Goal: Task Accomplishment & Management: Manage account settings

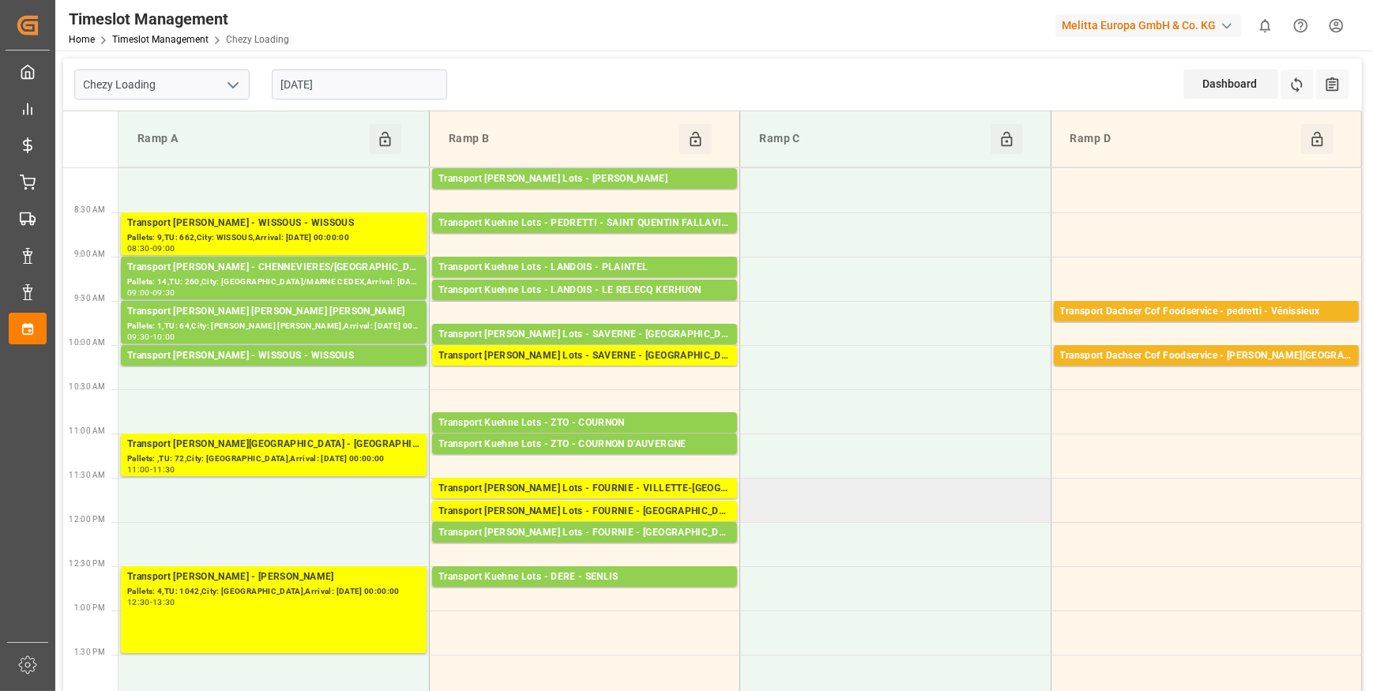
click at [898, 482] on td at bounding box center [895, 500] width 311 height 44
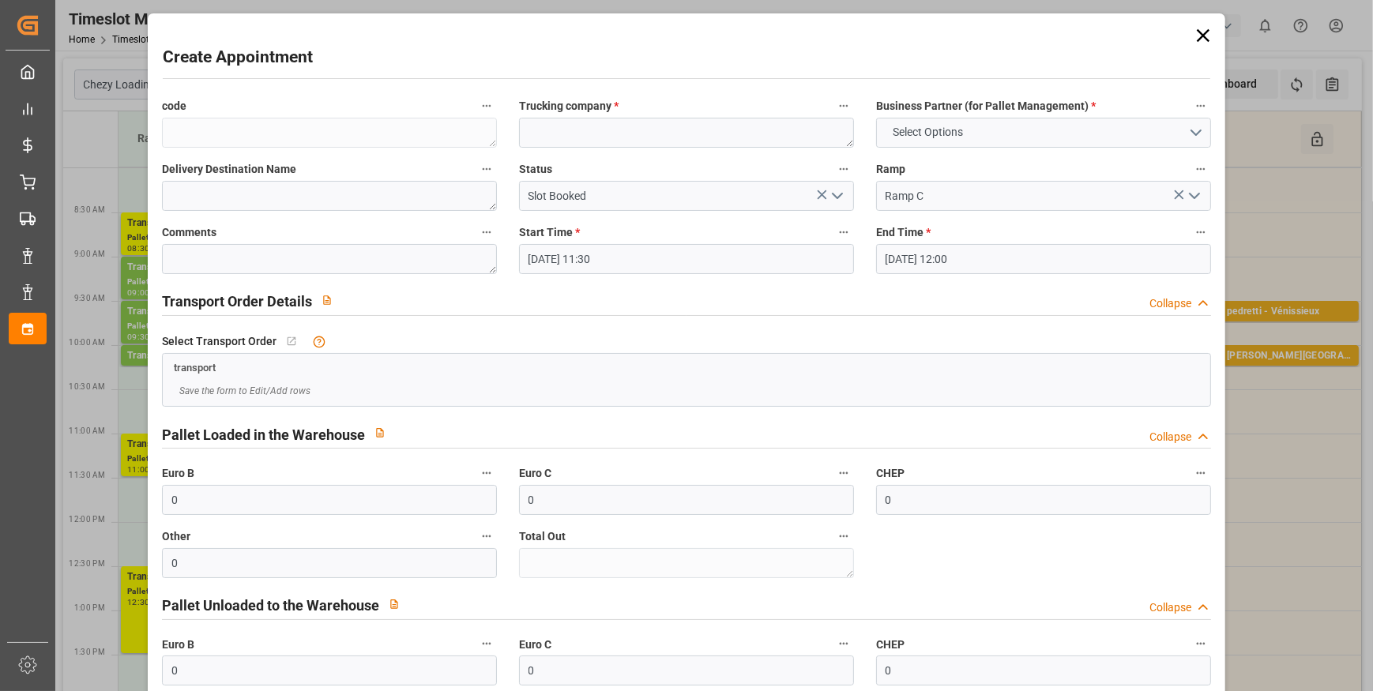
click at [1198, 35] on icon at bounding box center [1203, 35] width 13 height 13
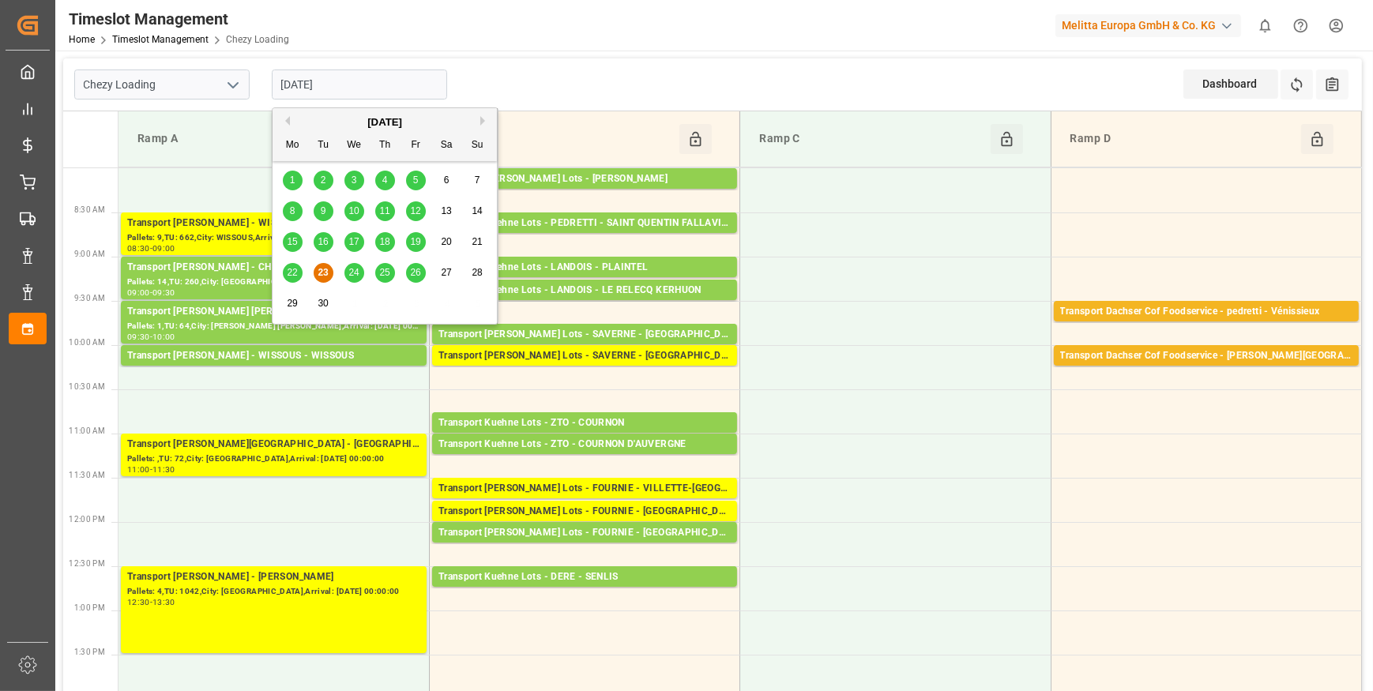
click at [358, 87] on input "[DATE]" at bounding box center [359, 85] width 175 height 30
click at [234, 77] on icon "open menu" at bounding box center [233, 85] width 19 height 19
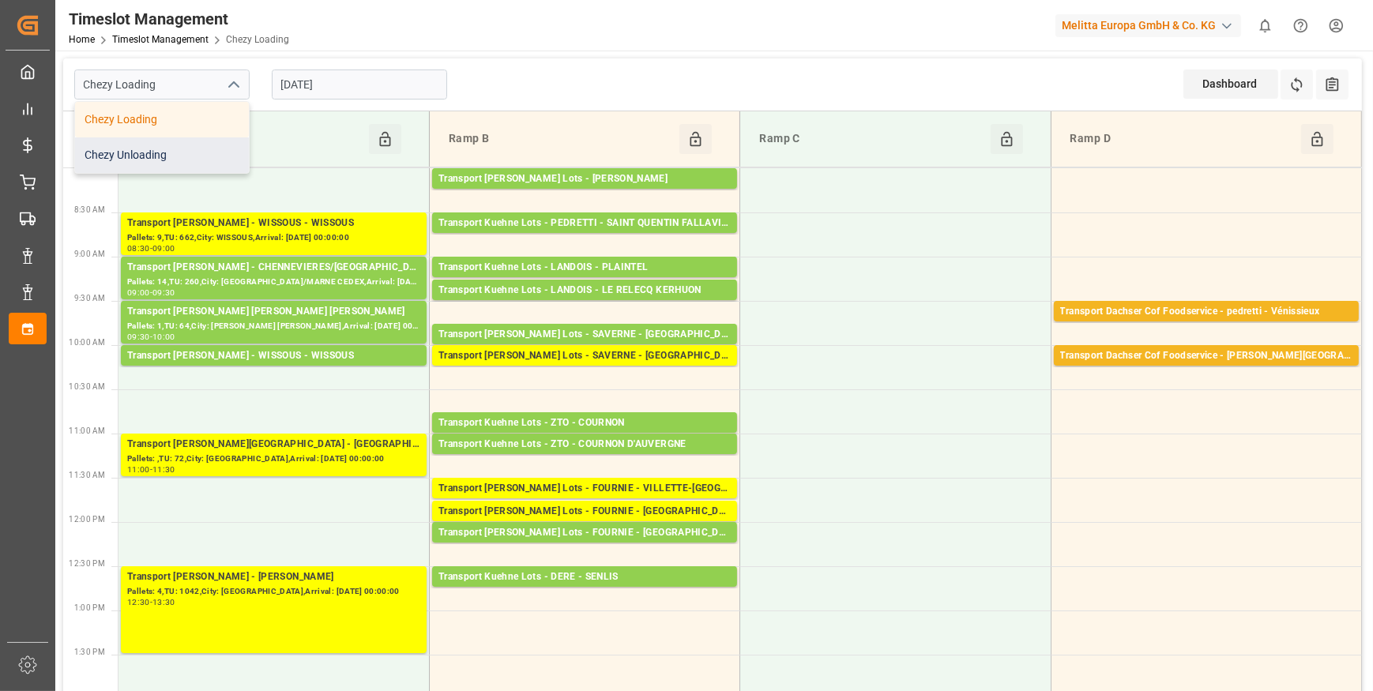
click at [158, 152] on div "Chezy Unloading" at bounding box center [162, 155] width 174 height 36
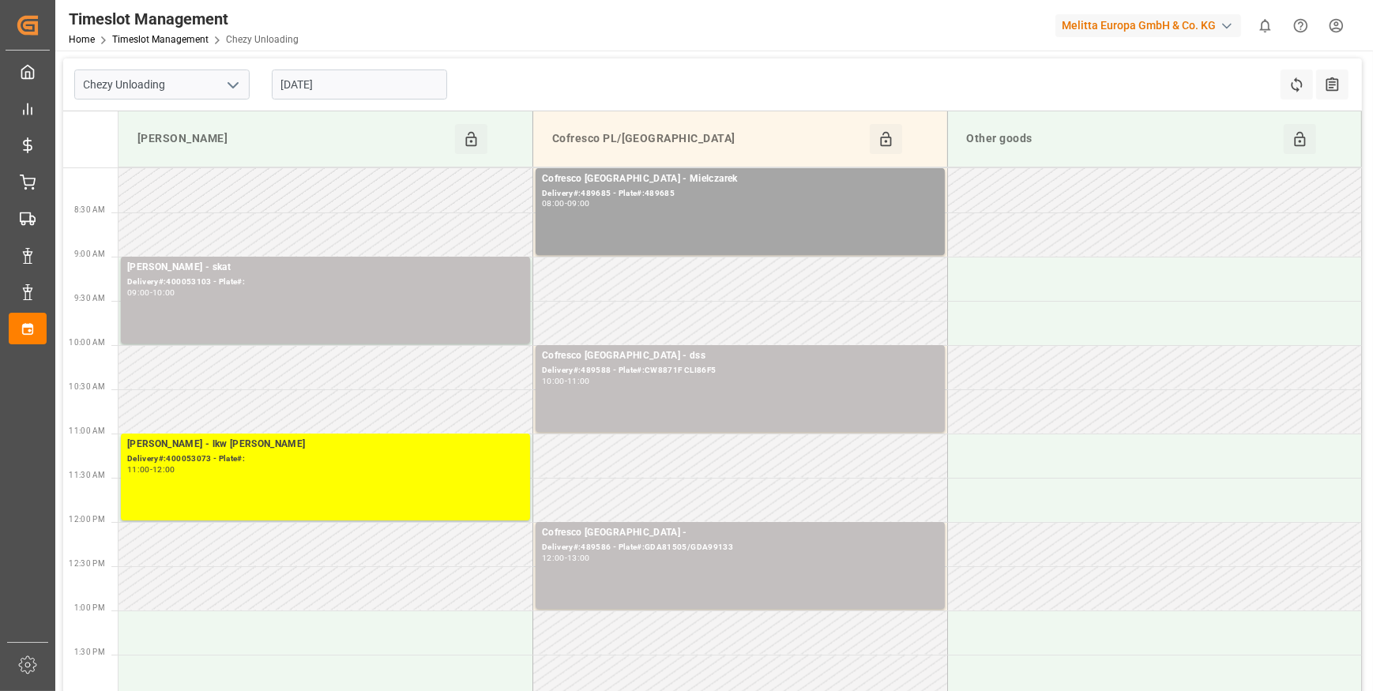
click at [237, 80] on icon "open menu" at bounding box center [233, 85] width 19 height 19
click at [145, 121] on div "Chezy Loading" at bounding box center [162, 120] width 174 height 36
type input "Chezy Loading"
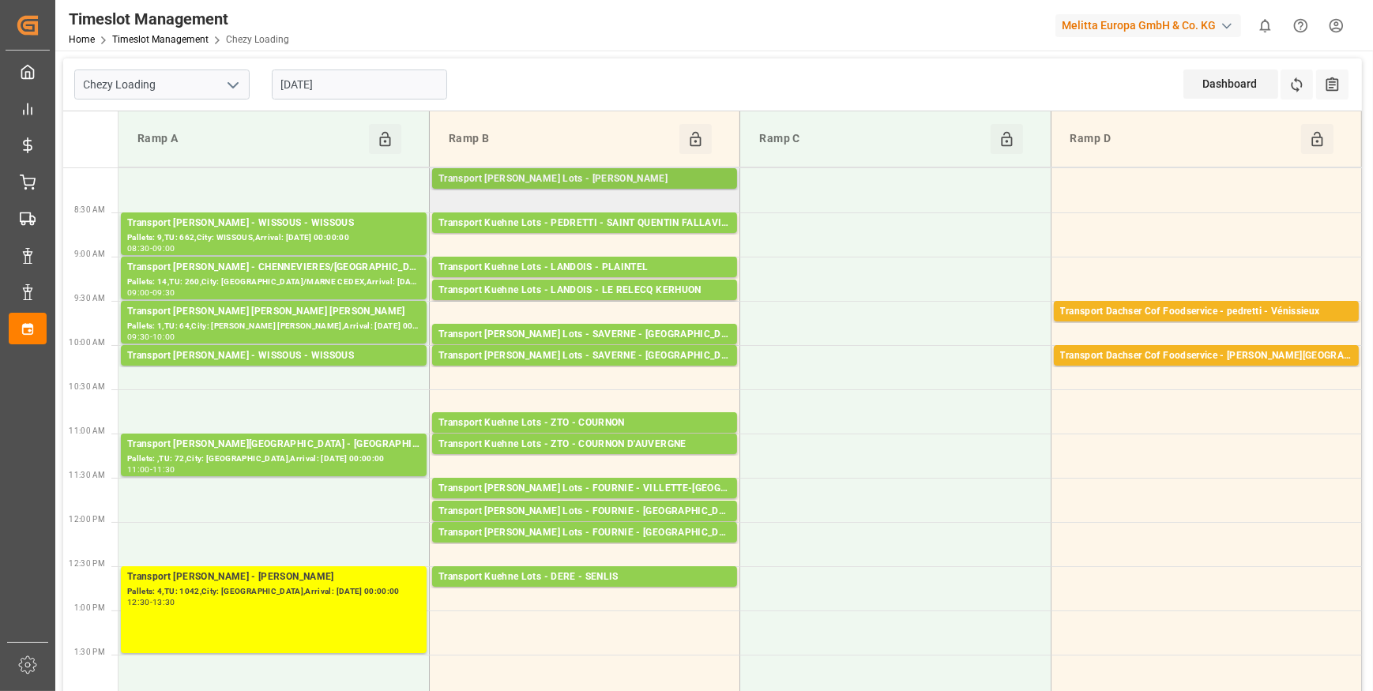
click at [664, 177] on div "Transport Kuehne Lots - ANTOINE - SAINT ETIENNE DE MONTLUC" at bounding box center [585, 179] width 292 height 16
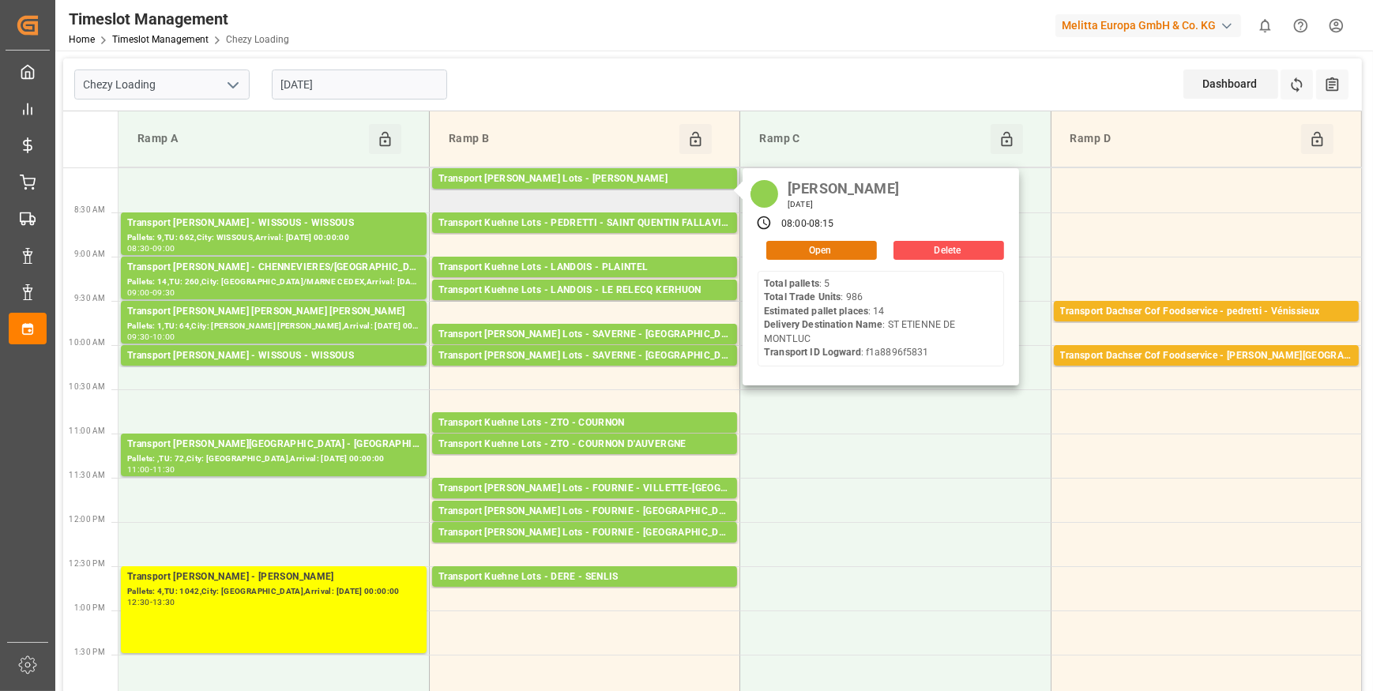
click at [819, 248] on button "Open" at bounding box center [821, 250] width 111 height 19
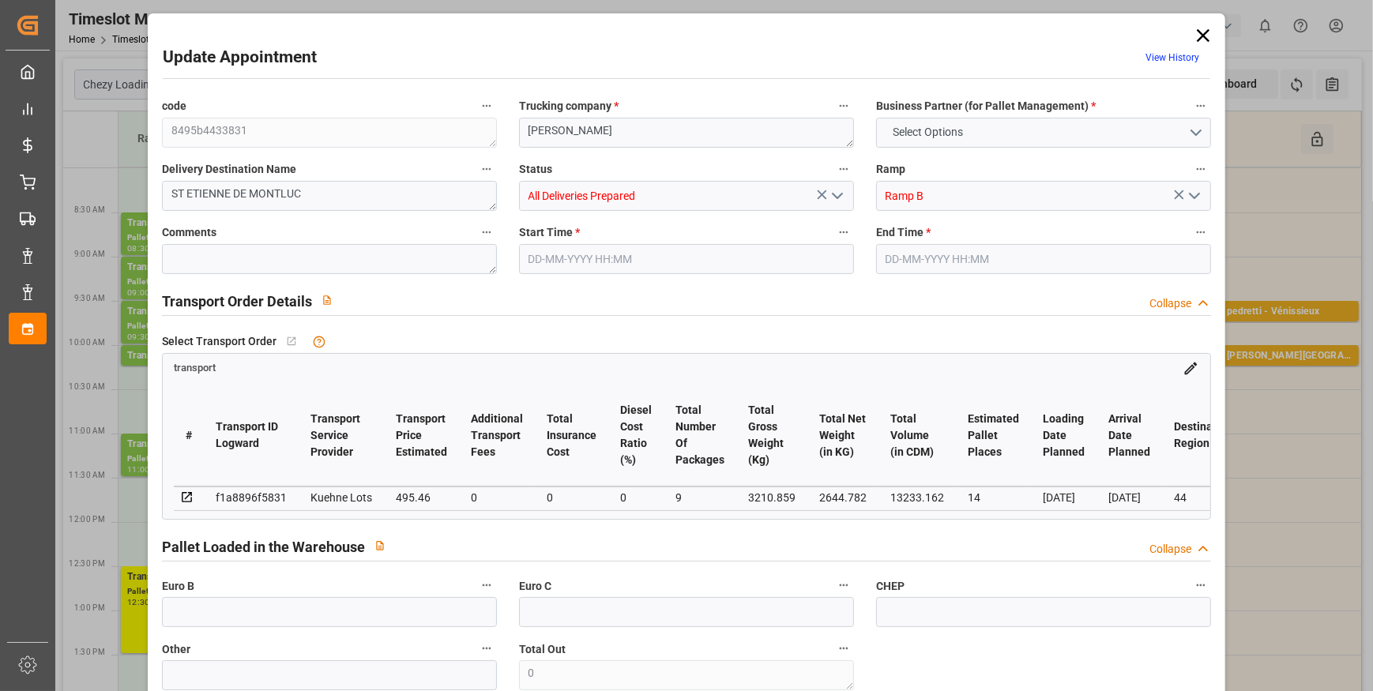
type input "14"
type input "495.46"
type input "0"
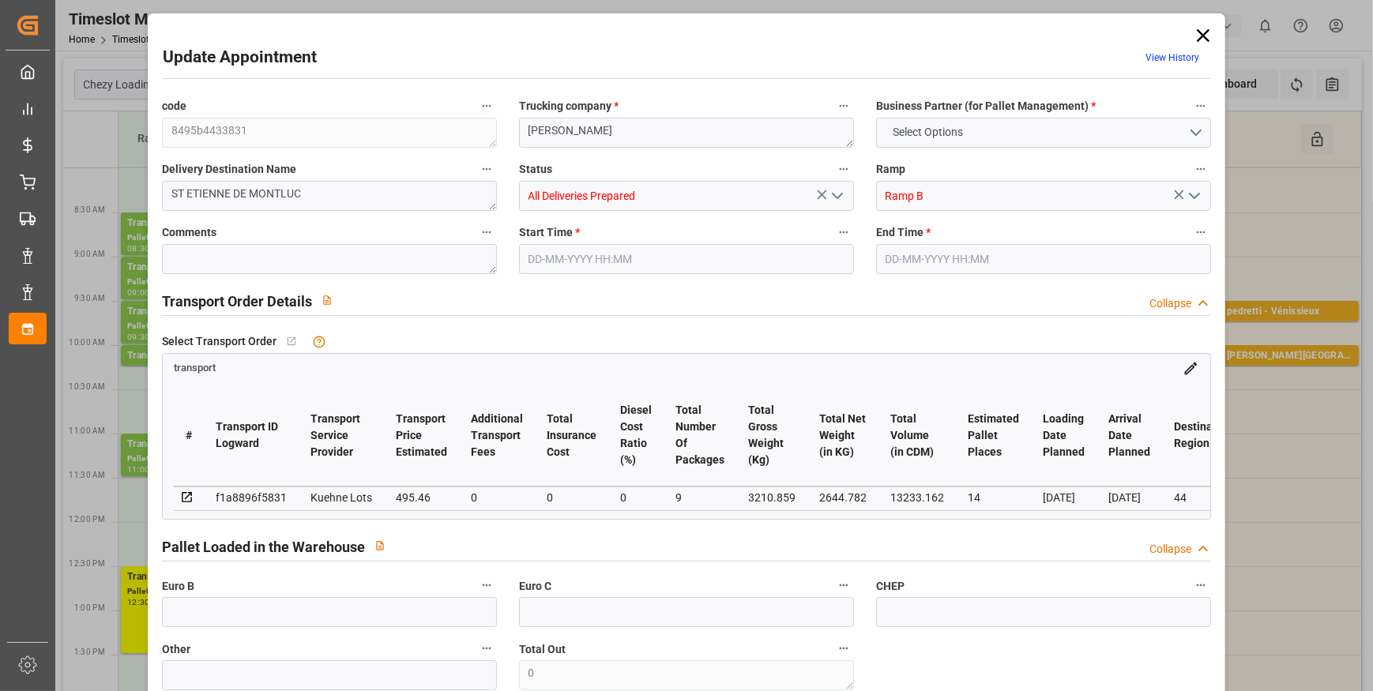
type input "495.46"
type input "0"
type input "9"
type input "2644.782"
type input "4104.851"
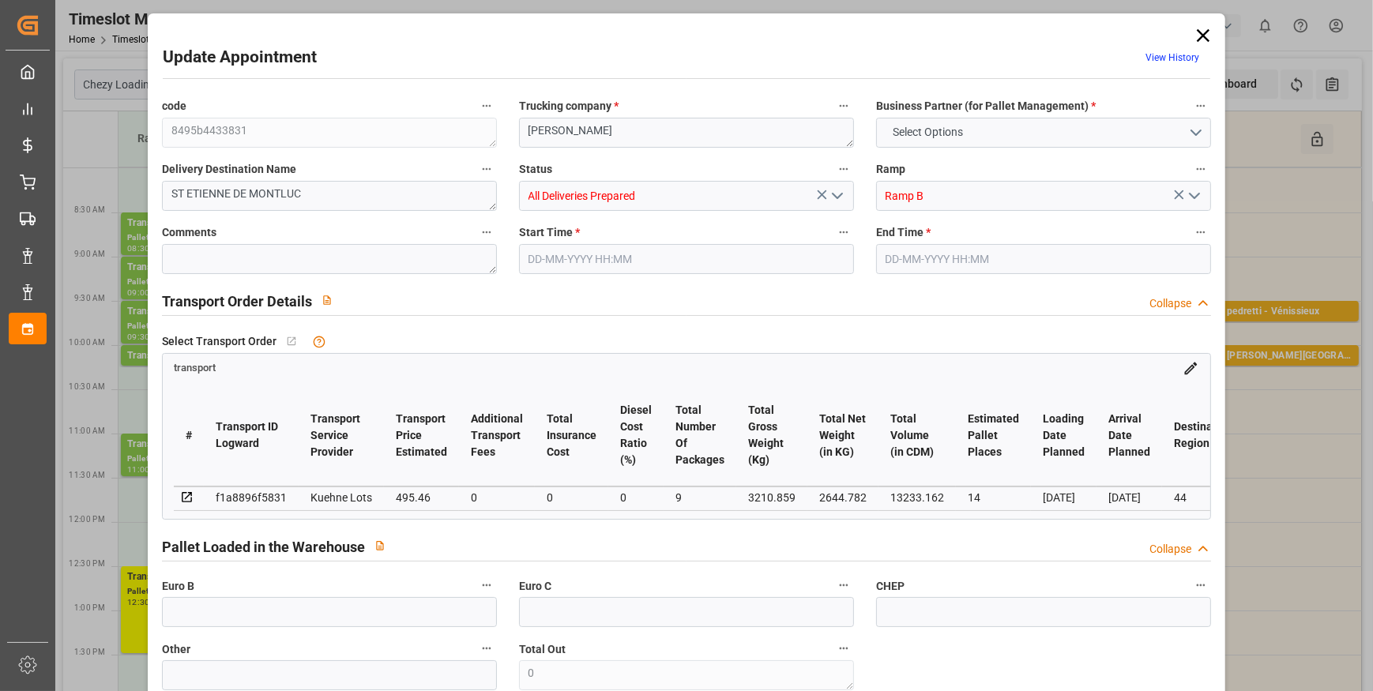
type input "13233.162"
type input "44"
type input "5"
type input "986"
type input "37"
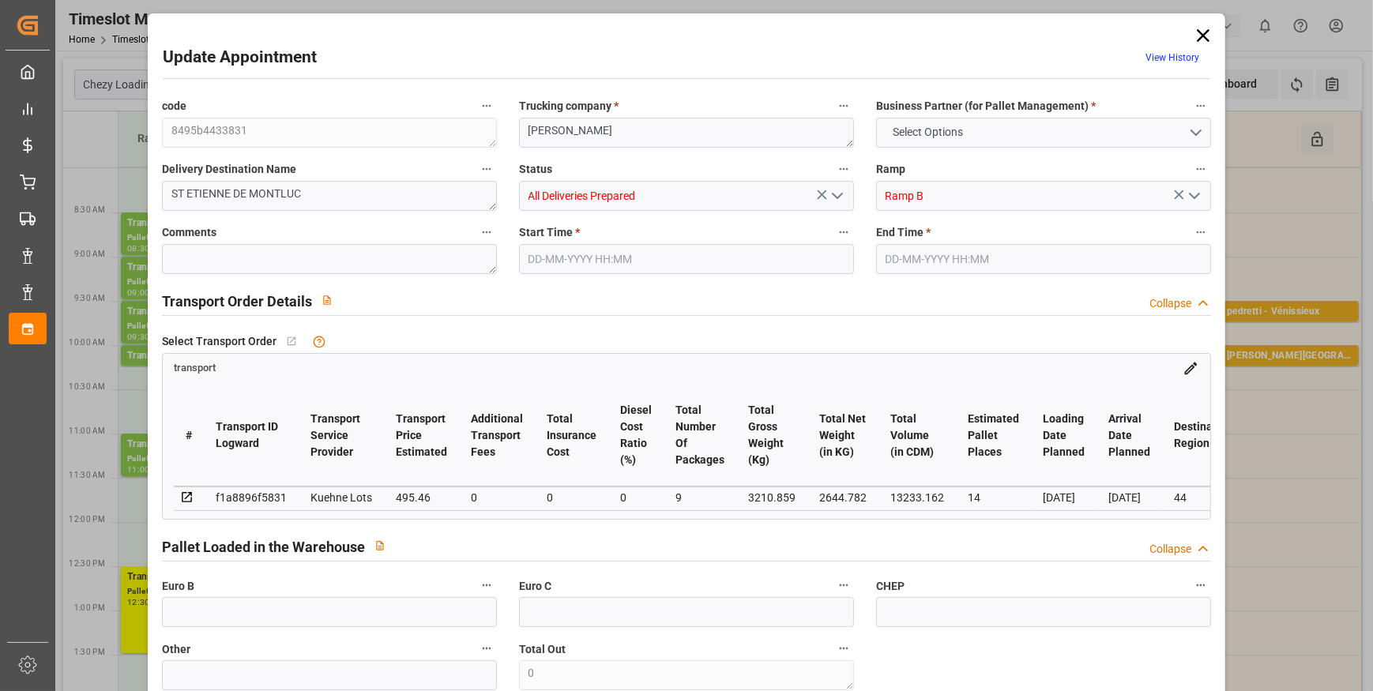
type input "101"
type input "3210.859"
type input "0"
type input "4710.8598"
type input "0"
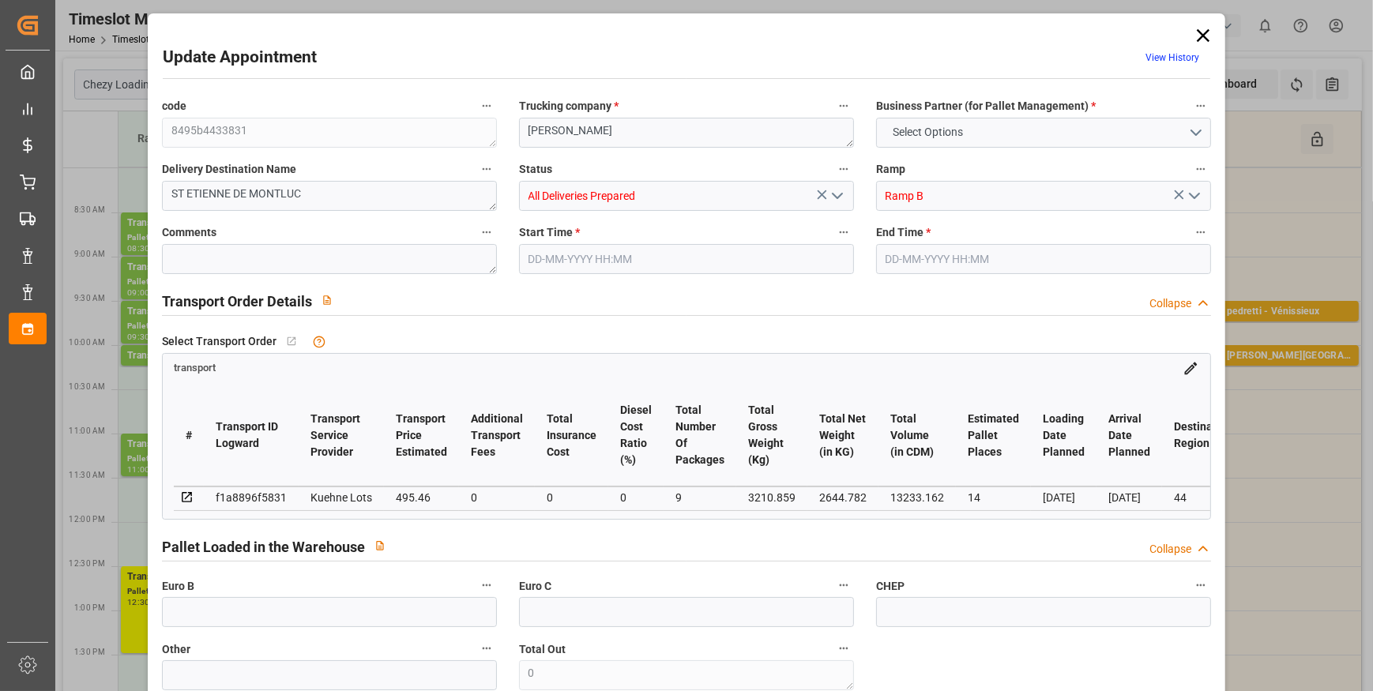
type input "0"
type input "21"
type input "35"
type input "23-09-2025 08:00"
type input "23-09-2025 08:15"
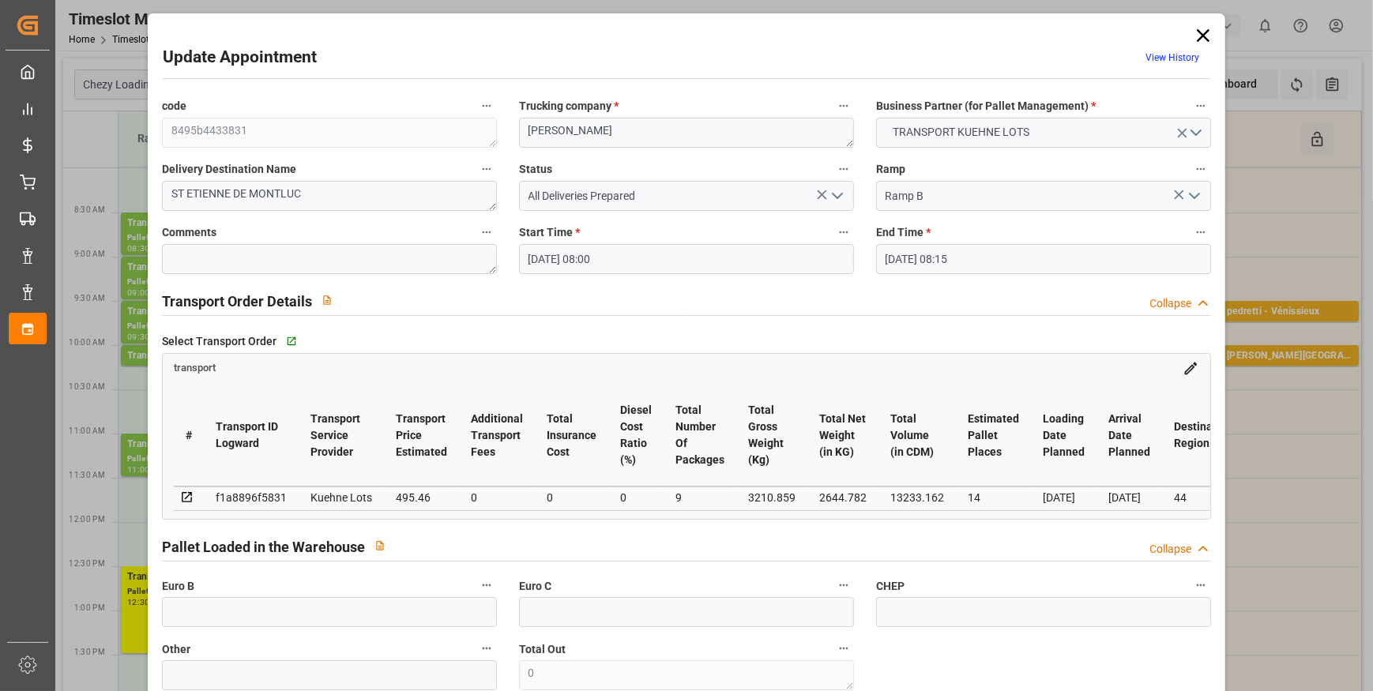
type input "17-09-2025 12:57"
type input "17-09-2025 11:28"
type input "[DATE]"
click at [1202, 32] on icon at bounding box center [1203, 35] width 13 height 13
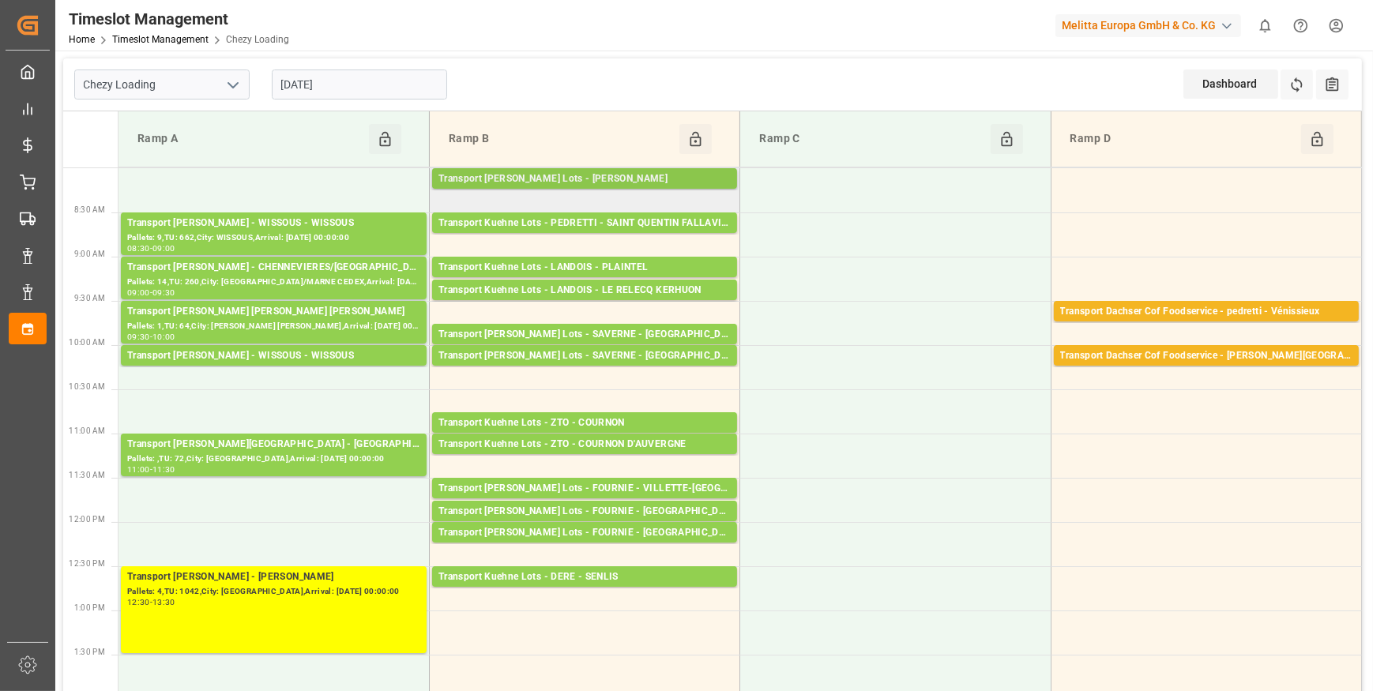
click at [615, 174] on div "Transport [PERSON_NAME] Lots - [PERSON_NAME]" at bounding box center [585, 179] width 292 height 16
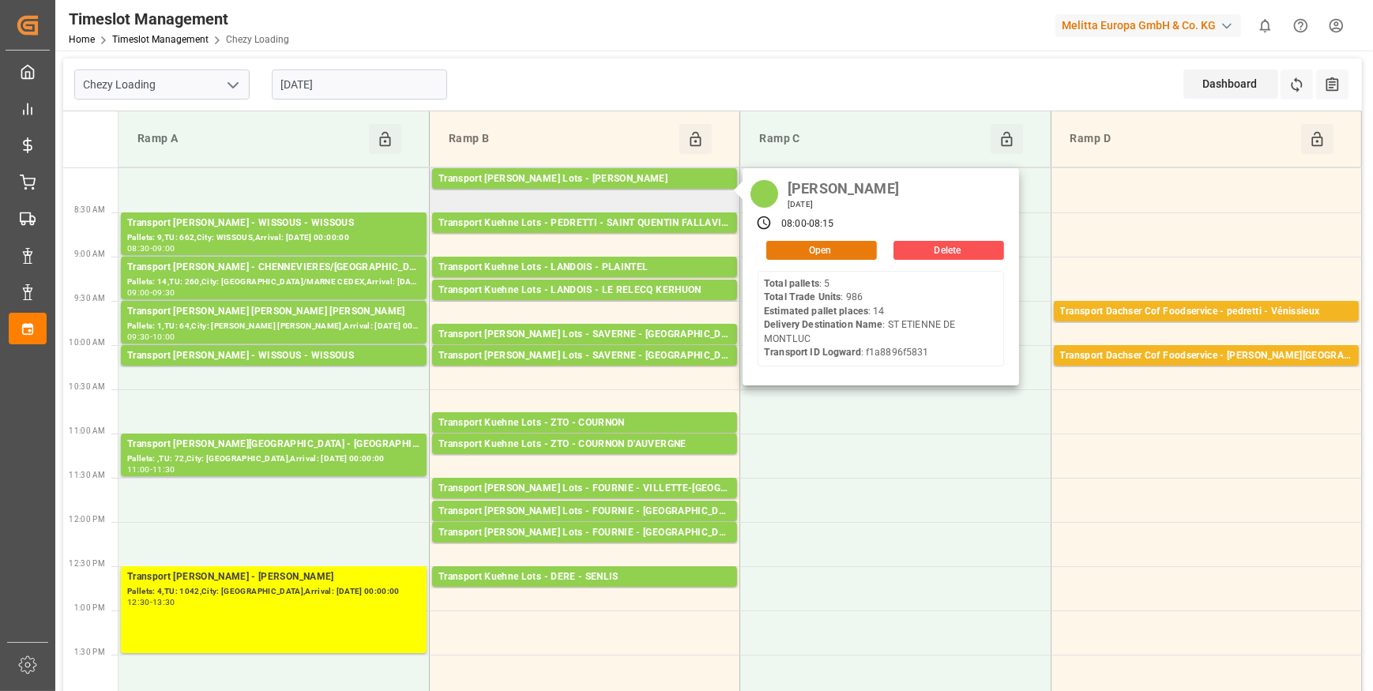
click at [793, 246] on button "Open" at bounding box center [821, 250] width 111 height 19
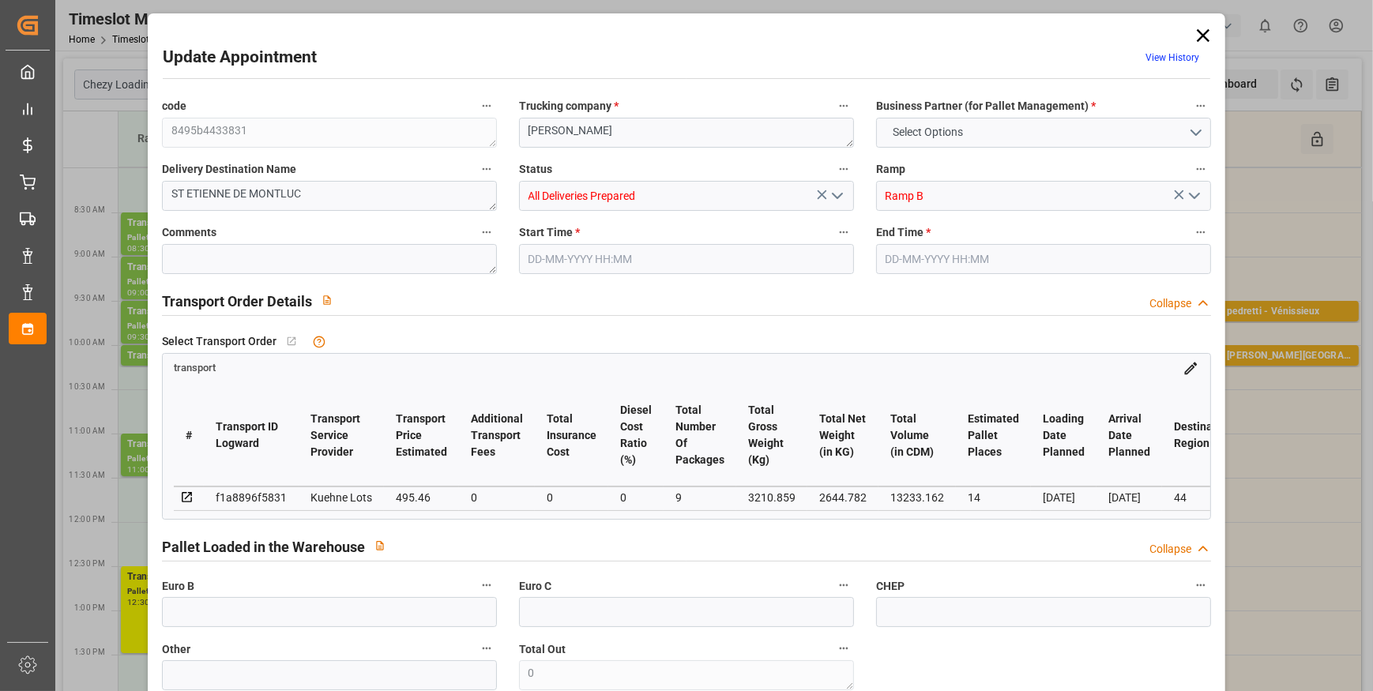
type input "14"
type input "495.46"
type input "0"
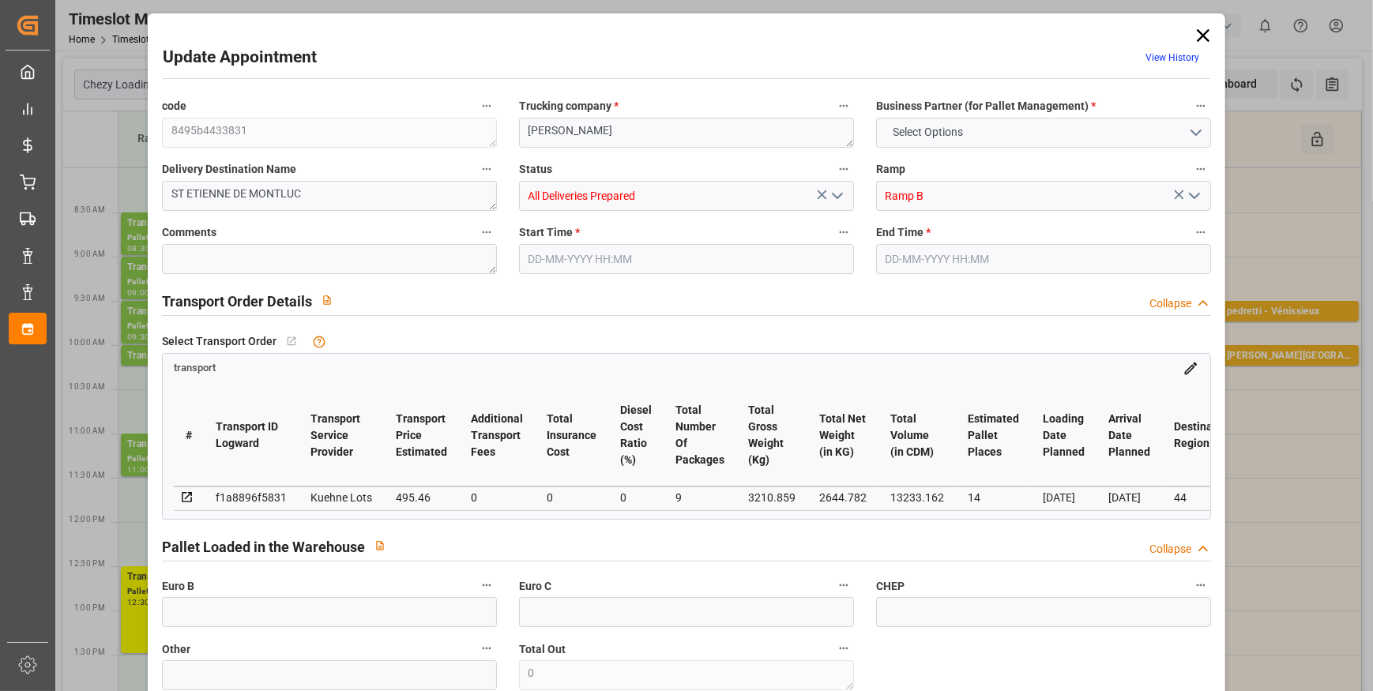
type input "495.46"
type input "0"
type input "9"
type input "2644.782"
type input "4104.851"
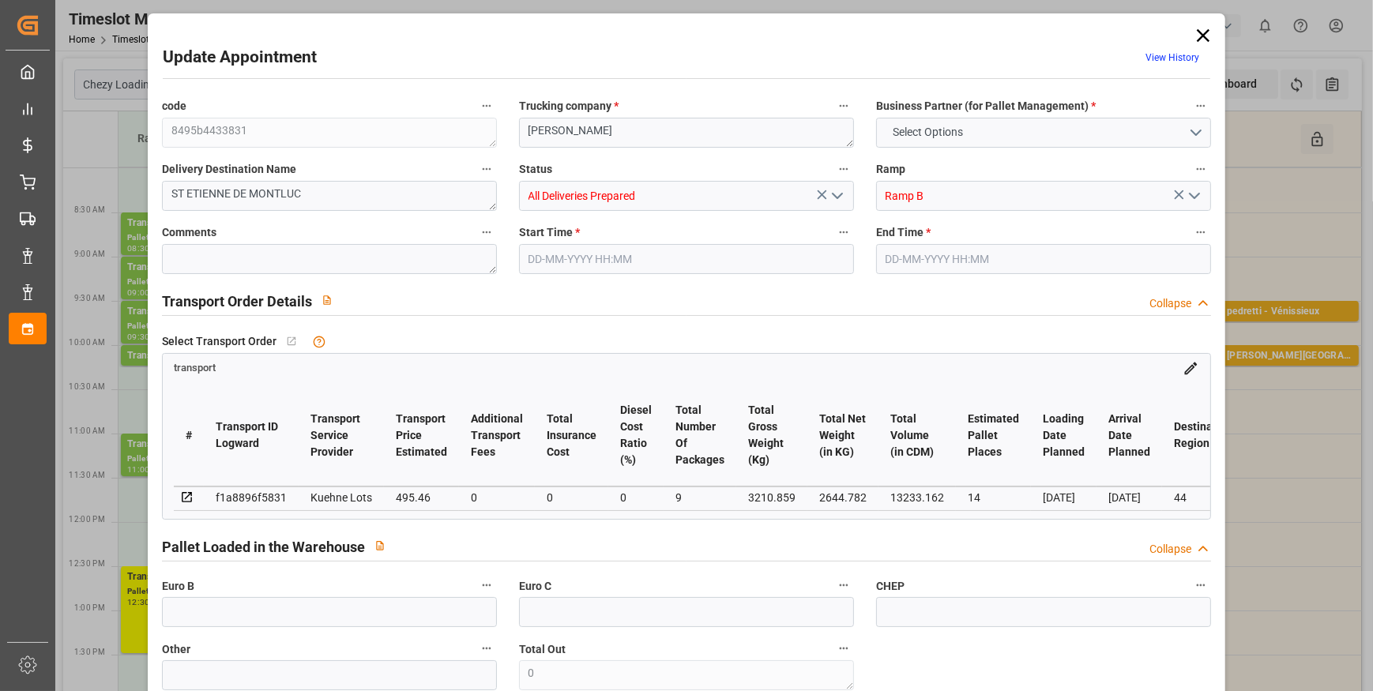
type input "13233.162"
type input "44"
type input "5"
type input "986"
type input "37"
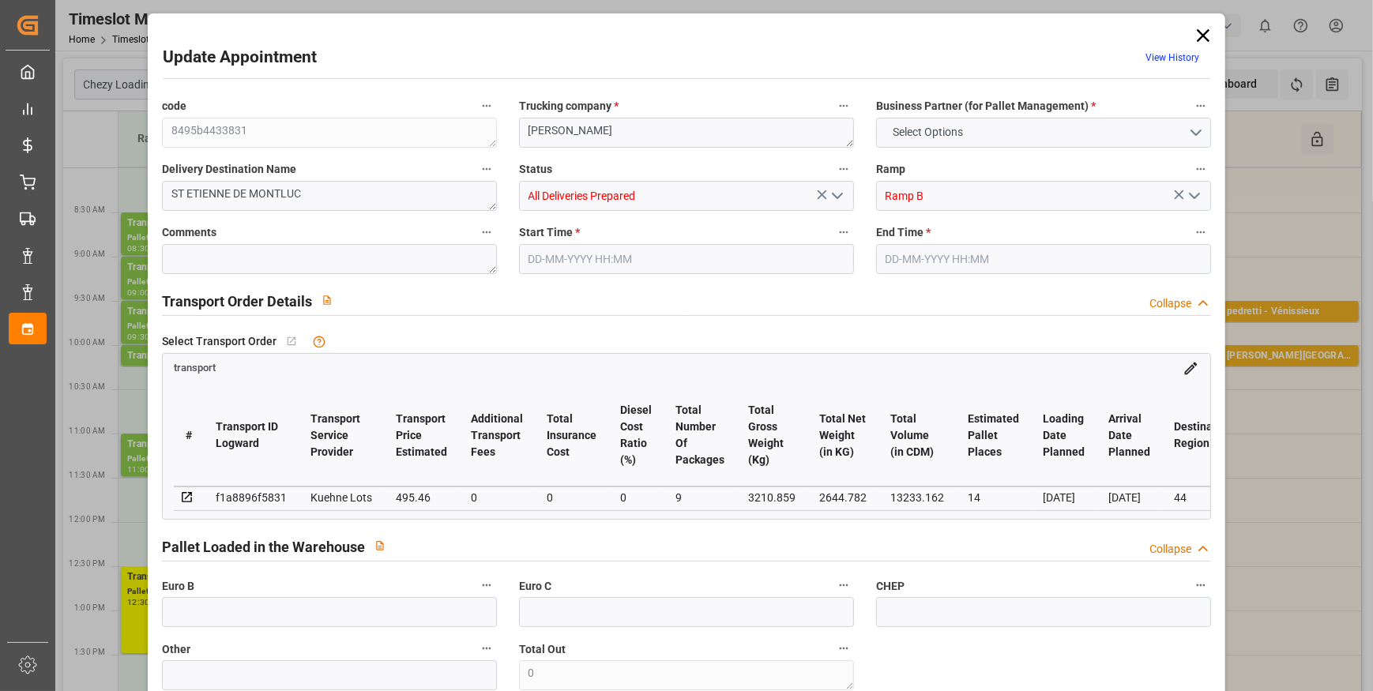
type input "101"
type input "3210.859"
type input "0"
type input "4710.8598"
type input "0"
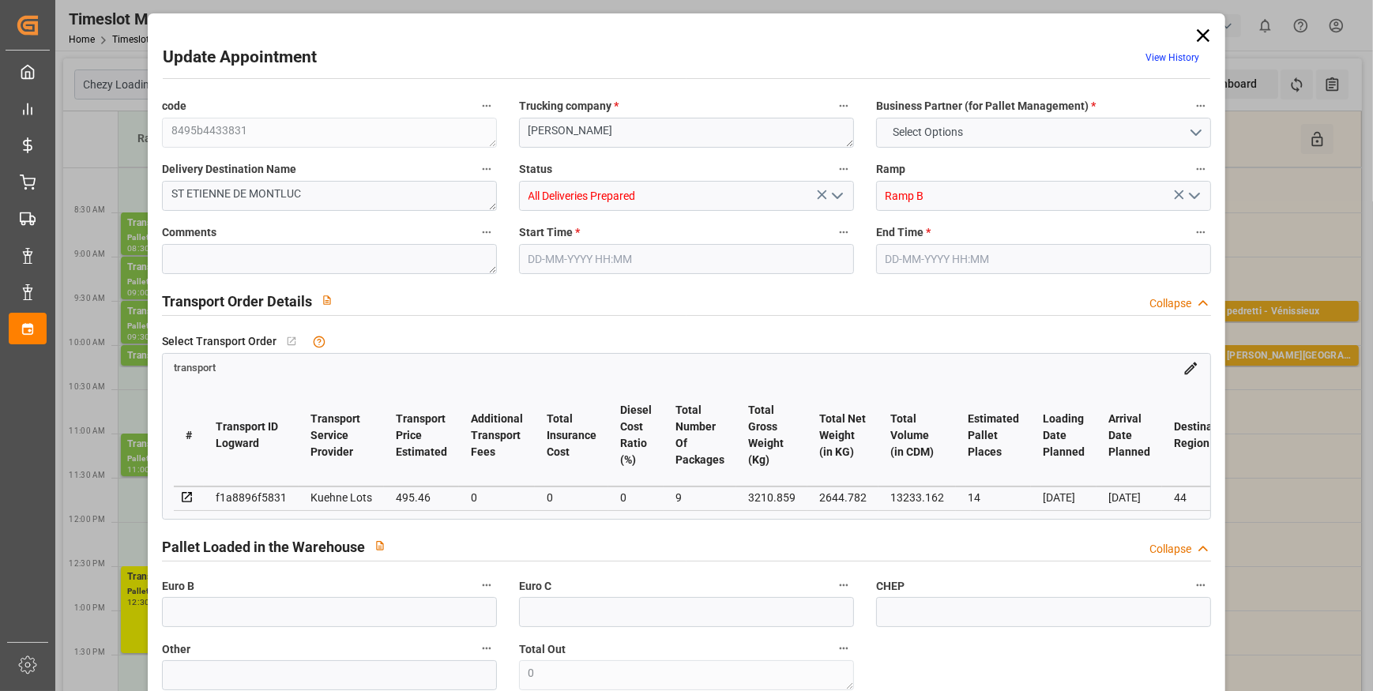
type input "0"
type input "21"
type input "35"
type input "23-09-2025 08:00"
type input "23-09-2025 08:15"
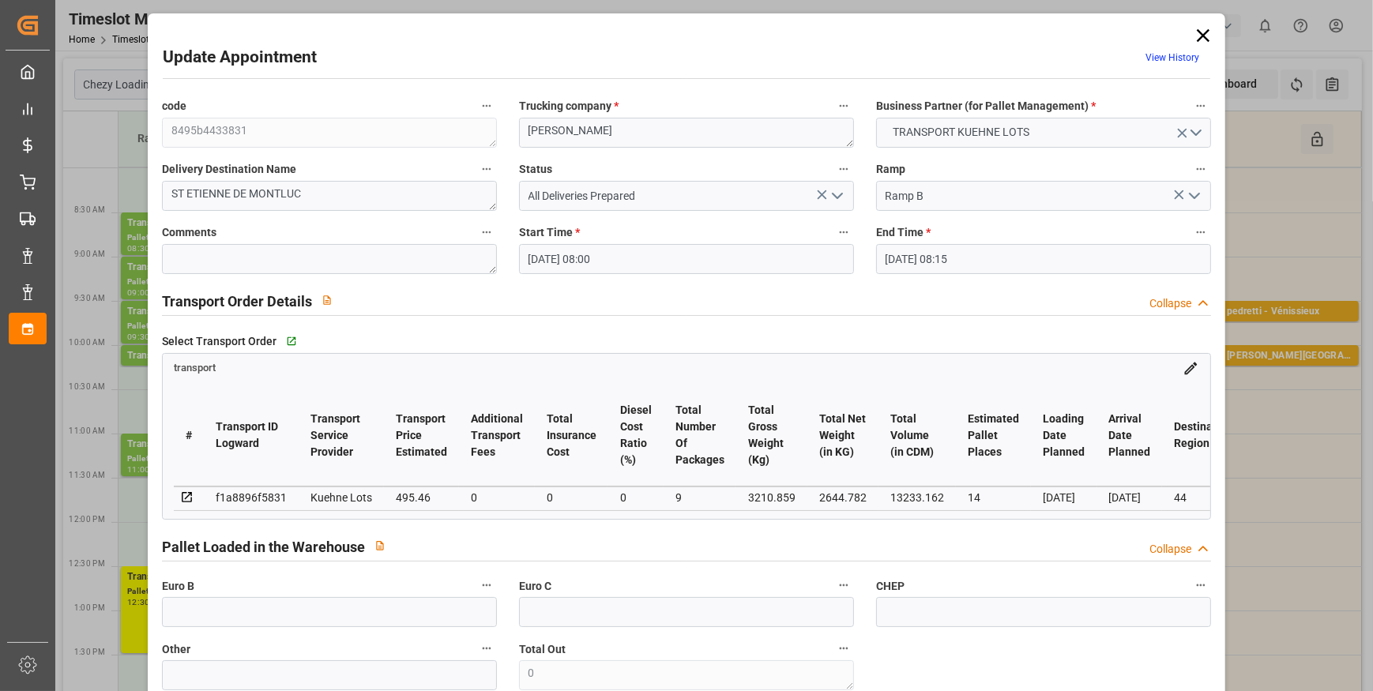
type input "17-09-2025 12:57"
type input "17-09-2025 11:28"
type input "[DATE]"
click at [1198, 35] on icon at bounding box center [1203, 35] width 13 height 13
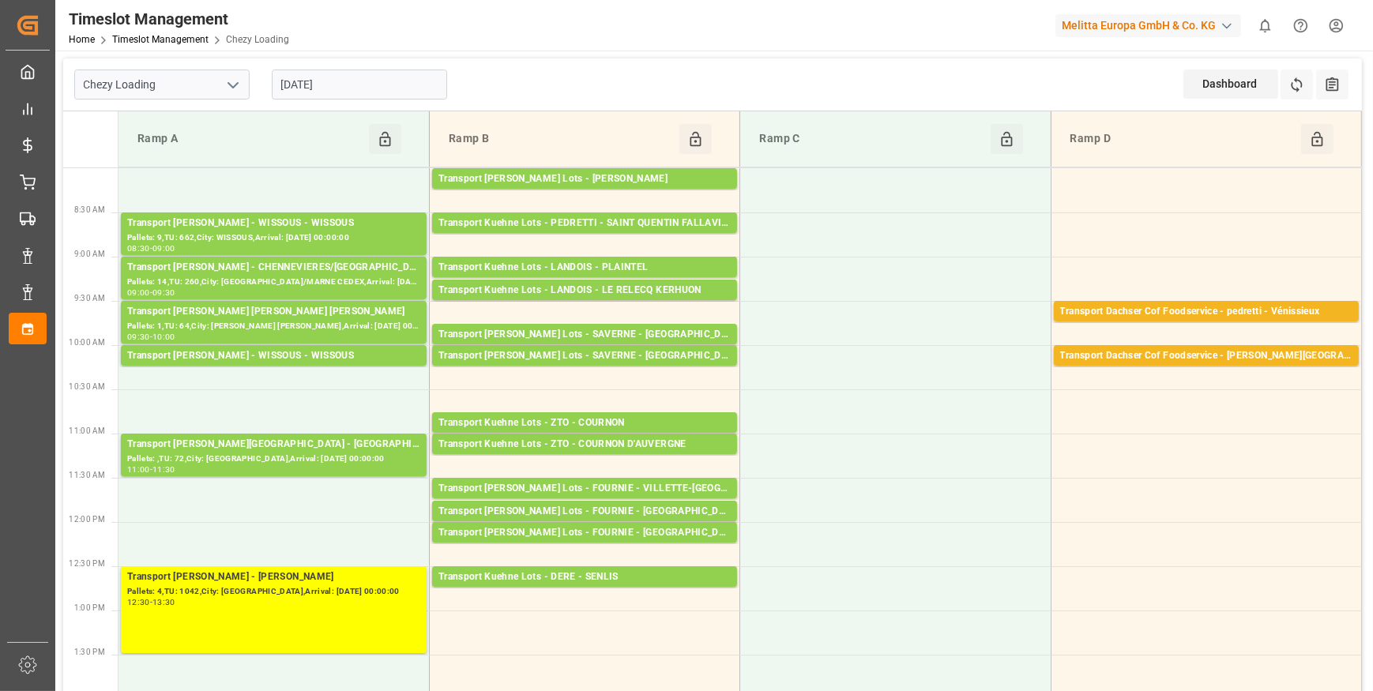
click at [235, 80] on icon "open menu" at bounding box center [233, 85] width 19 height 19
click at [175, 156] on div "Chezy Unloading" at bounding box center [162, 155] width 174 height 36
type input "Chezy Unloading"
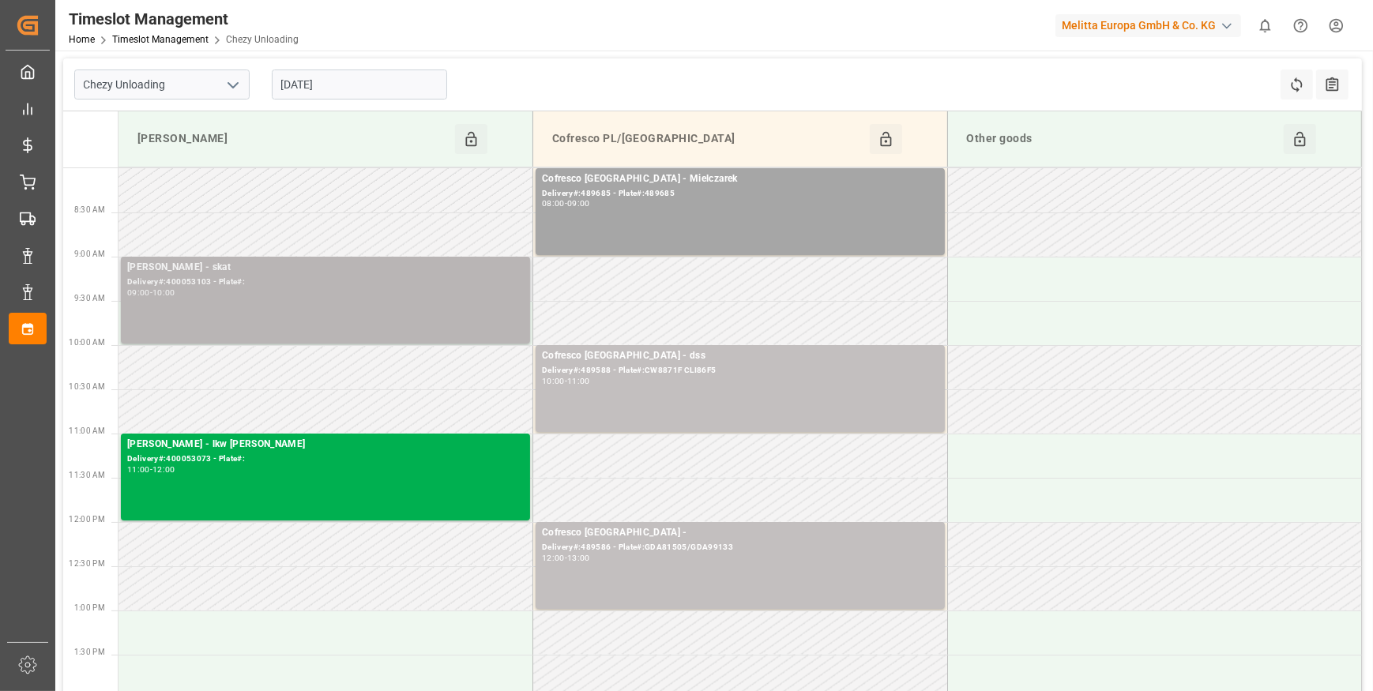
click at [229, 291] on div "09:00 - 10:00" at bounding box center [325, 293] width 397 height 9
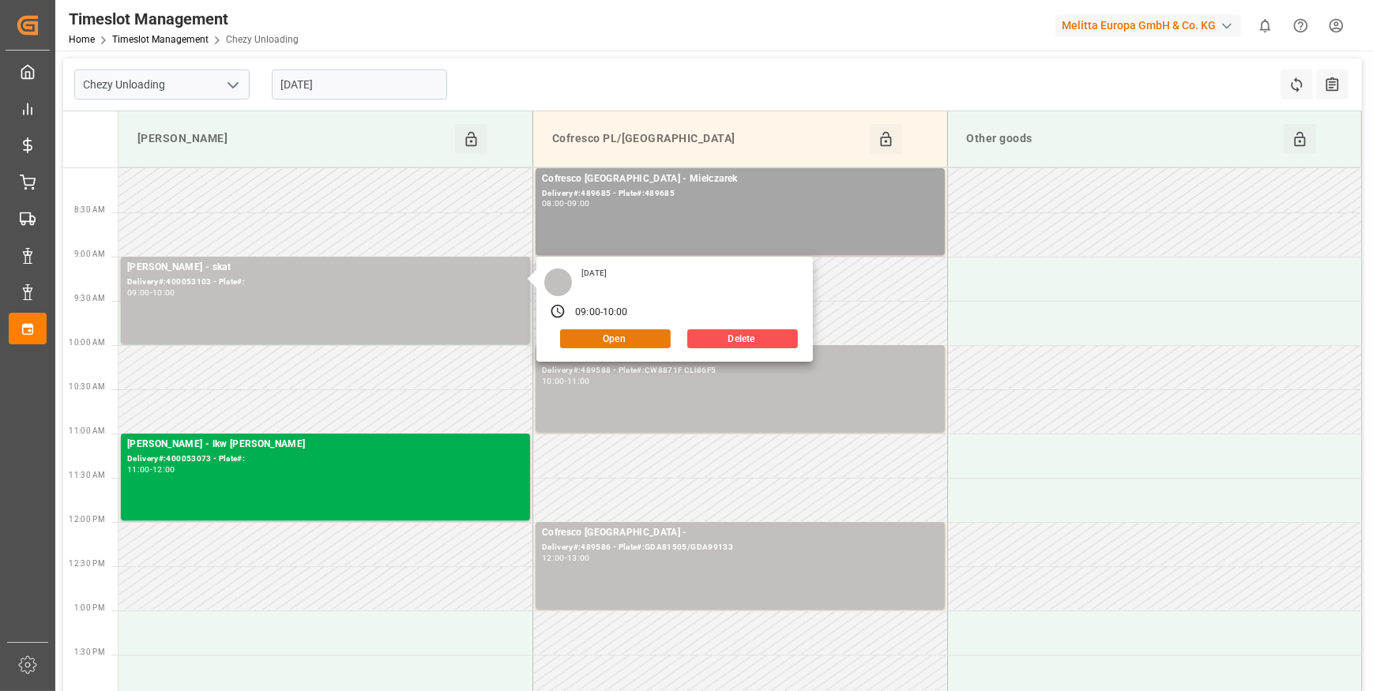
click at [585, 336] on button "Open" at bounding box center [615, 338] width 111 height 19
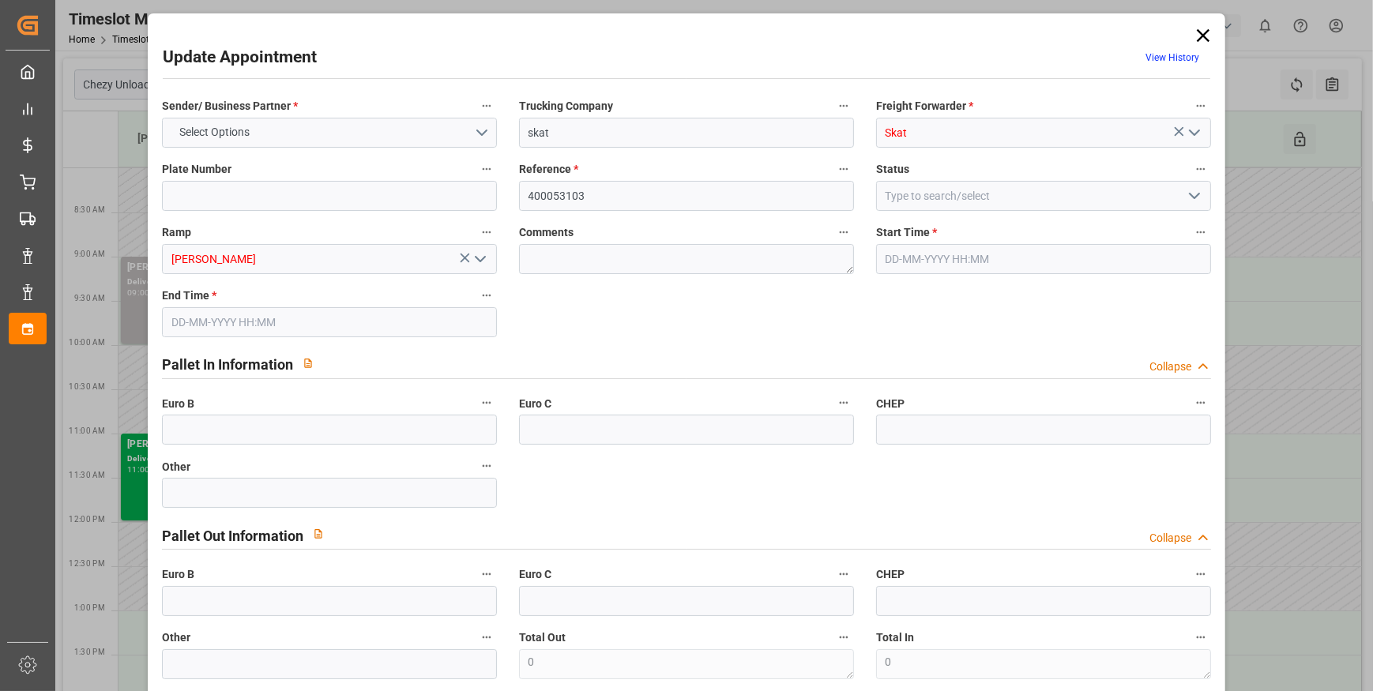
type input "23-09-2025 09:00"
type input "23-09-2025 10:00"
type input "19-09-2025 09:47"
click at [1188, 198] on icon "open menu" at bounding box center [1194, 195] width 19 height 19
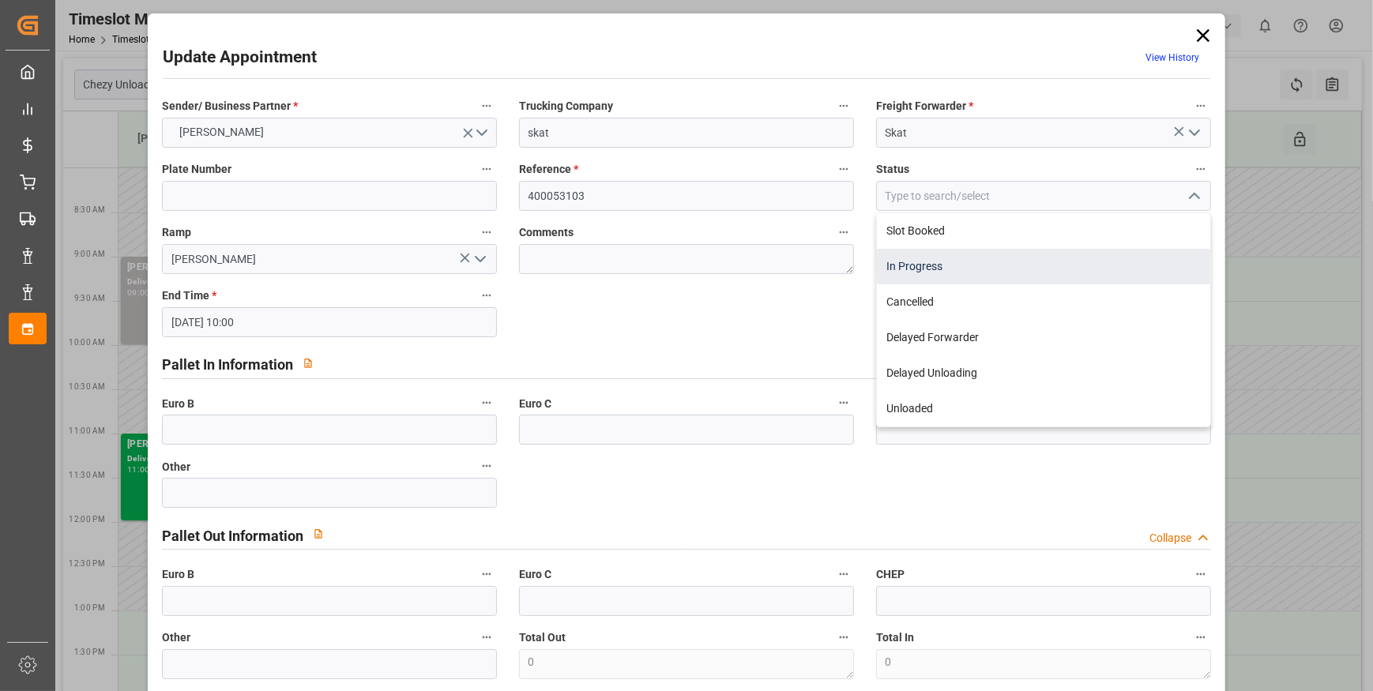
click at [956, 269] on div "In Progress" at bounding box center [1043, 267] width 333 height 36
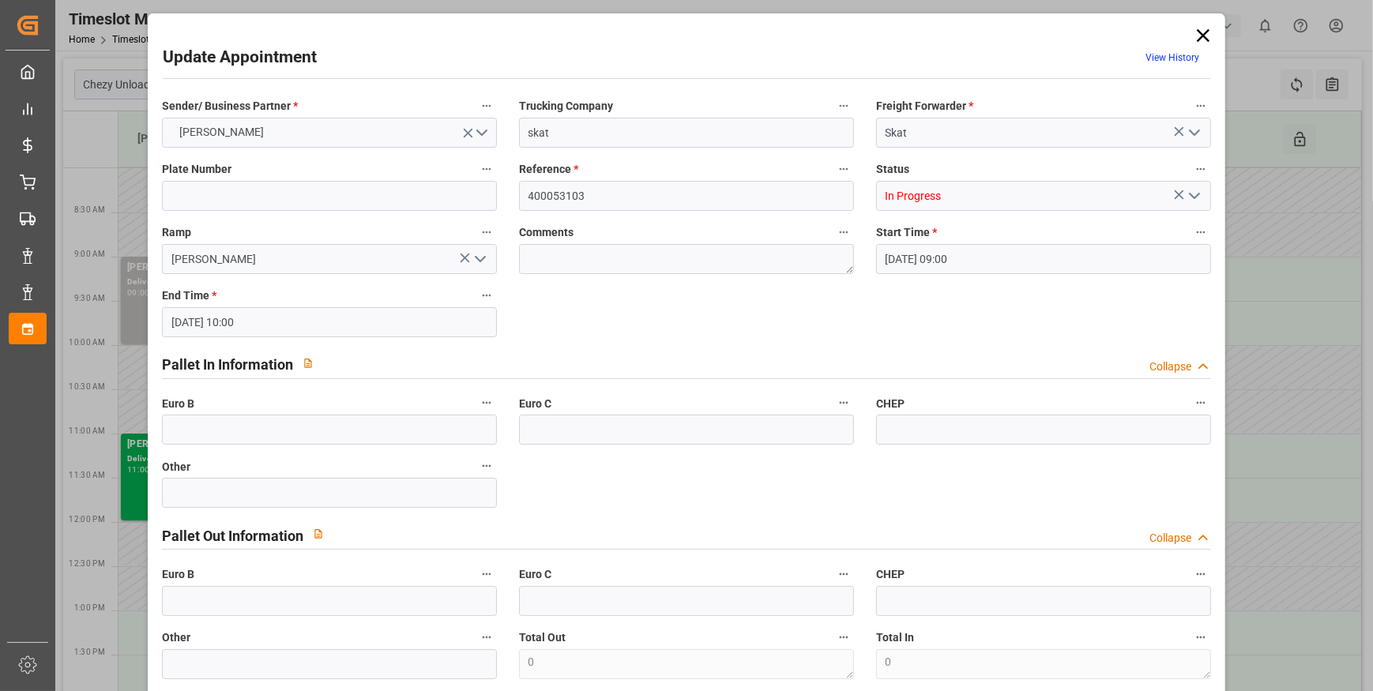
type input "In Progress"
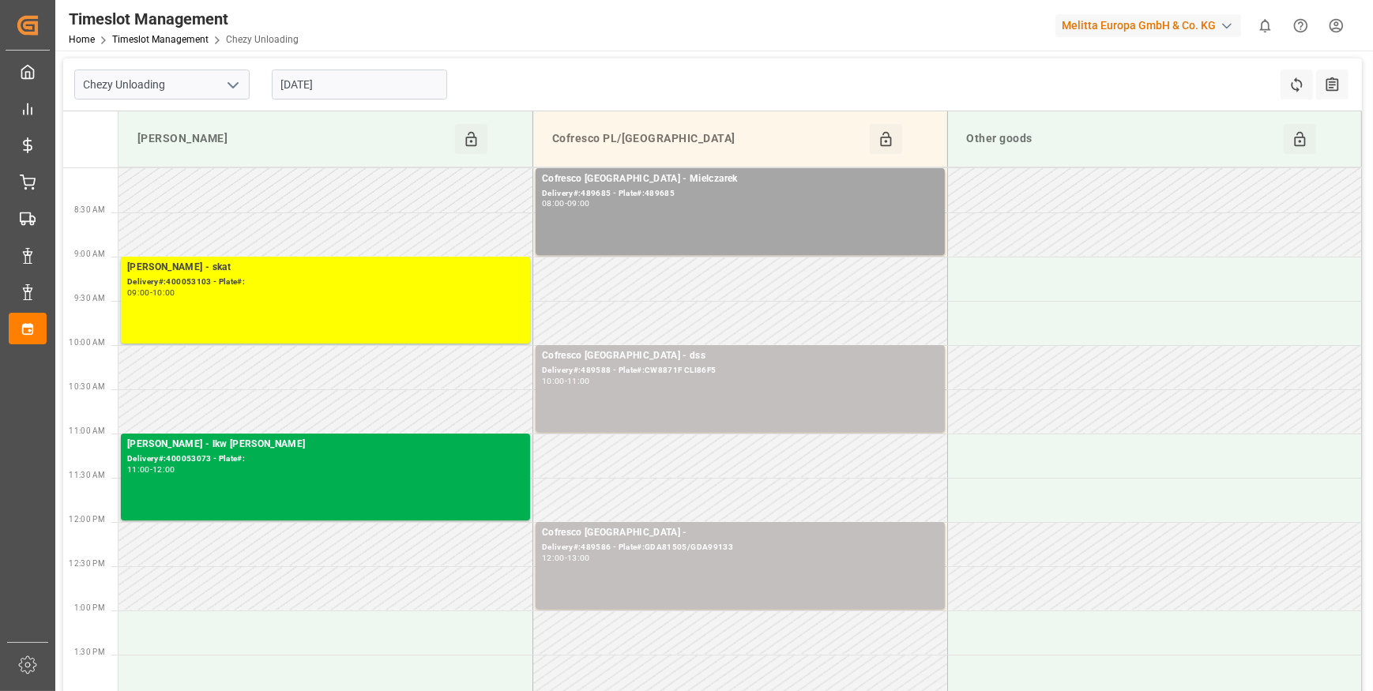
click at [228, 84] on icon "open menu" at bounding box center [233, 85] width 19 height 19
click at [142, 122] on div "Chezy Loading" at bounding box center [162, 120] width 174 height 36
type input "Chezy Loading"
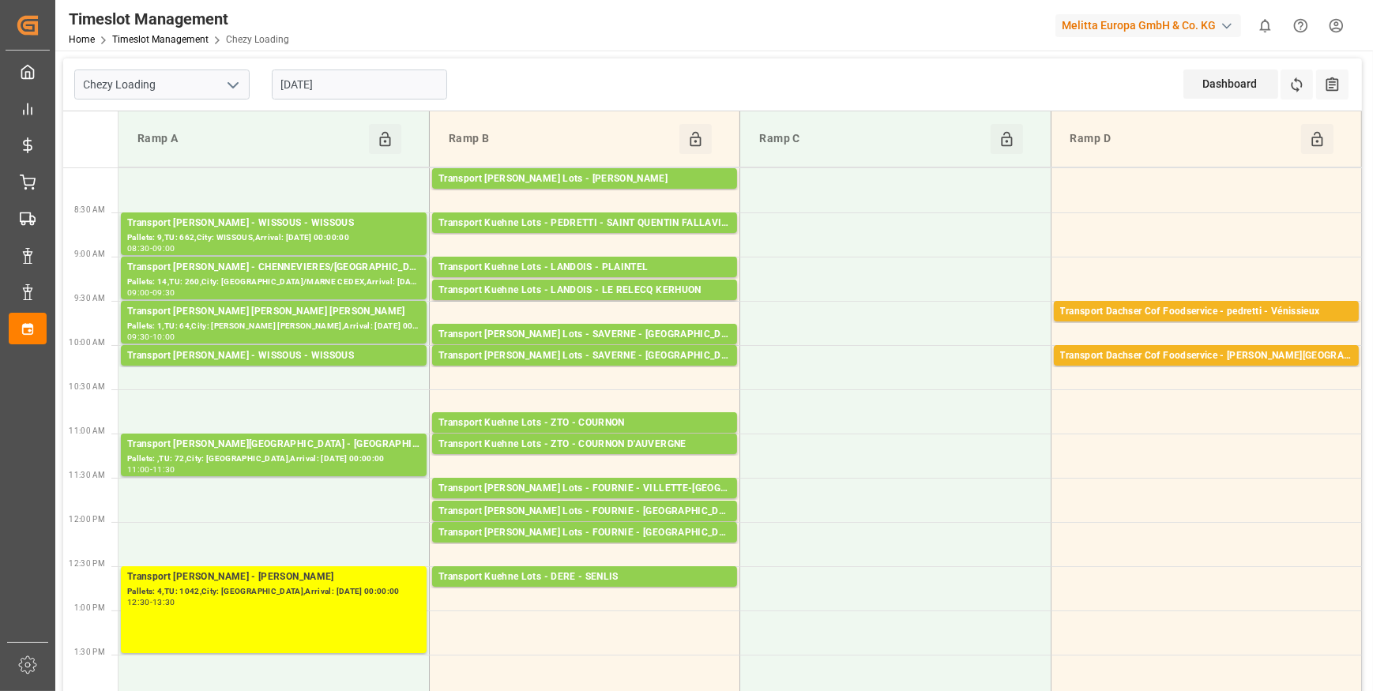
click at [352, 81] on input "[DATE]" at bounding box center [359, 85] width 175 height 30
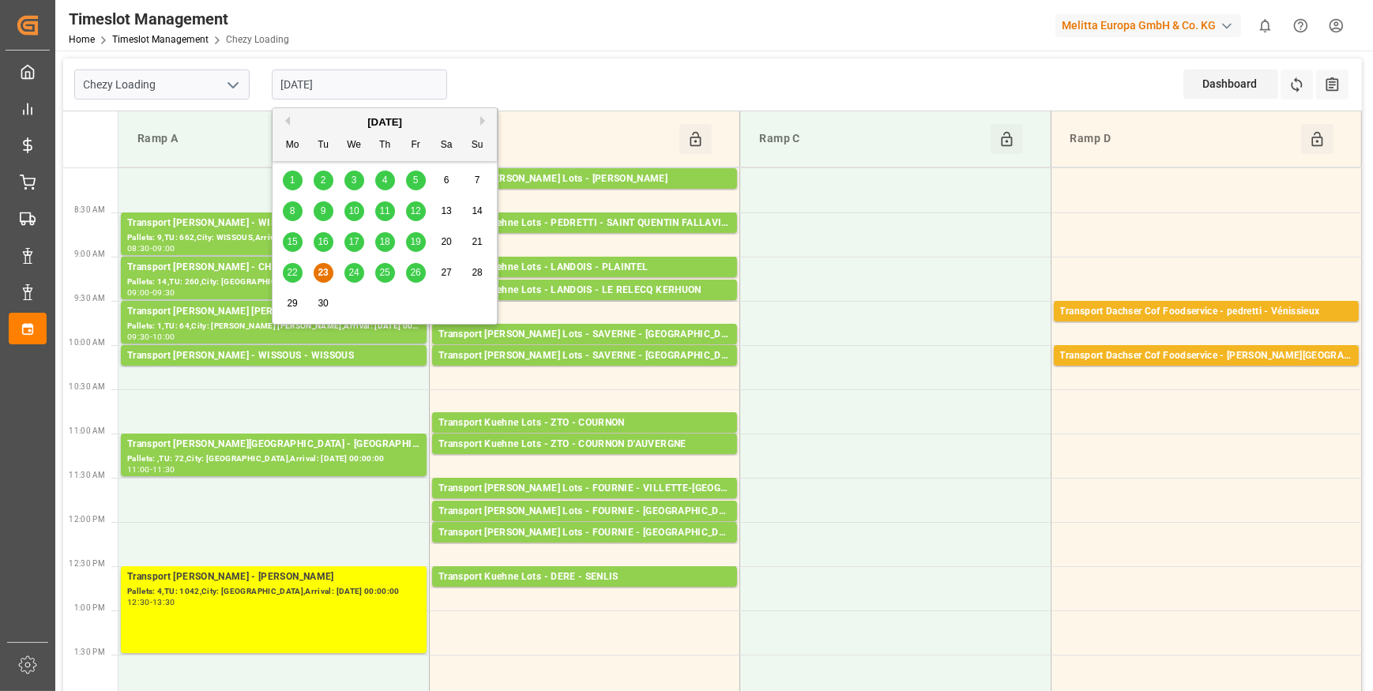
click at [355, 271] on span "24" at bounding box center [353, 272] width 10 height 11
type input "[DATE]"
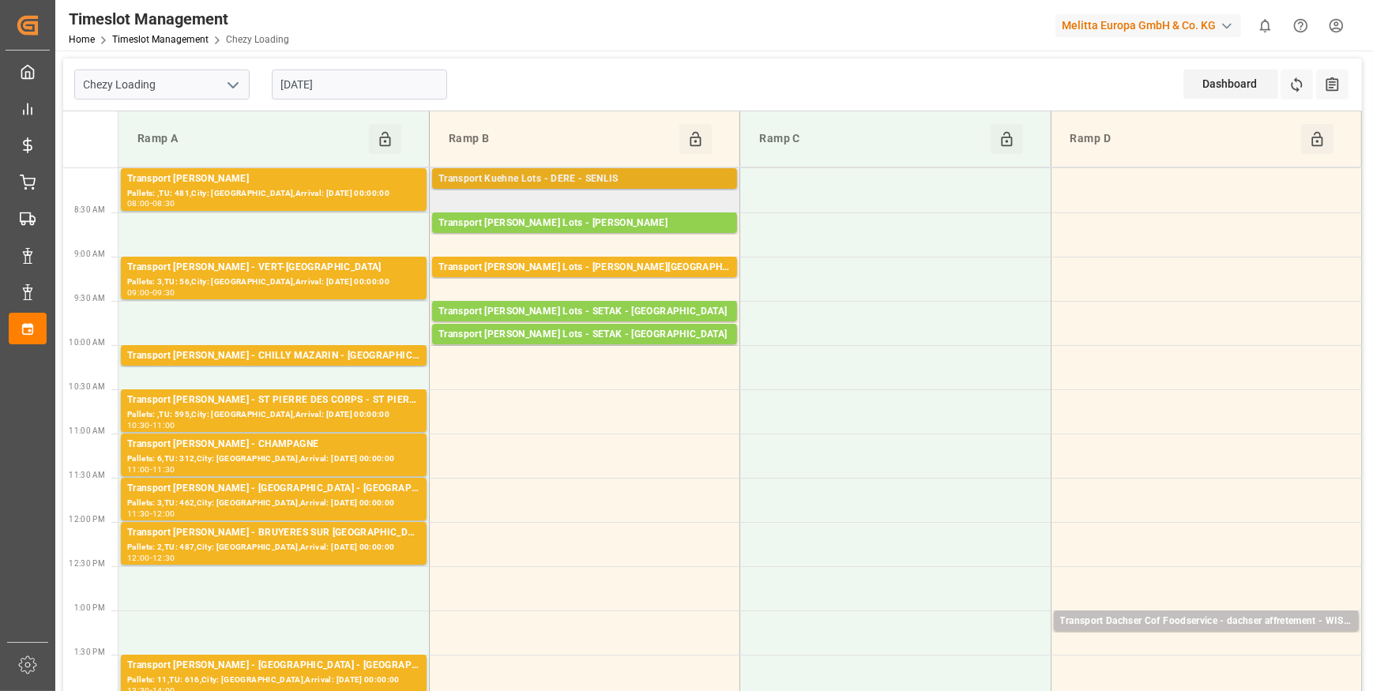
click at [582, 178] on div "Transport Kuehne Lots - DERE - SENLIS" at bounding box center [585, 179] width 292 height 16
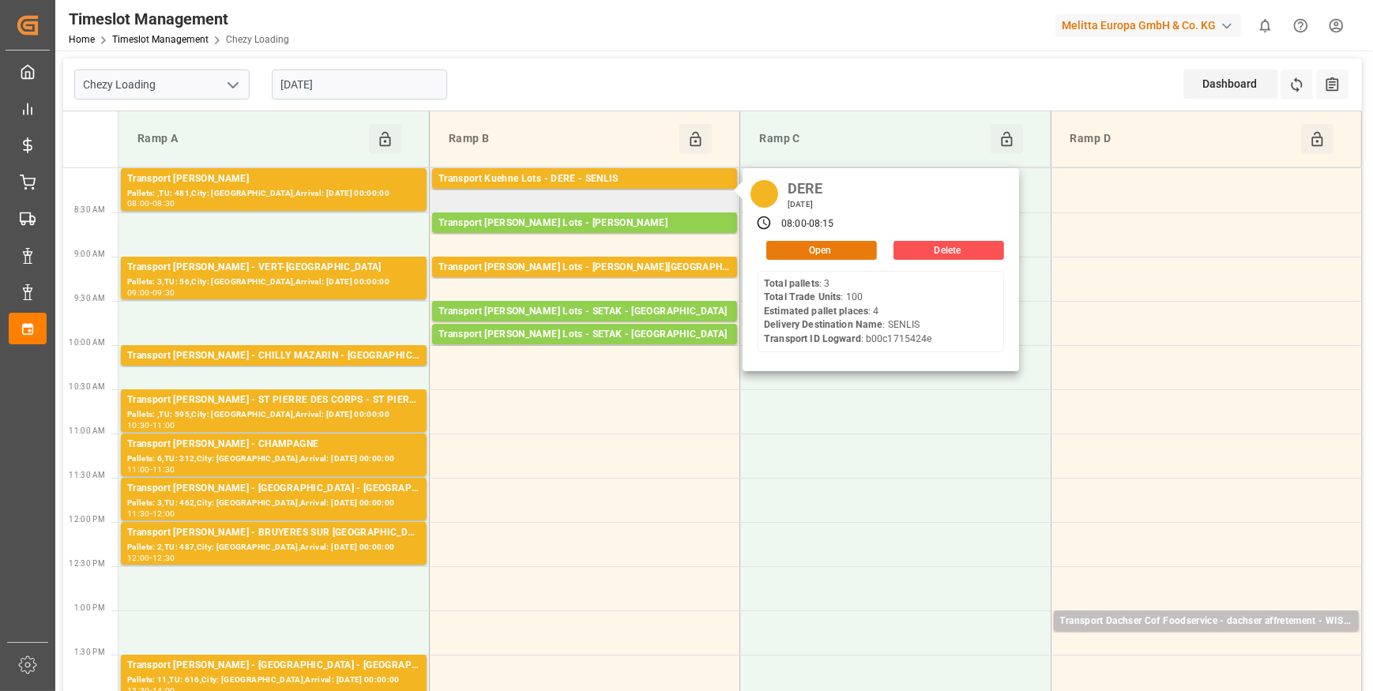
click at [818, 251] on button "Open" at bounding box center [821, 250] width 111 height 19
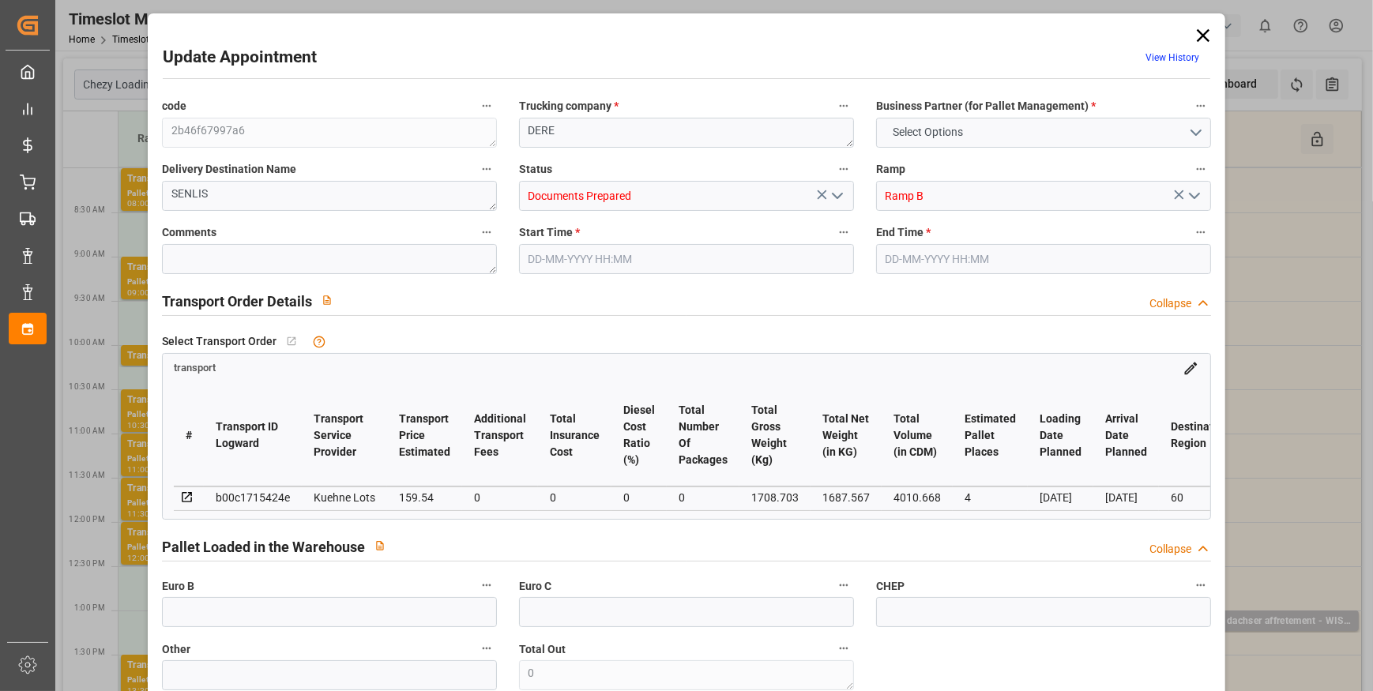
type input "4"
type input "159.54"
type input "0"
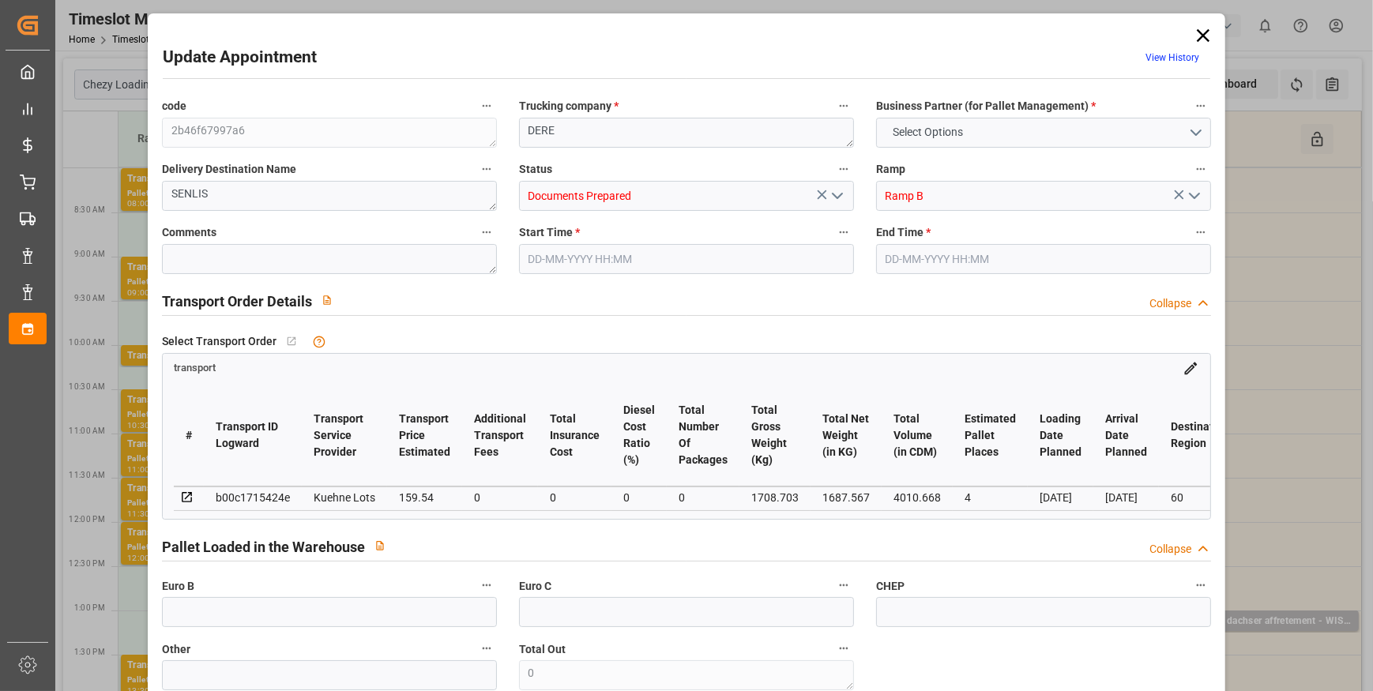
type input "159.54"
type input "0"
type input "1687.567"
type input "1883.743"
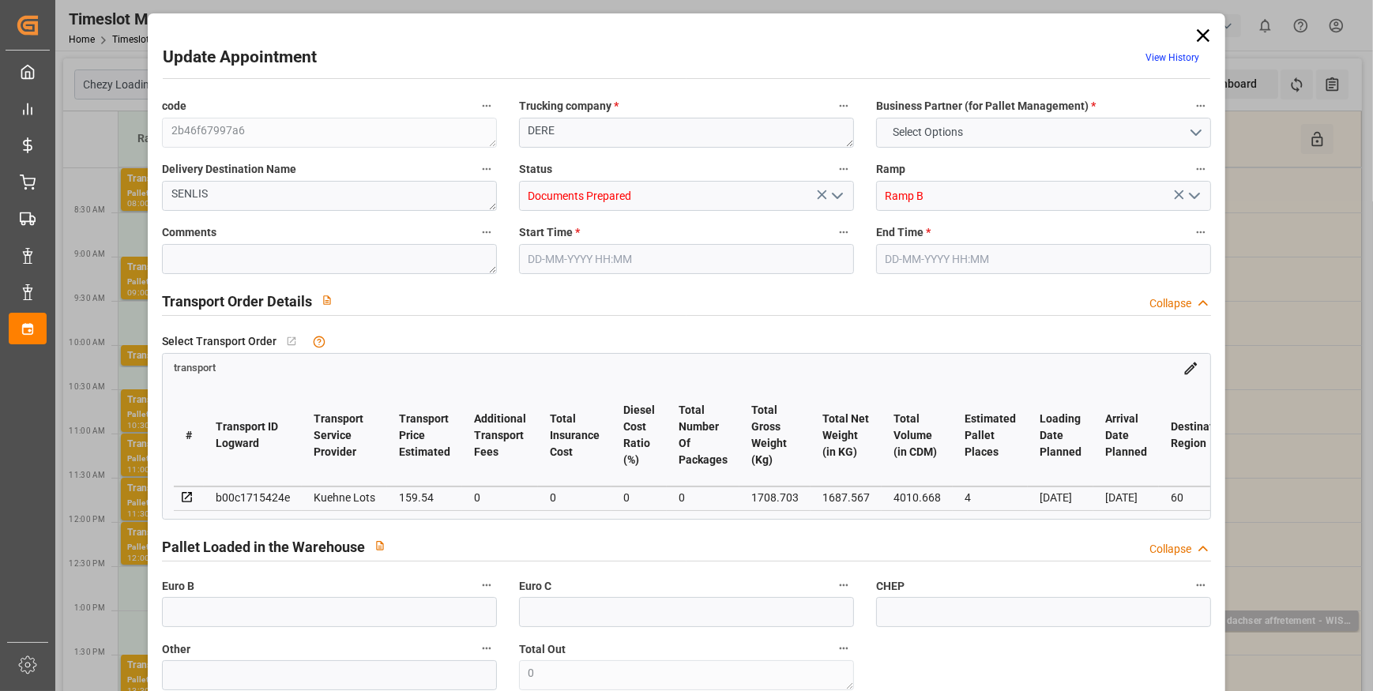
type input "4010.668"
type input "60"
type input "3"
type input "100"
type input "4"
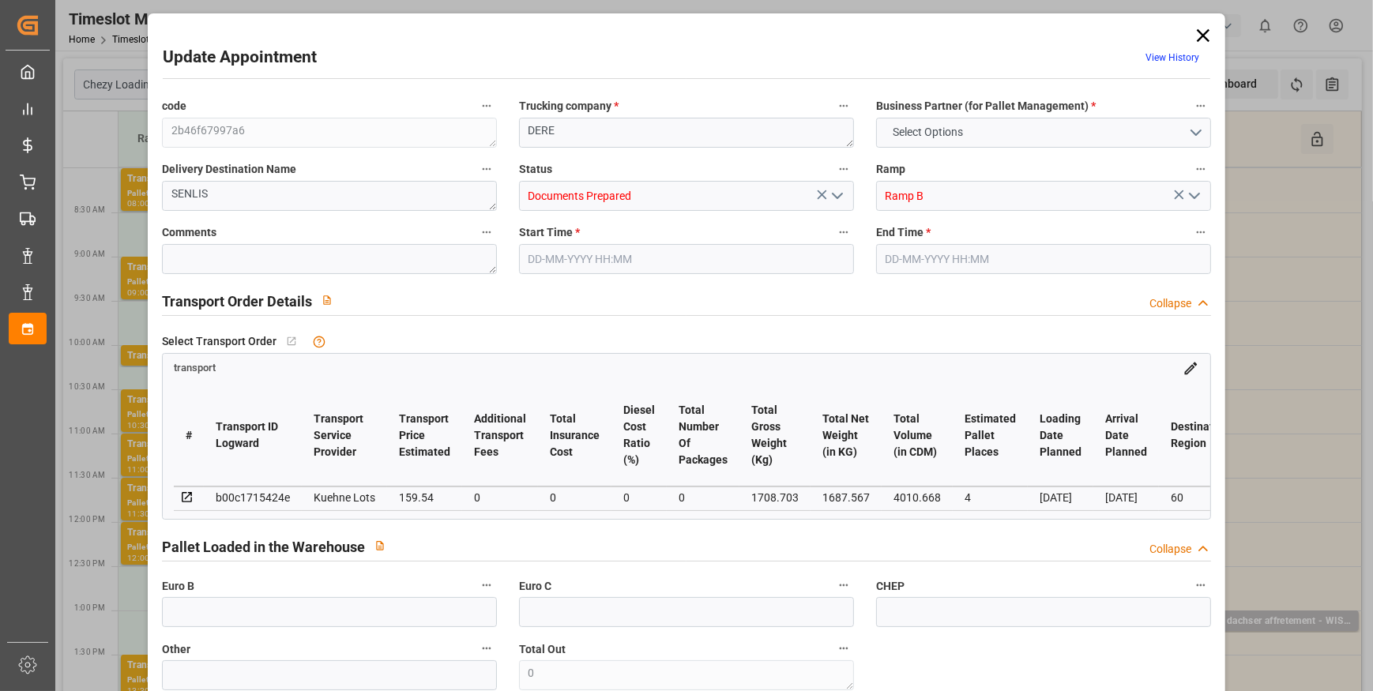
type input "101"
type input "1708.703"
type input "0"
type input "4710.8598"
type input "0"
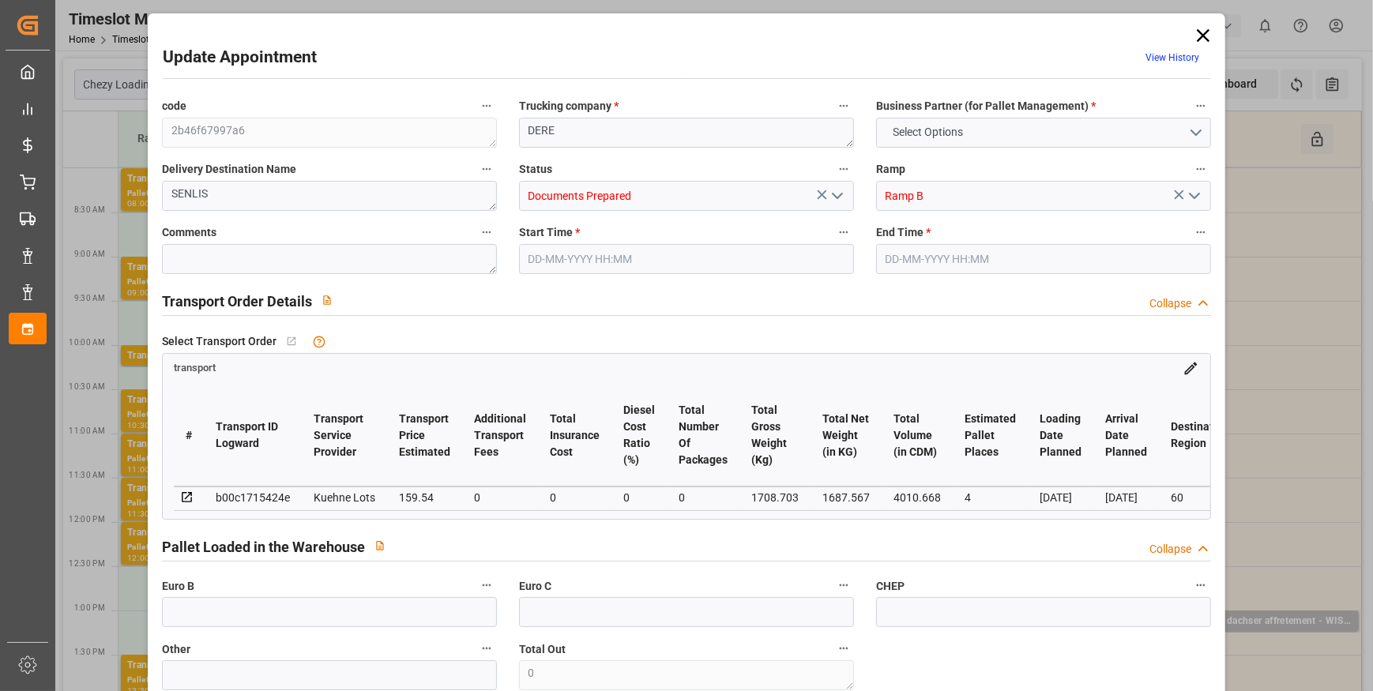
type input "0"
type input "21"
type input "35"
type input "24-09-2025 08:00"
type input "24-09-2025 08:15"
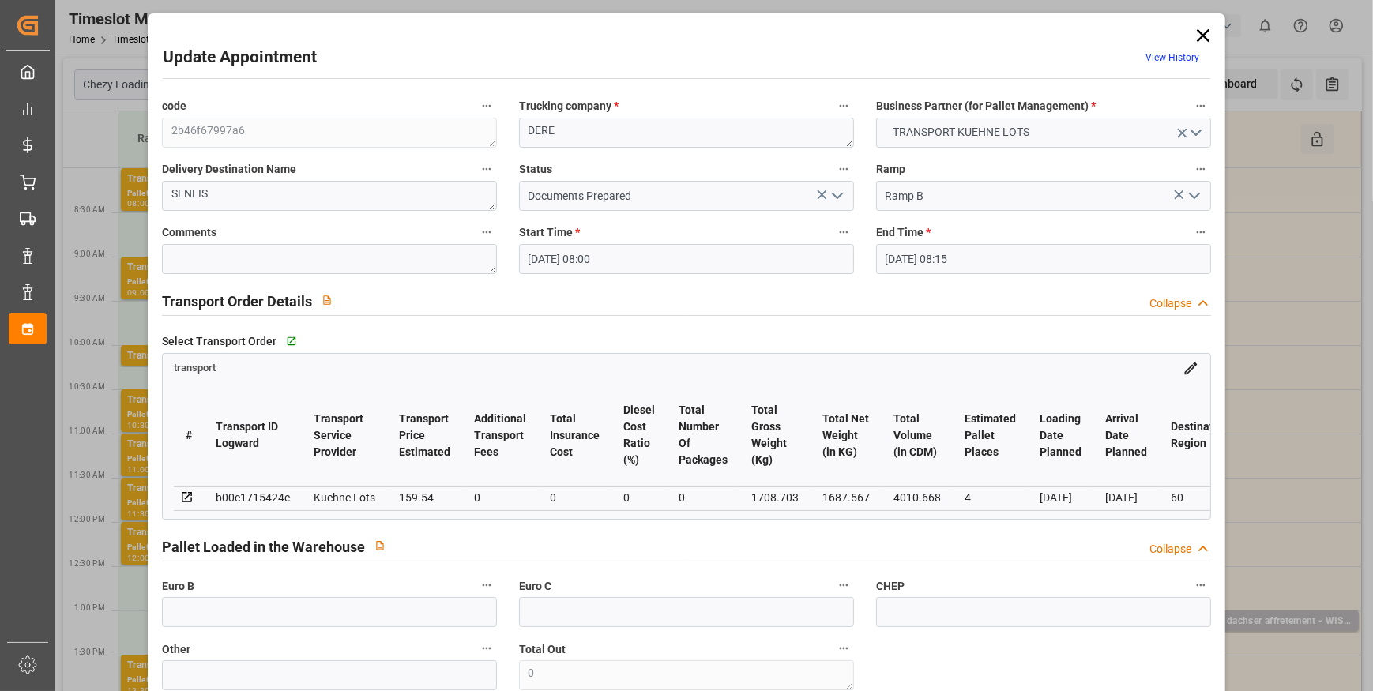
type input "18-09-2025 15:55"
type input "18-09-2025 11:36"
type input "[DATE]"
click at [833, 196] on polyline "open menu" at bounding box center [837, 196] width 9 height 5
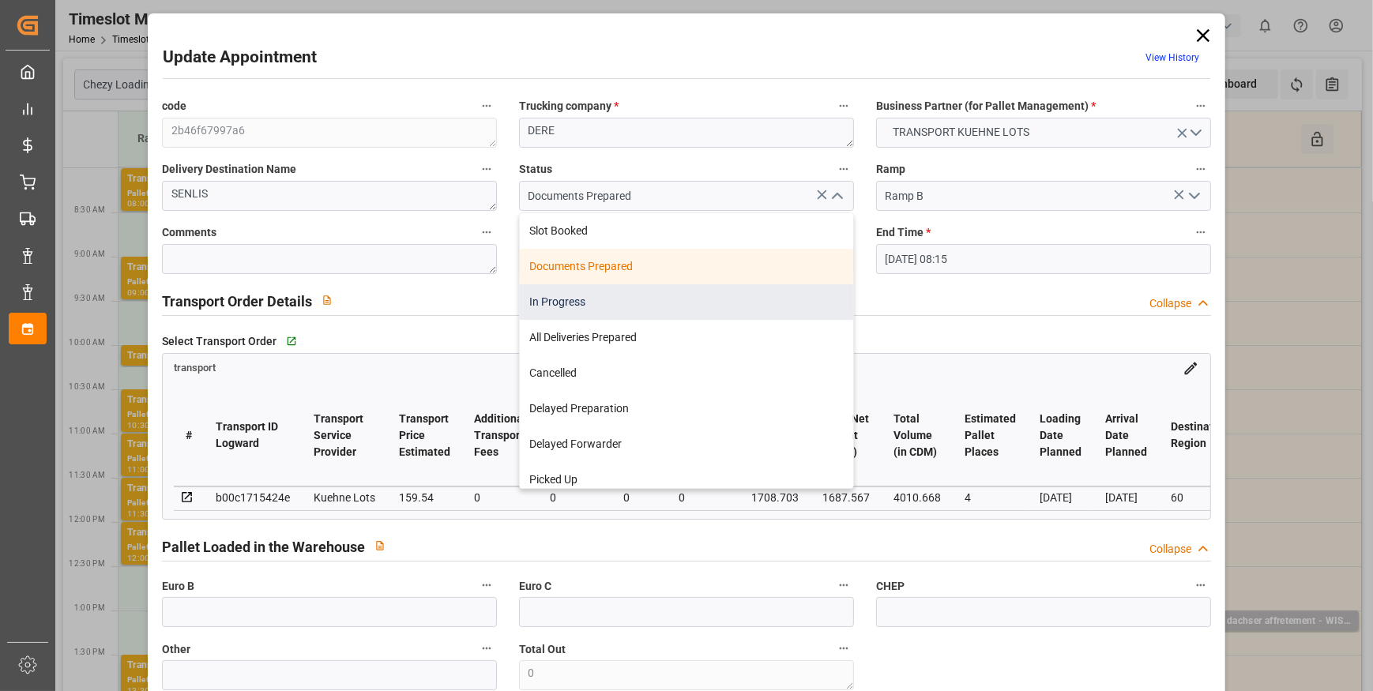
click at [607, 299] on div "In Progress" at bounding box center [686, 302] width 333 height 36
type input "In Progress"
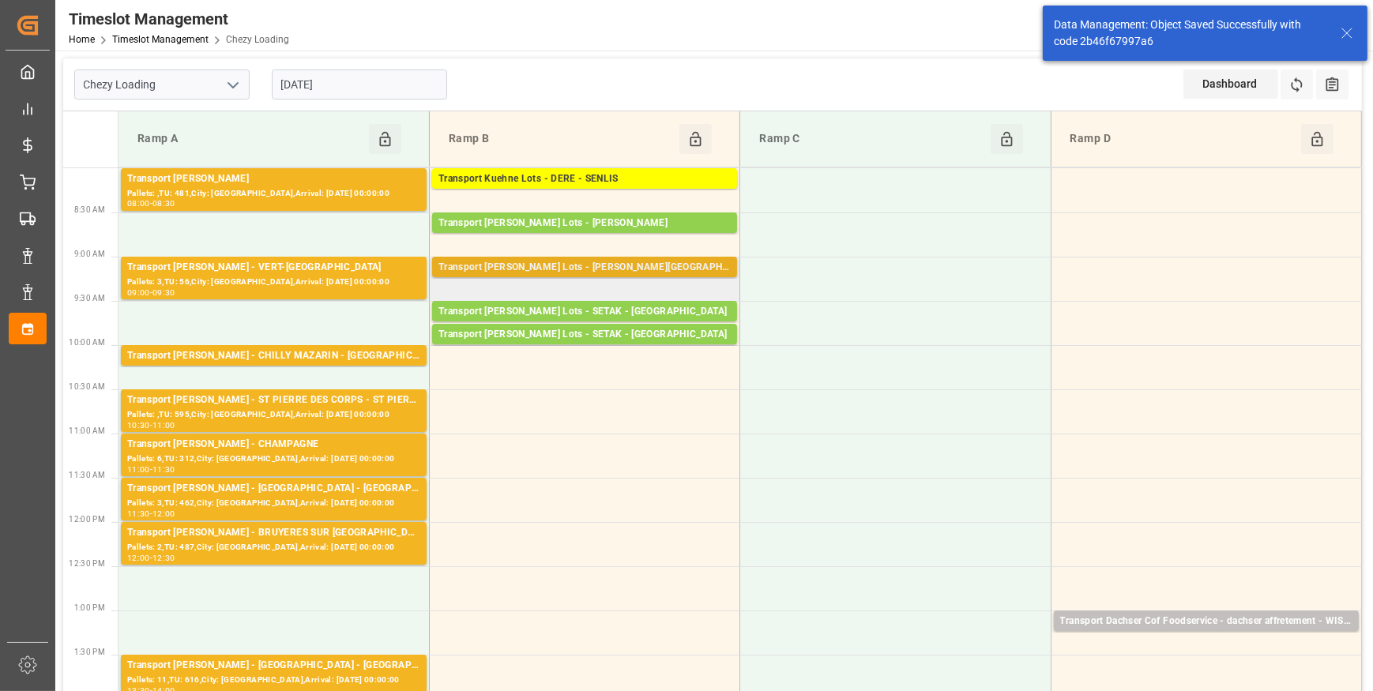
click at [579, 269] on div "Transport [PERSON_NAME] Lots - [PERSON_NAME][GEOGRAPHIC_DATA]" at bounding box center [585, 268] width 292 height 16
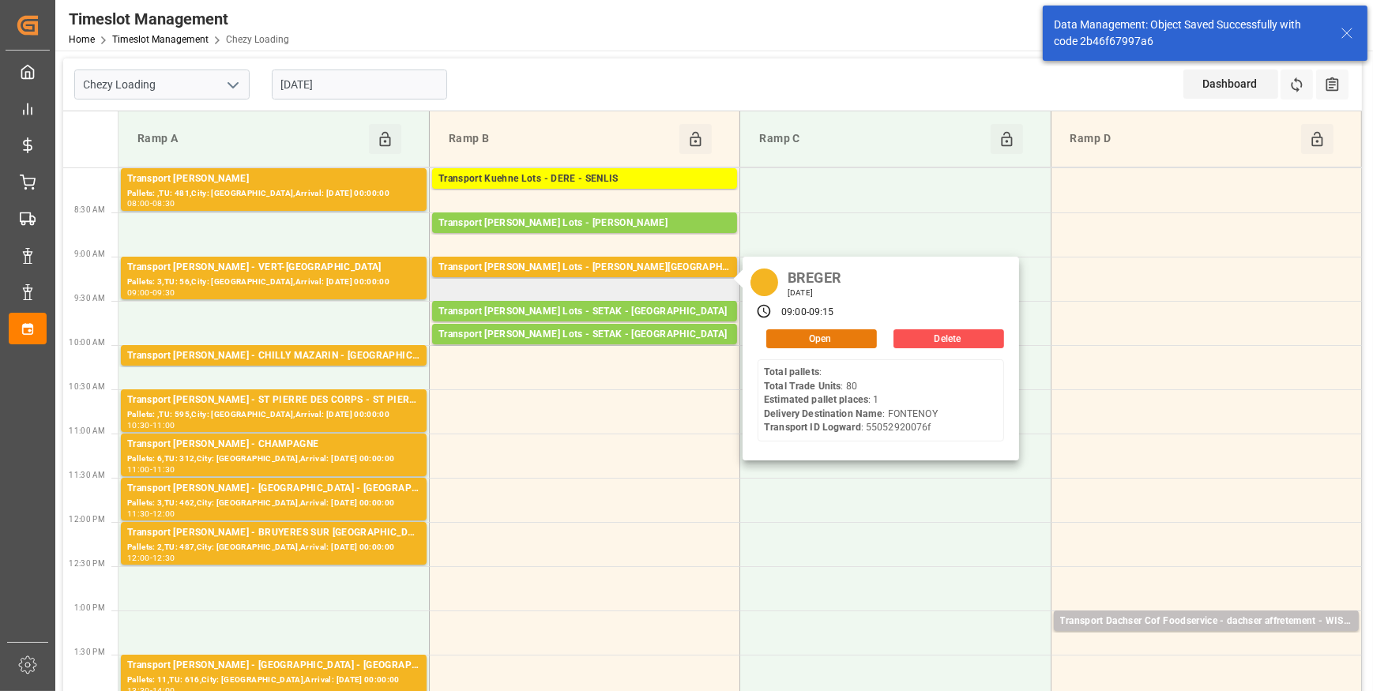
click at [826, 341] on button "Open" at bounding box center [821, 338] width 111 height 19
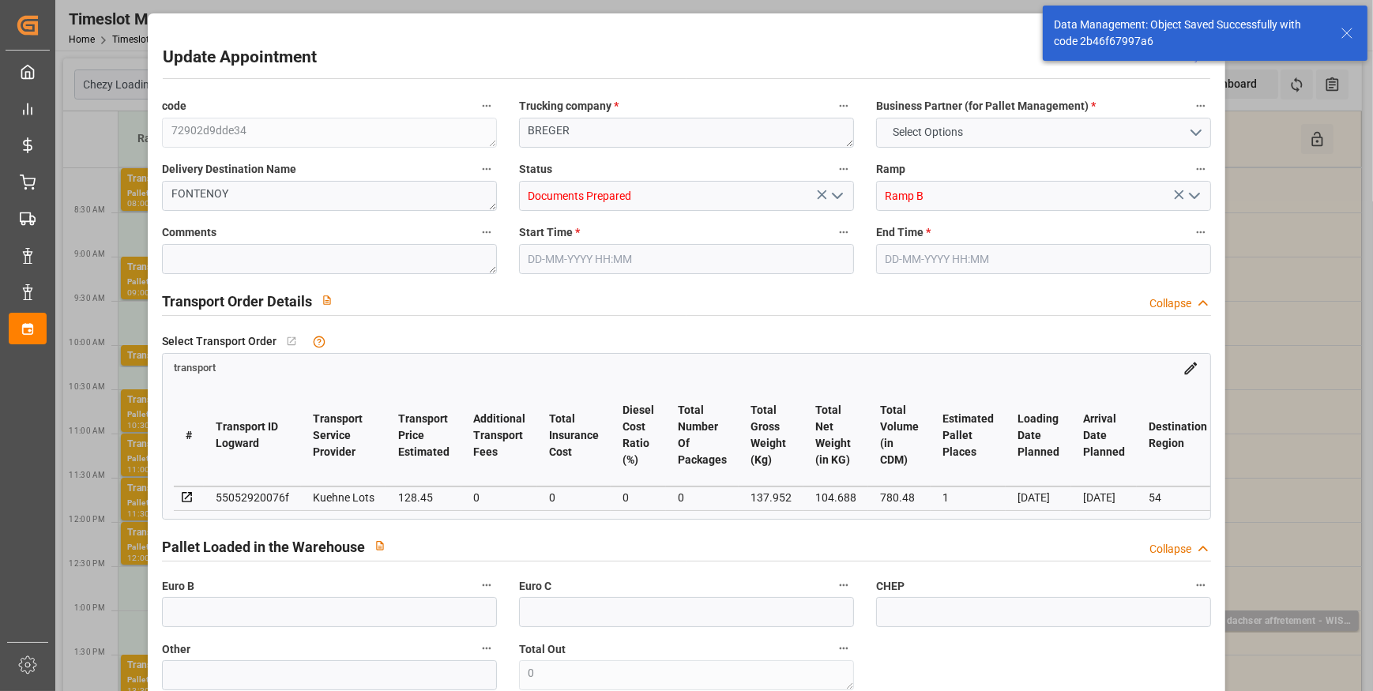
type input "1"
type input "128.45"
type input "0"
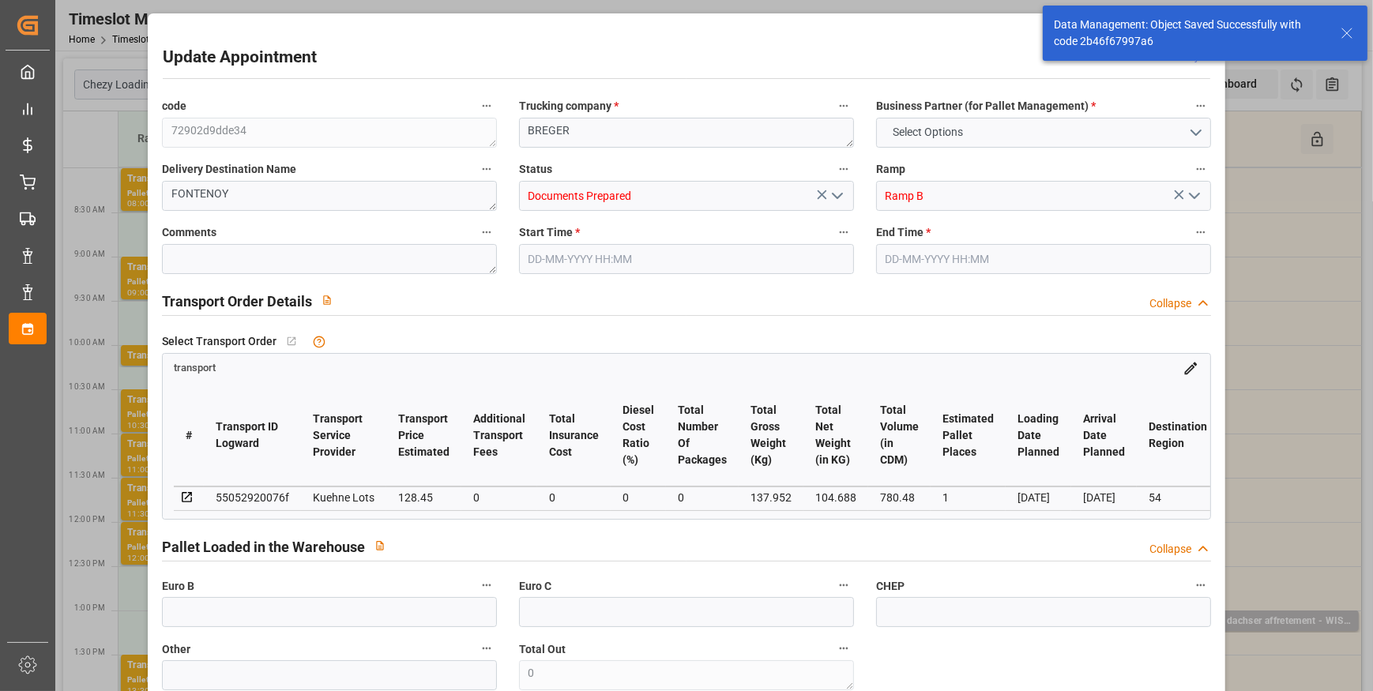
type input "128.45"
type input "0"
type input "104.688"
type input "183.952"
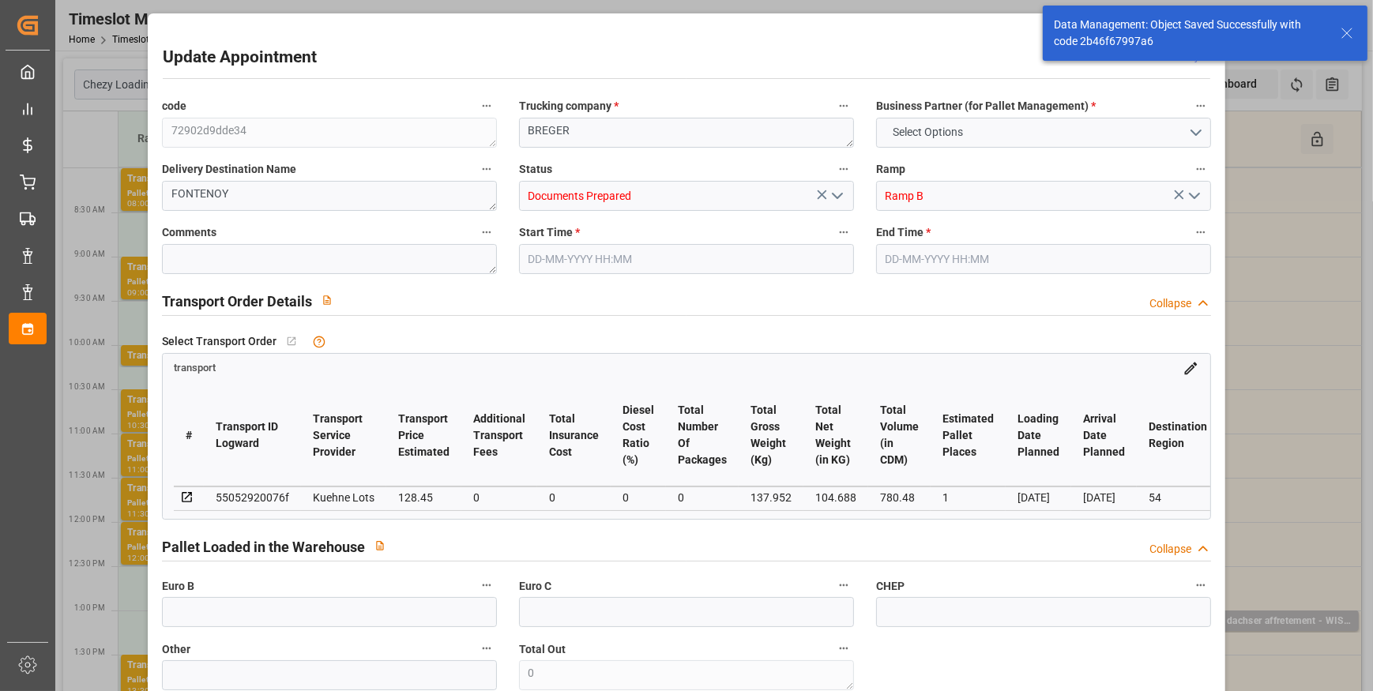
type input "780.48"
type input "54"
type input "0"
type input "80"
type input "2"
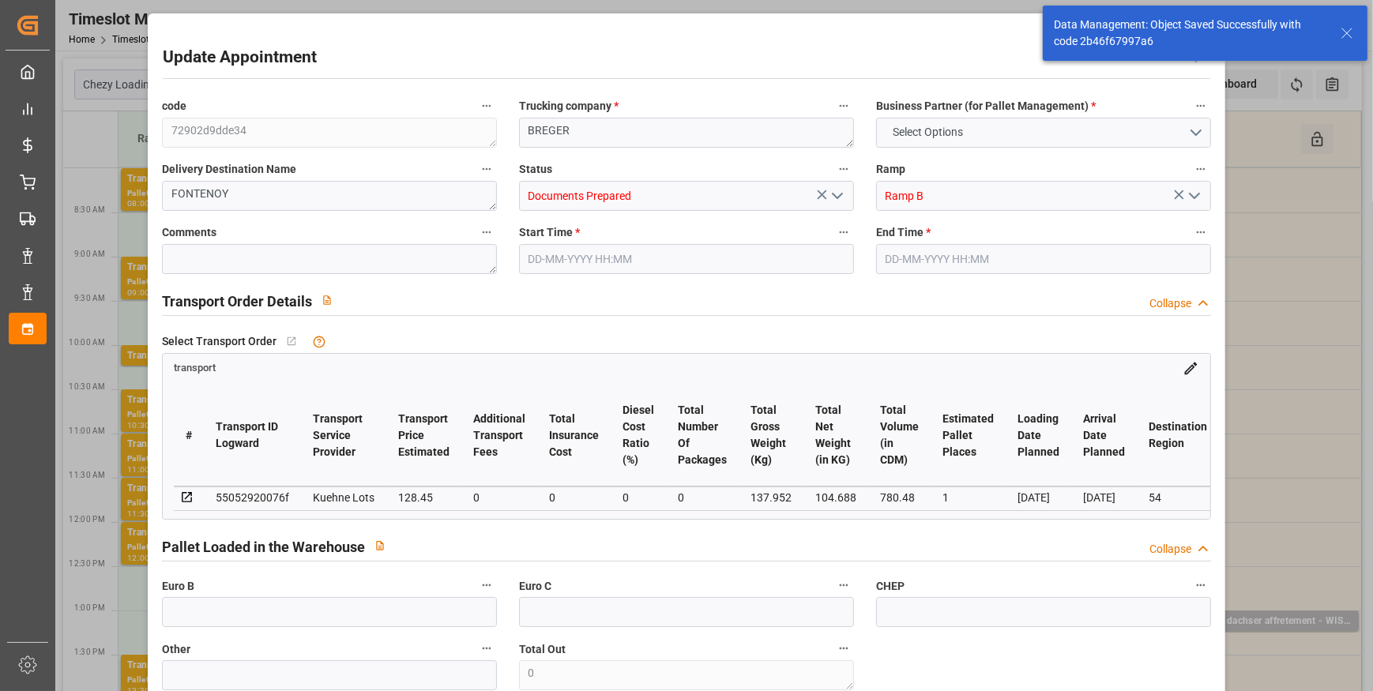
type input "101"
type input "137.952"
type input "0"
type input "4710.8598"
type input "0"
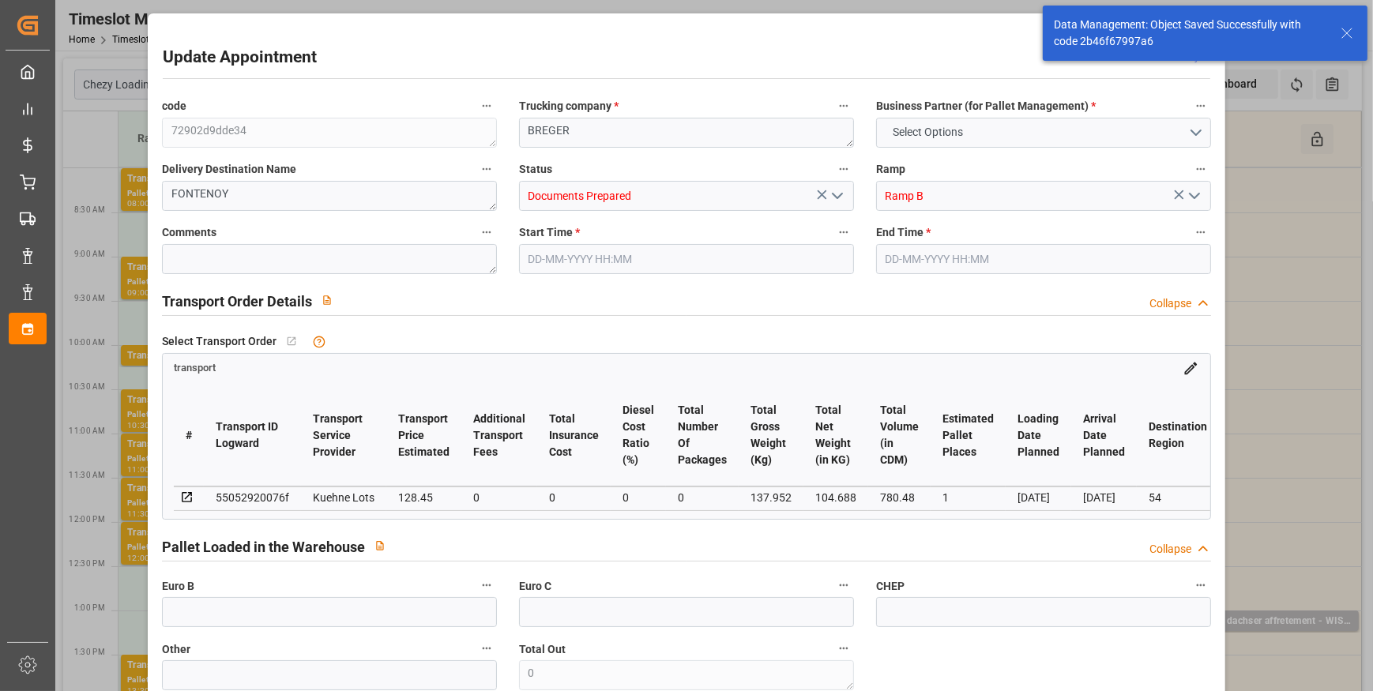
type input "0"
type input "21"
type input "35"
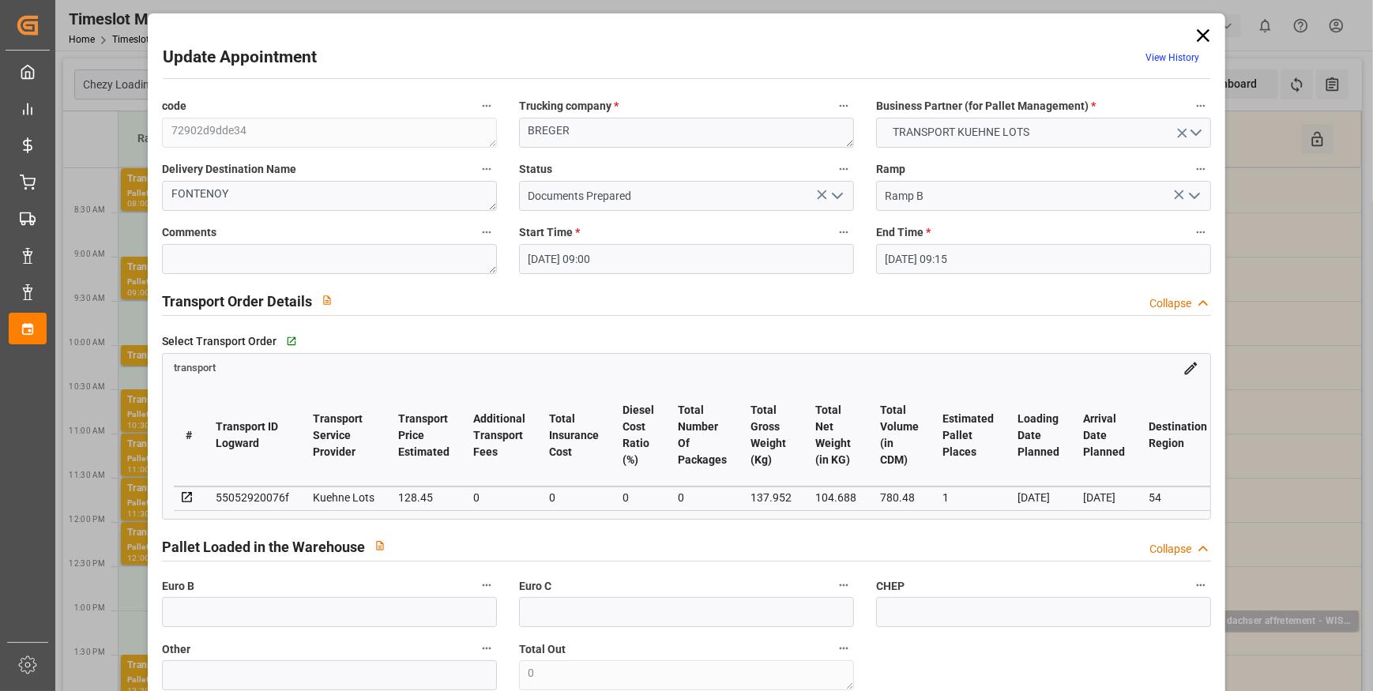
type input "[DATE] 09:00"
type input "24-09-2025 09:15"
type input "19-09-2025 14:59"
type input "19-09-2025 11:16"
type input "[DATE]"
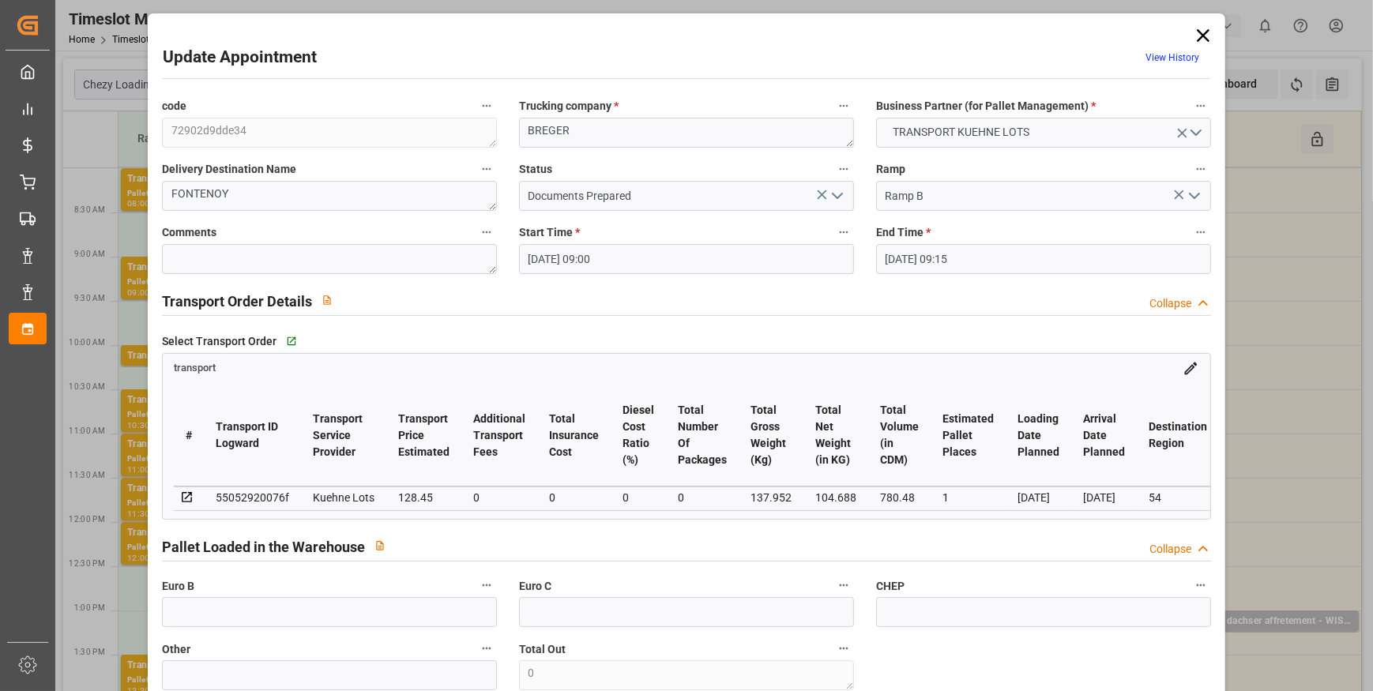
type input "[DATE]"
click at [838, 195] on icon "open menu" at bounding box center [837, 195] width 19 height 19
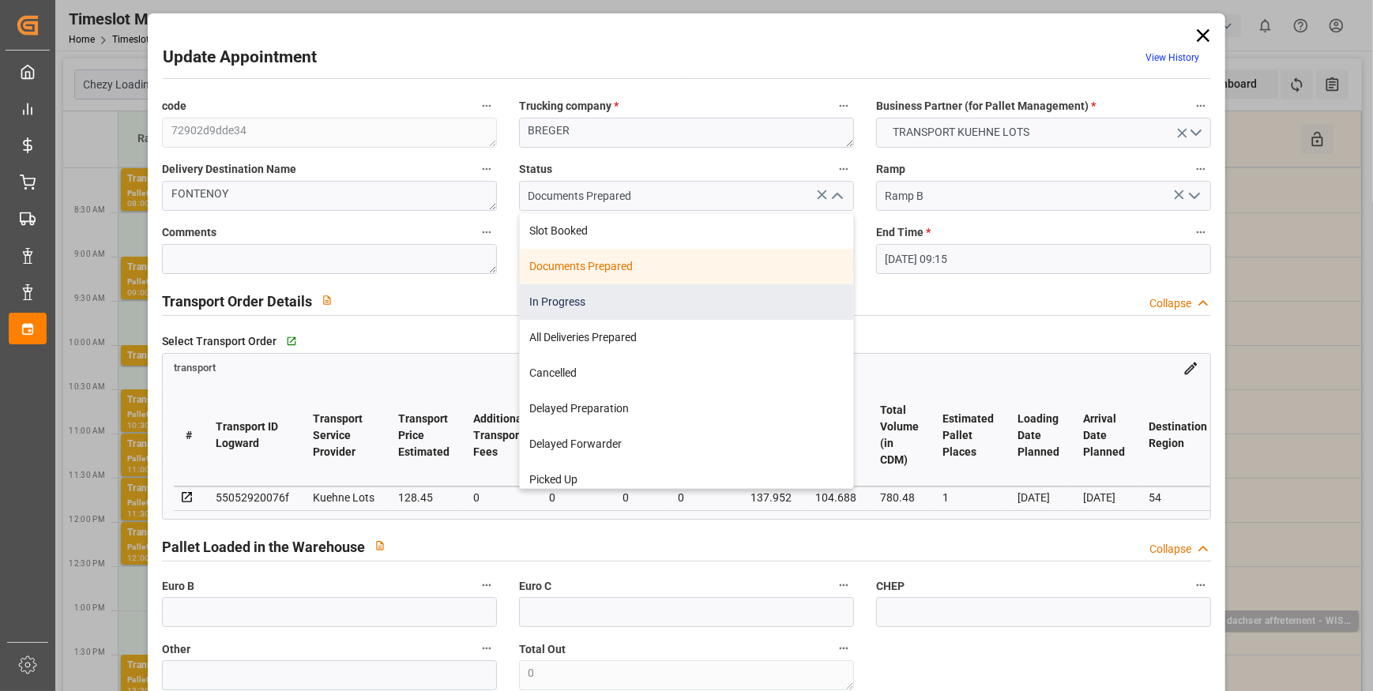
click at [581, 299] on div "In Progress" at bounding box center [686, 302] width 333 height 36
type input "In Progress"
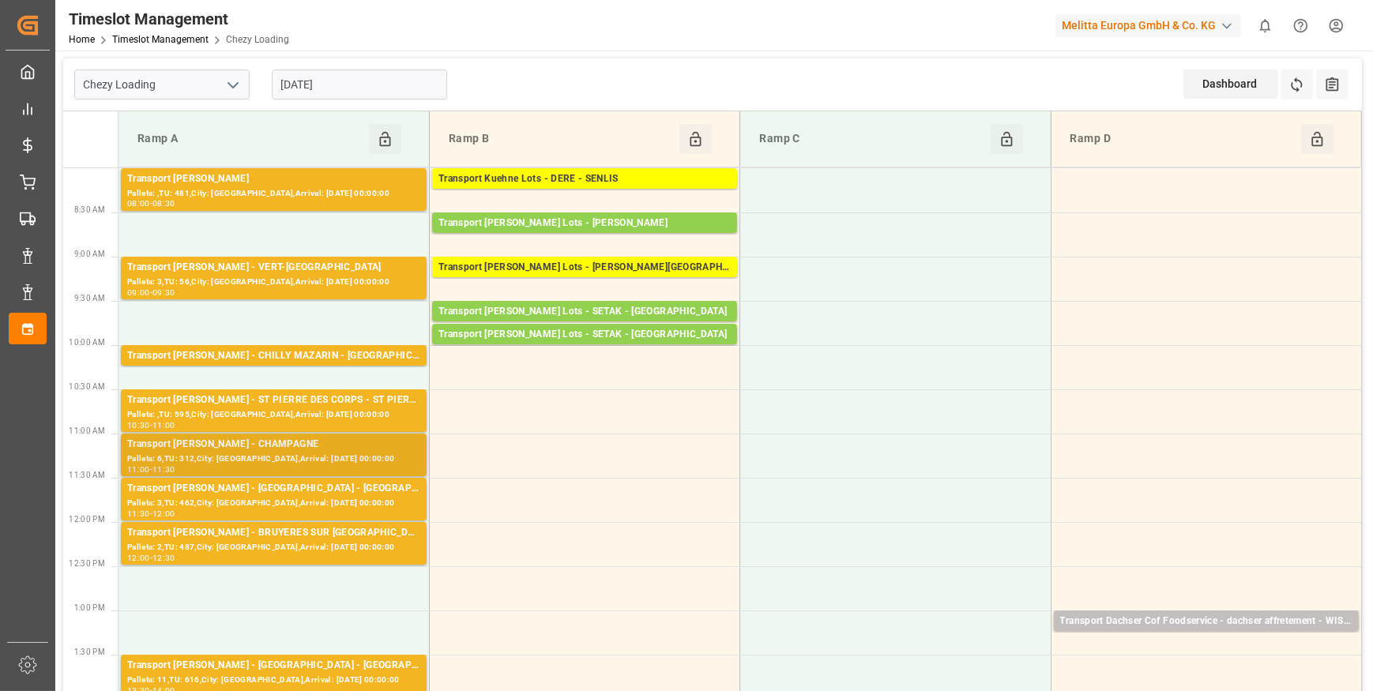
click at [341, 444] on div "Transport [PERSON_NAME] - CHAMPAGNE" at bounding box center [273, 445] width 293 height 16
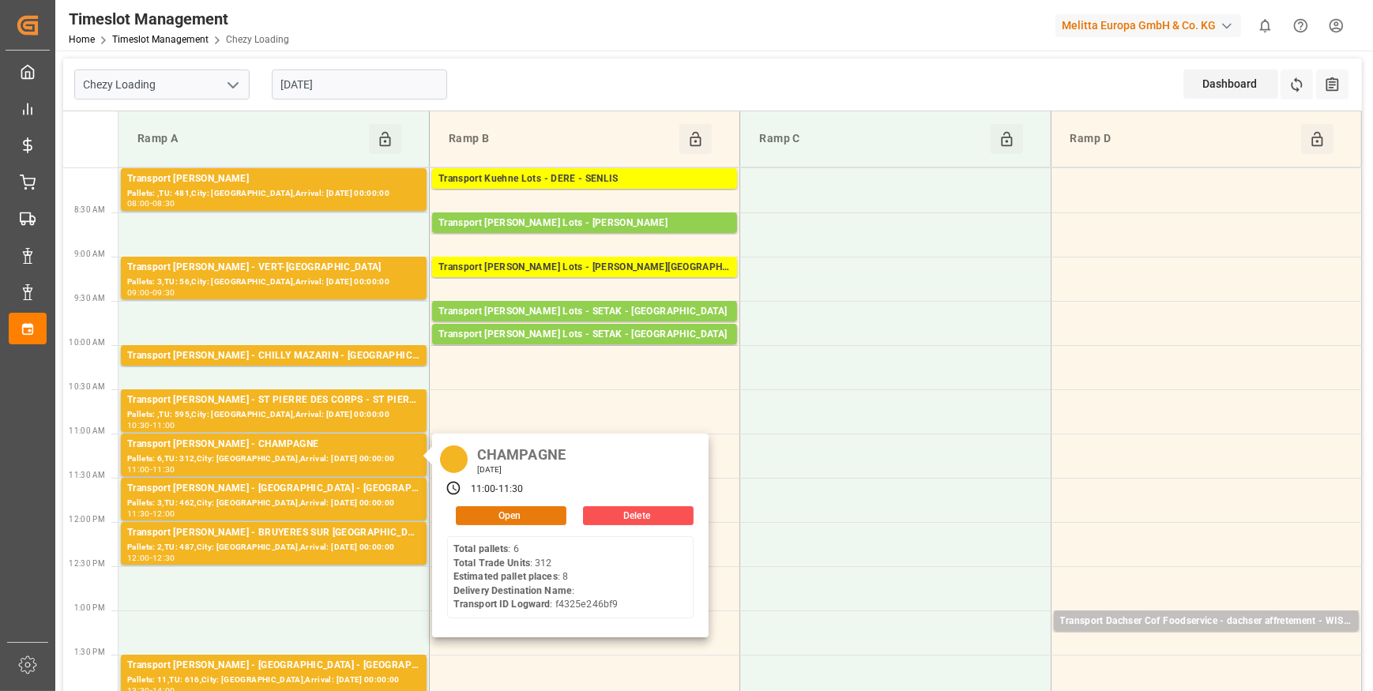
click at [522, 521] on button "Open" at bounding box center [511, 515] width 111 height 19
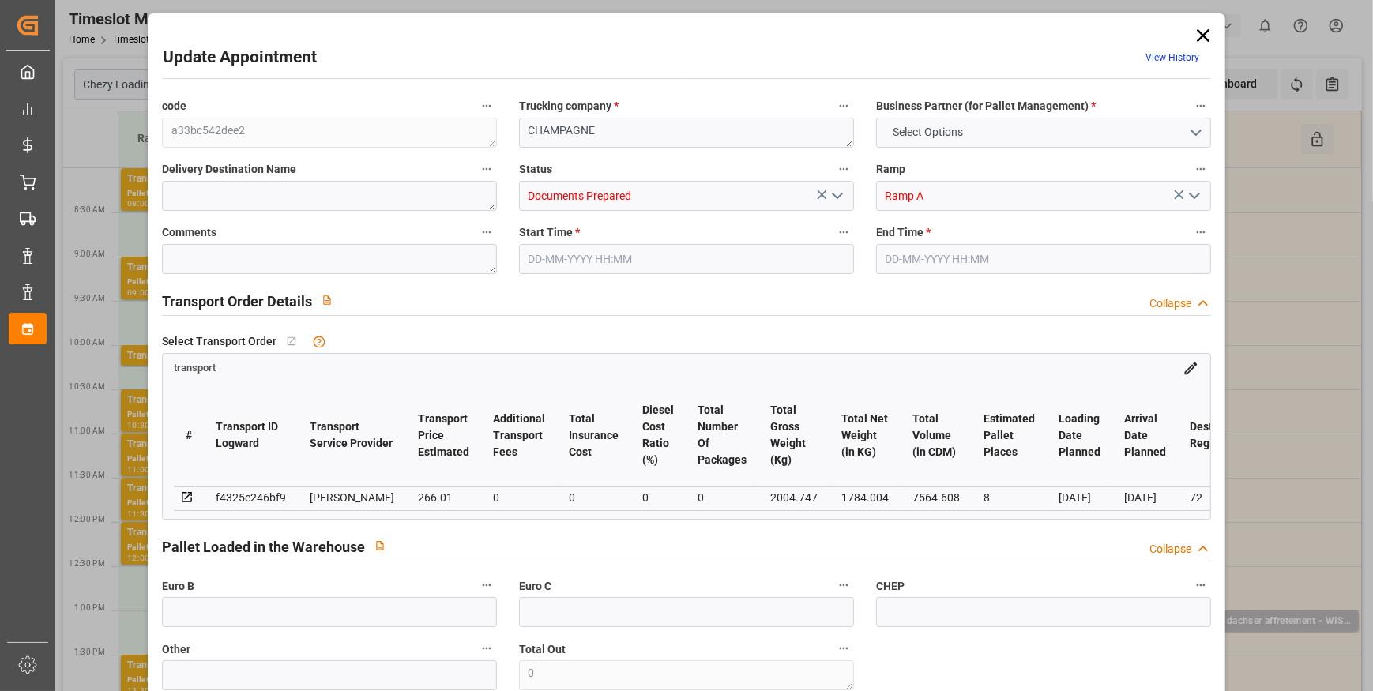
type input "8"
type input "266.01"
type input "0"
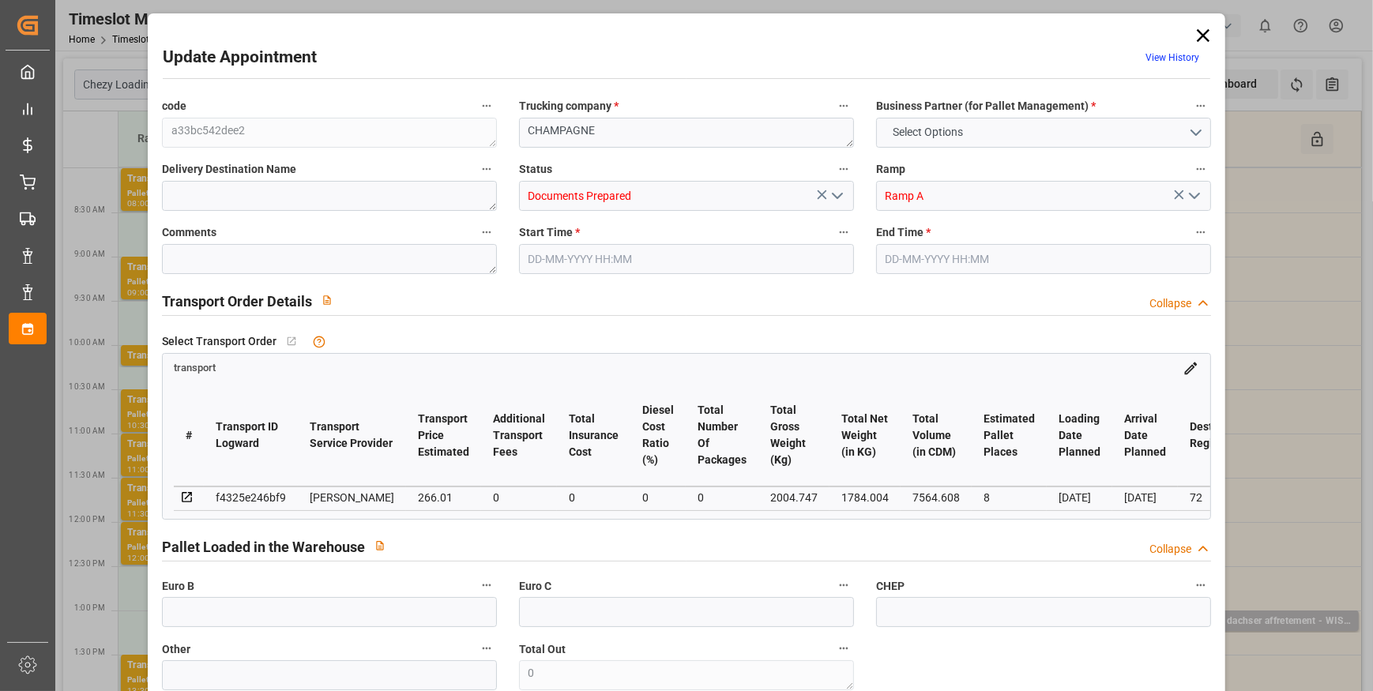
type input "257.0189"
type input "-8.9911"
type input "0"
type input "1784.004"
type input "2344.304"
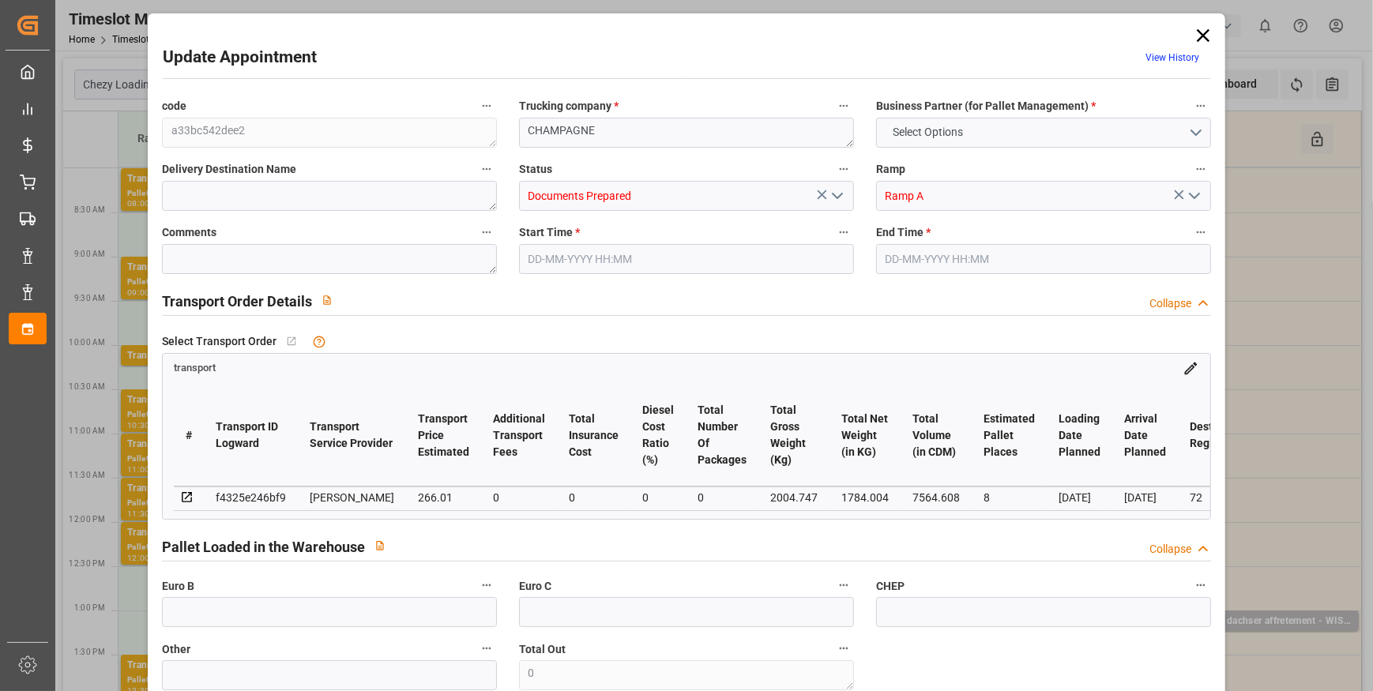
type input "7564.608"
type input "72"
type input "6"
type input "312"
type input "11"
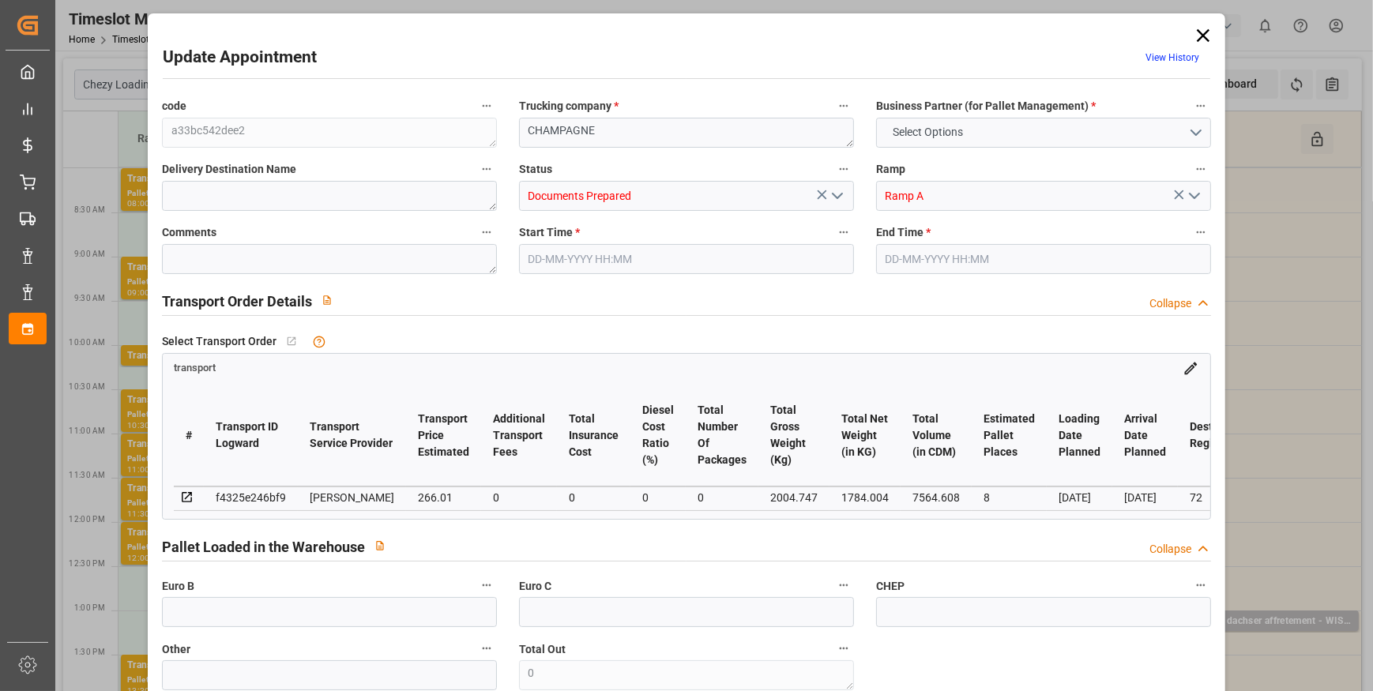
type input "101"
type input "2004.747"
type input "0"
type input "4710.8598"
type input "0"
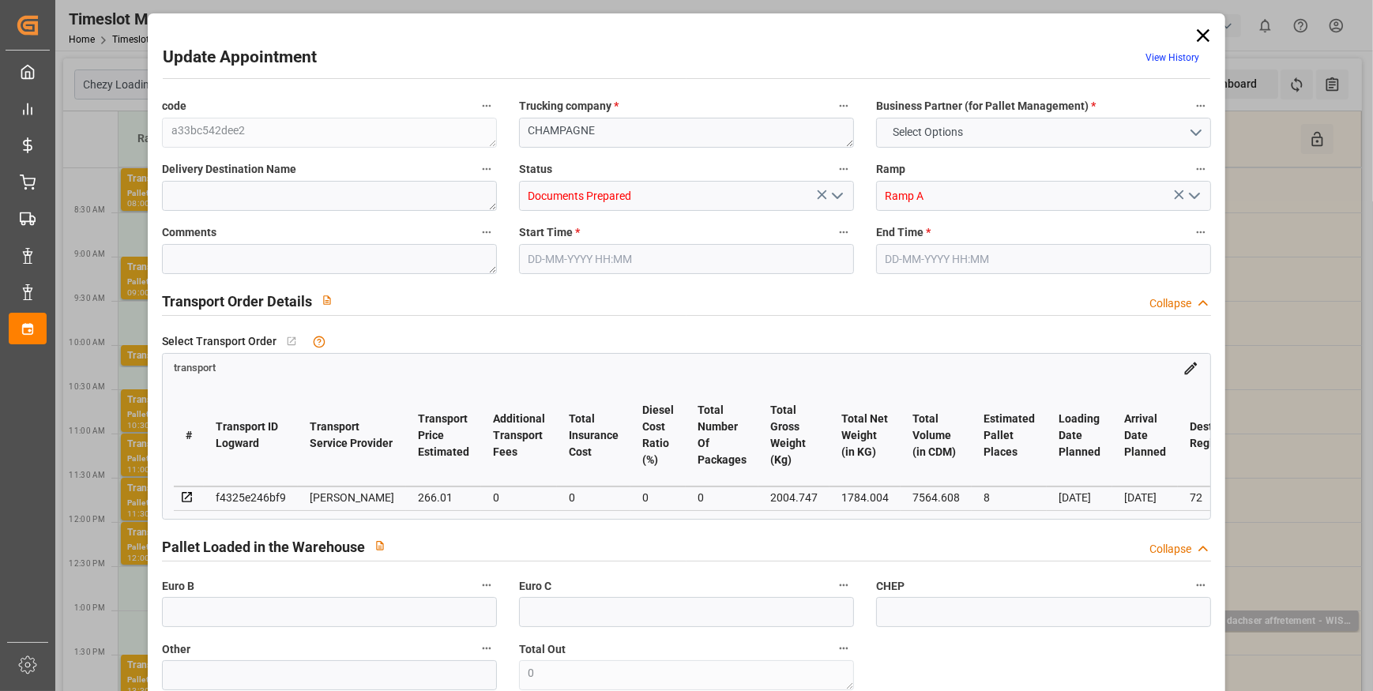
type input "0"
type input "21"
type input "35"
type input "[DATE] 11:00"
type input "[DATE] 11:30"
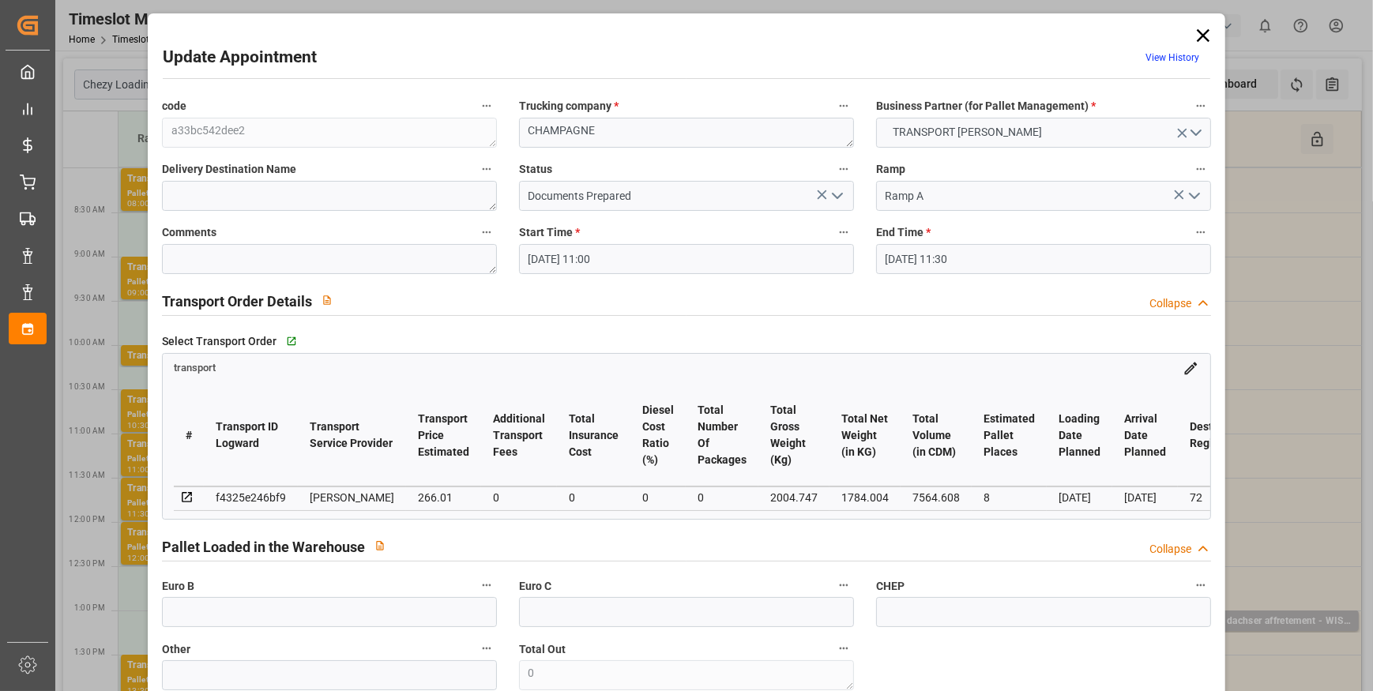
type input "[DATE] 13:57"
type input "18-09-2025 11:48"
type input "[DATE]"
click at [836, 197] on polyline "open menu" at bounding box center [837, 196] width 9 height 5
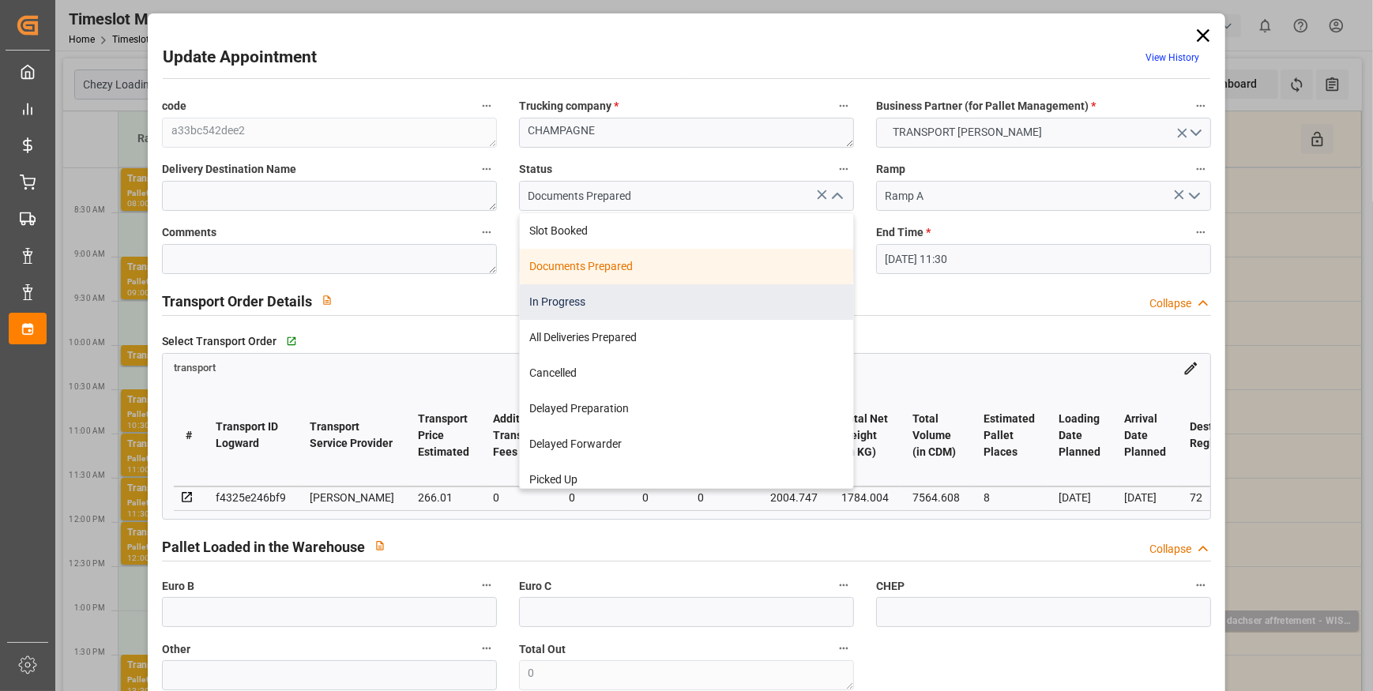
click at [530, 300] on div "In Progress" at bounding box center [686, 302] width 333 height 36
type input "In Progress"
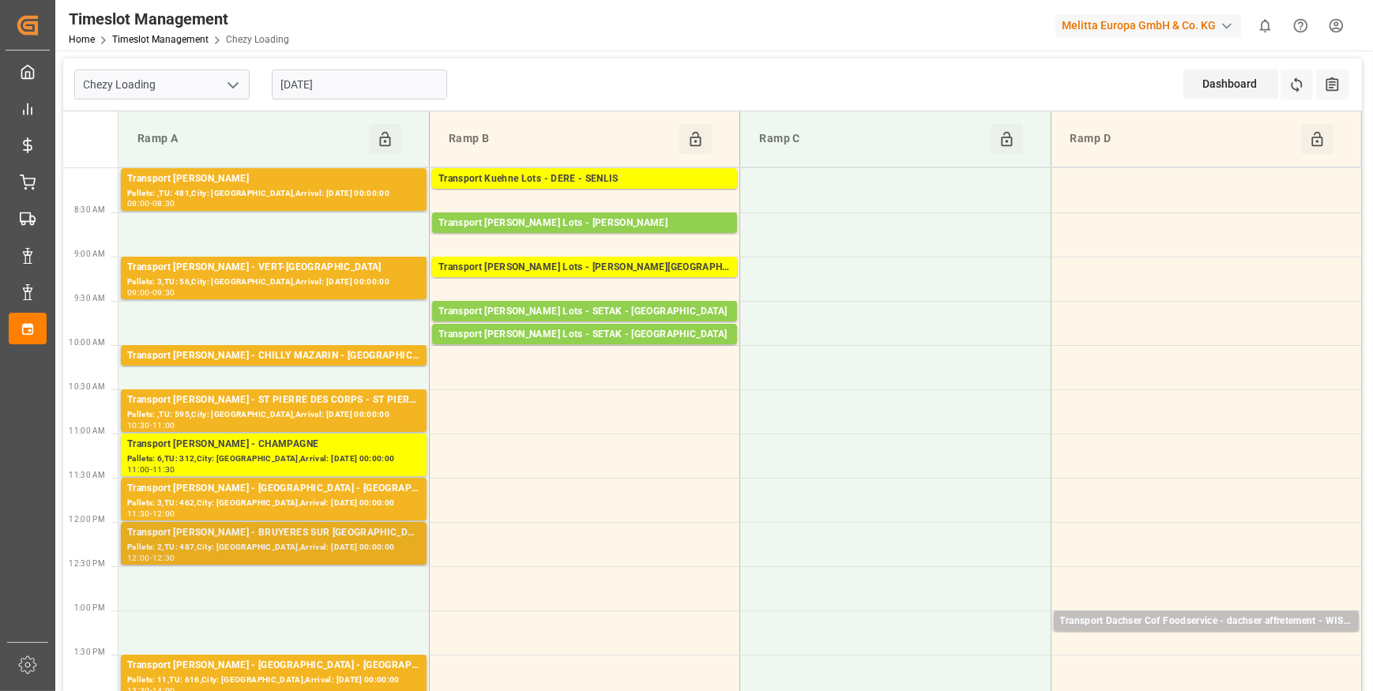
click at [332, 539] on div "Transport [PERSON_NAME] - BRUYERES SUR [GEOGRAPHIC_DATA] SUR [GEOGRAPHIC_DATA]" at bounding box center [273, 533] width 293 height 16
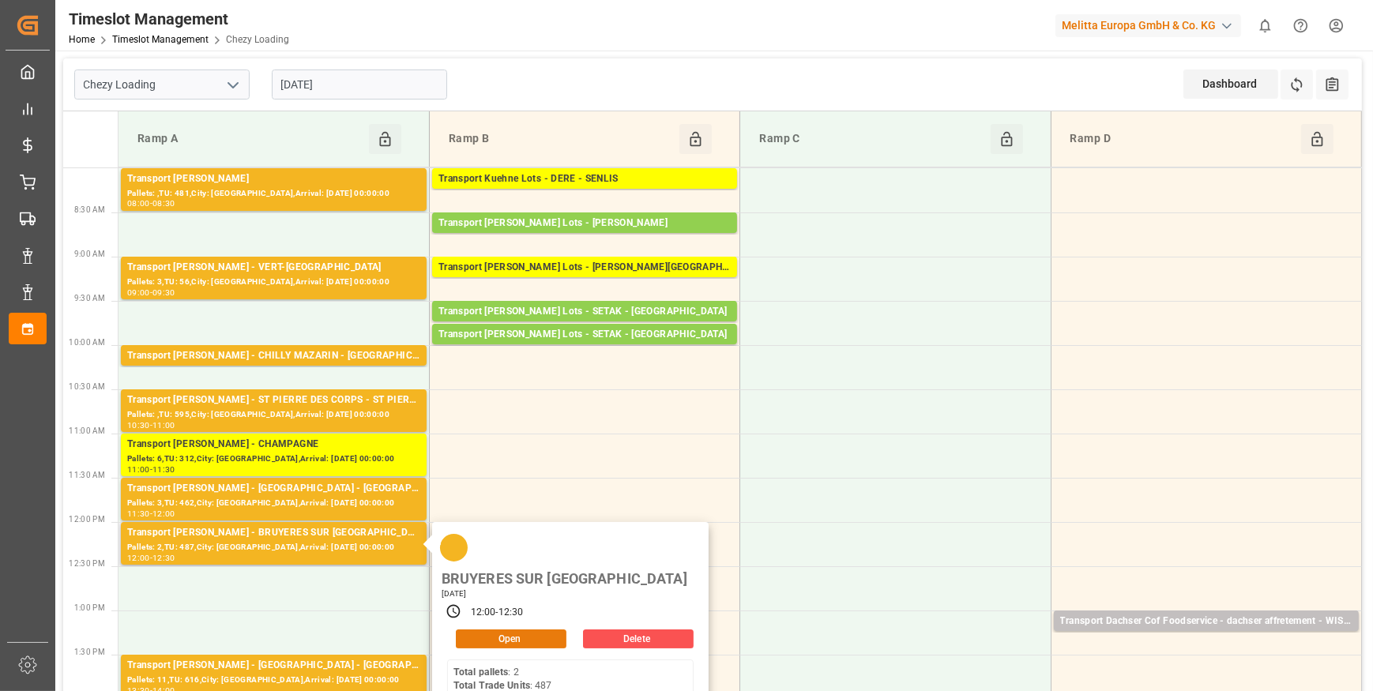
click at [518, 630] on button "Open" at bounding box center [511, 639] width 111 height 19
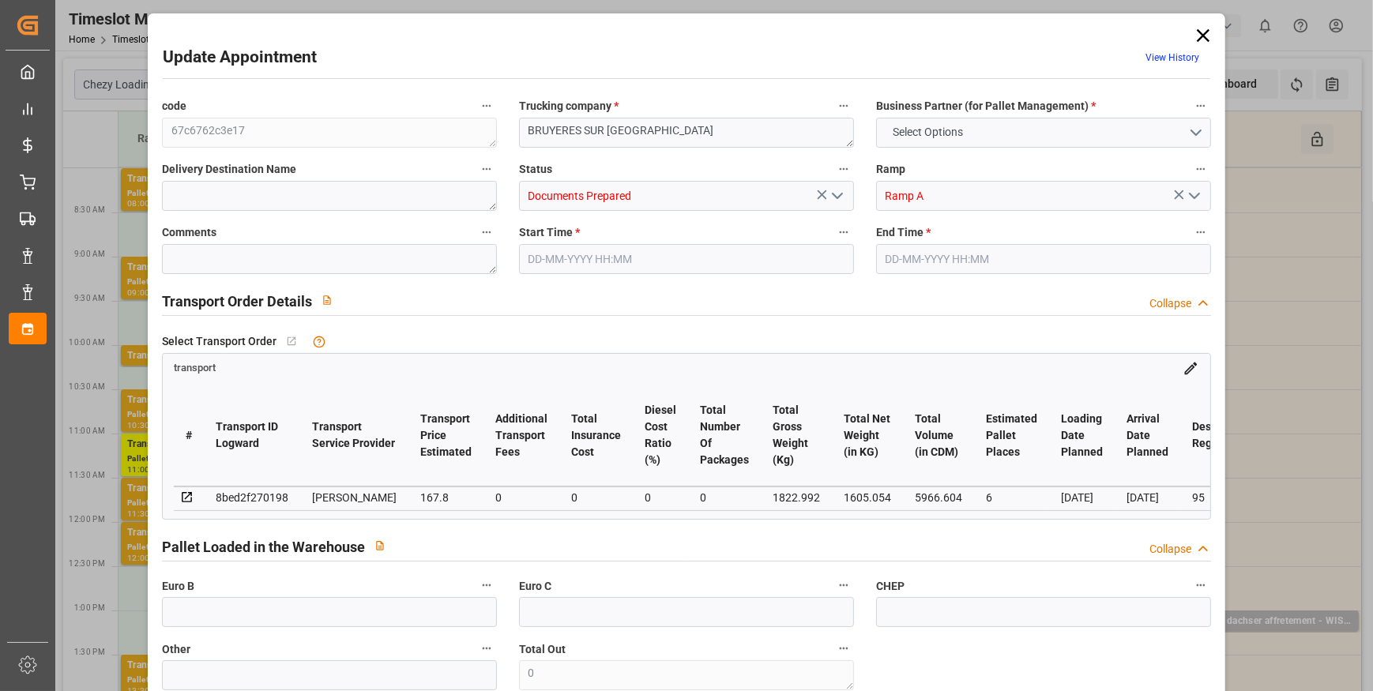
type input "6"
type input "167.8"
type input "0"
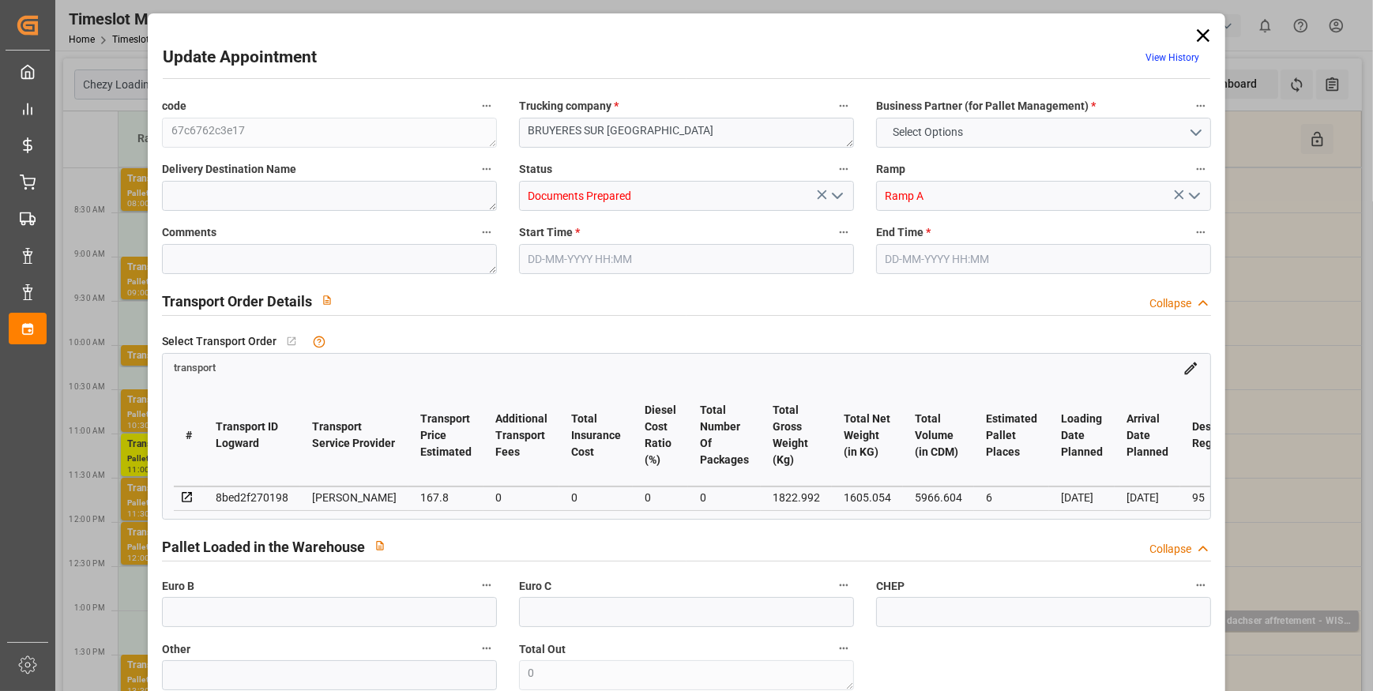
type input "162.1284"
type input "-5.6716"
type input "0"
type input "1605.054"
type input "2159.712"
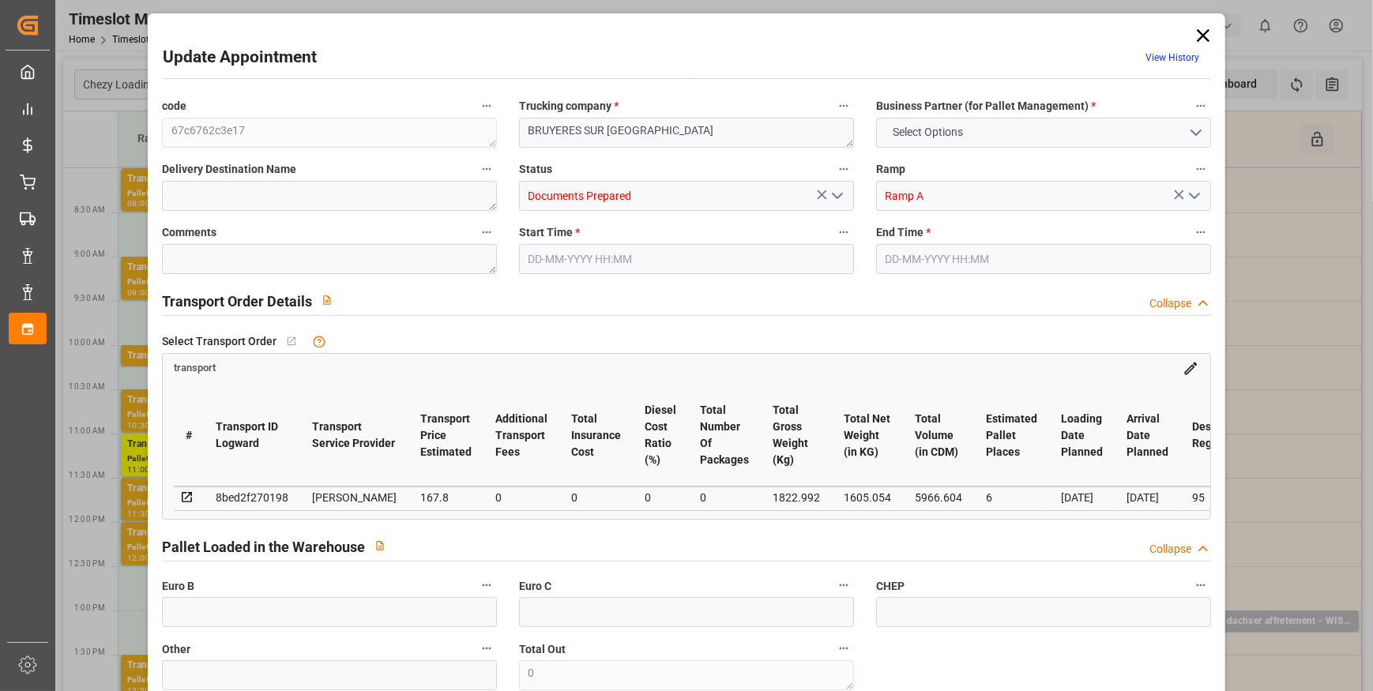
type input "5966.604"
type input "95"
type input "2"
type input "487"
type input "14"
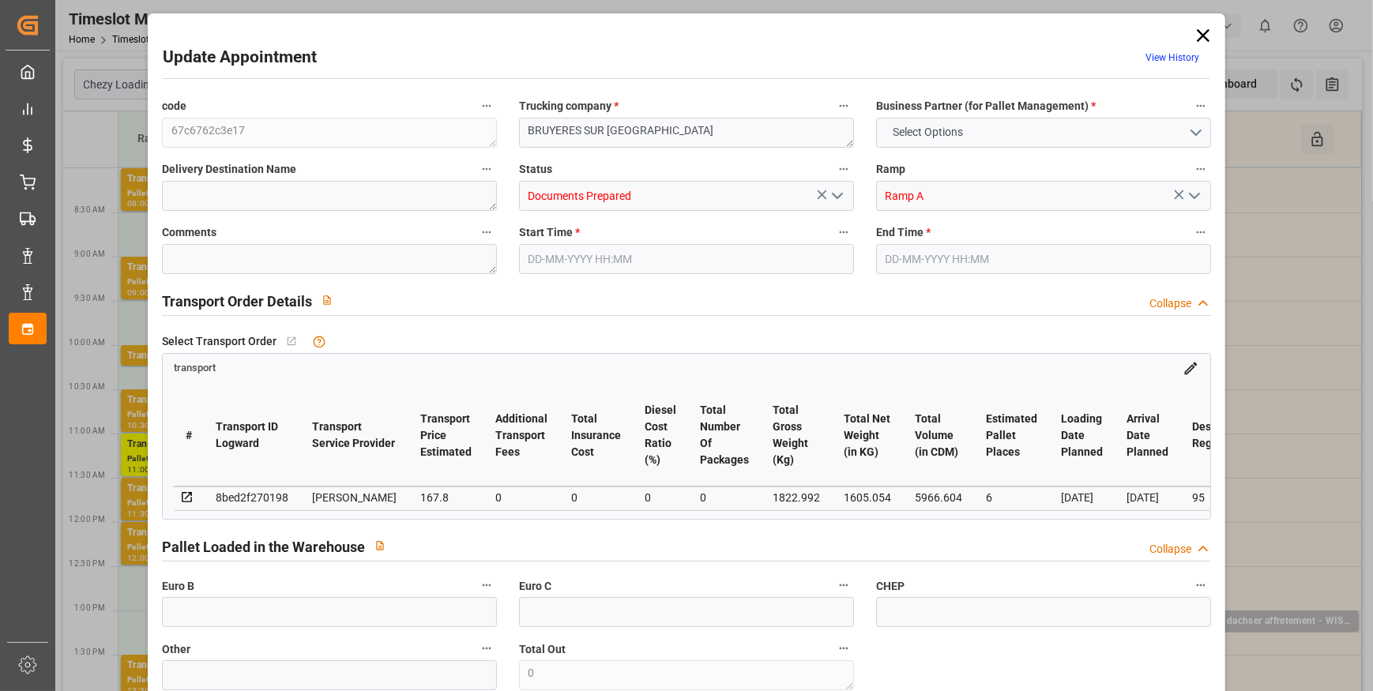
type input "101"
type input "1822.992"
type input "0"
type input "4710.8598"
type input "0"
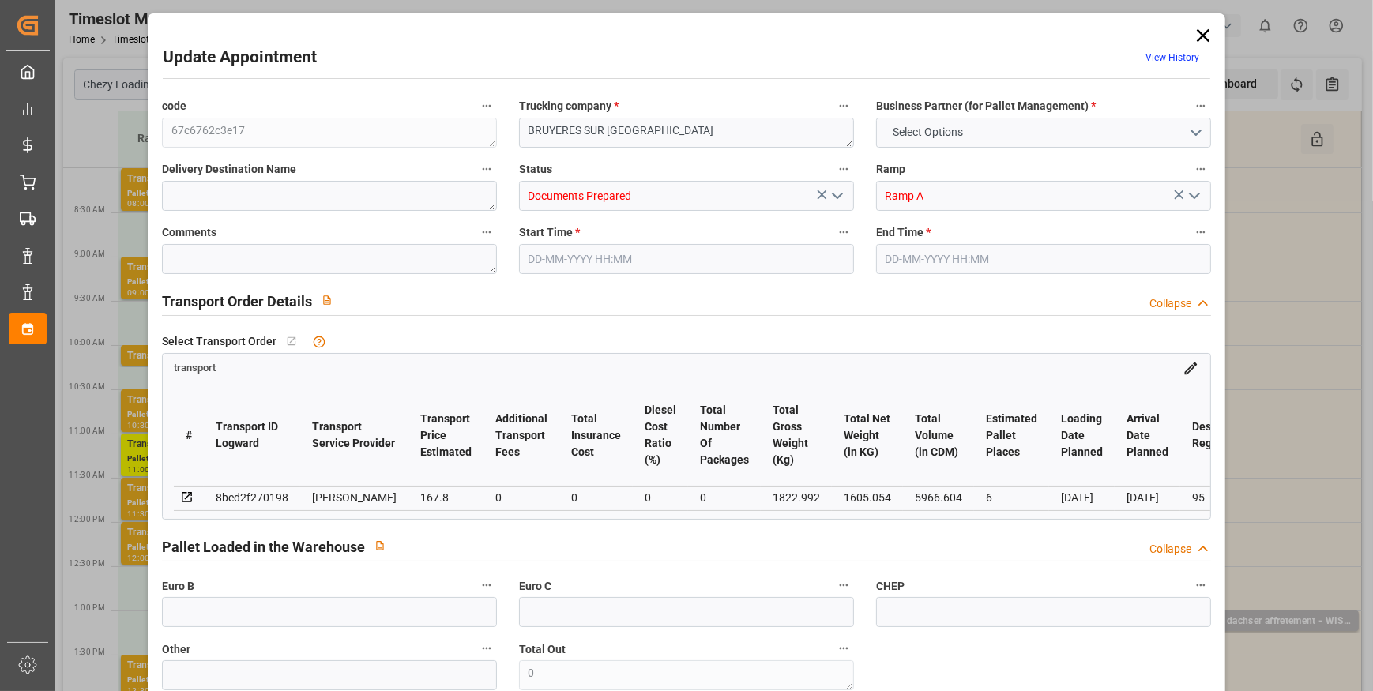
type input "0"
type input "21"
type input "35"
type input "[DATE] 12:00"
type input "[DATE] 12:30"
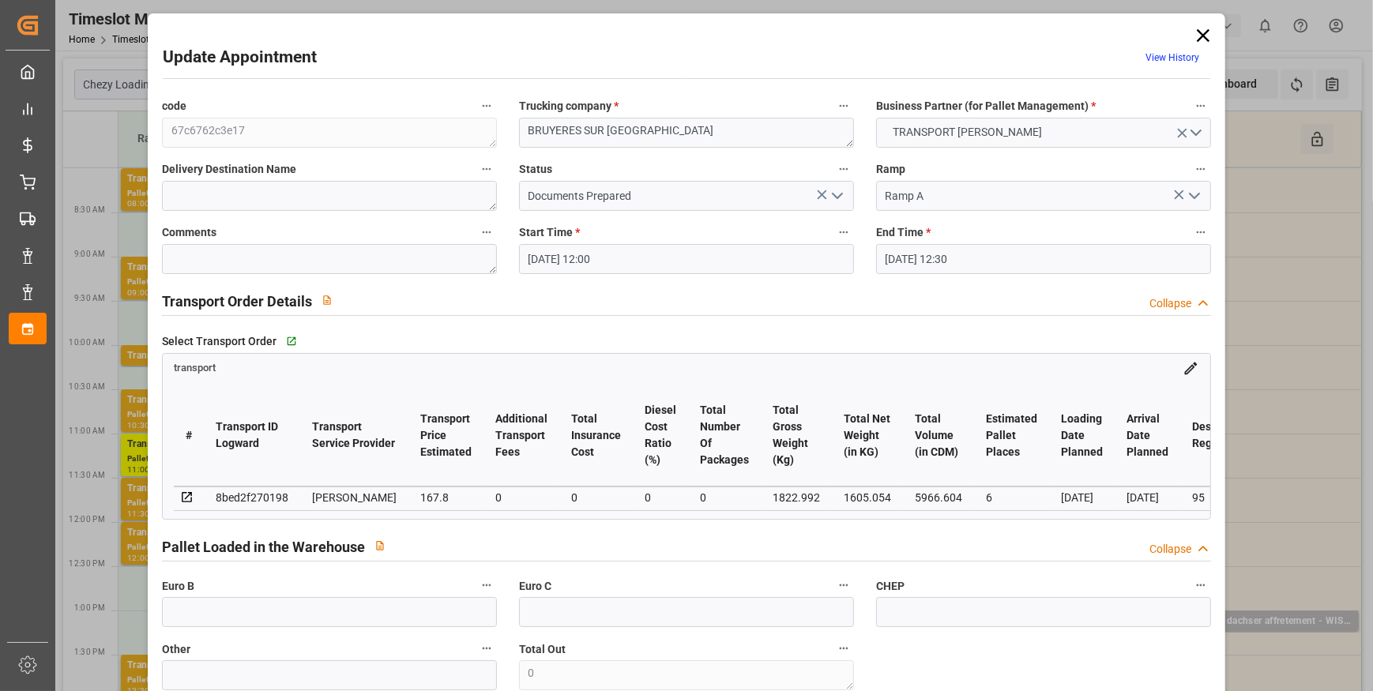
type input "[DATE] 14:05"
type input "[DATE] 11:50"
type input "[DATE]"
click at [830, 197] on icon "open menu" at bounding box center [837, 195] width 19 height 19
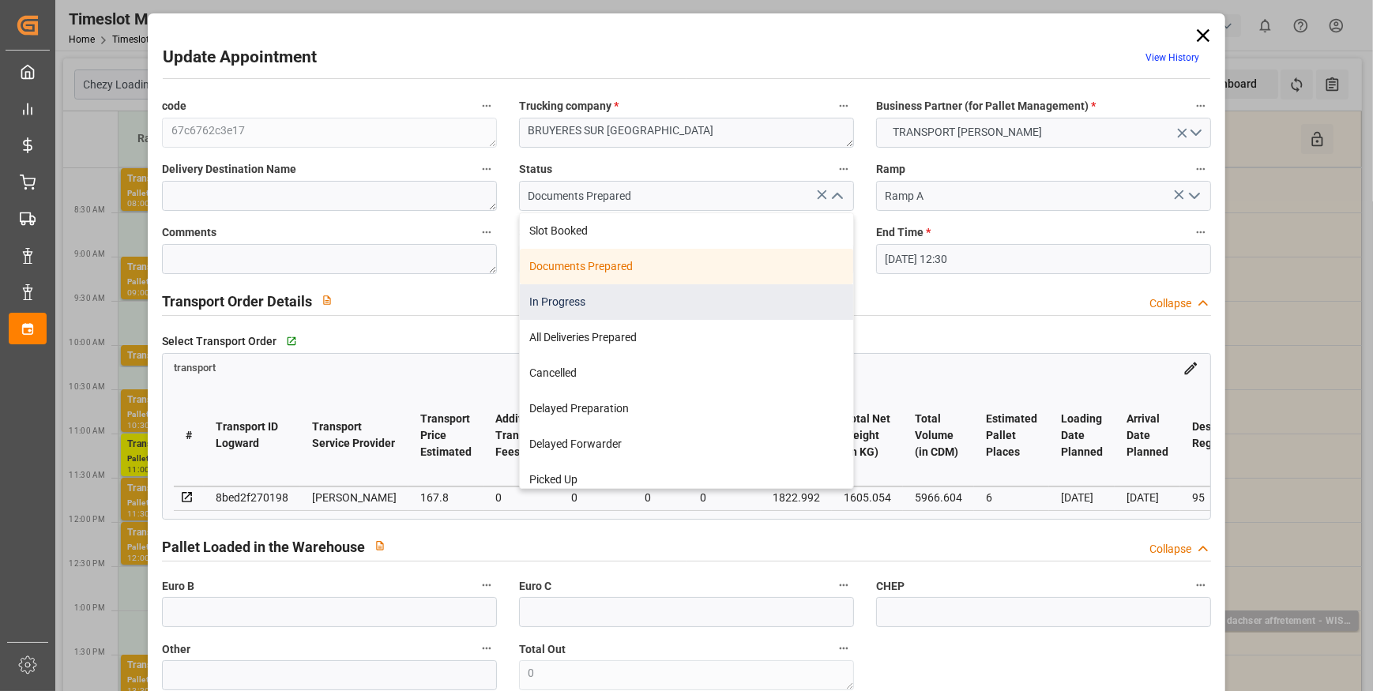
click at [545, 299] on div "In Progress" at bounding box center [686, 302] width 333 height 36
type input "In Progress"
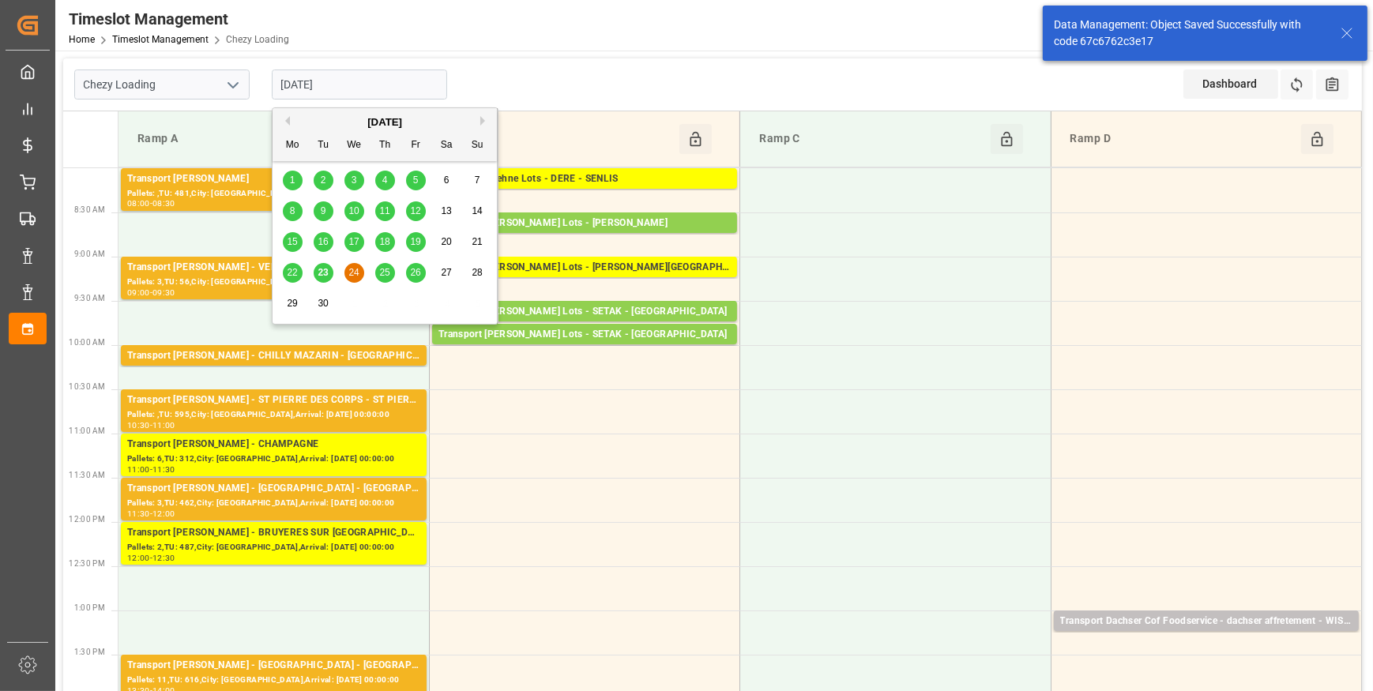
click at [397, 91] on input "[DATE]" at bounding box center [359, 85] width 175 height 30
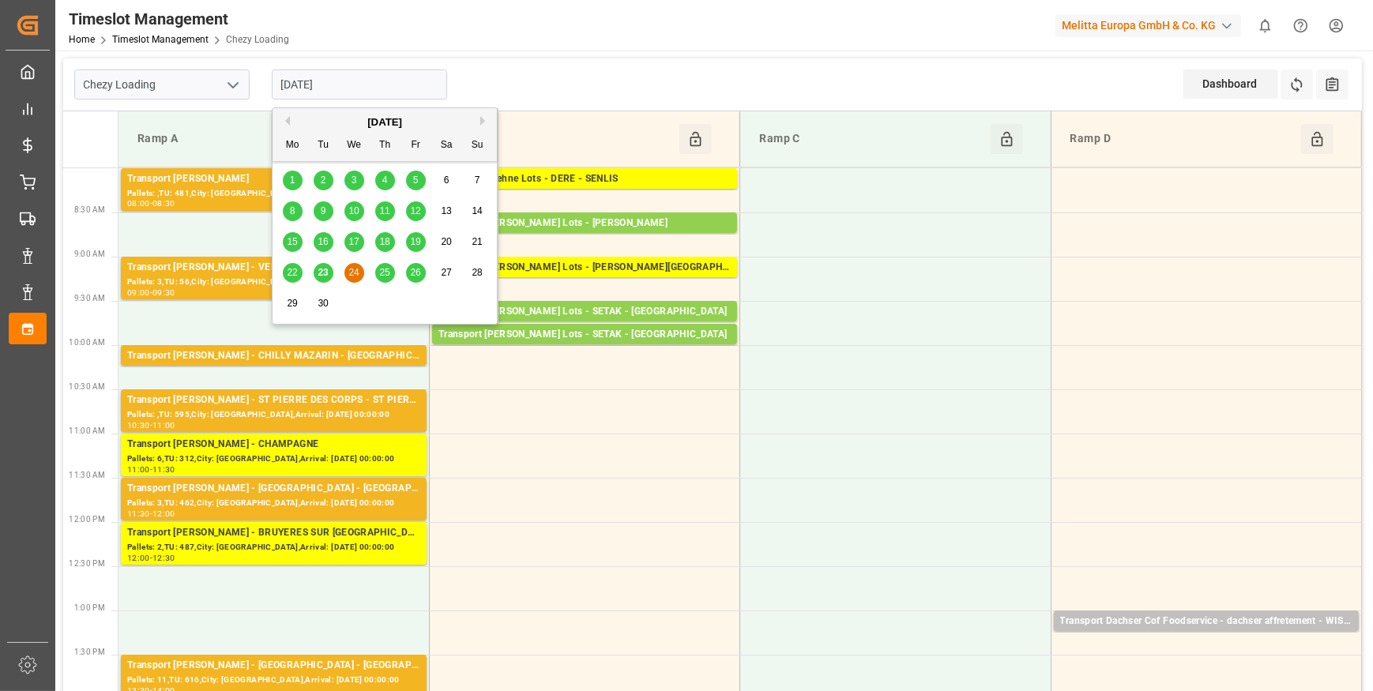
click at [326, 273] on span "23" at bounding box center [323, 272] width 10 height 11
type input "[DATE]"
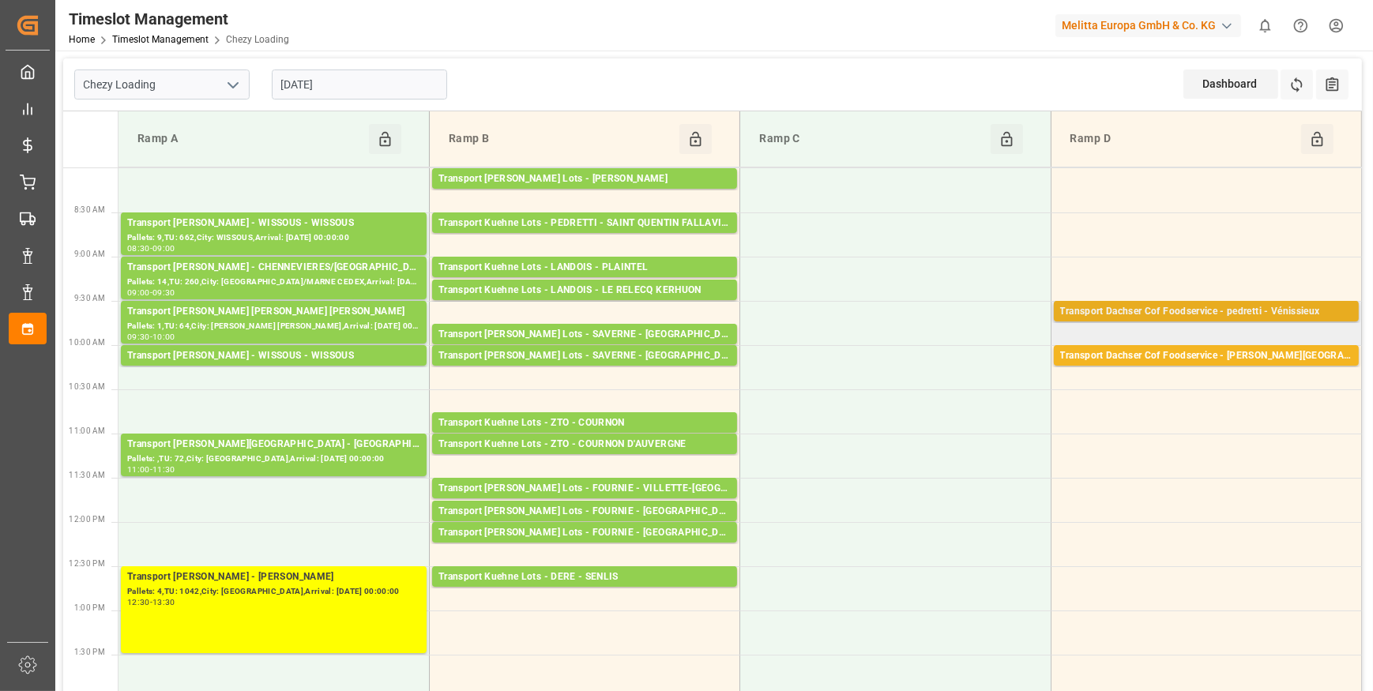
click at [1120, 311] on div "Transport Dachser Cof Foodservice - pedretti - Vénissieux" at bounding box center [1206, 312] width 292 height 16
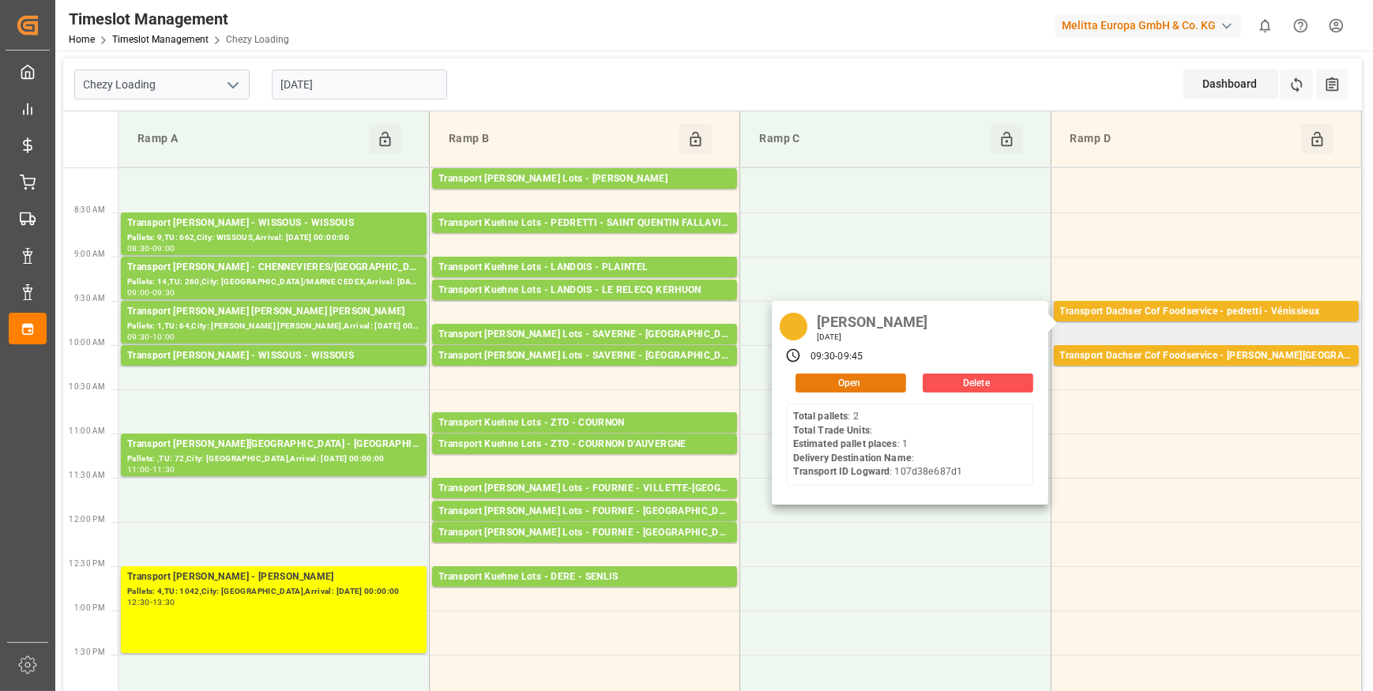
click at [871, 386] on button "Open" at bounding box center [851, 383] width 111 height 19
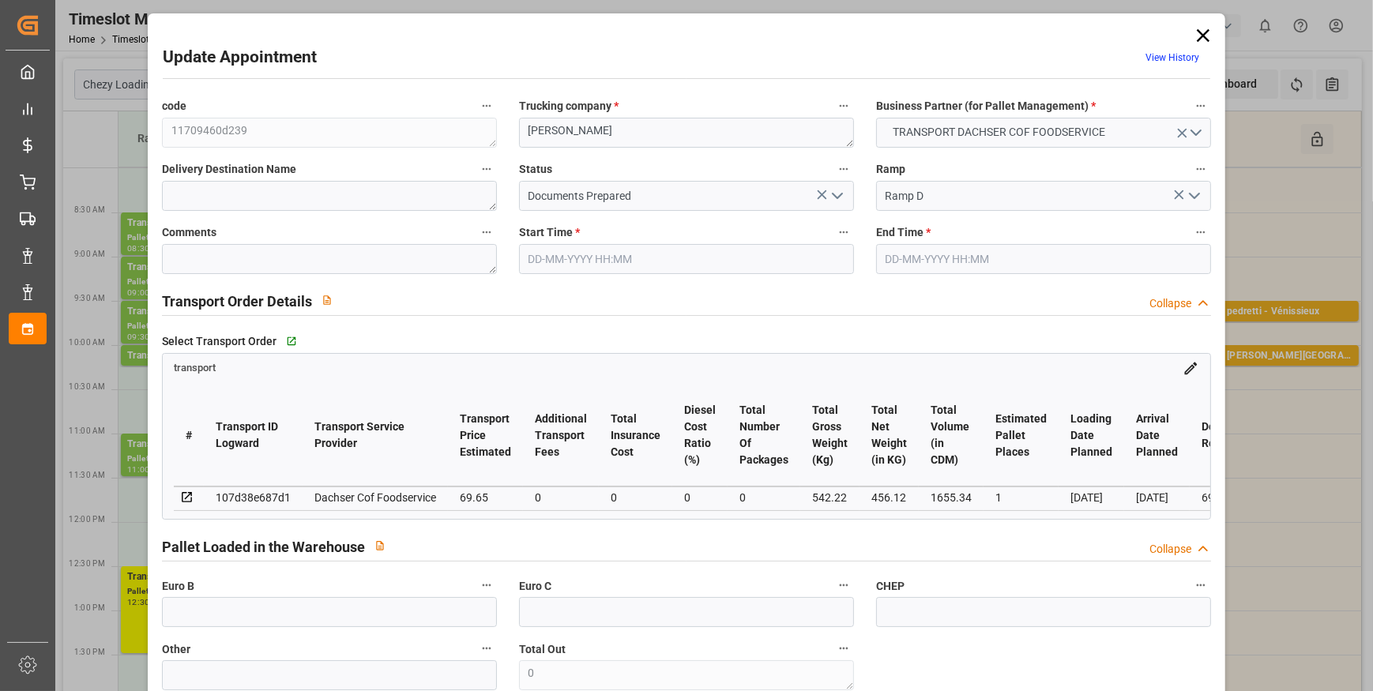
type input "1"
type input "69.65"
type input "0"
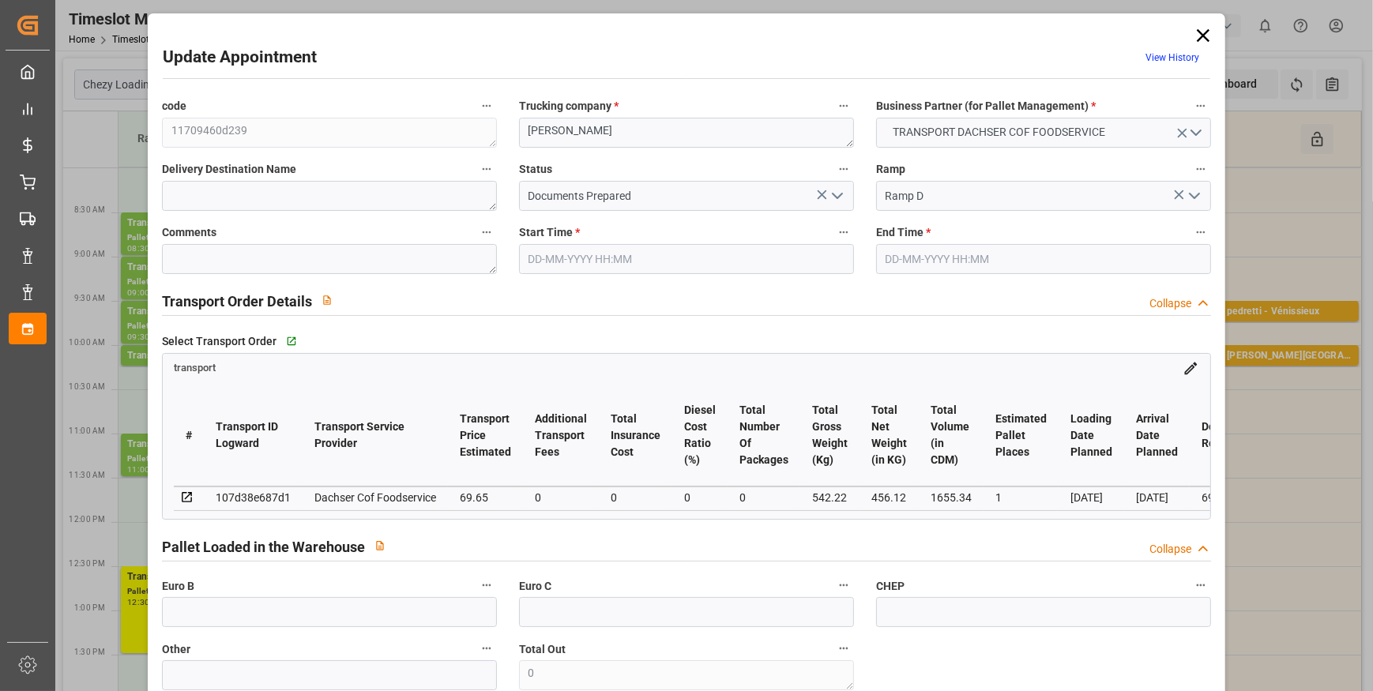
type input "68.4242"
type input "-1.2258"
type input "0"
click at [831, 191] on icon "open menu" at bounding box center [837, 195] width 19 height 19
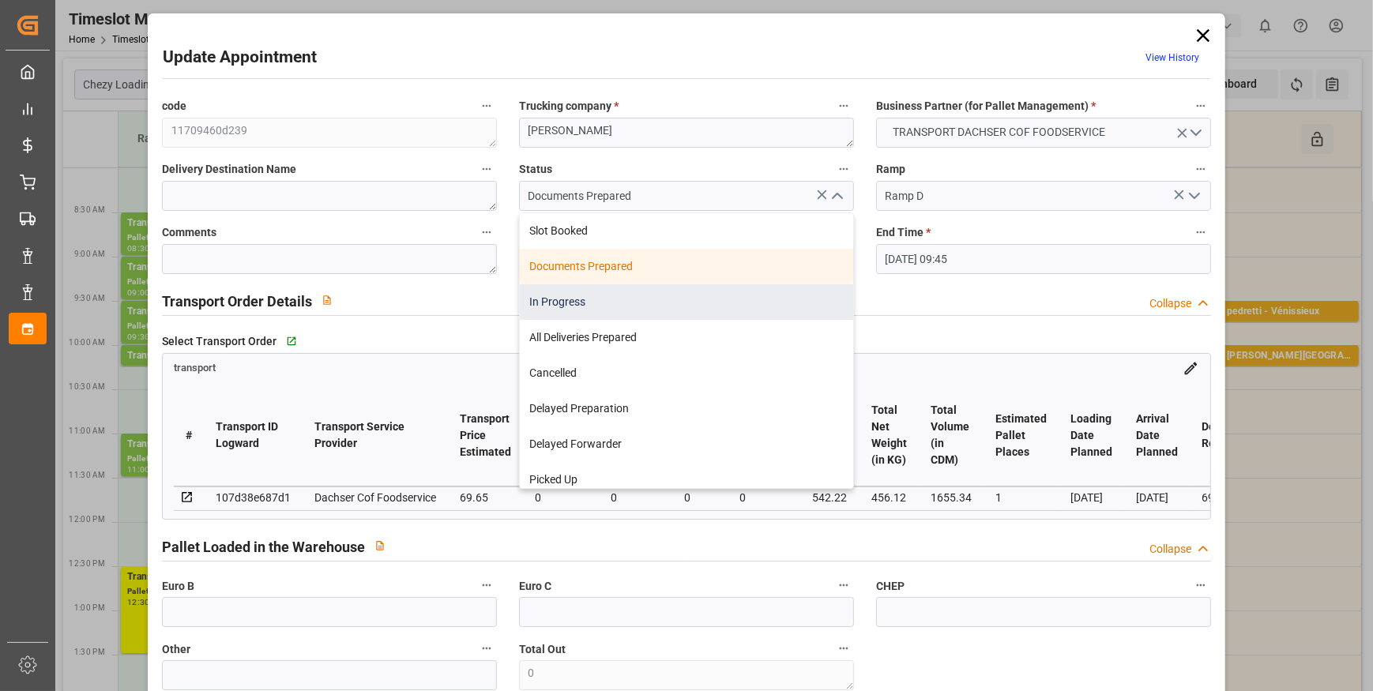
click at [609, 306] on div "In Progress" at bounding box center [686, 302] width 333 height 36
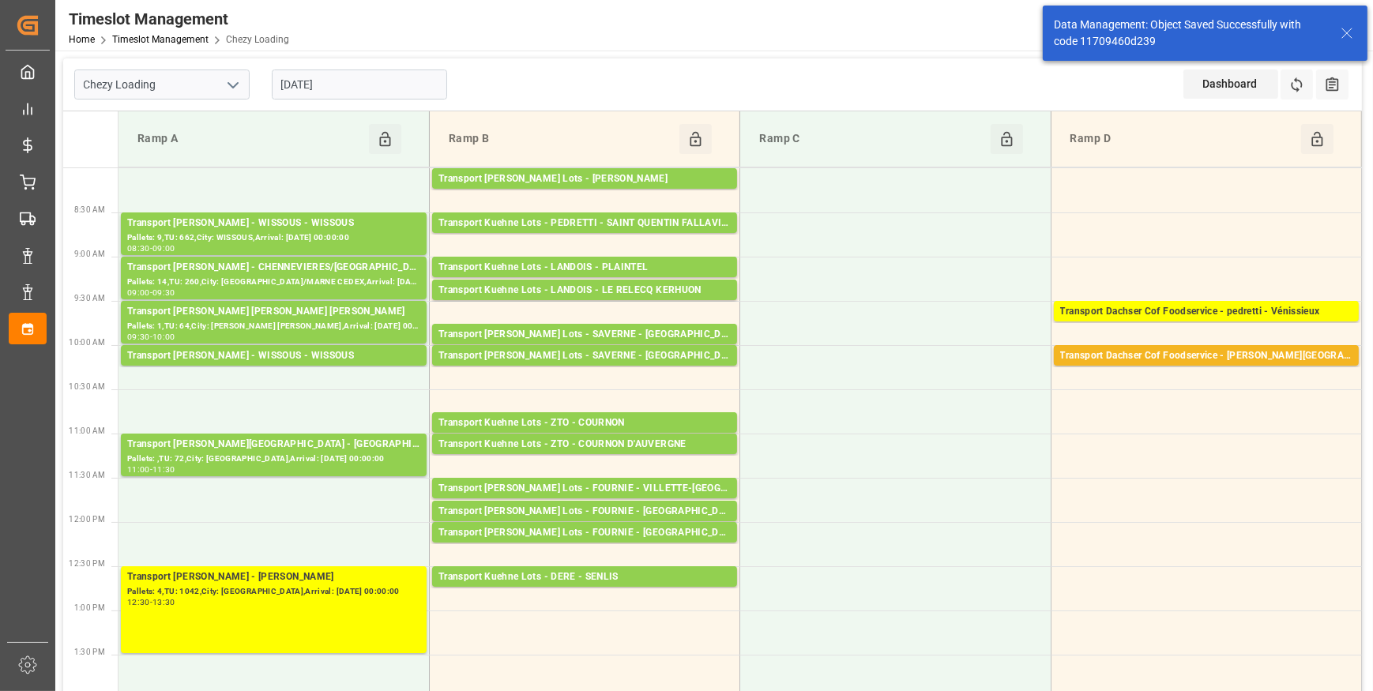
click at [1167, 353] on div "Transport Dachser Cof Foodservice - [PERSON_NAME][GEOGRAPHIC_DATA]" at bounding box center [1206, 356] width 292 height 16
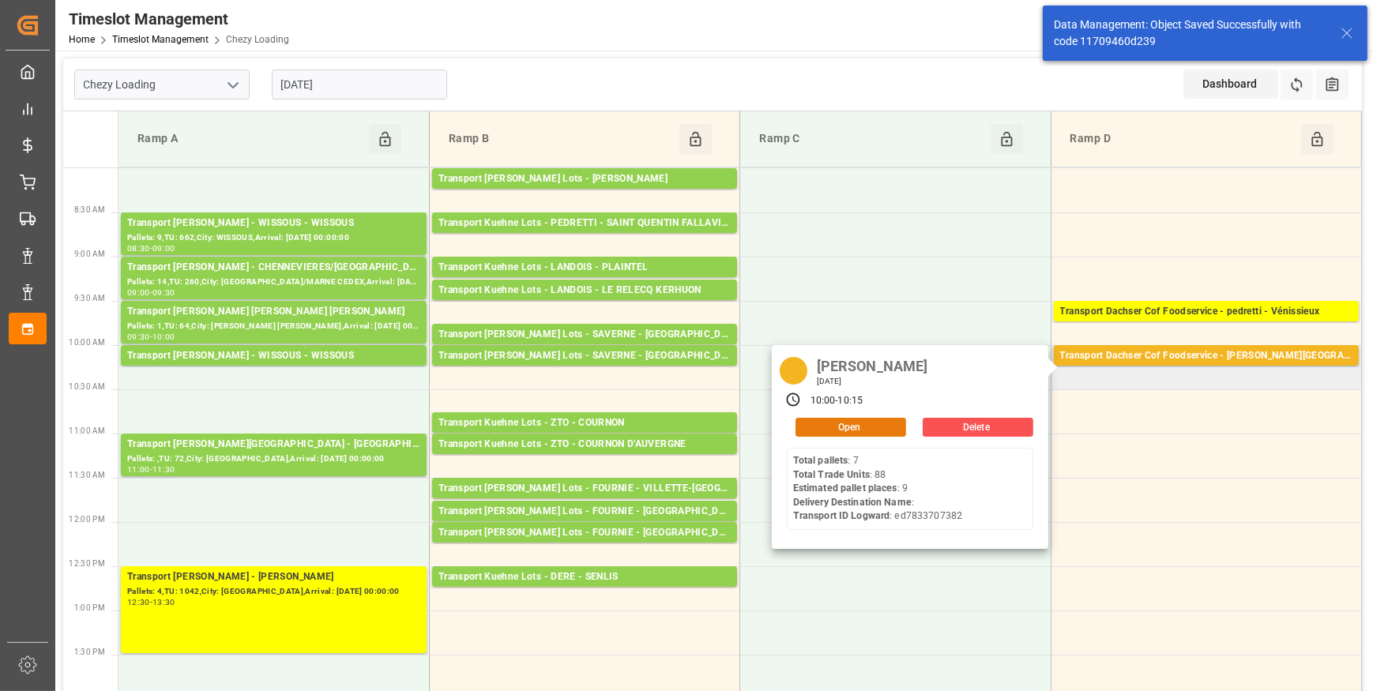
click at [843, 422] on button "Open" at bounding box center [851, 427] width 111 height 19
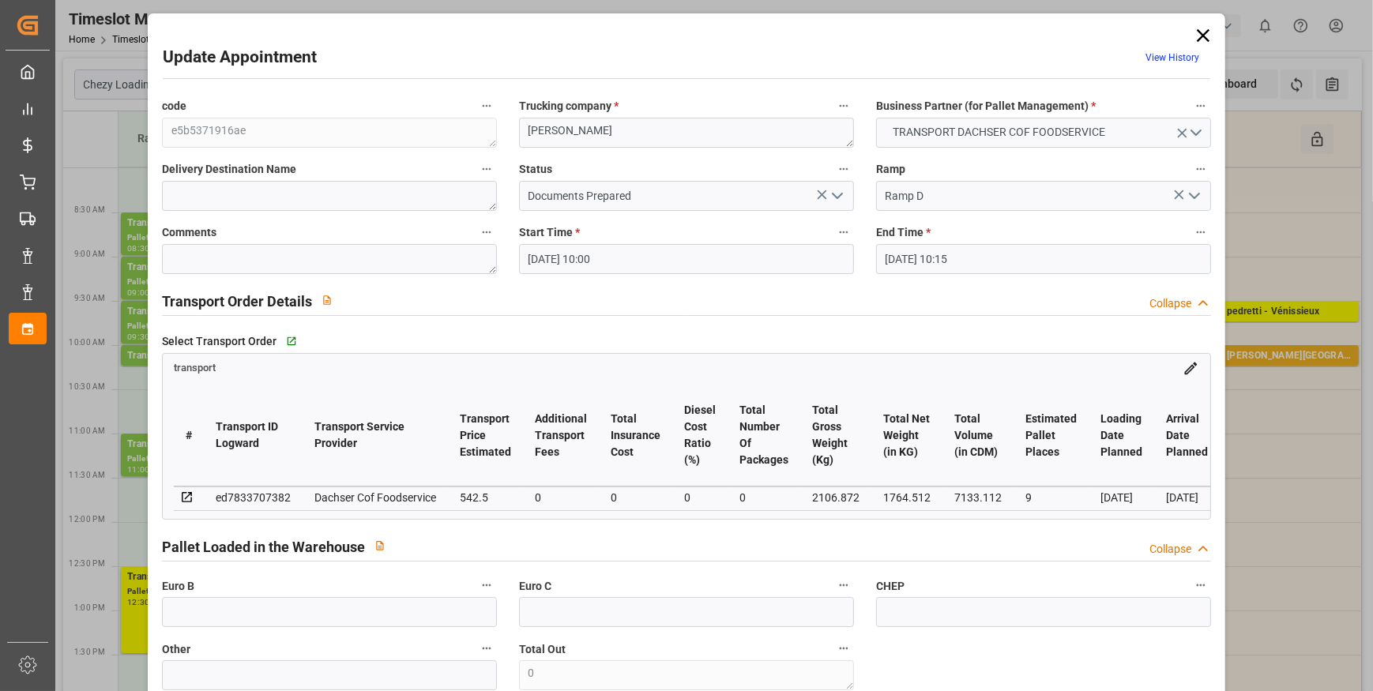
click at [833, 195] on icon "open menu" at bounding box center [837, 195] width 19 height 19
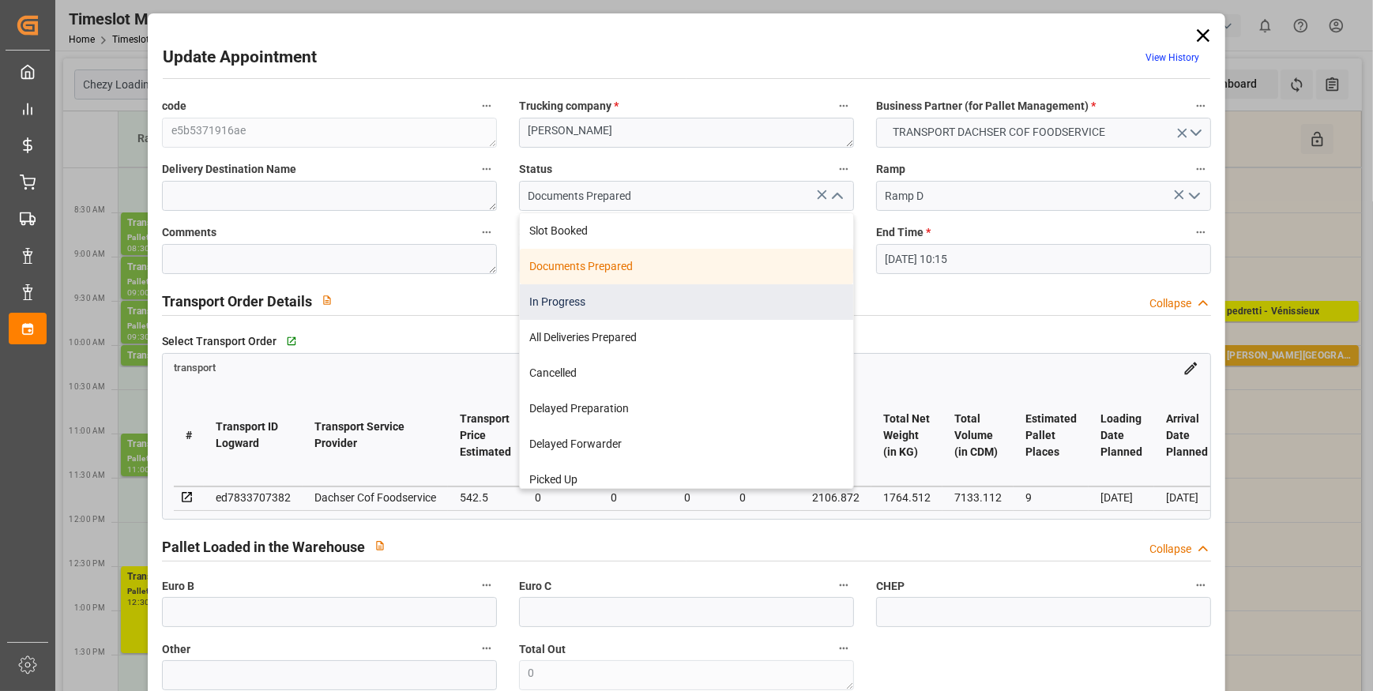
click at [565, 290] on div "In Progress" at bounding box center [686, 302] width 333 height 36
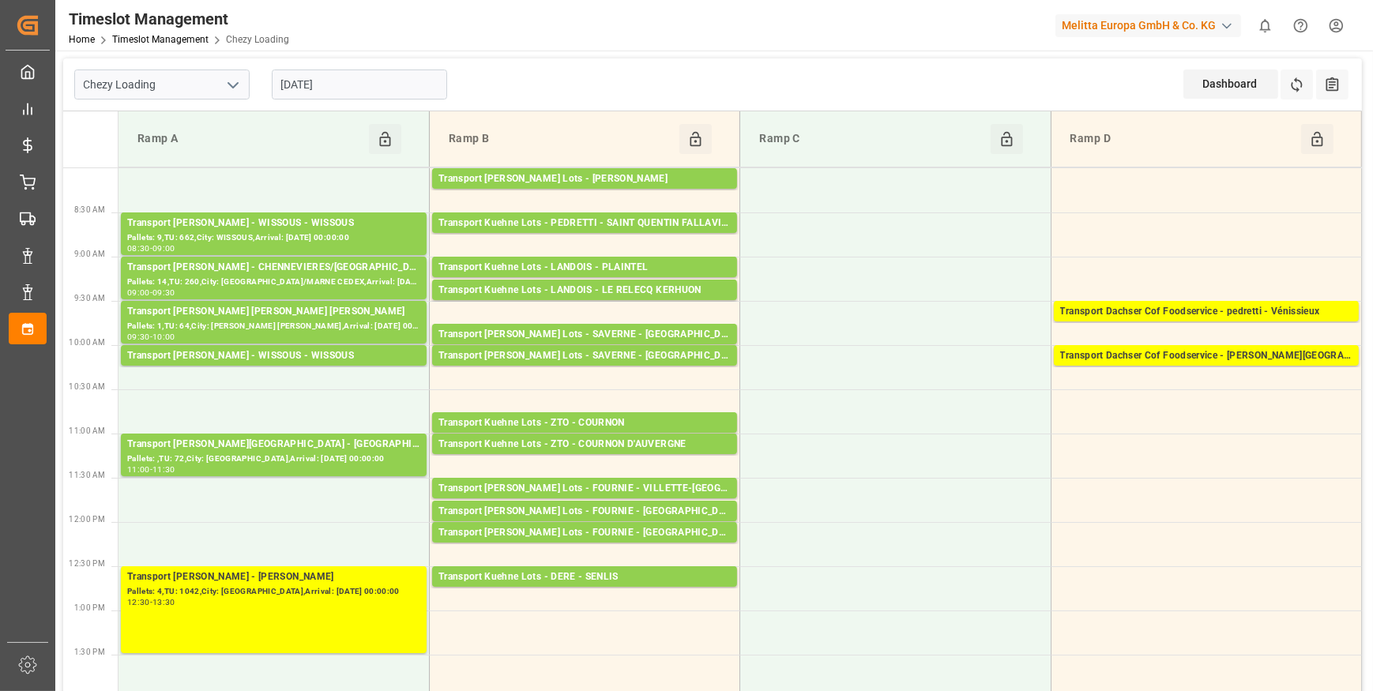
click at [352, 85] on input "[DATE]" at bounding box center [359, 85] width 175 height 30
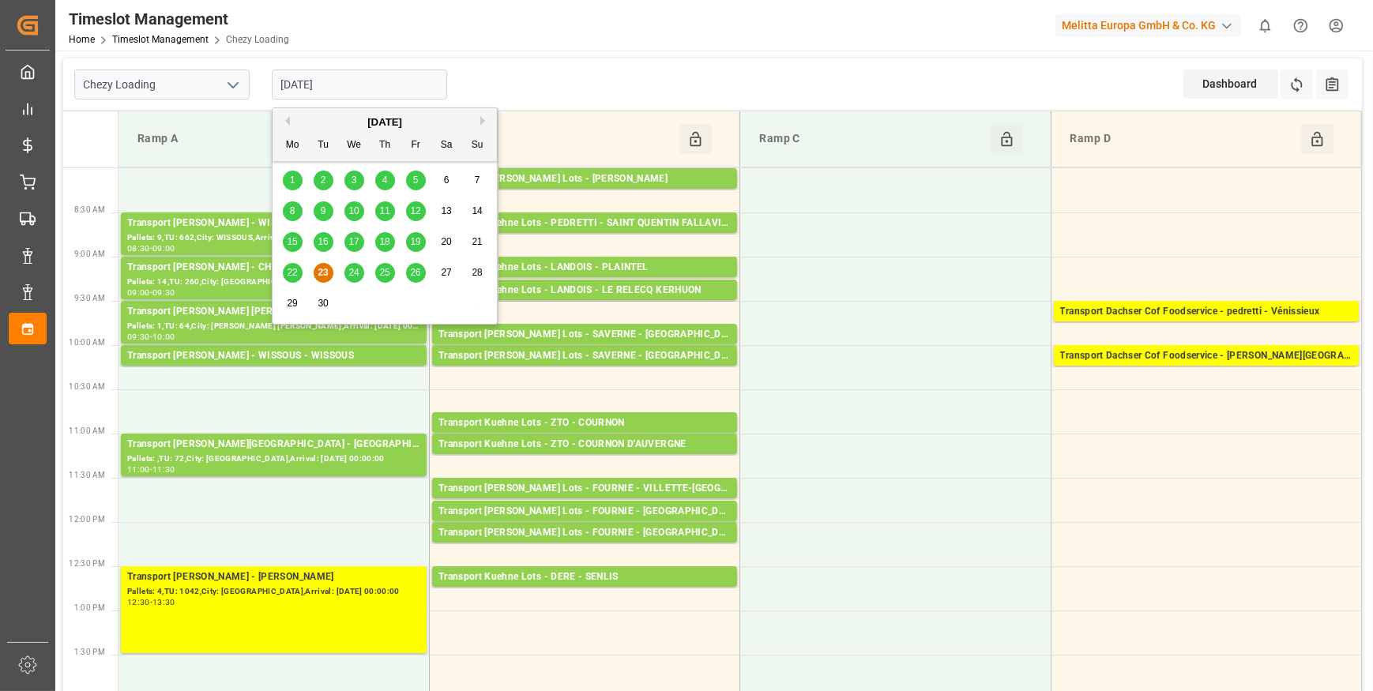
click at [231, 80] on icon "open menu" at bounding box center [233, 85] width 19 height 19
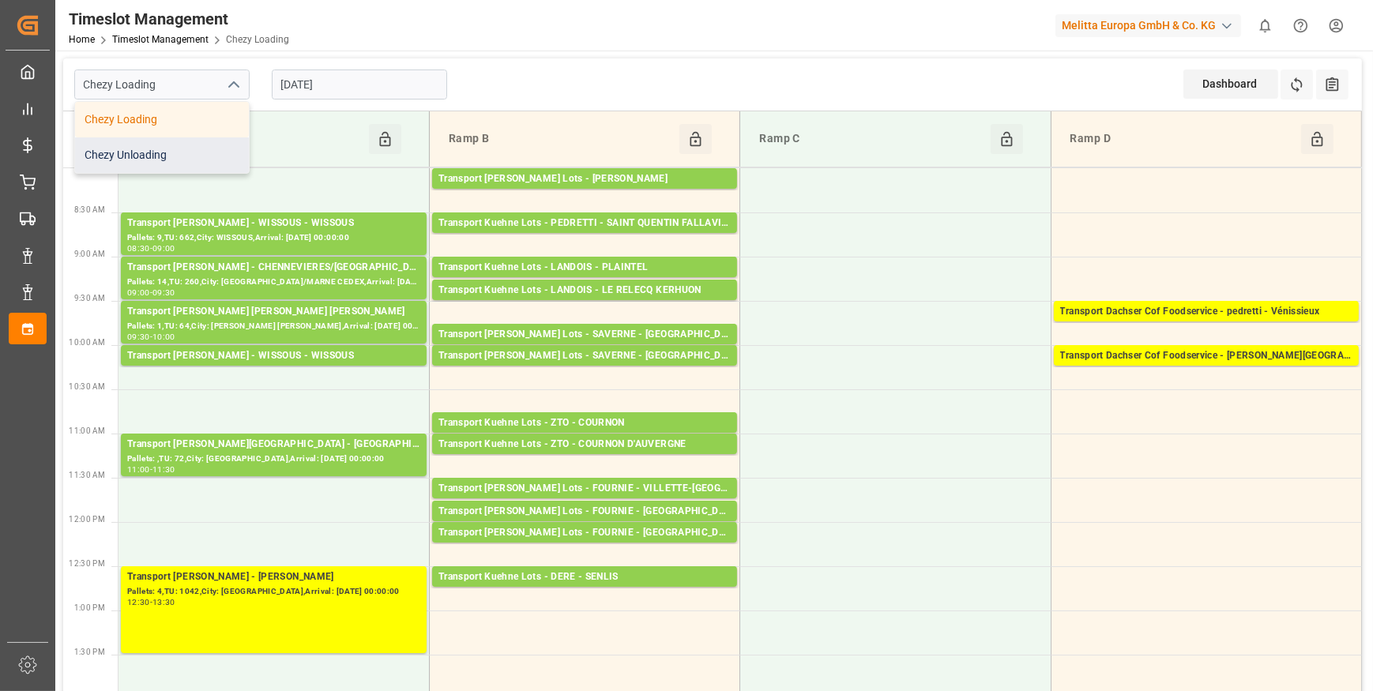
click at [168, 160] on div "Chezy Unloading" at bounding box center [162, 155] width 174 height 36
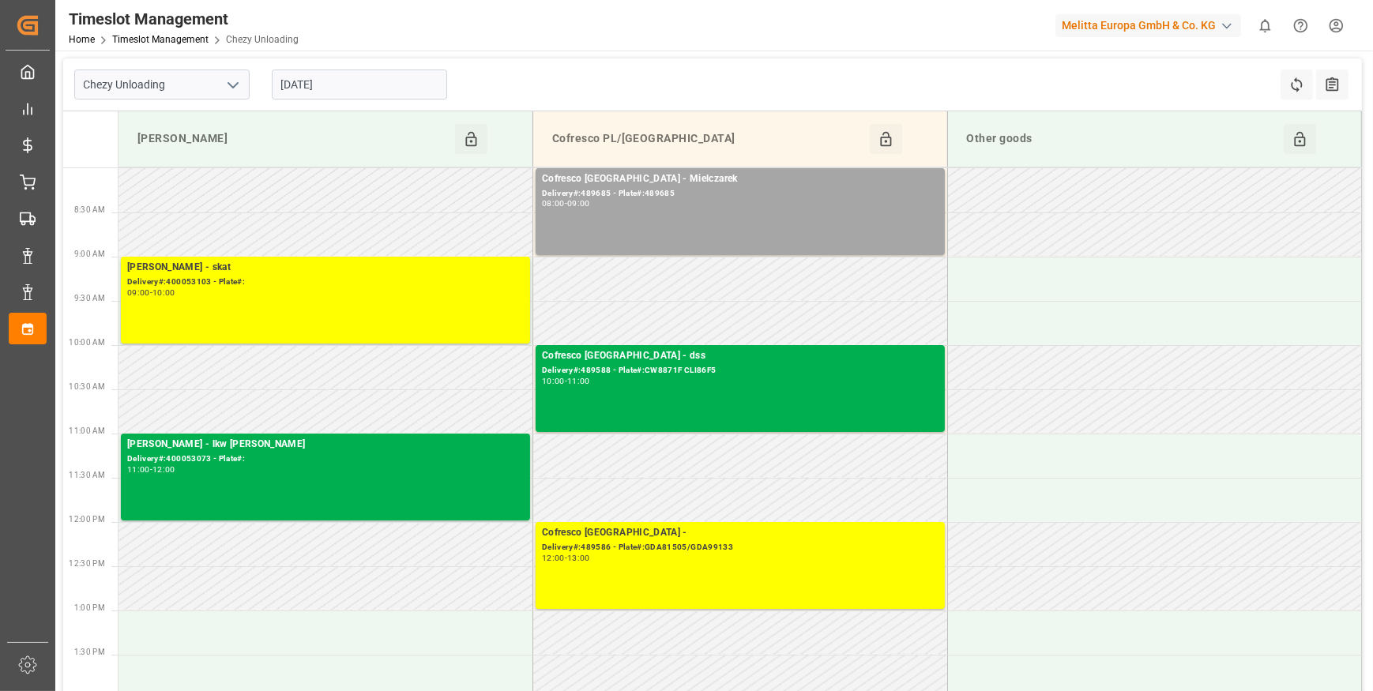
click at [356, 90] on input "[DATE]" at bounding box center [359, 85] width 175 height 30
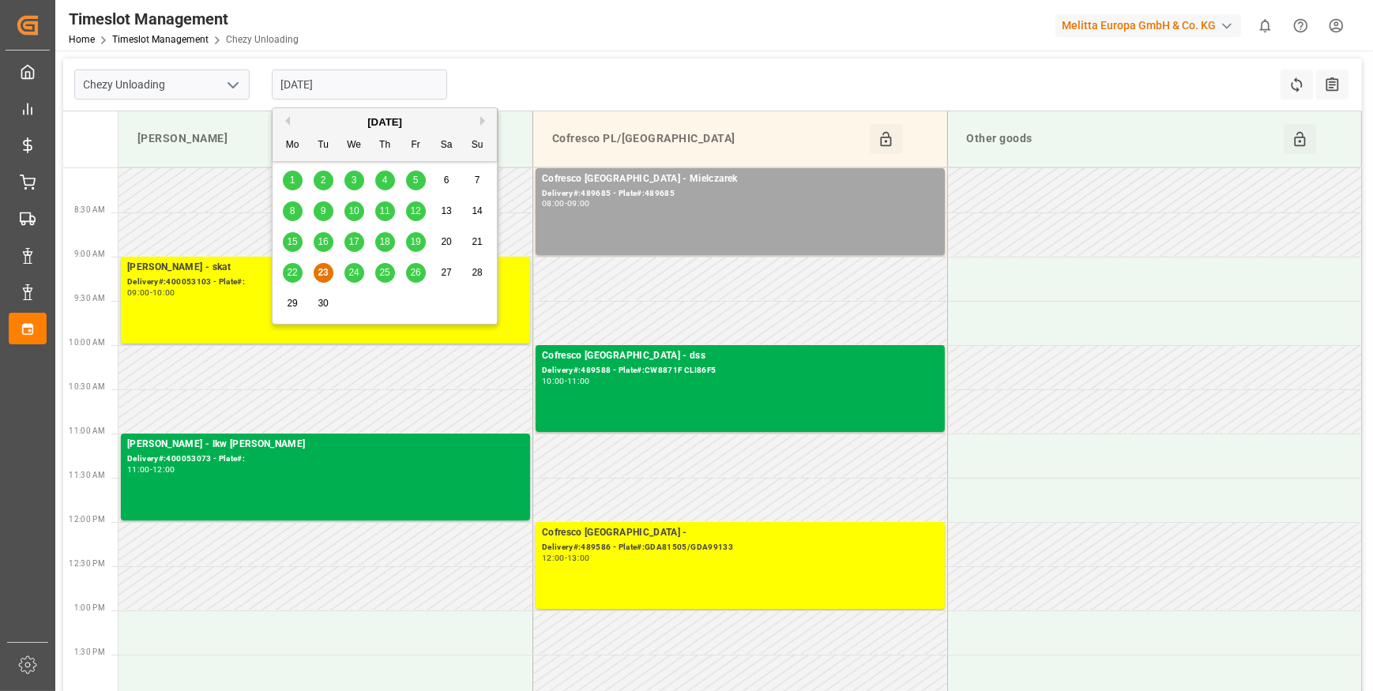
click at [348, 273] on span "24" at bounding box center [353, 272] width 10 height 11
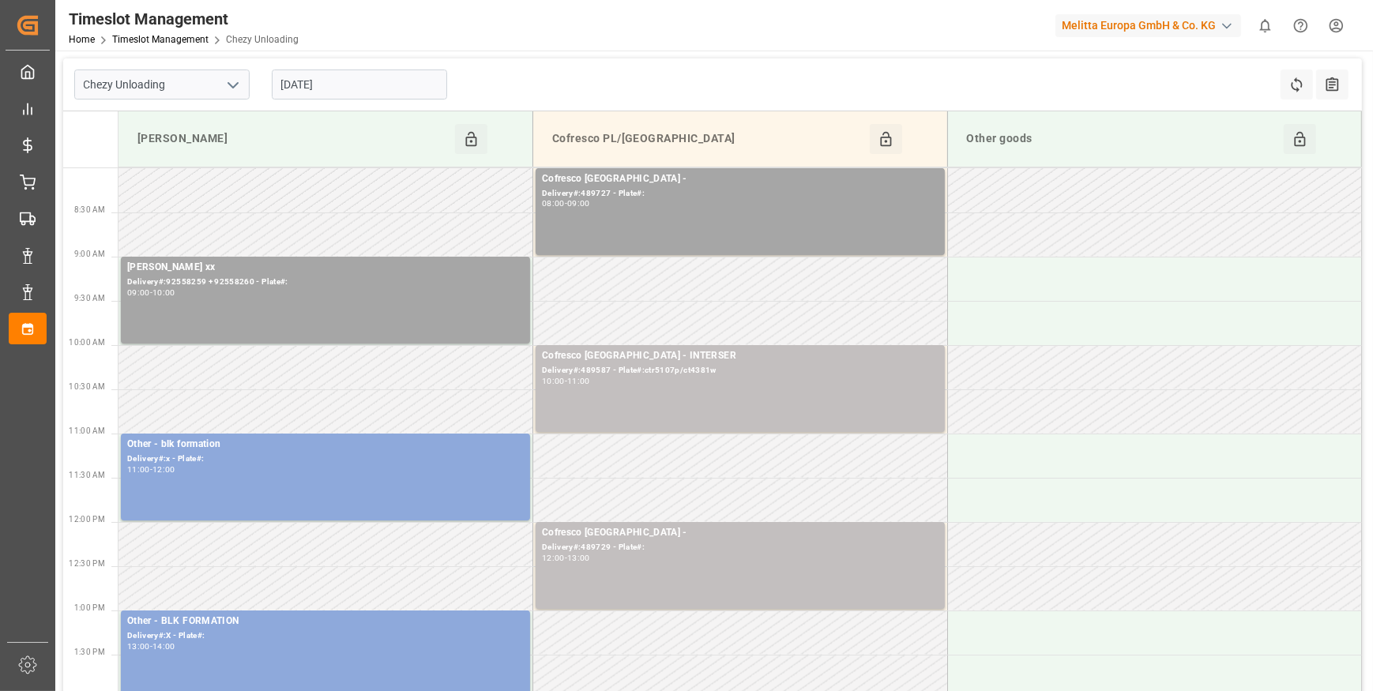
click at [436, 87] on input "[DATE]" at bounding box center [359, 85] width 175 height 30
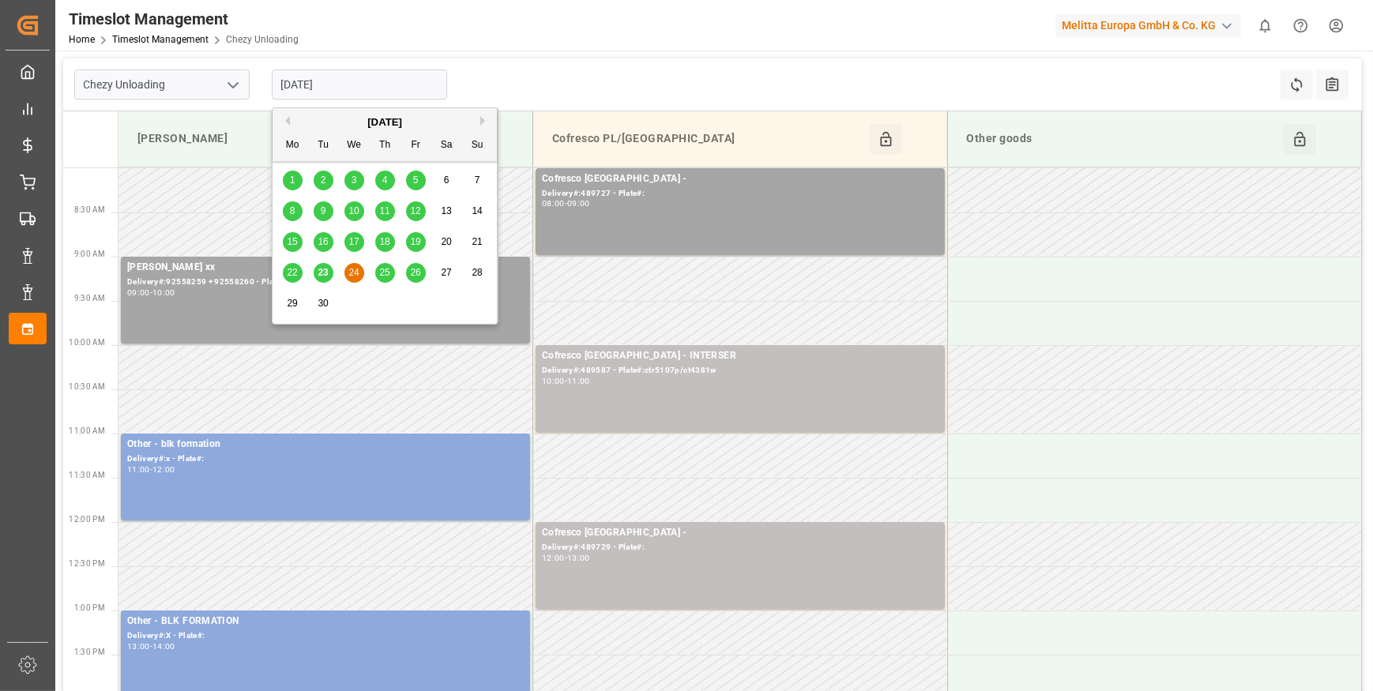
click at [232, 78] on icon "open menu" at bounding box center [233, 85] width 19 height 19
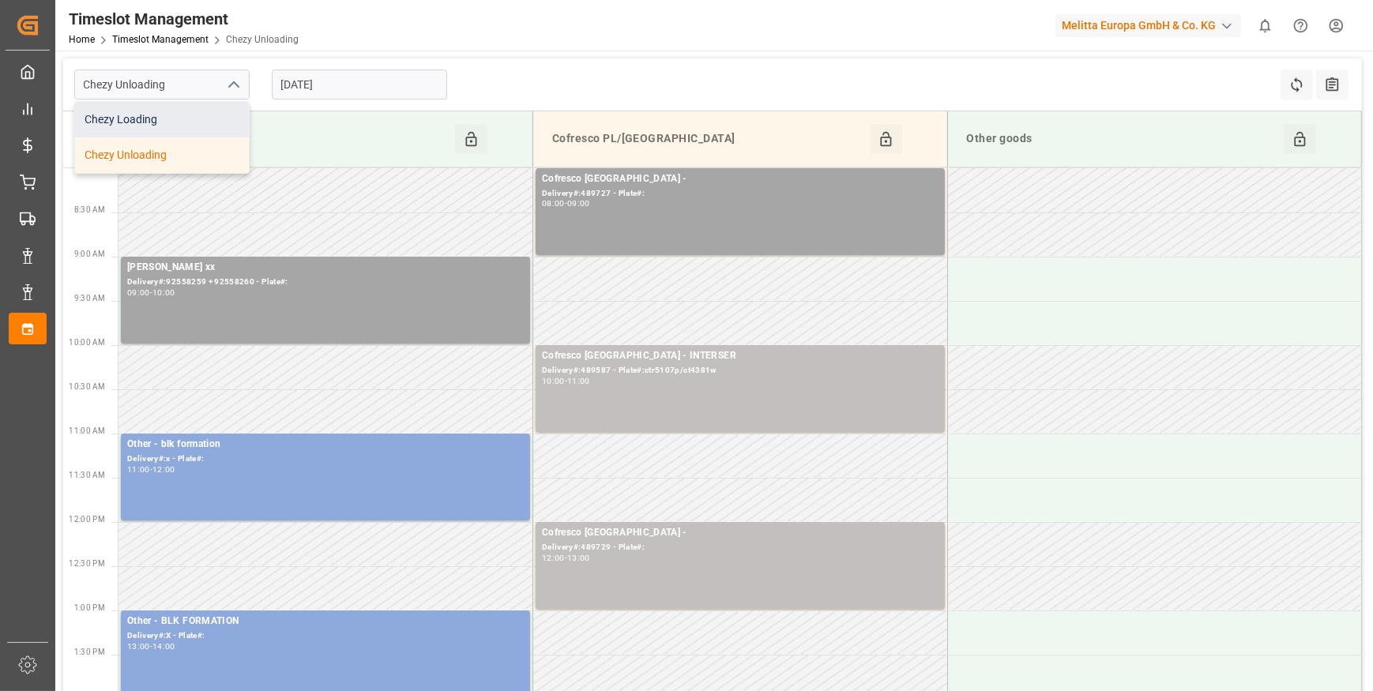
click at [164, 130] on div "Chezy Loading" at bounding box center [162, 120] width 174 height 36
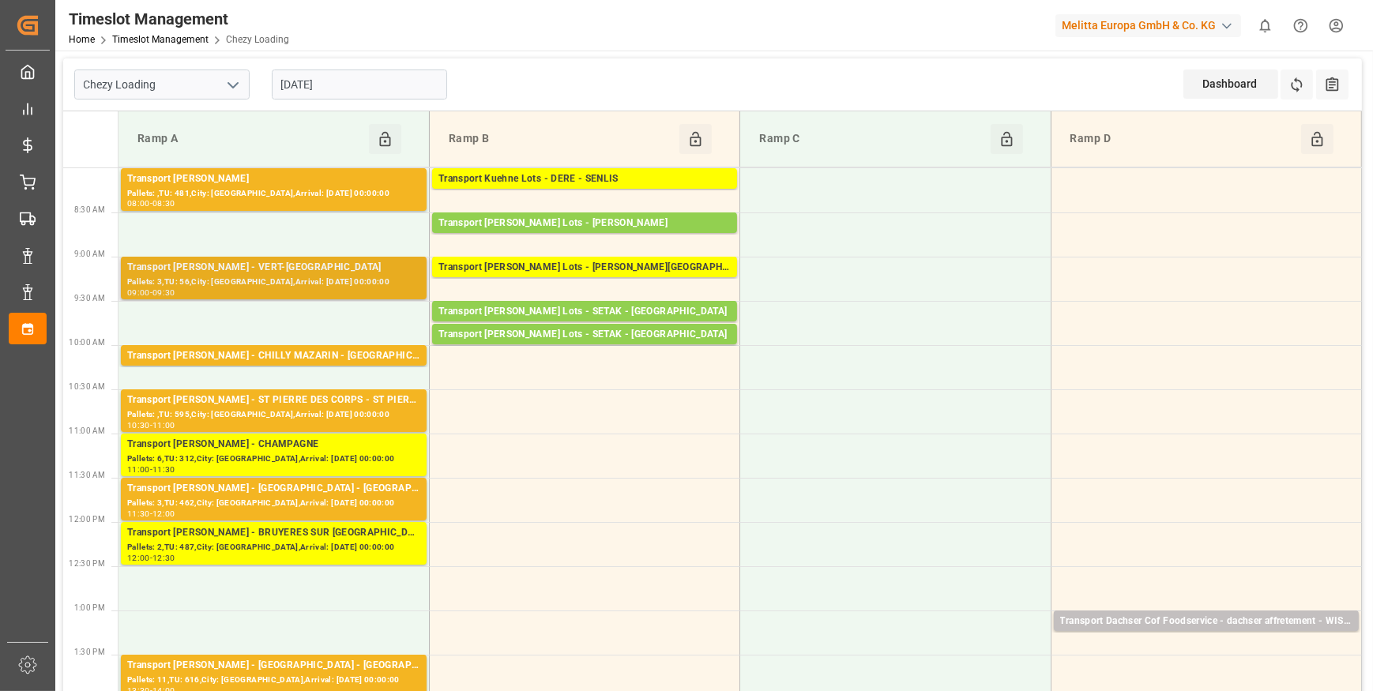
click at [278, 276] on div "Pallets: 3,TU: 56,City: [GEOGRAPHIC_DATA],Arrival: [DATE] 00:00:00" at bounding box center [273, 282] width 293 height 13
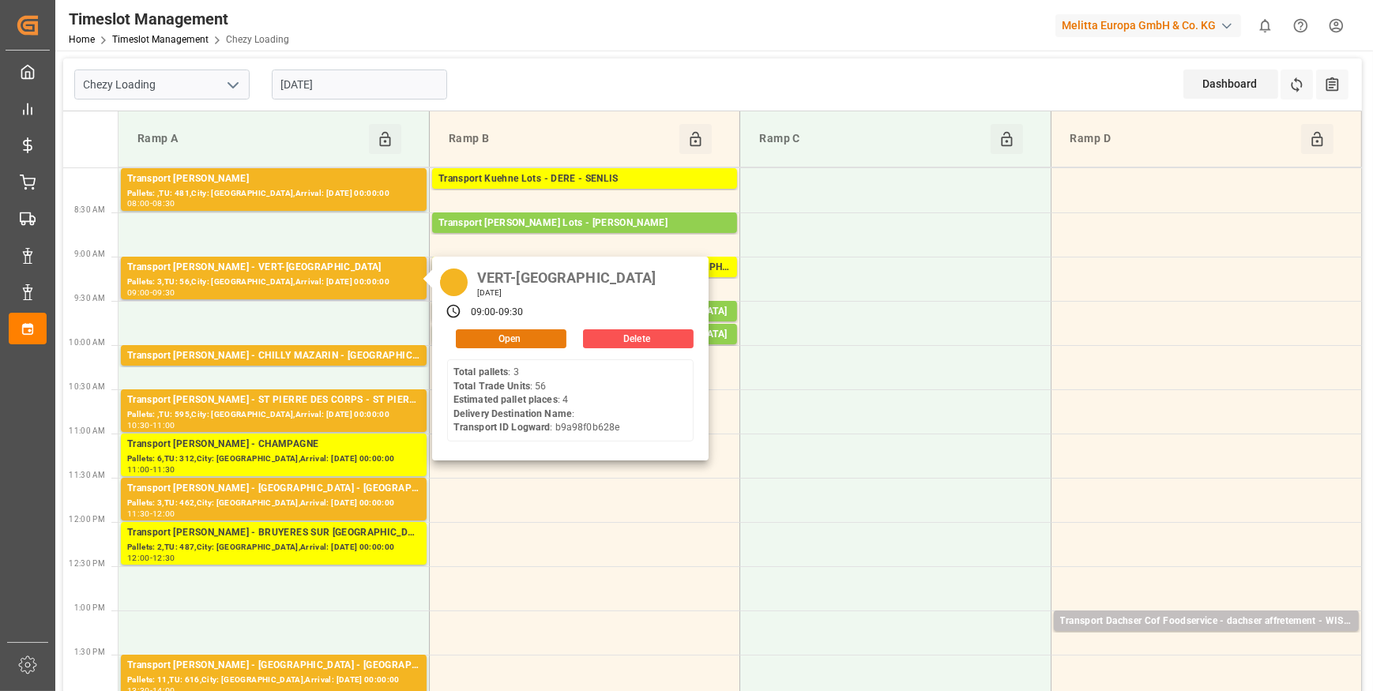
click at [538, 334] on button "Open" at bounding box center [511, 338] width 111 height 19
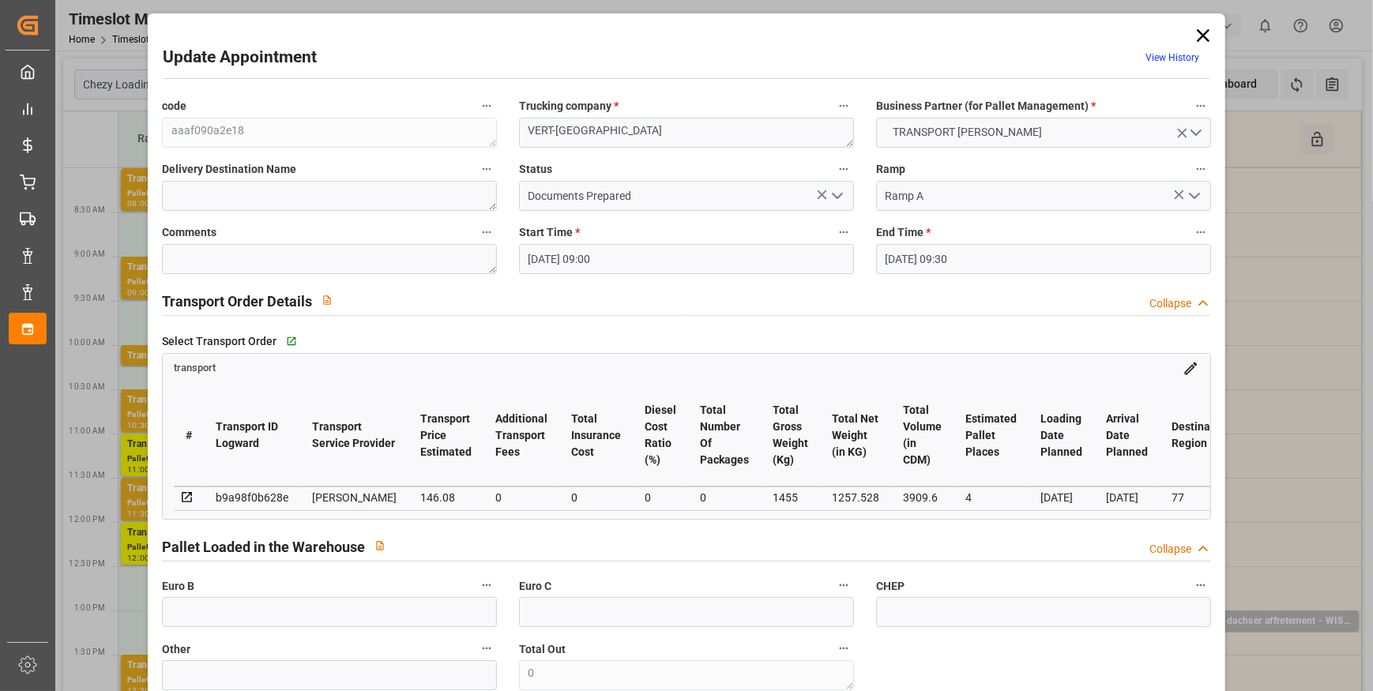
click at [760, 249] on input "[DATE] 09:00" at bounding box center [686, 259] width 335 height 30
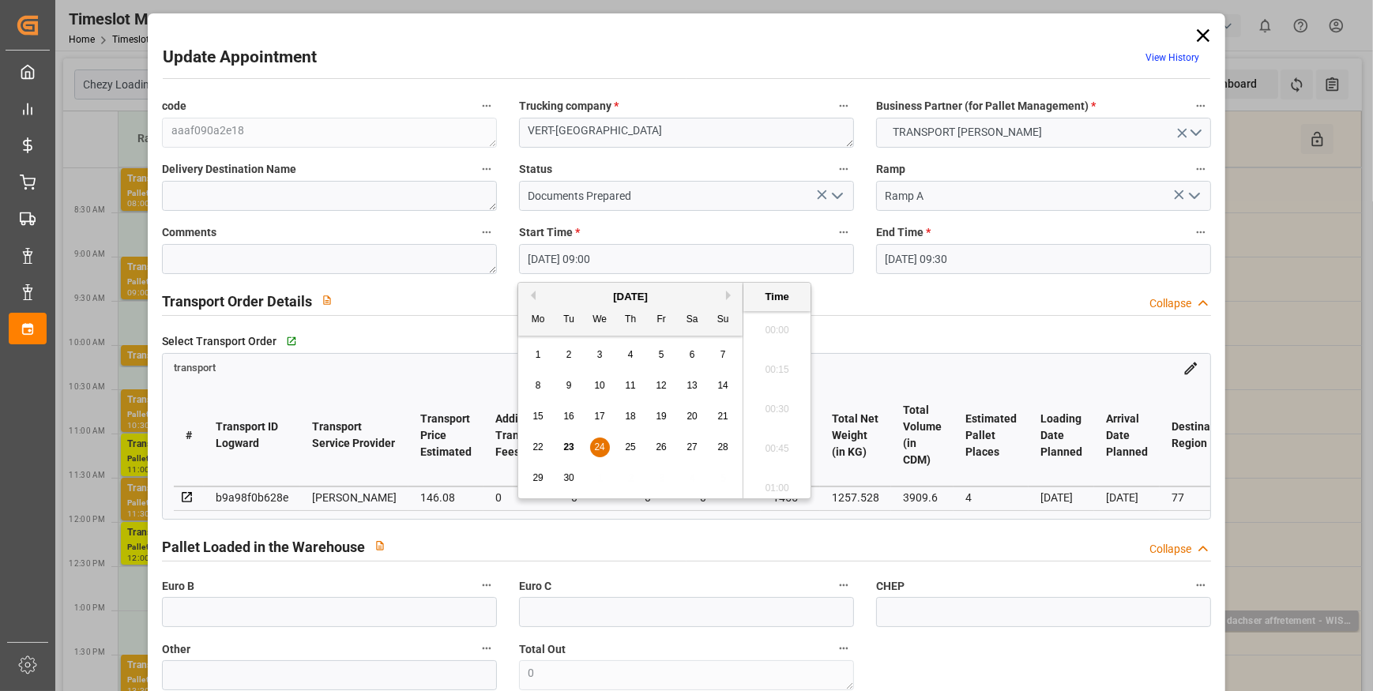
scroll to position [1348, 0]
click at [1000, 250] on input "[DATE] 09:30" at bounding box center [1043, 259] width 335 height 30
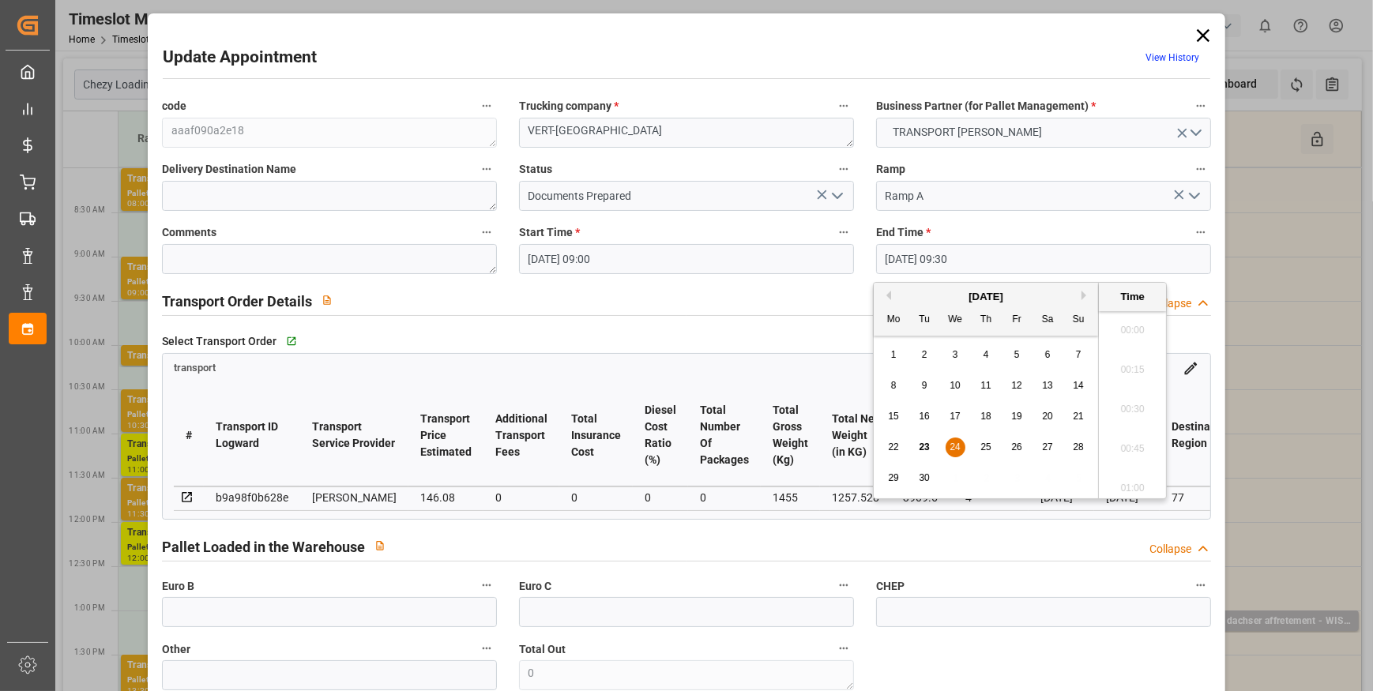
scroll to position [1427, 0]
click at [953, 451] on span "24" at bounding box center [955, 447] width 10 height 11
click at [1131, 367] on li "09:15" at bounding box center [1132, 366] width 67 height 40
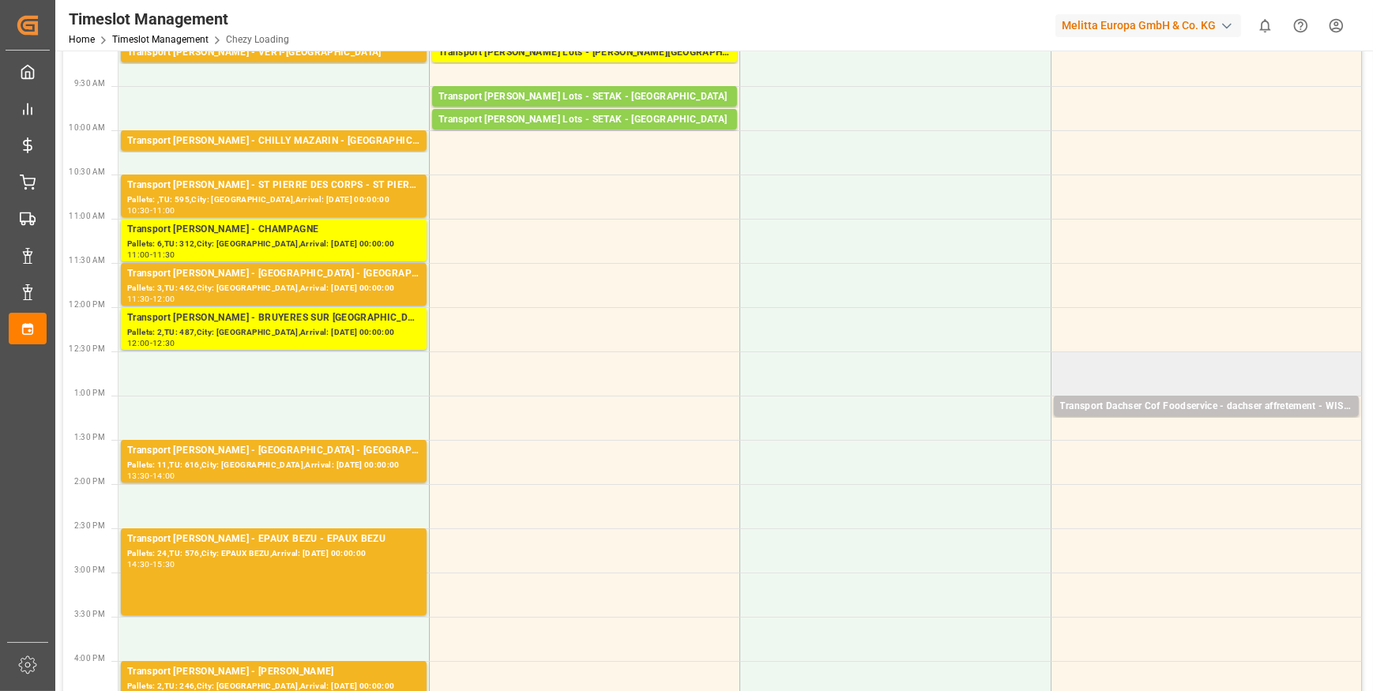
scroll to position [143, 0]
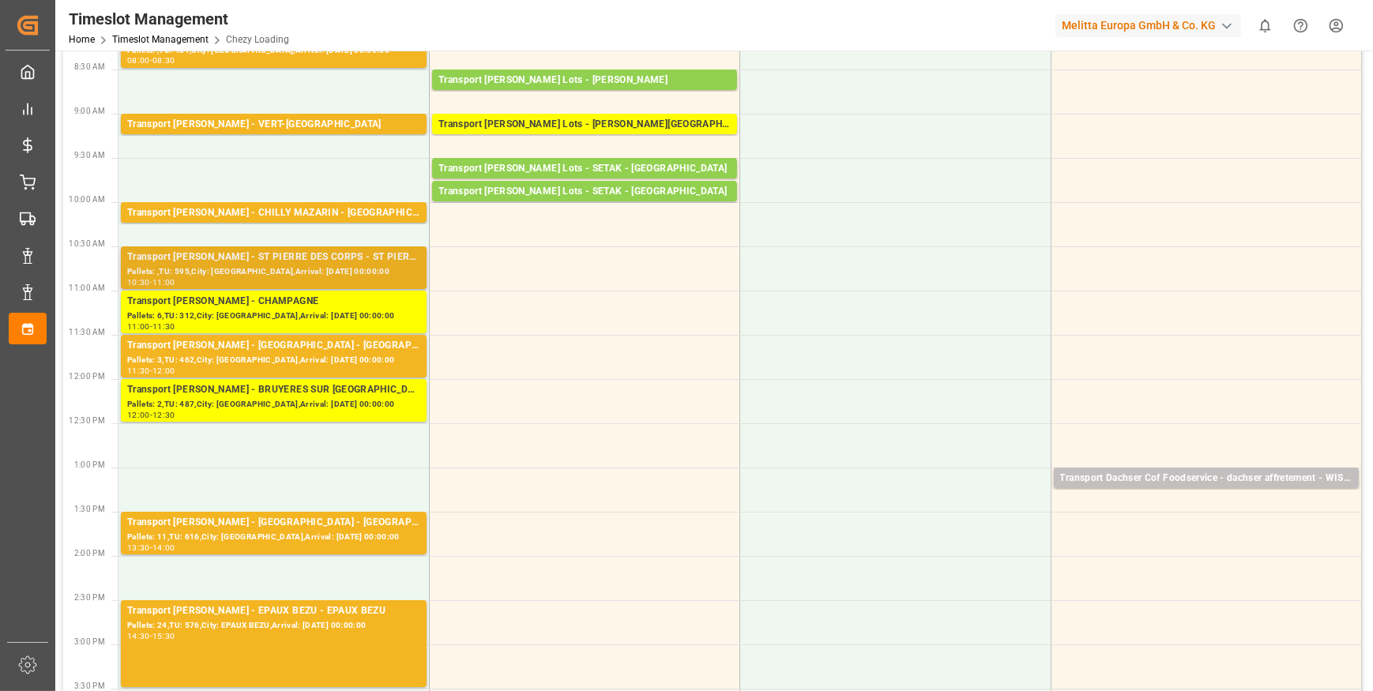
click at [258, 263] on div "Transport [PERSON_NAME] - ST PIERRE DES CORPS - ST PIERRE DES CORPS" at bounding box center [273, 258] width 293 height 16
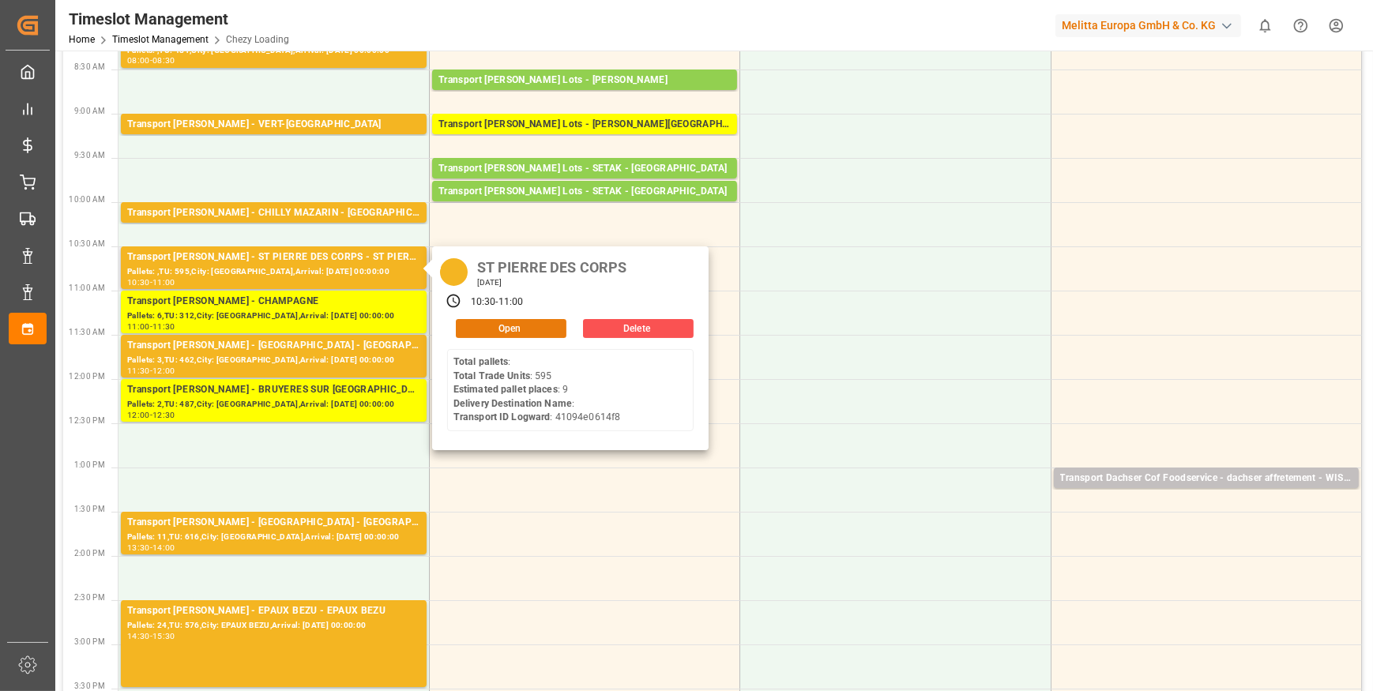
click at [530, 323] on button "Open" at bounding box center [511, 328] width 111 height 19
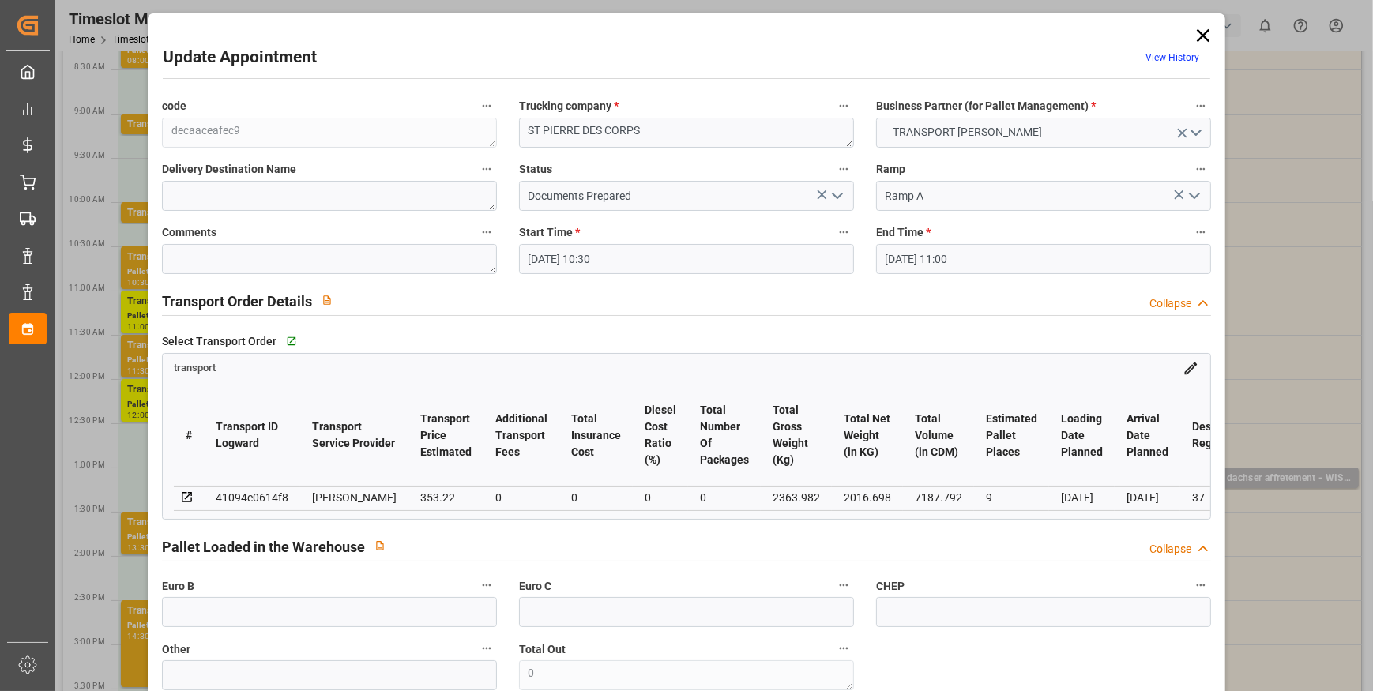
click at [924, 263] on input "[DATE] 11:00" at bounding box center [1043, 259] width 335 height 30
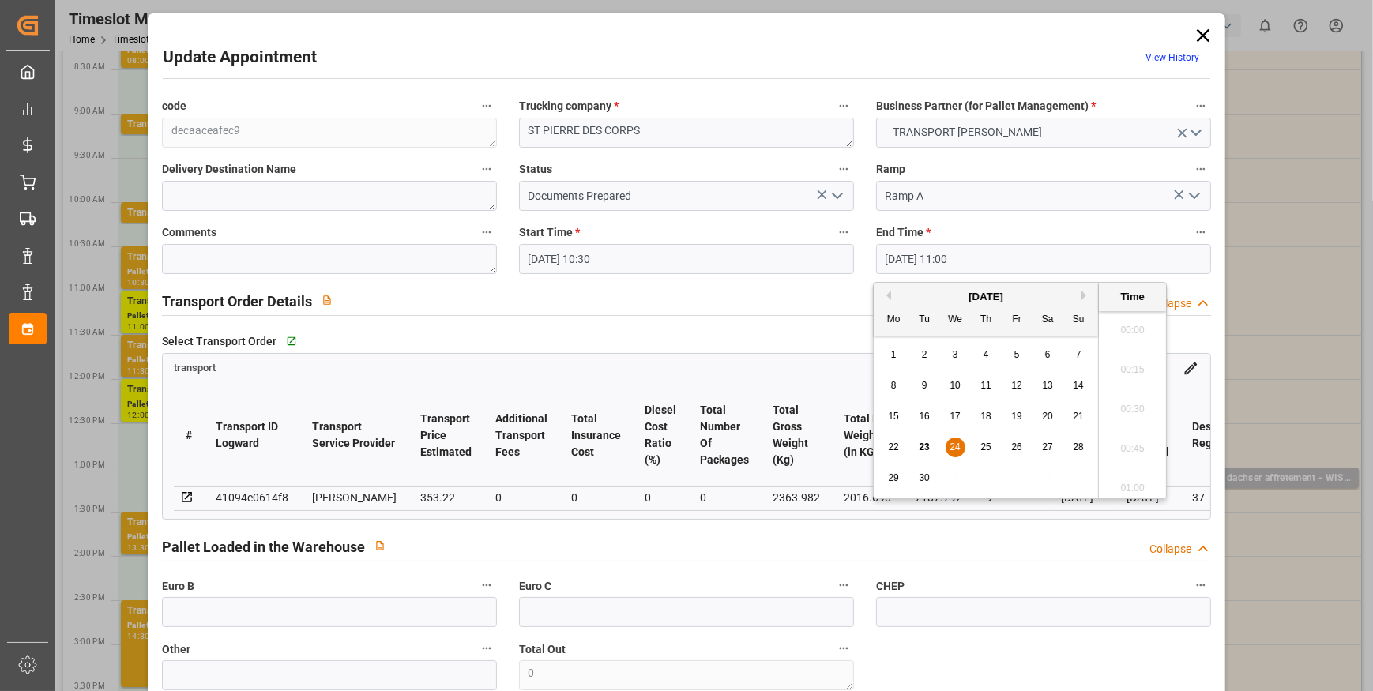
scroll to position [1664, 0]
click at [952, 451] on span "24" at bounding box center [955, 447] width 10 height 11
click at [1113, 358] on li "10:45" at bounding box center [1132, 366] width 67 height 40
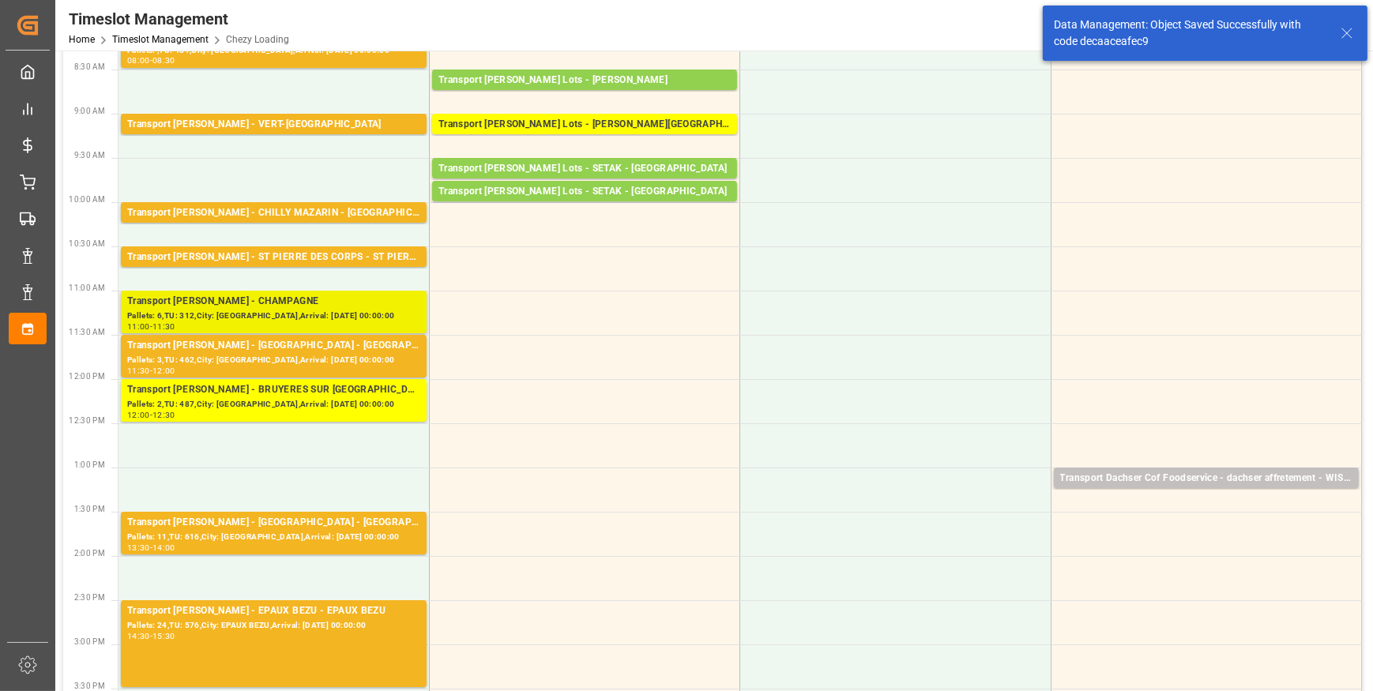
click at [329, 310] on div "Pallets: 6,TU: 312,City: [GEOGRAPHIC_DATA],Arrival: [DATE] 00:00:00" at bounding box center [273, 316] width 293 height 13
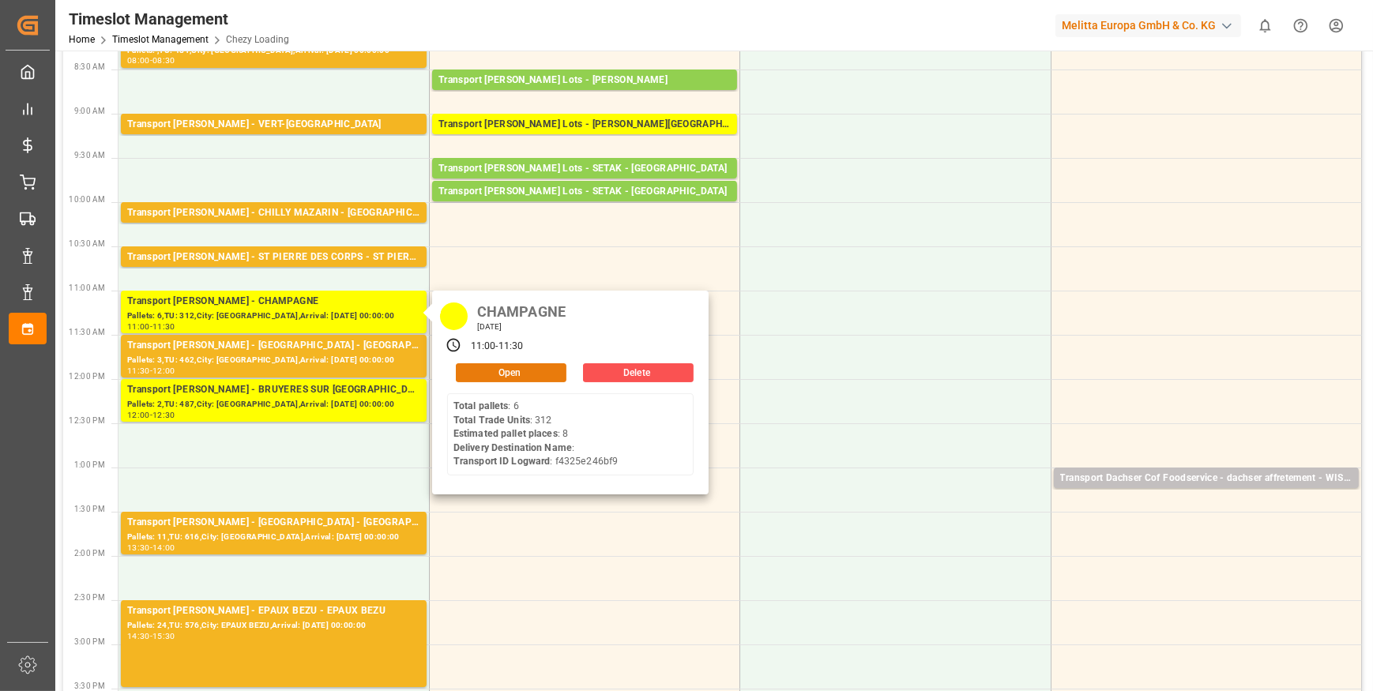
click at [553, 371] on button "Open" at bounding box center [511, 372] width 111 height 19
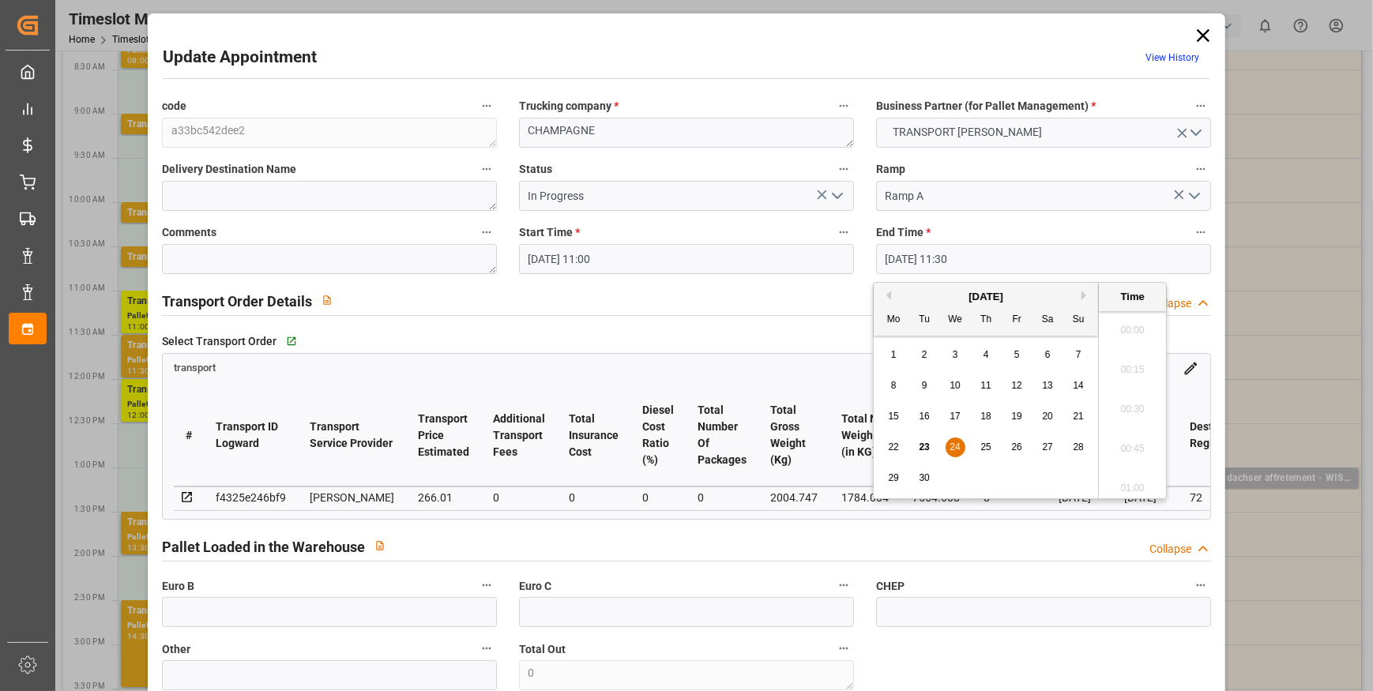
click at [932, 266] on input "[DATE] 11:30" at bounding box center [1043, 259] width 335 height 30
click at [951, 443] on span "24" at bounding box center [955, 447] width 10 height 11
click at [1109, 366] on li "11:15" at bounding box center [1132, 366] width 67 height 40
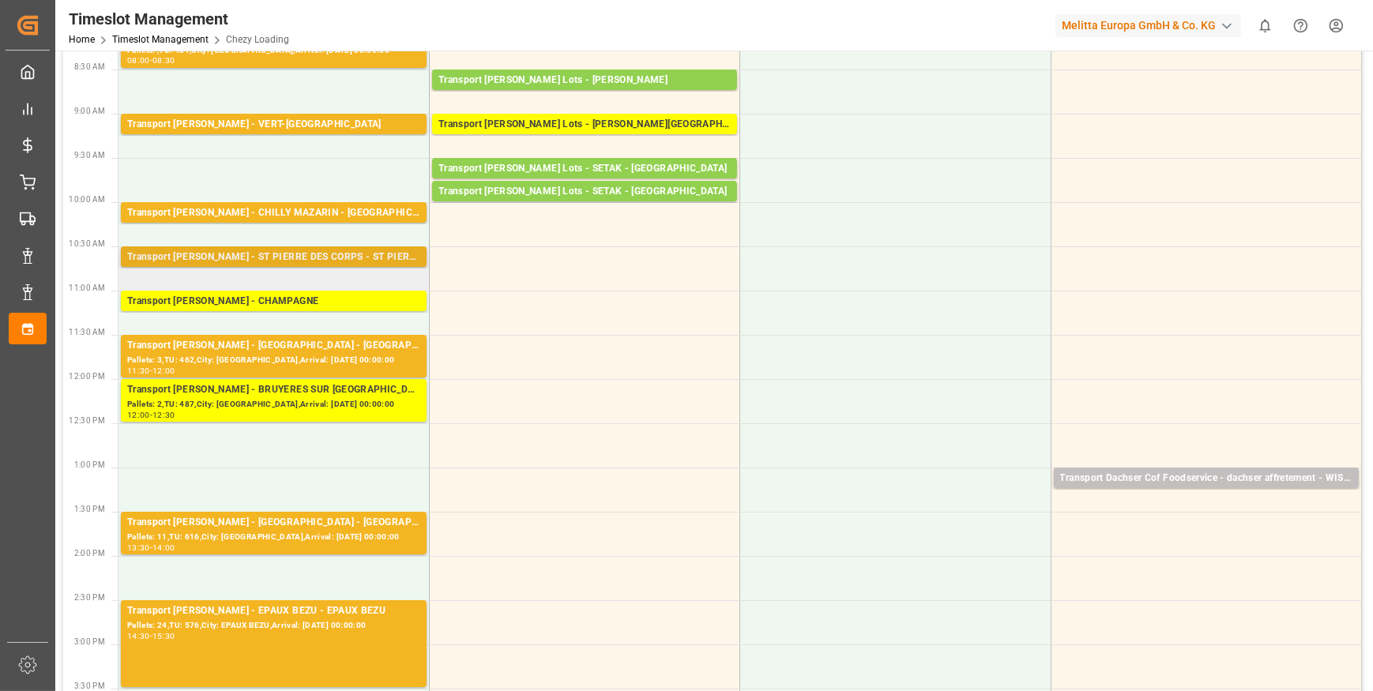
click at [211, 255] on div "Transport [PERSON_NAME] - ST PIERRE DES CORPS - ST PIERRE DES CORPS" at bounding box center [273, 258] width 293 height 16
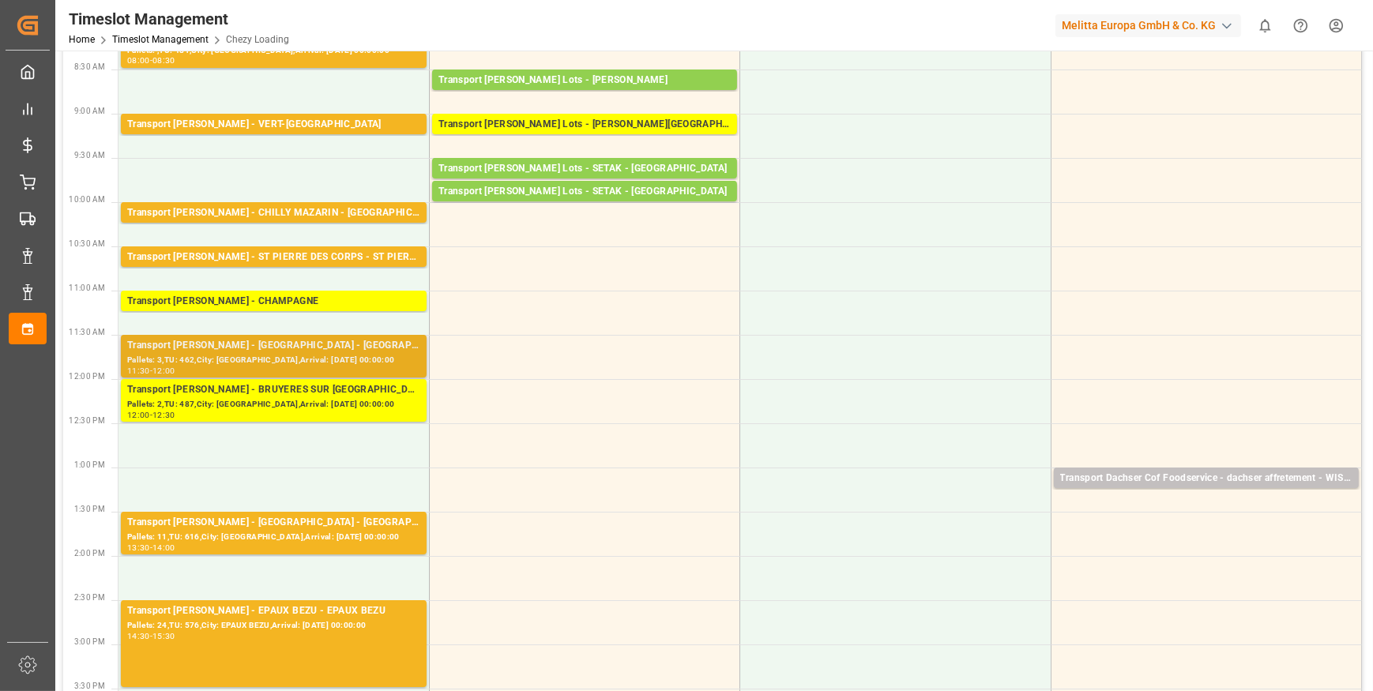
click at [386, 367] on div "11:30 - 12:00" at bounding box center [273, 371] width 293 height 9
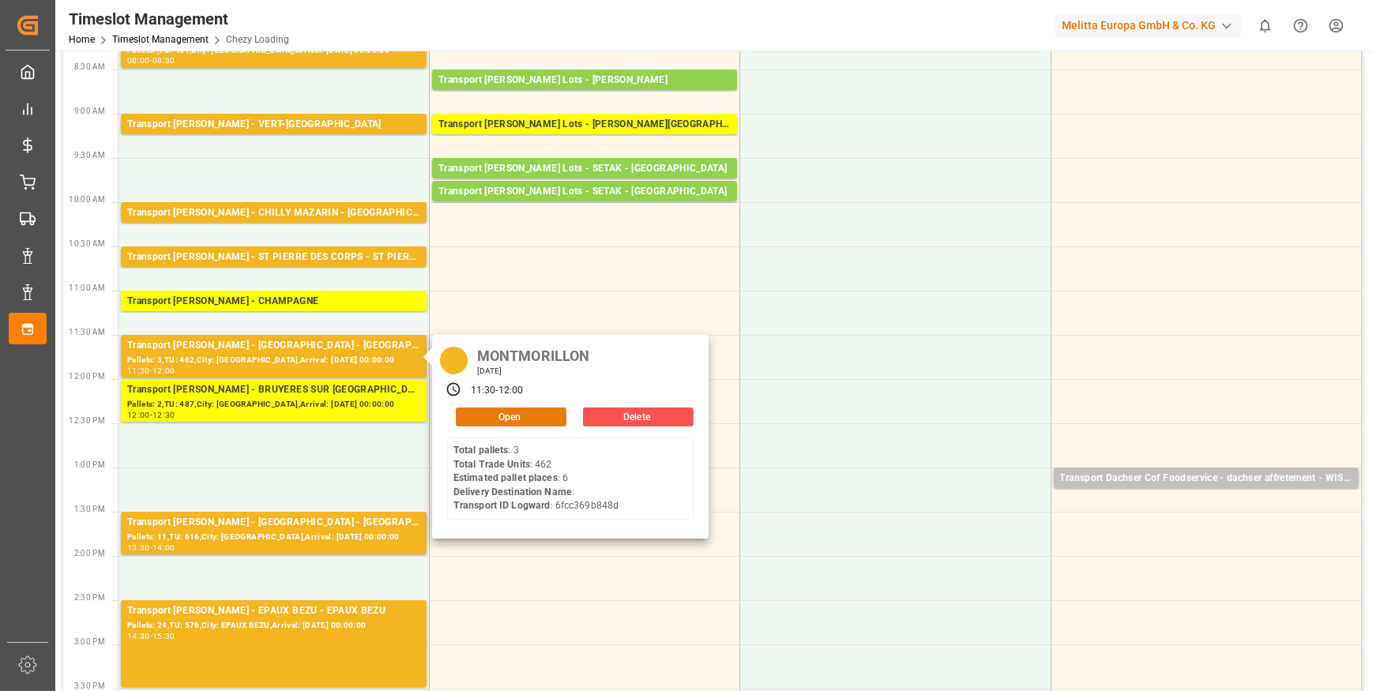
click at [501, 415] on button "Open" at bounding box center [511, 417] width 111 height 19
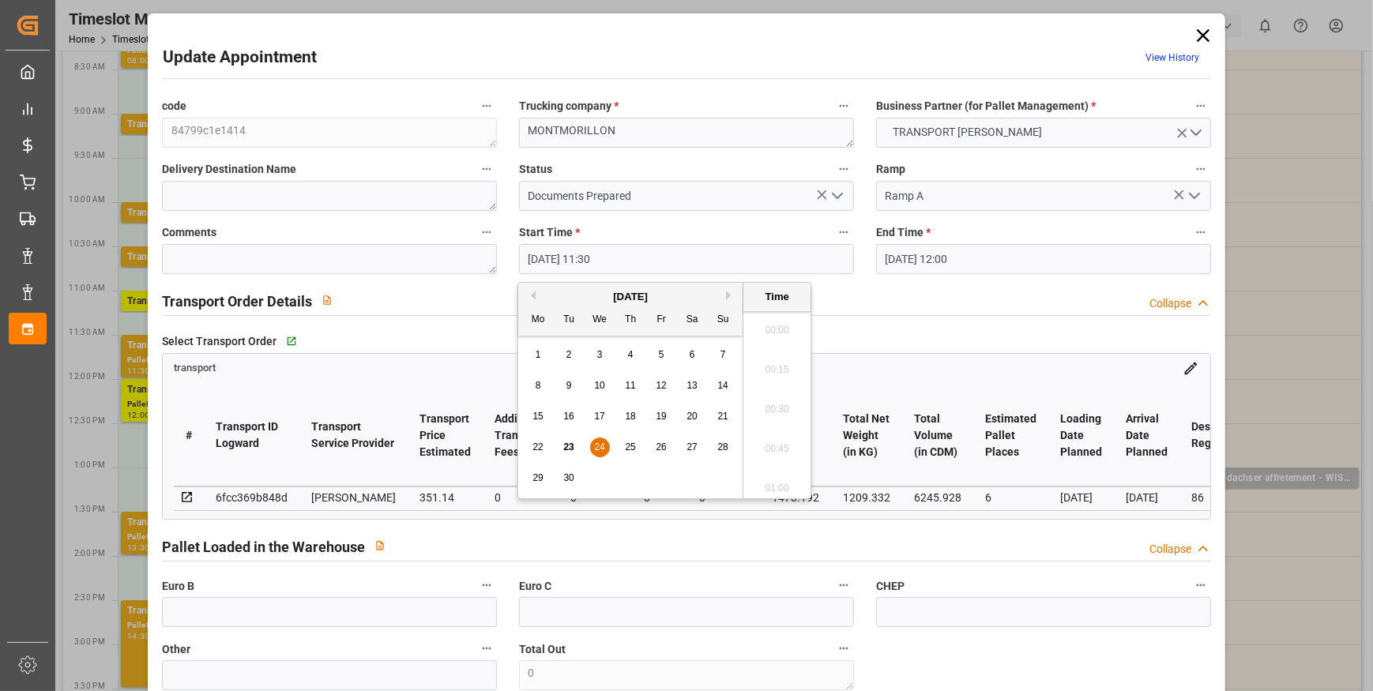
click at [648, 253] on input "[DATE] 11:30" at bounding box center [686, 259] width 335 height 30
click at [598, 448] on span "24" at bounding box center [599, 447] width 10 height 11
click at [785, 425] on li "10:45" at bounding box center [777, 431] width 67 height 40
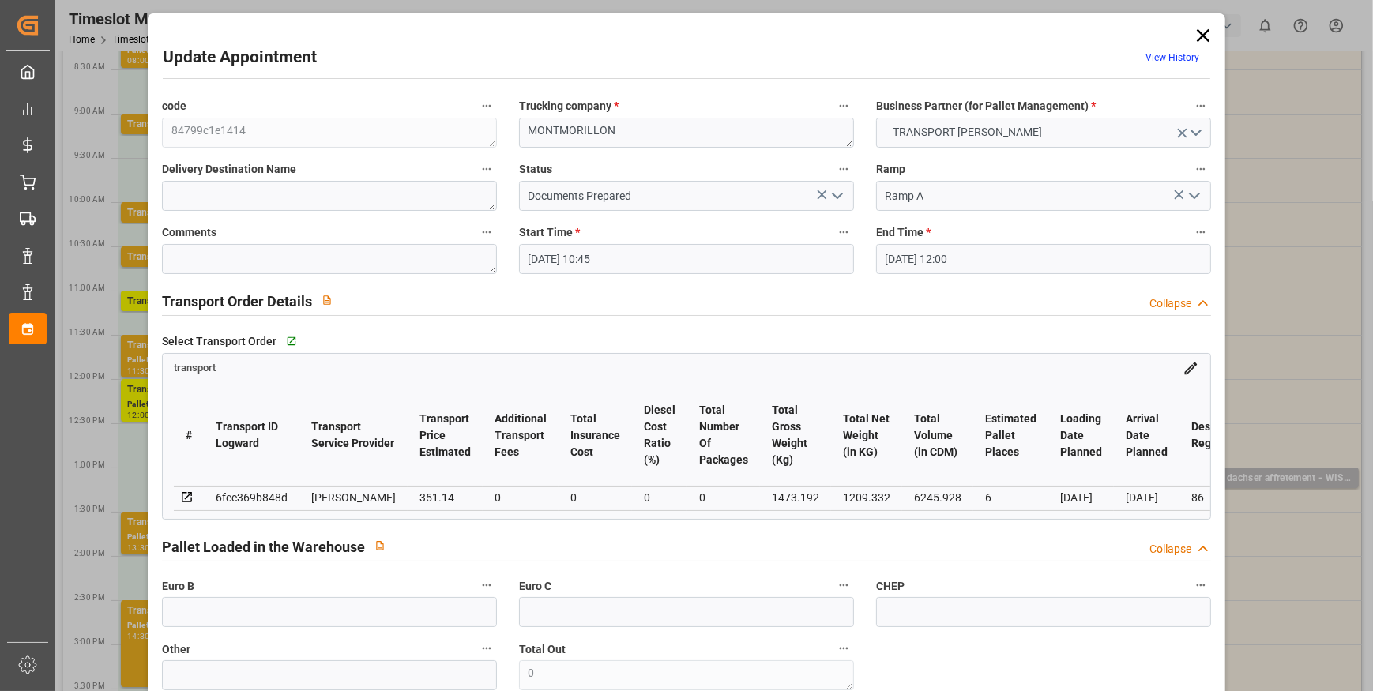
click at [956, 254] on input "[DATE] 12:00" at bounding box center [1043, 259] width 335 height 30
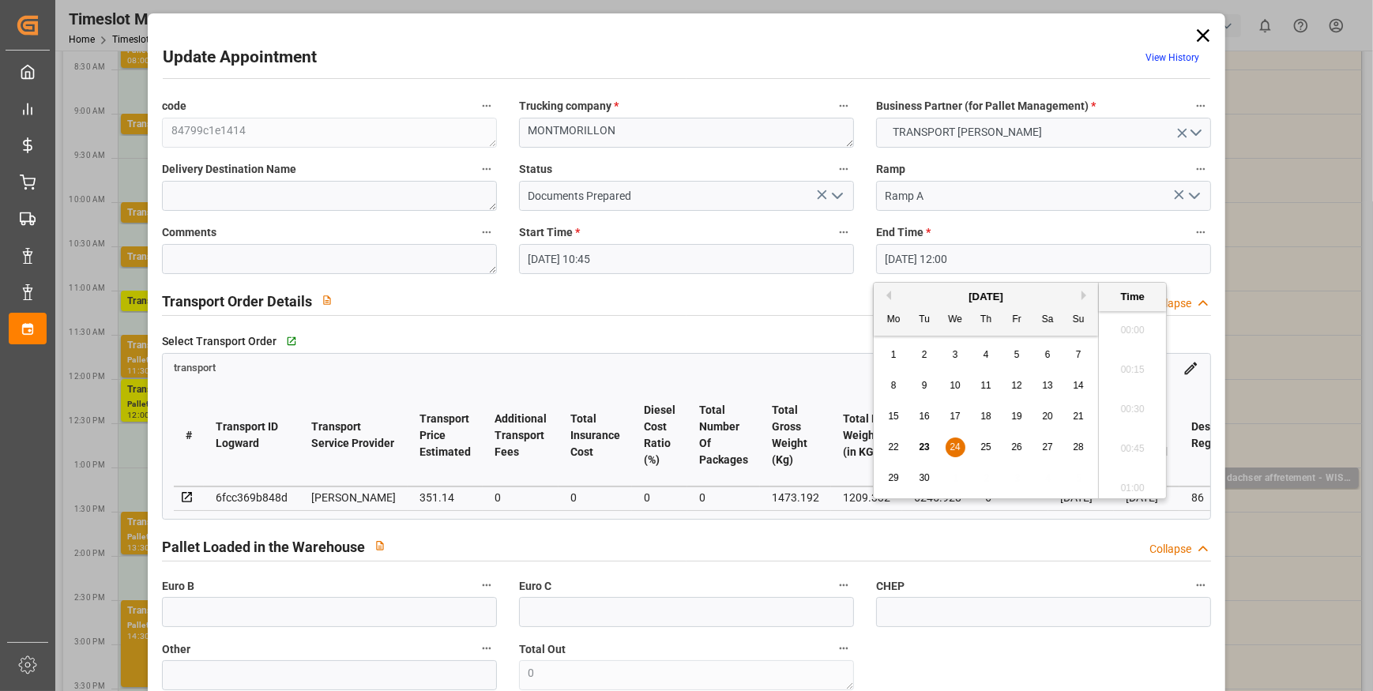
scroll to position [1822, 0]
click at [956, 446] on span "24" at bounding box center [955, 447] width 10 height 11
click at [1120, 393] on li "11:00" at bounding box center [1132, 391] width 67 height 40
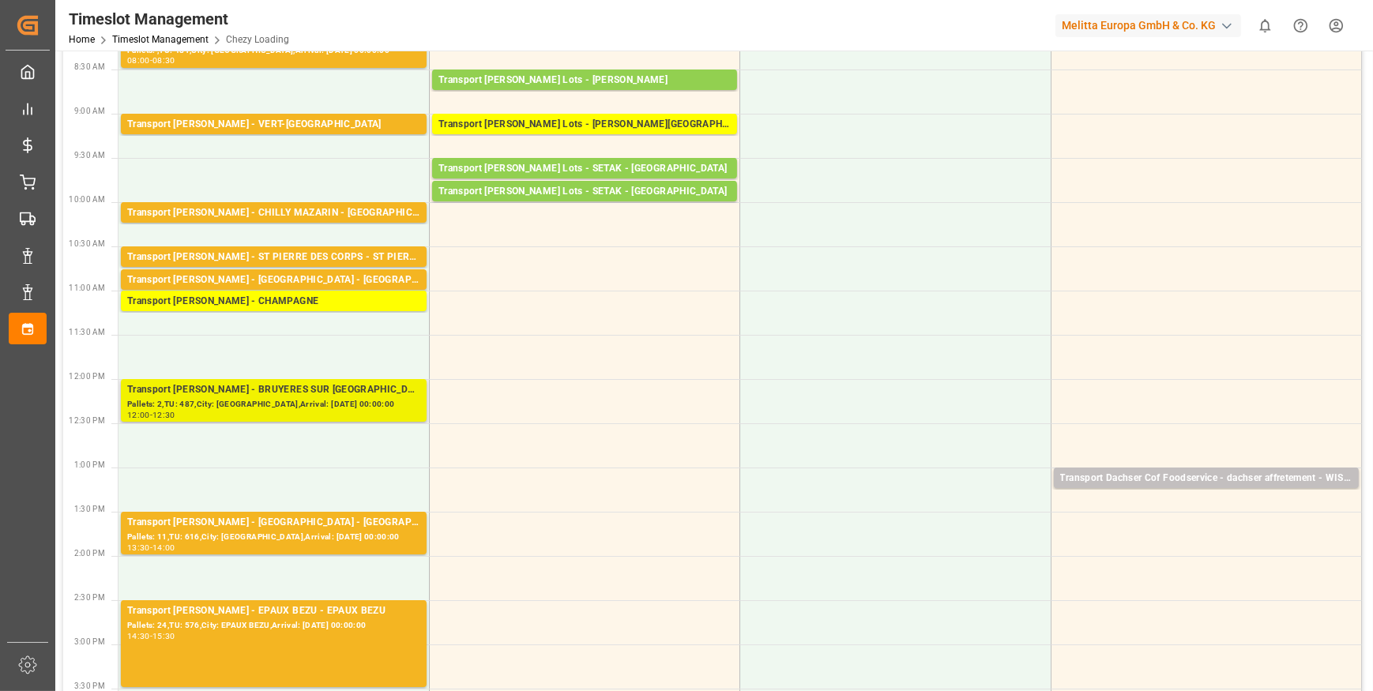
click at [228, 405] on div "Pallets: 2,TU: 487,City: [GEOGRAPHIC_DATA],Arrival: [DATE] 00:00:00" at bounding box center [273, 404] width 293 height 13
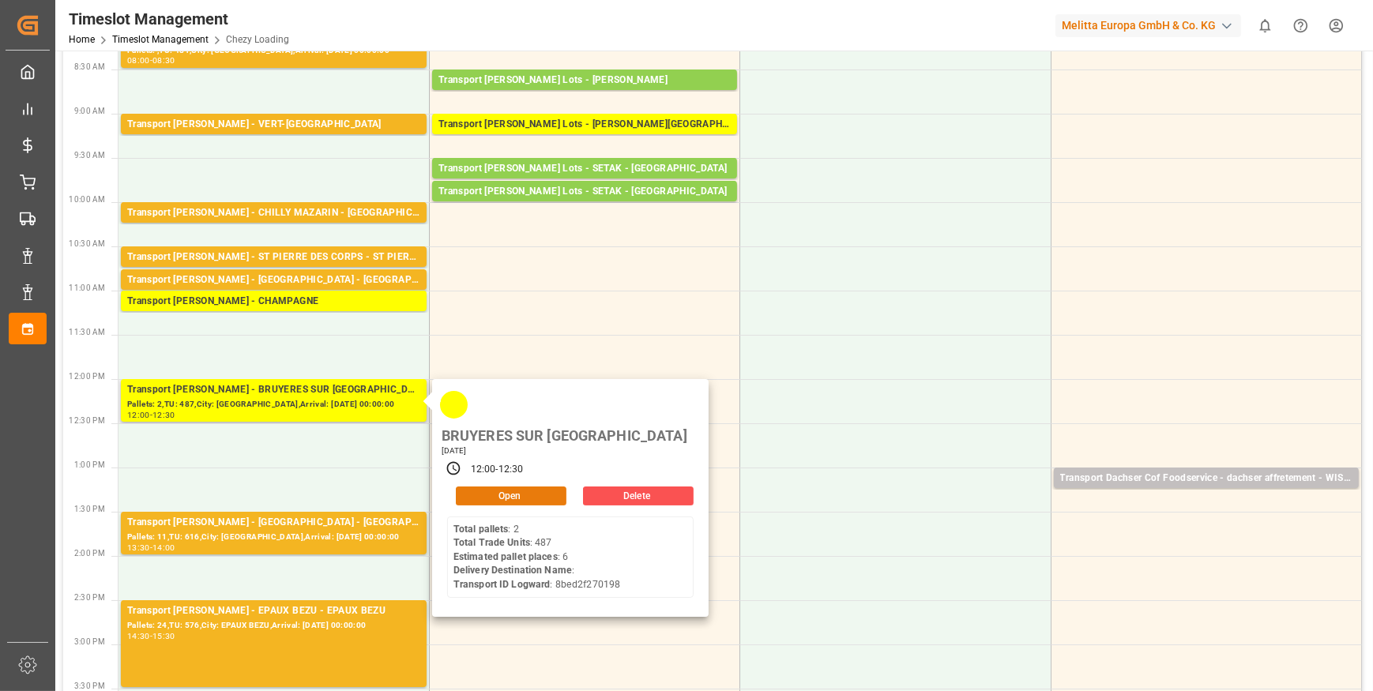
click at [519, 487] on button "Open" at bounding box center [511, 496] width 111 height 19
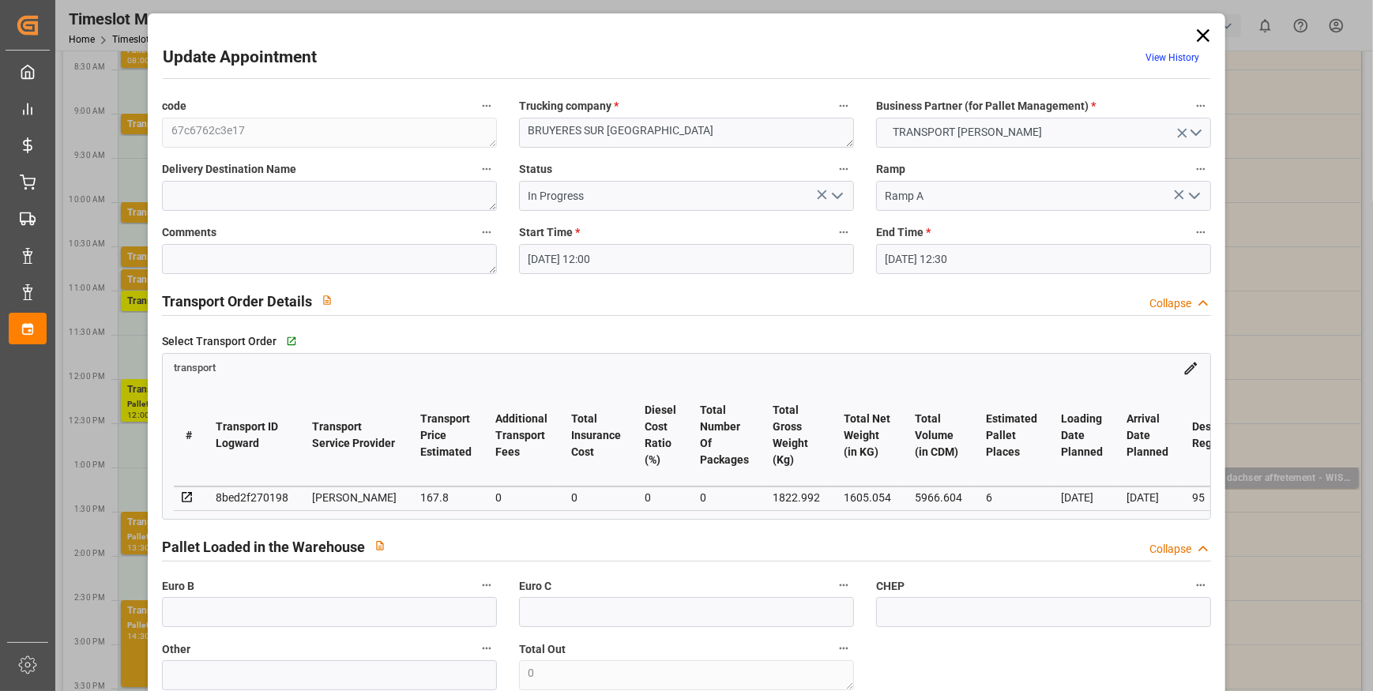
click at [818, 252] on input "[DATE] 12:00" at bounding box center [686, 259] width 335 height 30
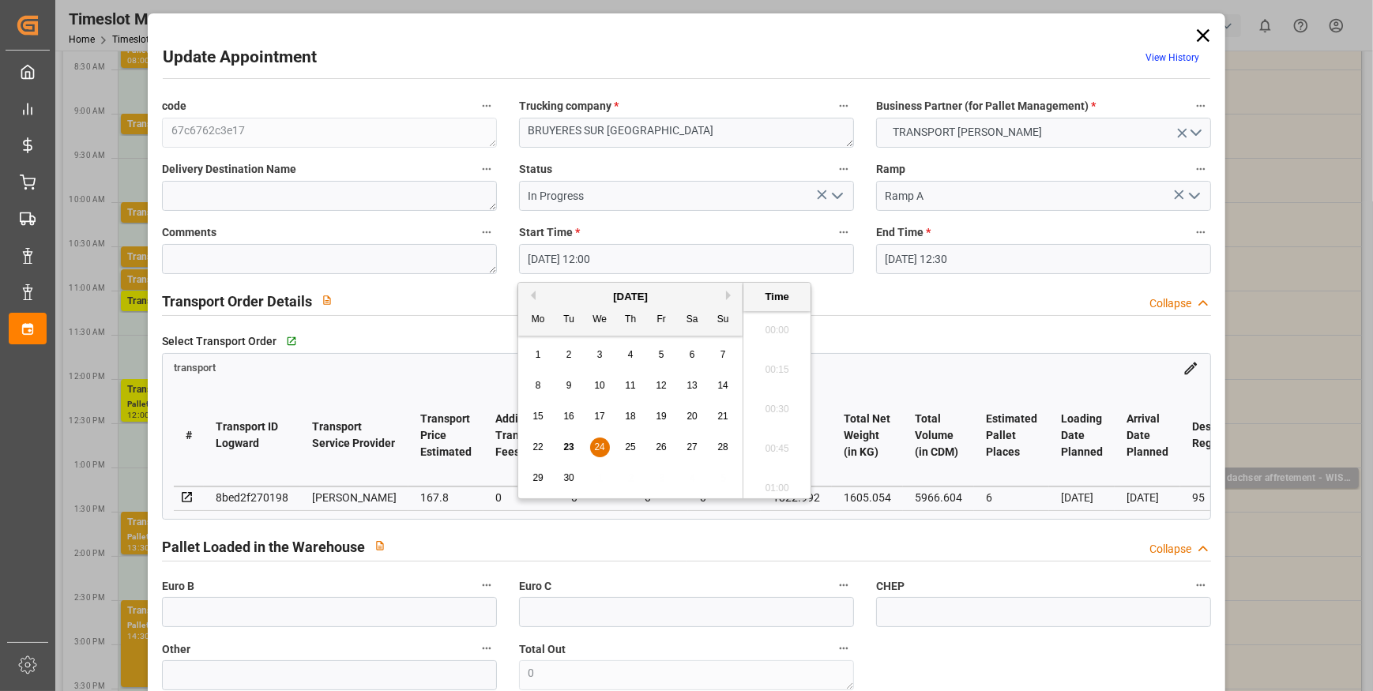
scroll to position [1822, 0]
click at [600, 446] on span "24" at bounding box center [599, 447] width 10 height 11
click at [781, 424] on li "11:15" at bounding box center [777, 431] width 67 height 40
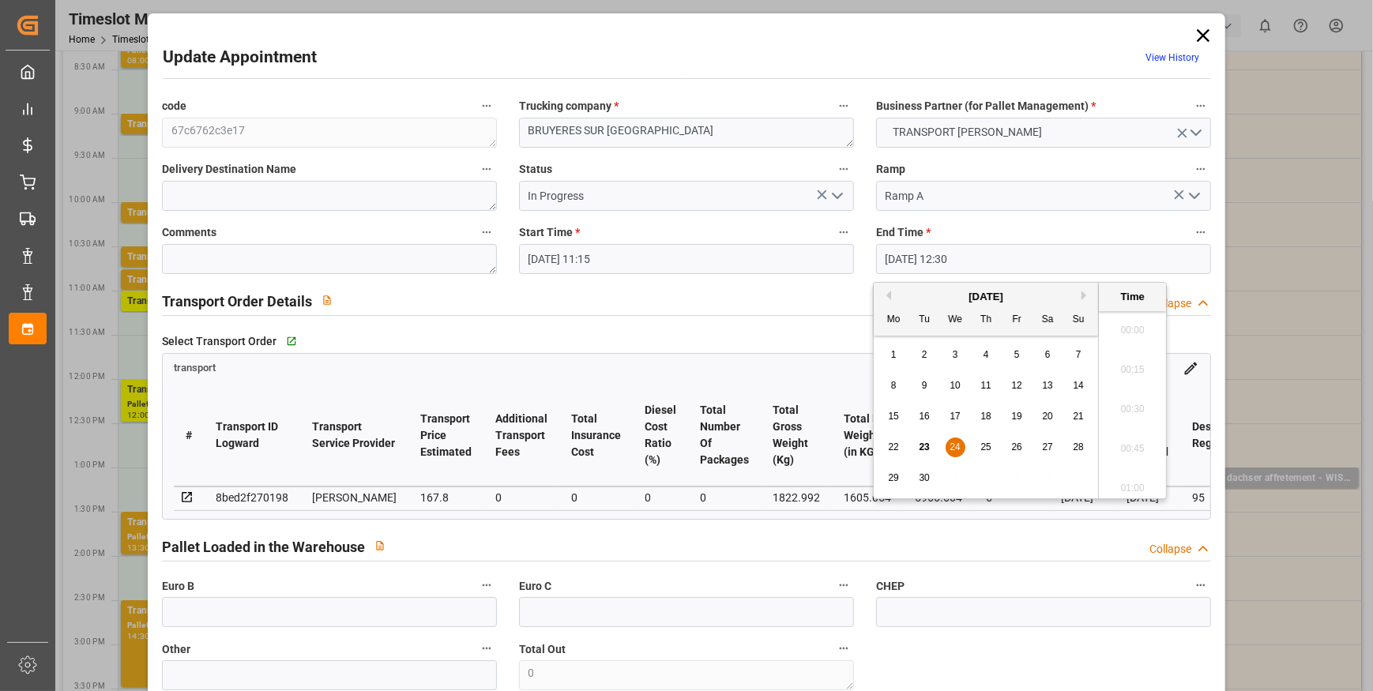
click at [924, 266] on input "[DATE] 12:30" at bounding box center [1043, 259] width 335 height 30
click at [956, 447] on span "24" at bounding box center [955, 447] width 10 height 11
click at [1123, 390] on li "11:30" at bounding box center [1132, 391] width 67 height 40
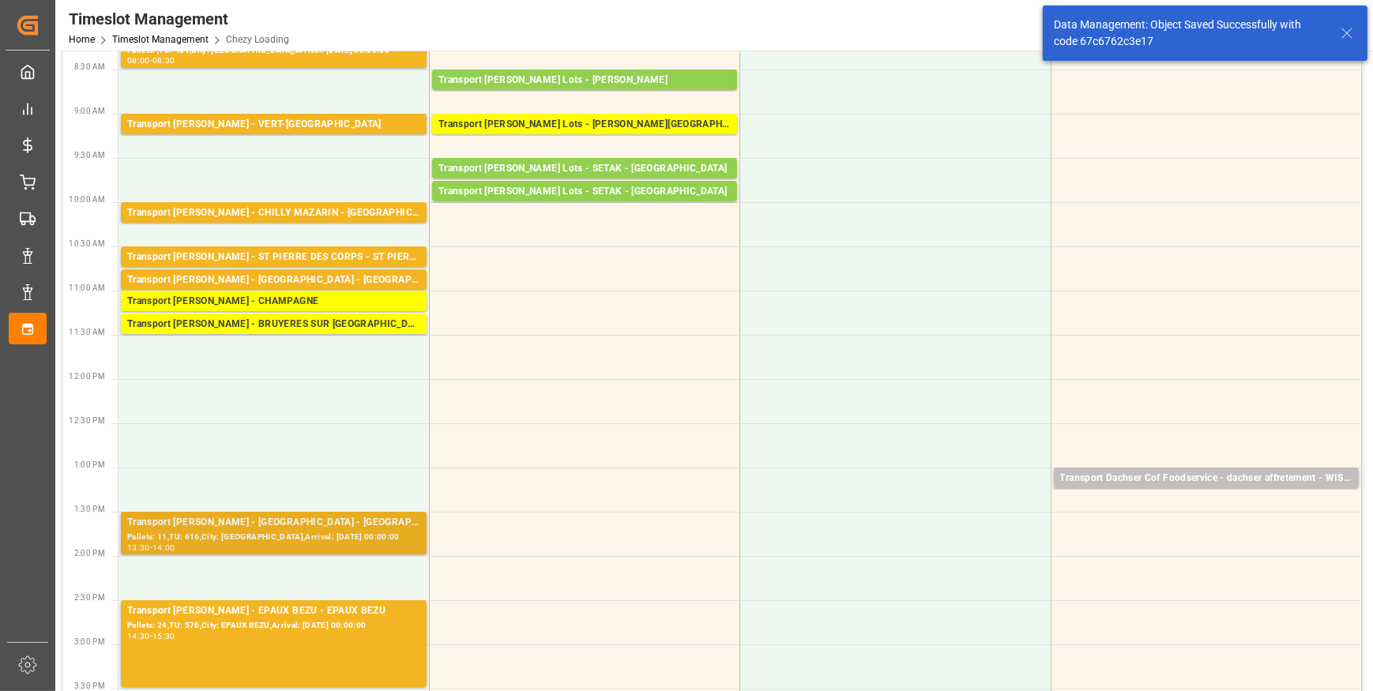
click at [258, 535] on div "Pallets: 11,TU: 616,City: [GEOGRAPHIC_DATA],Arrival: [DATE] 00:00:00" at bounding box center [273, 537] width 293 height 13
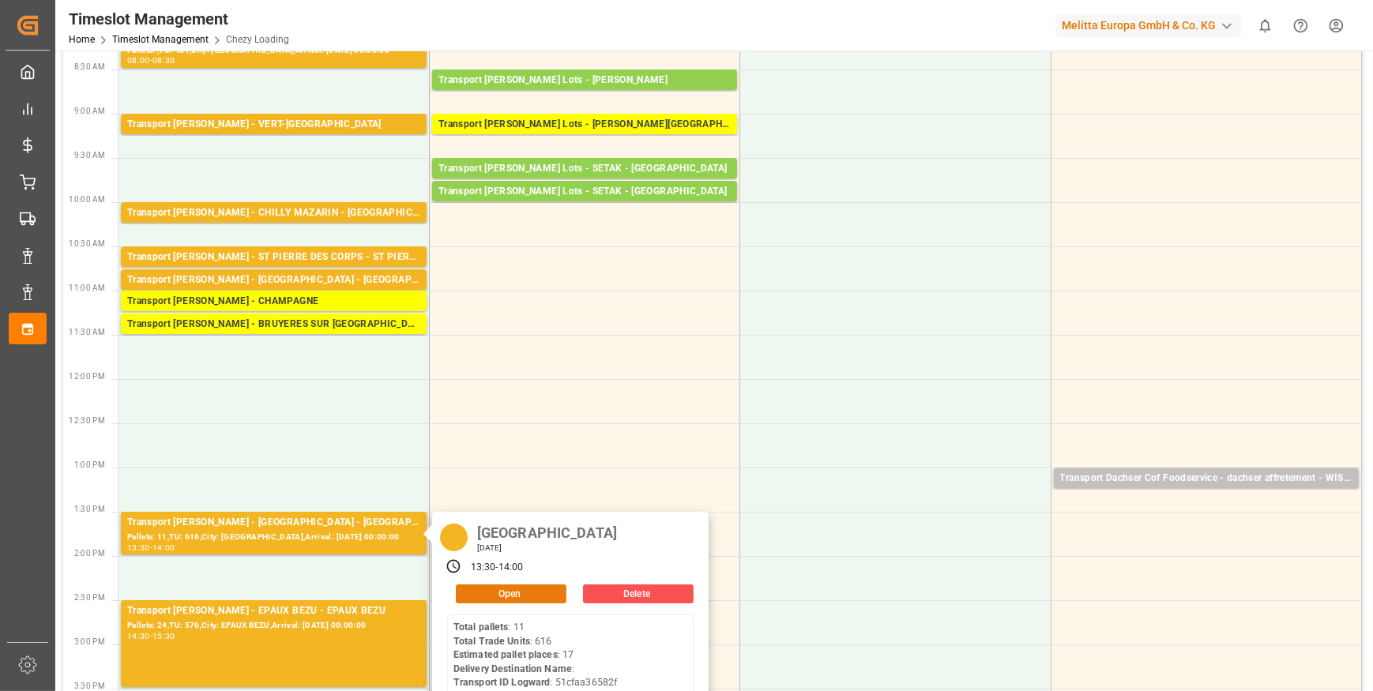
click at [500, 592] on button "Open" at bounding box center [511, 594] width 111 height 19
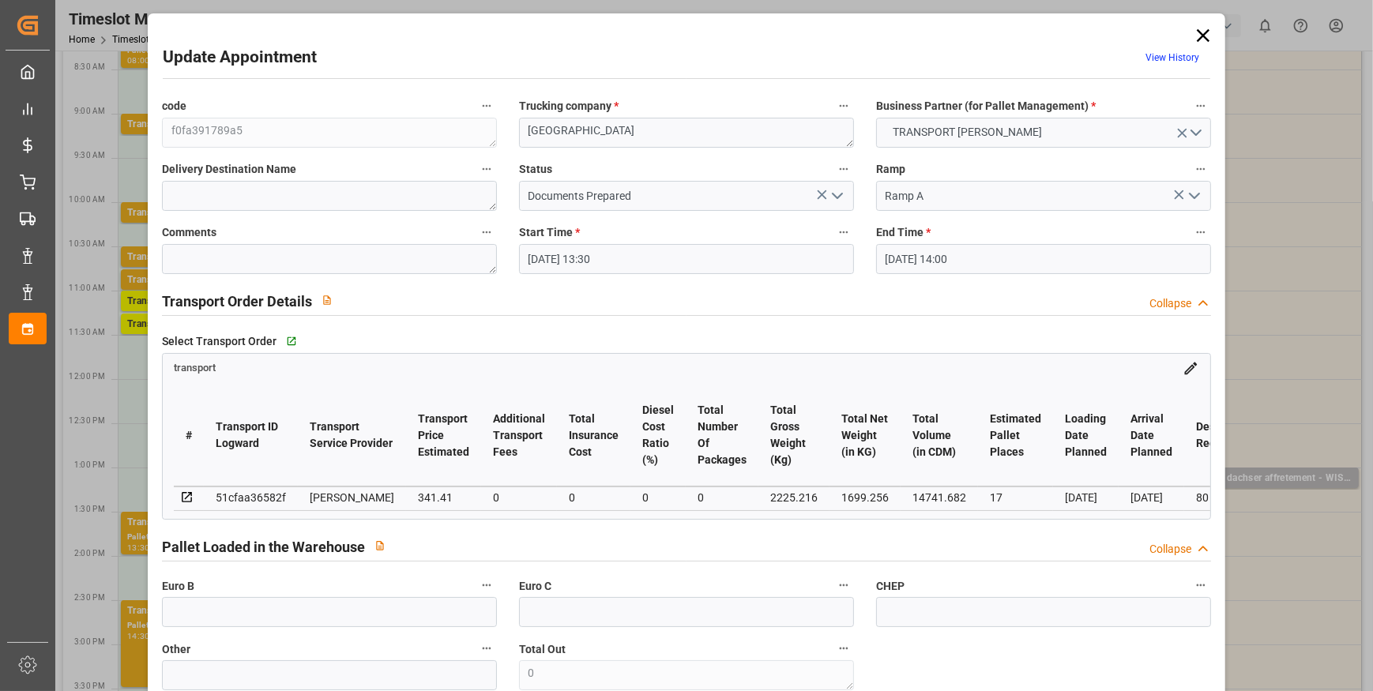
click at [838, 194] on icon "open menu" at bounding box center [837, 195] width 19 height 19
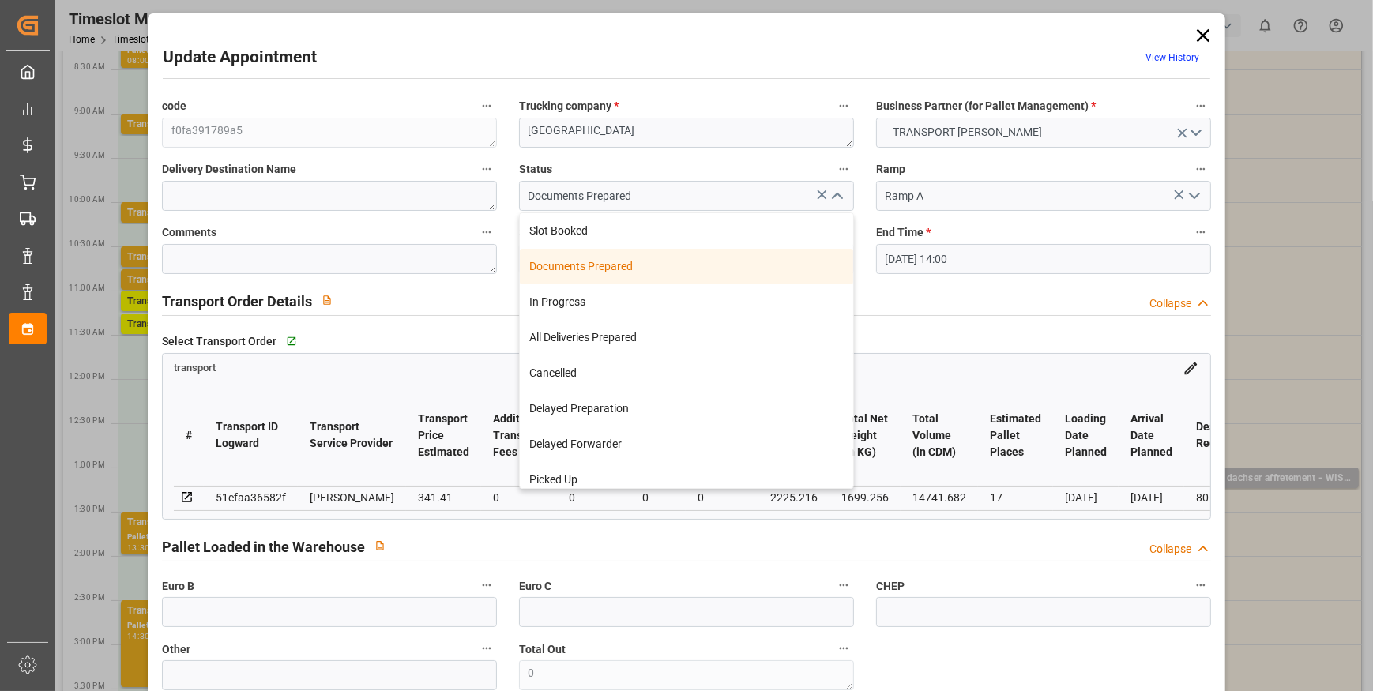
click at [838, 194] on icon "close menu" at bounding box center [837, 195] width 19 height 19
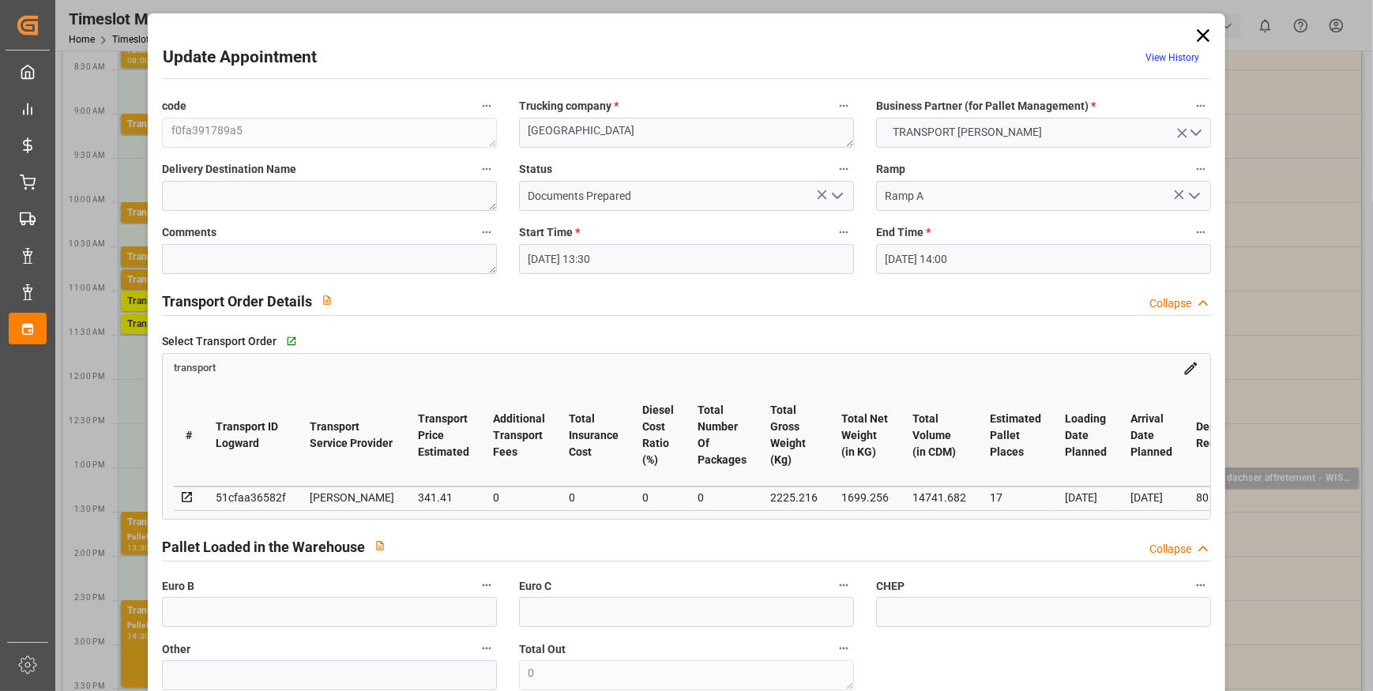
click at [646, 259] on input "[DATE] 13:30" at bounding box center [686, 259] width 335 height 30
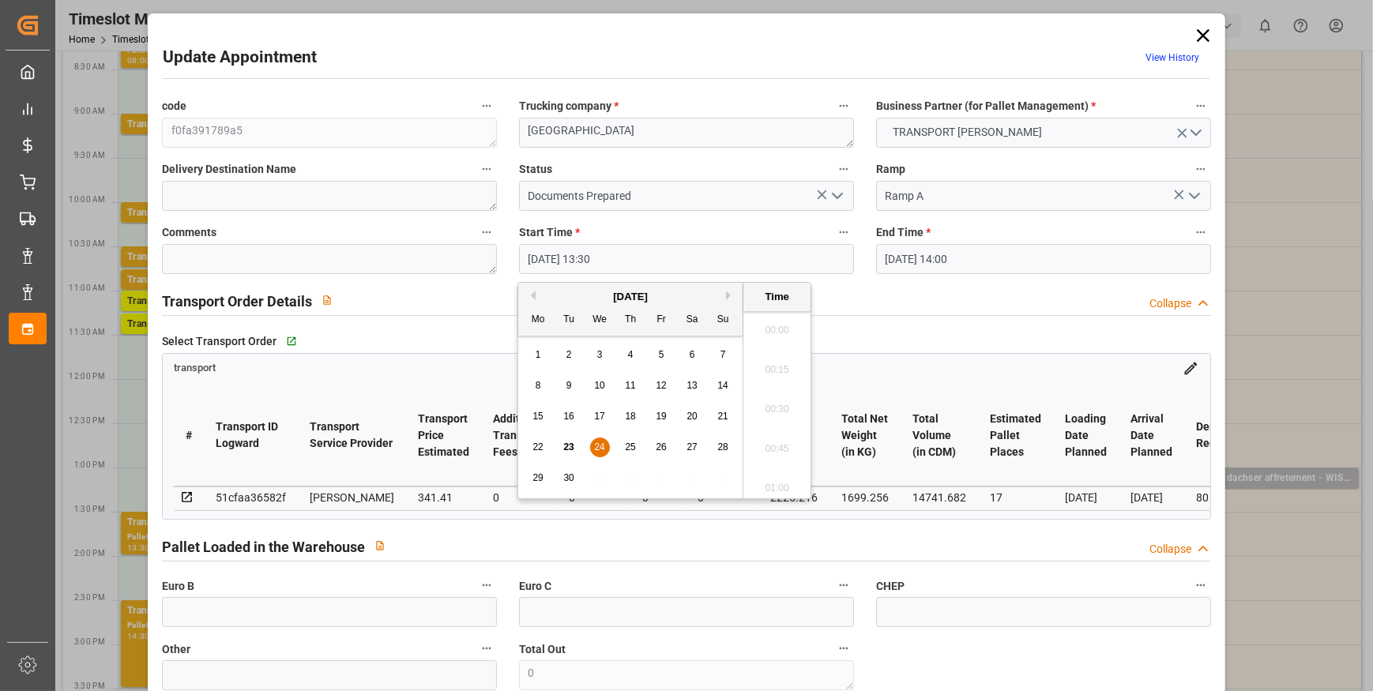
scroll to position [2059, 0]
click at [596, 440] on div "24" at bounding box center [600, 448] width 20 height 19
click at [787, 484] on li "09:30" at bounding box center [777, 492] width 67 height 40
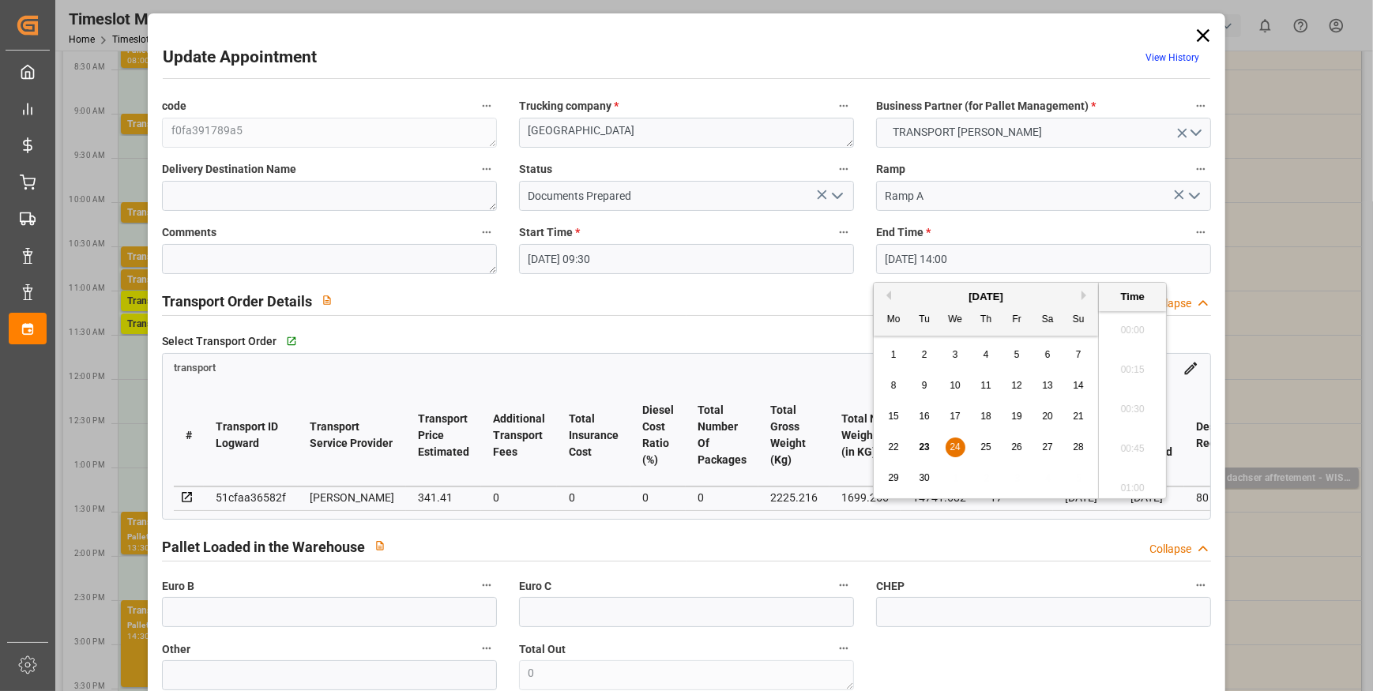
click at [936, 268] on input "24-09-2025 14:00" at bounding box center [1043, 259] width 335 height 30
click at [956, 448] on span "24" at bounding box center [955, 447] width 10 height 11
click at [1122, 376] on li "09:45" at bounding box center [1132, 380] width 67 height 40
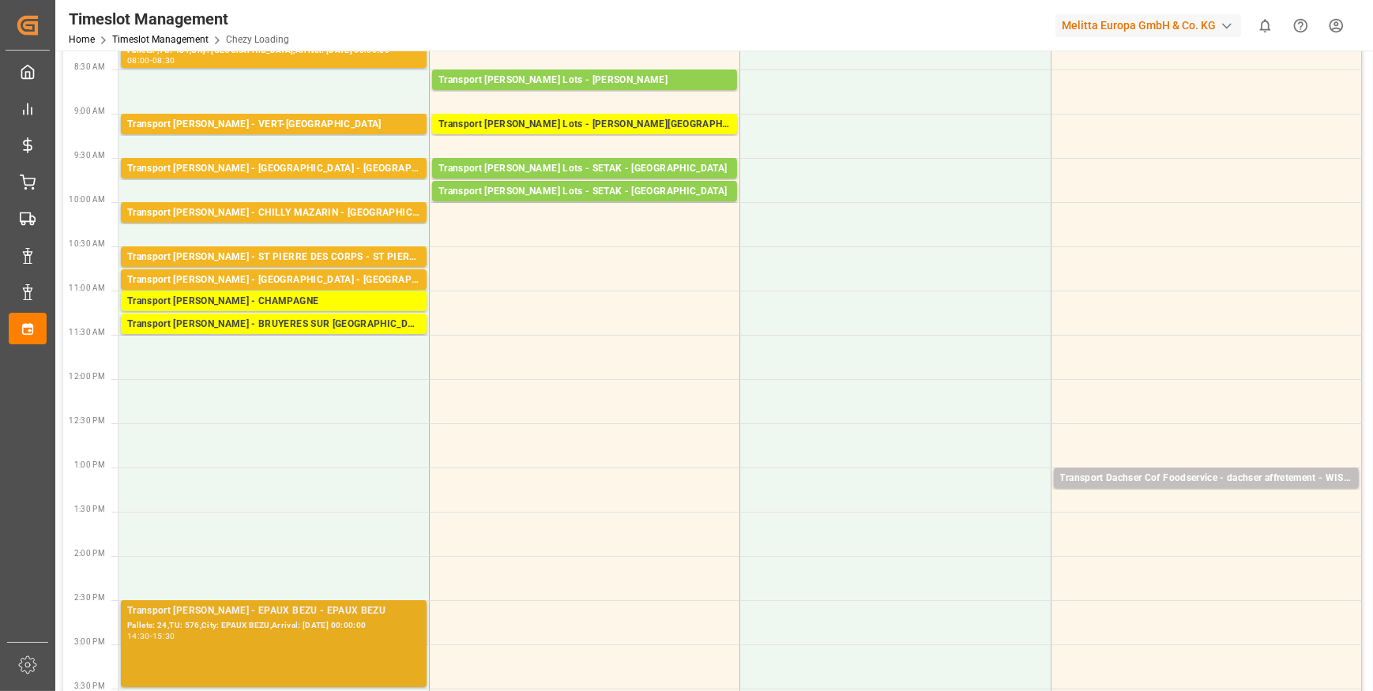
click at [261, 628] on div "Pallets: 24,TU: 576,City: EPAUX BEZU,Arrival: [DATE] 00:00:00" at bounding box center [273, 625] width 293 height 13
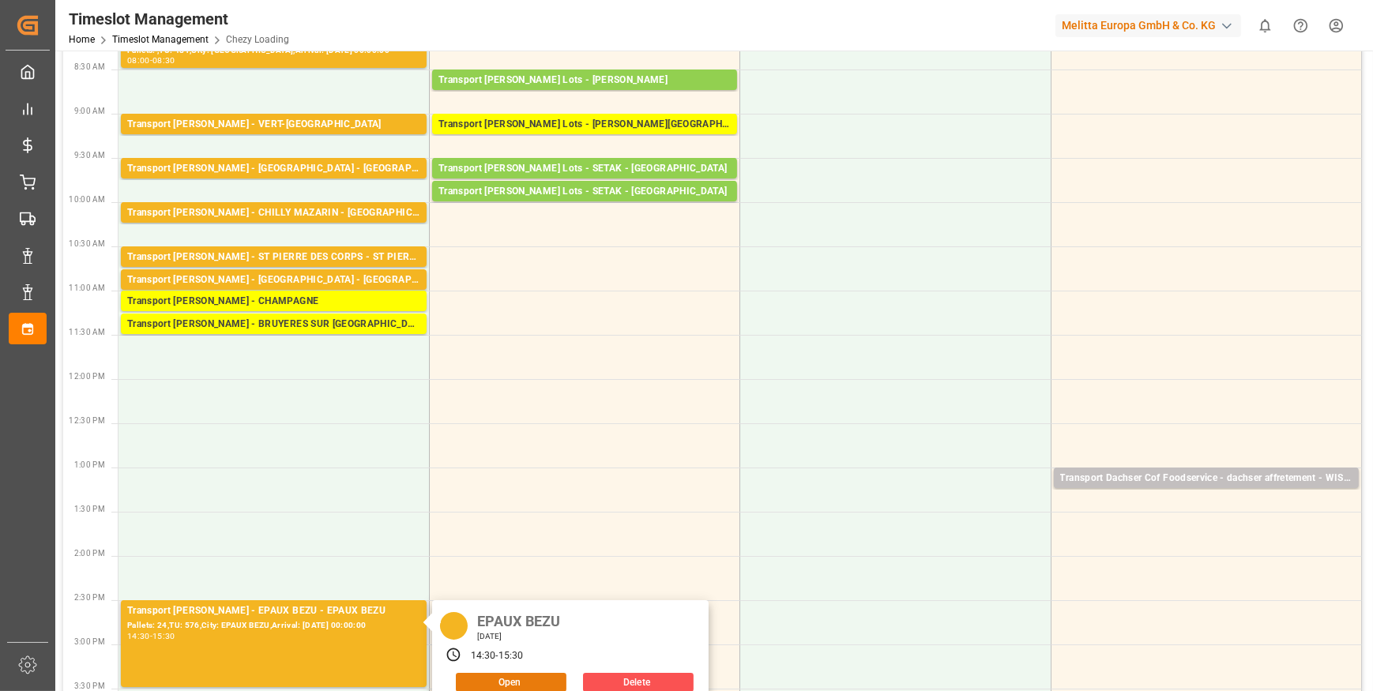
click at [479, 678] on button "Open" at bounding box center [511, 682] width 111 height 19
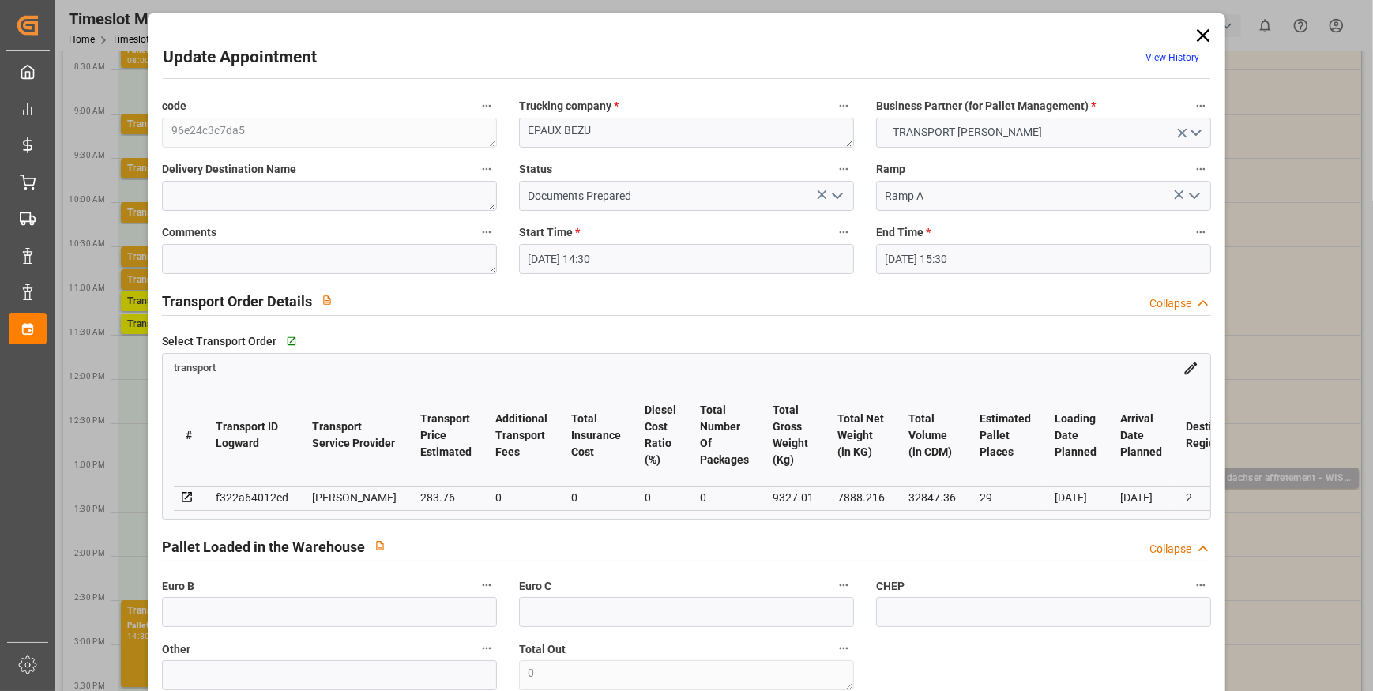
click at [645, 259] on input "24-09-2025 14:30" at bounding box center [686, 259] width 335 height 30
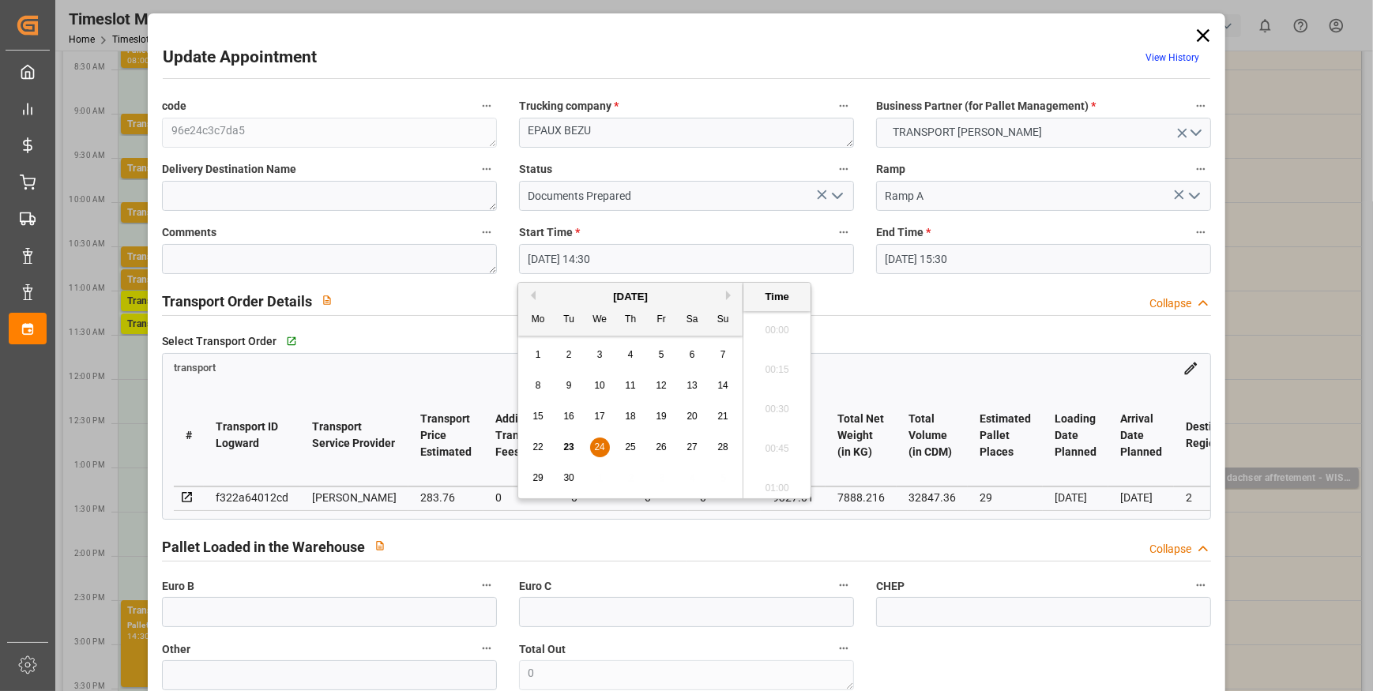
scroll to position [2217, 0]
click at [603, 442] on span "24" at bounding box center [599, 447] width 10 height 11
click at [767, 401] on li "11:45" at bounding box center [777, 402] width 67 height 40
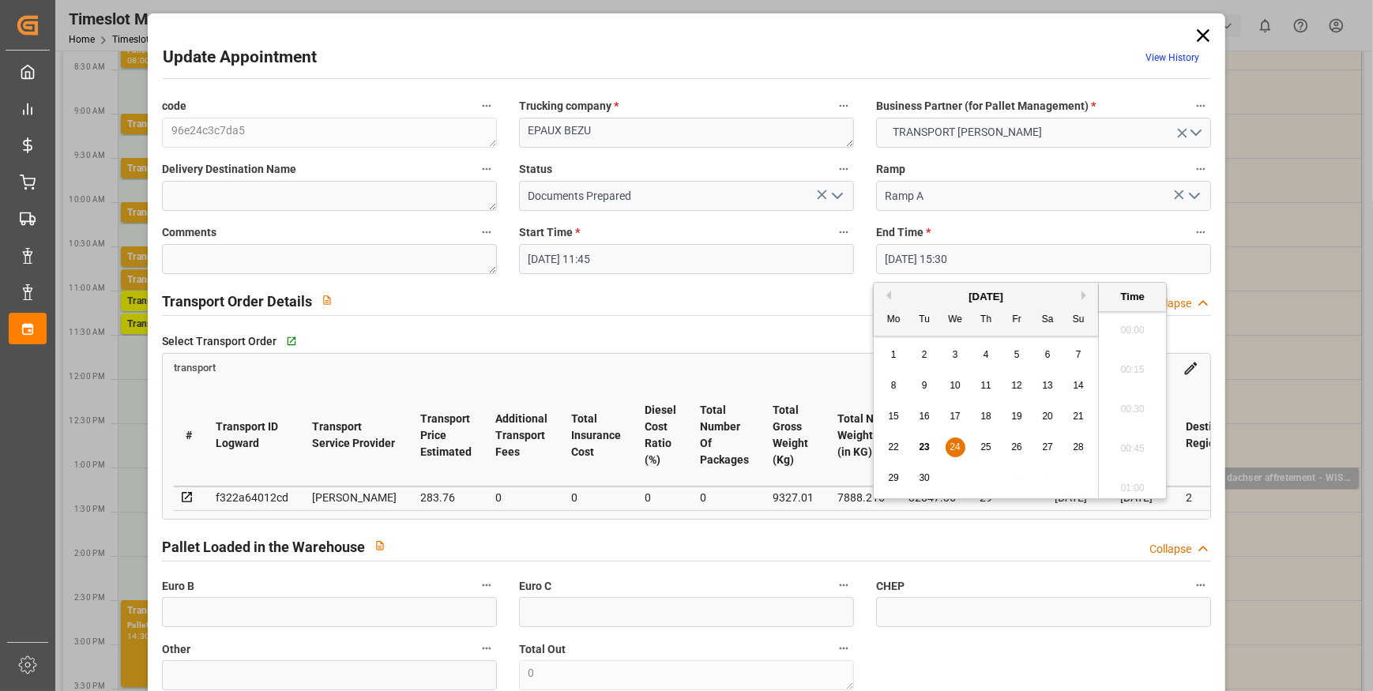
click at [991, 256] on input "24-09-2025 15:30" at bounding box center [1043, 259] width 335 height 30
click at [956, 442] on span "24" at bounding box center [955, 447] width 10 height 11
click at [1127, 355] on li "12:00" at bounding box center [1132, 355] width 67 height 40
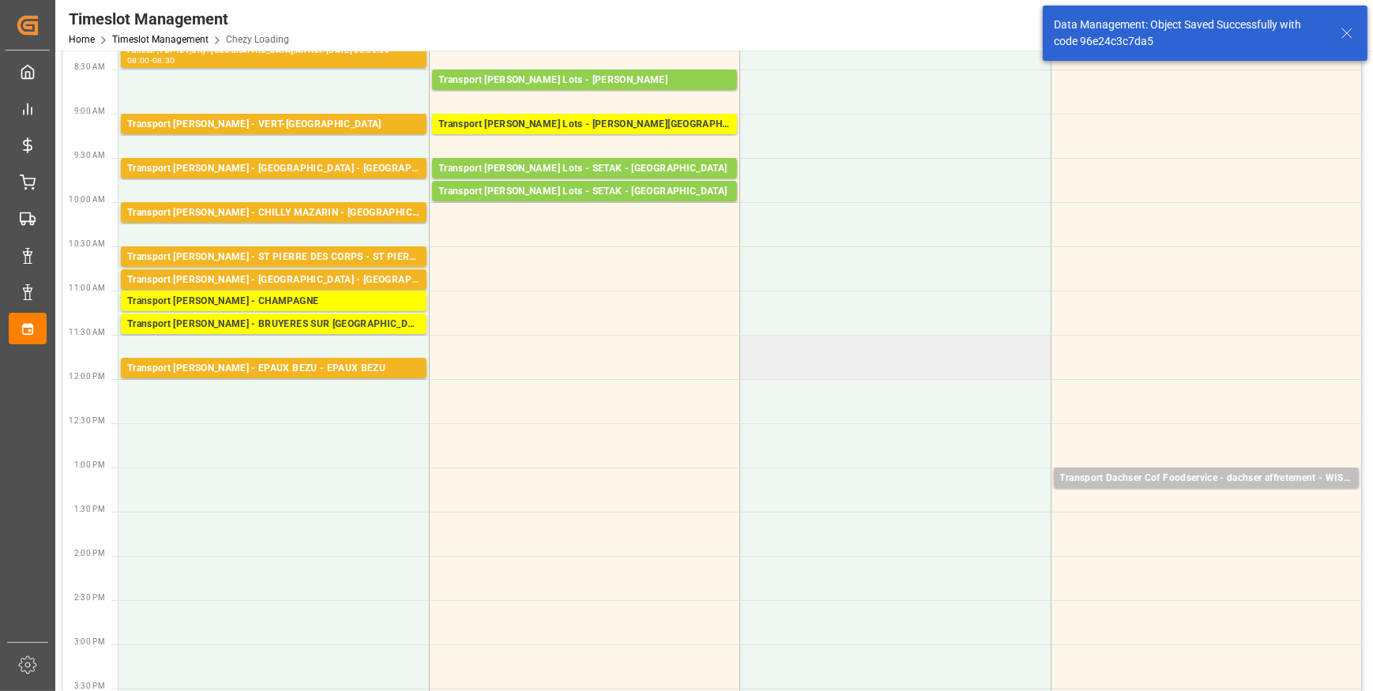
scroll to position [0, 0]
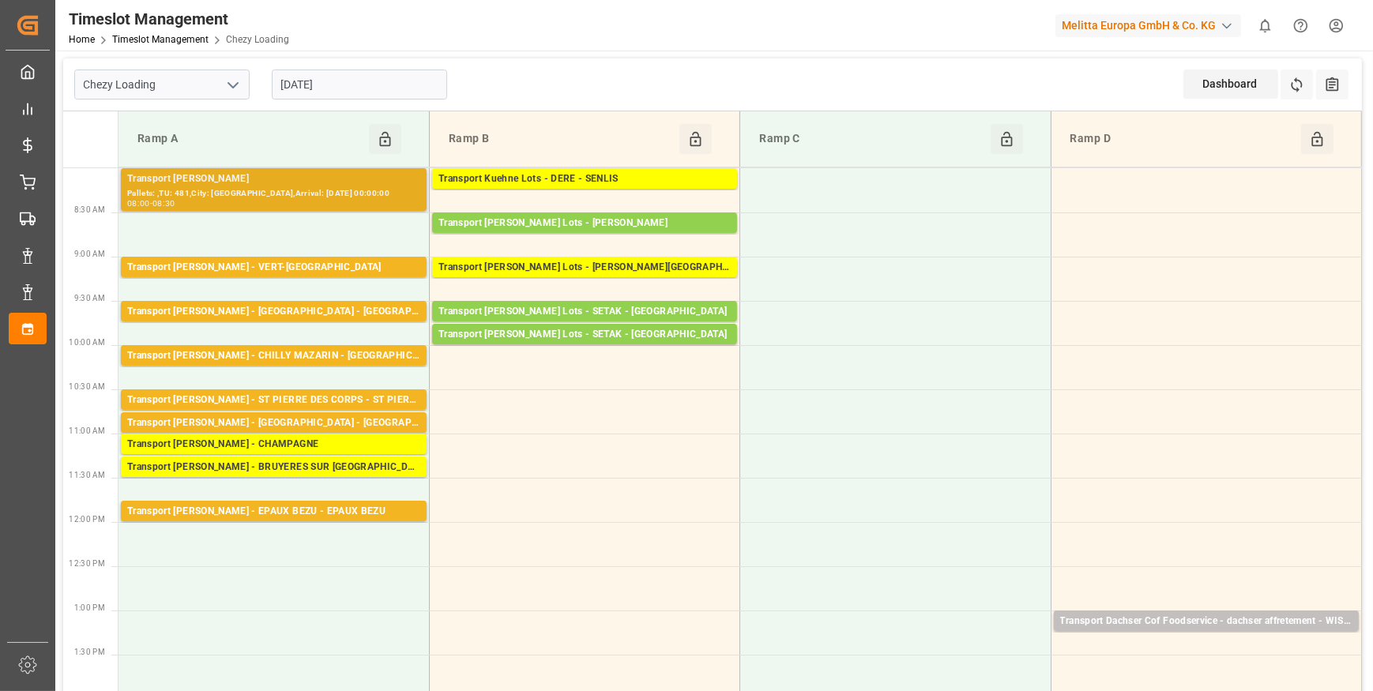
click at [267, 181] on div "Transport [PERSON_NAME]" at bounding box center [273, 179] width 293 height 16
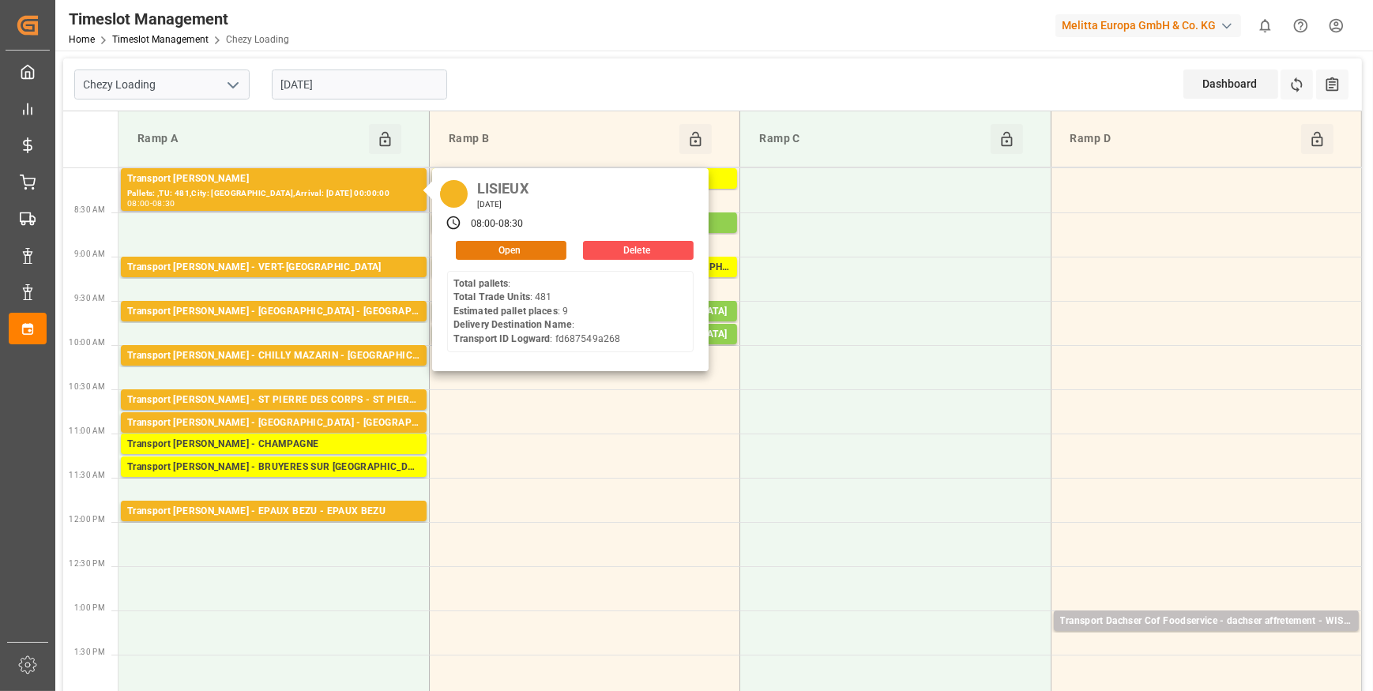
click at [530, 253] on button "Open" at bounding box center [511, 250] width 111 height 19
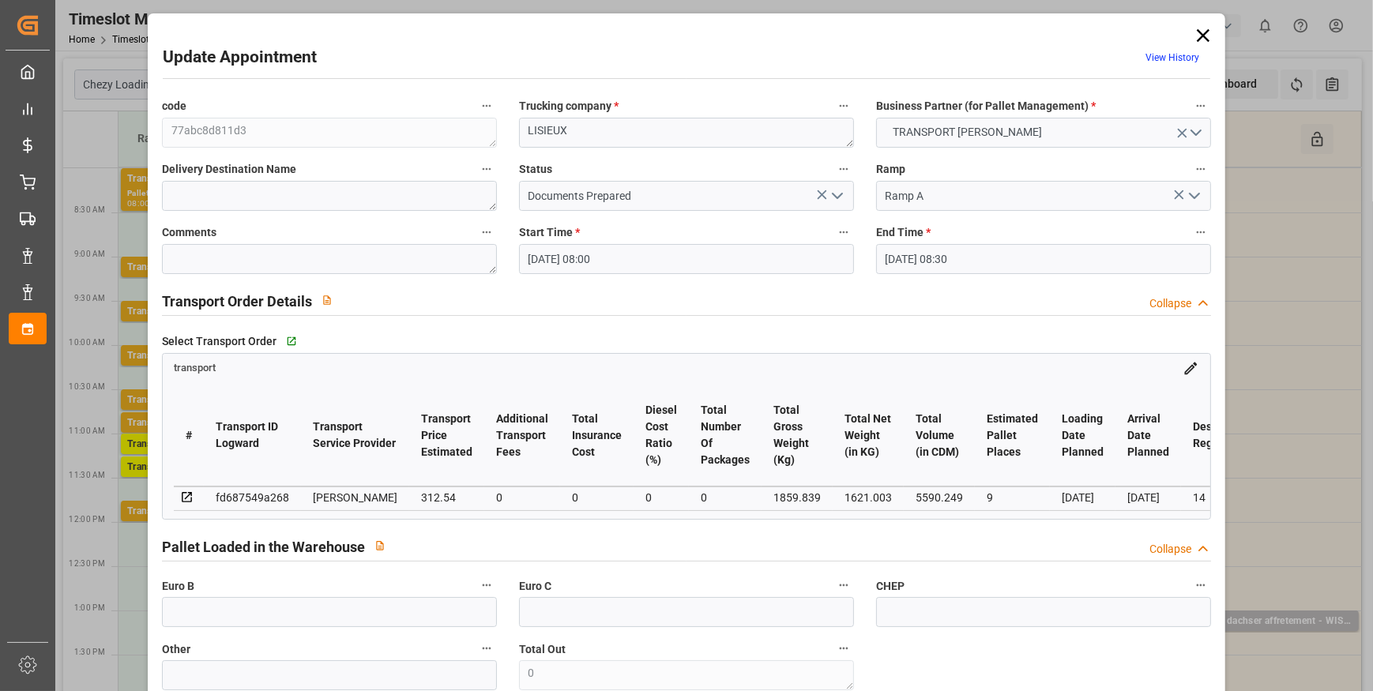
click at [936, 253] on input "24-09-2025 08:30" at bounding box center [1043, 259] width 335 height 30
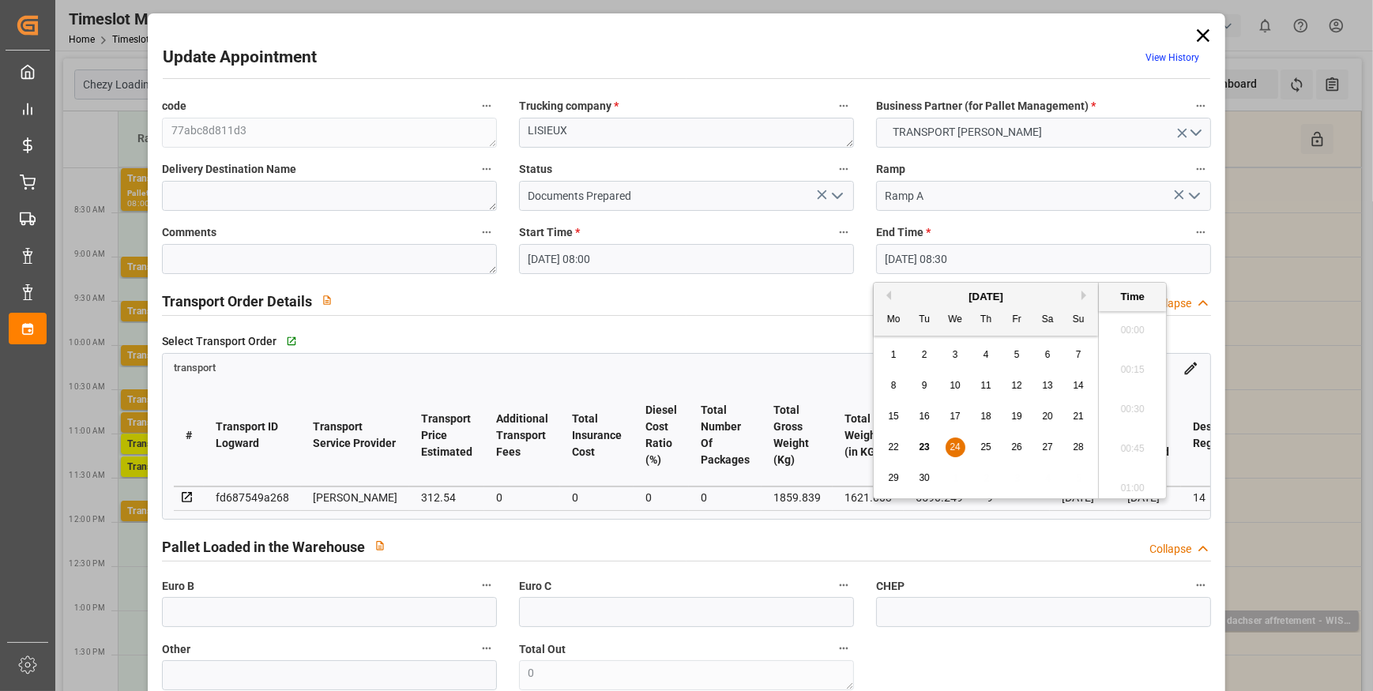
scroll to position [1269, 0]
click at [957, 446] on span "24" at bounding box center [955, 447] width 10 height 11
click at [1135, 360] on li "08:15" at bounding box center [1132, 366] width 67 height 40
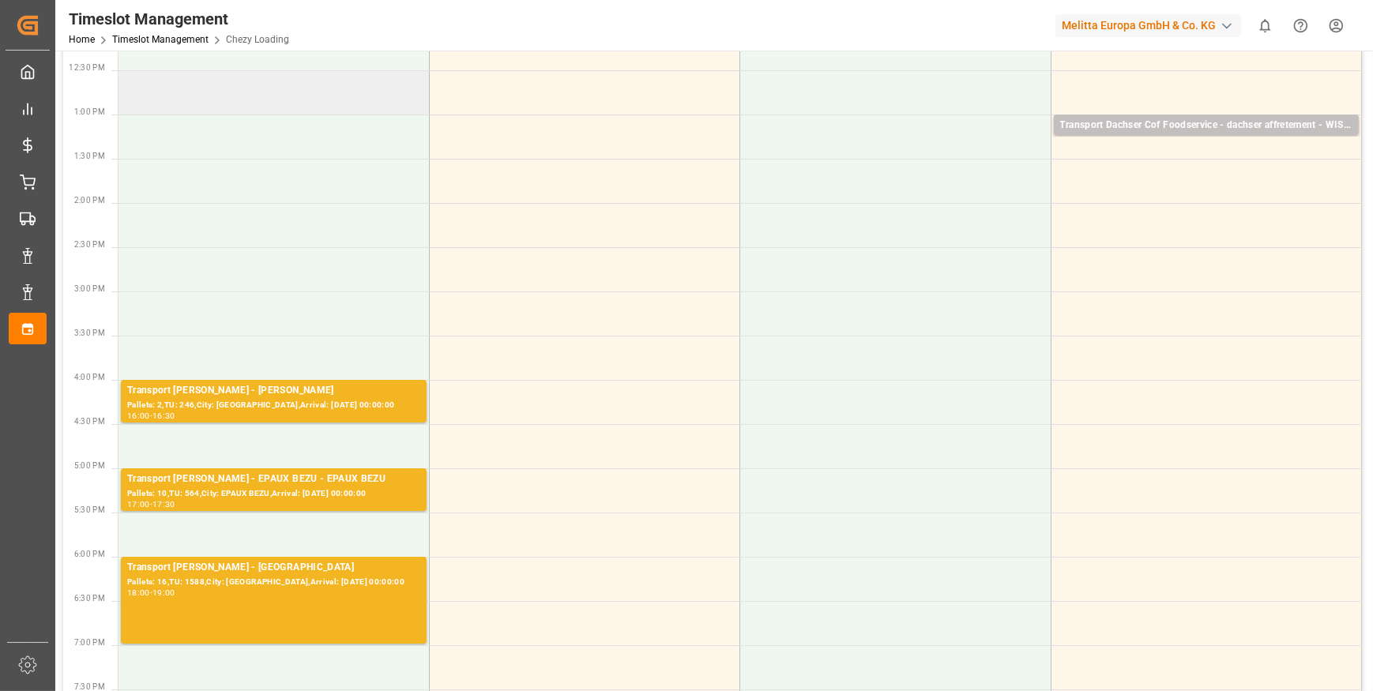
scroll to position [503, 0]
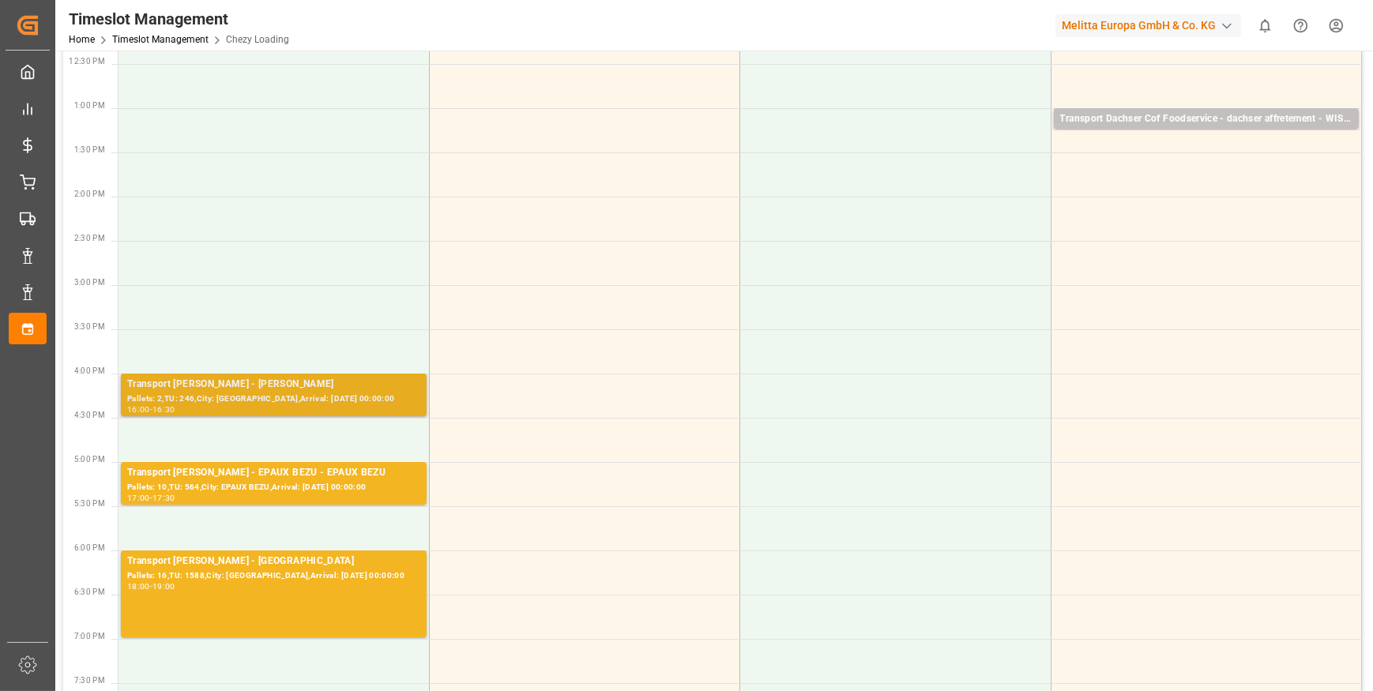
click at [285, 395] on div "Pallets: 2,TU: 246,City: [GEOGRAPHIC_DATA],Arrival: [DATE] 00:00:00" at bounding box center [273, 399] width 293 height 13
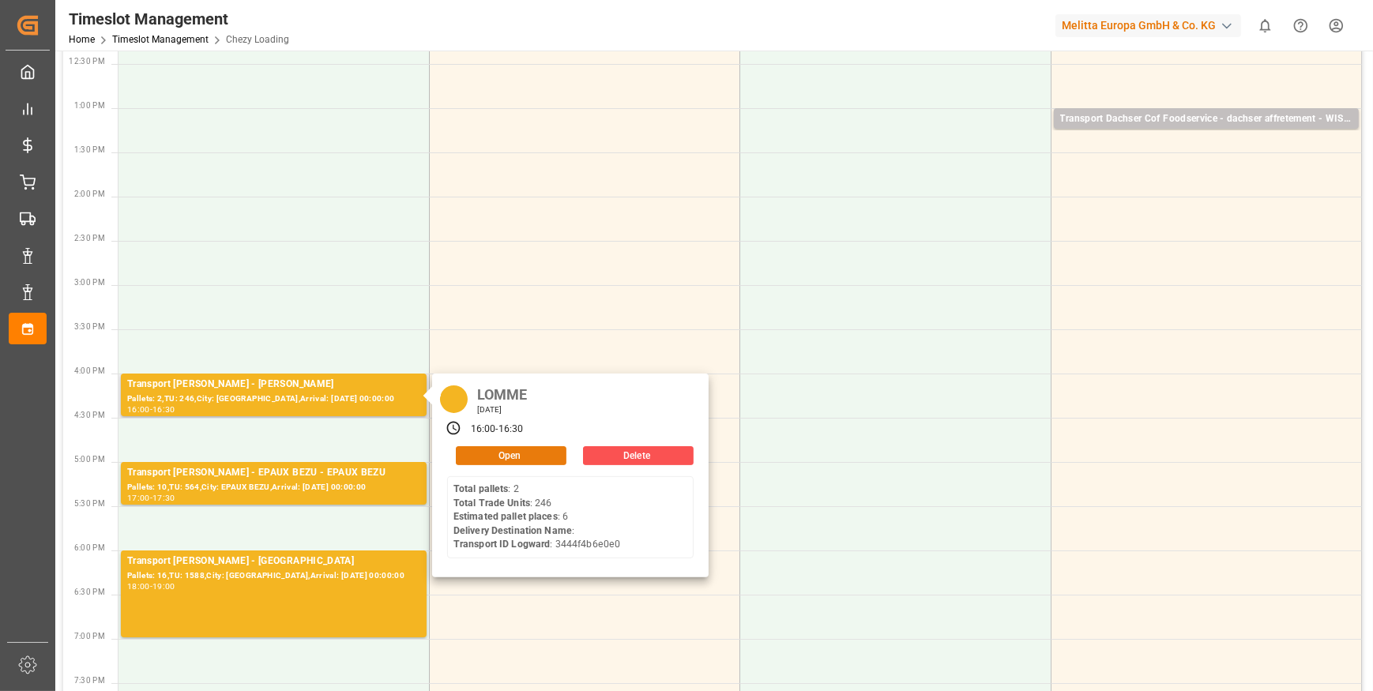
click at [516, 452] on button "Open" at bounding box center [511, 455] width 111 height 19
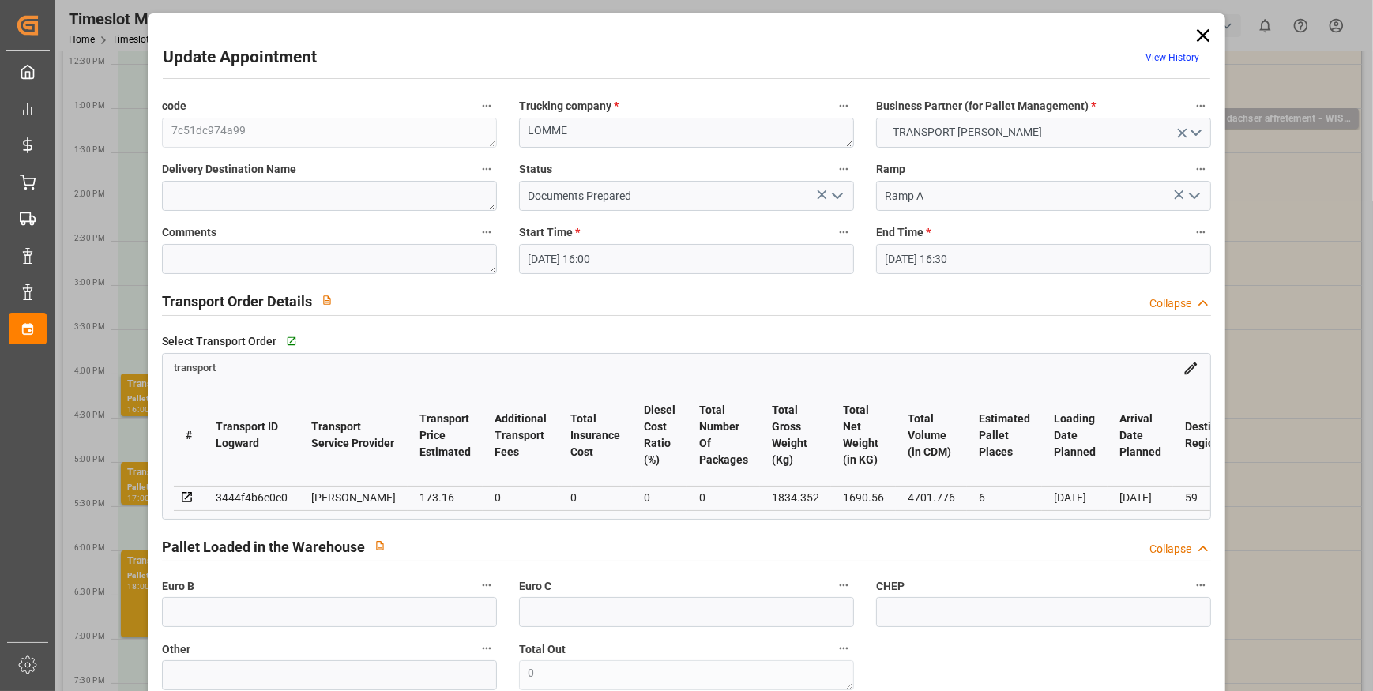
click at [626, 251] on input "24-09-2025 16:00" at bounding box center [686, 259] width 335 height 30
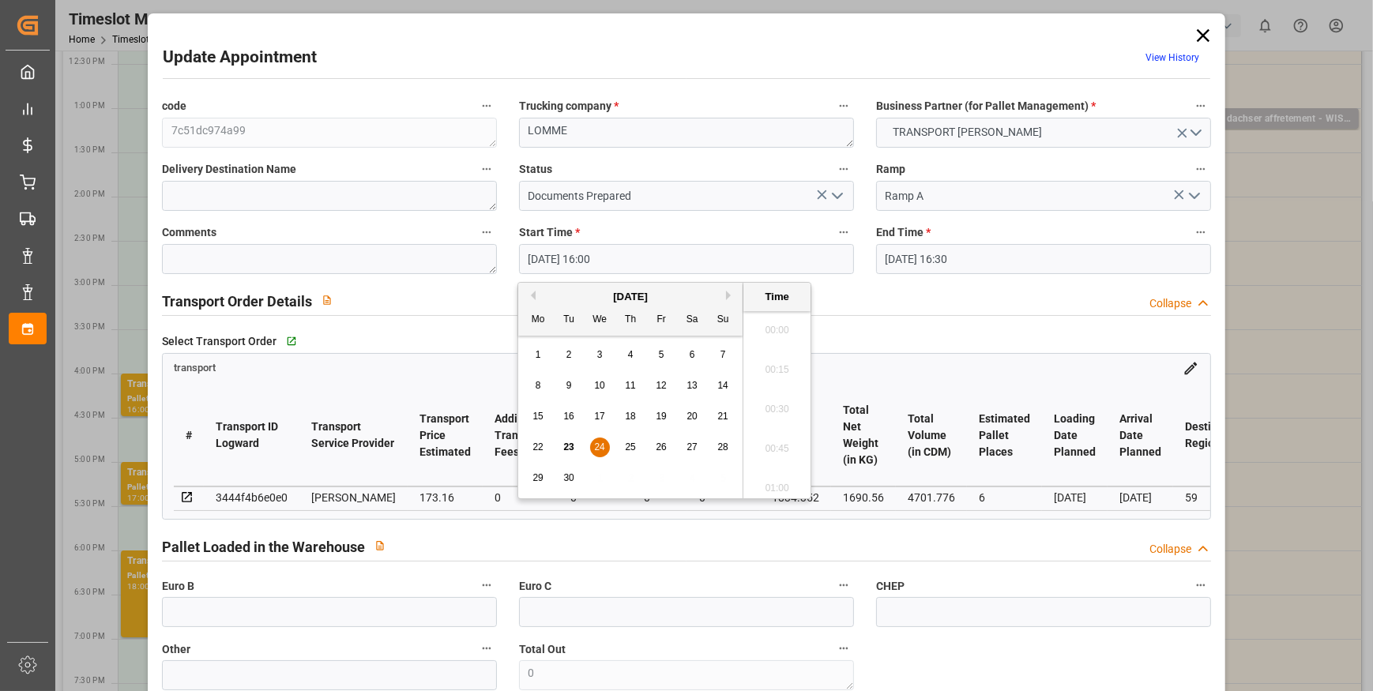
scroll to position [2454, 0]
click at [600, 447] on span "24" at bounding box center [599, 447] width 10 height 11
click at [774, 440] on li "08:30" at bounding box center [777, 442] width 67 height 40
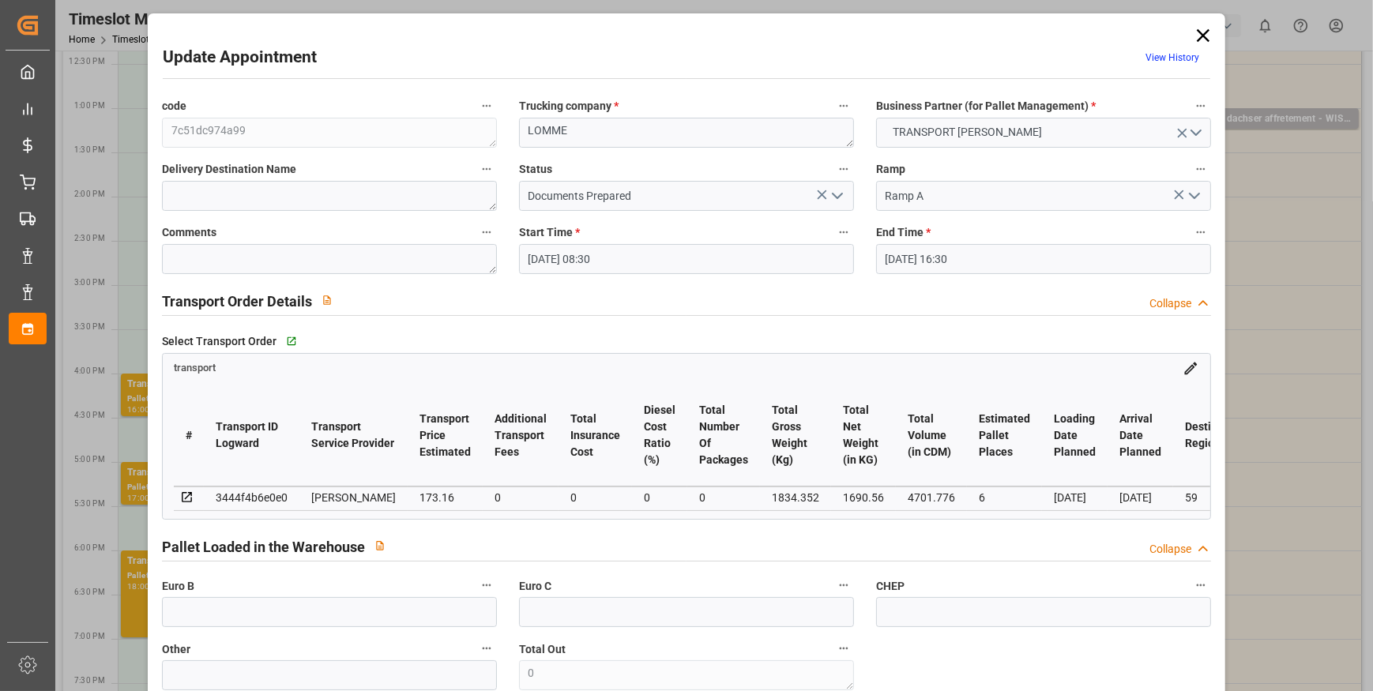
click at [915, 261] on input "24-09-2025 16:30" at bounding box center [1043, 259] width 335 height 30
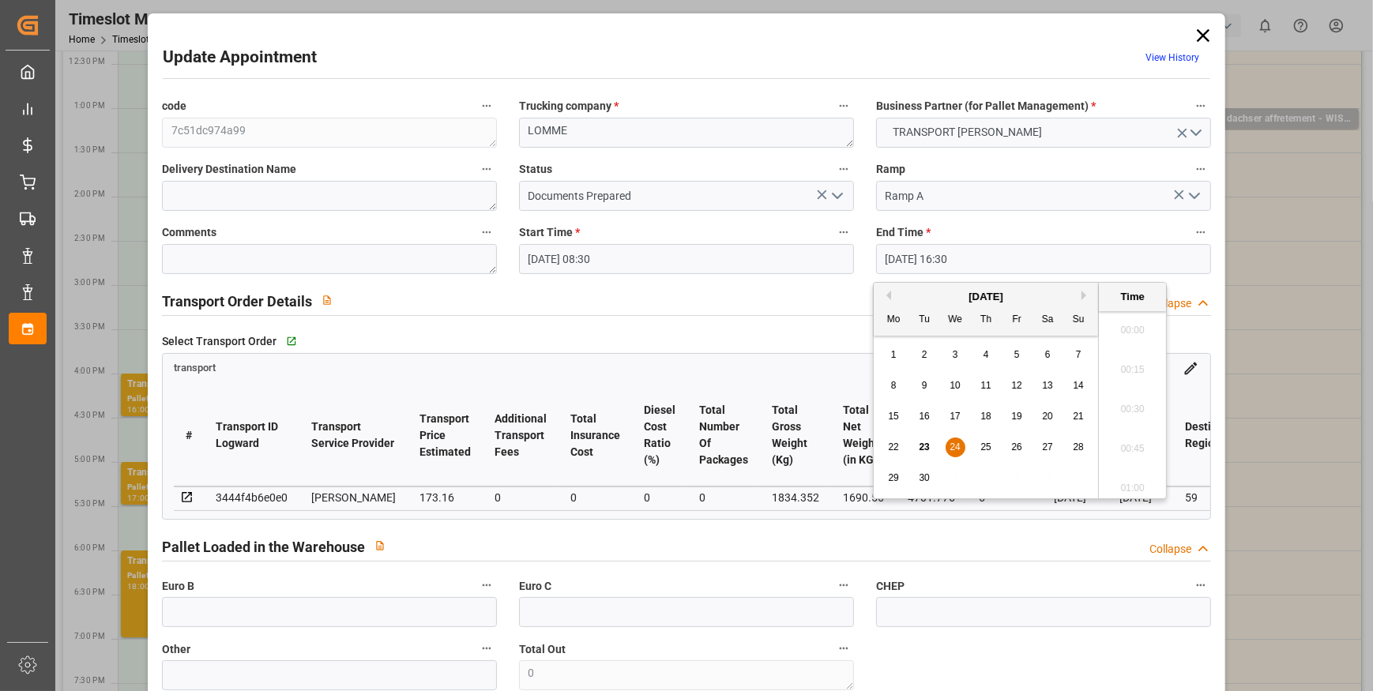
scroll to position [2533, 0]
click at [956, 450] on span "24" at bounding box center [955, 447] width 10 height 11
click at [1135, 401] on li "08:45" at bounding box center [1132, 402] width 67 height 40
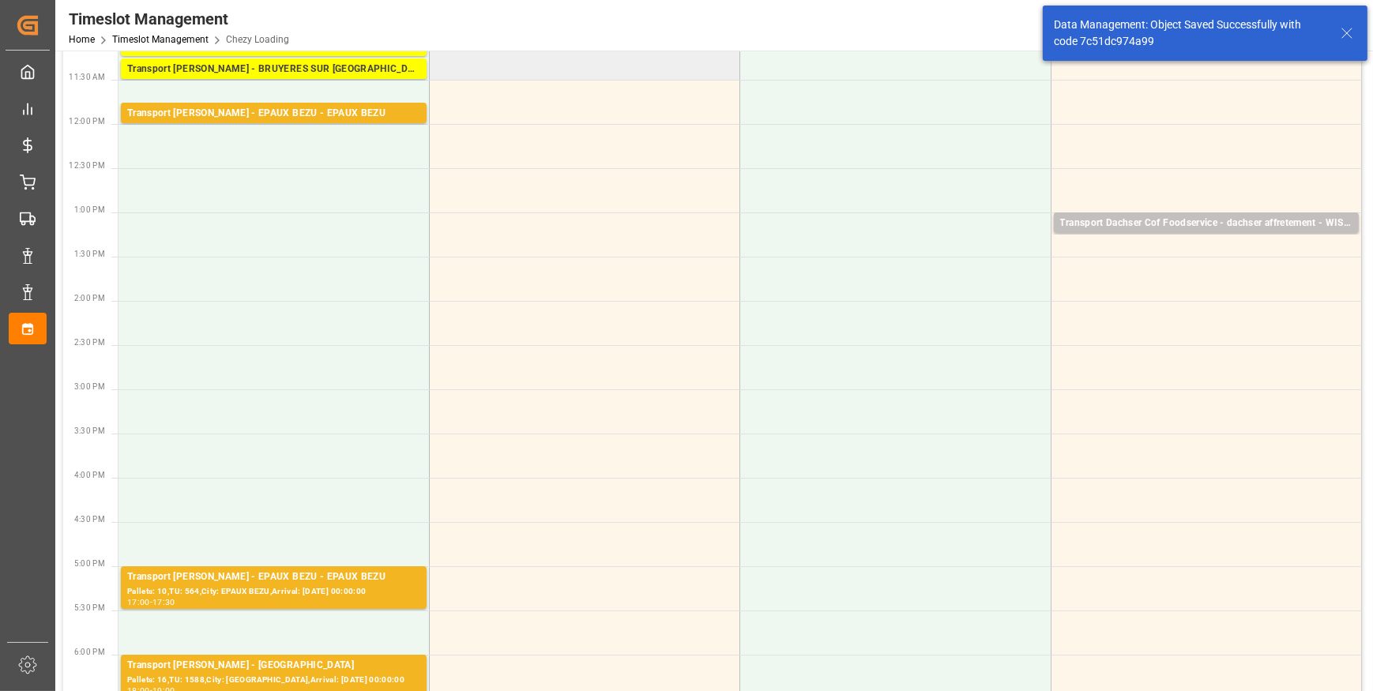
scroll to position [0, 0]
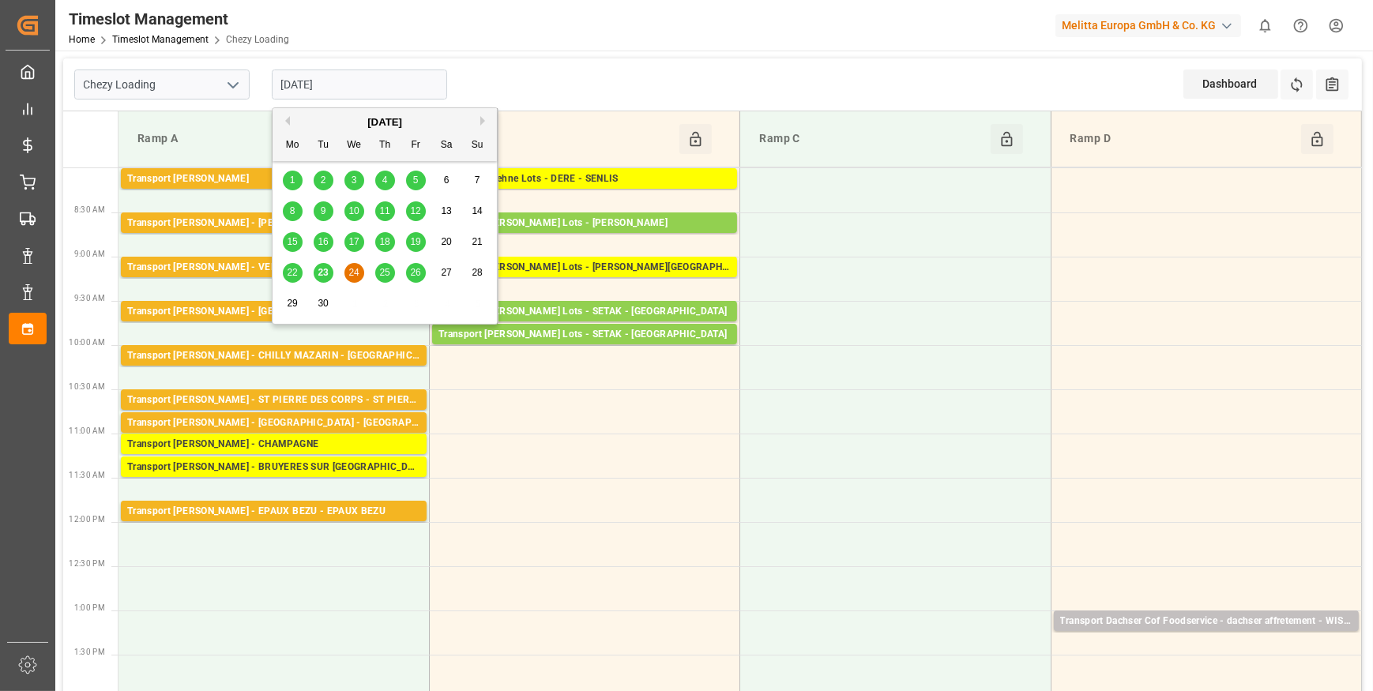
click at [311, 81] on input "[DATE]" at bounding box center [359, 85] width 175 height 30
click at [324, 274] on span "23" at bounding box center [323, 272] width 10 height 11
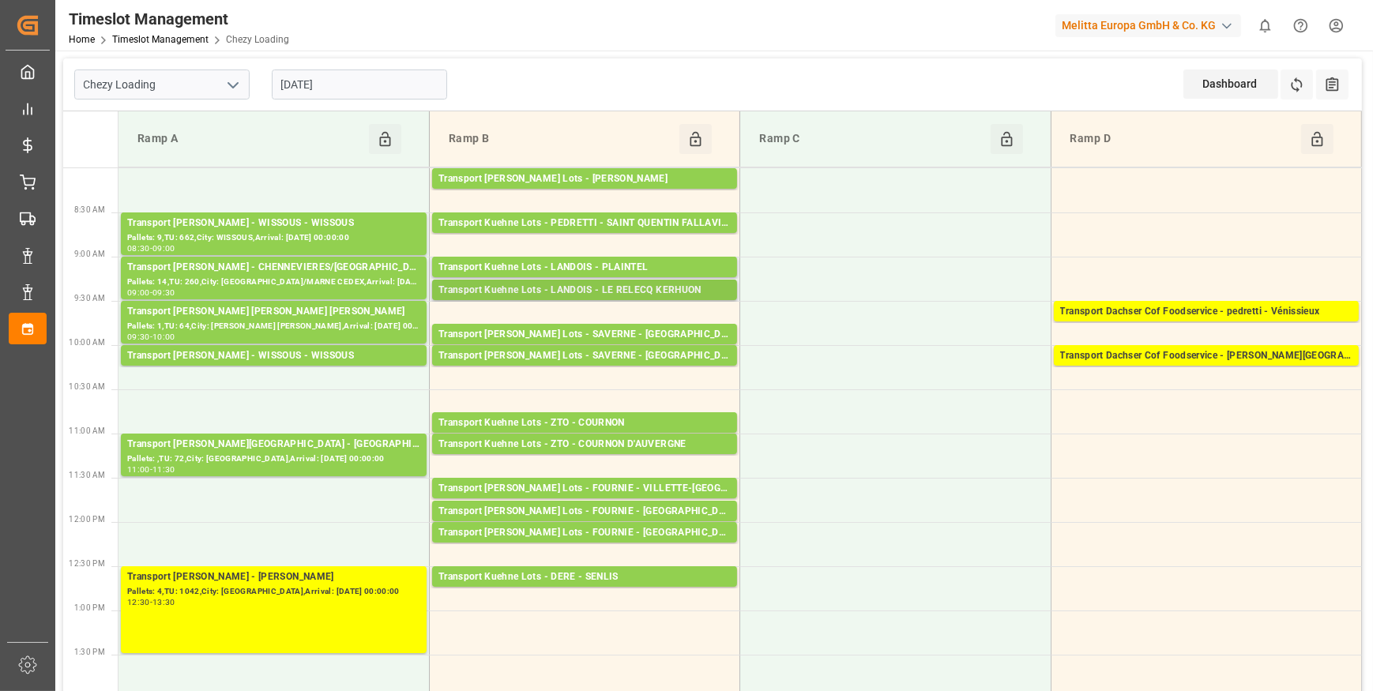
click at [593, 289] on div "Transport Kuehne Lots - LANDOIS - LE RELECQ KERHUON" at bounding box center [585, 291] width 292 height 16
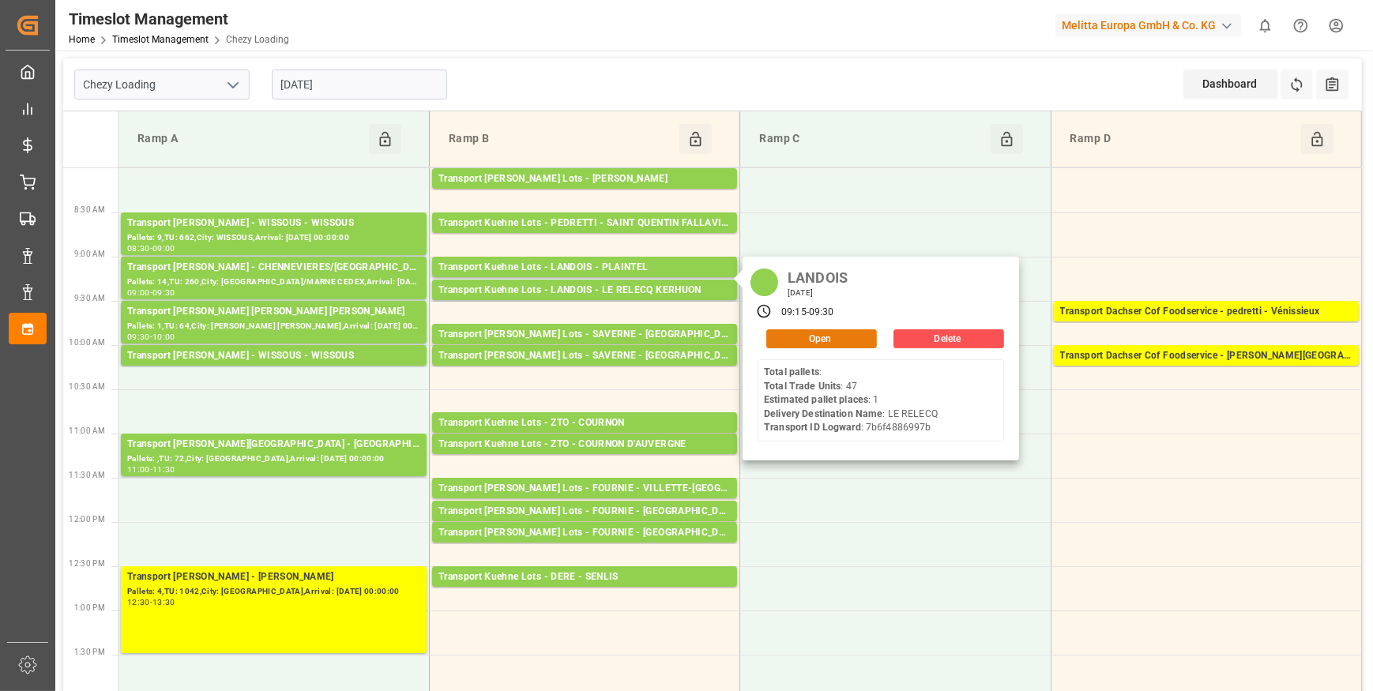
click at [833, 336] on button "Open" at bounding box center [821, 338] width 111 height 19
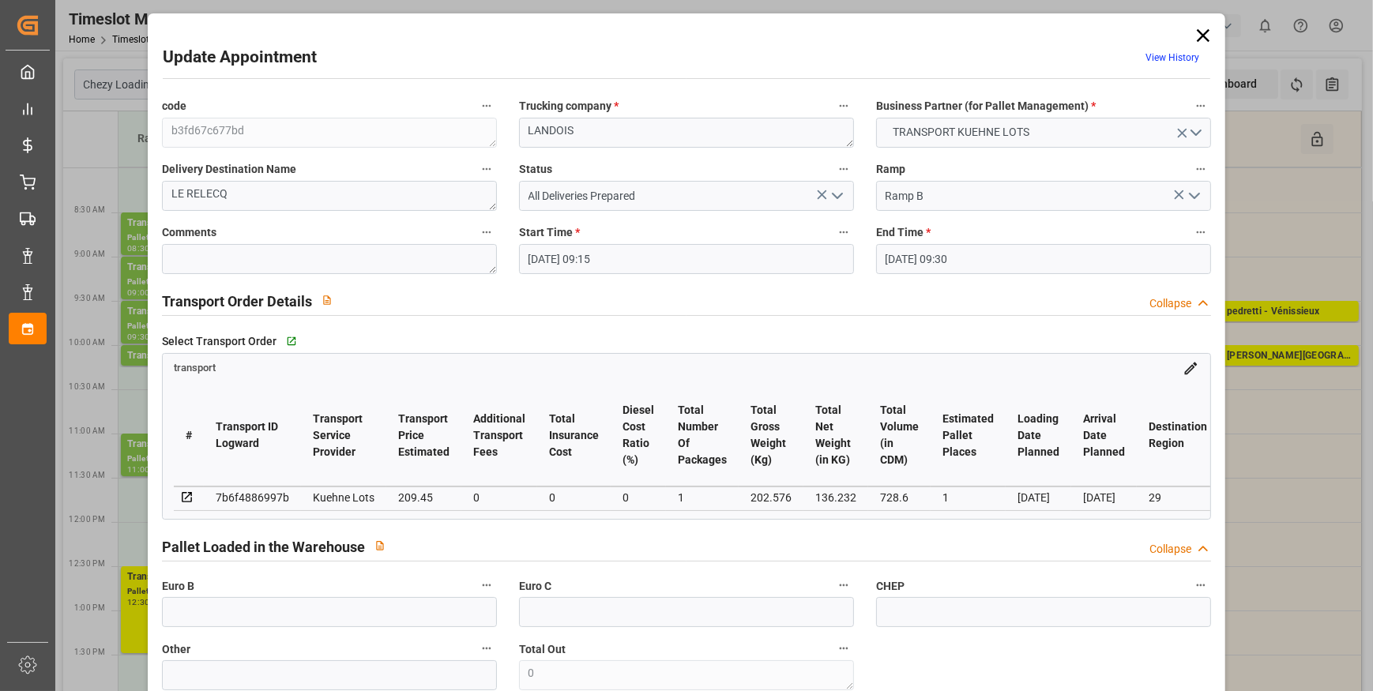
click at [837, 191] on icon "open menu" at bounding box center [837, 195] width 19 height 19
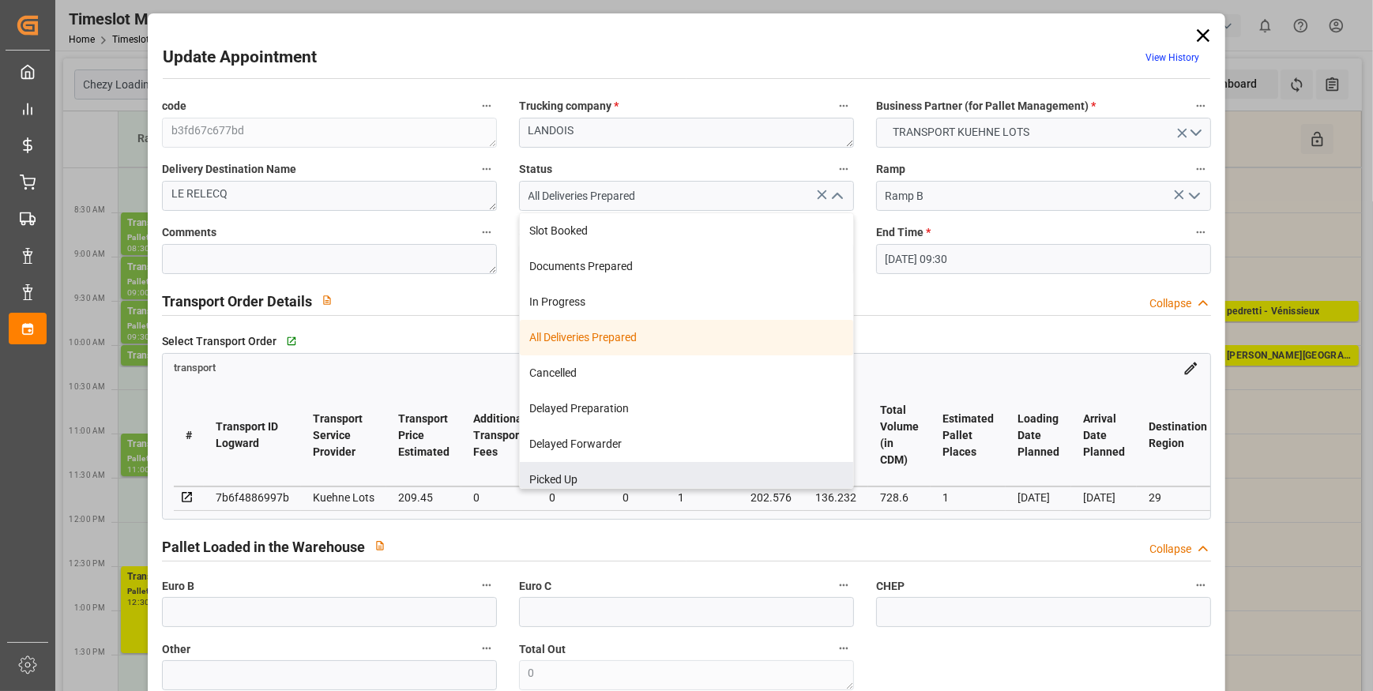
drag, startPoint x: 561, startPoint y: 474, endPoint x: 421, endPoint y: 353, distance: 184.9
click at [558, 475] on div "Picked Up" at bounding box center [686, 480] width 333 height 36
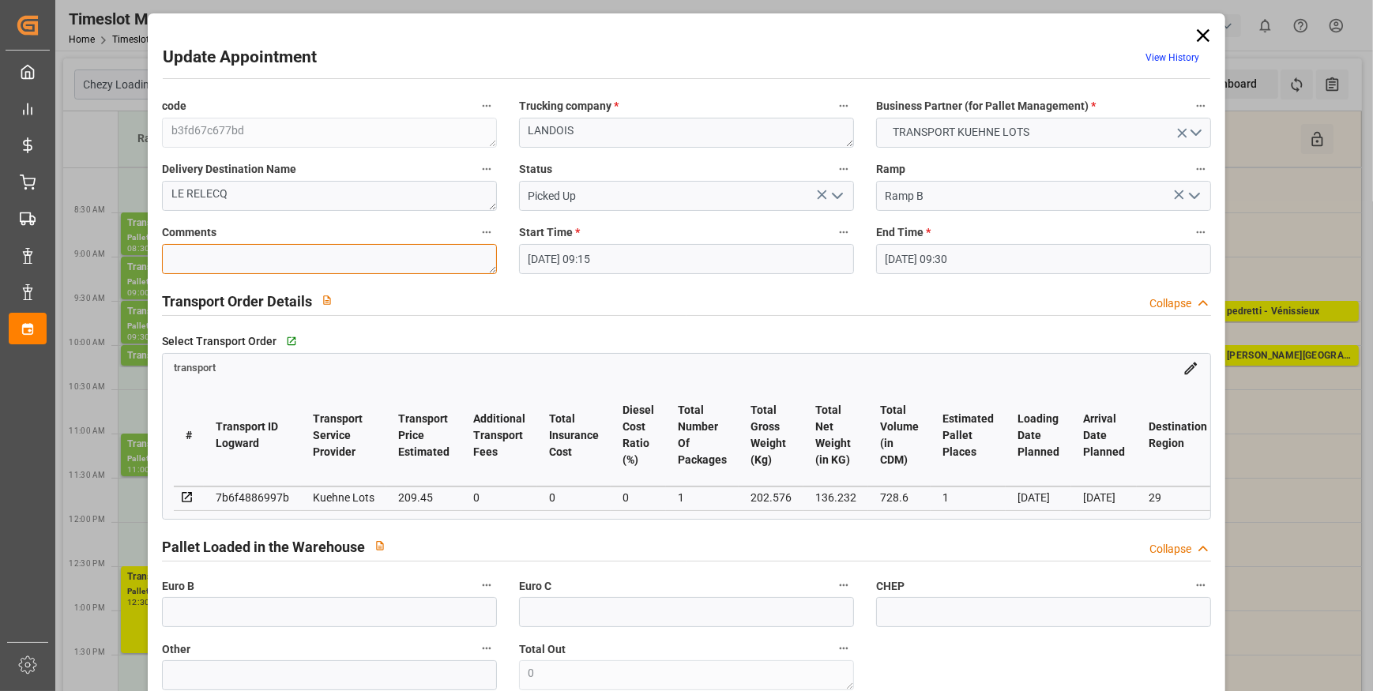
click at [269, 258] on textarea at bounding box center [329, 259] width 335 height 30
click at [226, 618] on input "text" at bounding box center [329, 612] width 335 height 30
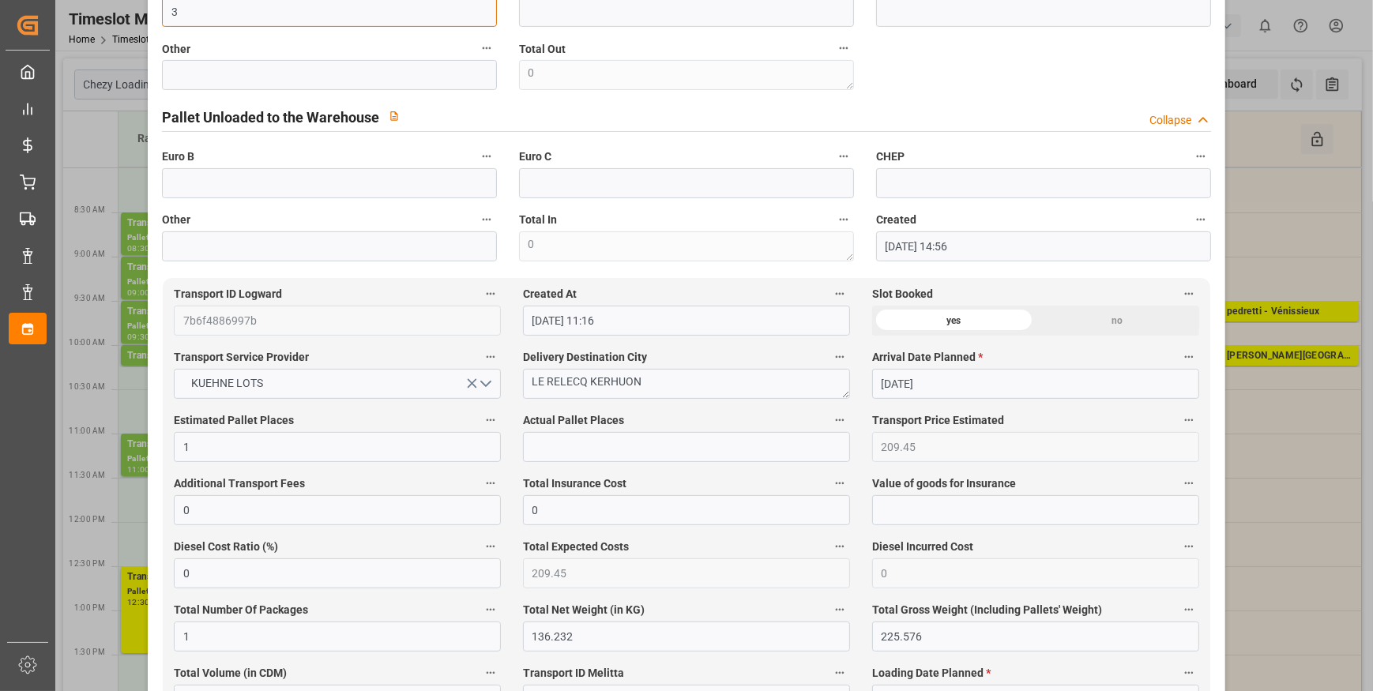
scroll to position [646, 0]
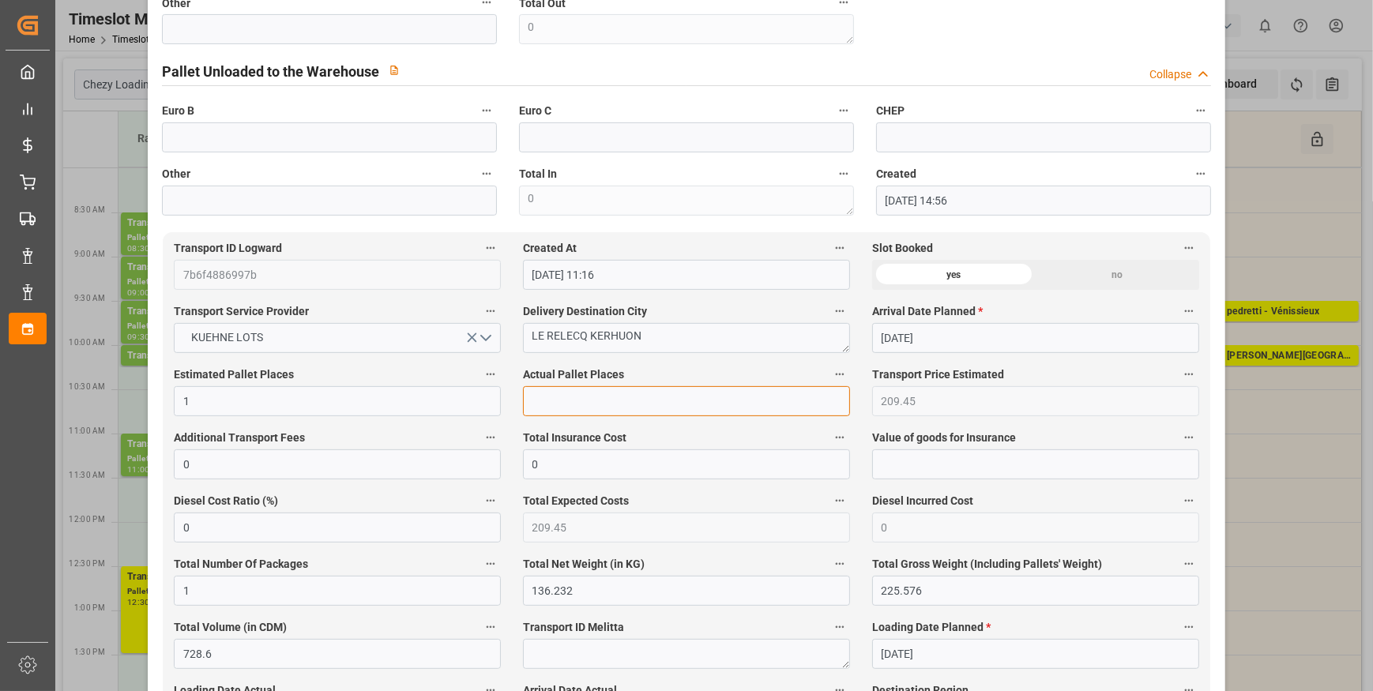
click at [558, 408] on input "text" at bounding box center [686, 401] width 327 height 30
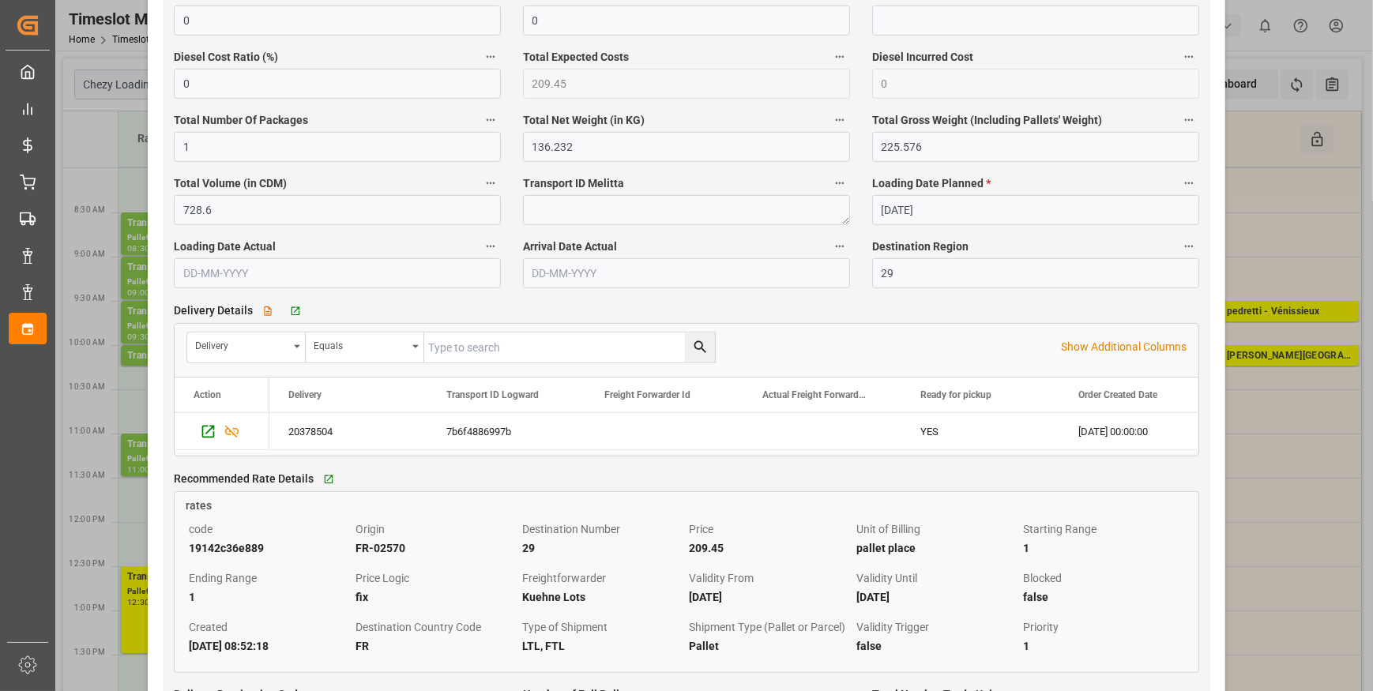
scroll to position [1077, 0]
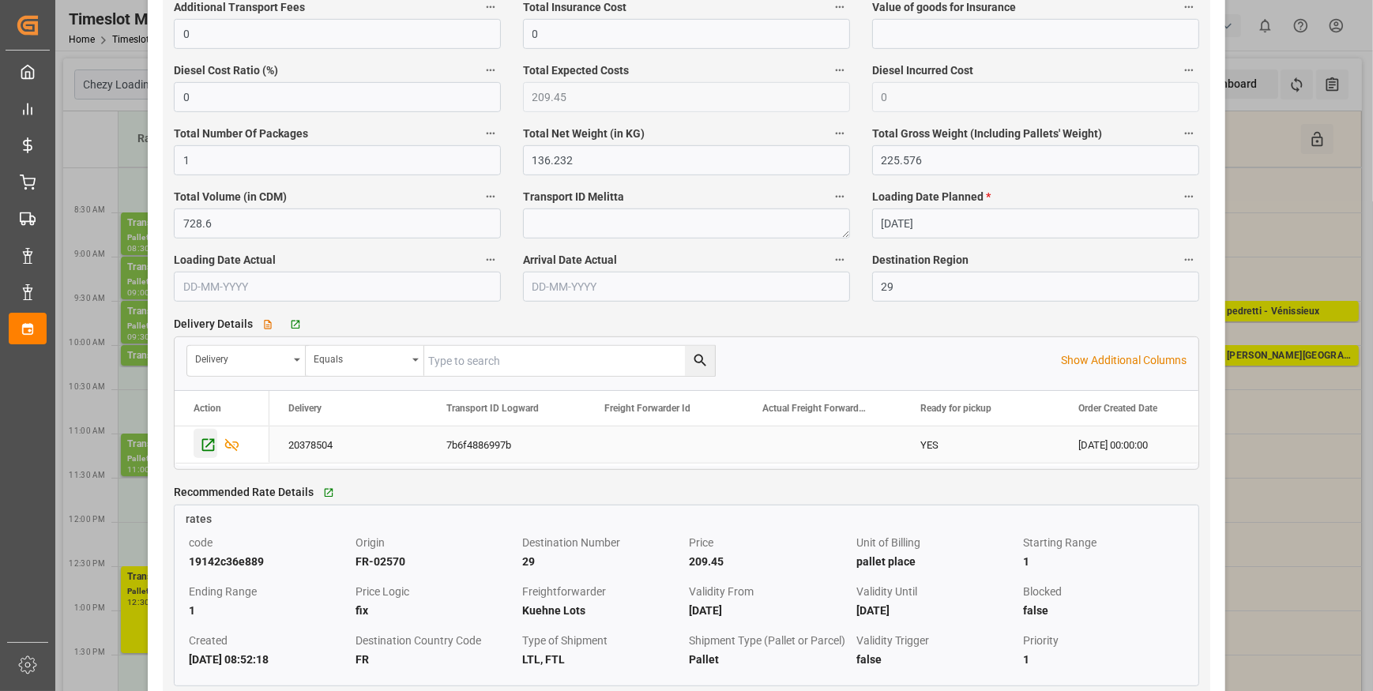
click at [204, 446] on icon "Press SPACE to select this row." at bounding box center [208, 445] width 17 height 17
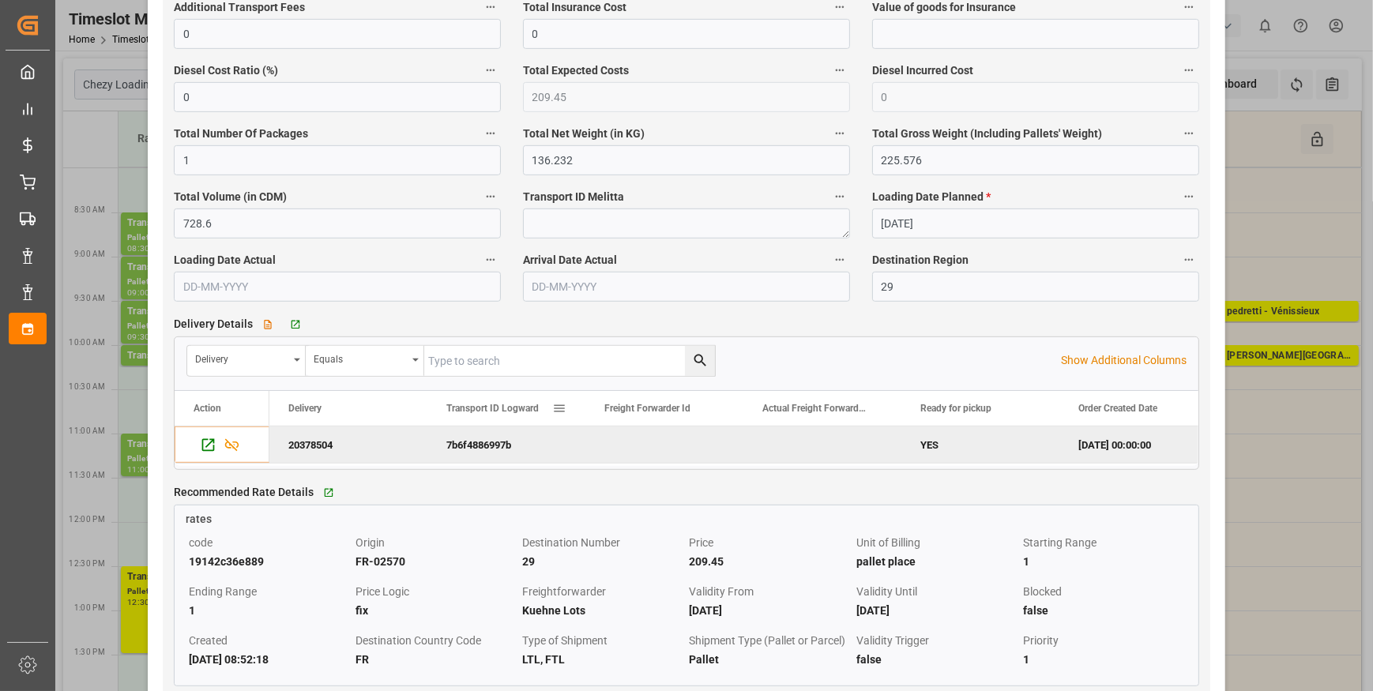
scroll to position [933, 0]
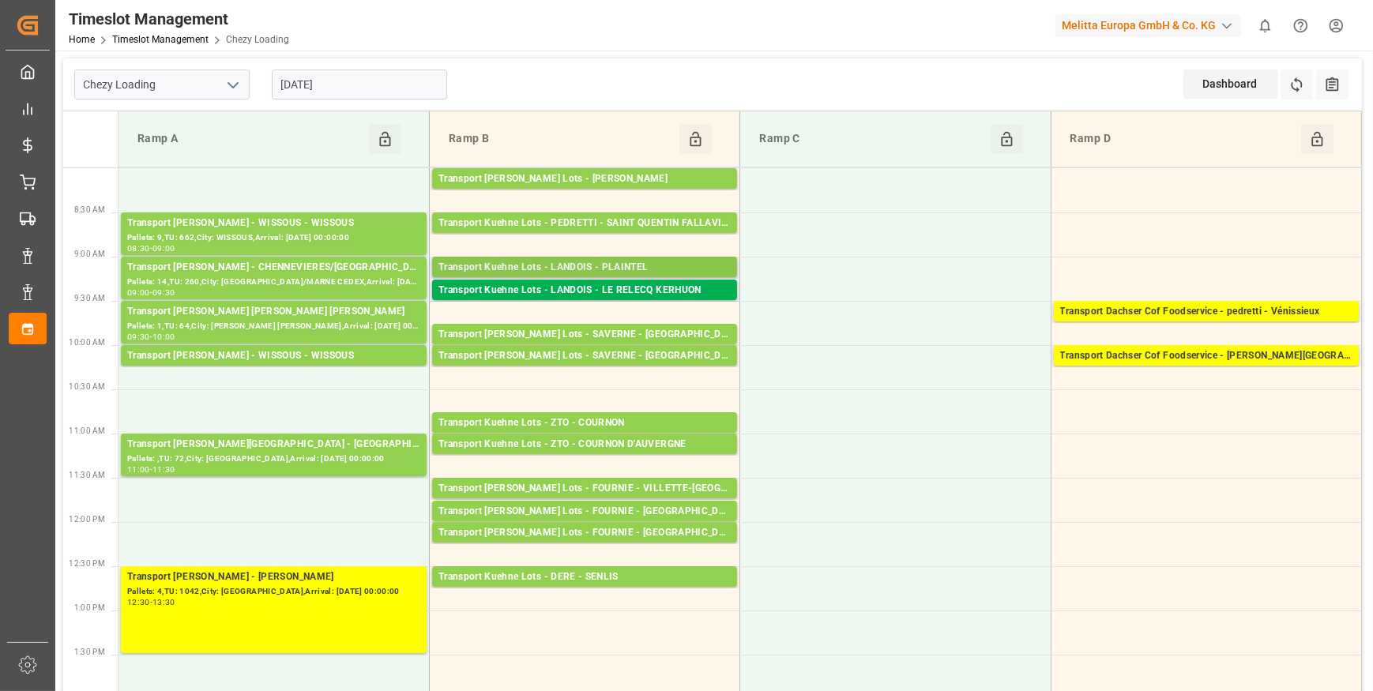
click at [588, 264] on div "Transport Kuehne Lots - LANDOIS - PLAINTEL" at bounding box center [585, 268] width 292 height 16
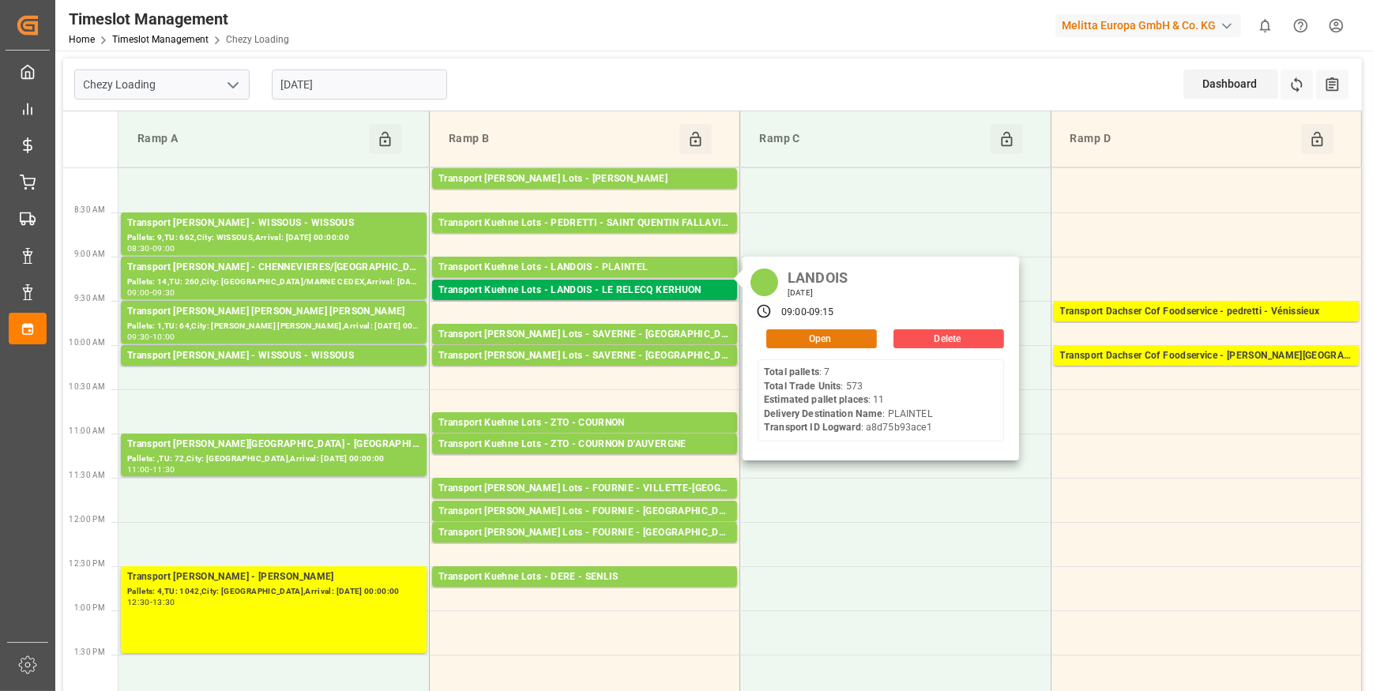
click at [788, 337] on button "Open" at bounding box center [821, 338] width 111 height 19
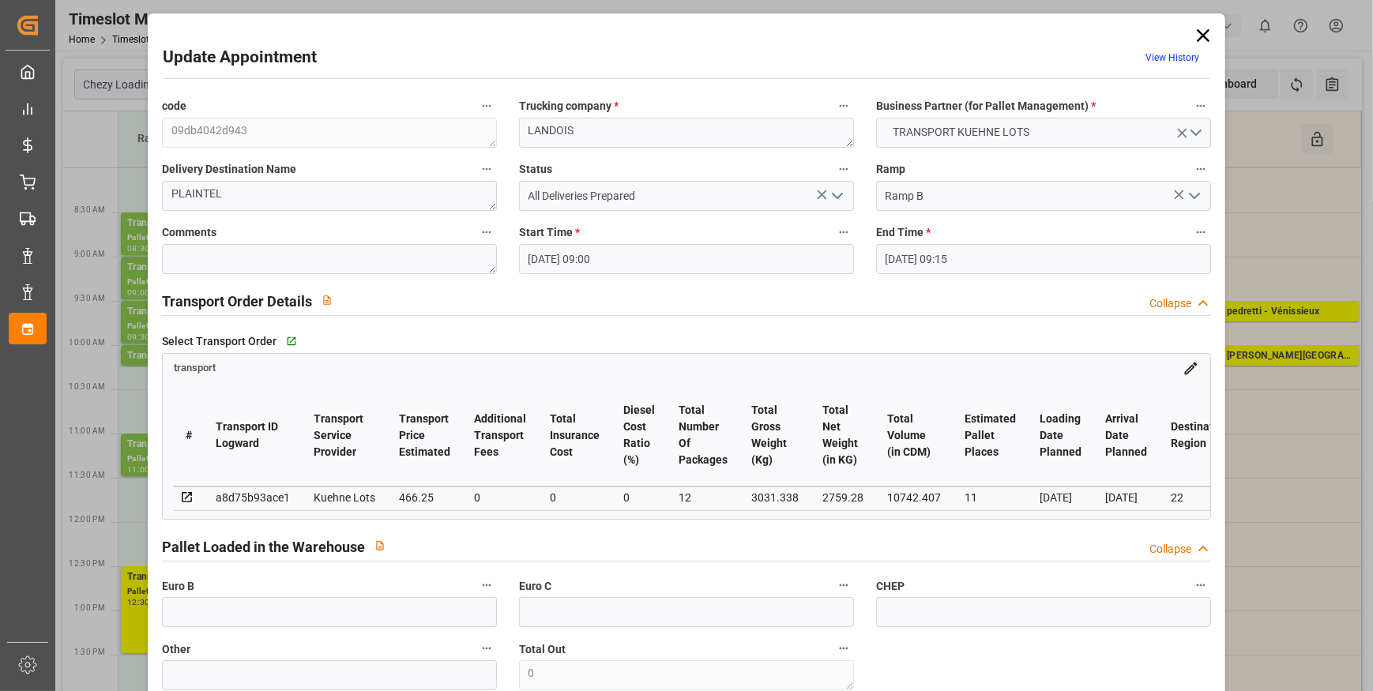
click at [839, 194] on polyline "open menu" at bounding box center [837, 196] width 9 height 5
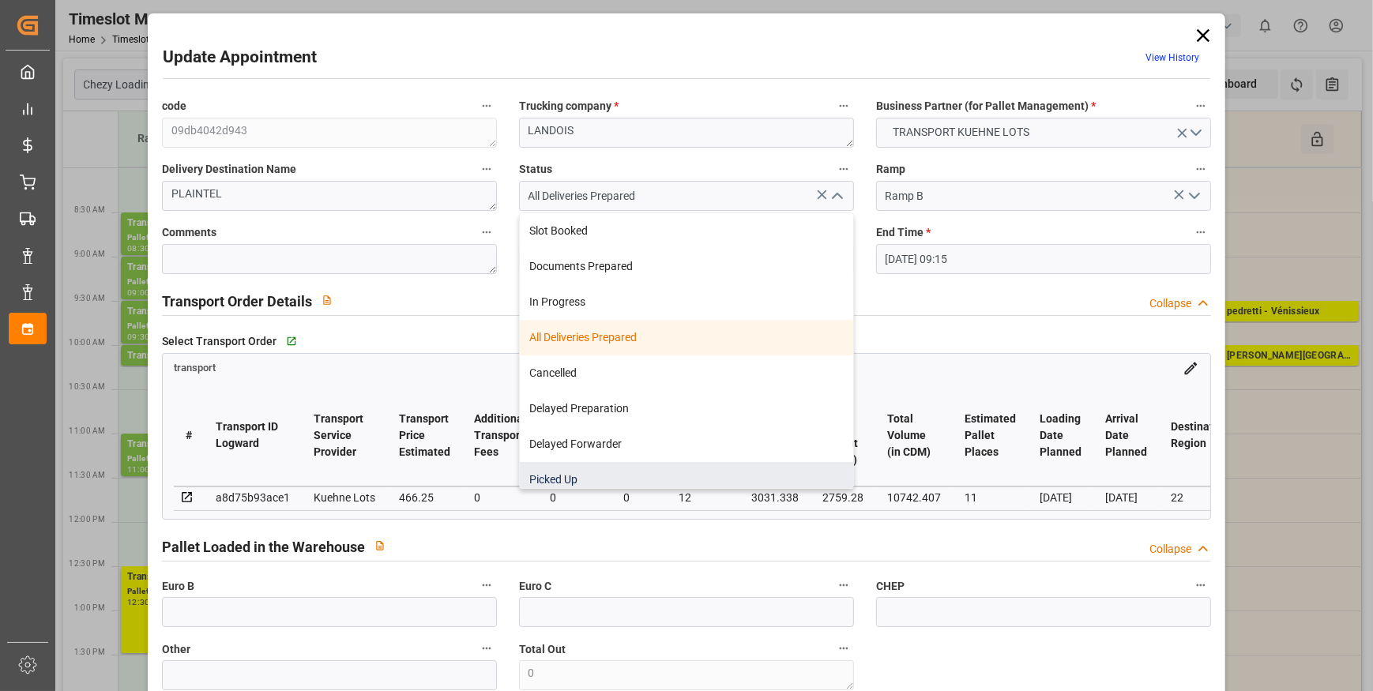
click at [553, 471] on div "Picked Up" at bounding box center [686, 480] width 333 height 36
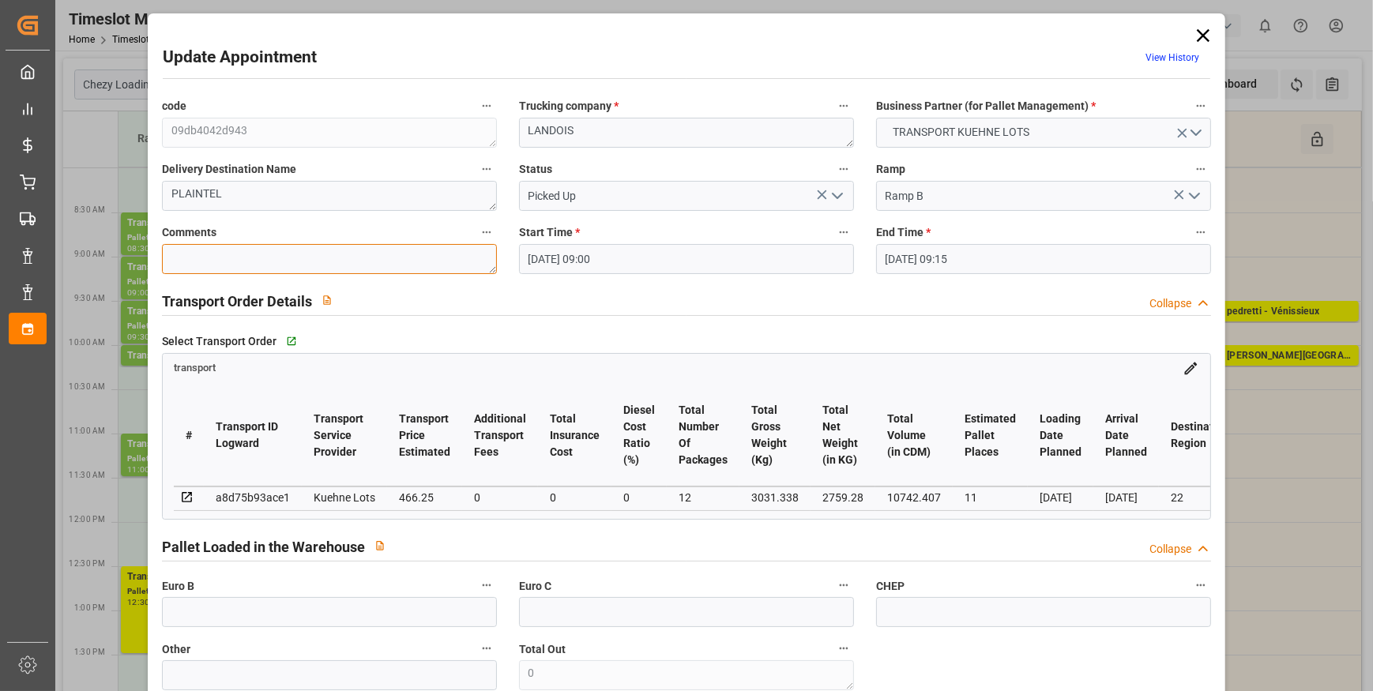
click at [187, 252] on textarea at bounding box center [329, 259] width 335 height 30
click at [293, 615] on input "text" at bounding box center [329, 612] width 335 height 30
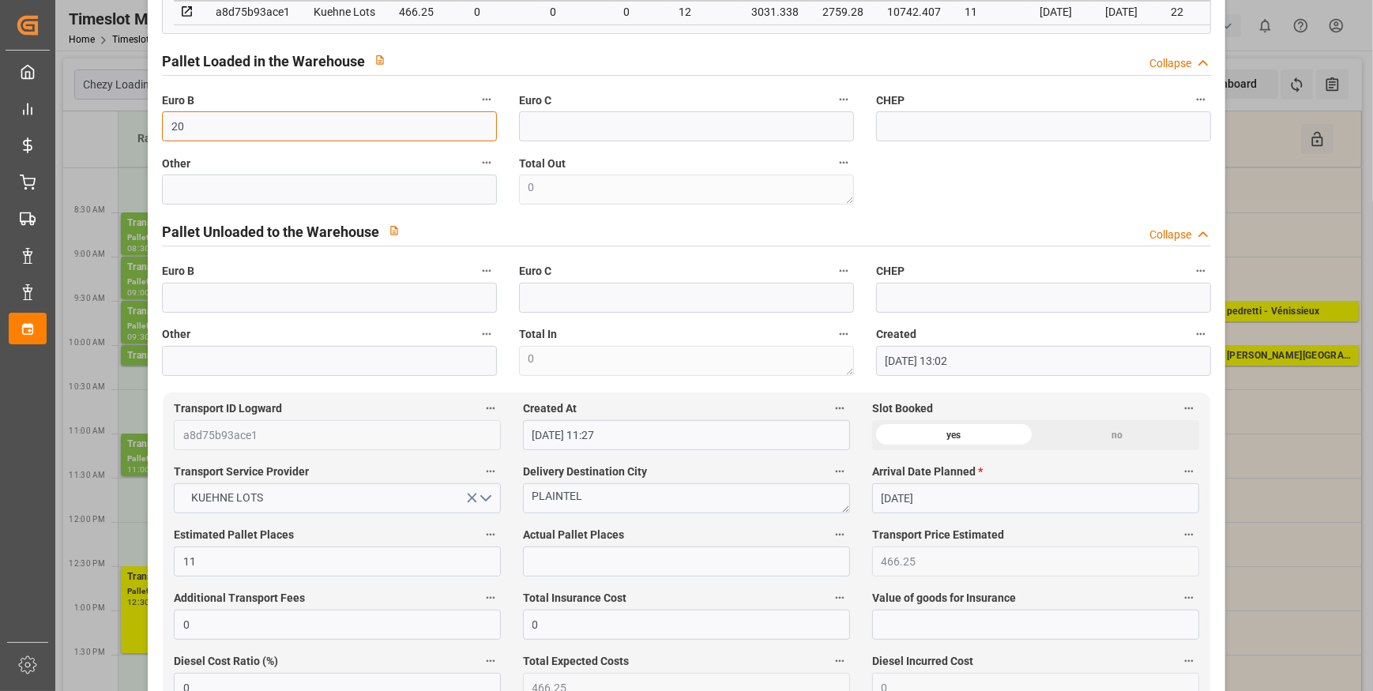
scroll to position [574, 0]
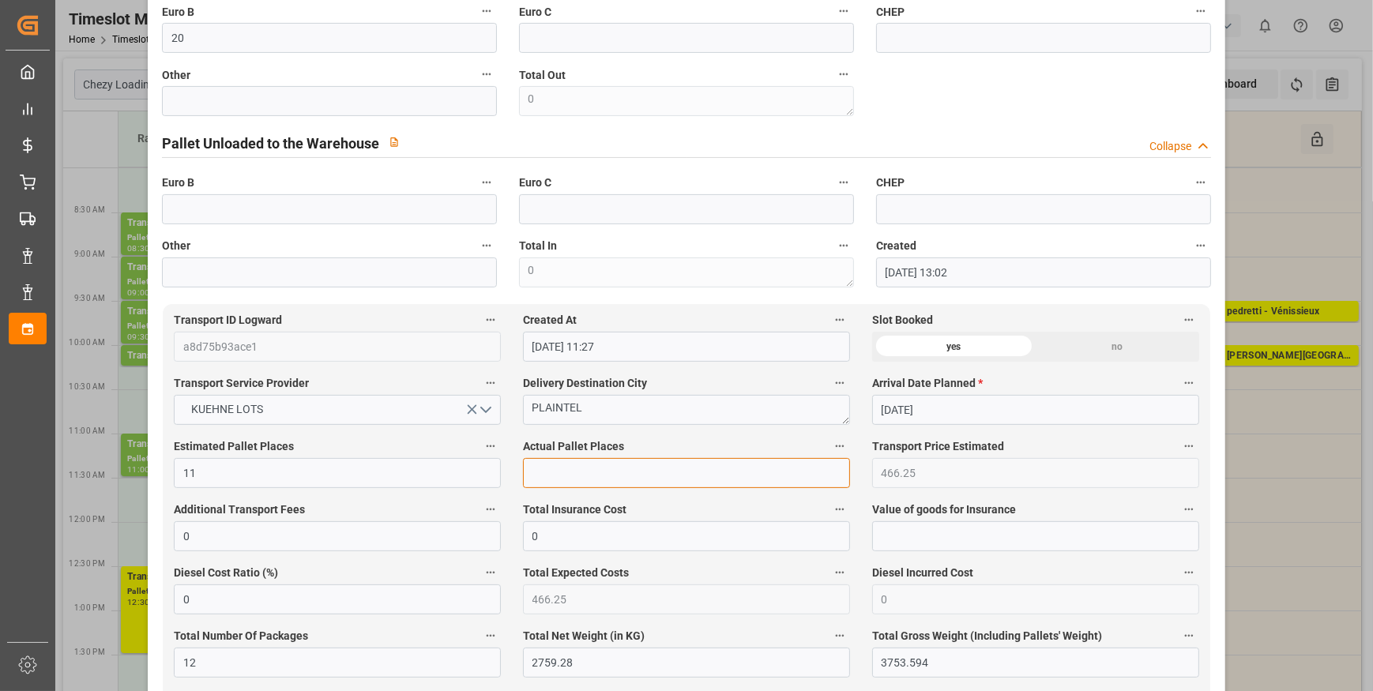
click at [569, 476] on input "text" at bounding box center [686, 473] width 327 height 30
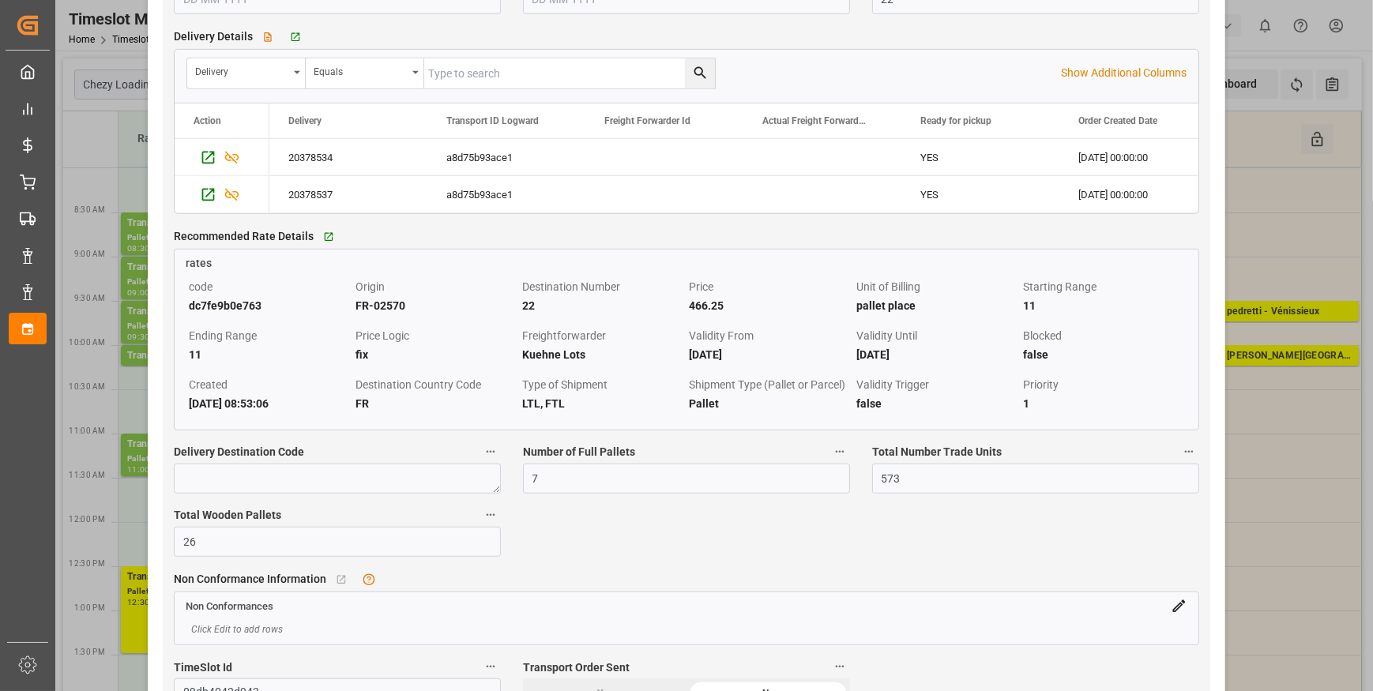
scroll to position [1221, 0]
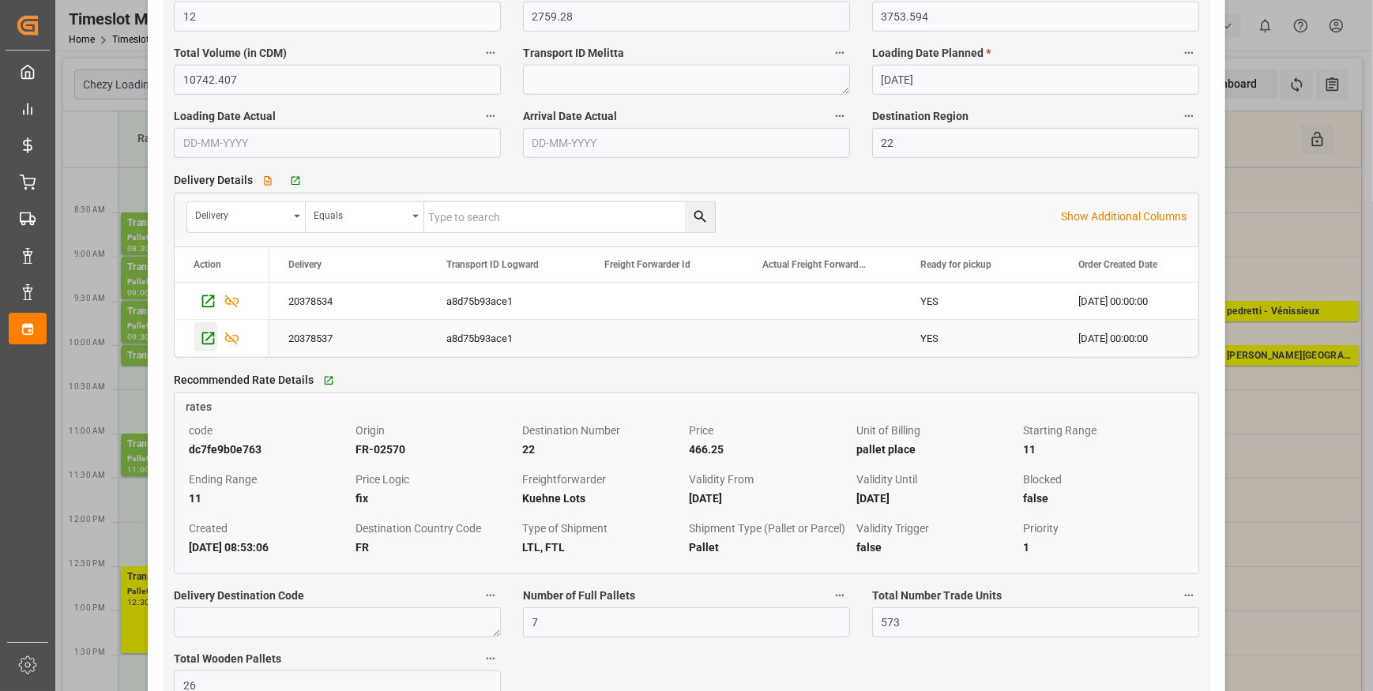
click at [210, 341] on icon "Press SPACE to select this row." at bounding box center [208, 338] width 17 height 17
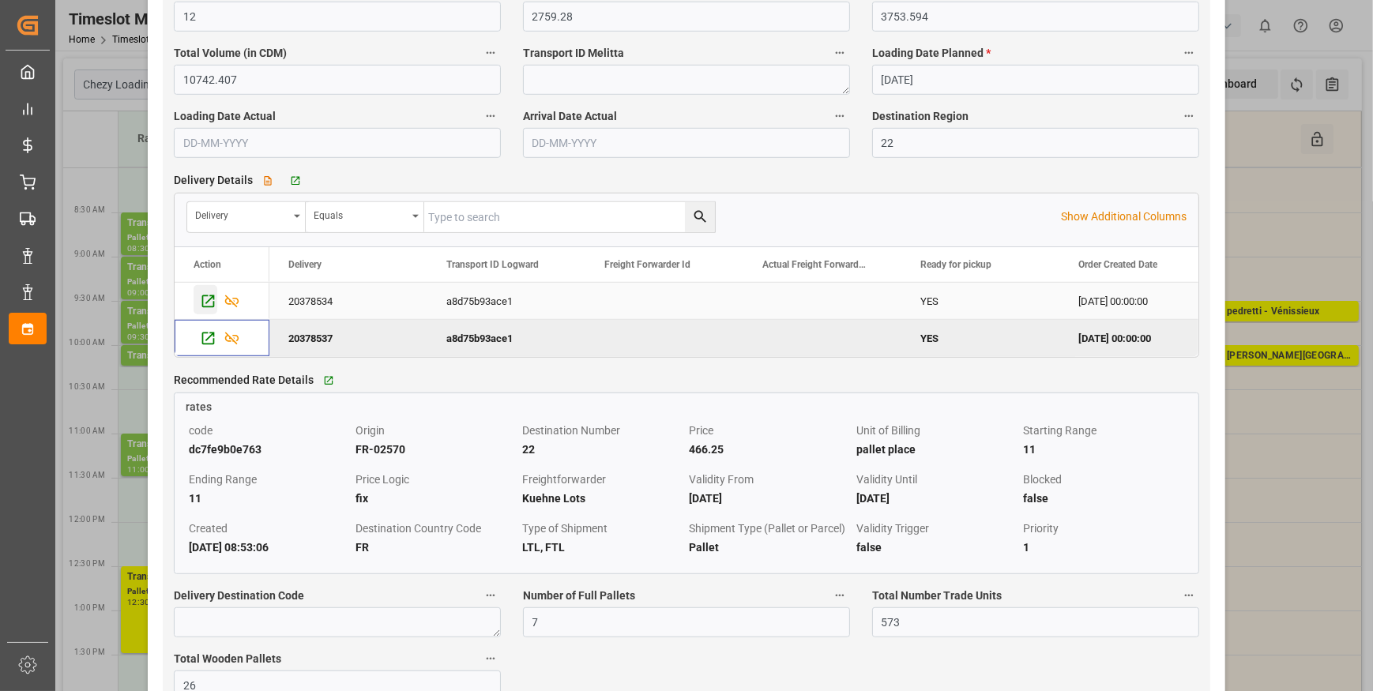
click at [210, 306] on icon "Press SPACE to select this row." at bounding box center [208, 301] width 17 height 17
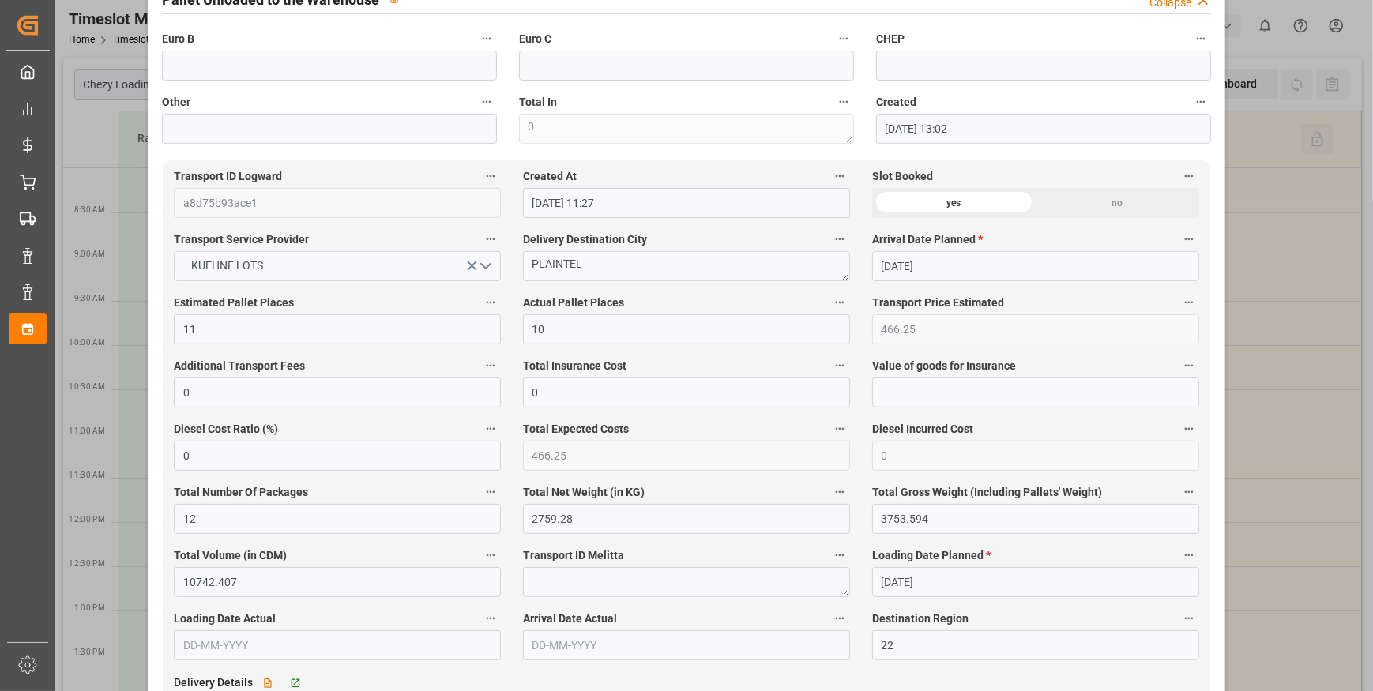
scroll to position [287, 0]
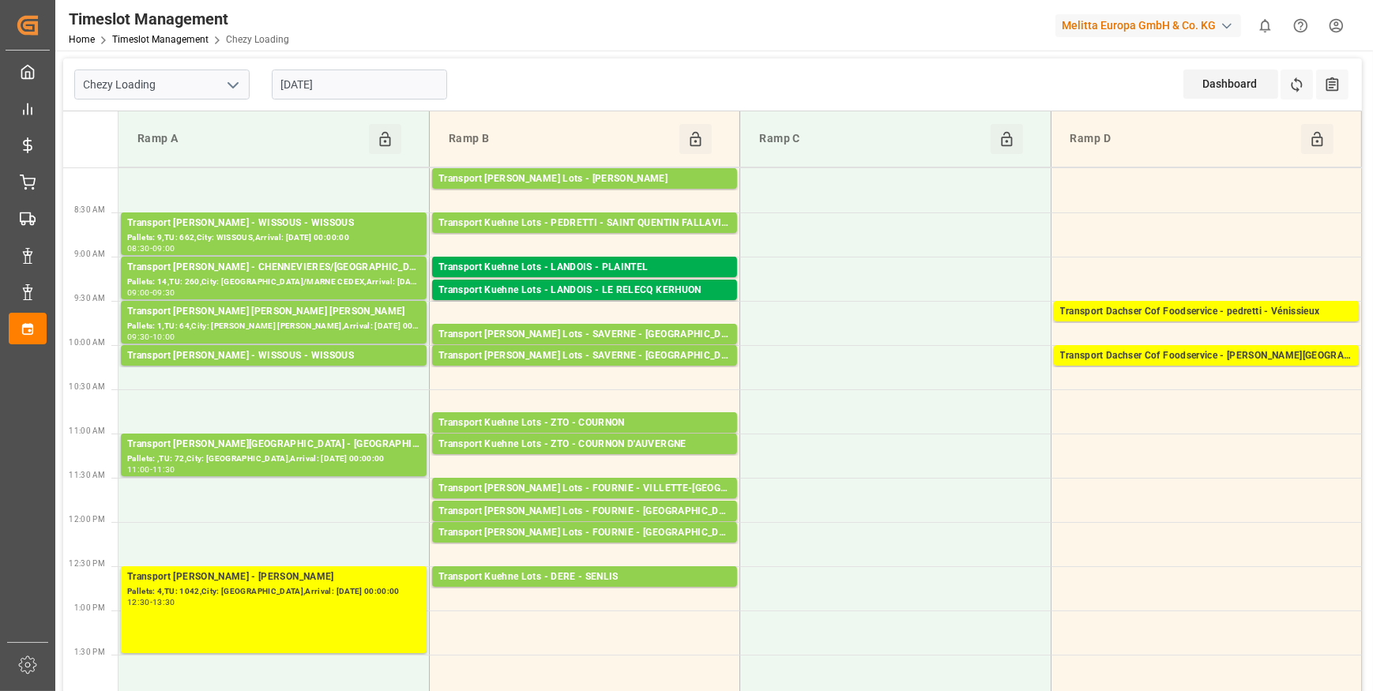
click at [229, 90] on icon "open menu" at bounding box center [233, 85] width 19 height 19
click at [153, 149] on div "Chezy Unloading" at bounding box center [162, 155] width 174 height 36
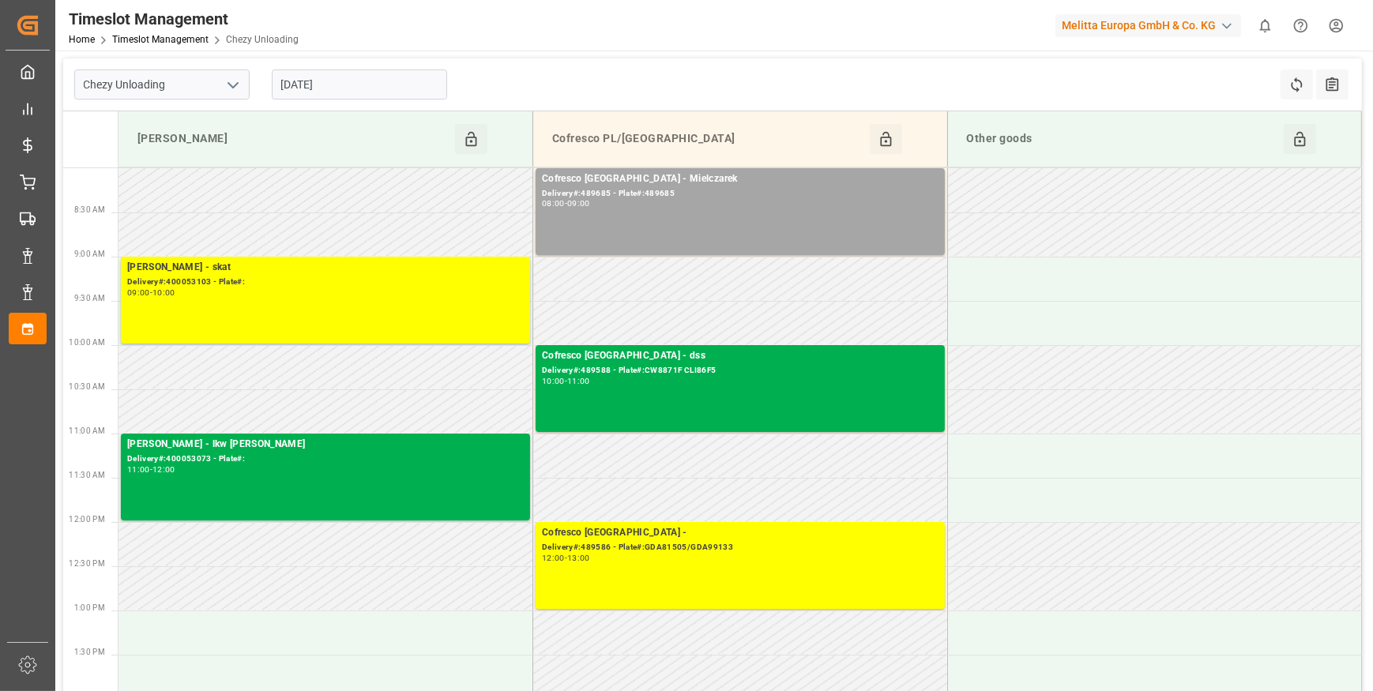
click at [347, 75] on input "[DATE]" at bounding box center [359, 85] width 175 height 30
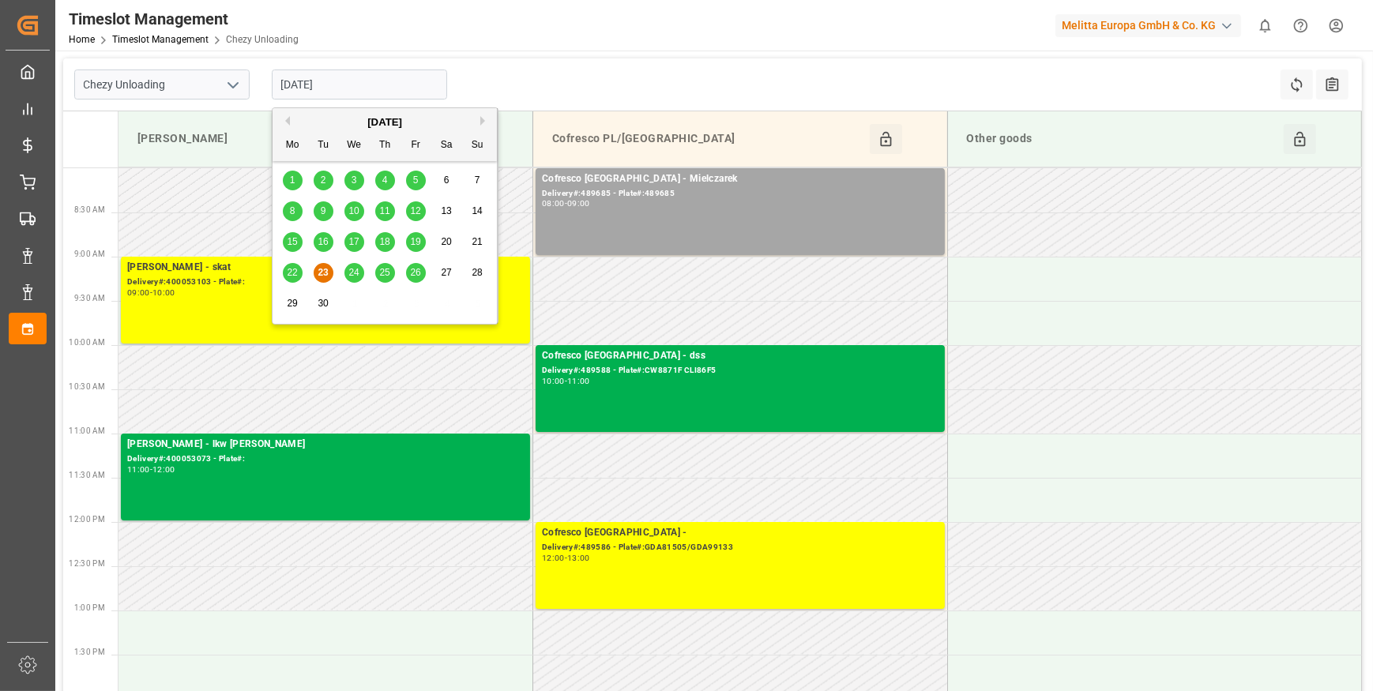
click at [360, 268] on div "24" at bounding box center [354, 273] width 20 height 19
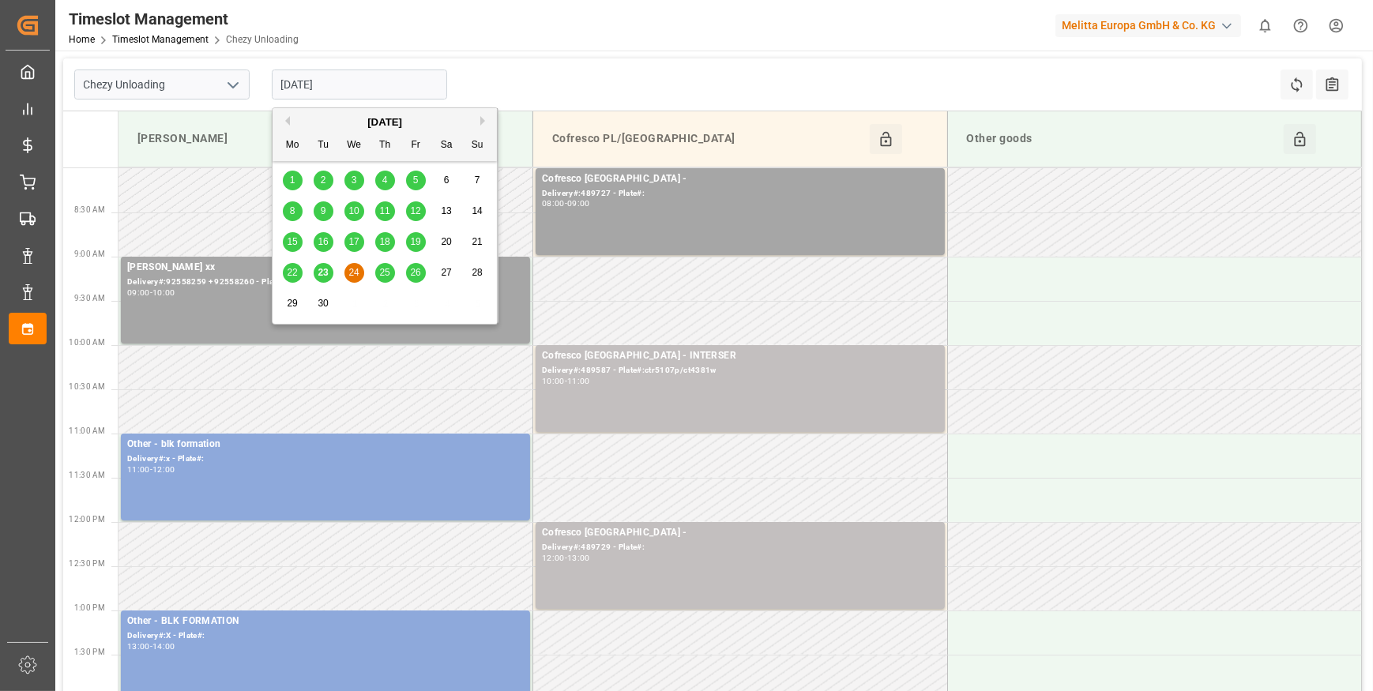
click at [329, 77] on input "[DATE]" at bounding box center [359, 85] width 175 height 30
click at [319, 270] on span "23" at bounding box center [323, 272] width 10 height 11
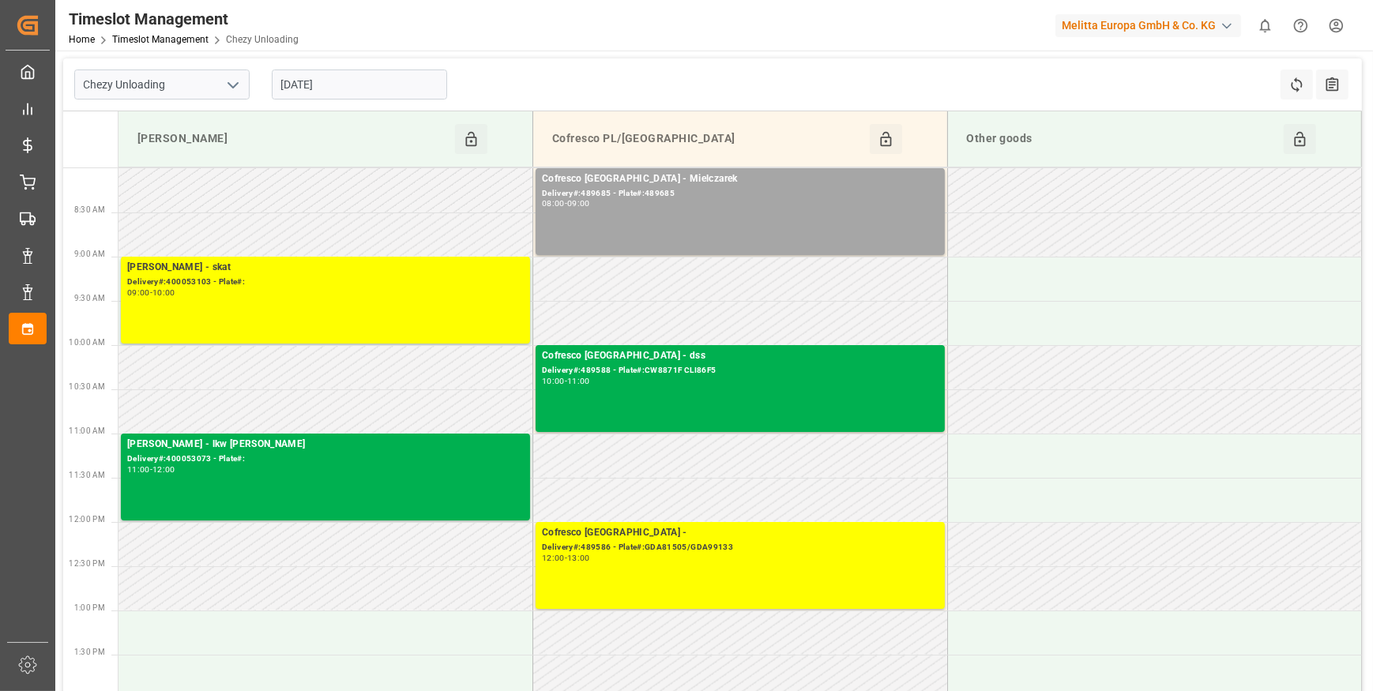
click at [393, 88] on input "[DATE]" at bounding box center [359, 85] width 175 height 30
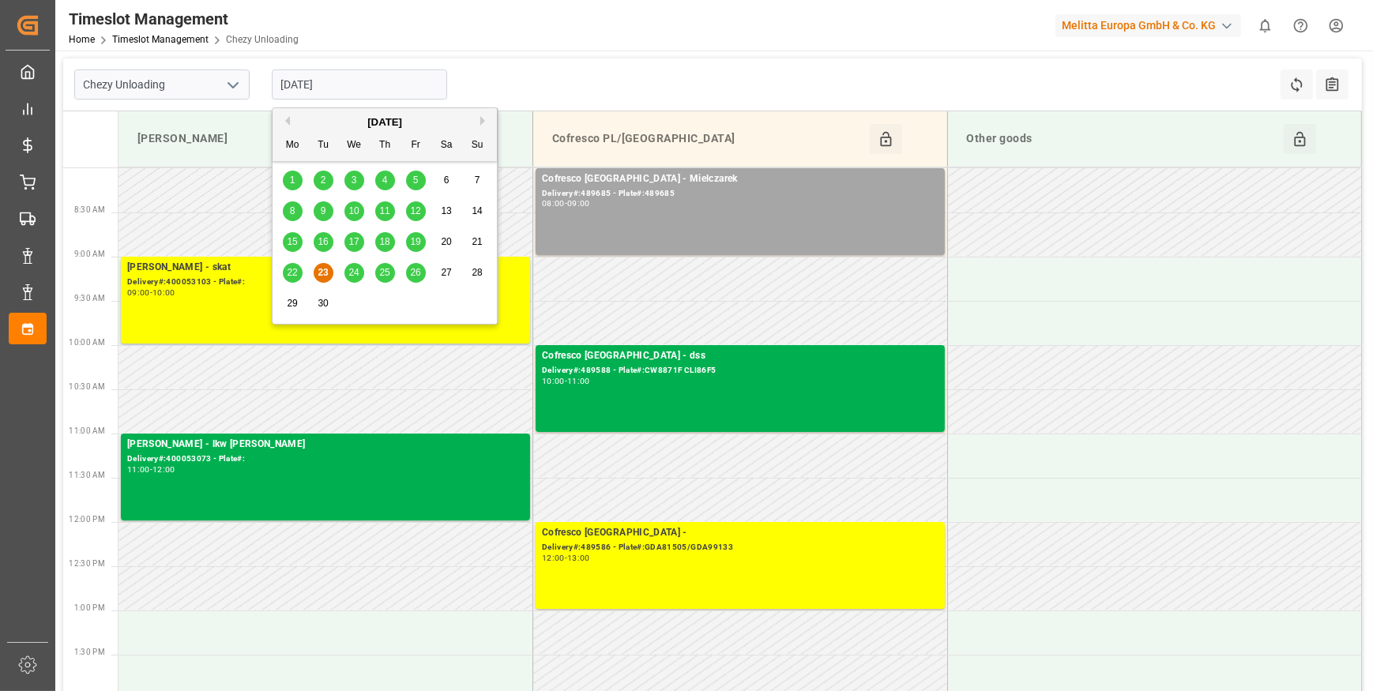
click at [283, 272] on div "22" at bounding box center [293, 273] width 20 height 19
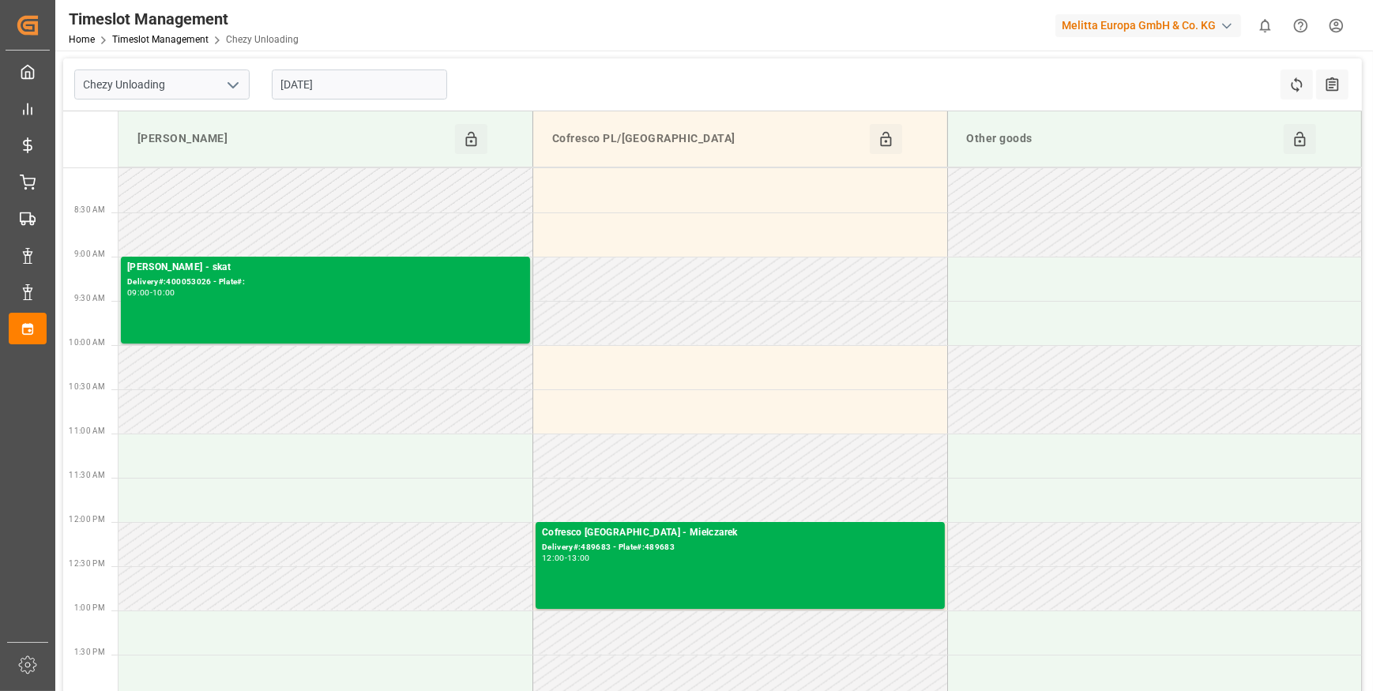
click at [337, 84] on input "[DATE]" at bounding box center [359, 85] width 175 height 30
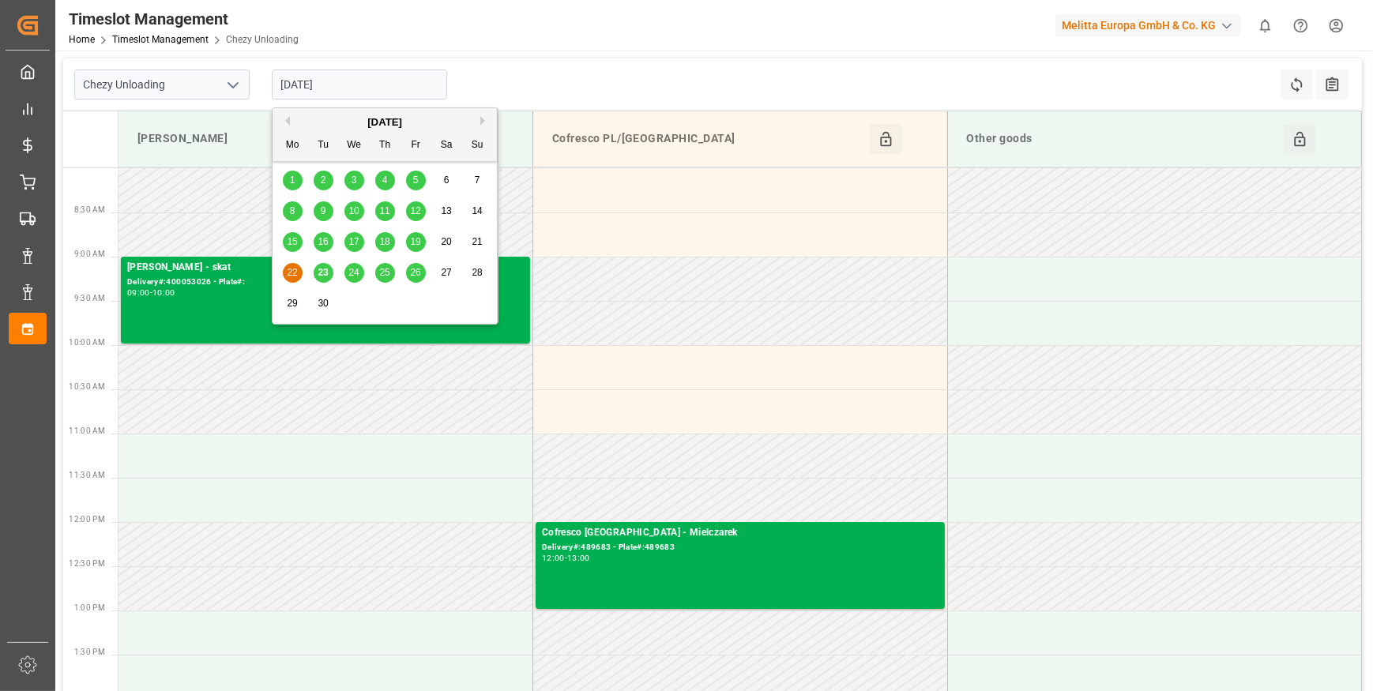
click at [320, 277] on span "23" at bounding box center [323, 272] width 10 height 11
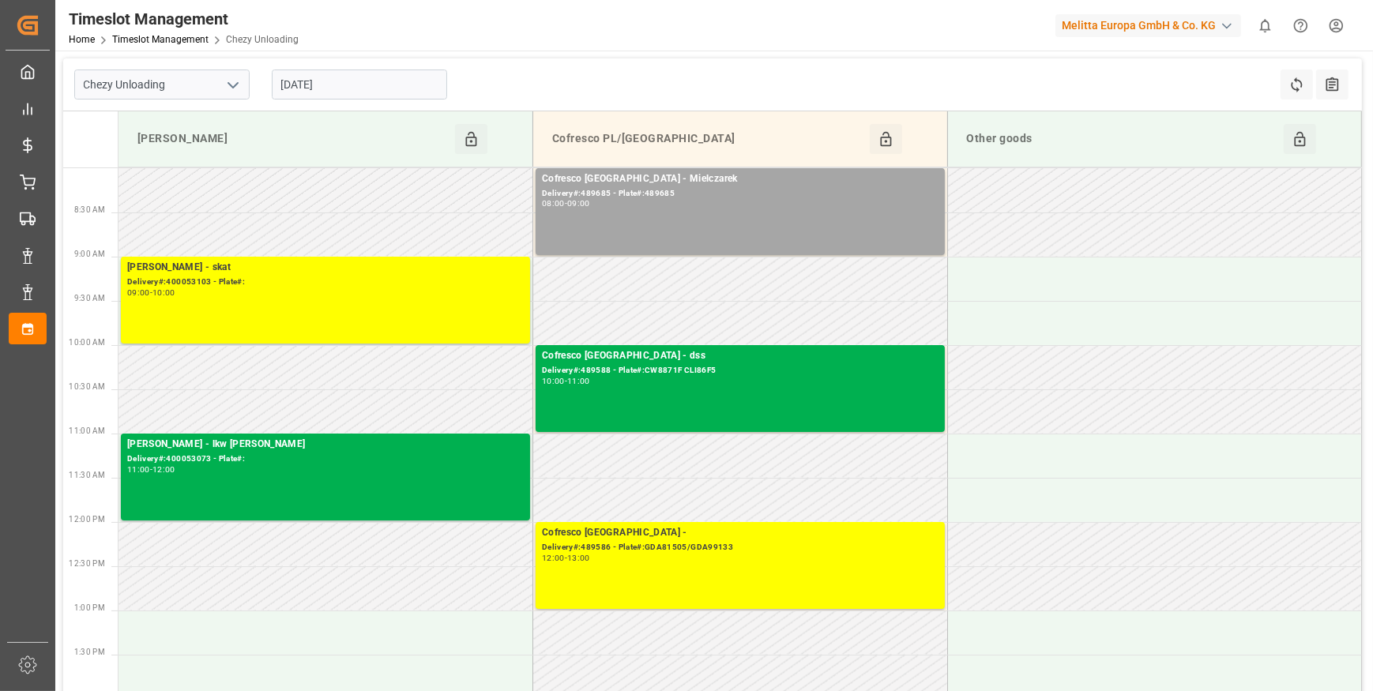
click at [320, 84] on input "[DATE]" at bounding box center [359, 85] width 175 height 30
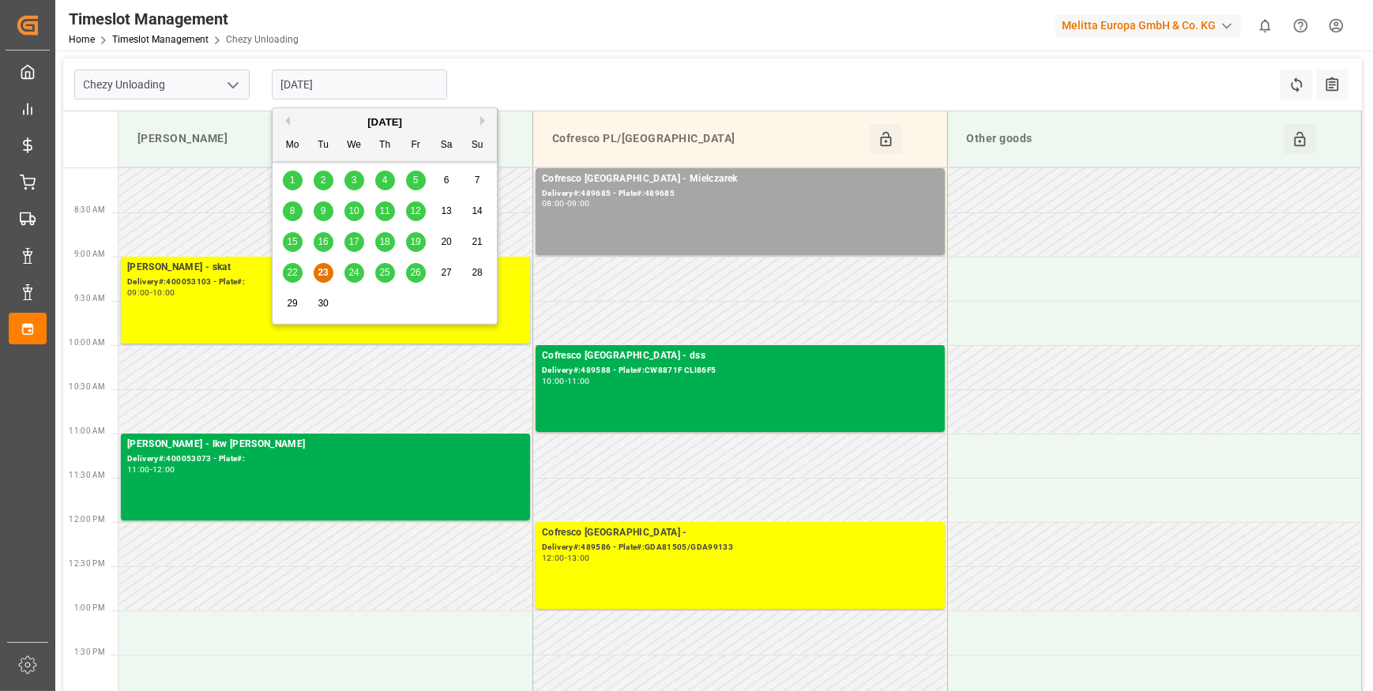
click at [352, 269] on span "24" at bounding box center [353, 272] width 10 height 11
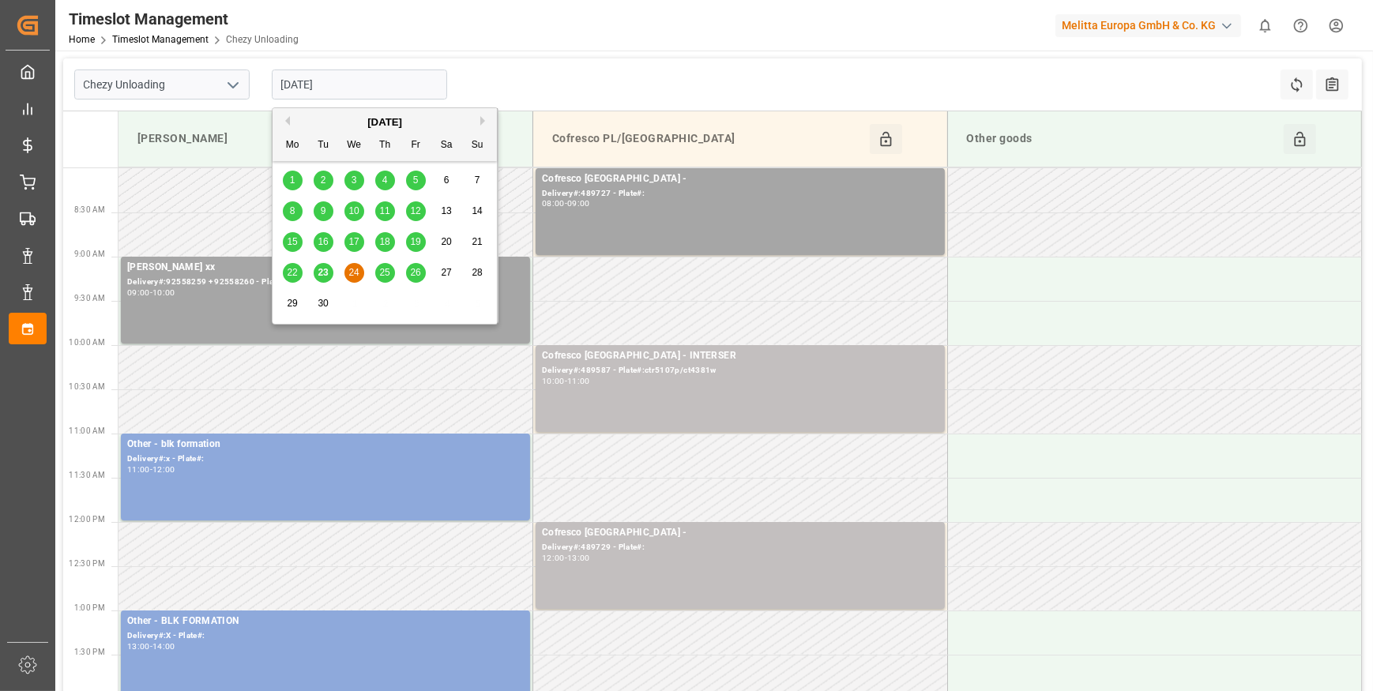
click at [393, 89] on input "[DATE]" at bounding box center [359, 85] width 175 height 30
click at [385, 264] on div "25" at bounding box center [385, 273] width 20 height 19
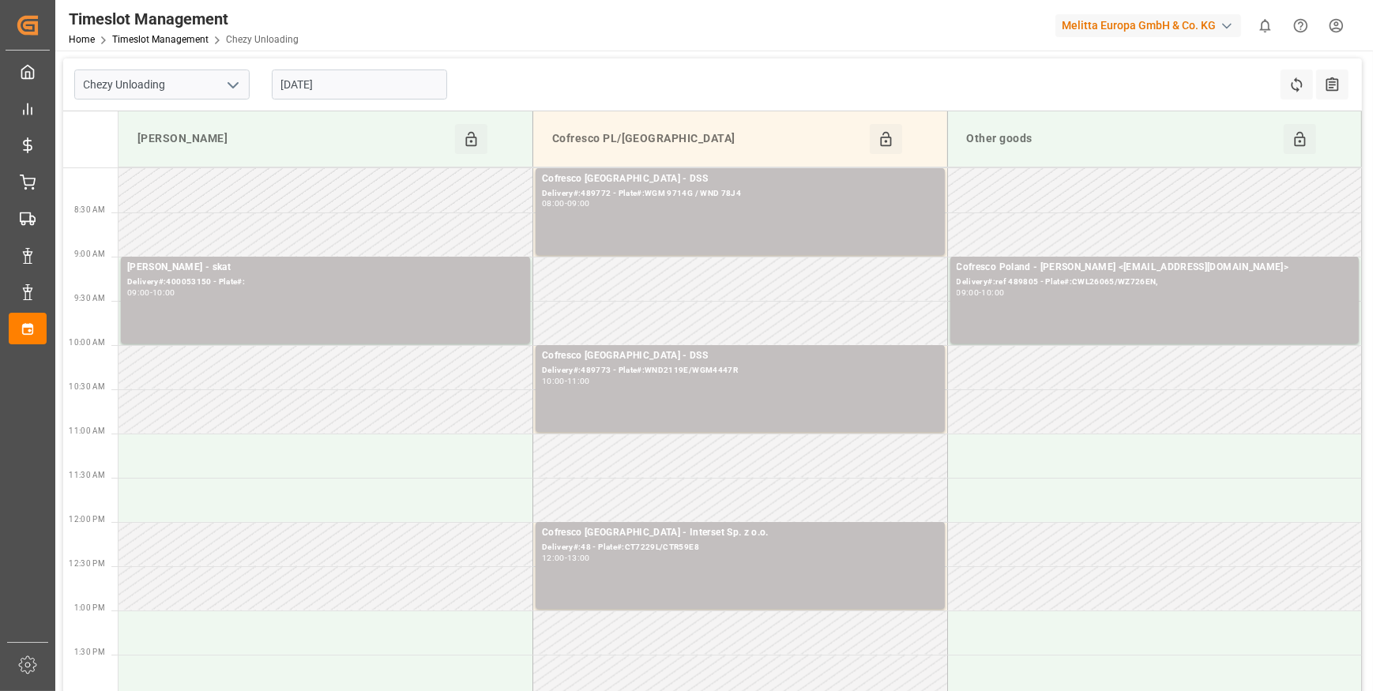
click at [235, 85] on polyline "open menu" at bounding box center [232, 85] width 9 height 5
click at [179, 124] on div "Chezy Loading" at bounding box center [162, 120] width 174 height 36
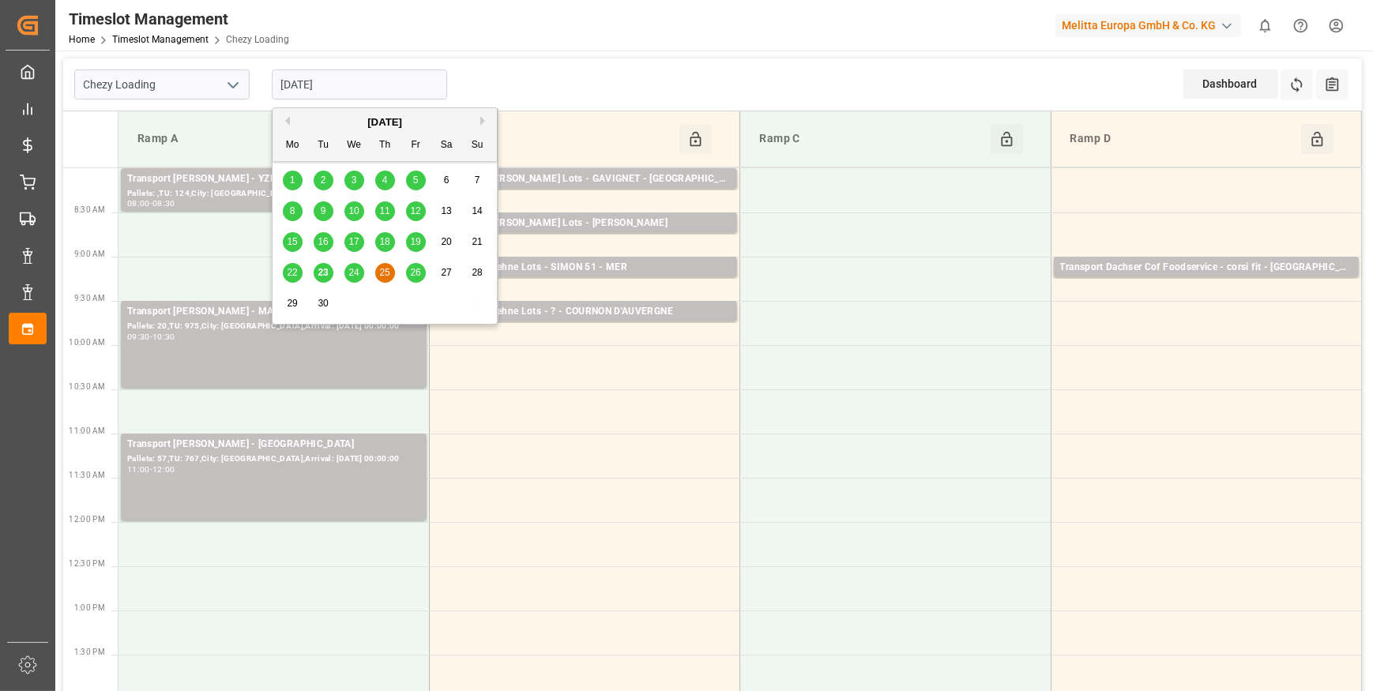
click at [303, 81] on input "[DATE]" at bounding box center [359, 85] width 175 height 30
click at [324, 269] on span "23" at bounding box center [323, 272] width 10 height 11
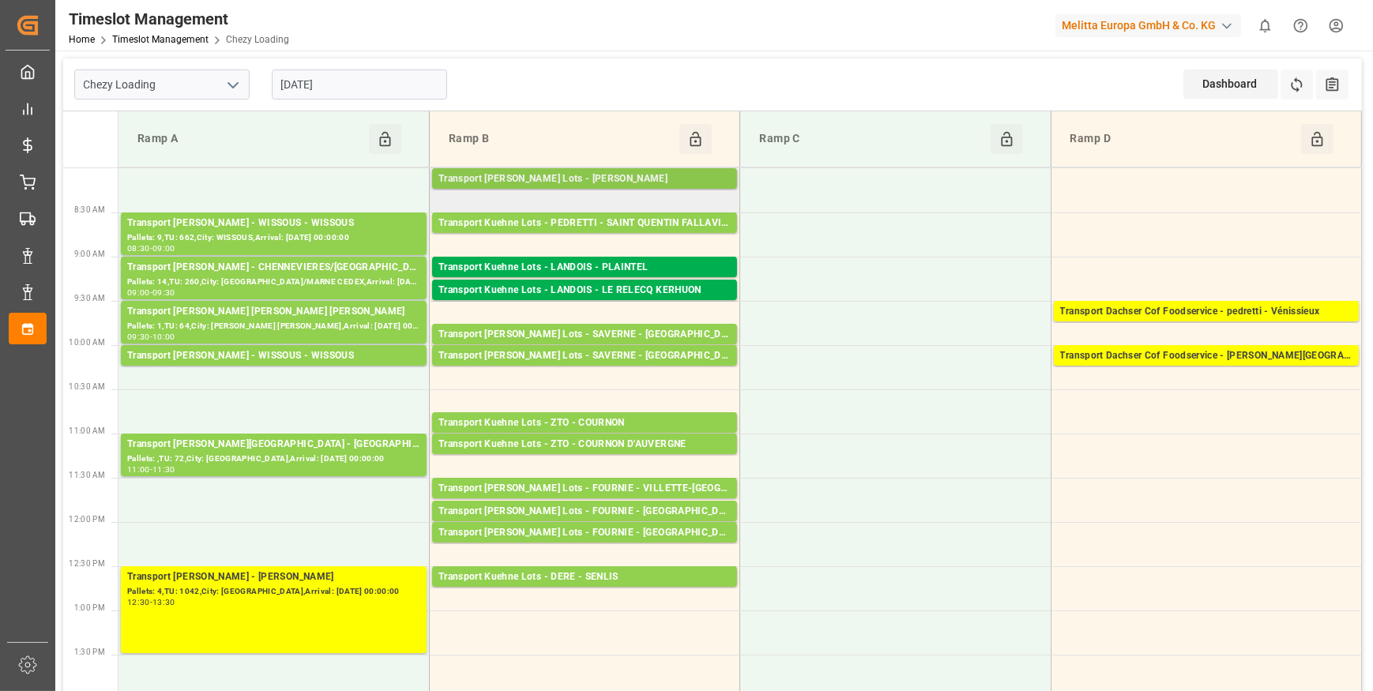
click at [574, 176] on div "Transport [PERSON_NAME] Lots - [PERSON_NAME]" at bounding box center [585, 179] width 292 height 16
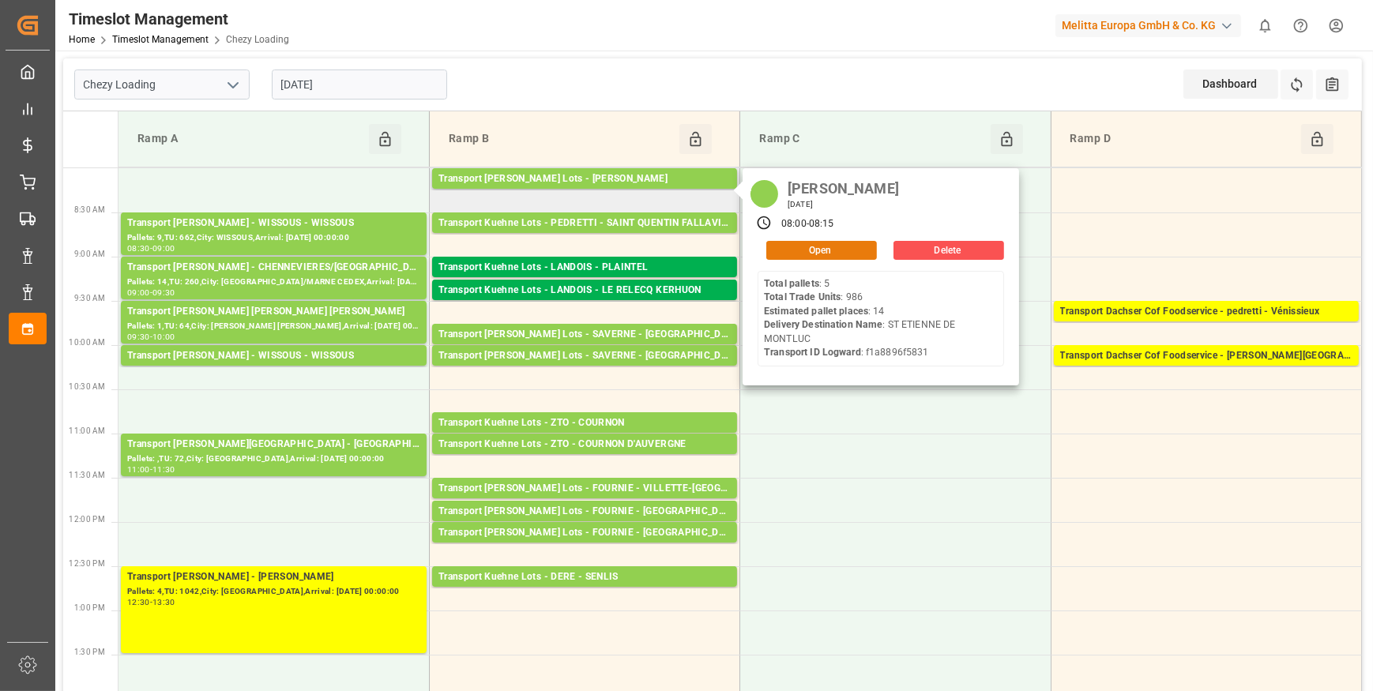
click at [798, 247] on button "Open" at bounding box center [821, 250] width 111 height 19
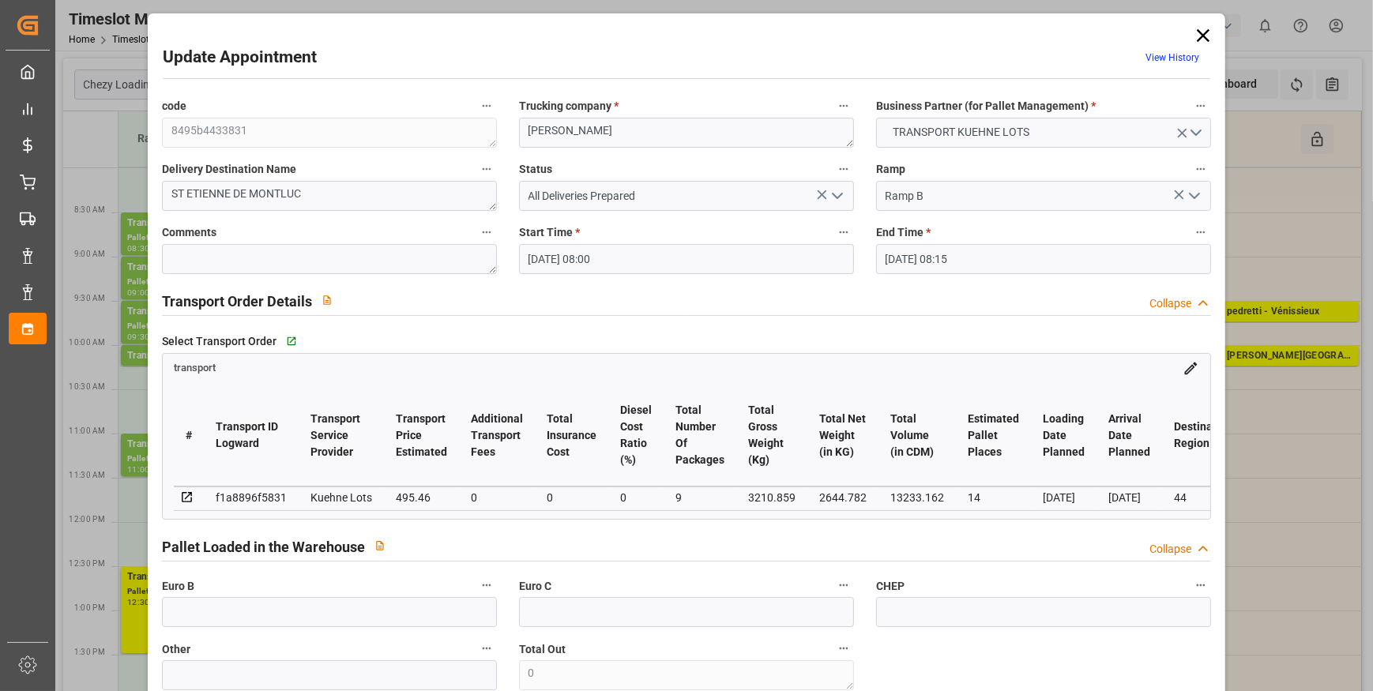
click at [836, 196] on polyline "open menu" at bounding box center [837, 196] width 9 height 5
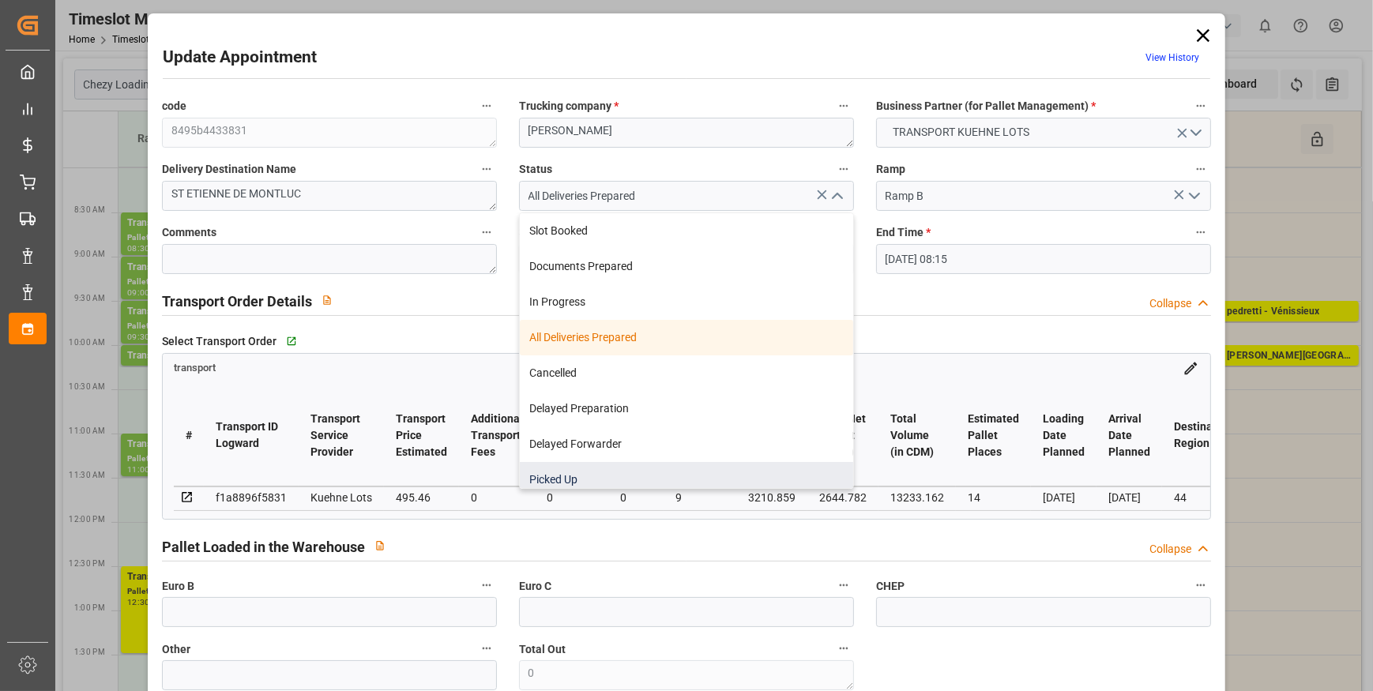
click at [544, 471] on div "Picked Up" at bounding box center [686, 480] width 333 height 36
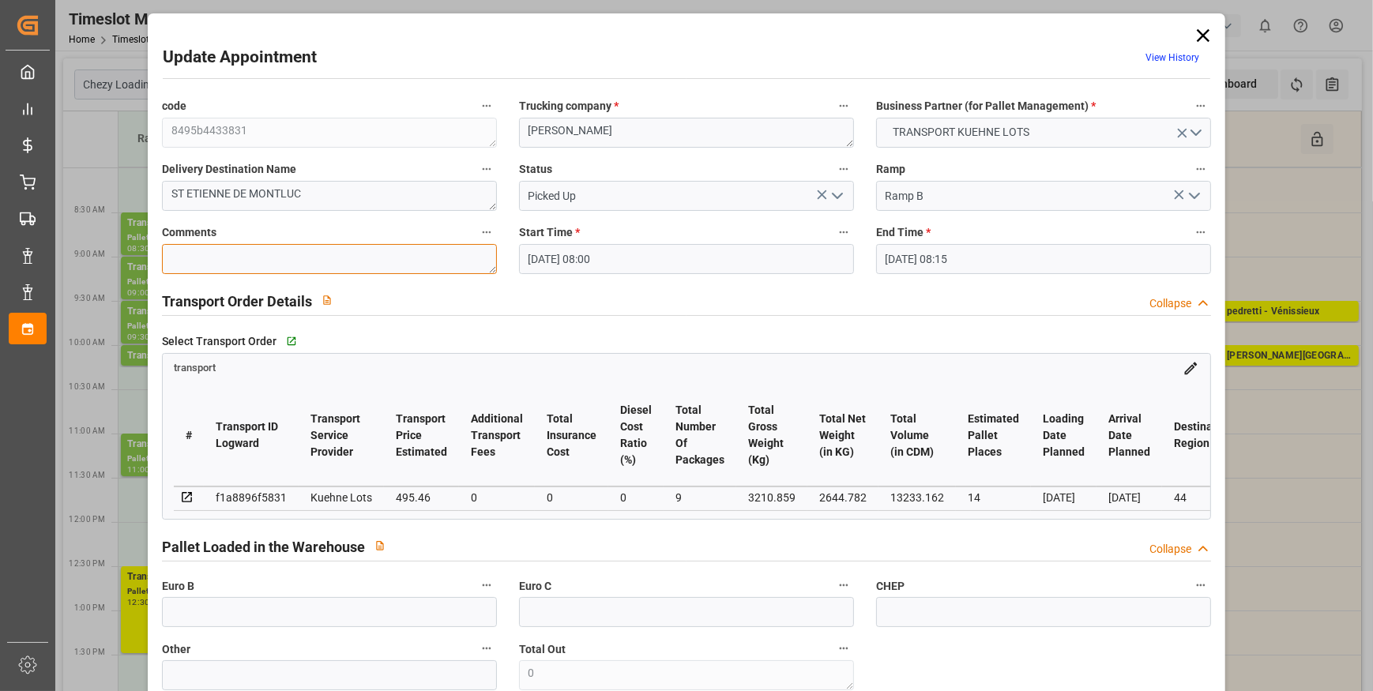
click at [209, 250] on textarea at bounding box center [329, 259] width 335 height 30
click at [221, 616] on input "text" at bounding box center [329, 612] width 335 height 30
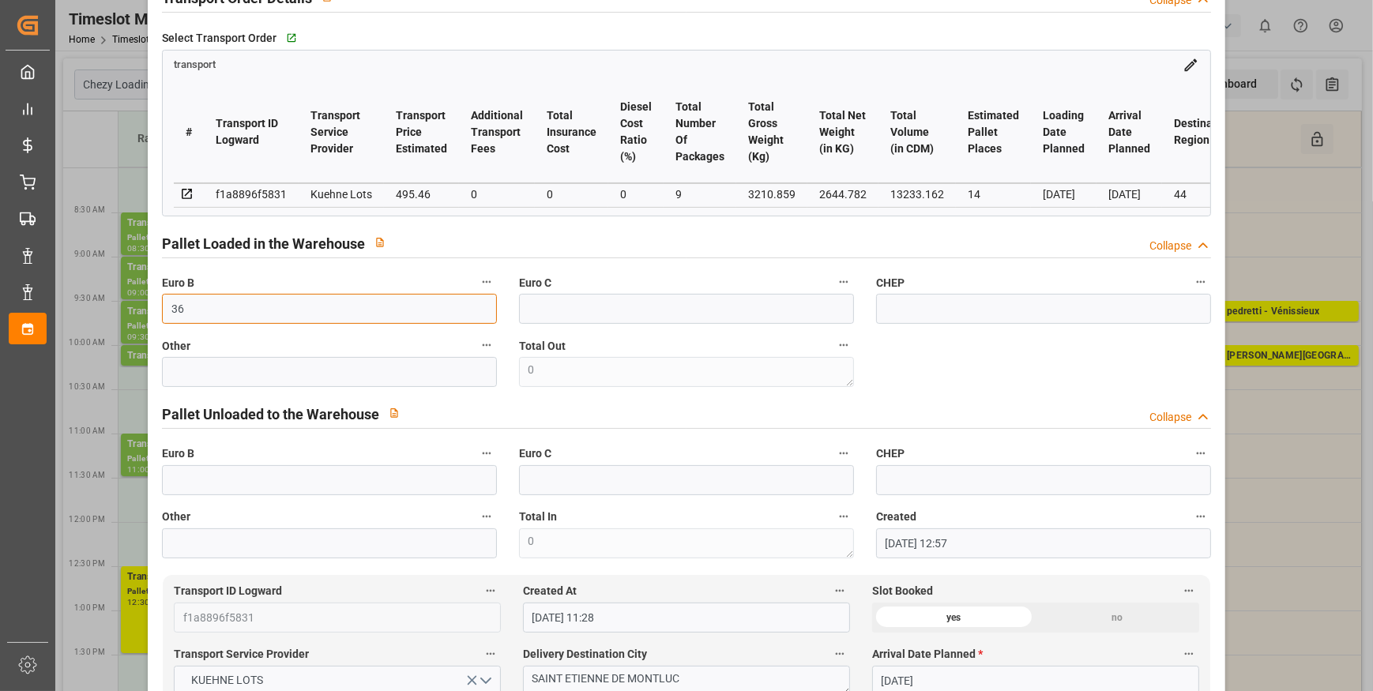
scroll to position [359, 0]
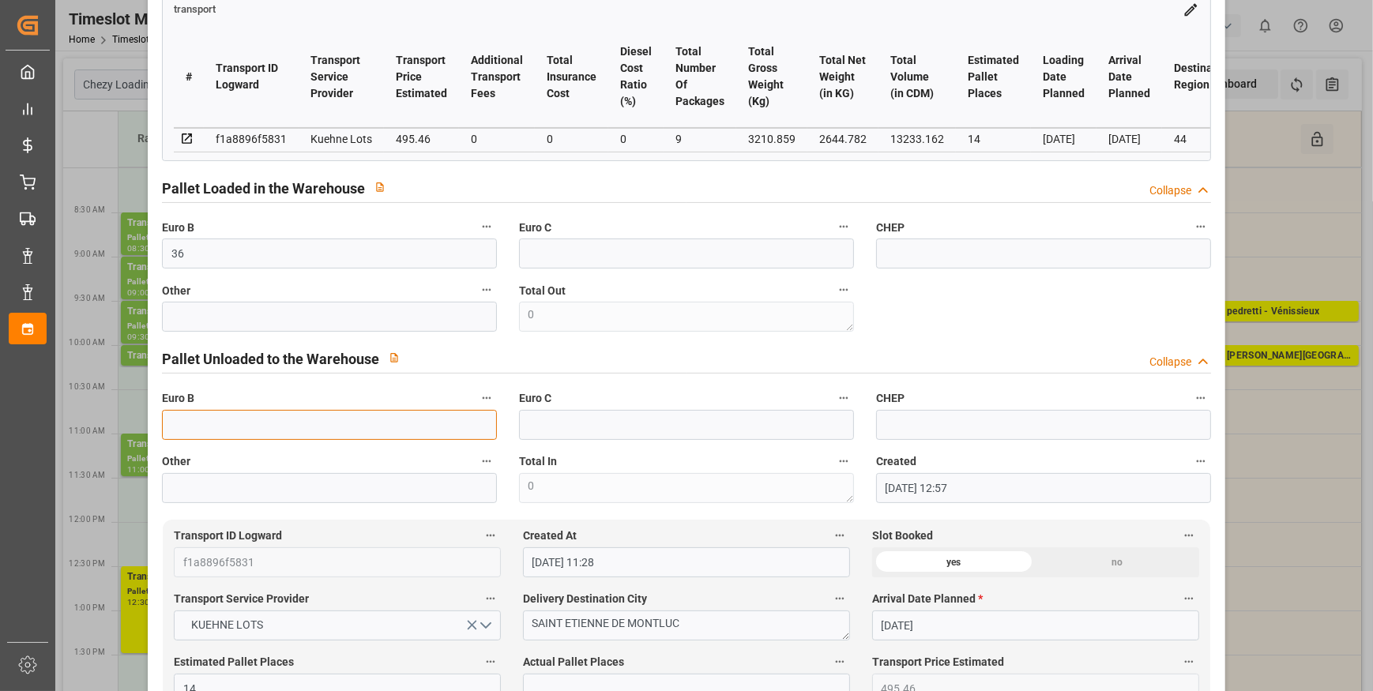
click at [209, 420] on input "text" at bounding box center [329, 425] width 335 height 30
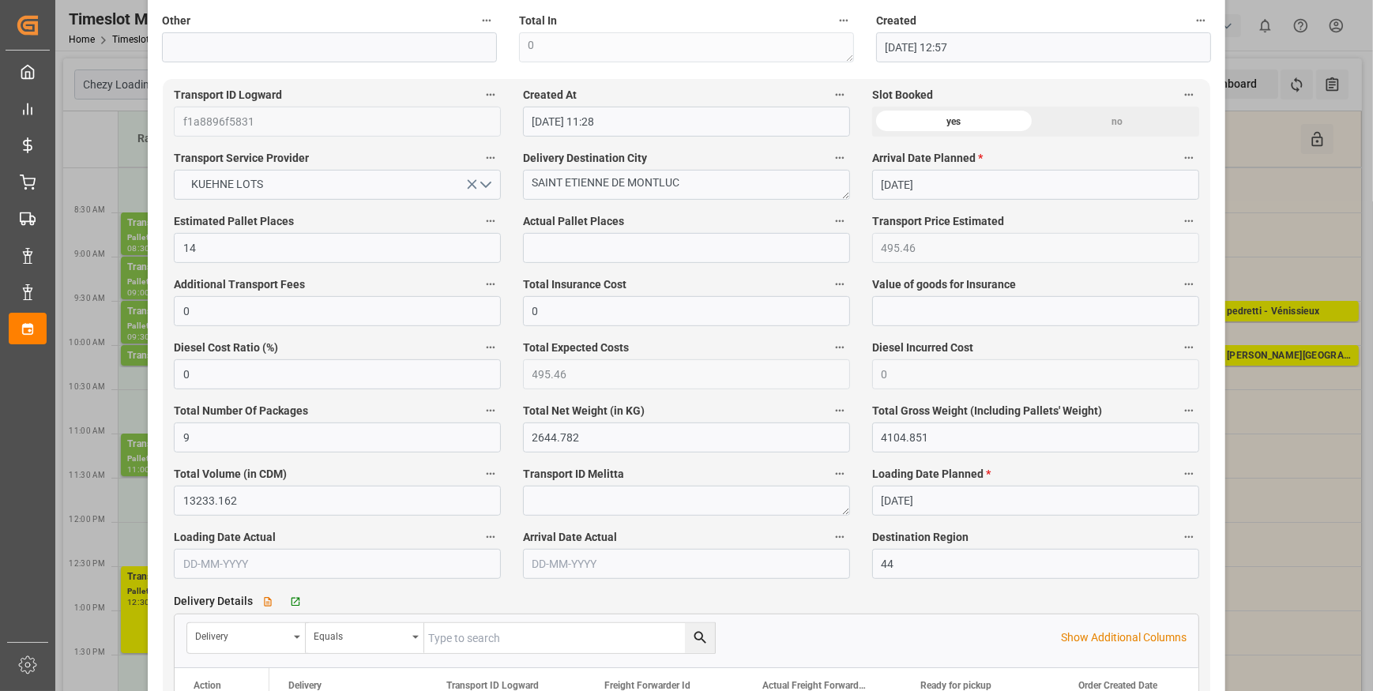
scroll to position [861, 0]
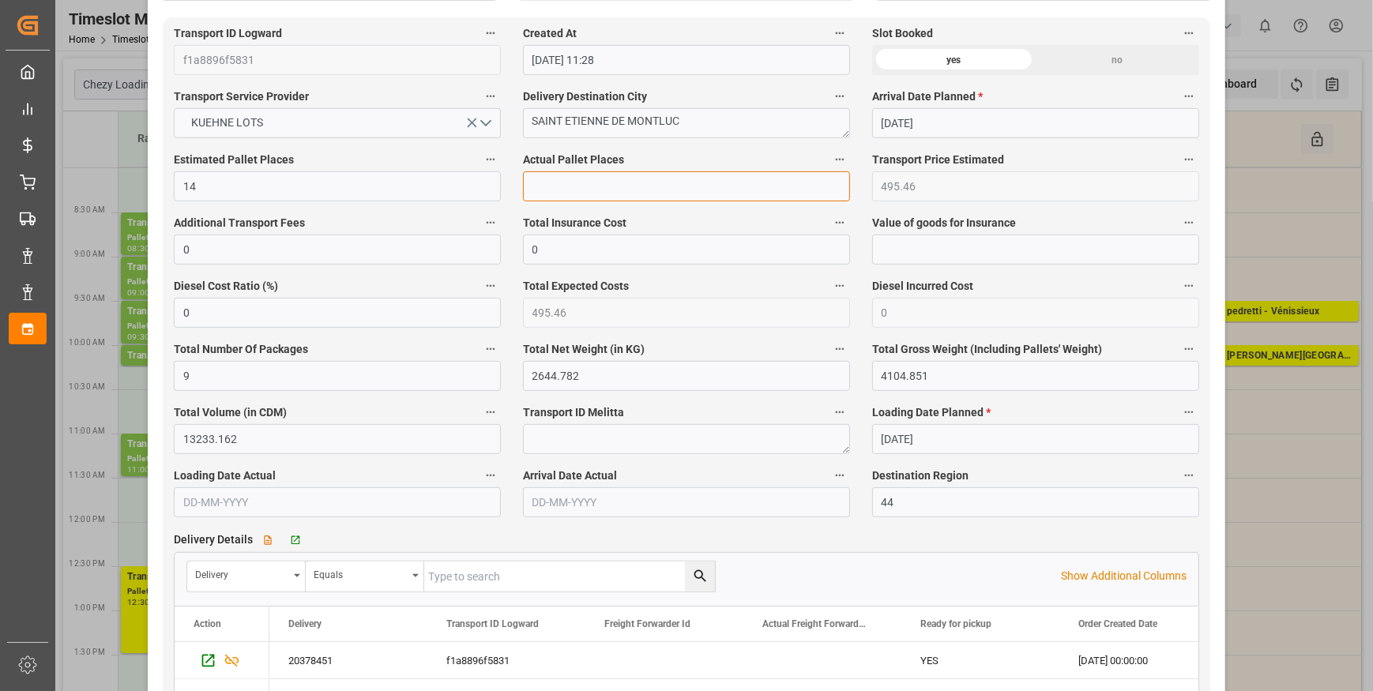
click at [552, 189] on input "text" at bounding box center [686, 186] width 327 height 30
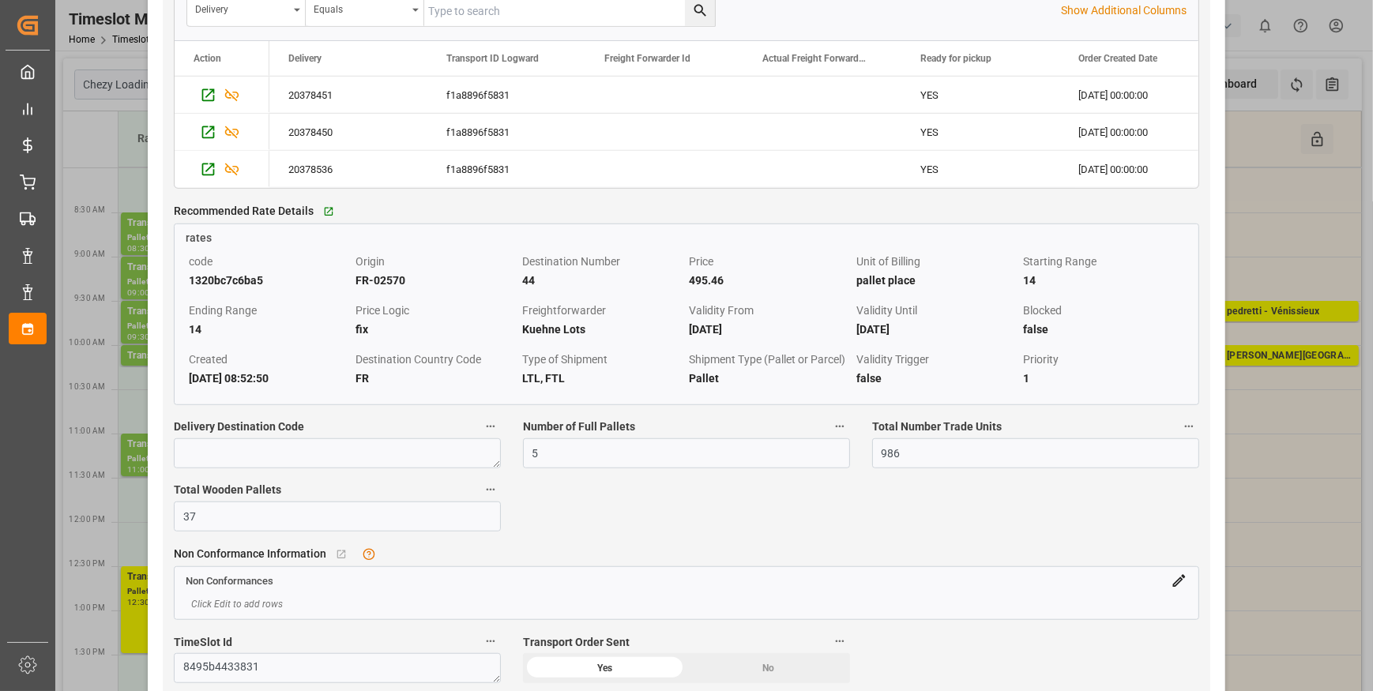
scroll to position [1436, 0]
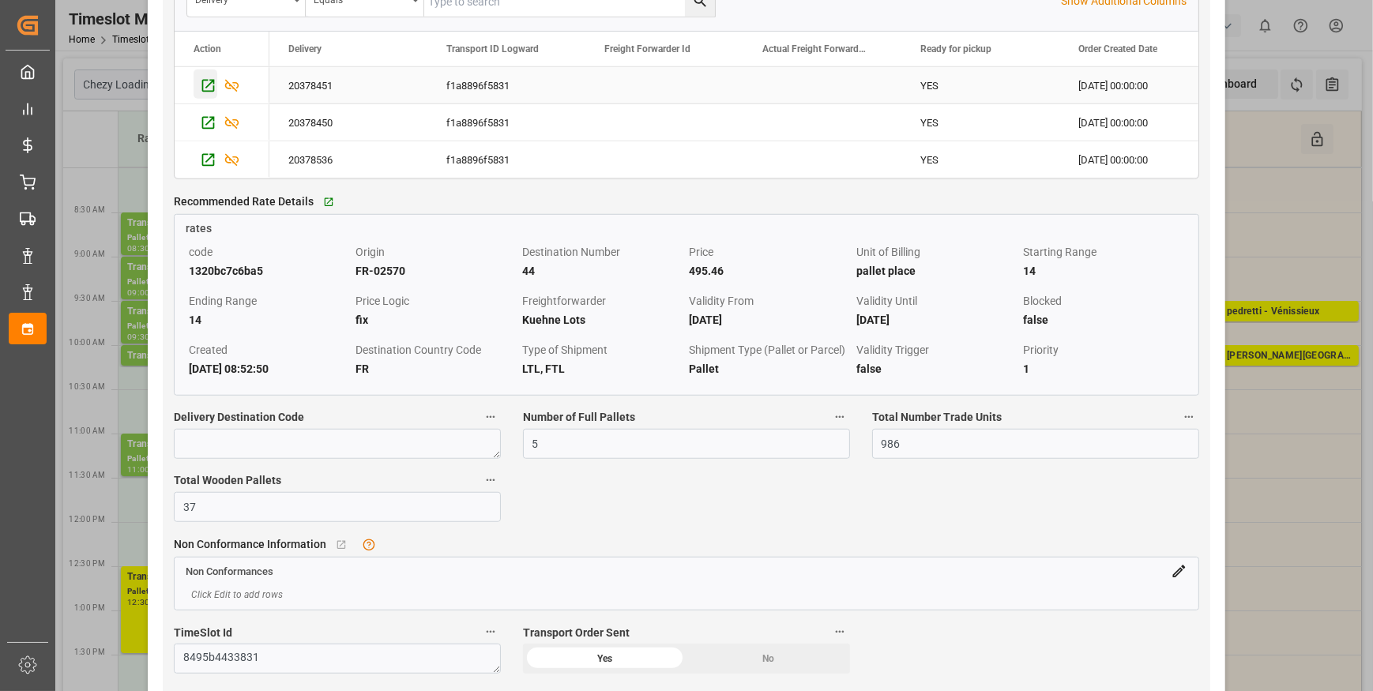
click at [208, 92] on icon "Press SPACE to select this row." at bounding box center [208, 85] width 17 height 17
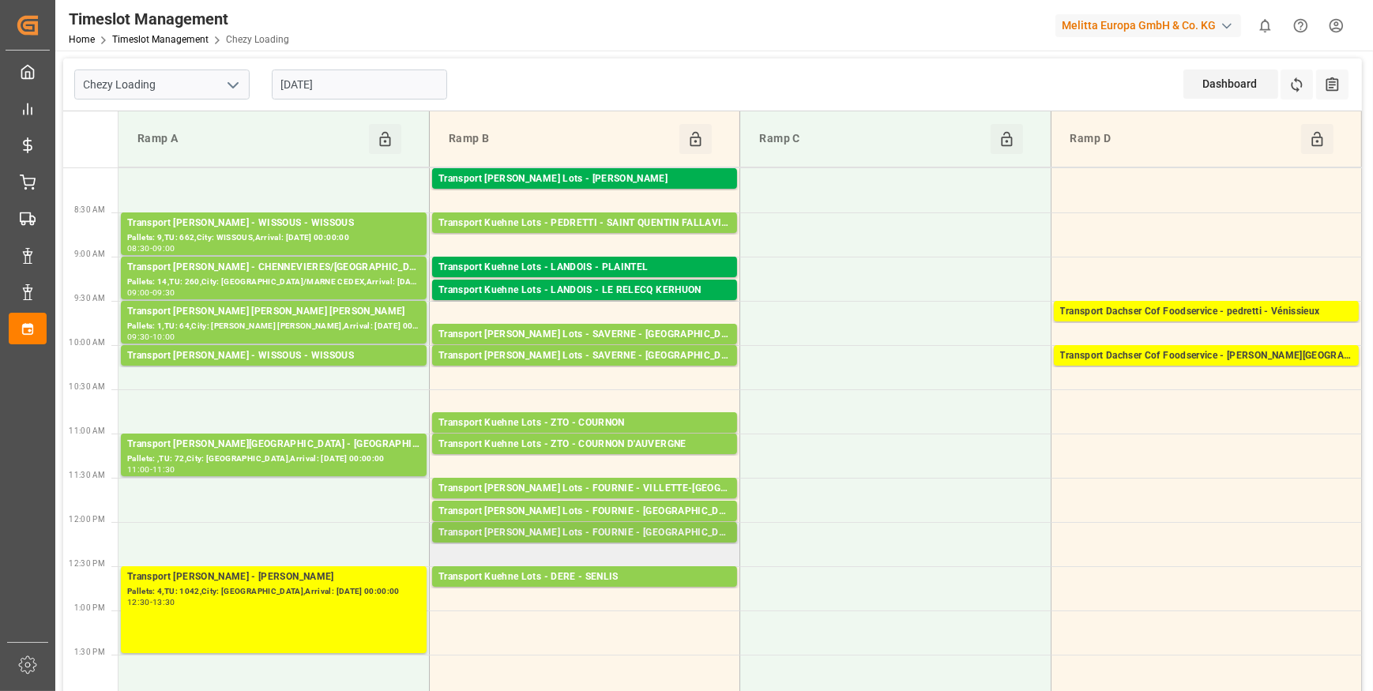
click at [604, 529] on div "Transport [PERSON_NAME] Lots - FOURNIE - [GEOGRAPHIC_DATA]" at bounding box center [585, 533] width 292 height 16
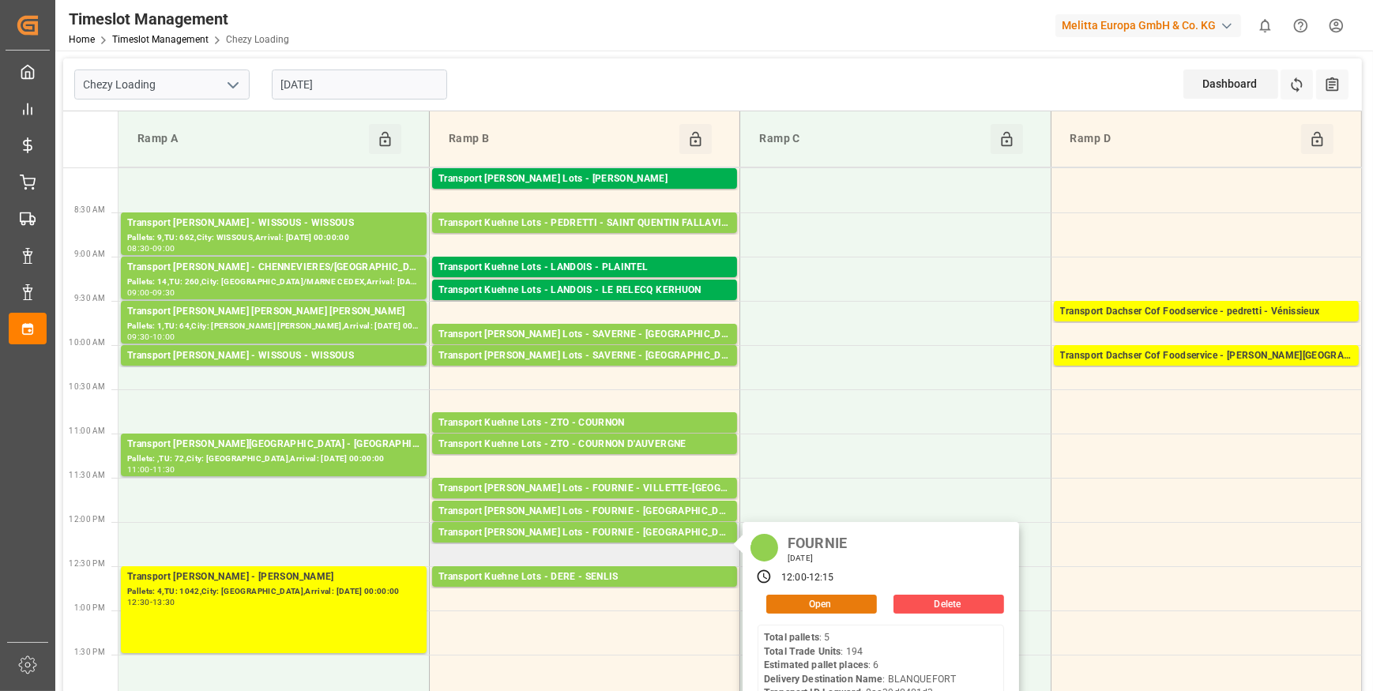
click at [827, 599] on button "Open" at bounding box center [821, 604] width 111 height 19
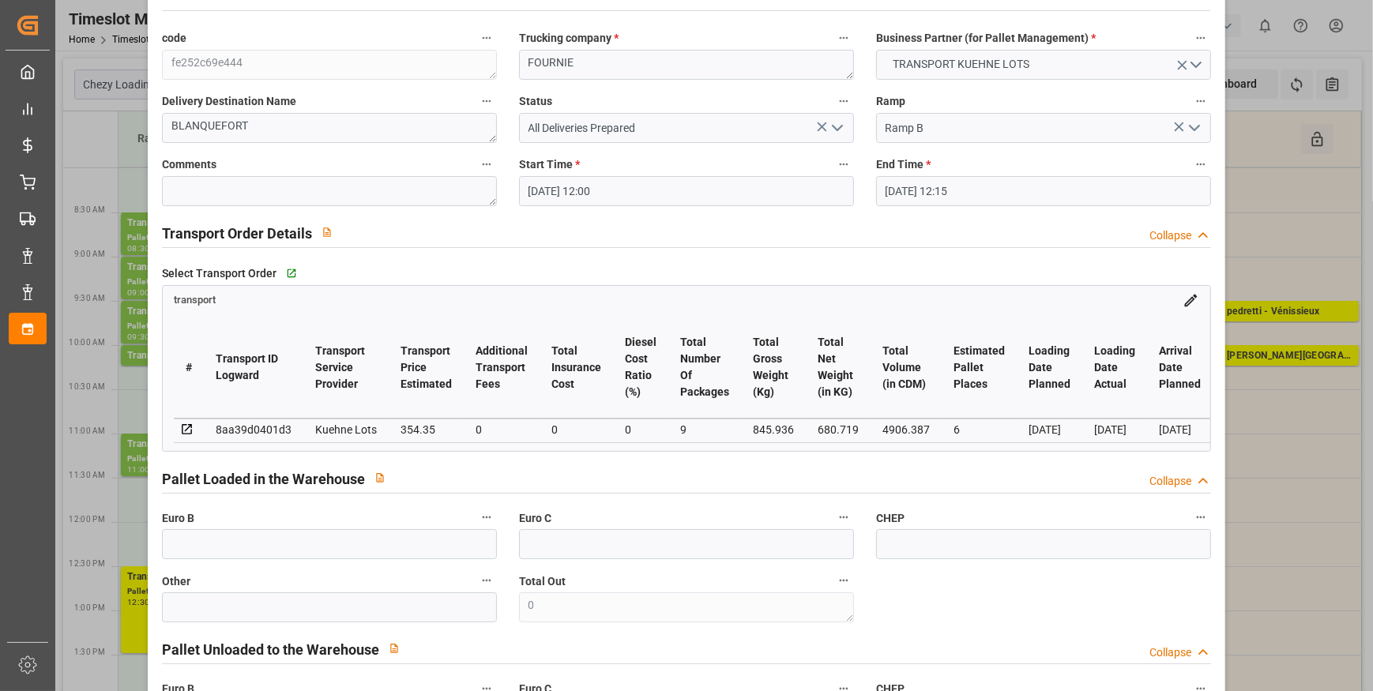
scroll to position [0, 0]
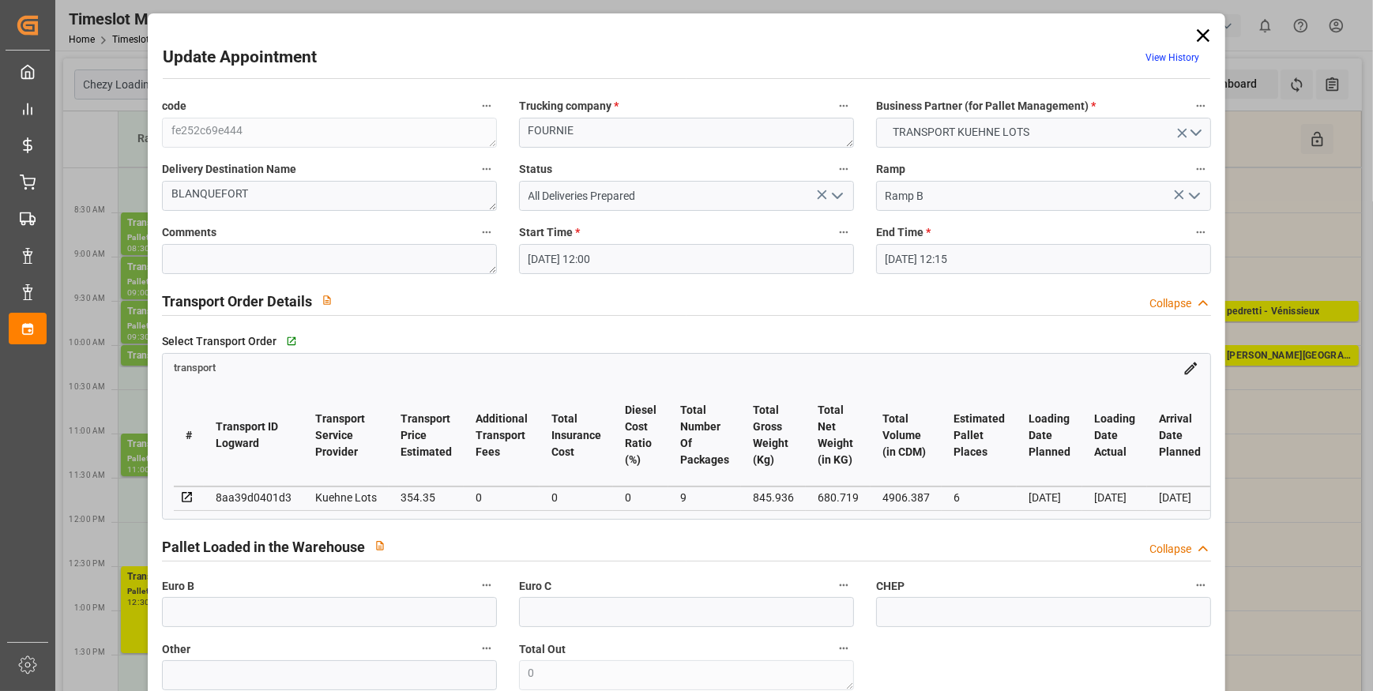
click at [1197, 29] on icon at bounding box center [1203, 35] width 22 height 22
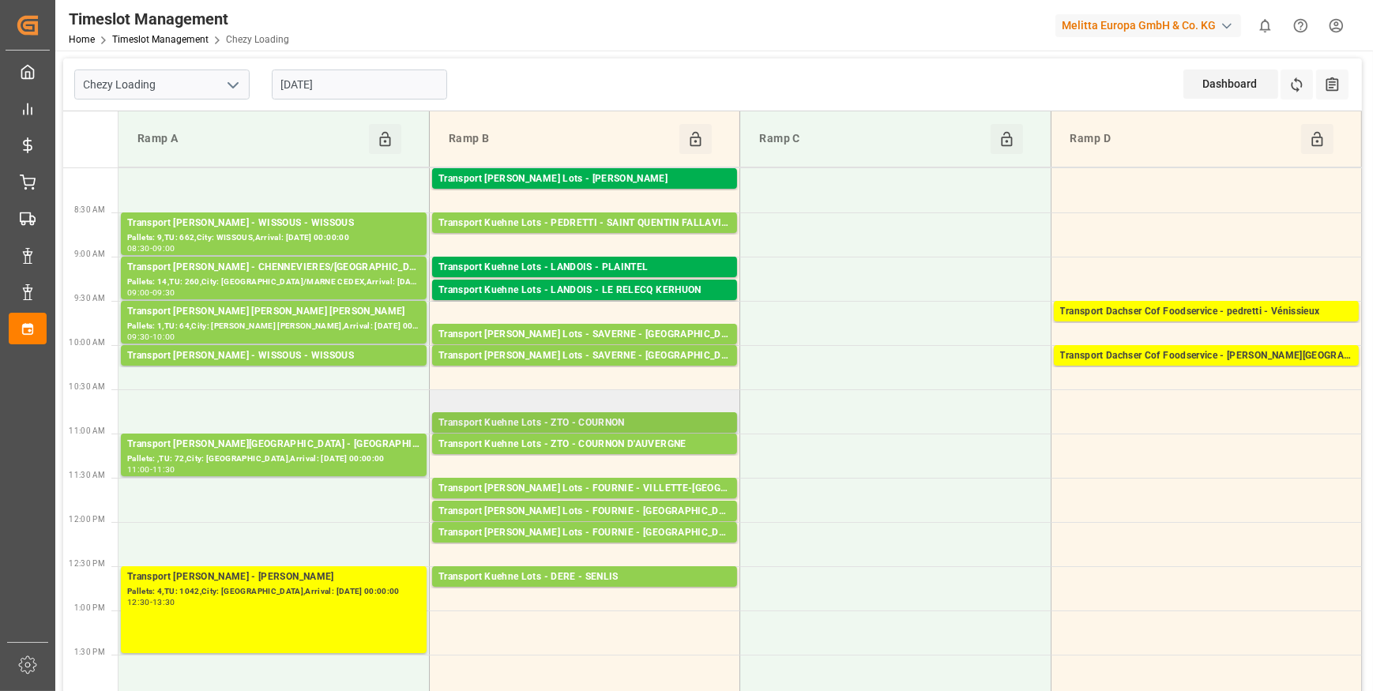
click at [600, 419] on div "Transport Kuehne Lots - ZTO - COURNON" at bounding box center [585, 424] width 292 height 16
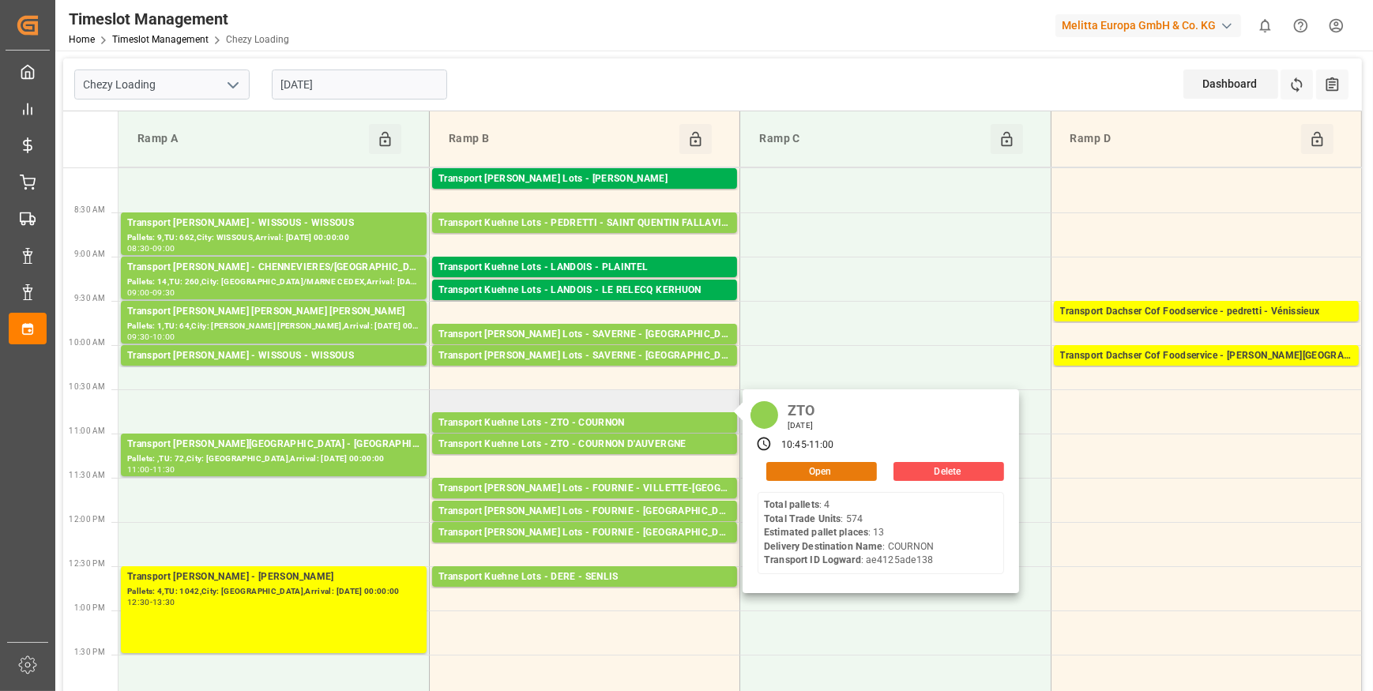
click at [810, 465] on button "Open" at bounding box center [821, 471] width 111 height 19
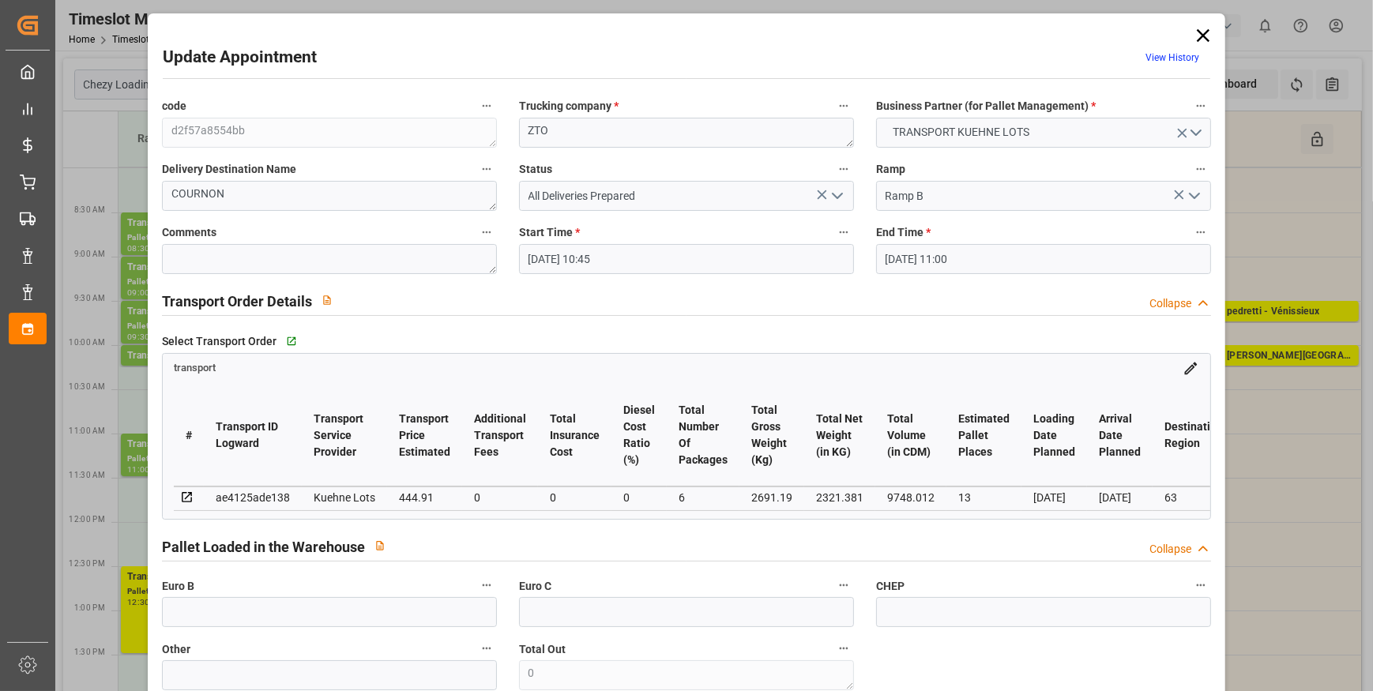
click at [1197, 32] on icon at bounding box center [1203, 35] width 13 height 13
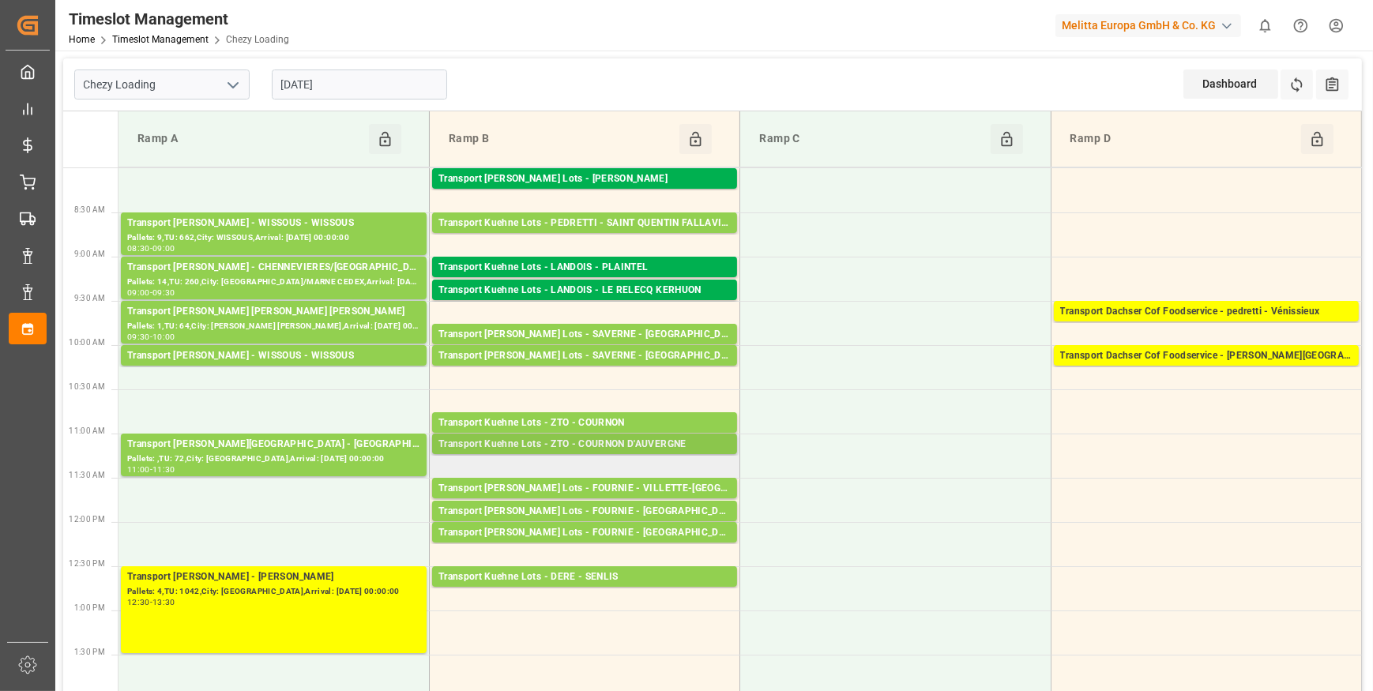
click at [593, 442] on div "Transport Kuehne Lots - ZTO - COURNON D'AUVERGNE" at bounding box center [585, 445] width 292 height 16
click at [691, 449] on div "Transport Kuehne Lots - ZTO - COURNON D'AUVERGNE" at bounding box center [585, 445] width 292 height 16
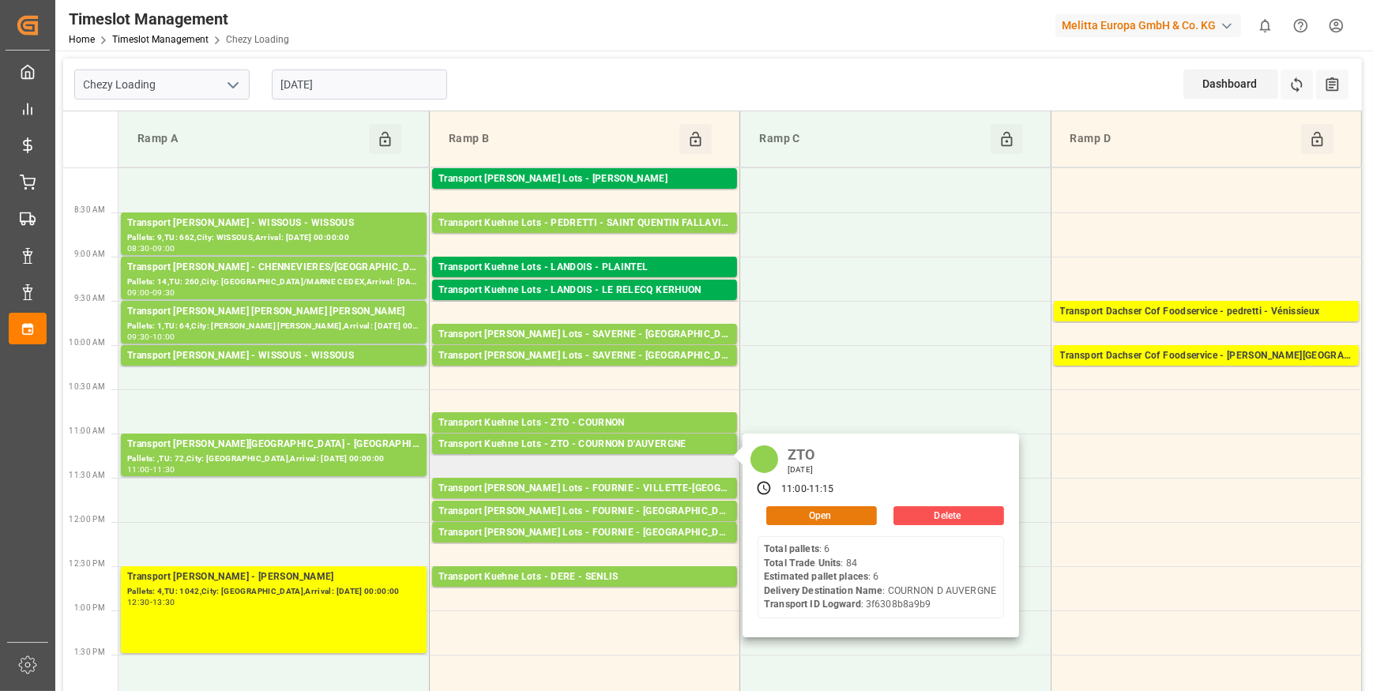
click at [808, 511] on button "Open" at bounding box center [821, 515] width 111 height 19
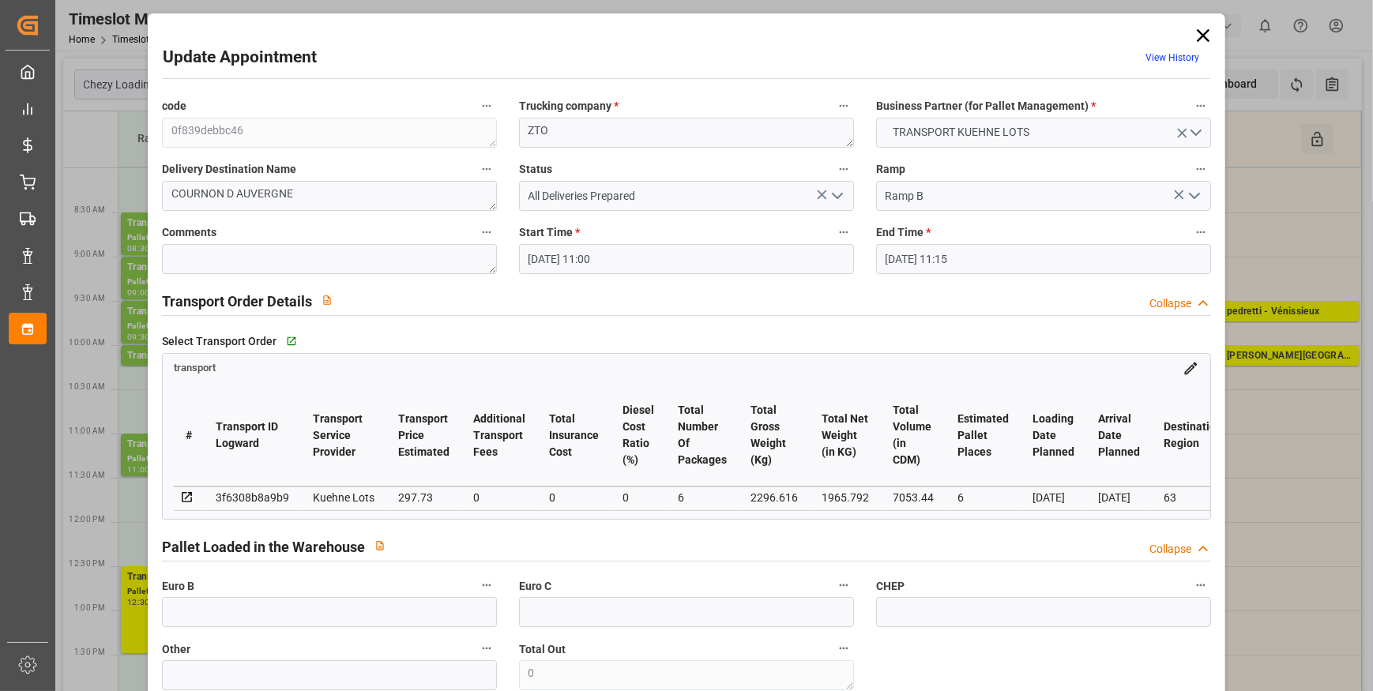
click at [1201, 33] on icon at bounding box center [1203, 35] width 13 height 13
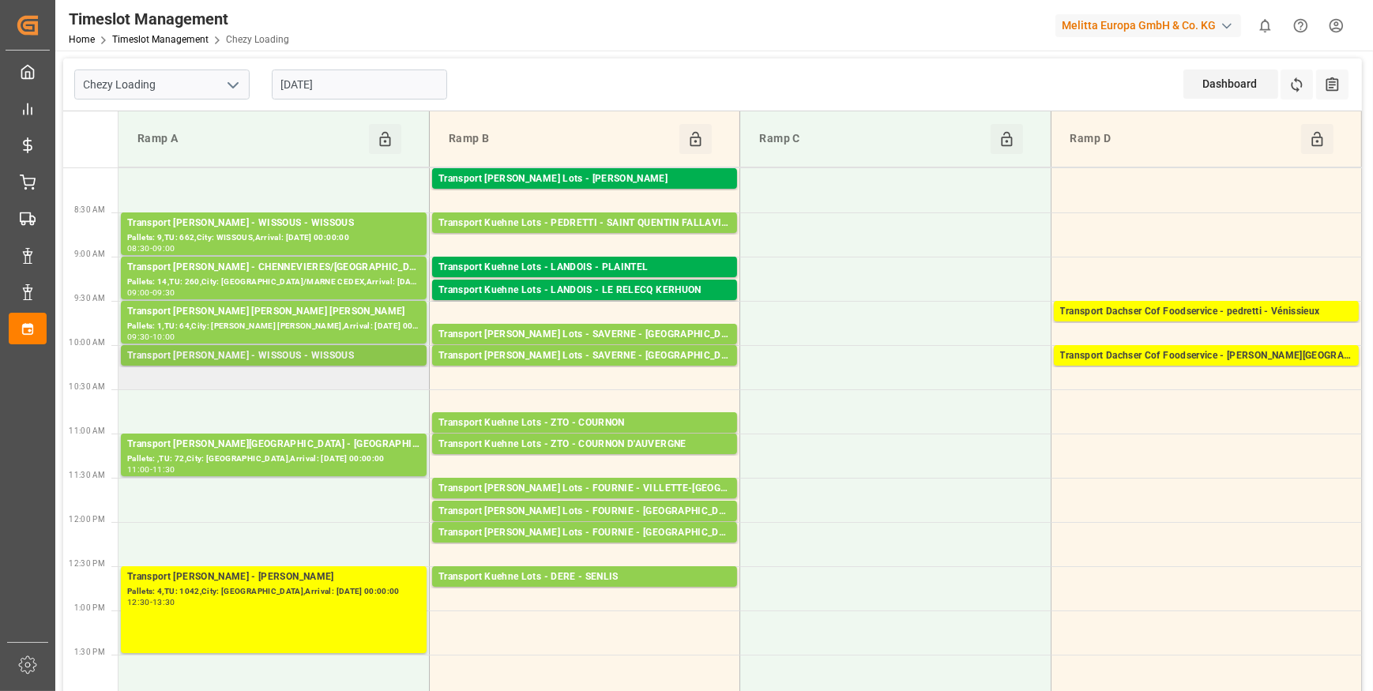
click at [285, 354] on div "Transport [PERSON_NAME] - WISSOUS - WISSOUS" at bounding box center [273, 356] width 293 height 16
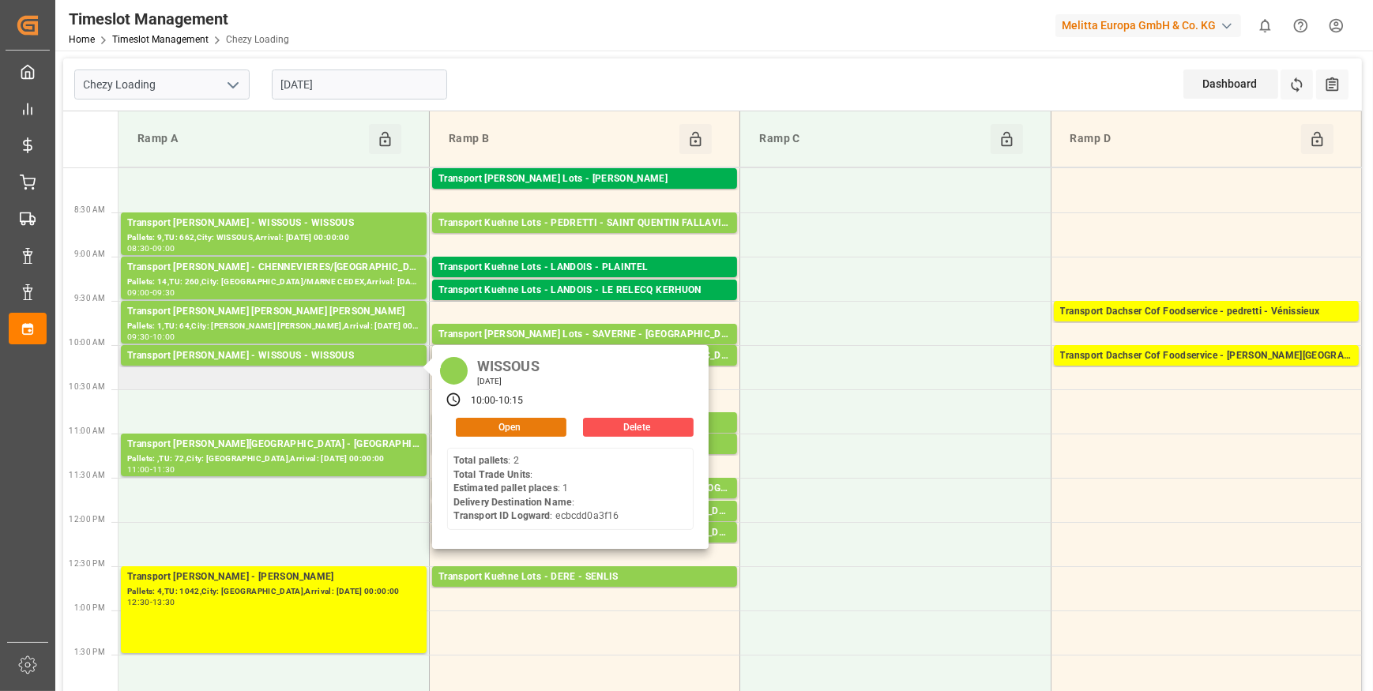
click at [496, 427] on button "Open" at bounding box center [511, 427] width 111 height 19
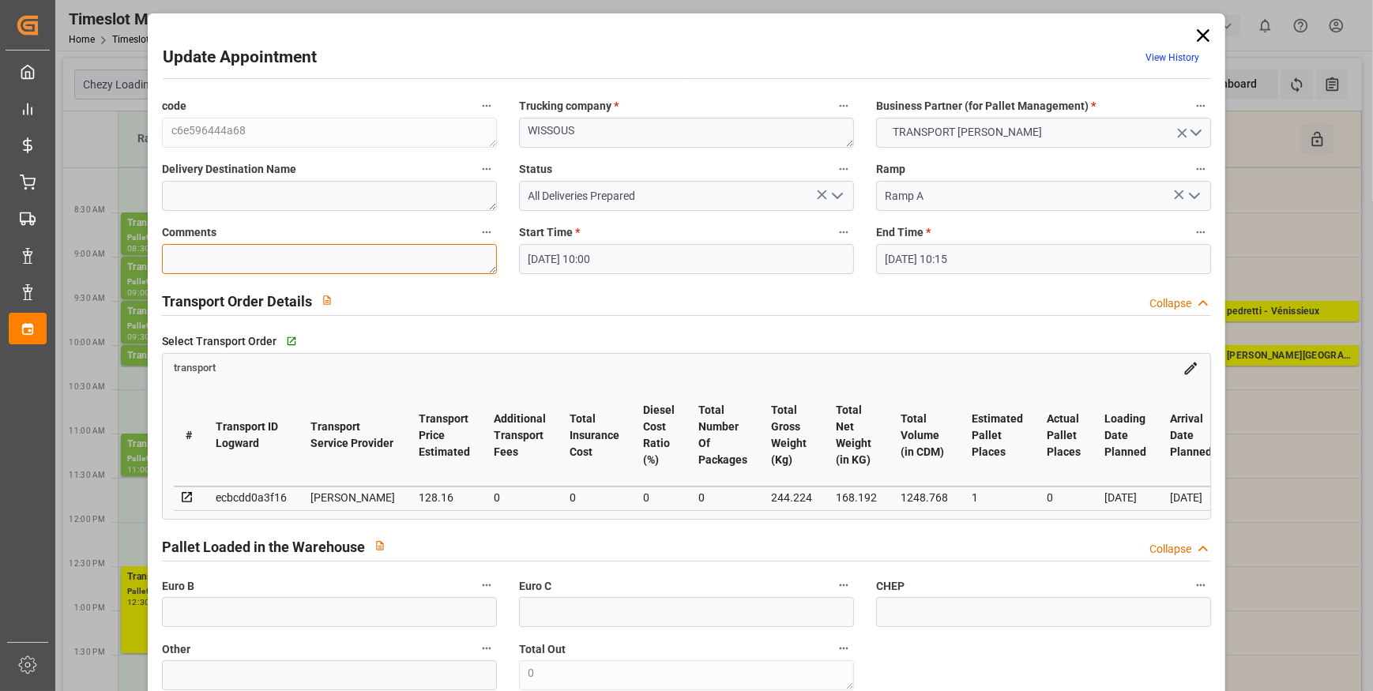
click at [197, 261] on textarea at bounding box center [329, 259] width 335 height 30
click at [838, 196] on icon "open menu" at bounding box center [837, 195] width 19 height 19
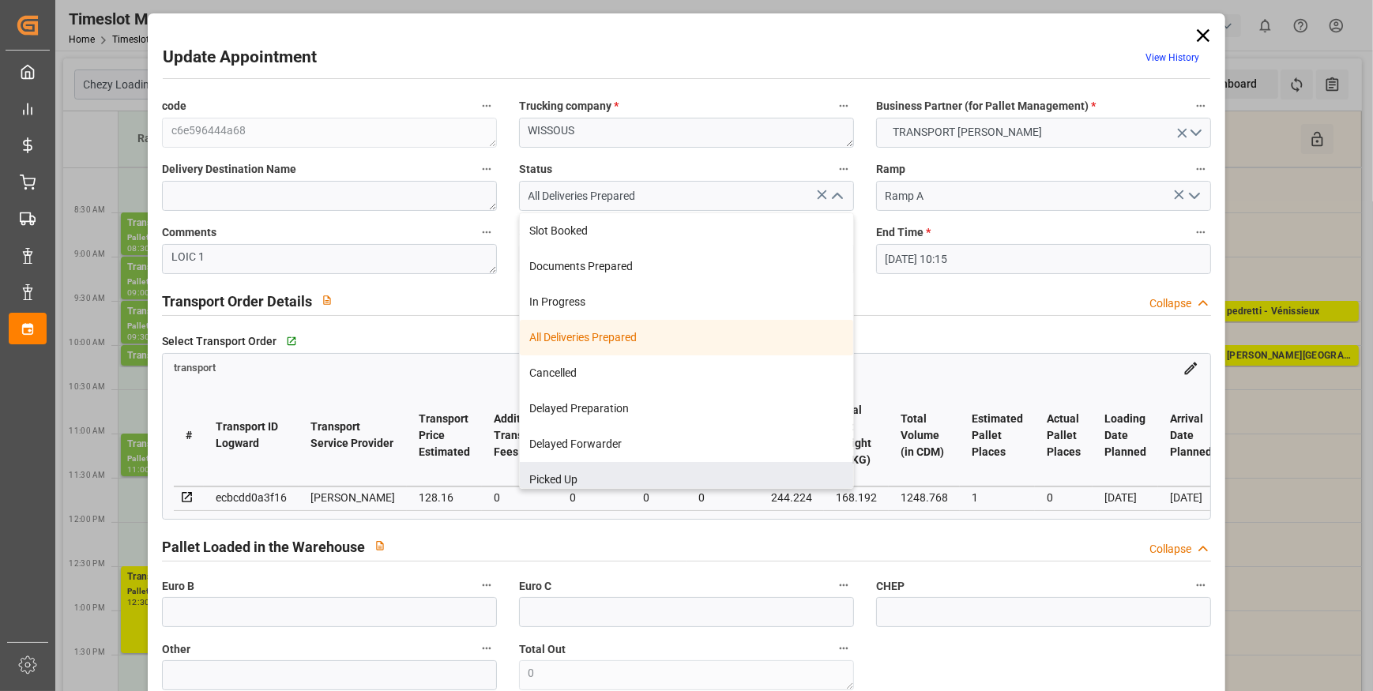
click at [544, 474] on div "Picked Up" at bounding box center [686, 480] width 333 height 36
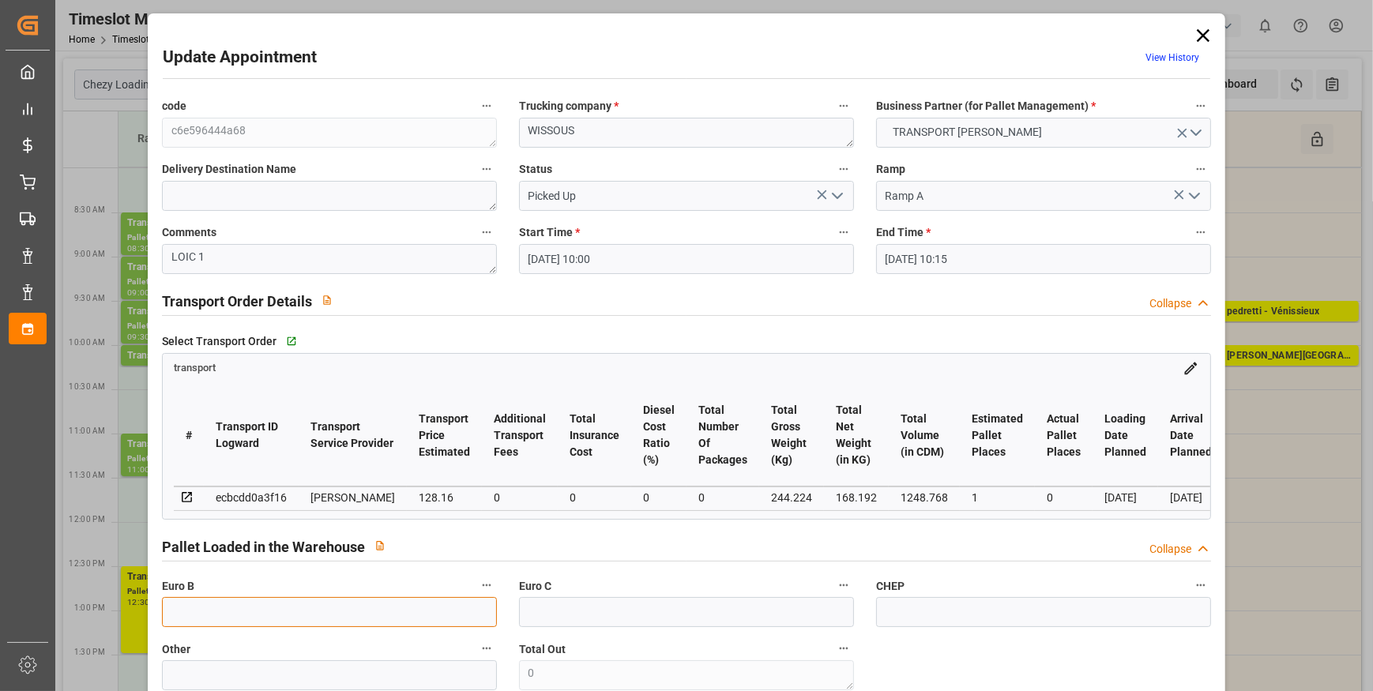
click at [210, 623] on input "text" at bounding box center [329, 612] width 335 height 30
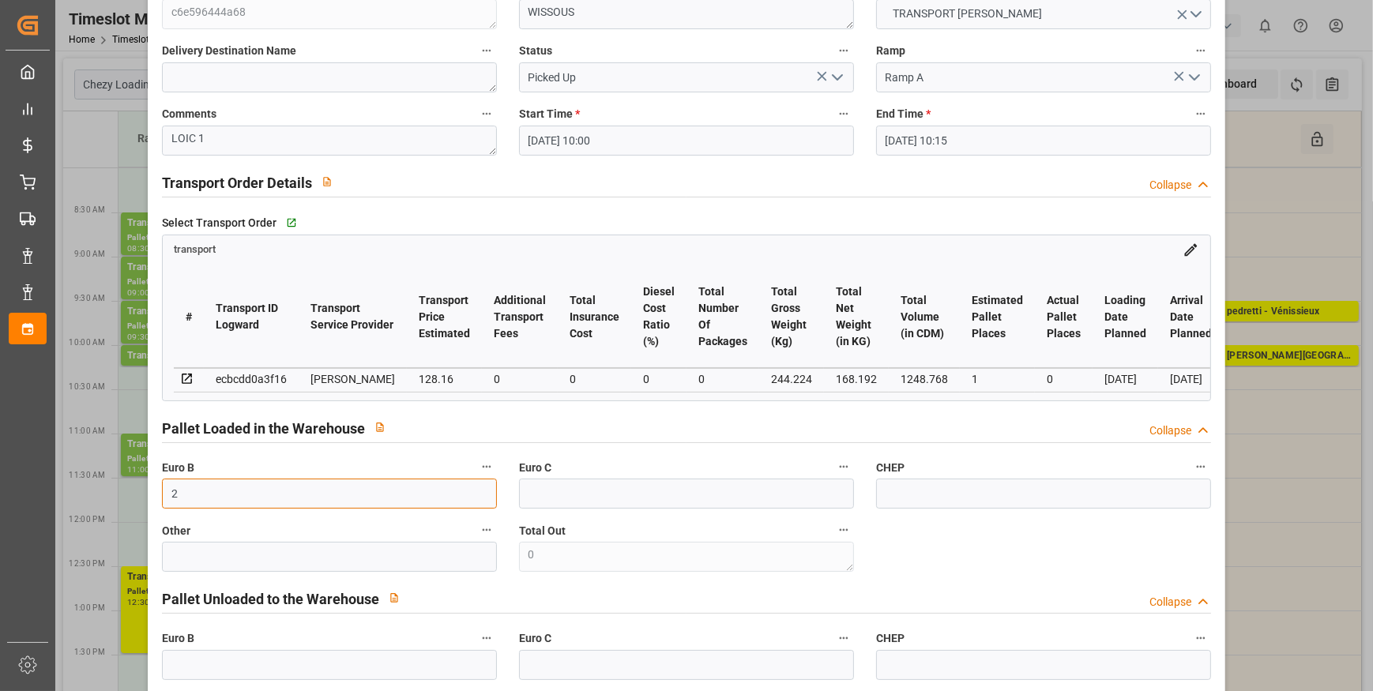
scroll to position [574, 0]
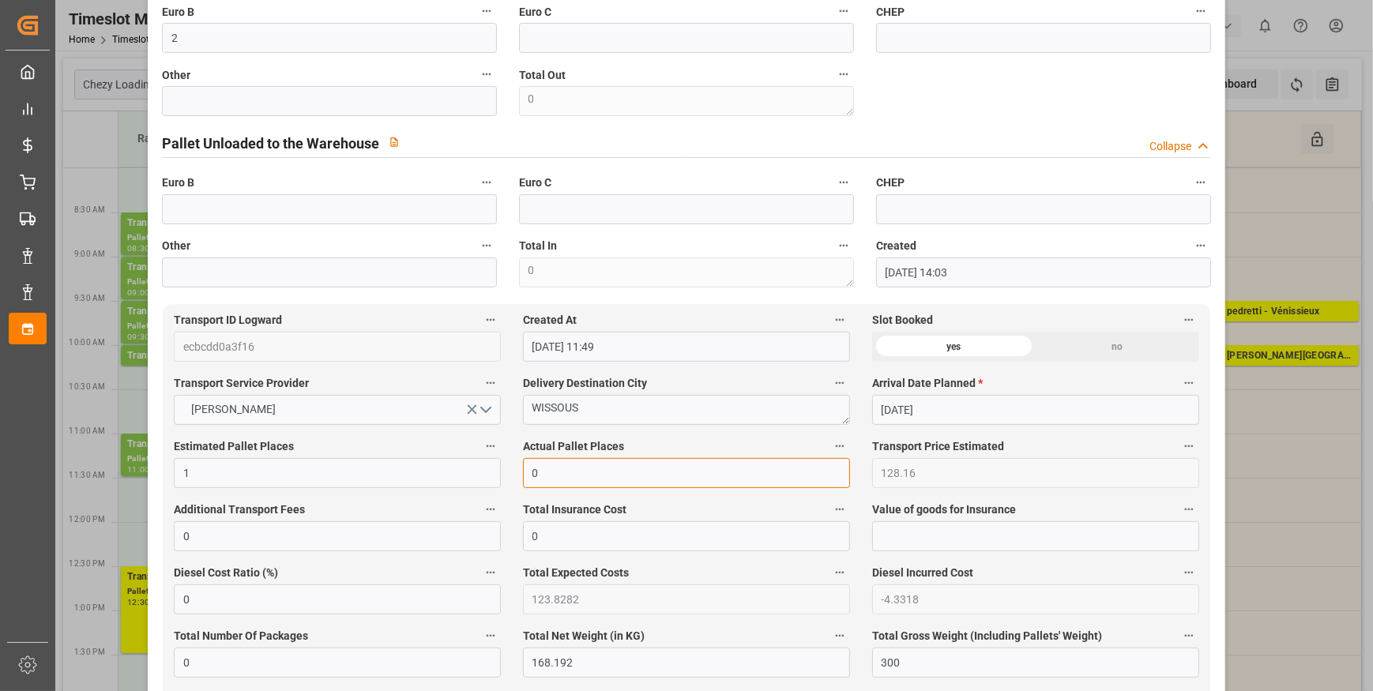
click at [578, 483] on input "0" at bounding box center [686, 473] width 327 height 30
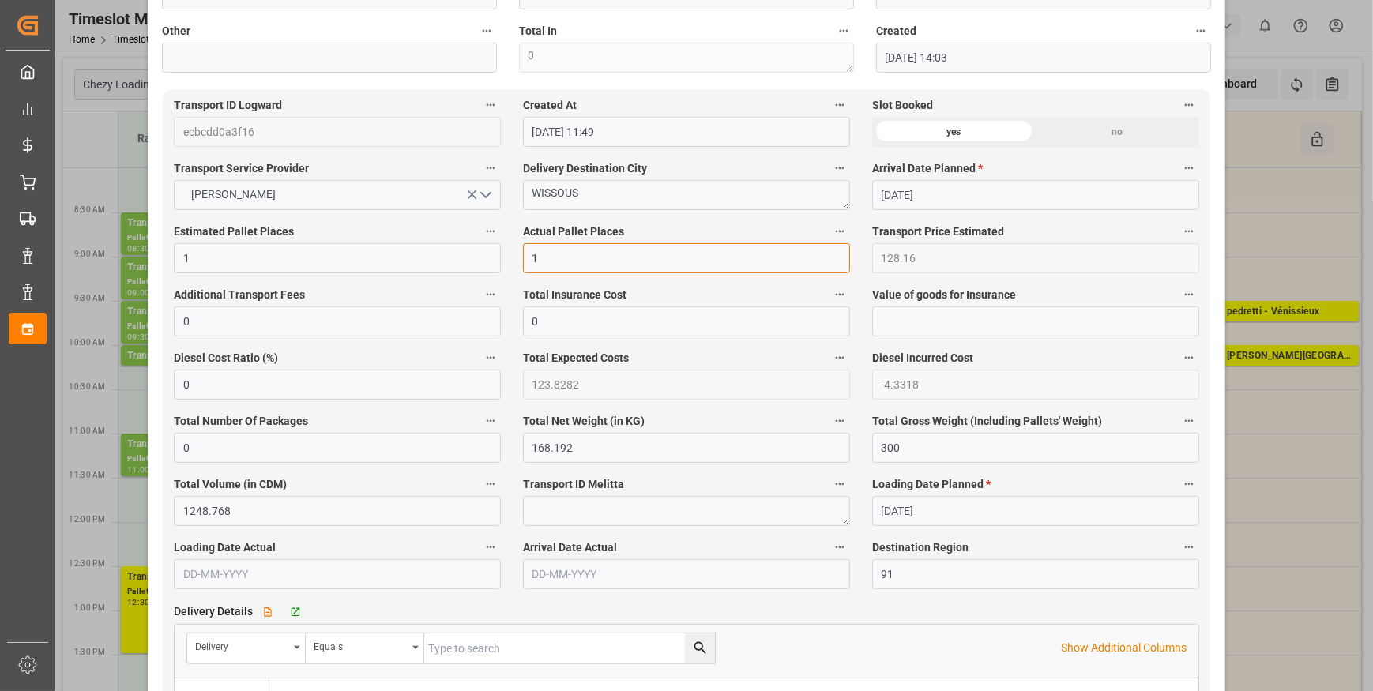
scroll to position [790, 0]
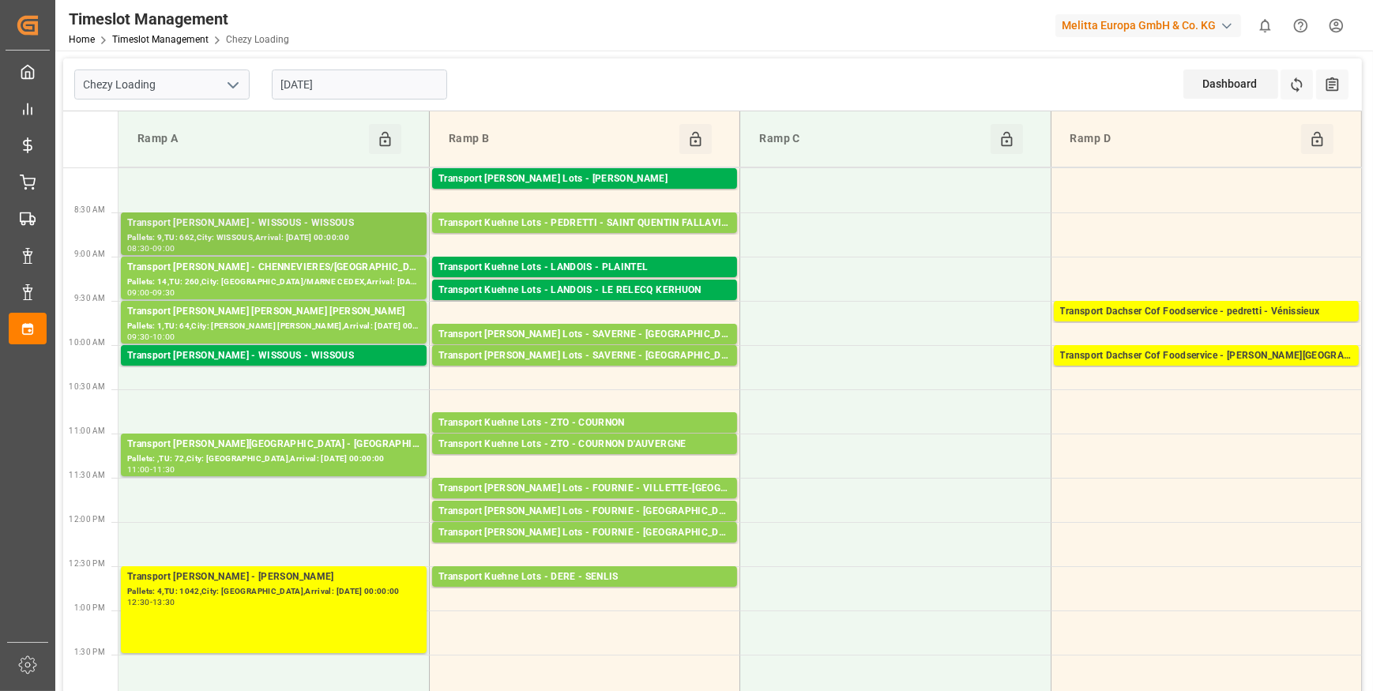
click at [303, 228] on div "Transport [PERSON_NAME] - WISSOUS - WISSOUS" at bounding box center [273, 224] width 293 height 16
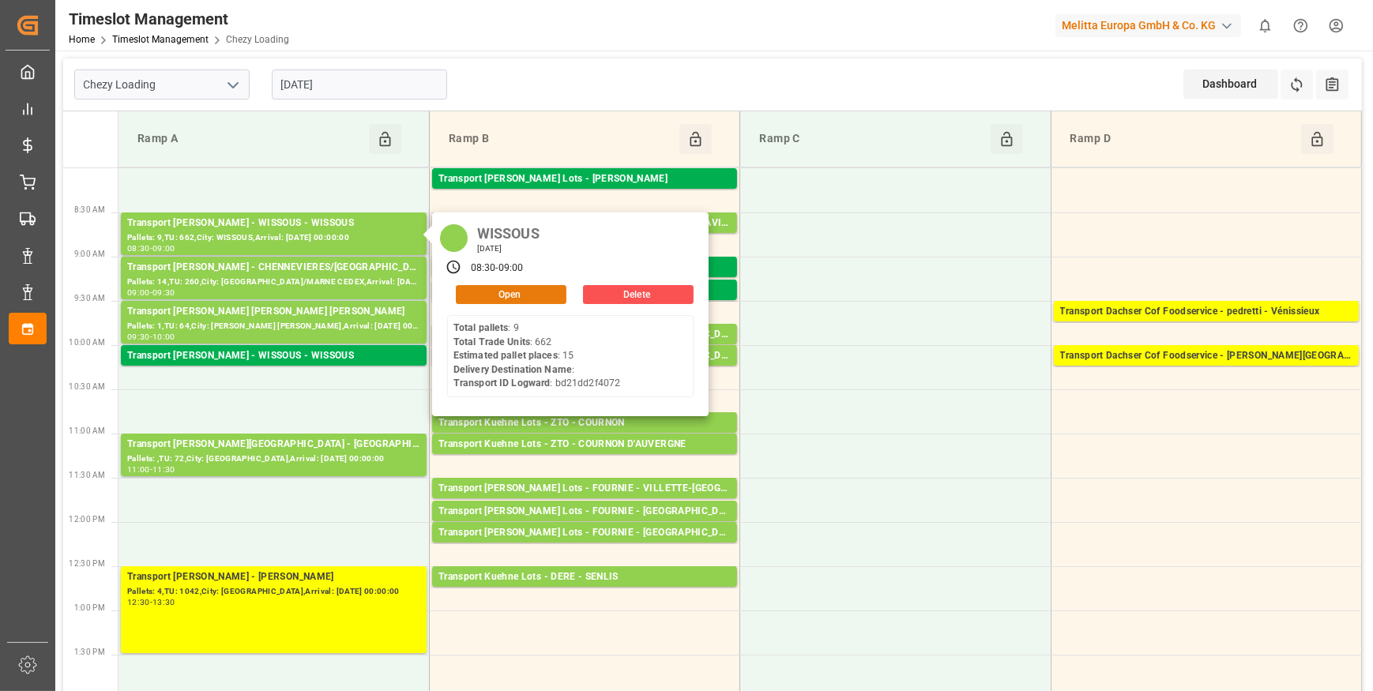
click at [476, 291] on button "Open" at bounding box center [511, 294] width 111 height 19
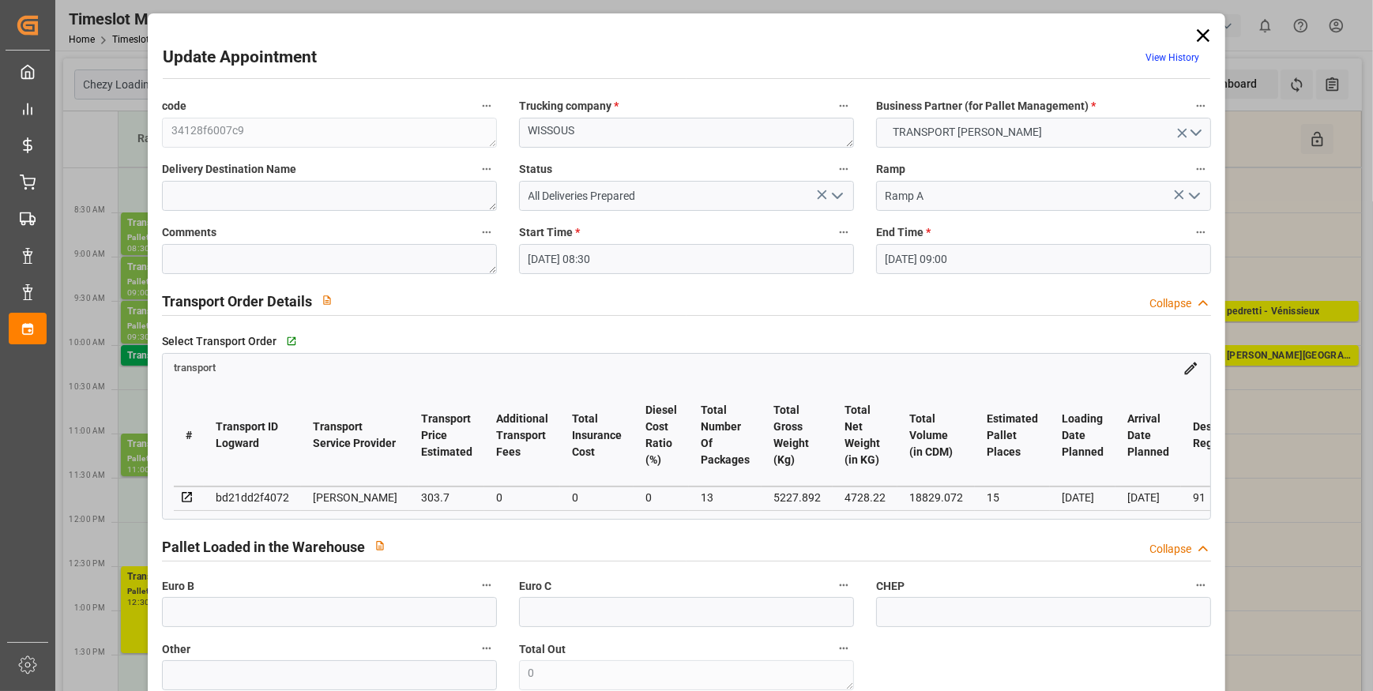
click at [831, 192] on icon "open menu" at bounding box center [837, 195] width 19 height 19
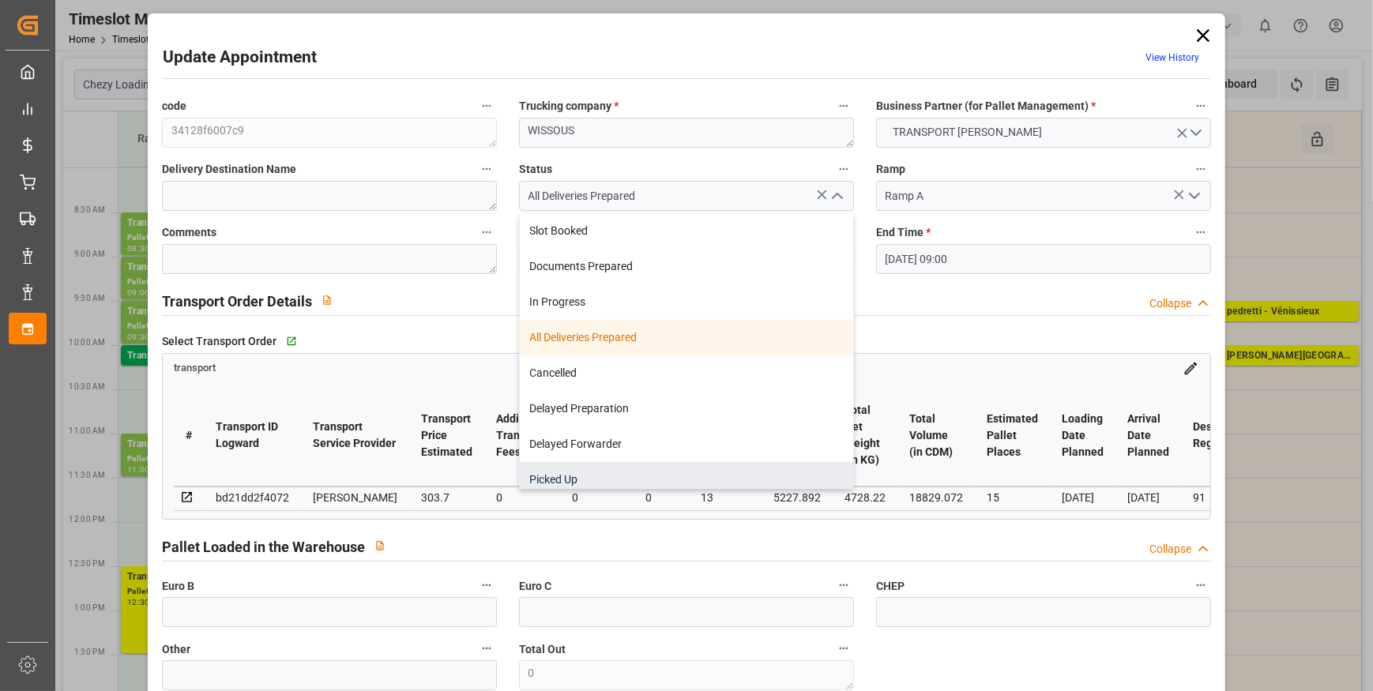
click at [549, 481] on div "Picked Up" at bounding box center [686, 480] width 333 height 36
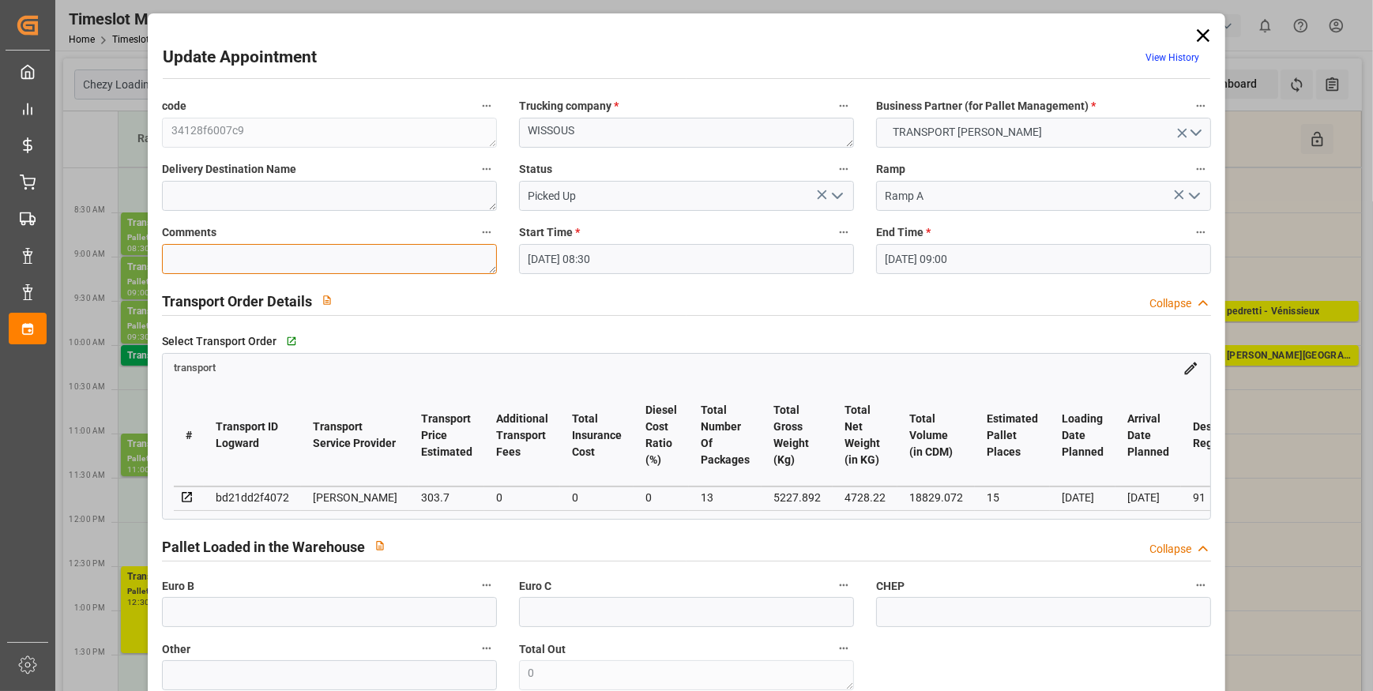
click at [181, 250] on textarea at bounding box center [329, 259] width 335 height 30
click at [238, 612] on input "text" at bounding box center [329, 612] width 335 height 30
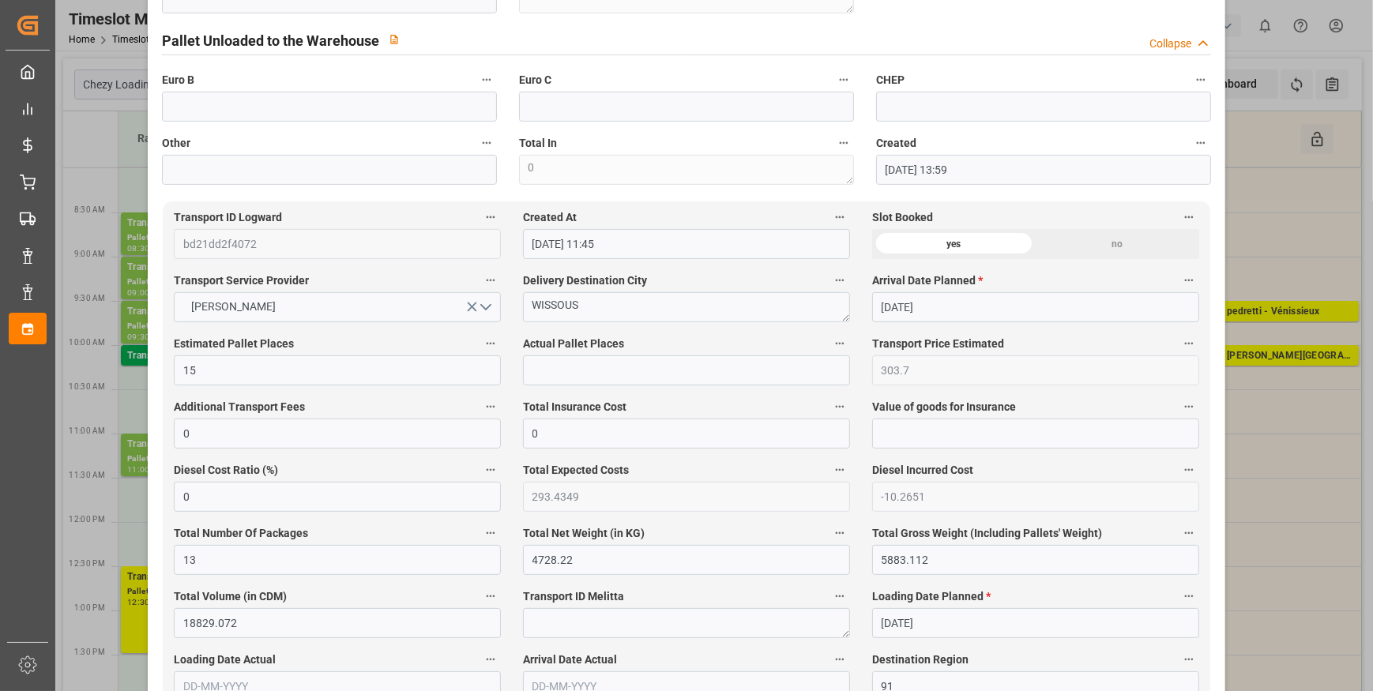
scroll to position [718, 0]
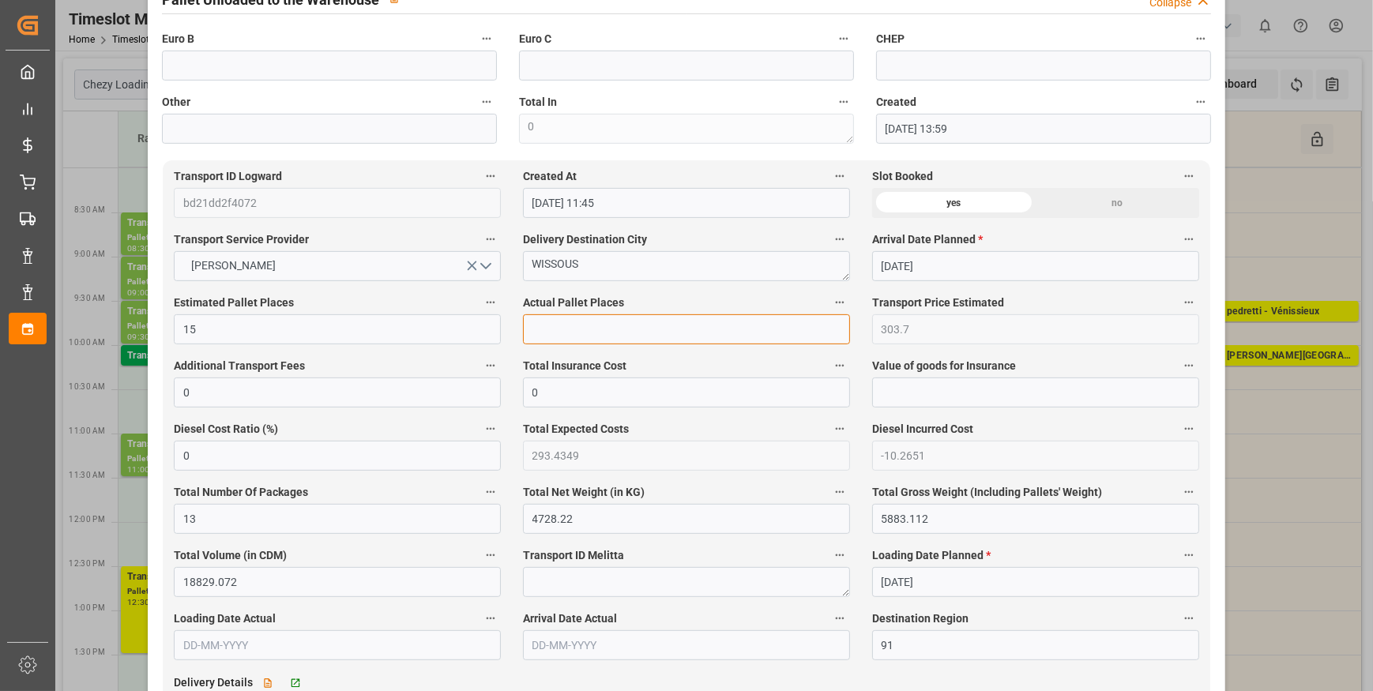
click at [538, 322] on input "text" at bounding box center [686, 329] width 327 height 30
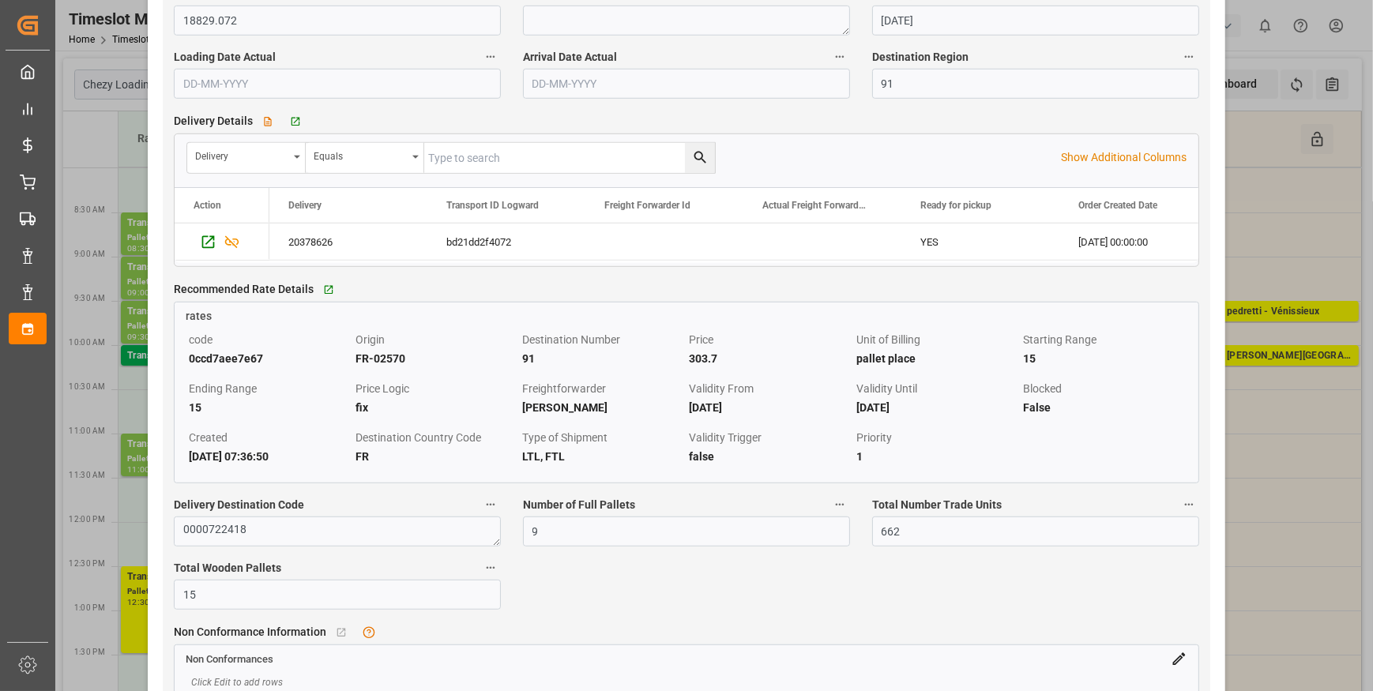
scroll to position [1293, 0]
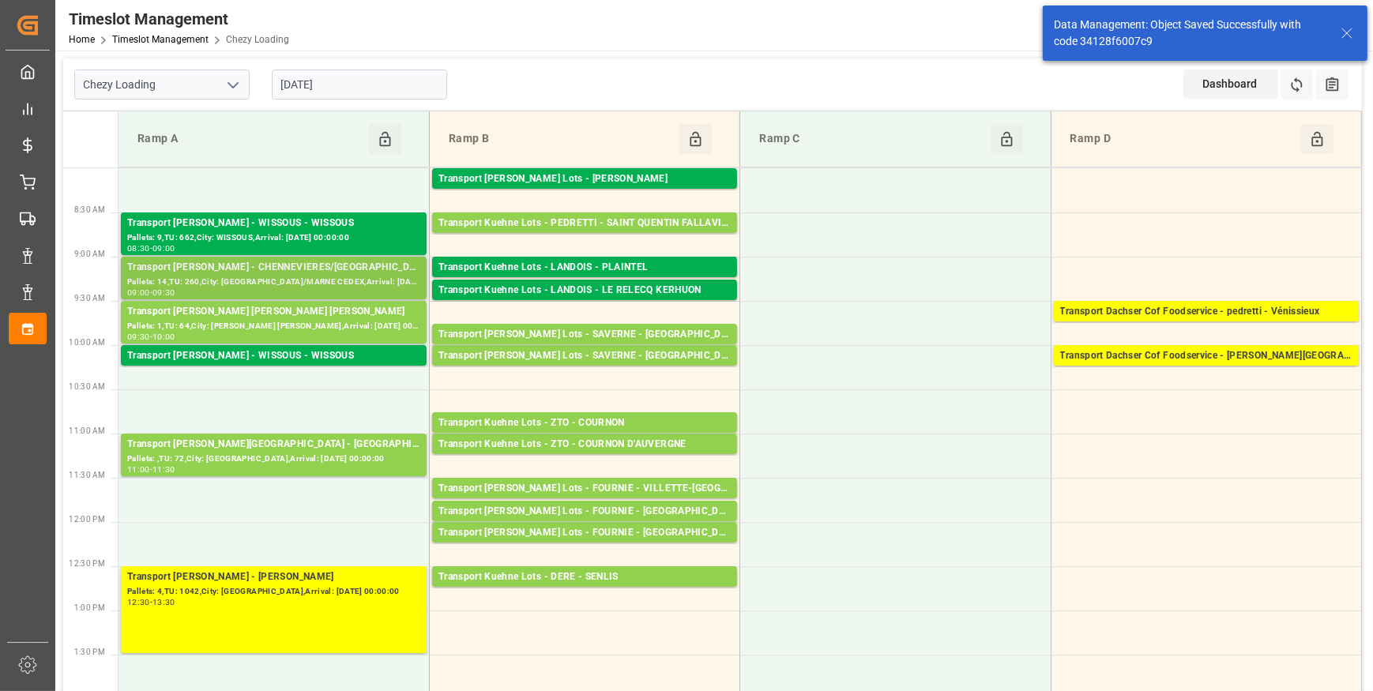
click at [352, 282] on div "Pallets: 14,TU: 260,City: [GEOGRAPHIC_DATA]/MARNE CEDEX,Arrival: [DATE] 00:00:00" at bounding box center [273, 282] width 293 height 13
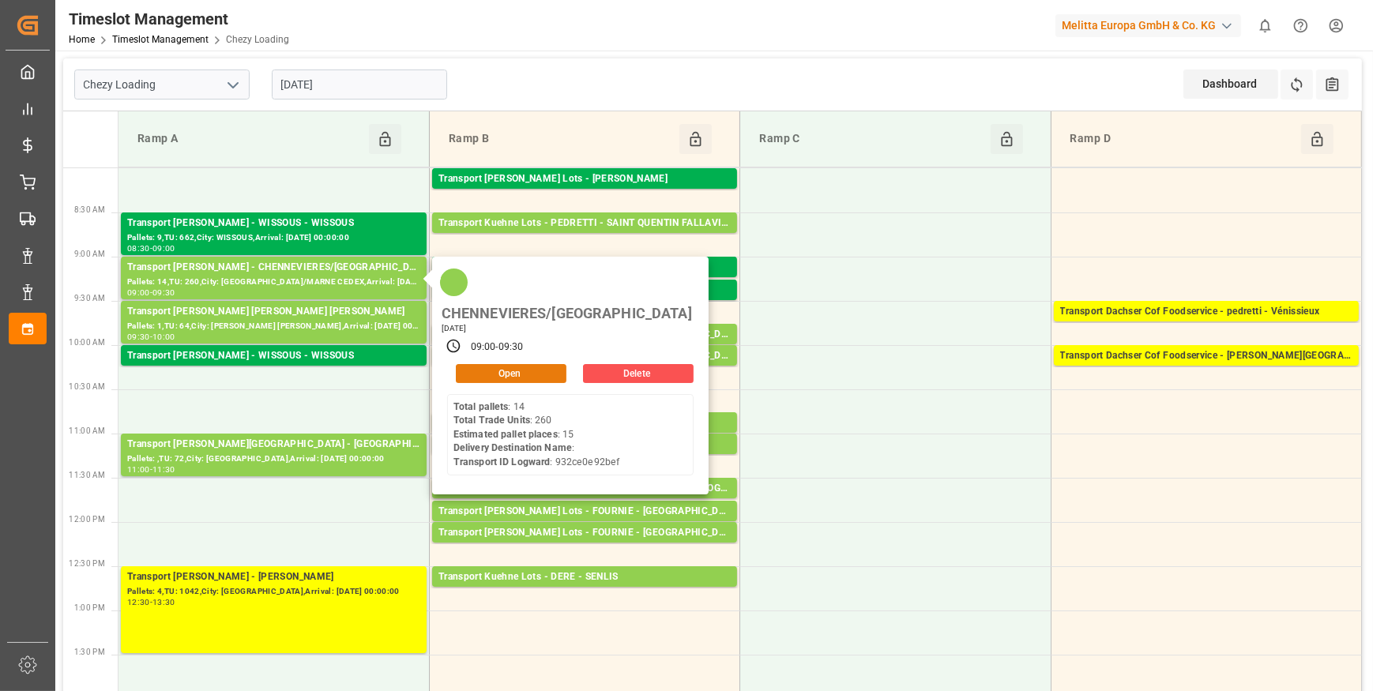
click at [516, 364] on button "Open" at bounding box center [511, 373] width 111 height 19
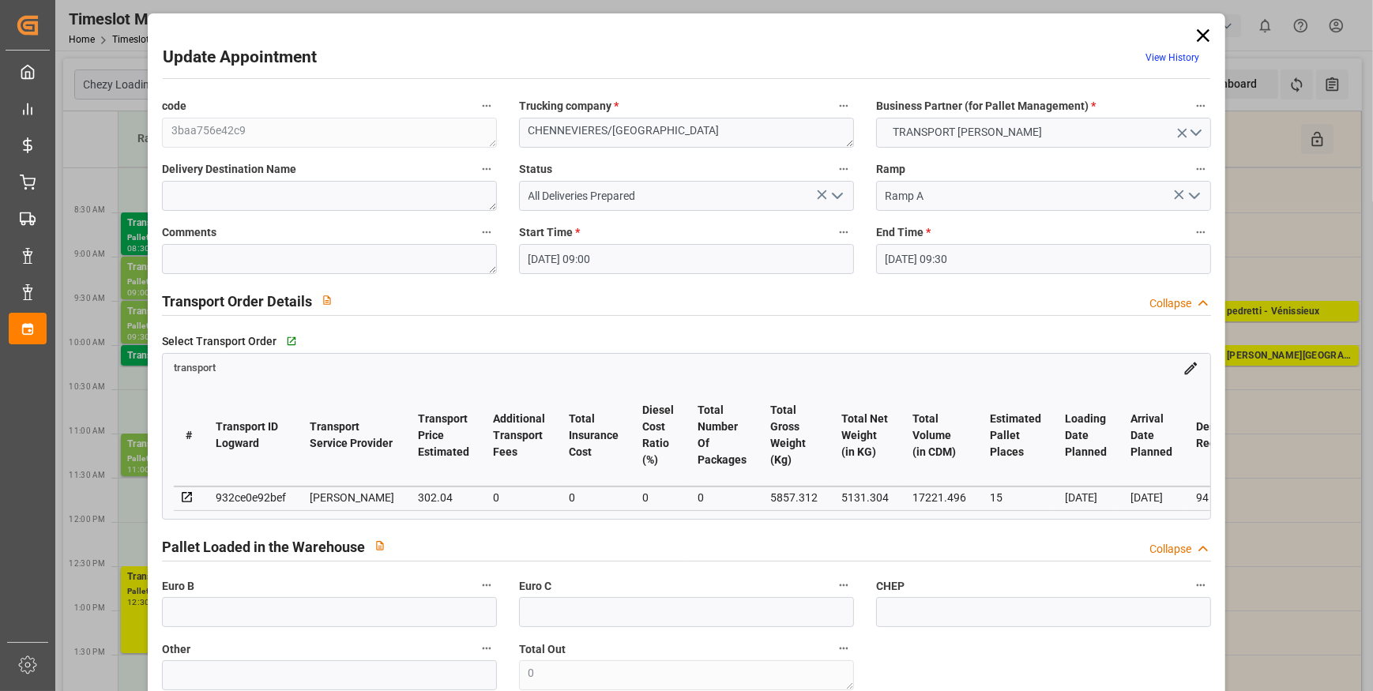
click at [839, 194] on polyline "open menu" at bounding box center [837, 196] width 9 height 5
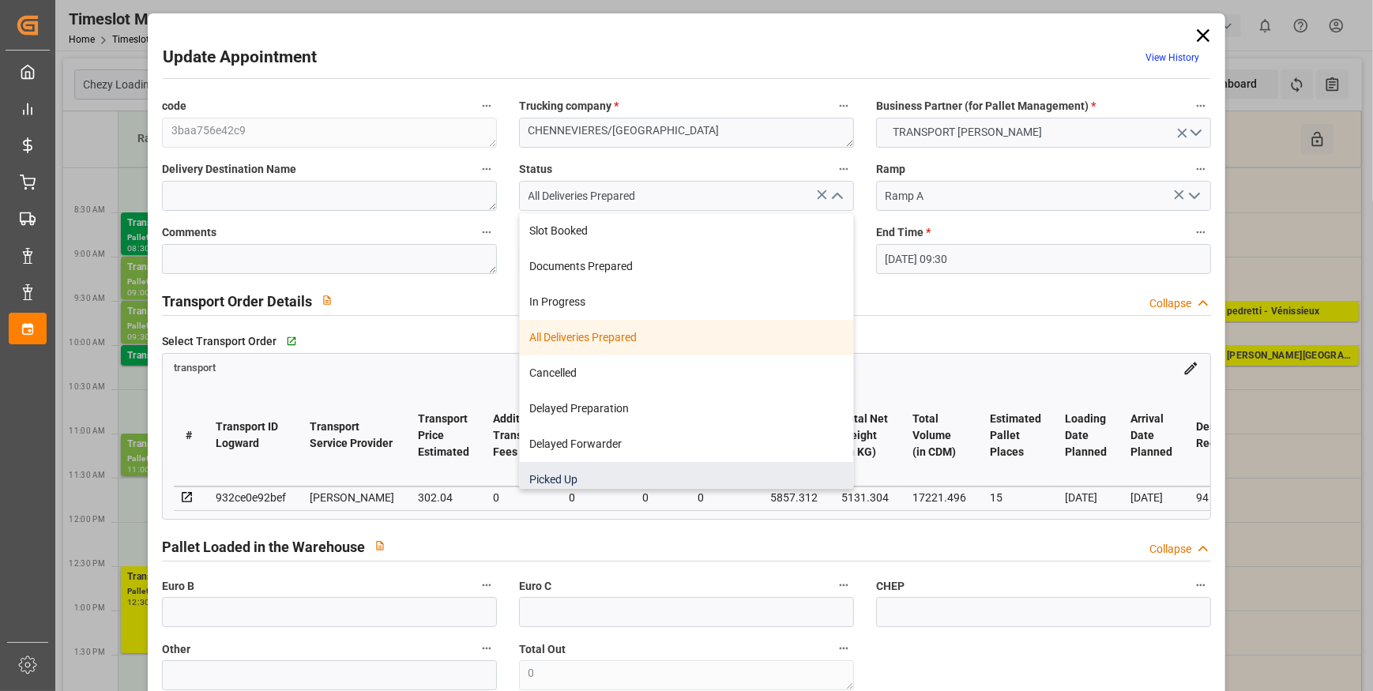
click at [556, 476] on div "Picked Up" at bounding box center [686, 480] width 333 height 36
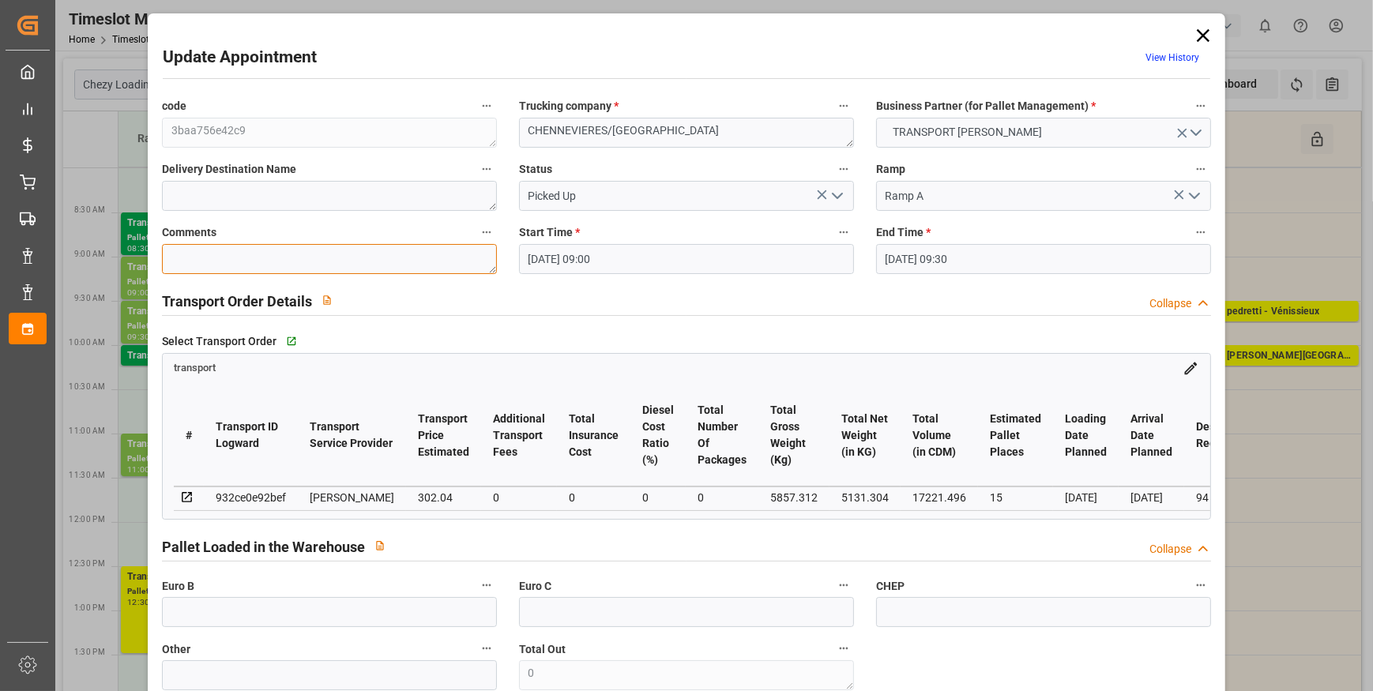
click at [216, 254] on textarea at bounding box center [329, 259] width 335 height 30
click at [231, 614] on input "text" at bounding box center [329, 612] width 335 height 30
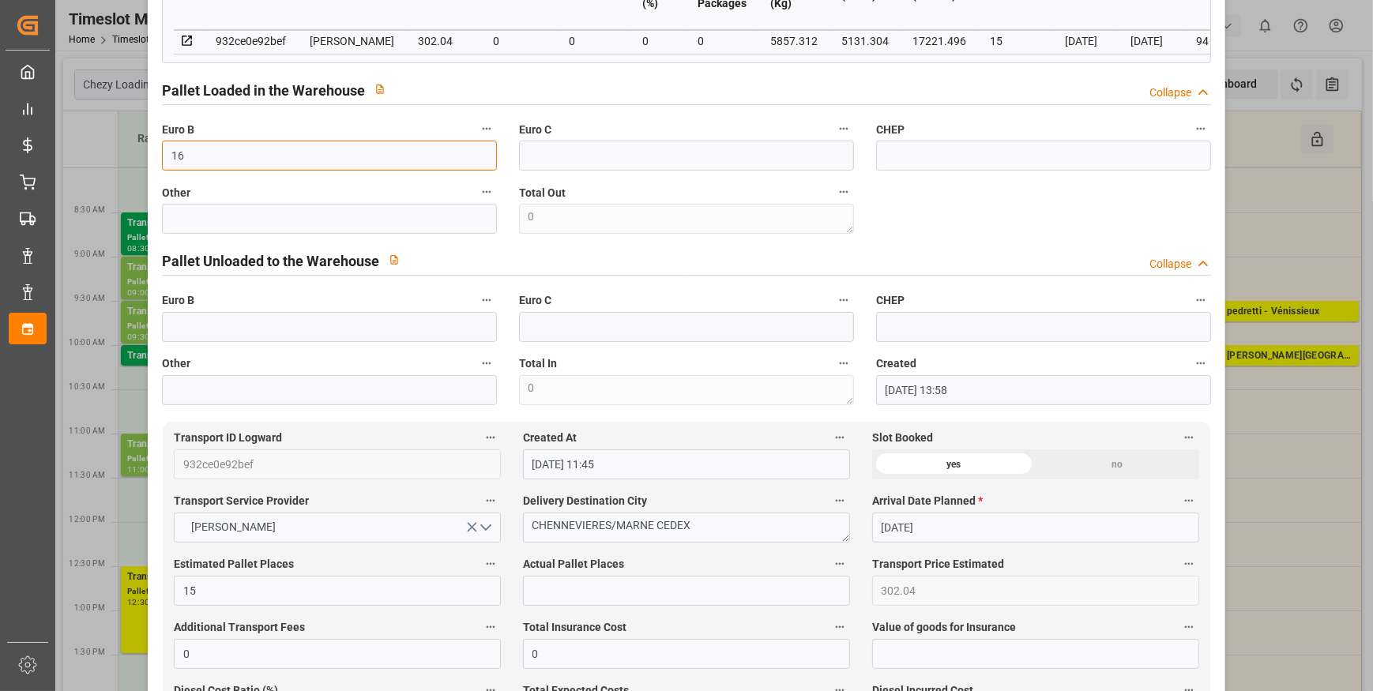
scroll to position [646, 0]
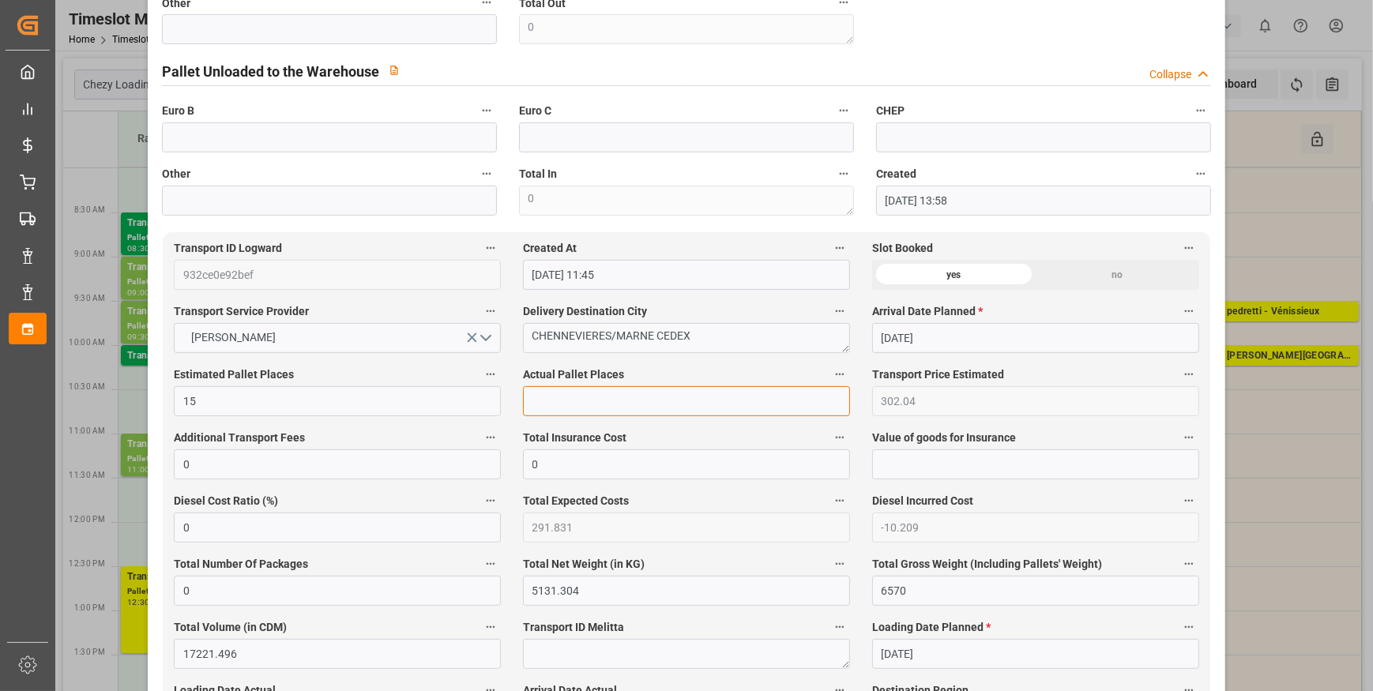
click at [533, 405] on input "text" at bounding box center [686, 401] width 327 height 30
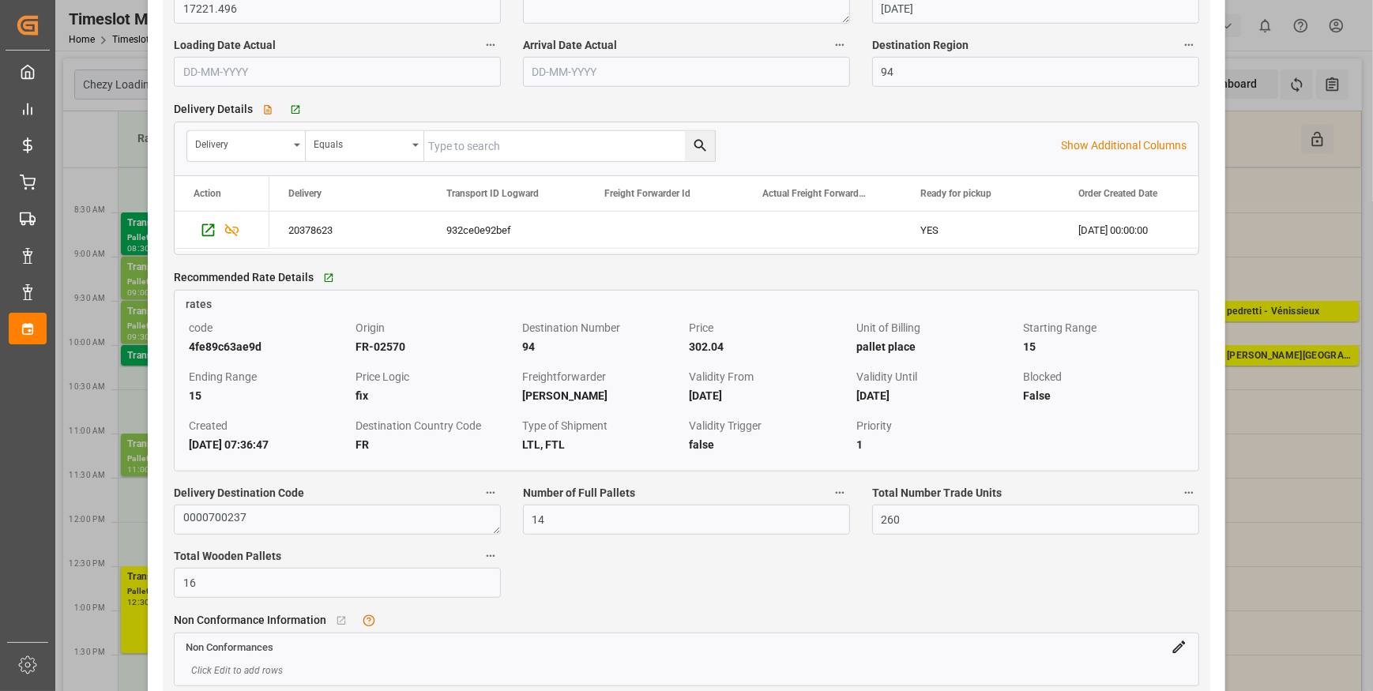
scroll to position [1293, 0]
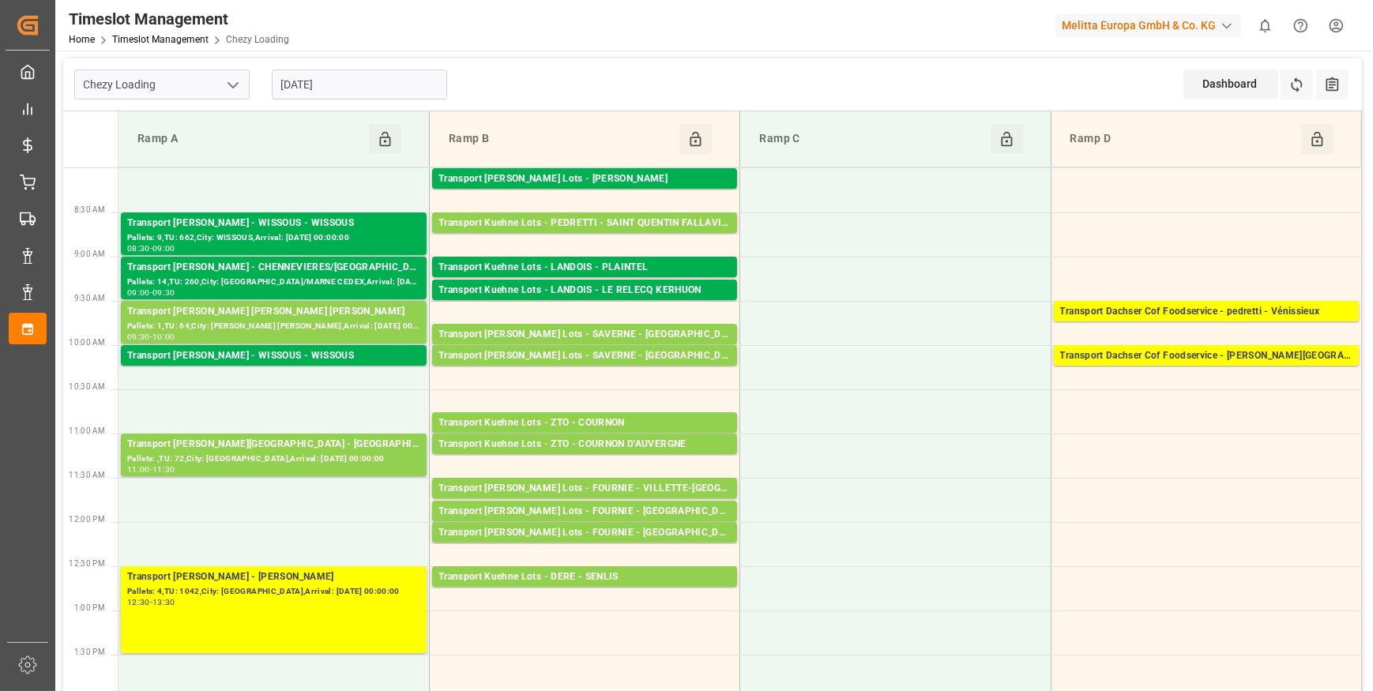
click at [346, 76] on input "[DATE]" at bounding box center [359, 85] width 175 height 30
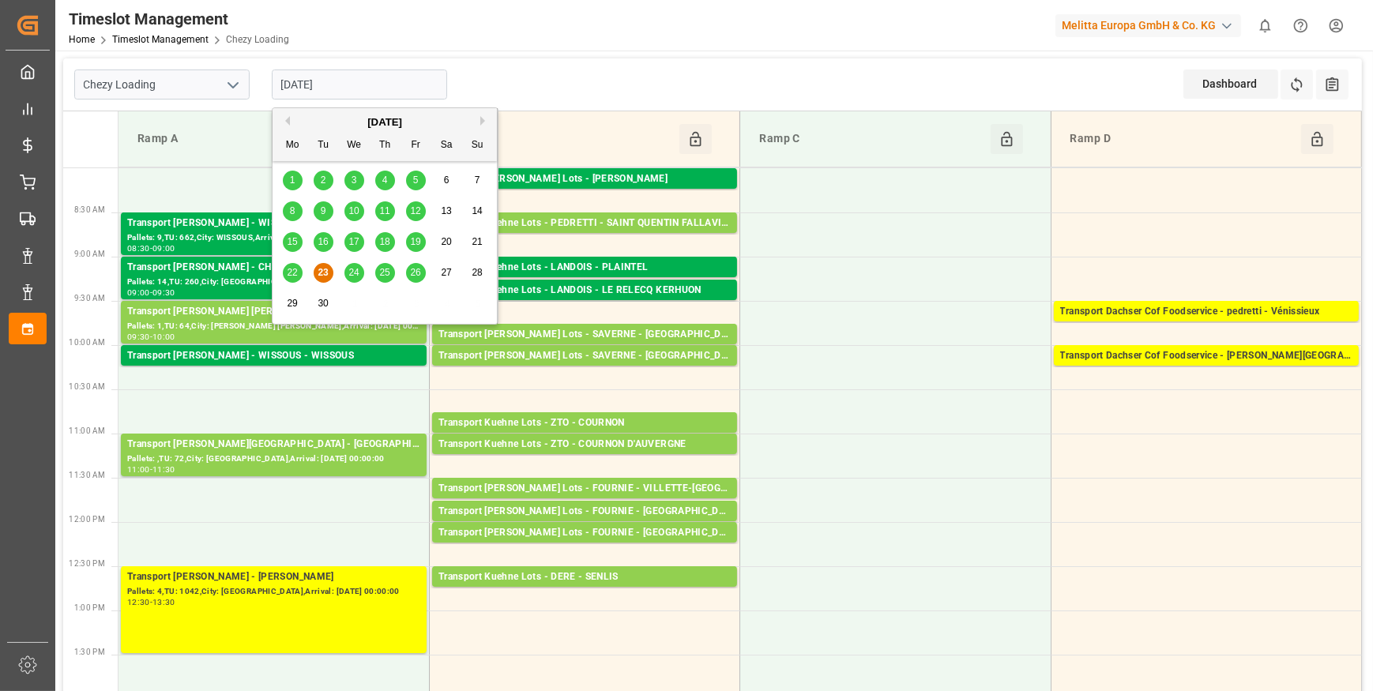
click at [237, 86] on icon "open menu" at bounding box center [233, 85] width 19 height 19
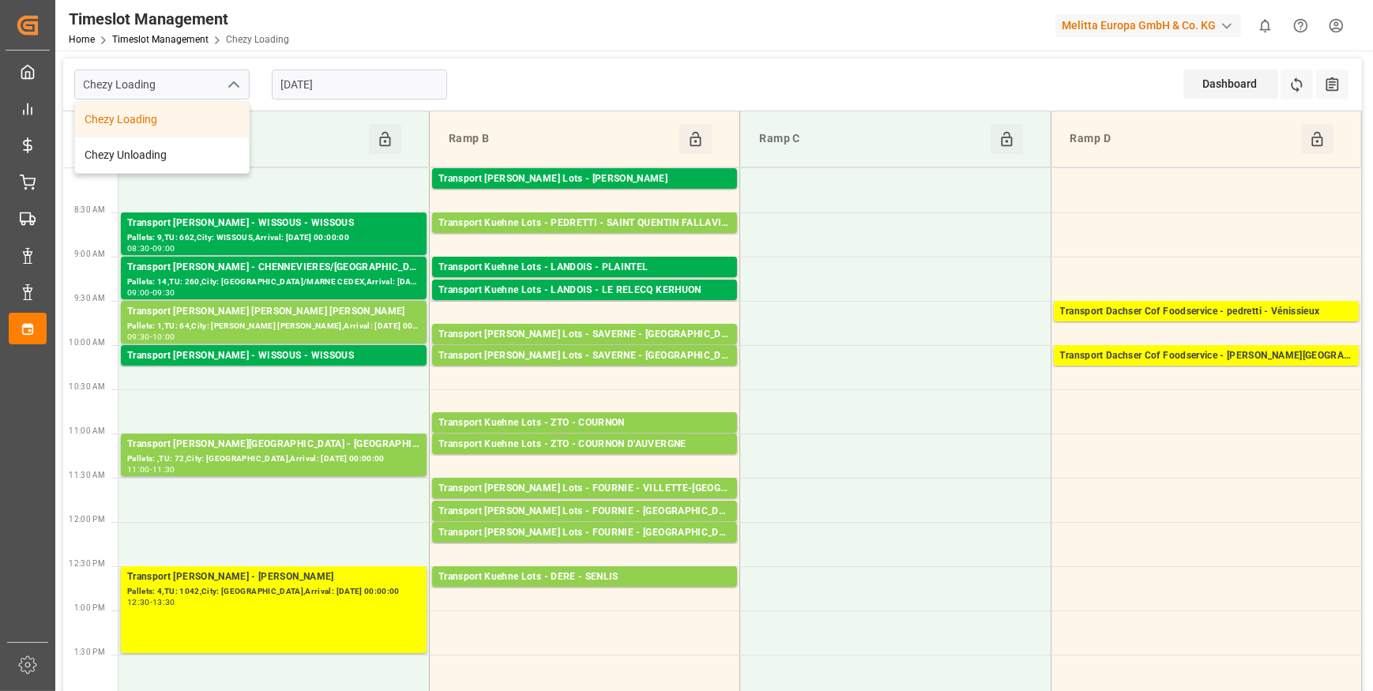
click at [118, 119] on div "Chezy Loading" at bounding box center [162, 120] width 174 height 36
click at [228, 85] on icon "open menu" at bounding box center [233, 85] width 19 height 19
click at [178, 150] on div "Chezy Unloading" at bounding box center [162, 155] width 174 height 36
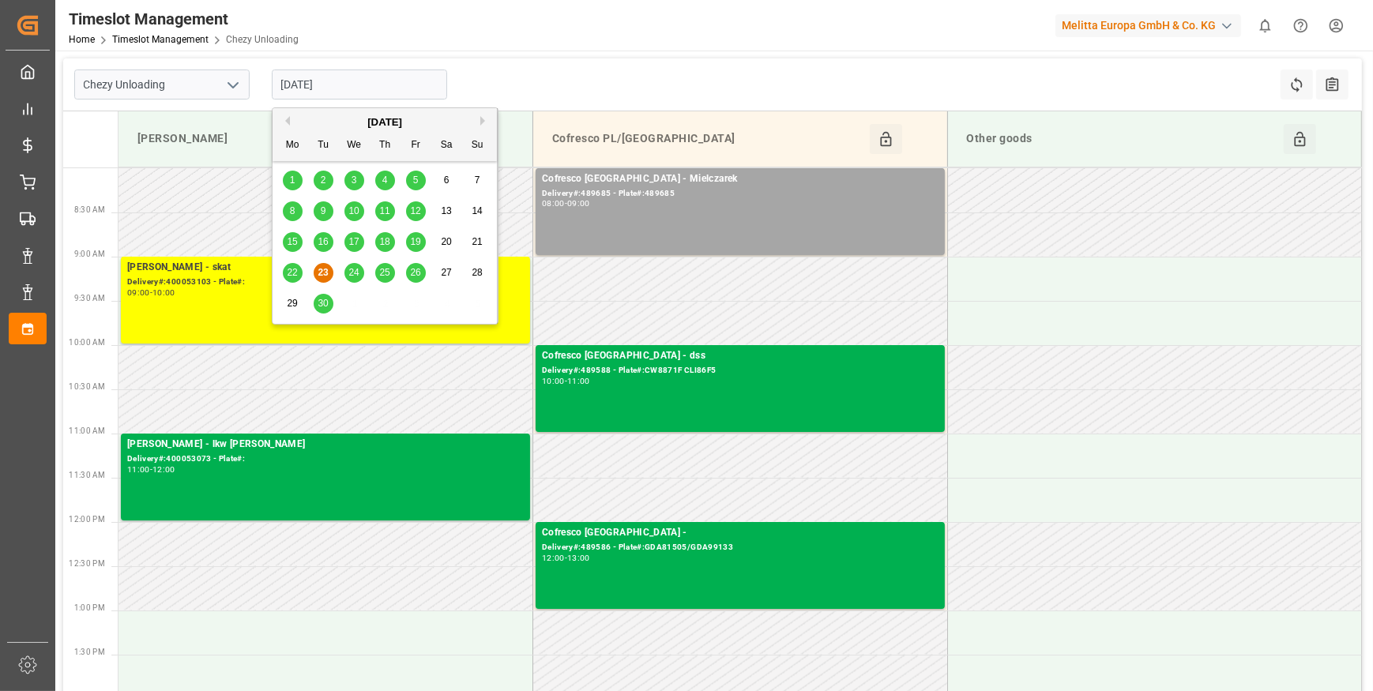
click at [370, 86] on input "[DATE]" at bounding box center [359, 85] width 175 height 30
click at [360, 272] on div "24" at bounding box center [354, 273] width 20 height 19
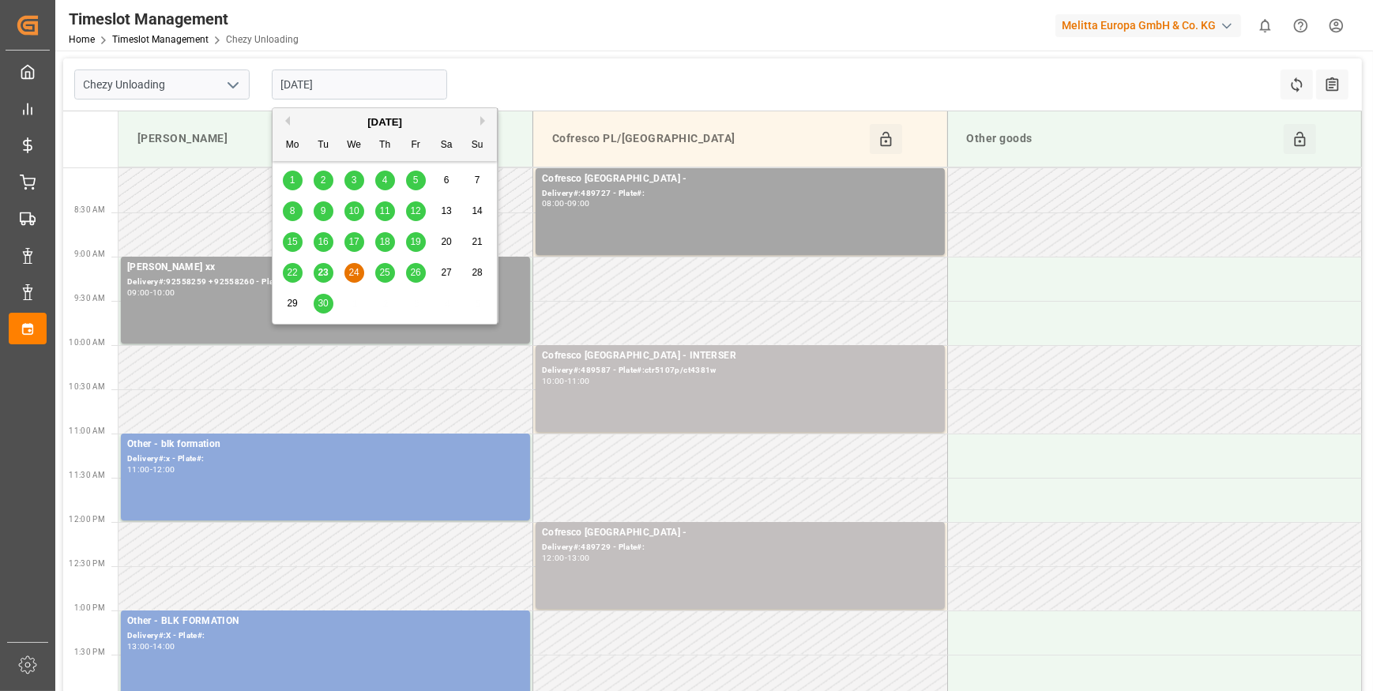
click at [352, 86] on input "[DATE]" at bounding box center [359, 85] width 175 height 30
click at [324, 270] on span "23" at bounding box center [323, 272] width 10 height 11
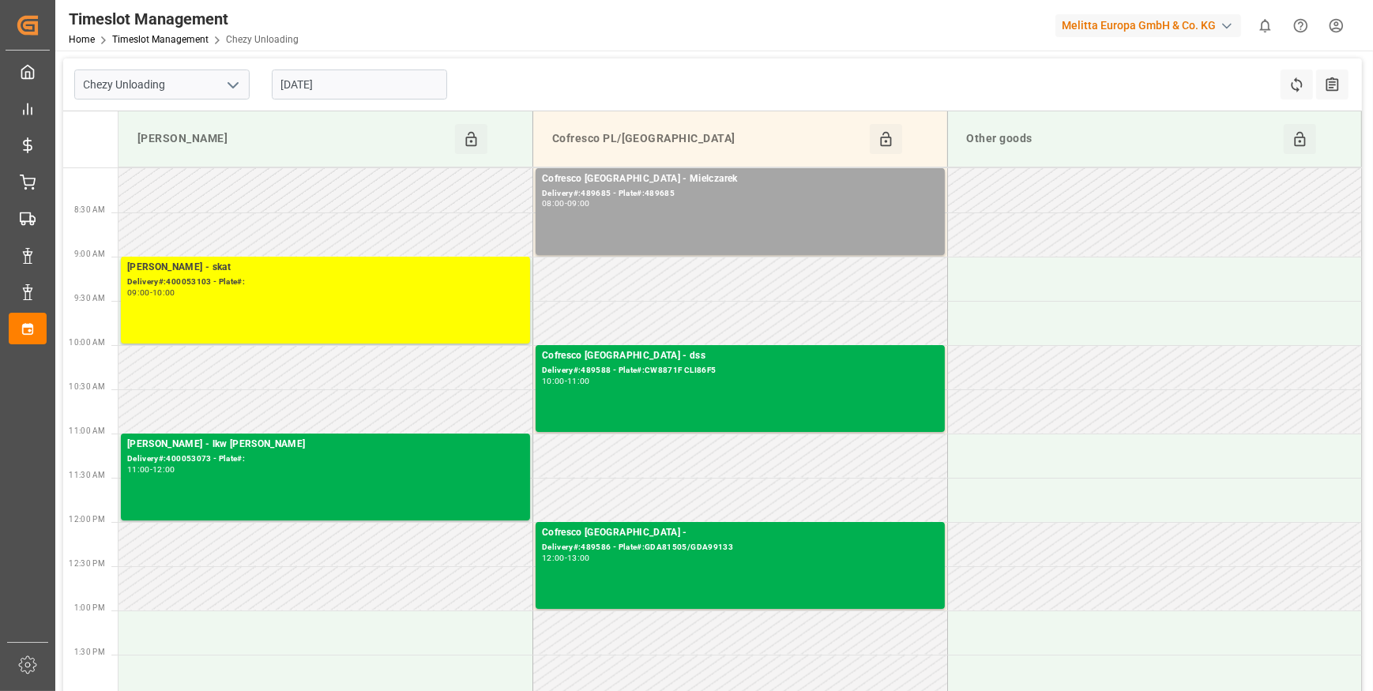
click at [405, 84] on input "[DATE]" at bounding box center [359, 85] width 175 height 30
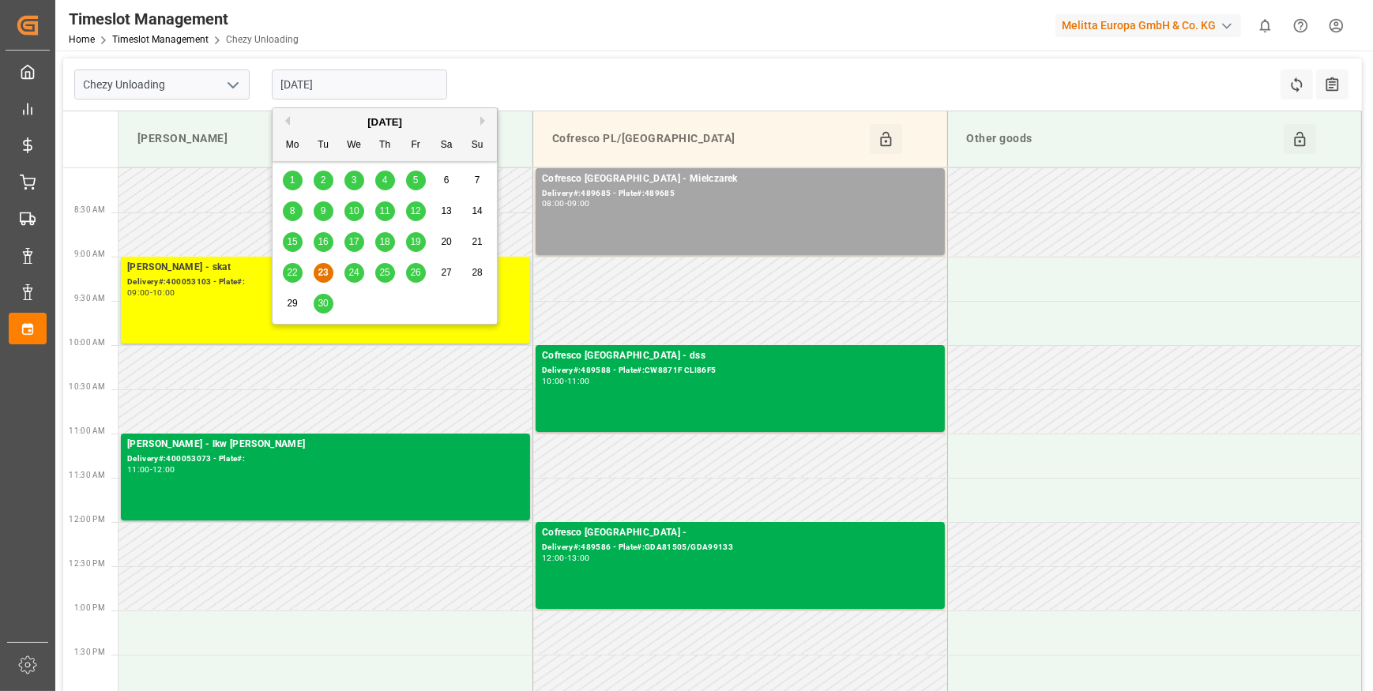
click at [356, 276] on span "24" at bounding box center [353, 272] width 10 height 11
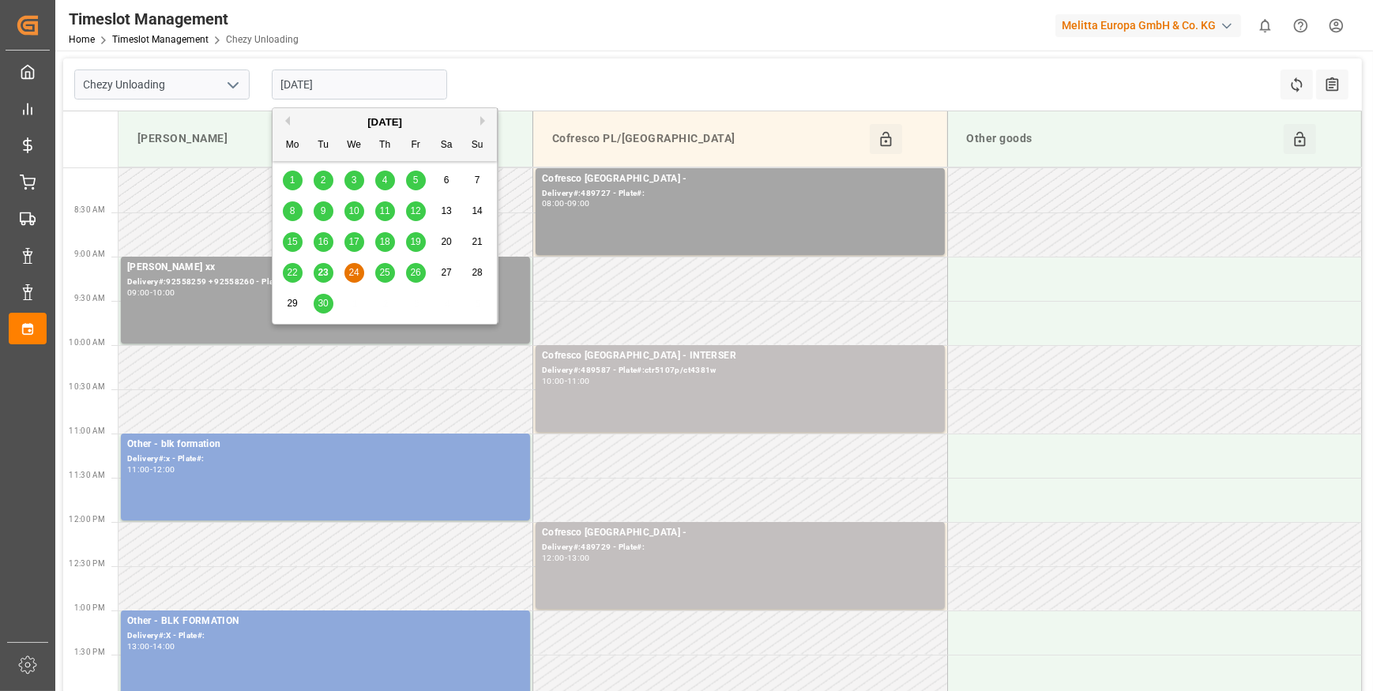
click at [377, 79] on input "[DATE]" at bounding box center [359, 85] width 175 height 30
click at [386, 270] on span "25" at bounding box center [384, 272] width 10 height 11
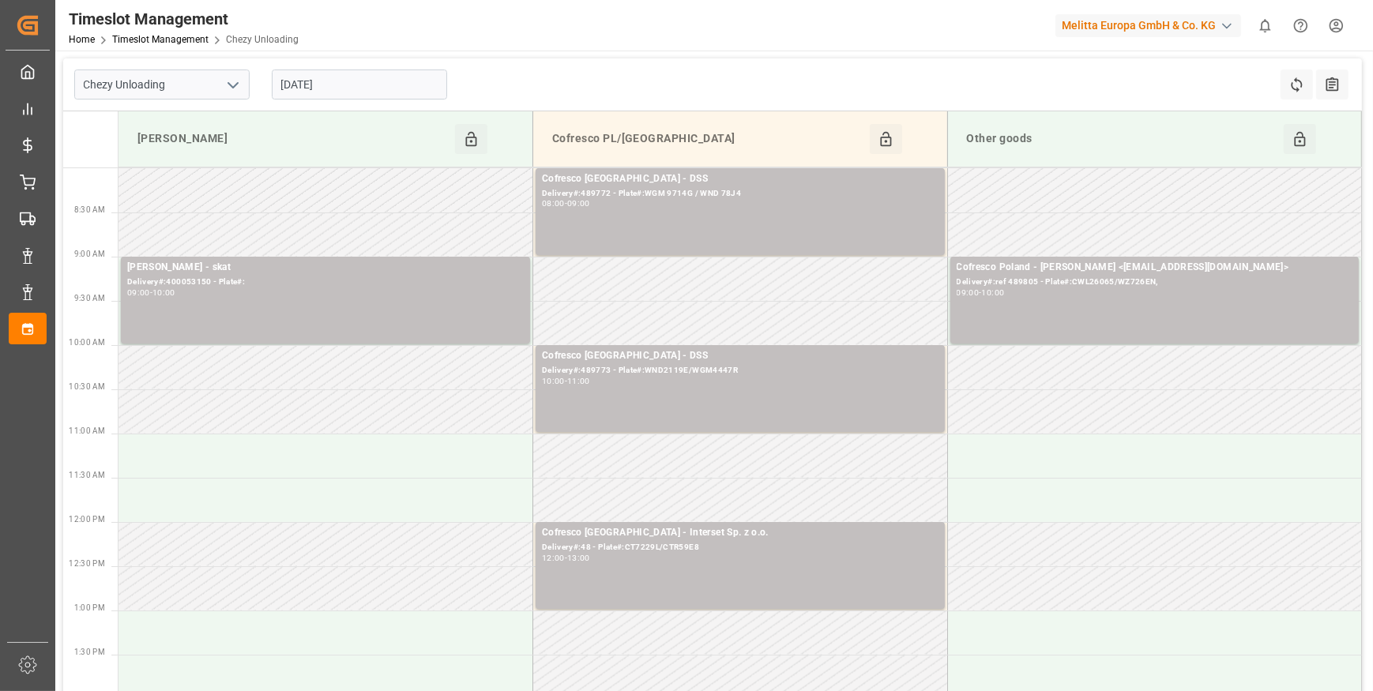
click at [233, 86] on polyline "open menu" at bounding box center [232, 85] width 9 height 5
click at [150, 125] on div "Chezy Loading" at bounding box center [162, 120] width 174 height 36
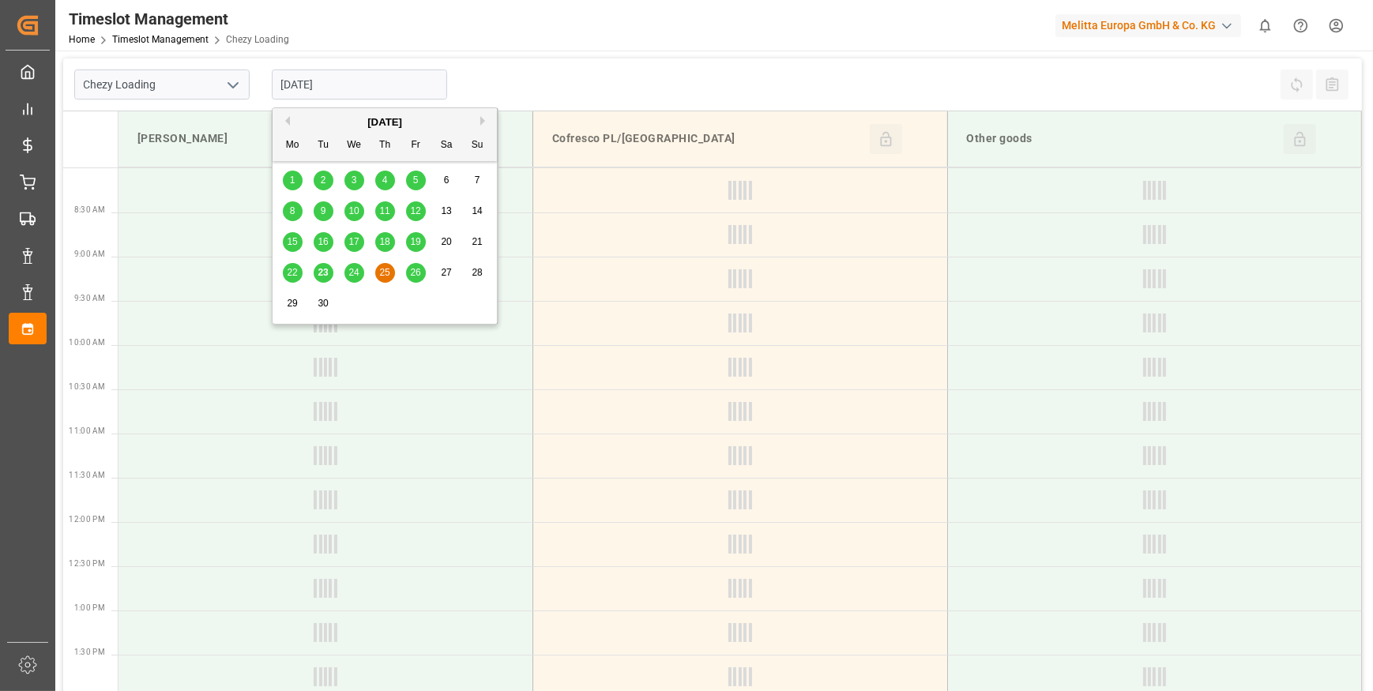
click at [292, 76] on input "[DATE]" at bounding box center [359, 85] width 175 height 30
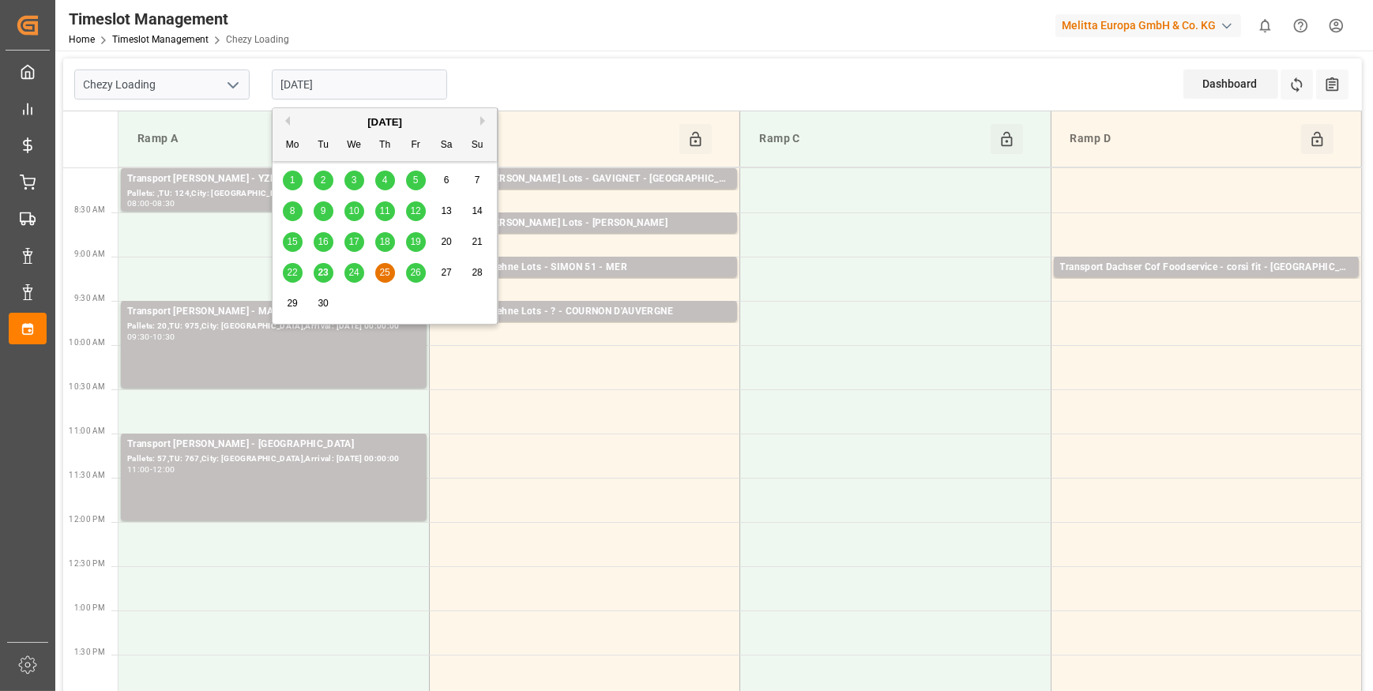
click at [329, 272] on div "23" at bounding box center [324, 273] width 20 height 19
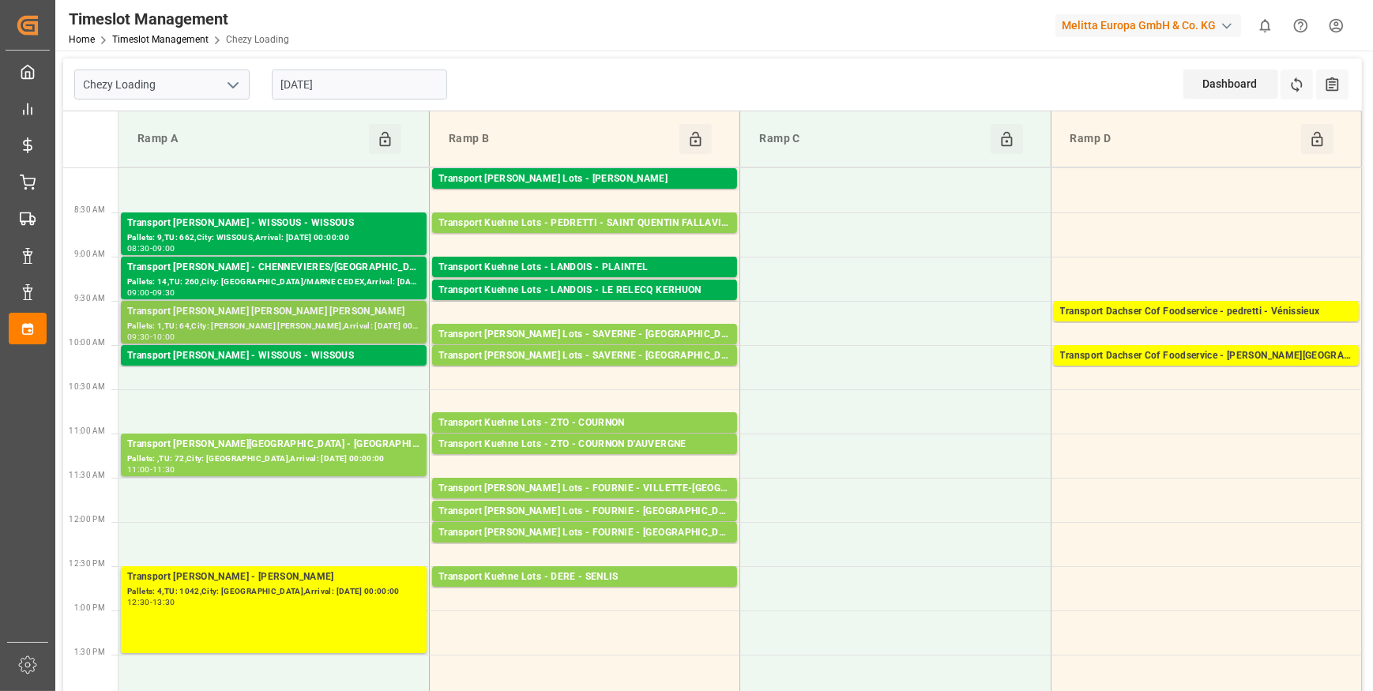
click at [284, 316] on div "Transport [PERSON_NAME] [PERSON_NAME] [PERSON_NAME]" at bounding box center [273, 312] width 293 height 16
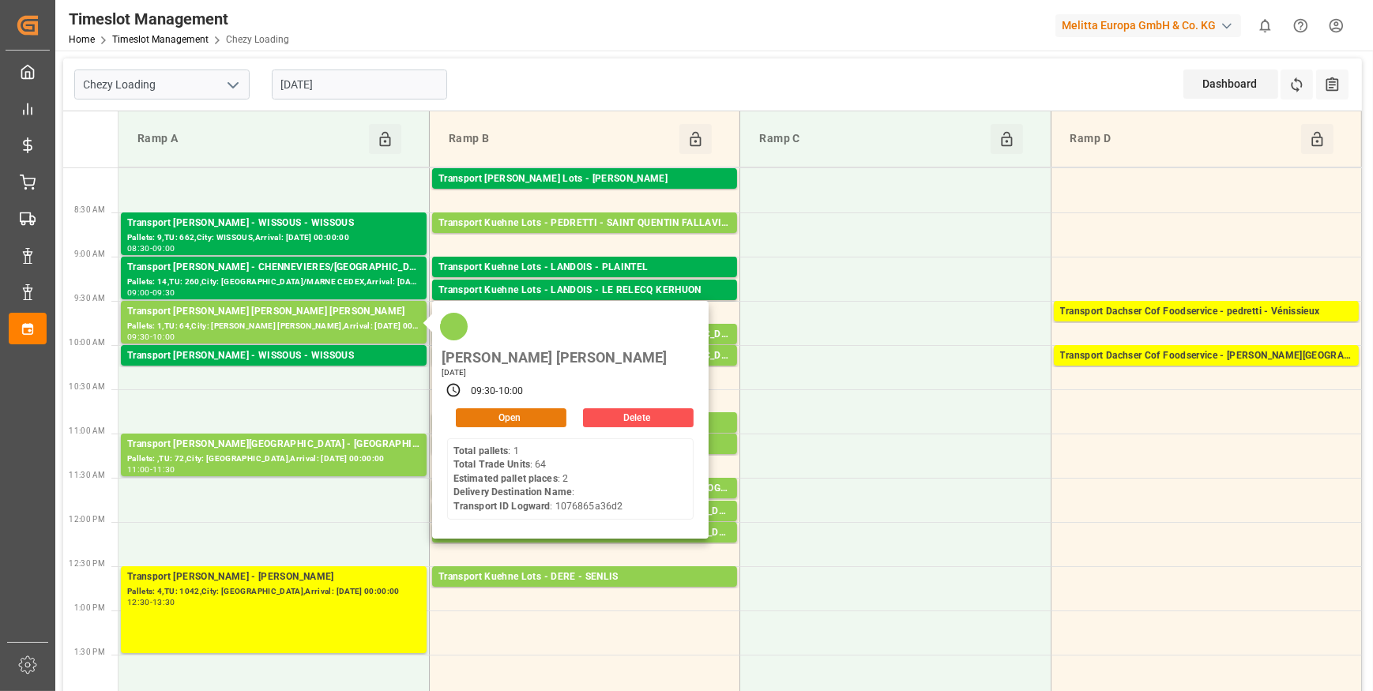
click at [498, 408] on button "Open" at bounding box center [511, 417] width 111 height 19
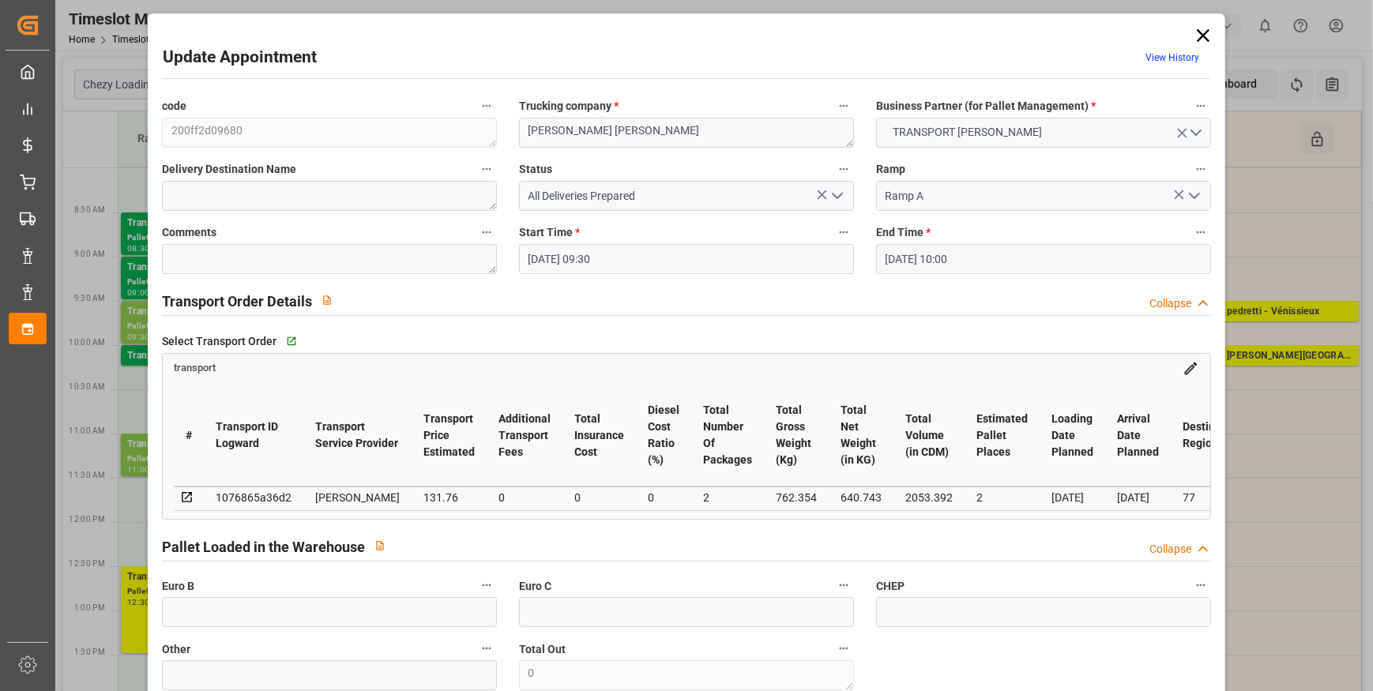
click at [832, 194] on icon "open menu" at bounding box center [837, 195] width 19 height 19
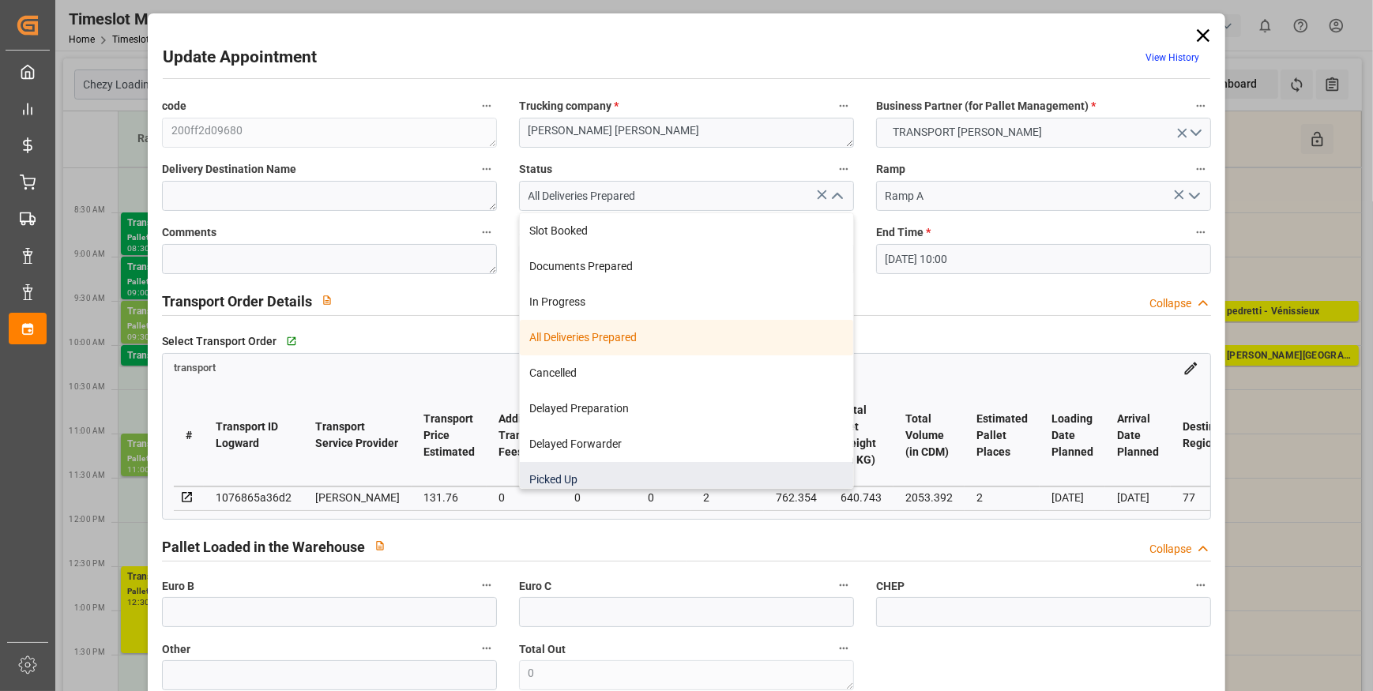
click at [547, 476] on div "Picked Up" at bounding box center [686, 480] width 333 height 36
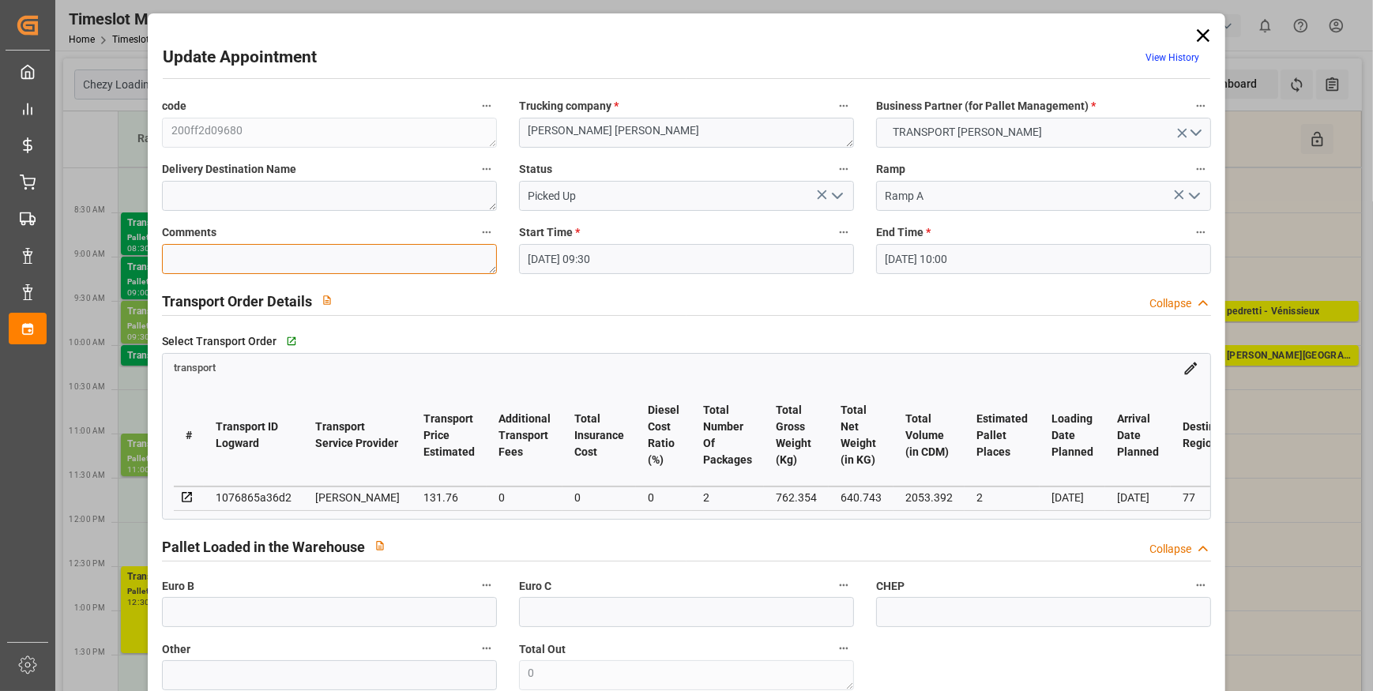
click at [195, 263] on textarea at bounding box center [329, 259] width 335 height 30
drag, startPoint x: 205, startPoint y: 613, endPoint x: 195, endPoint y: 608, distance: 11.3
click at [205, 613] on input "text" at bounding box center [329, 612] width 335 height 30
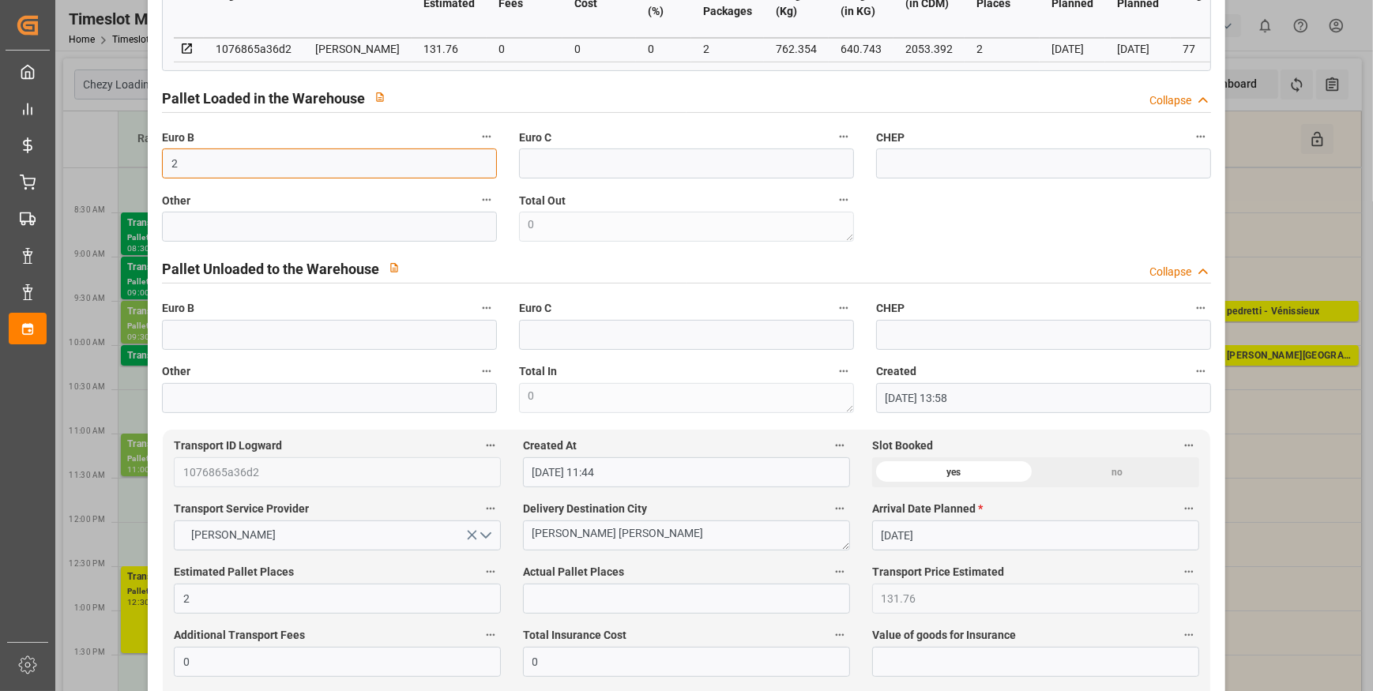
scroll to position [503, 0]
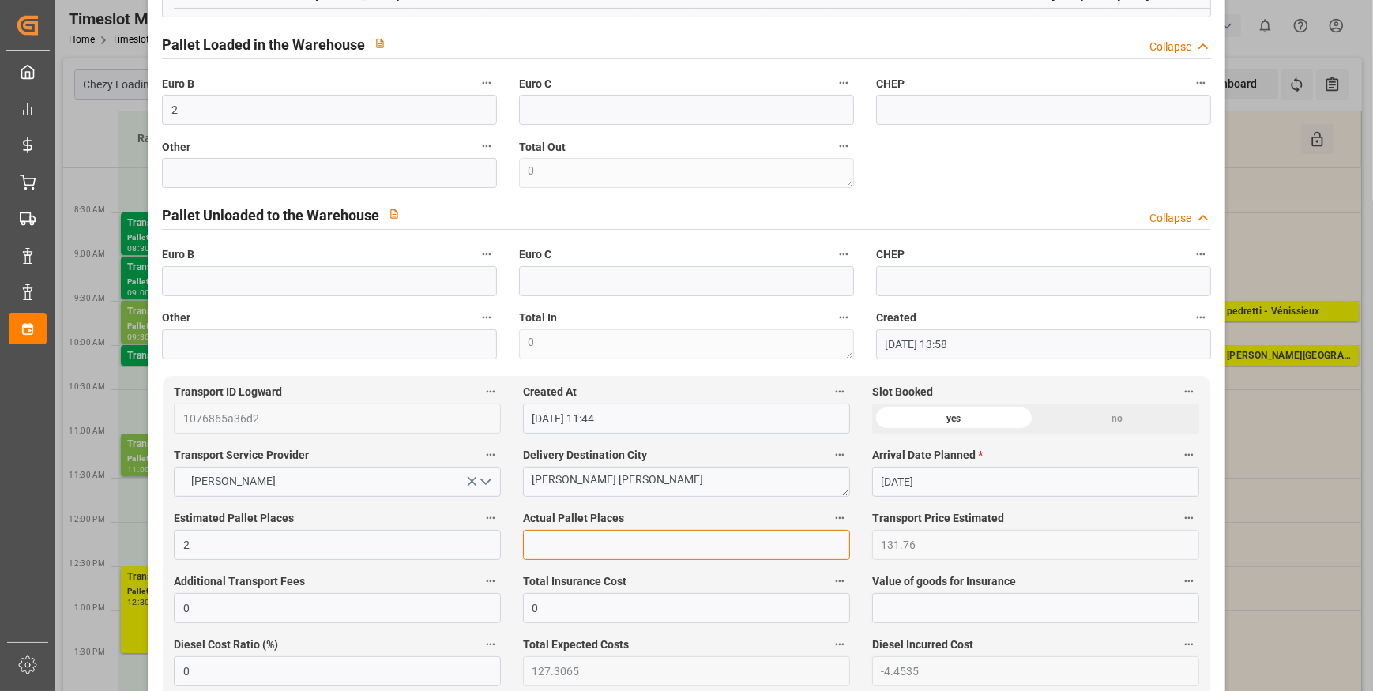
click at [585, 545] on input "text" at bounding box center [686, 545] width 327 height 30
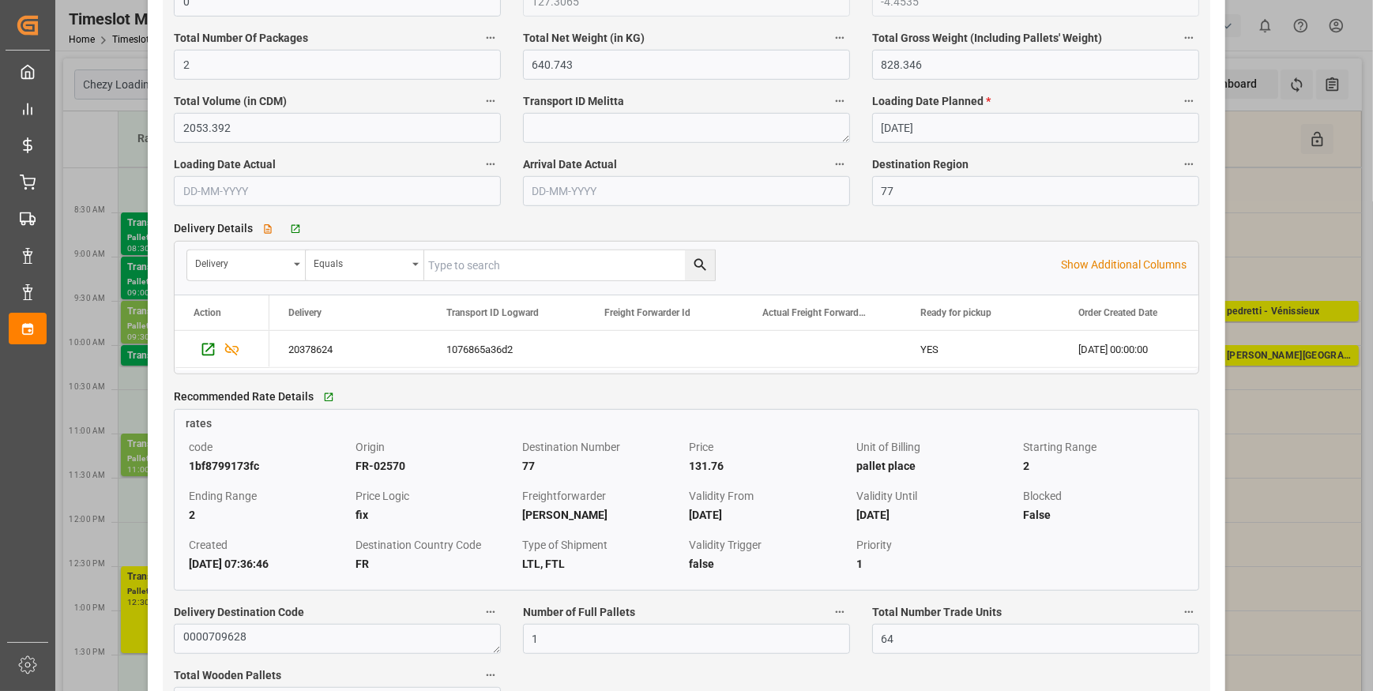
scroll to position [1221, 0]
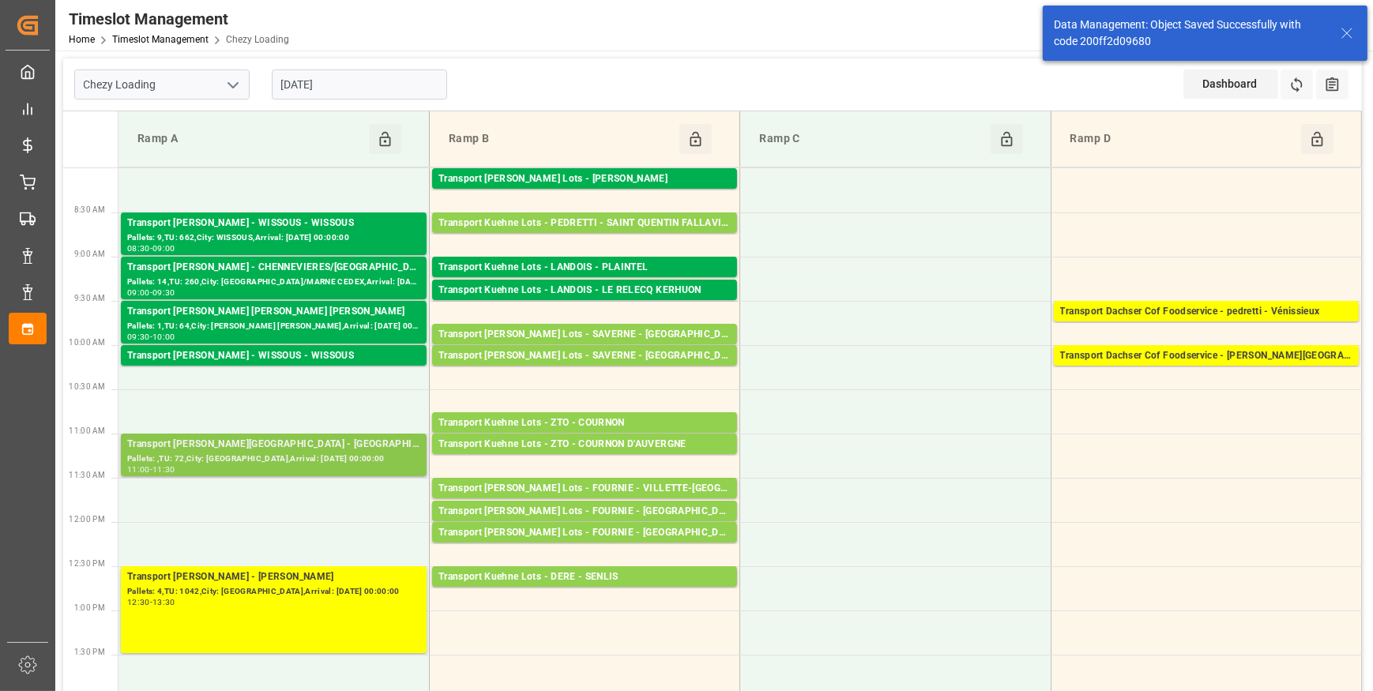
click at [190, 453] on div "Pallets: ,TU: 72,City: [GEOGRAPHIC_DATA],Arrival: [DATE] 00:00:00" at bounding box center [273, 459] width 293 height 13
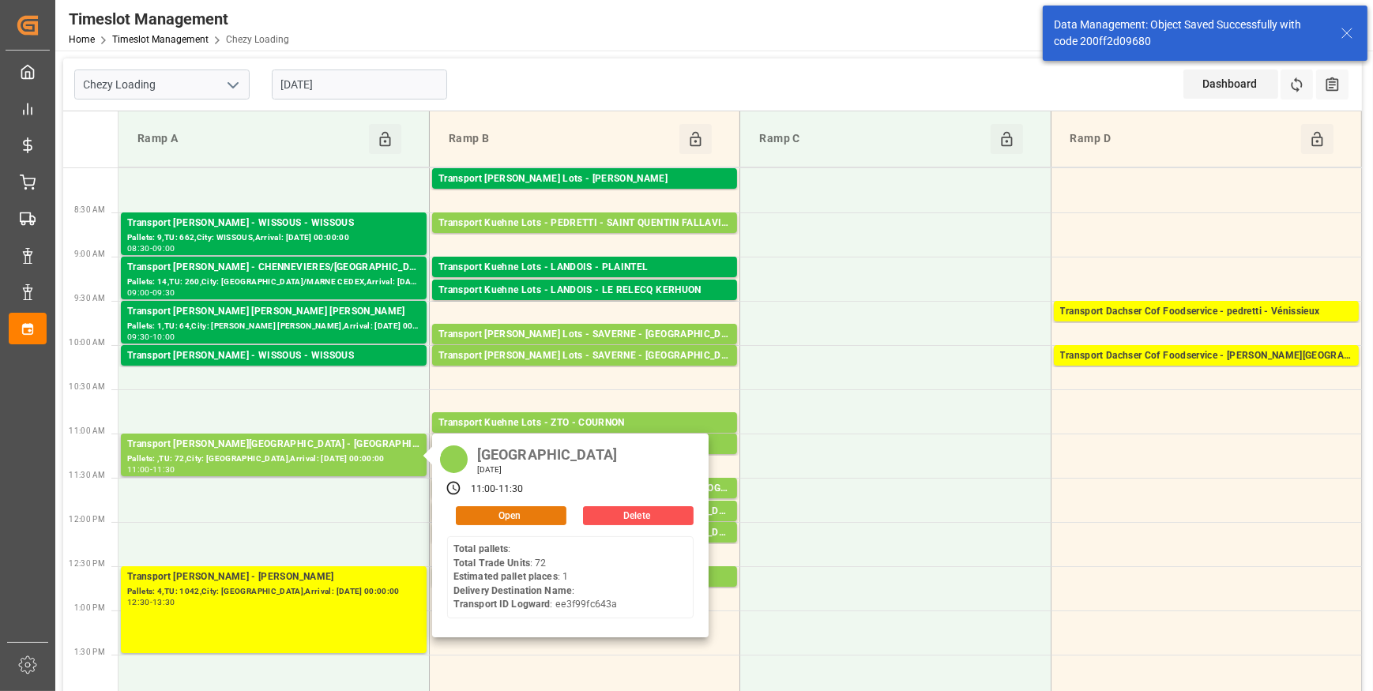
click at [495, 511] on button "Open" at bounding box center [511, 515] width 111 height 19
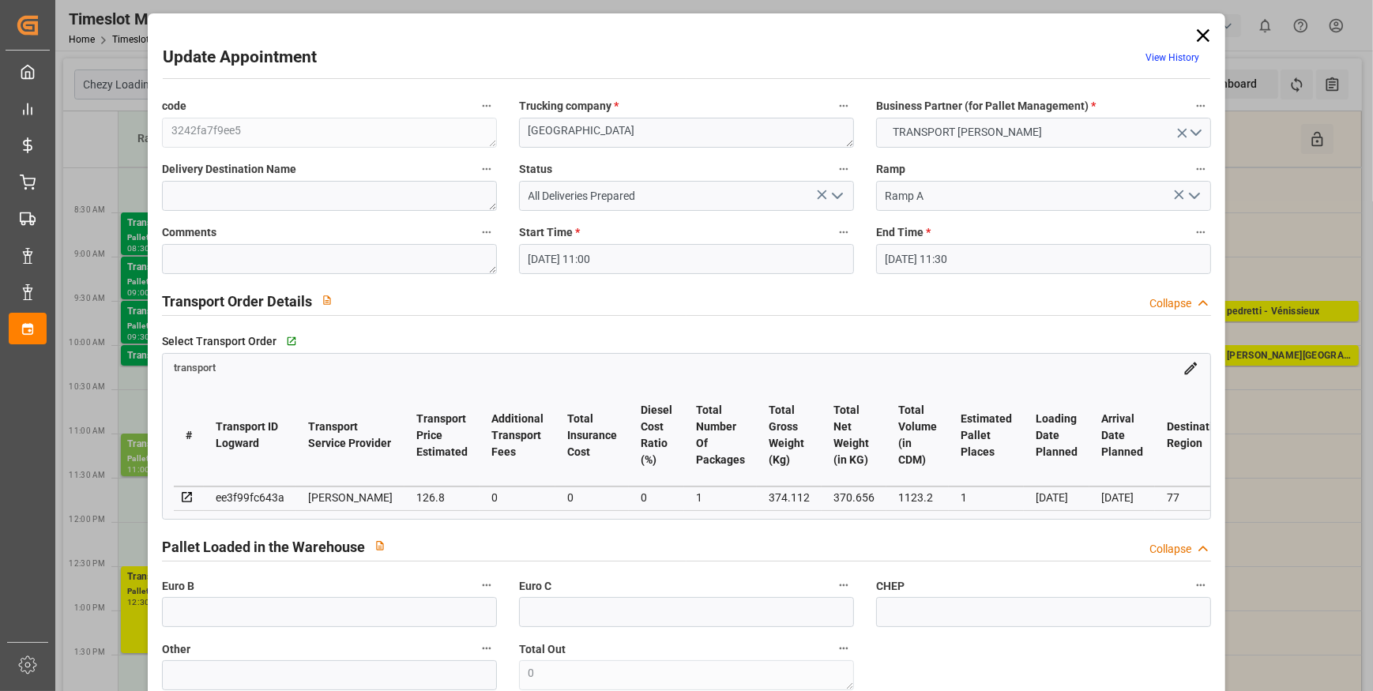
click at [833, 198] on polyline "open menu" at bounding box center [837, 196] width 9 height 5
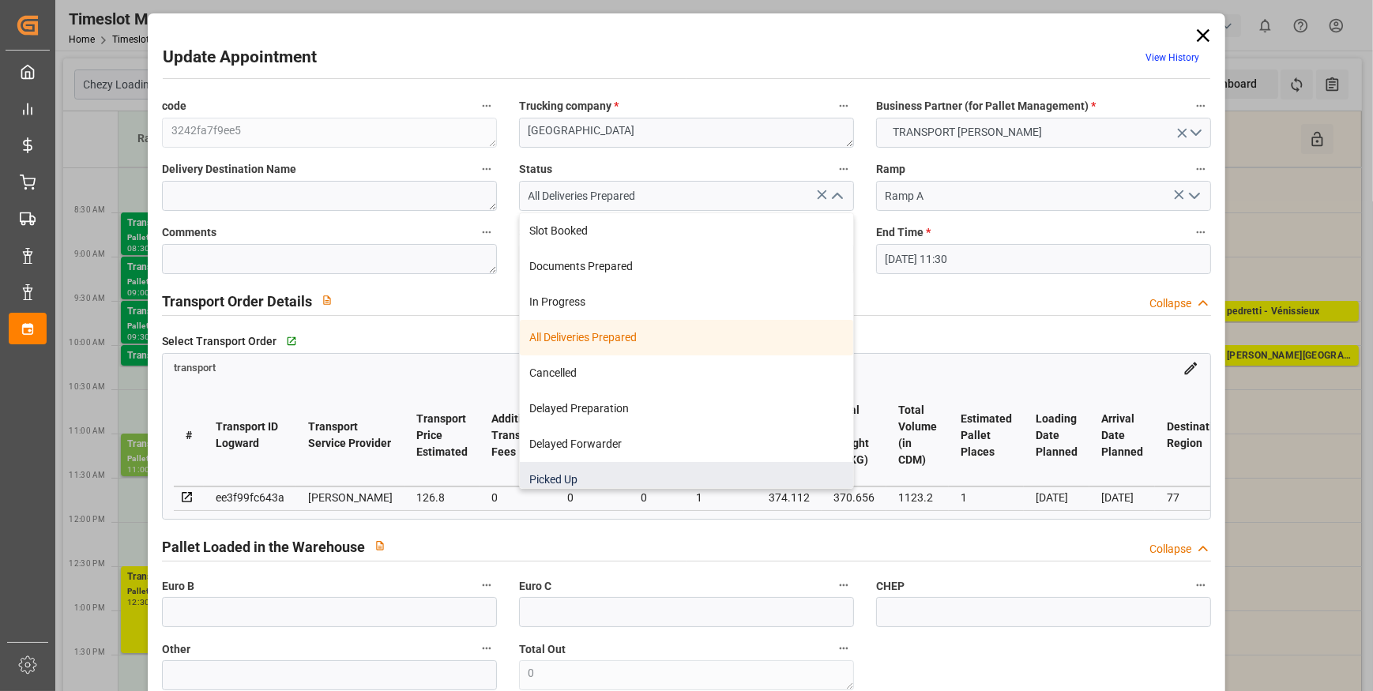
click at [540, 480] on div "Picked Up" at bounding box center [686, 480] width 333 height 36
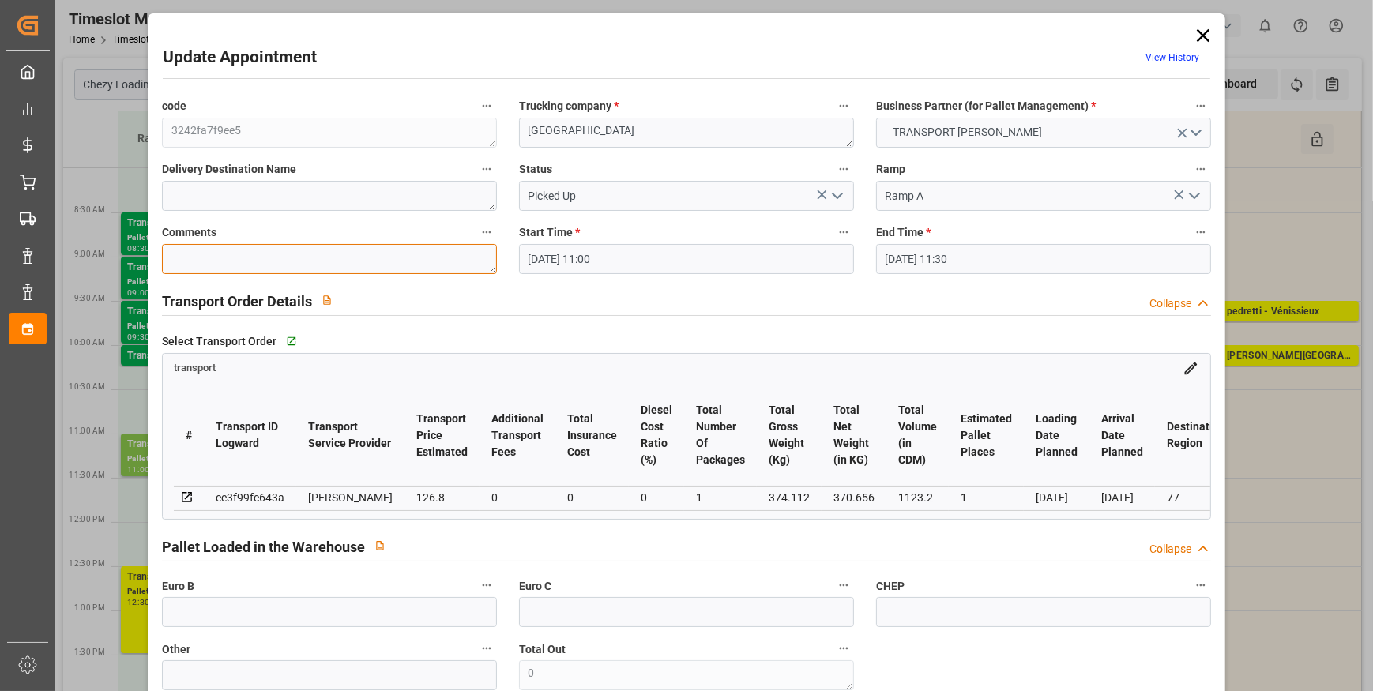
click at [166, 250] on textarea at bounding box center [329, 259] width 335 height 30
click at [241, 624] on input "text" at bounding box center [329, 612] width 335 height 30
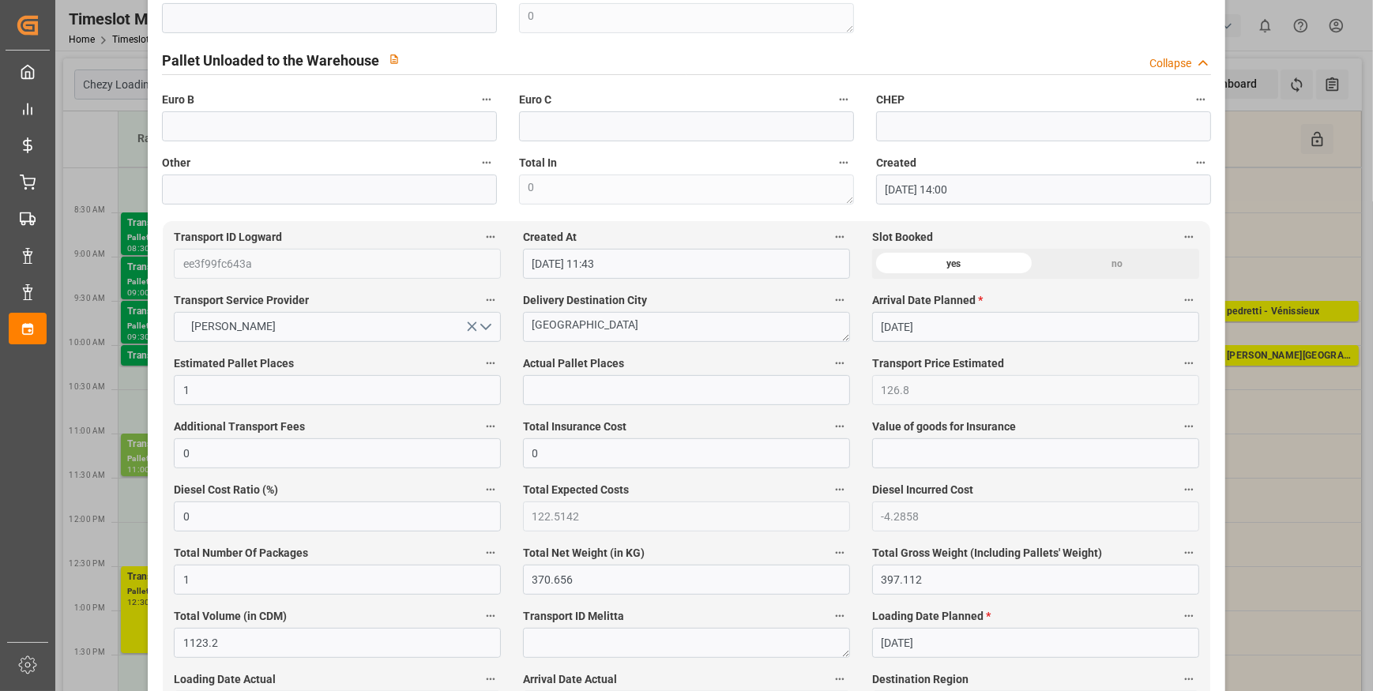
scroll to position [718, 0]
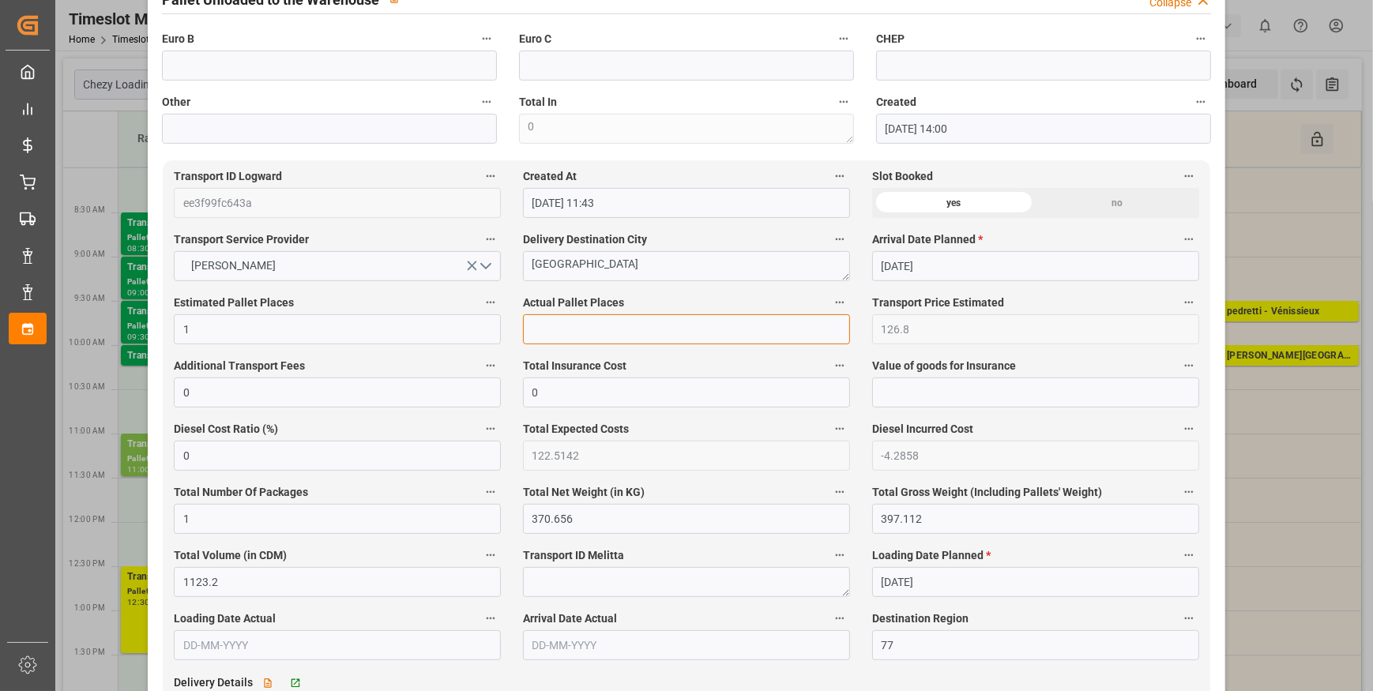
click at [583, 333] on input "text" at bounding box center [686, 329] width 327 height 30
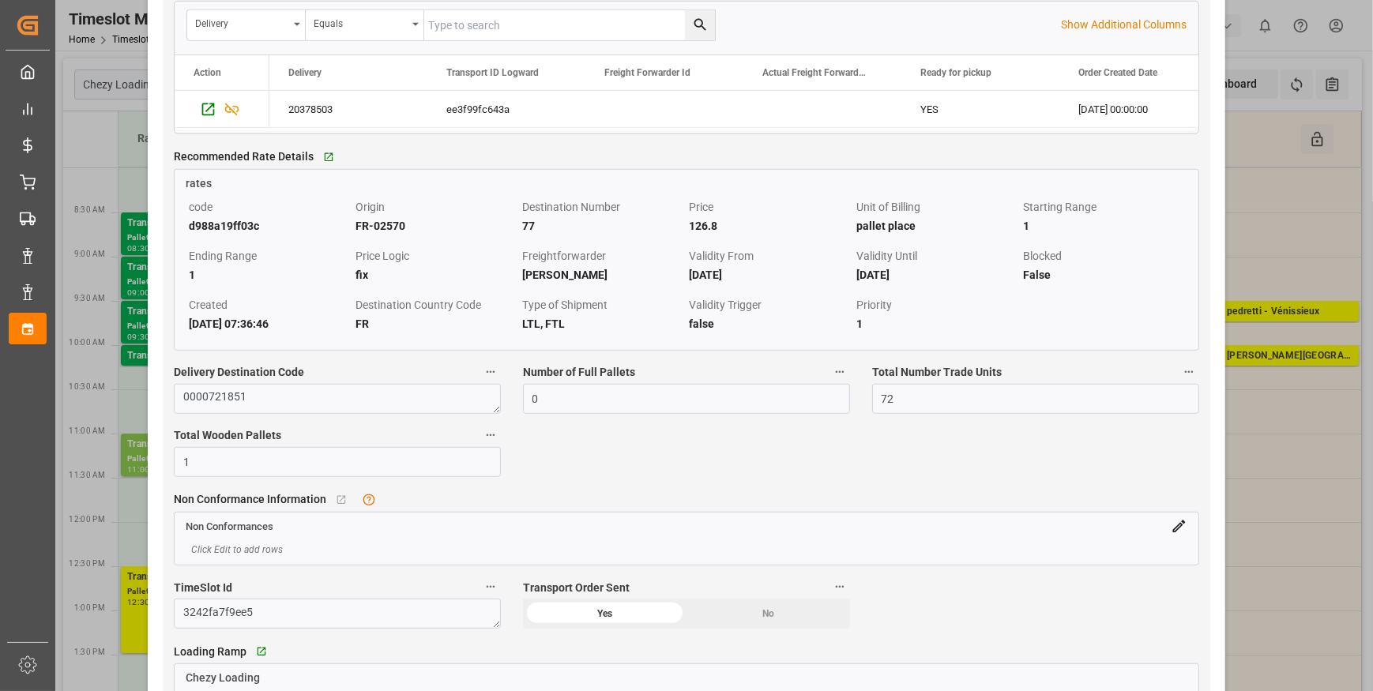
scroll to position [1436, 0]
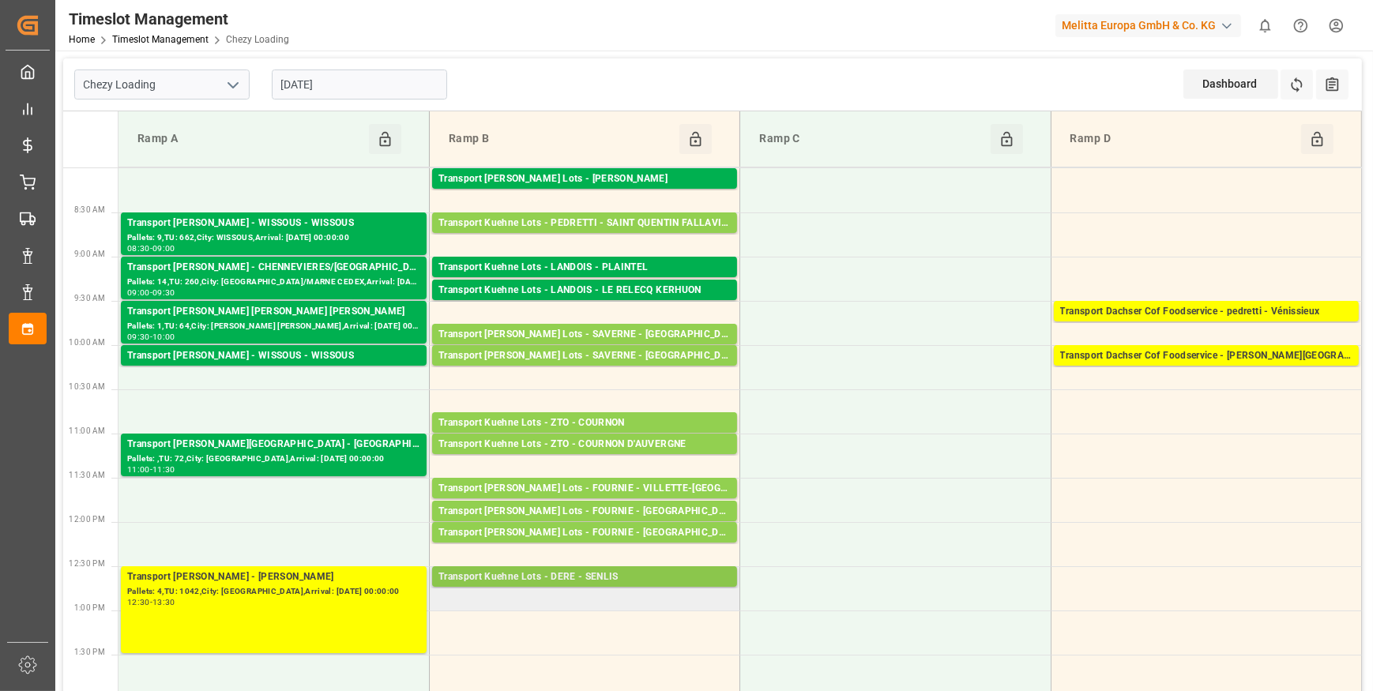
click at [561, 572] on div "Transport Kuehne Lots - DERE - SENLIS" at bounding box center [585, 578] width 292 height 16
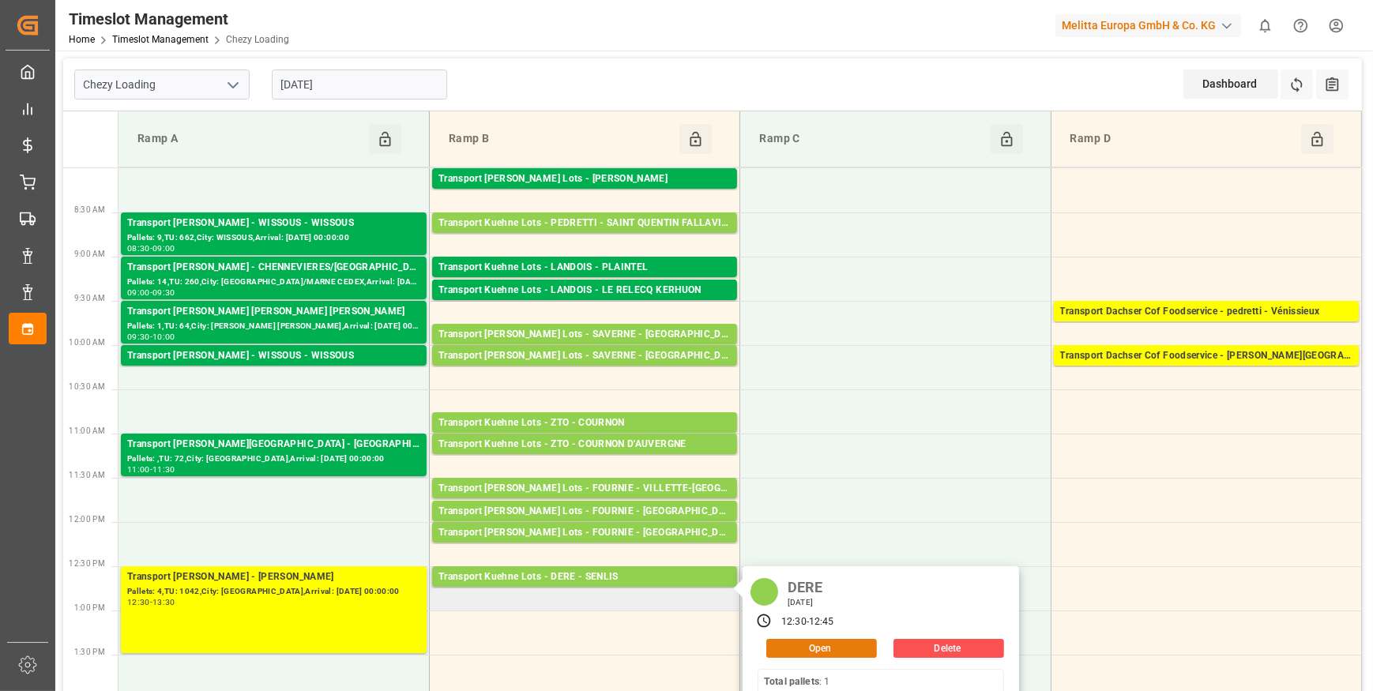
click at [805, 644] on button "Open" at bounding box center [821, 648] width 111 height 19
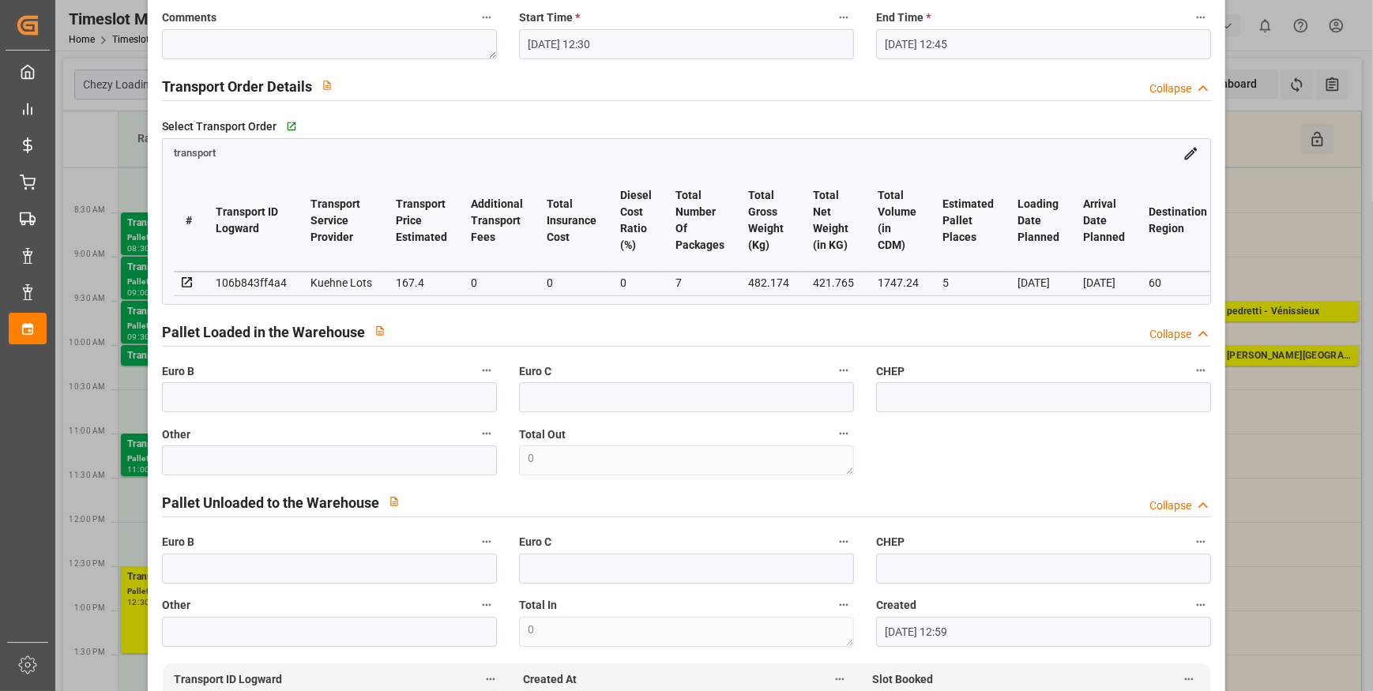
scroll to position [0, 0]
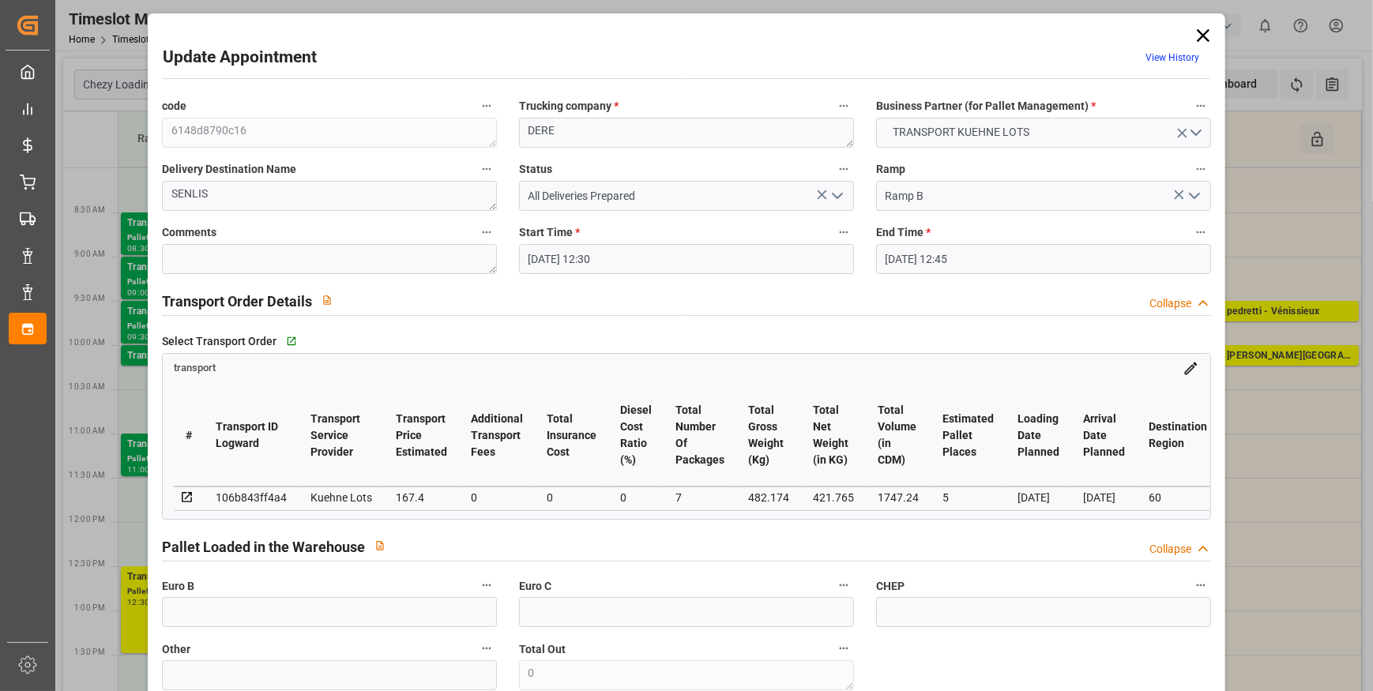
click at [1195, 36] on icon at bounding box center [1203, 35] width 22 height 22
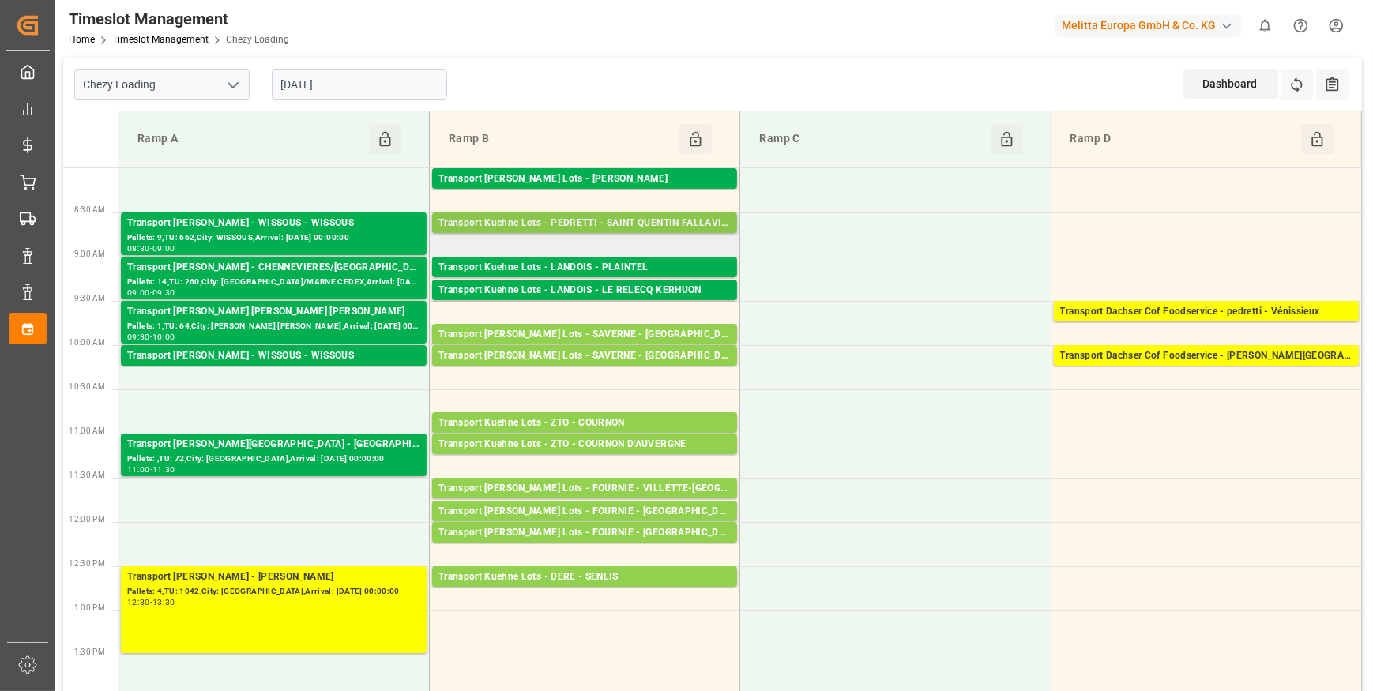
click at [608, 223] on div "Transport Kuehne Lots - PEDRETTI - SAINT QUENTIN FALLAVIER" at bounding box center [585, 224] width 292 height 16
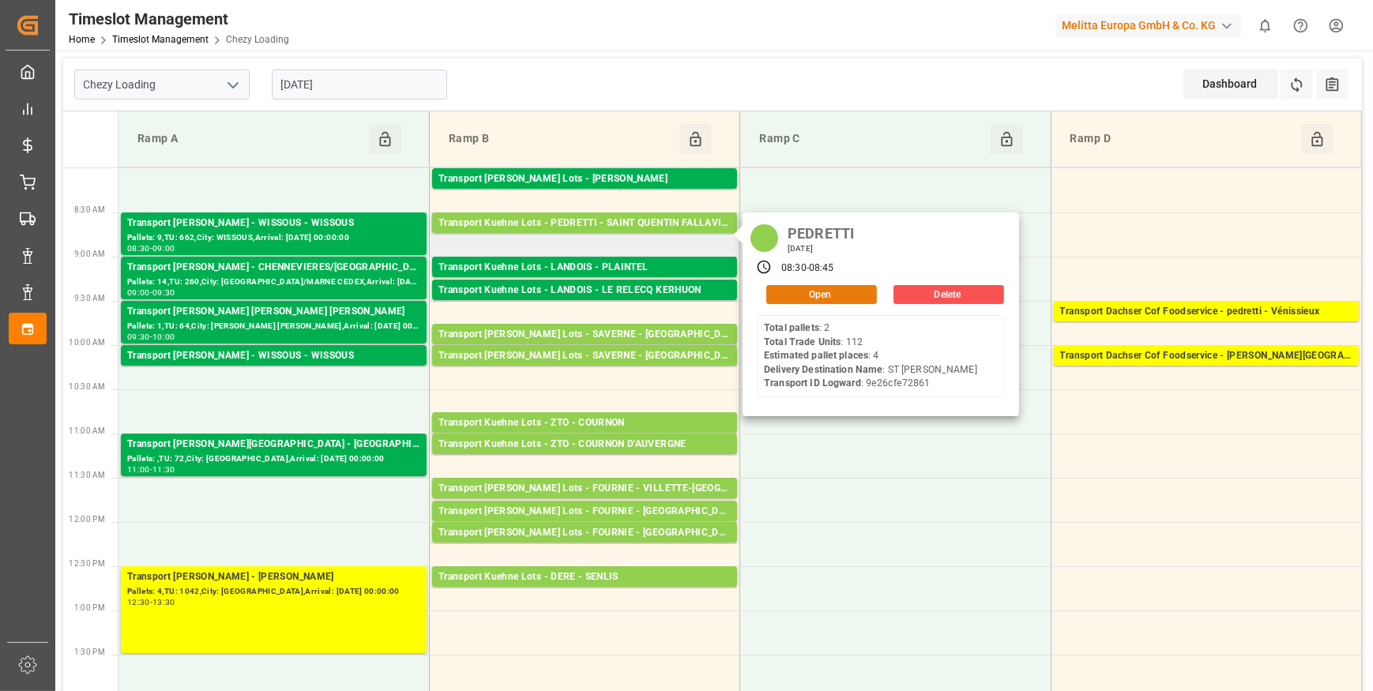
click at [800, 289] on button "Open" at bounding box center [821, 294] width 111 height 19
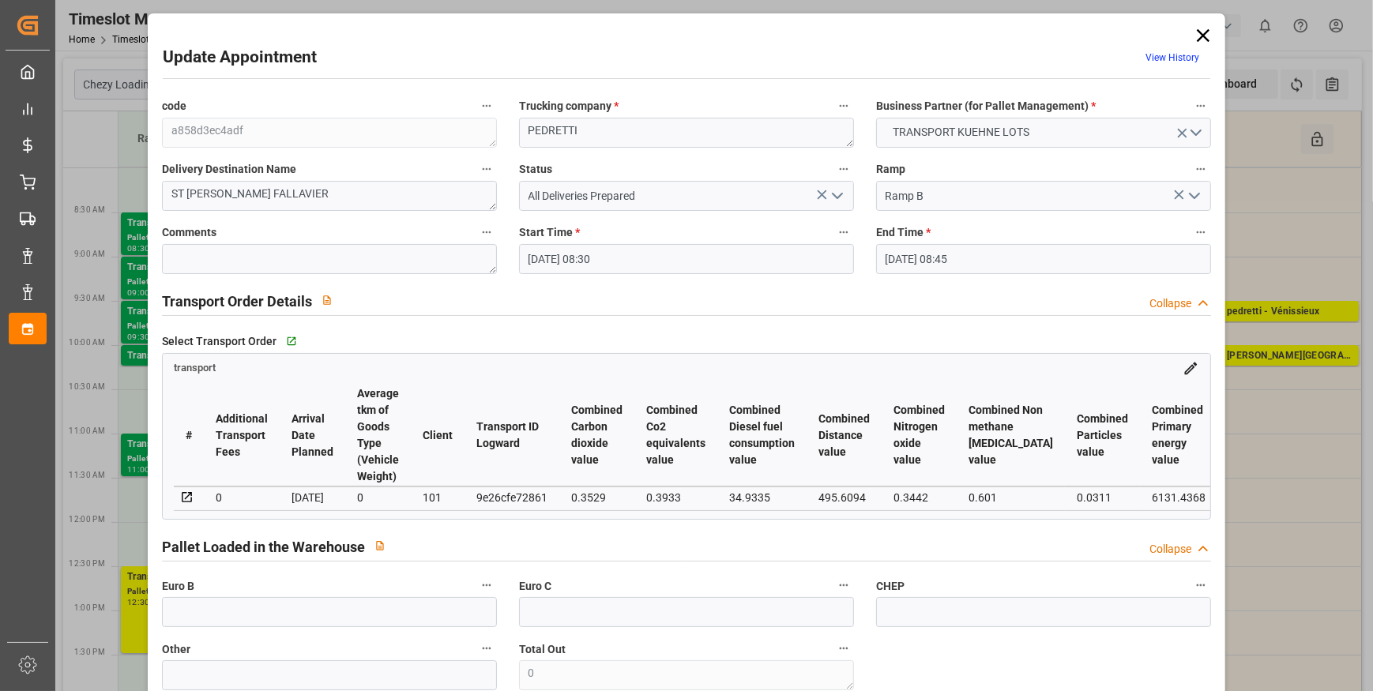
click at [828, 190] on icon "open menu" at bounding box center [837, 195] width 19 height 19
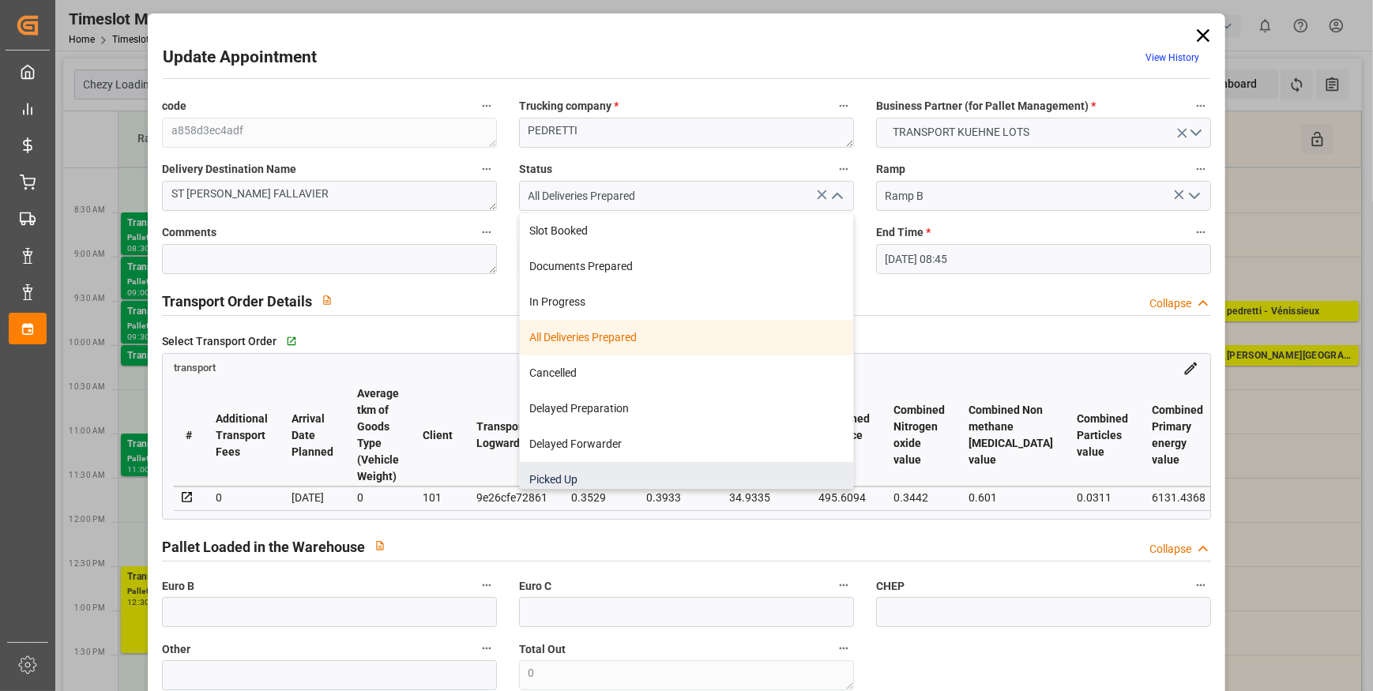
click at [556, 469] on div "Picked Up" at bounding box center [686, 480] width 333 height 36
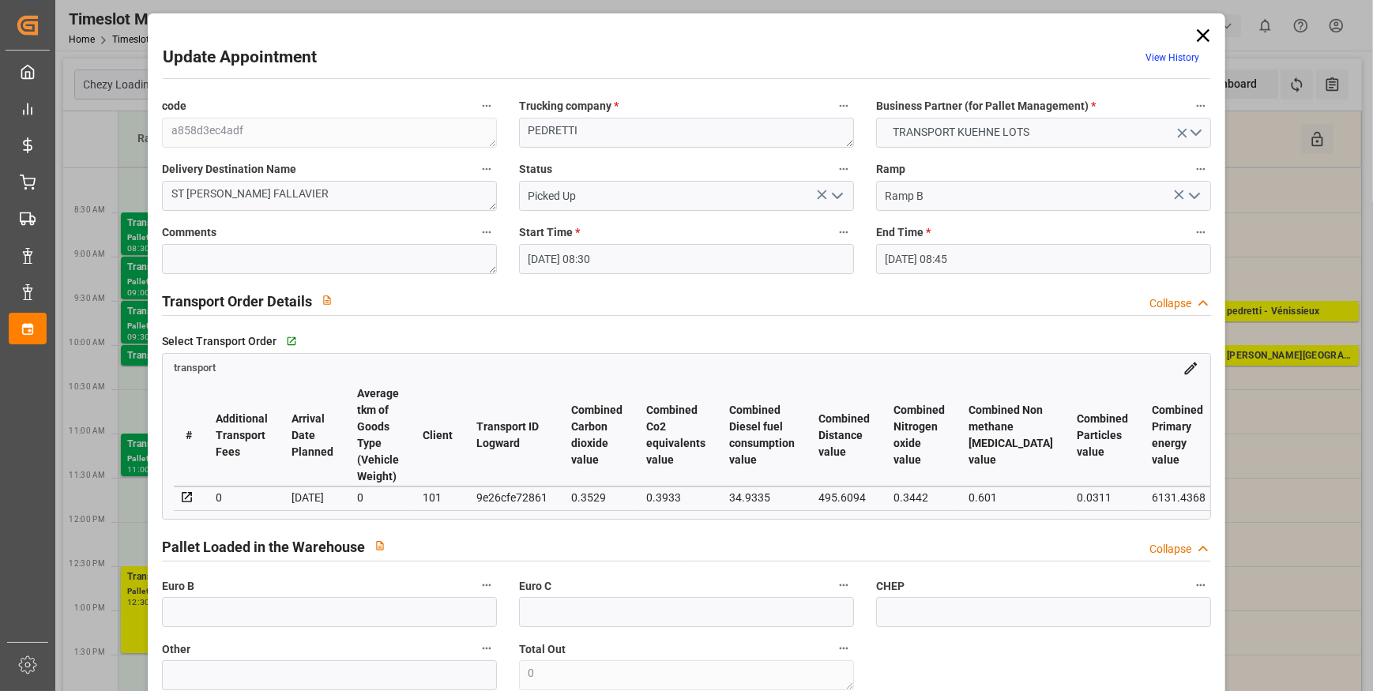
click at [834, 194] on icon "open menu" at bounding box center [837, 195] width 19 height 19
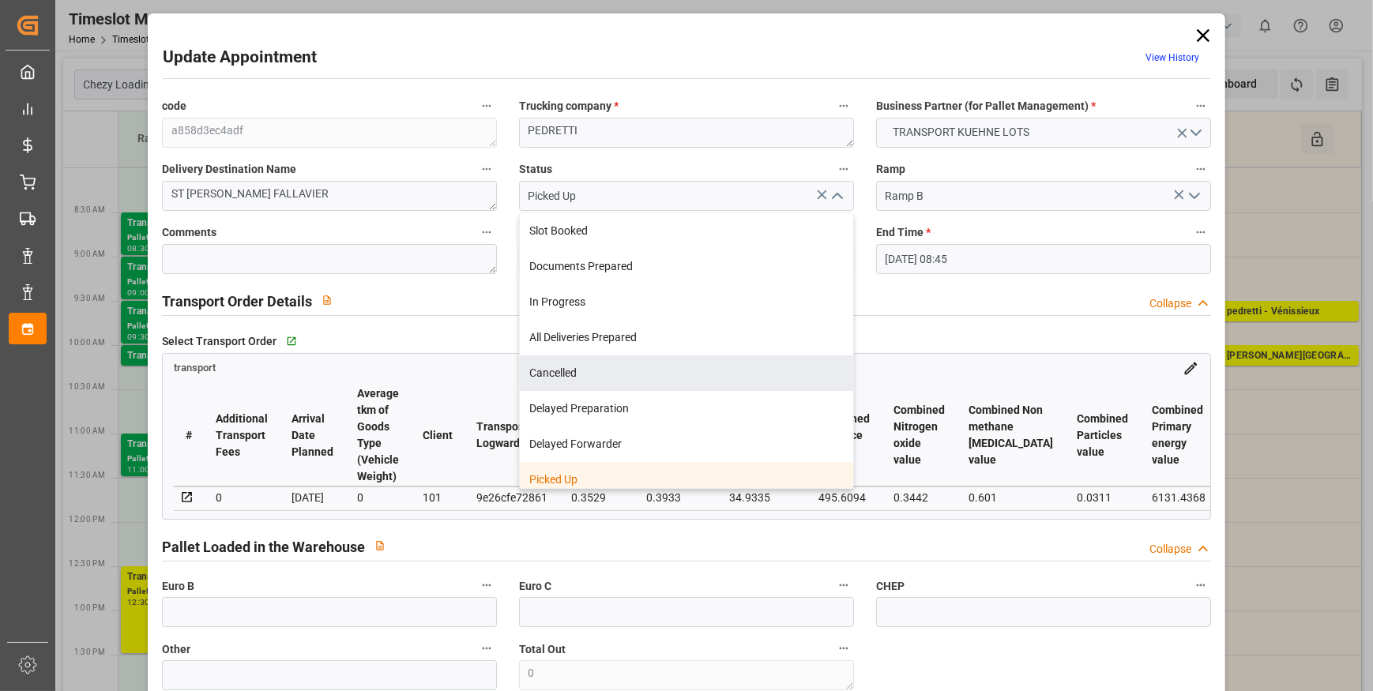
click at [1199, 35] on icon at bounding box center [1203, 35] width 13 height 13
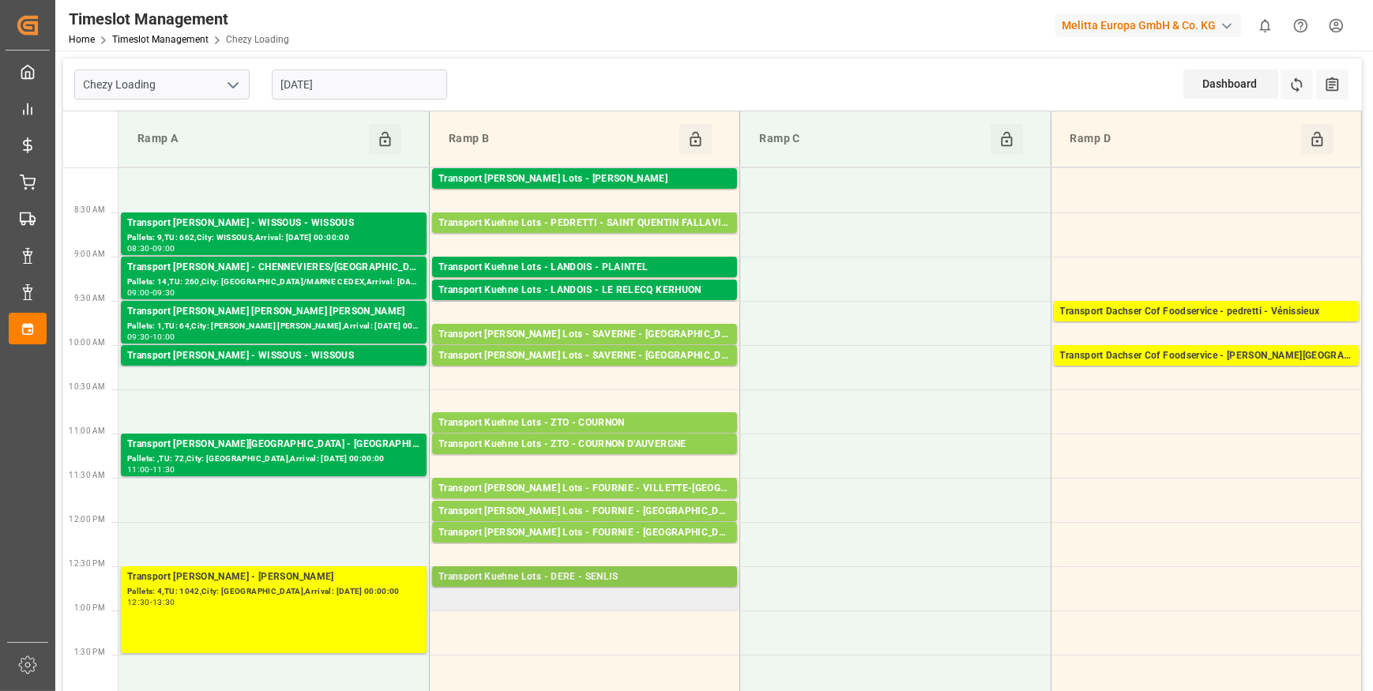
click at [577, 571] on div "Transport Kuehne Lots - DERE - SENLIS" at bounding box center [585, 578] width 292 height 16
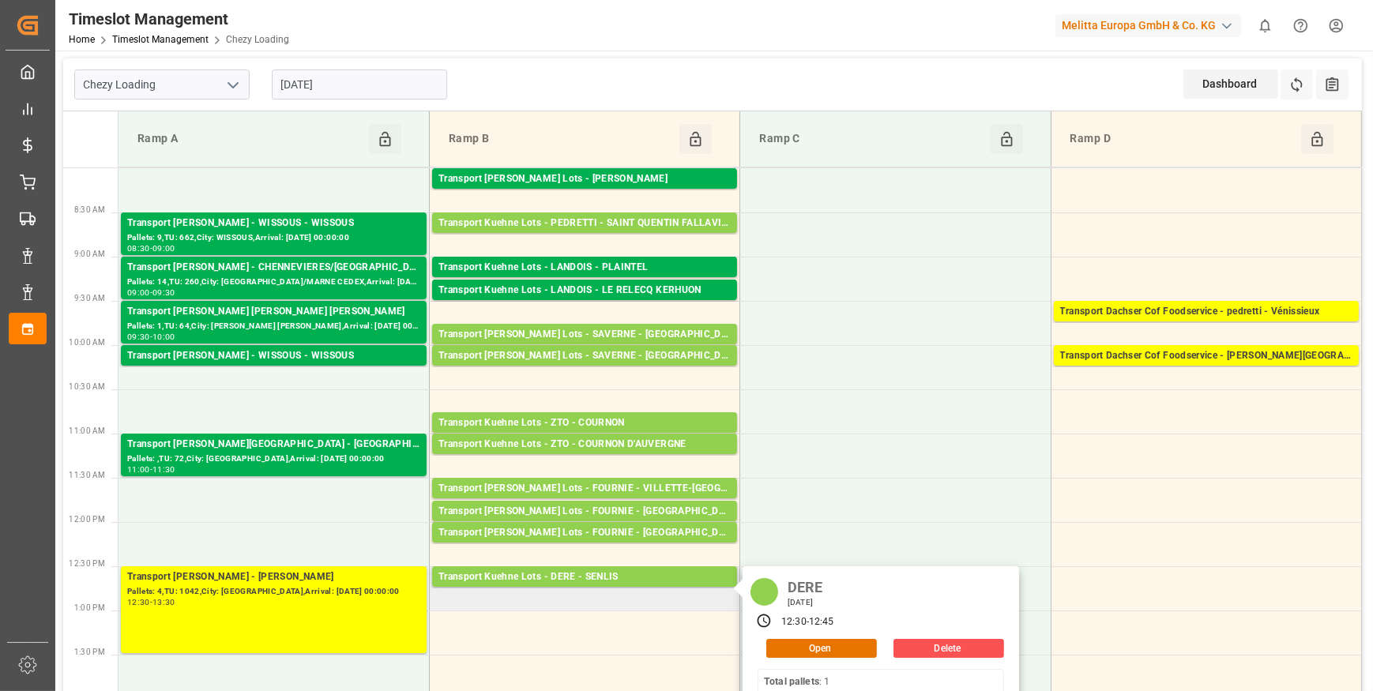
click at [841, 658] on div "DERE Tuesday, September 23, 2025 12:30 - 12:45 Open Delete Total pallets : 1 To…" at bounding box center [881, 669] width 277 height 204
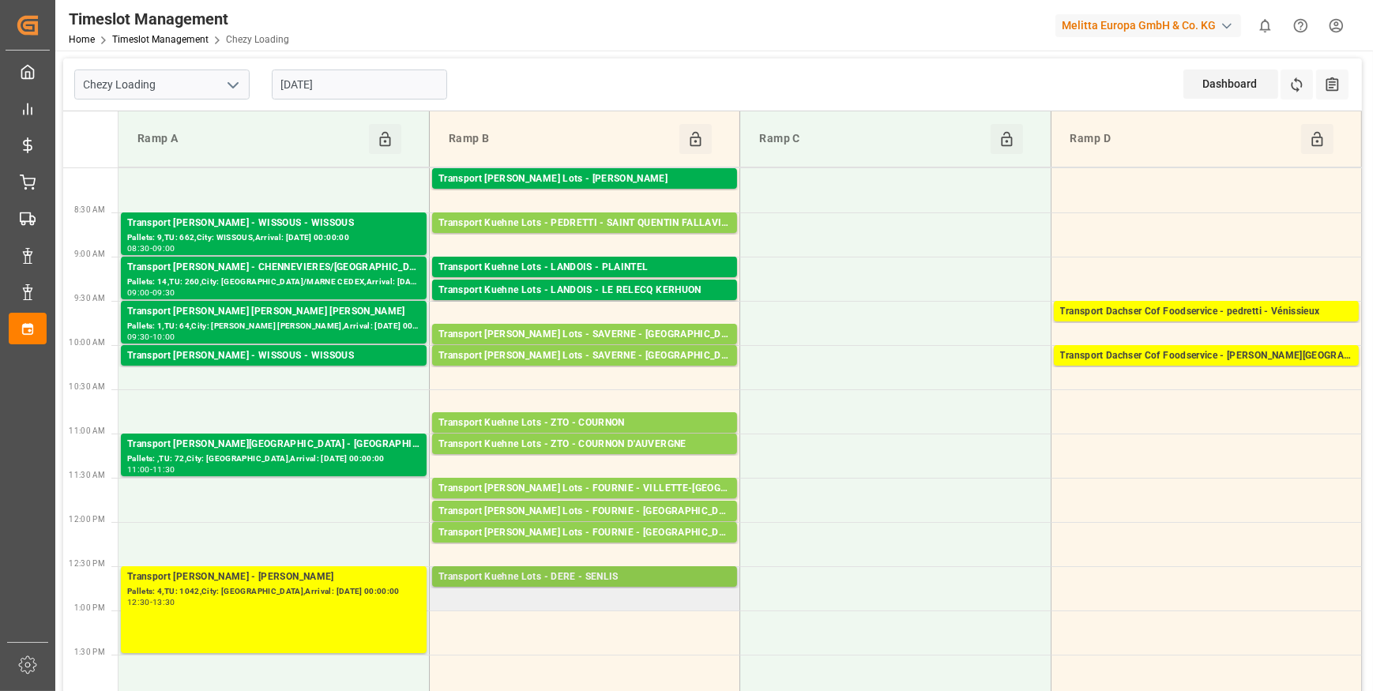
click at [678, 570] on div "Transport Kuehne Lots - DERE - SENLIS" at bounding box center [585, 578] width 292 height 16
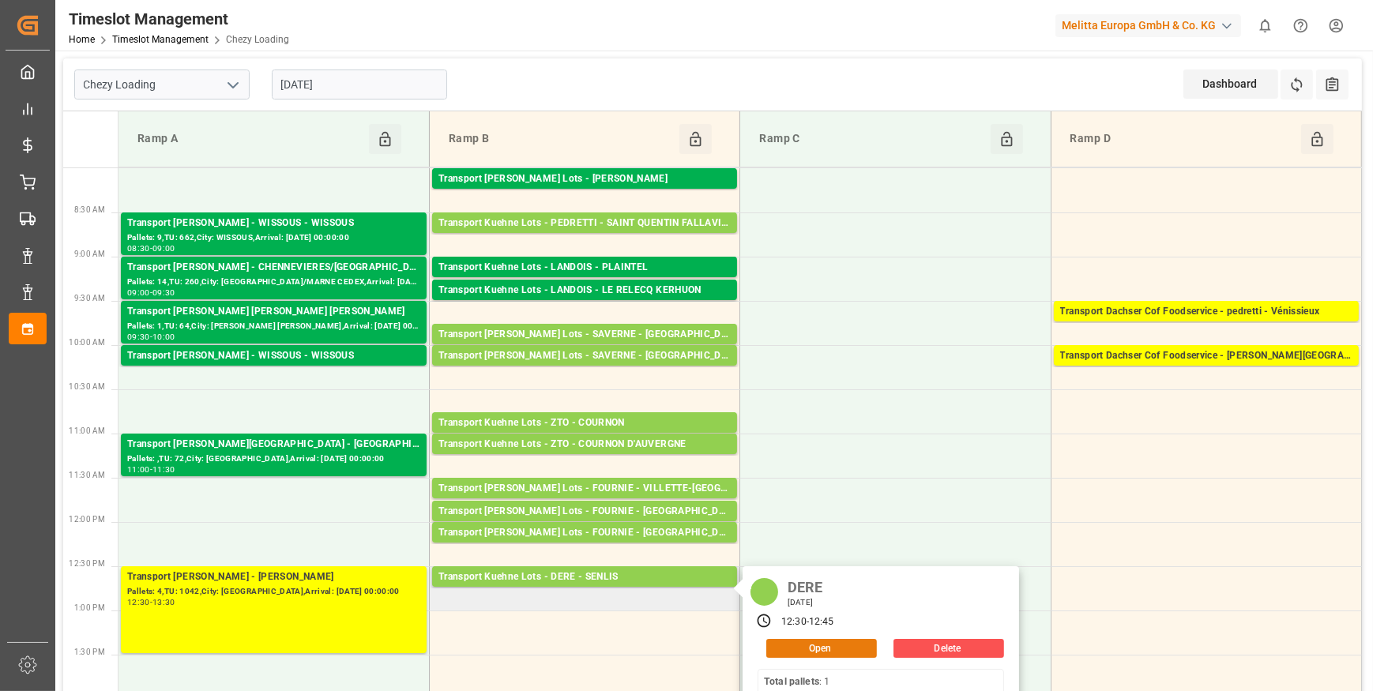
click at [823, 649] on button "Open" at bounding box center [821, 648] width 111 height 19
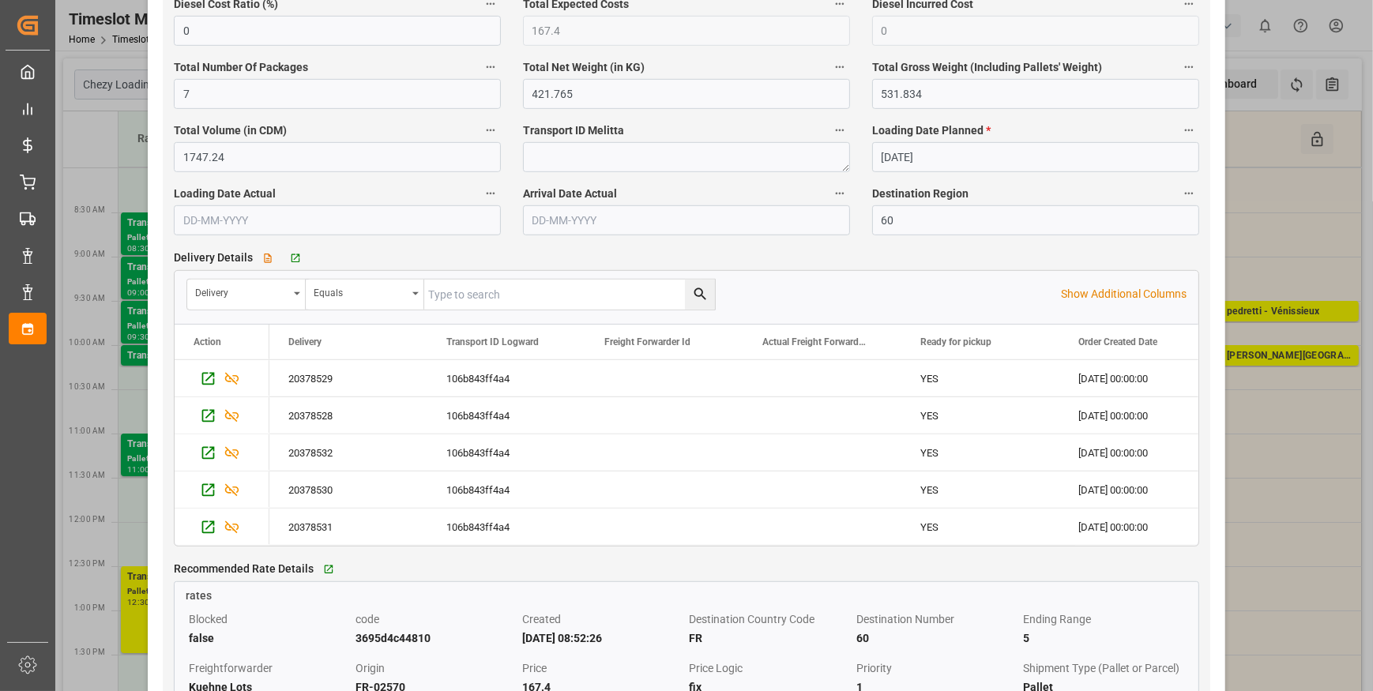
scroll to position [1221, 0]
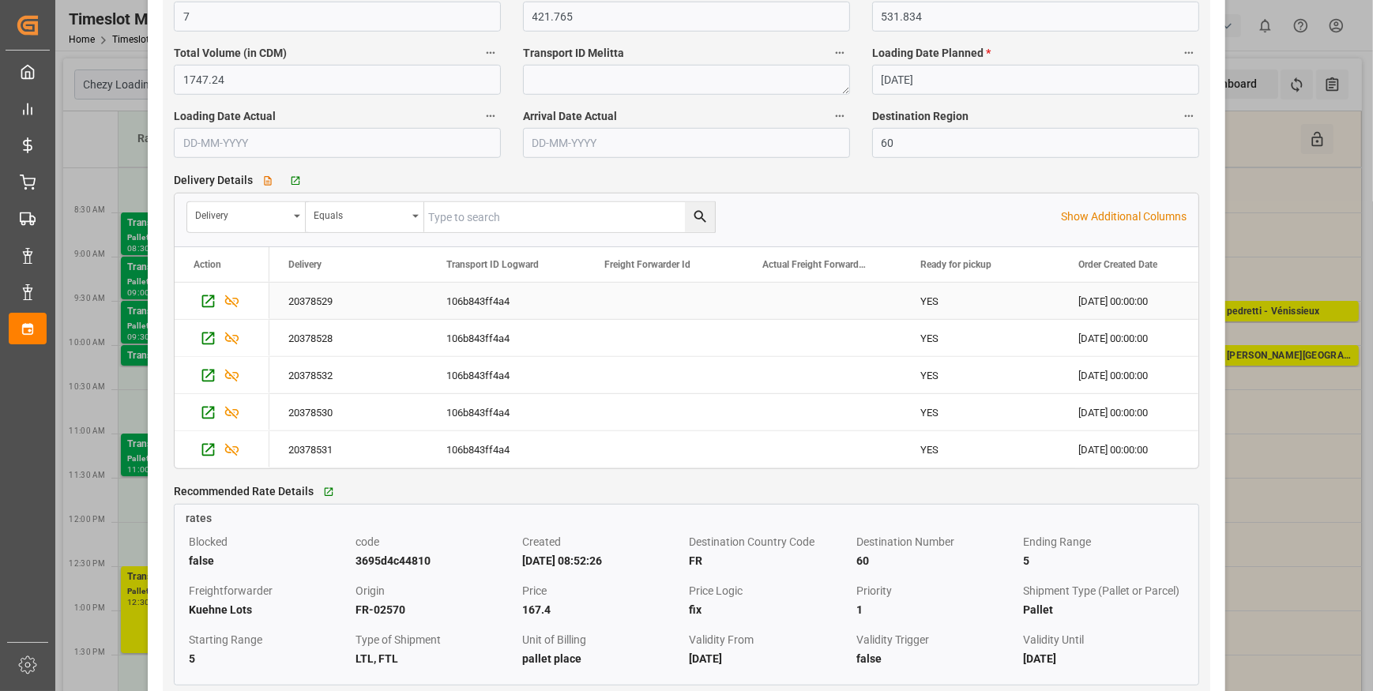
click at [311, 300] on div "20378529" at bounding box center [348, 301] width 158 height 36
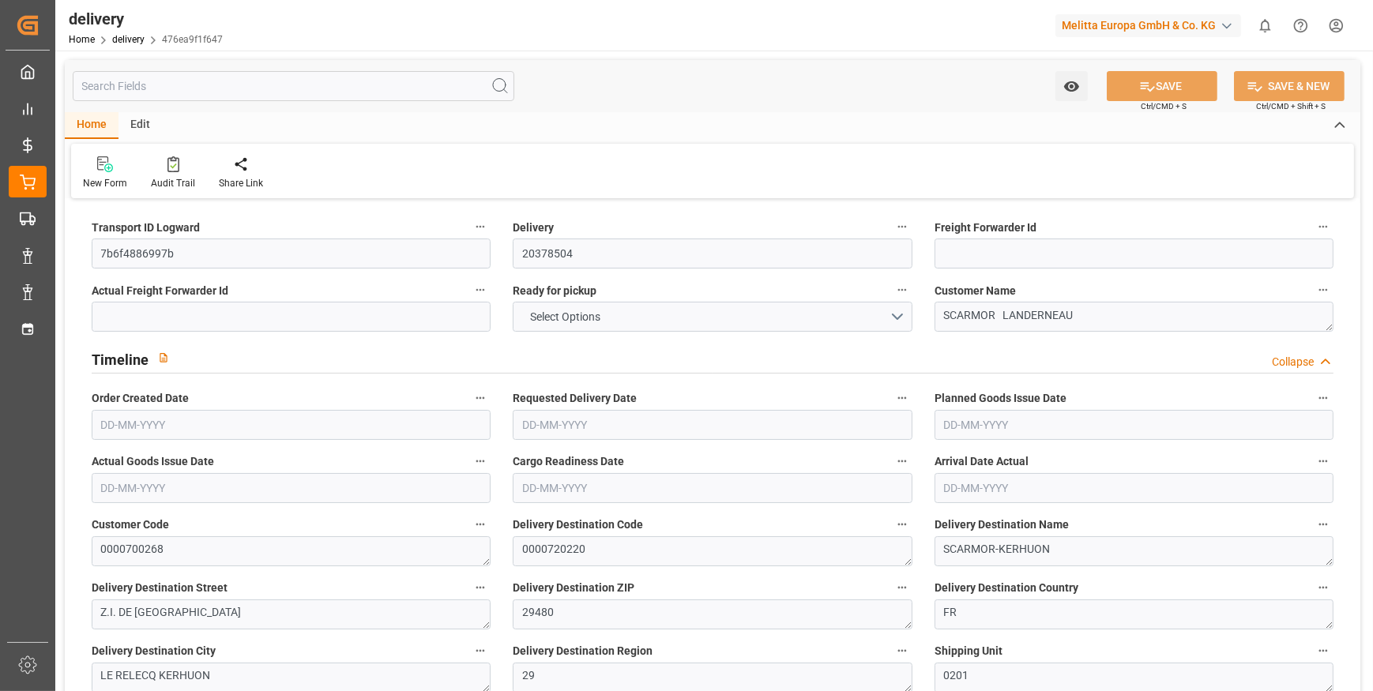
type input "1"
type input "136.232"
type input "225.576"
type input "728.6"
type input "47"
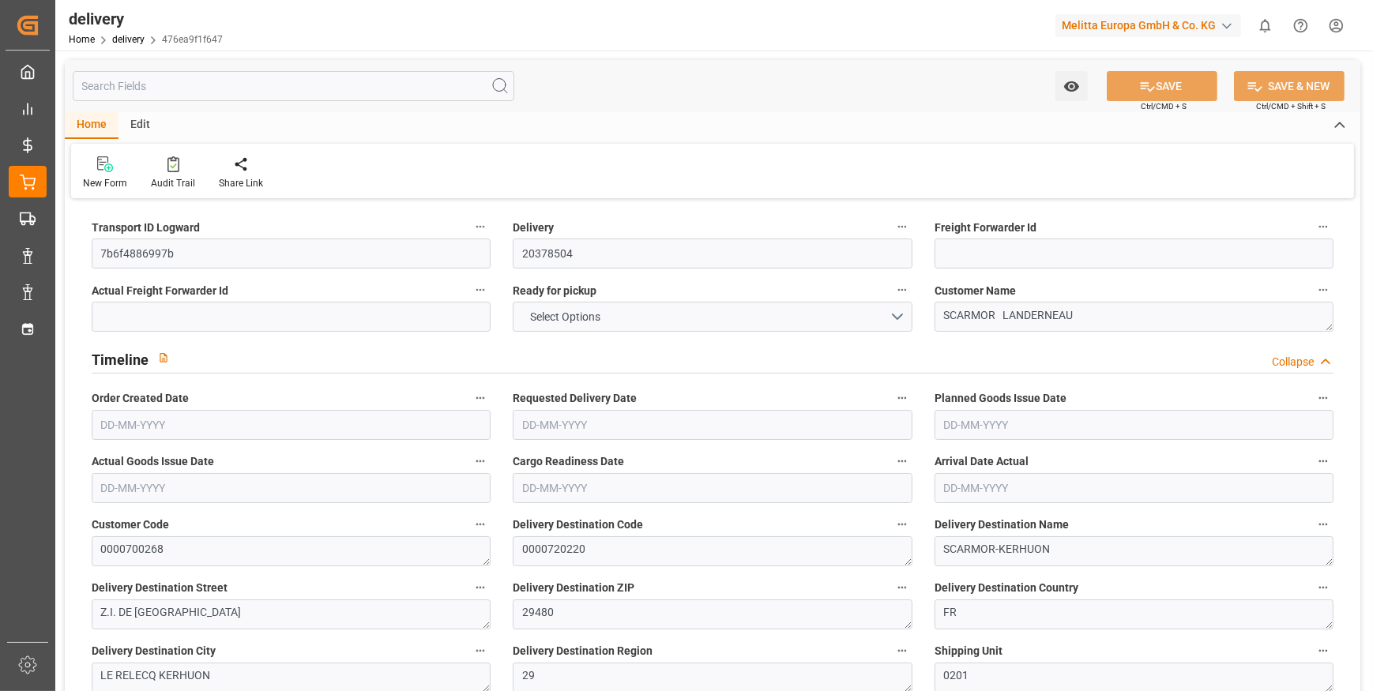
type input "1"
type input "0"
type input "1"
type input "0"
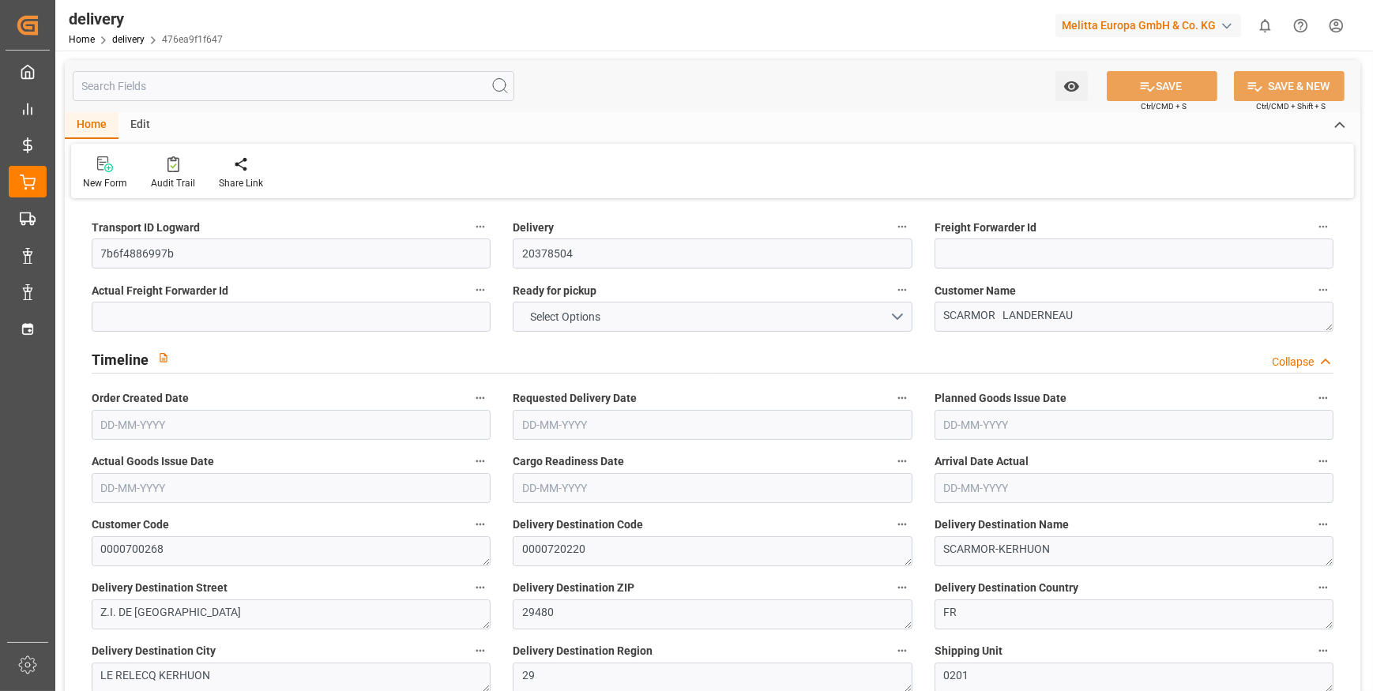
type input "0"
type input "209.45"
type input "0"
type input "16.92"
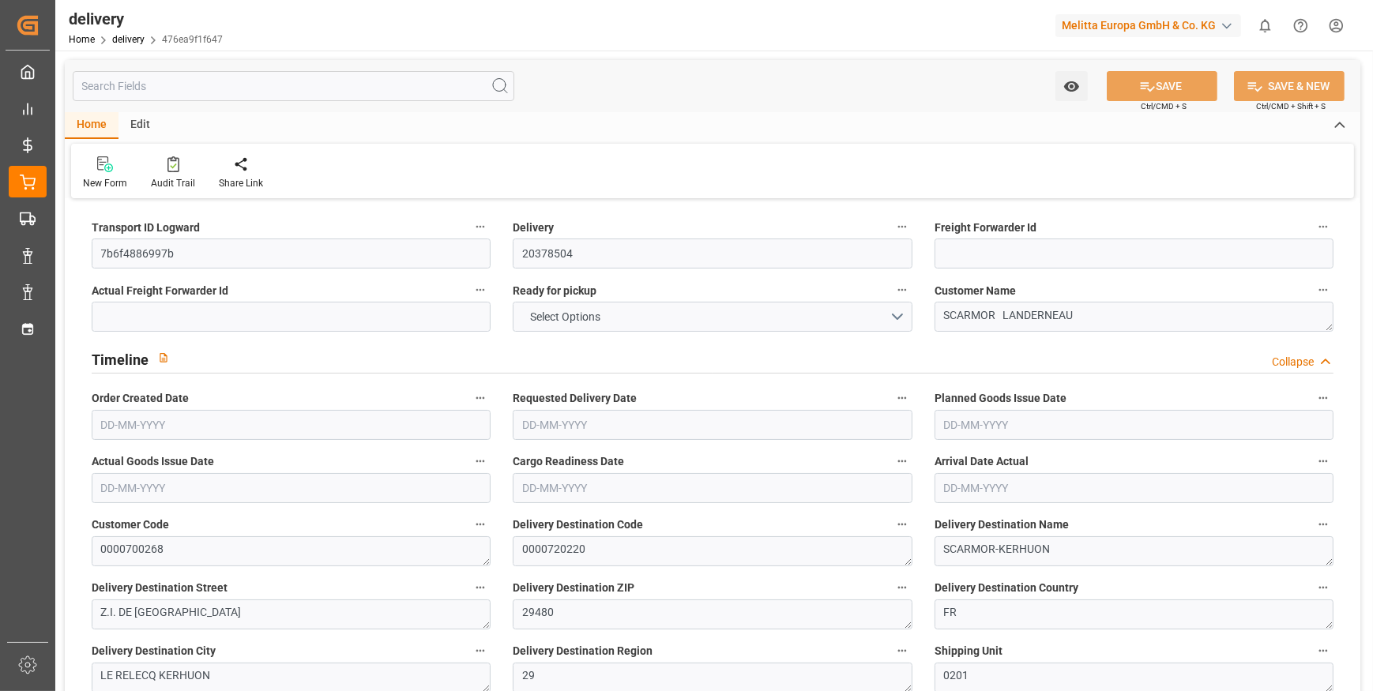
type input "1.5"
type input "1.3"
type input "0"
type input "1.5"
type input "202.576"
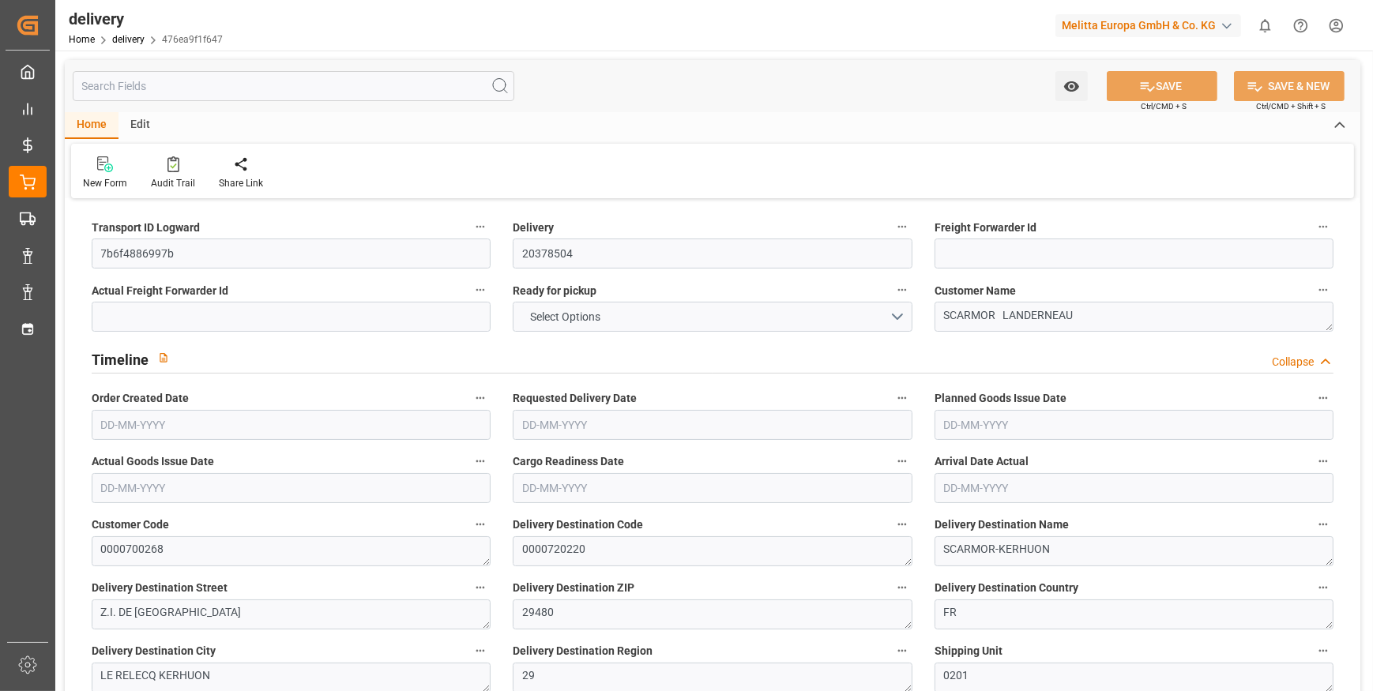
type input "101"
type input "1164.4491"
type input "0.0747"
type input "0"
type input "[DATE]"
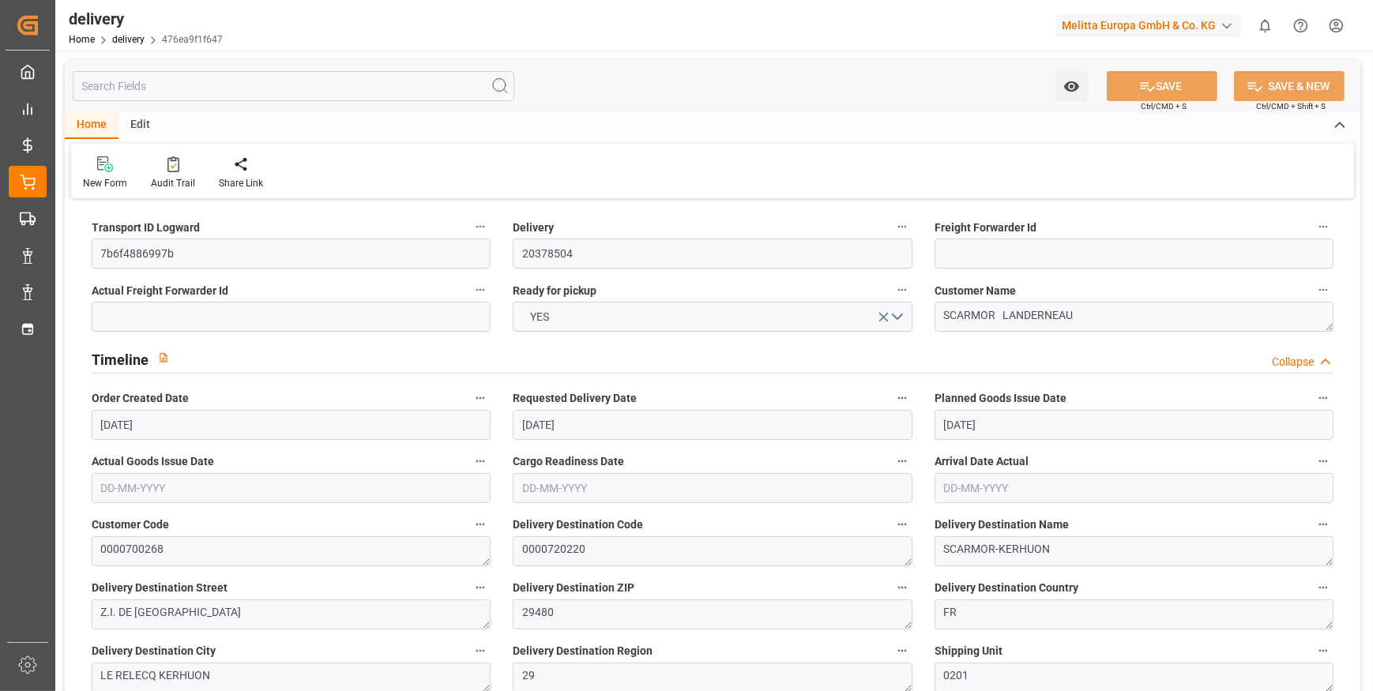
type input "[DATE]"
type input "17-09-2025 11:01"
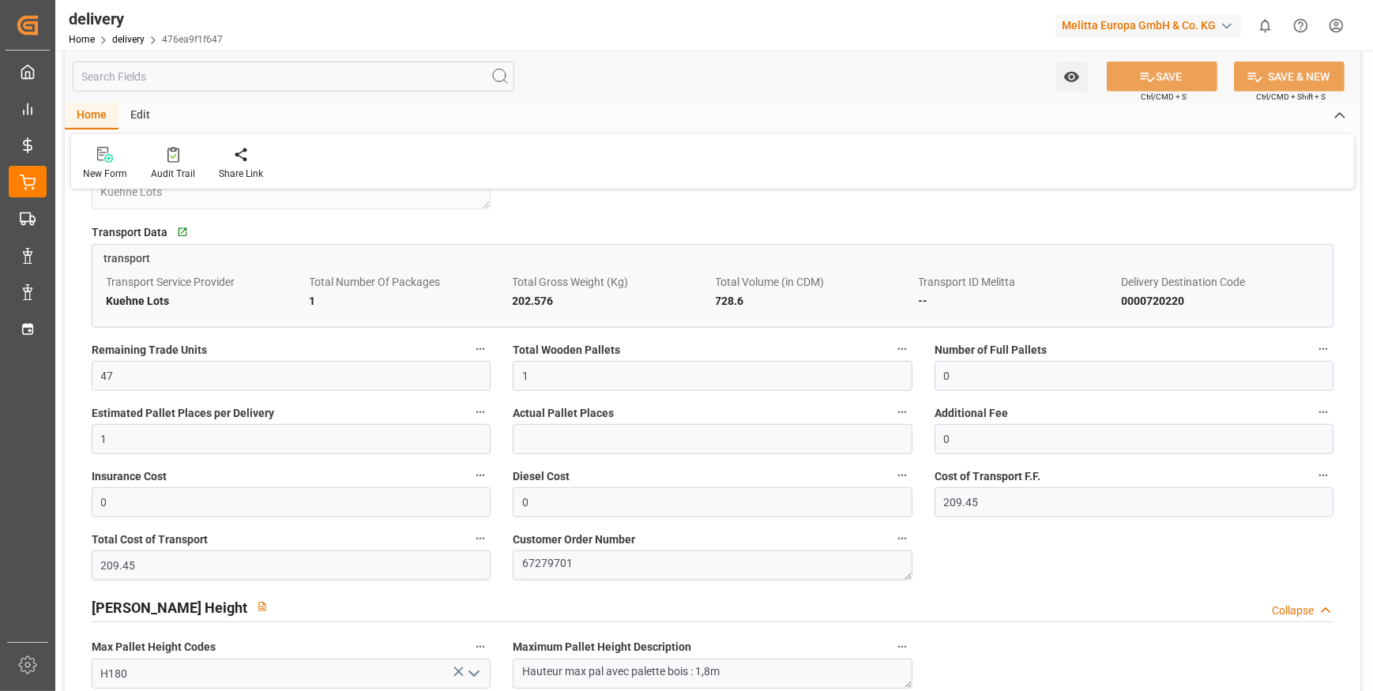
scroll to position [1149, 0]
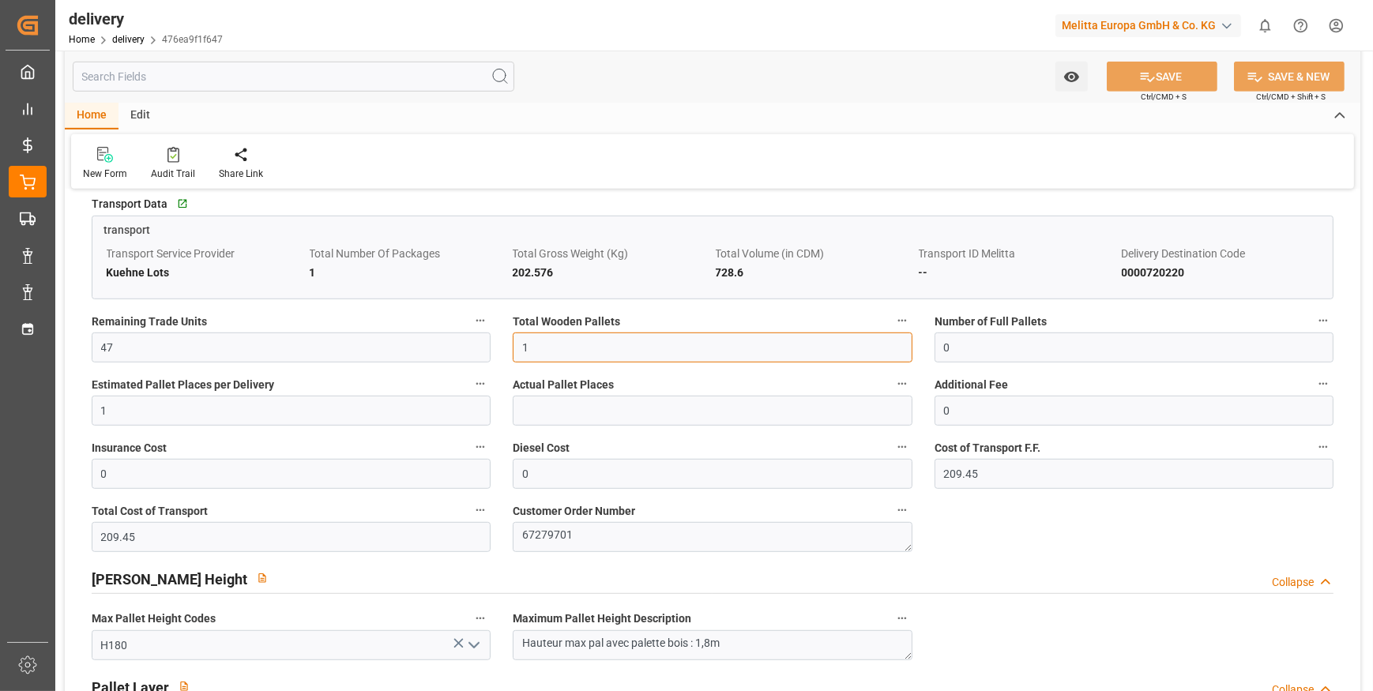
click at [567, 344] on input "1" at bounding box center [712, 348] width 399 height 30
type input "3"
click at [1169, 71] on button "SAVE" at bounding box center [1162, 77] width 111 height 30
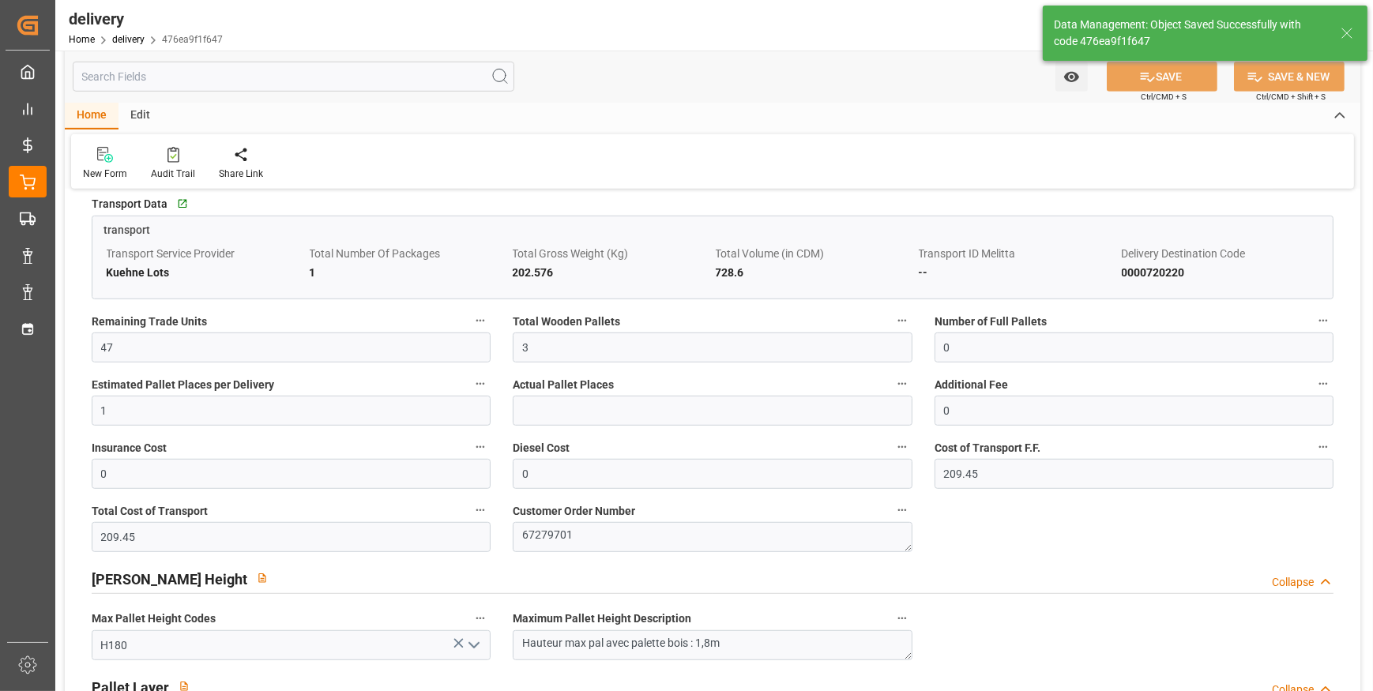
type input "4.5"
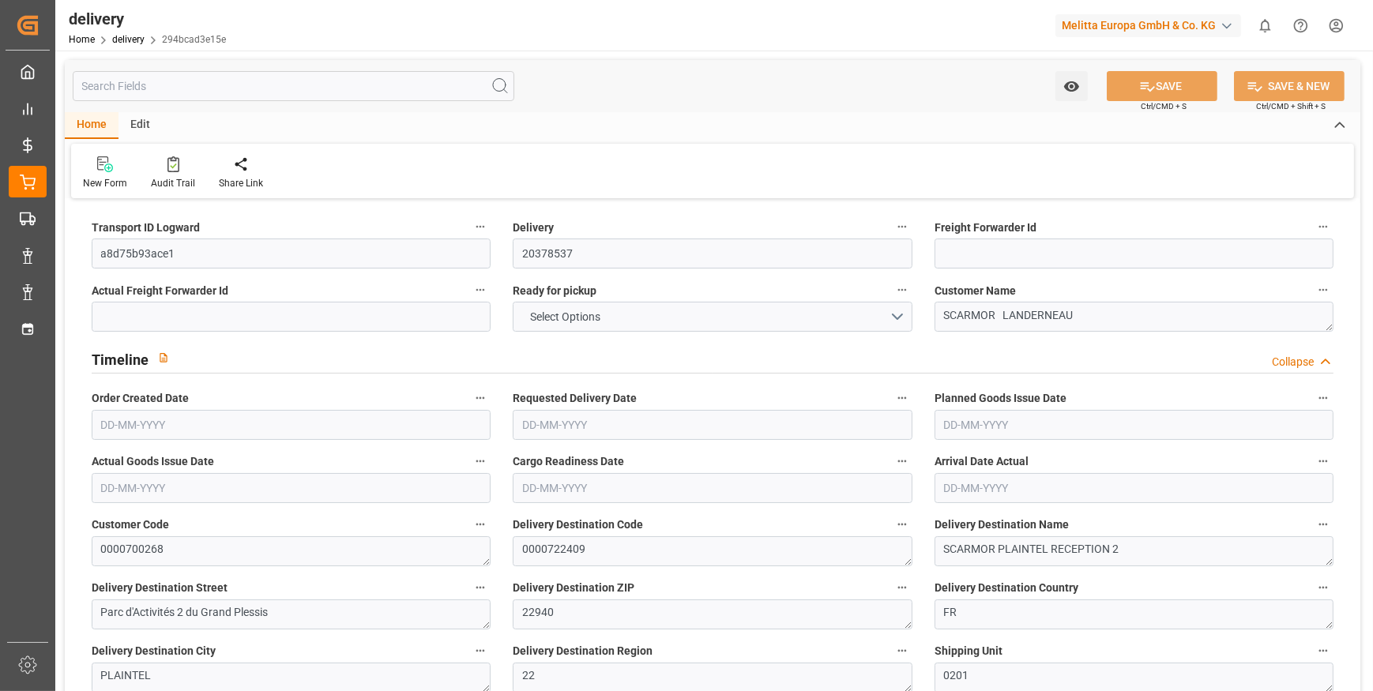
type input "2074.92"
type input "2447.952"
type input "5712.8"
type input "288"
type input "8"
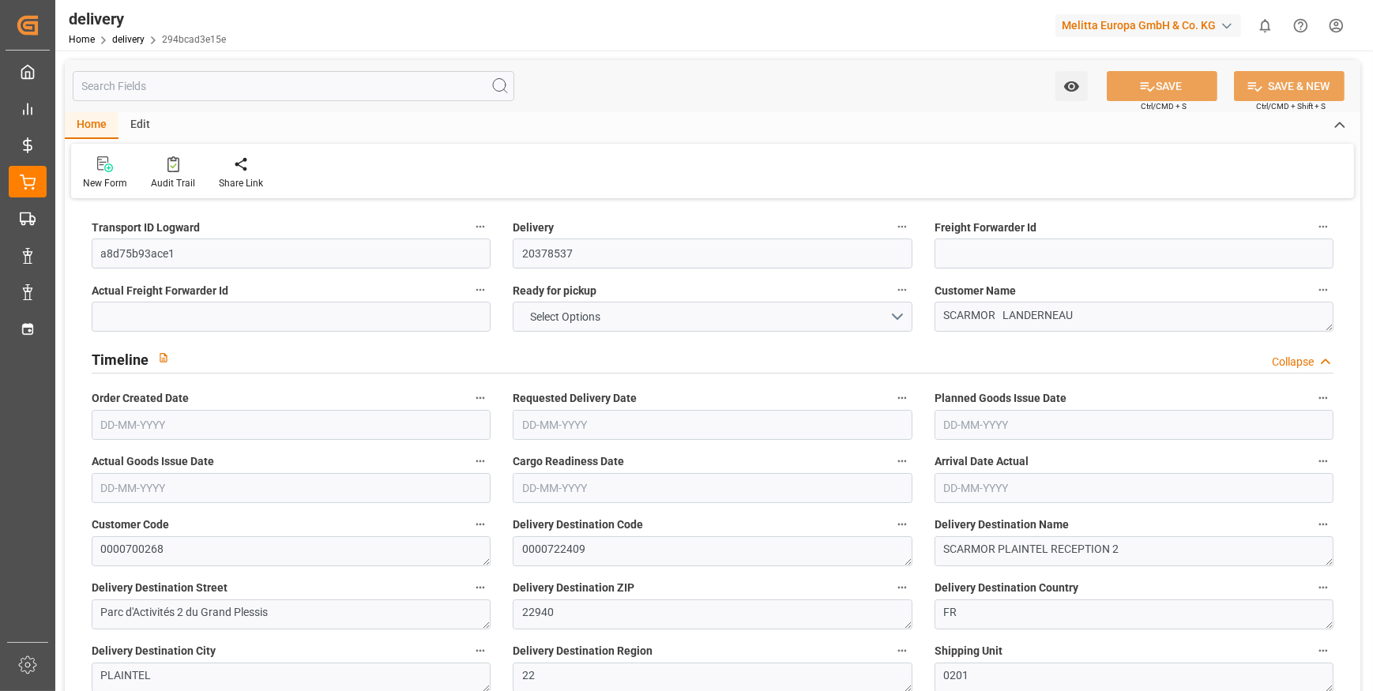
type input "3"
type input "5"
type input "0"
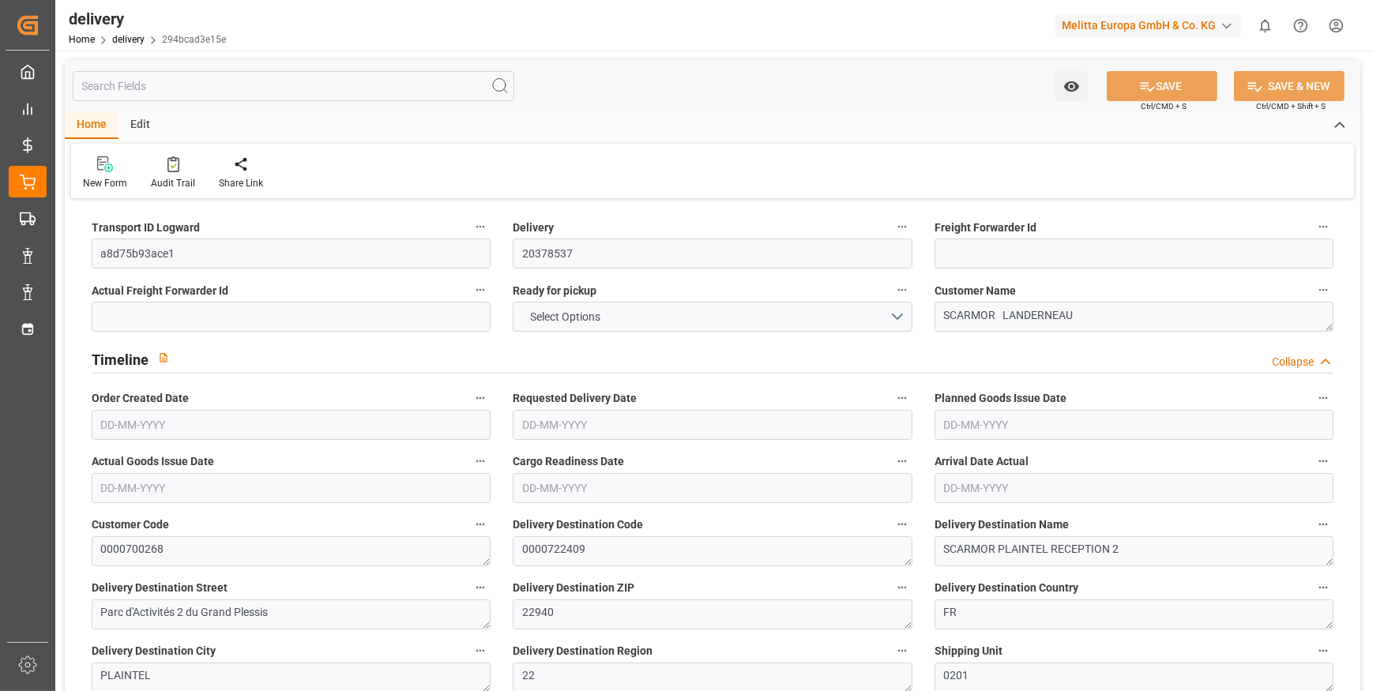
type input "211.9318"
type input "7.35"
type input "103.68"
type input "1.5"
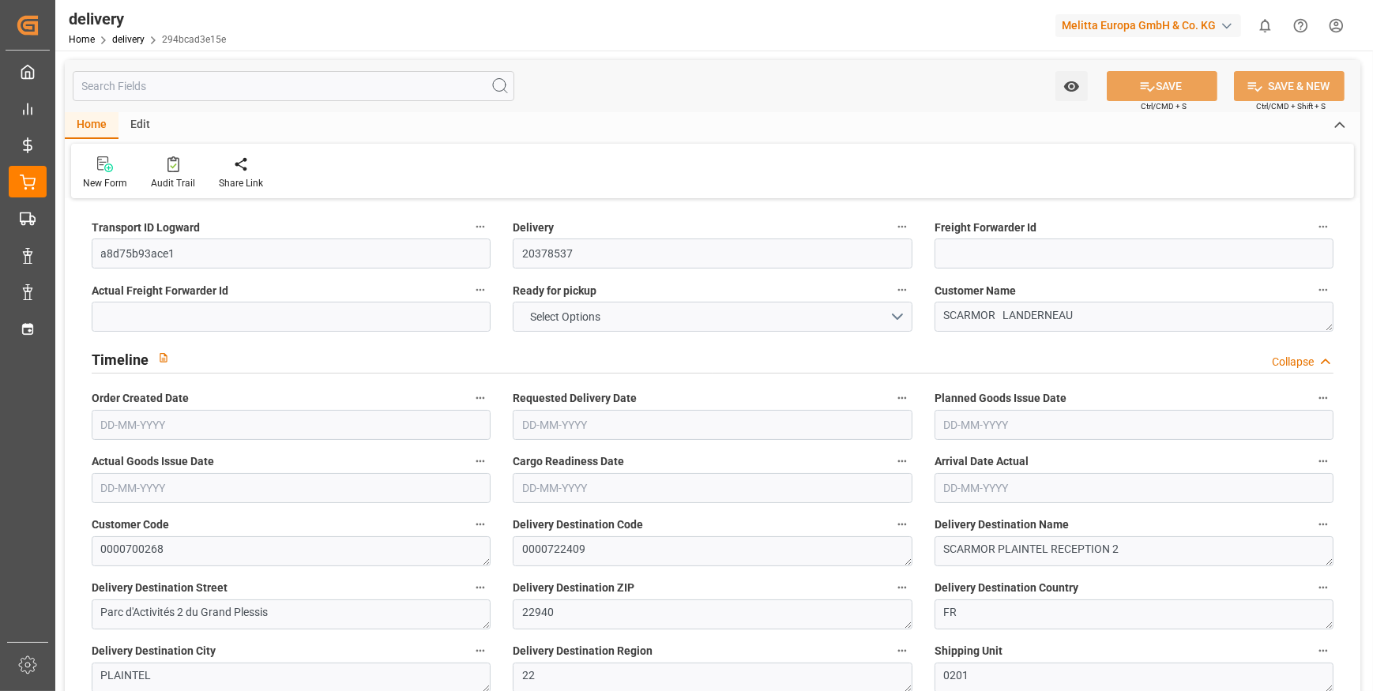
type input "1.3"
type input "0"
type input "12"
type input "2162.84"
type input "101"
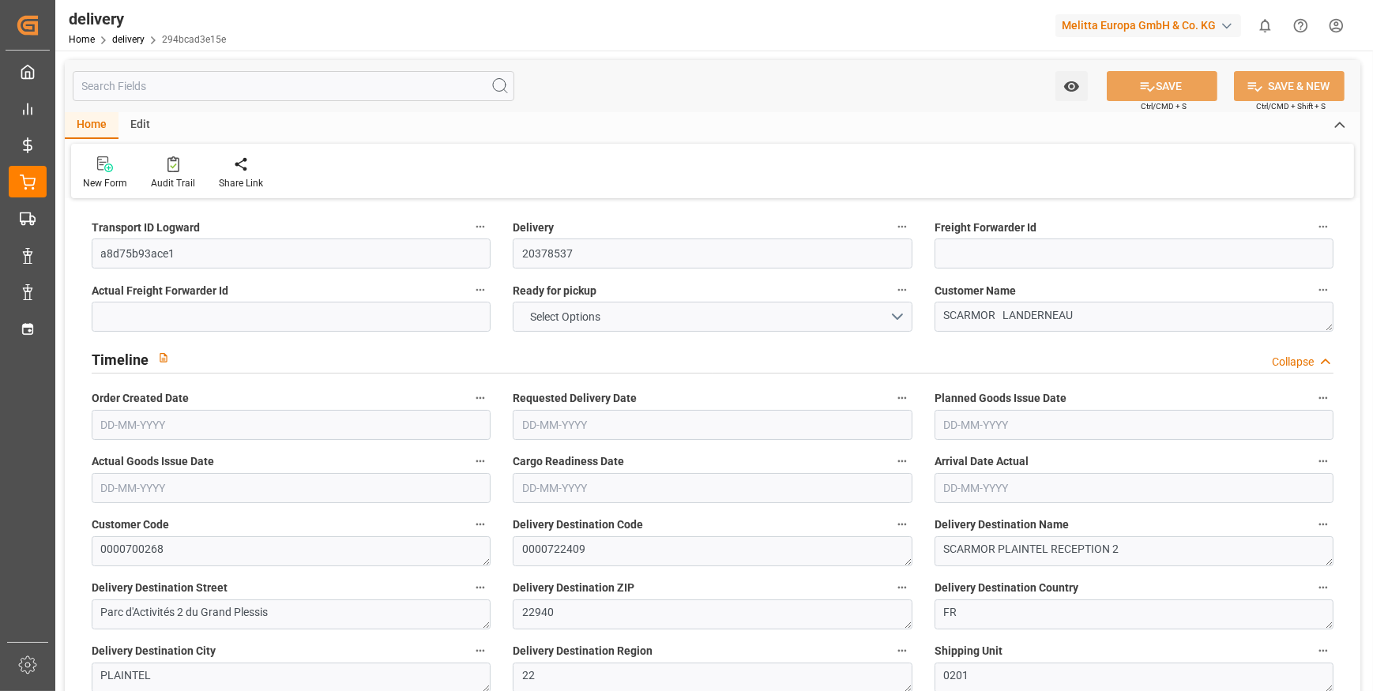
type input "7645.7436"
type input "0.4905"
type input "0"
type input "[DATE]"
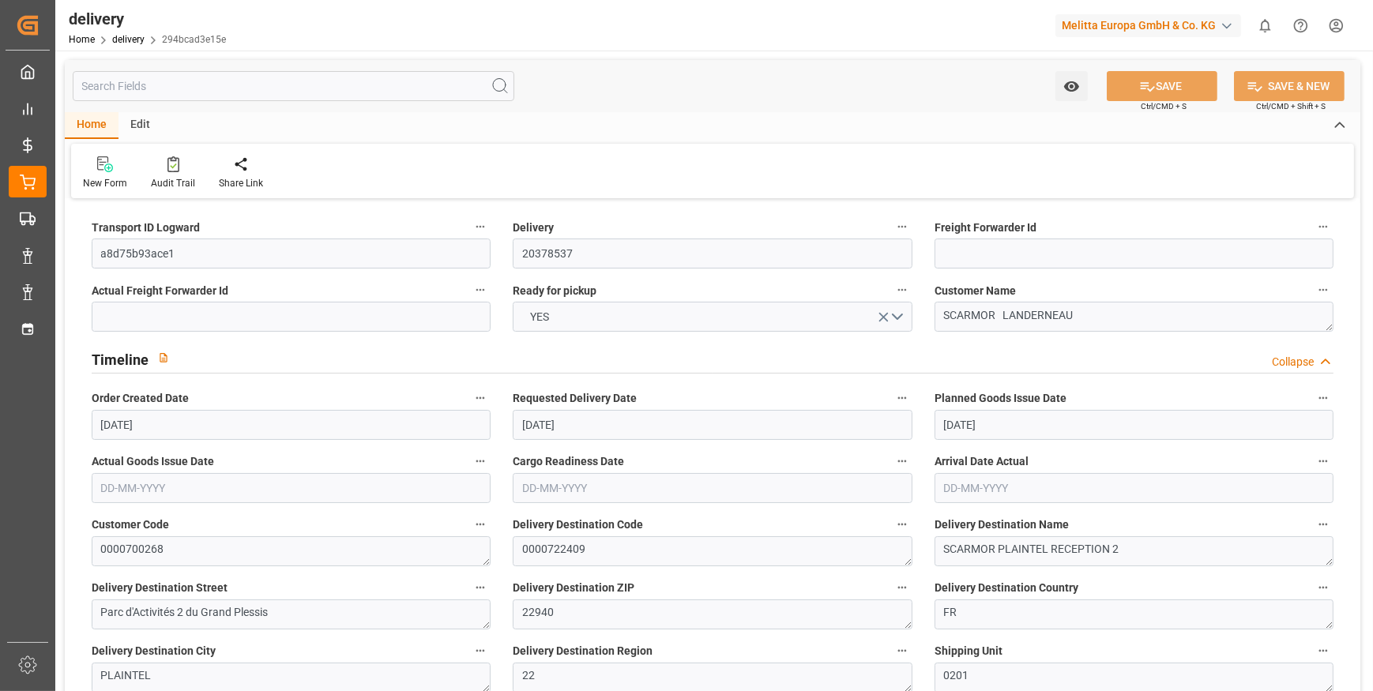
type input "[DATE]"
type input "17-09-2025 11:01"
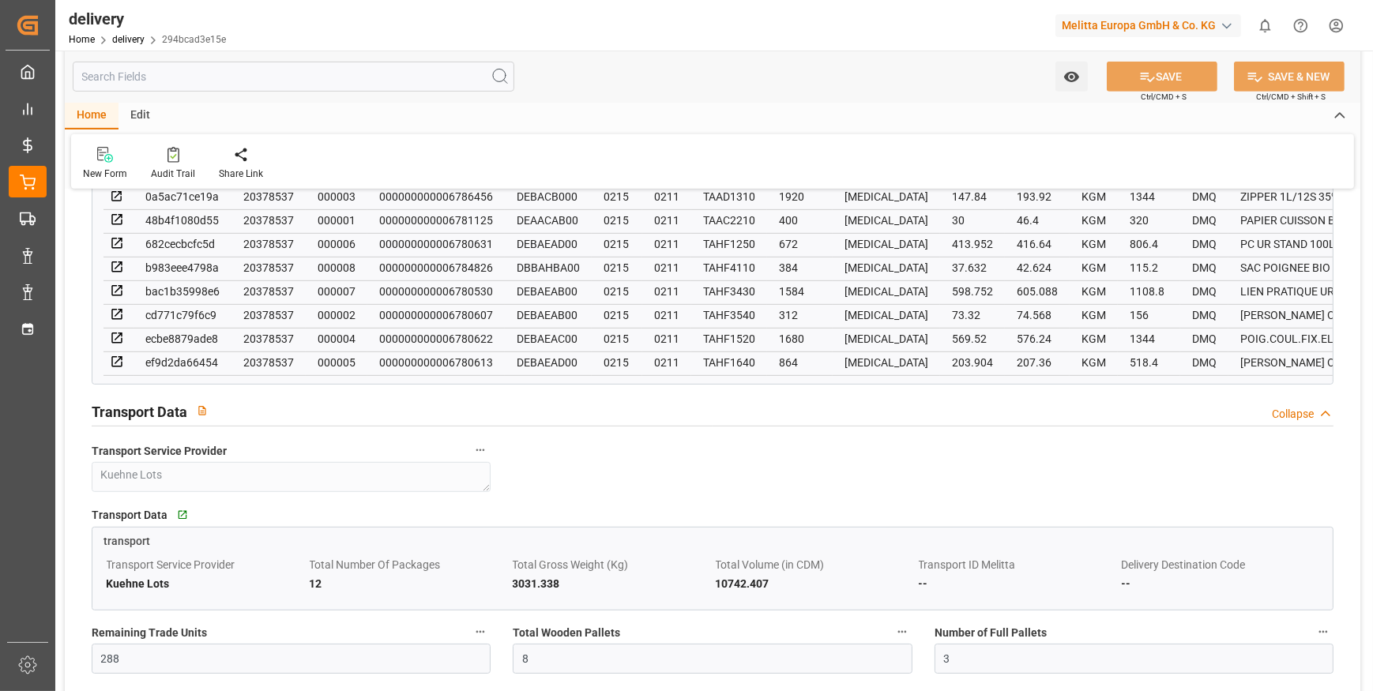
scroll to position [574, 0]
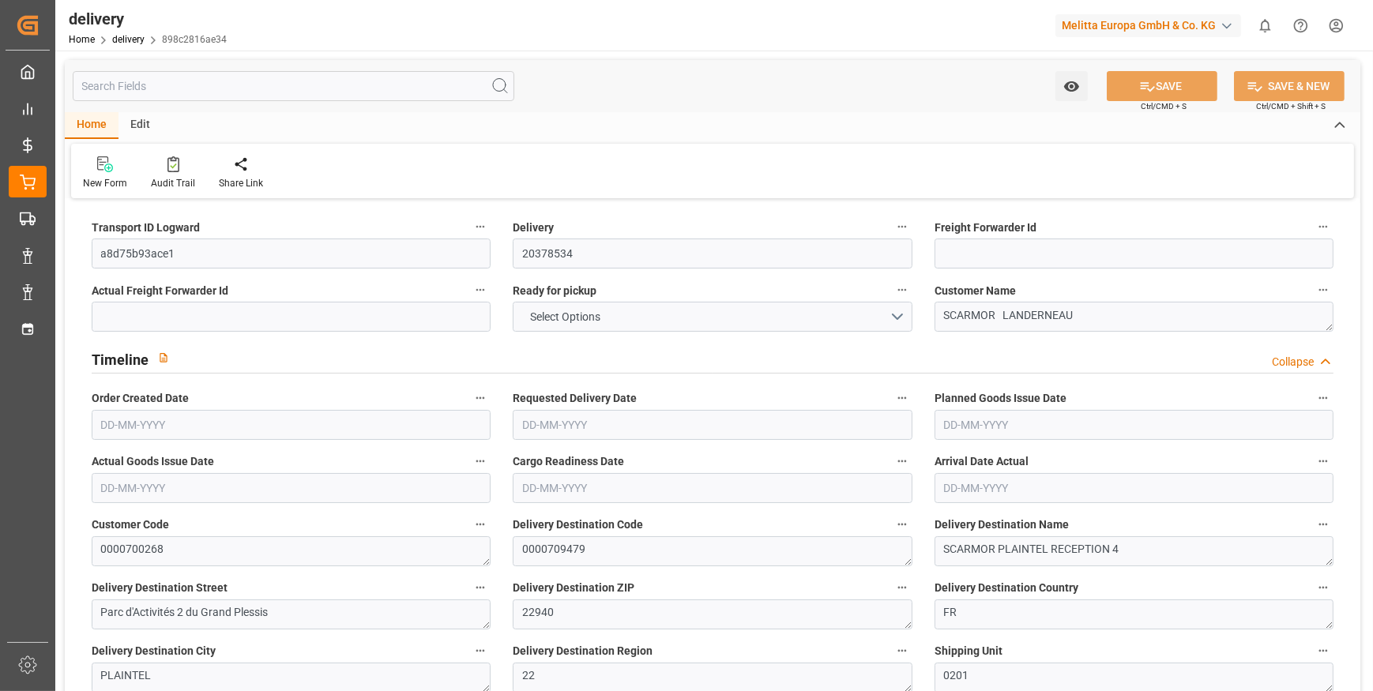
type input "12"
type input "684.36"
type input "1305.642"
type input "5029.607"
type input "285"
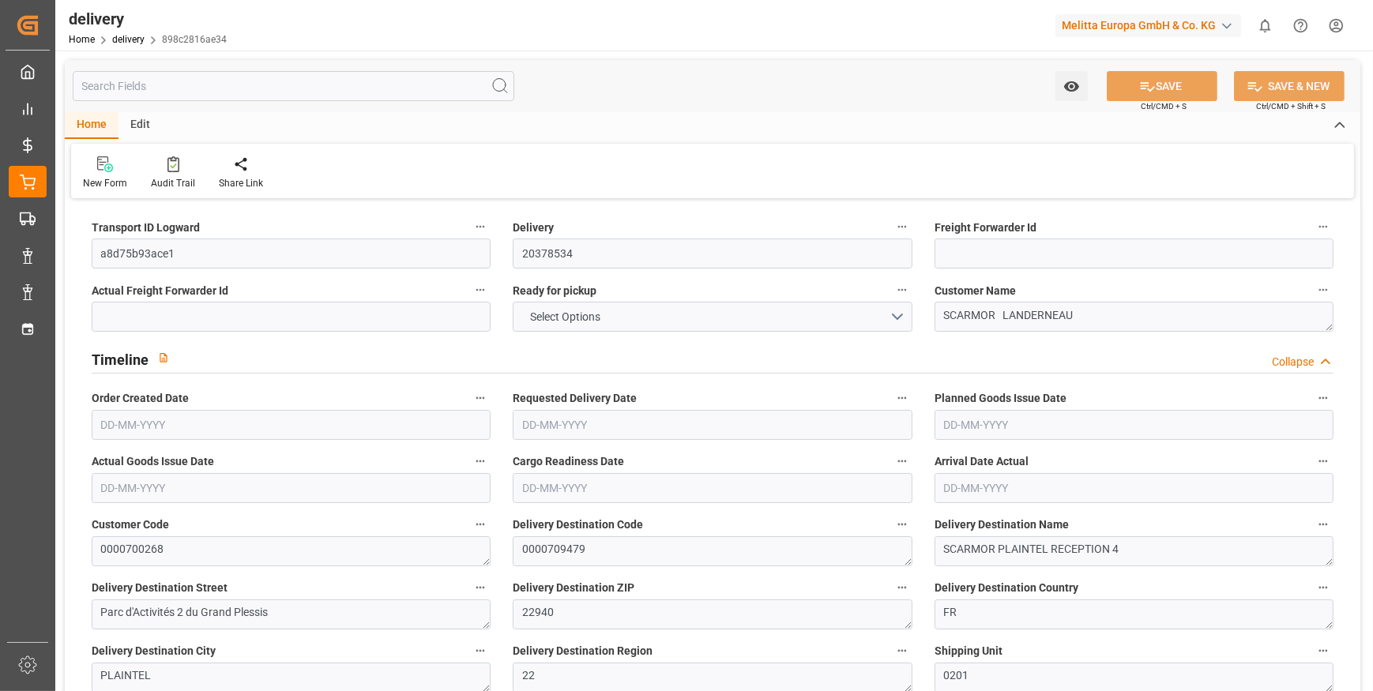
type input "18"
type input "4"
type input "6"
type input "0"
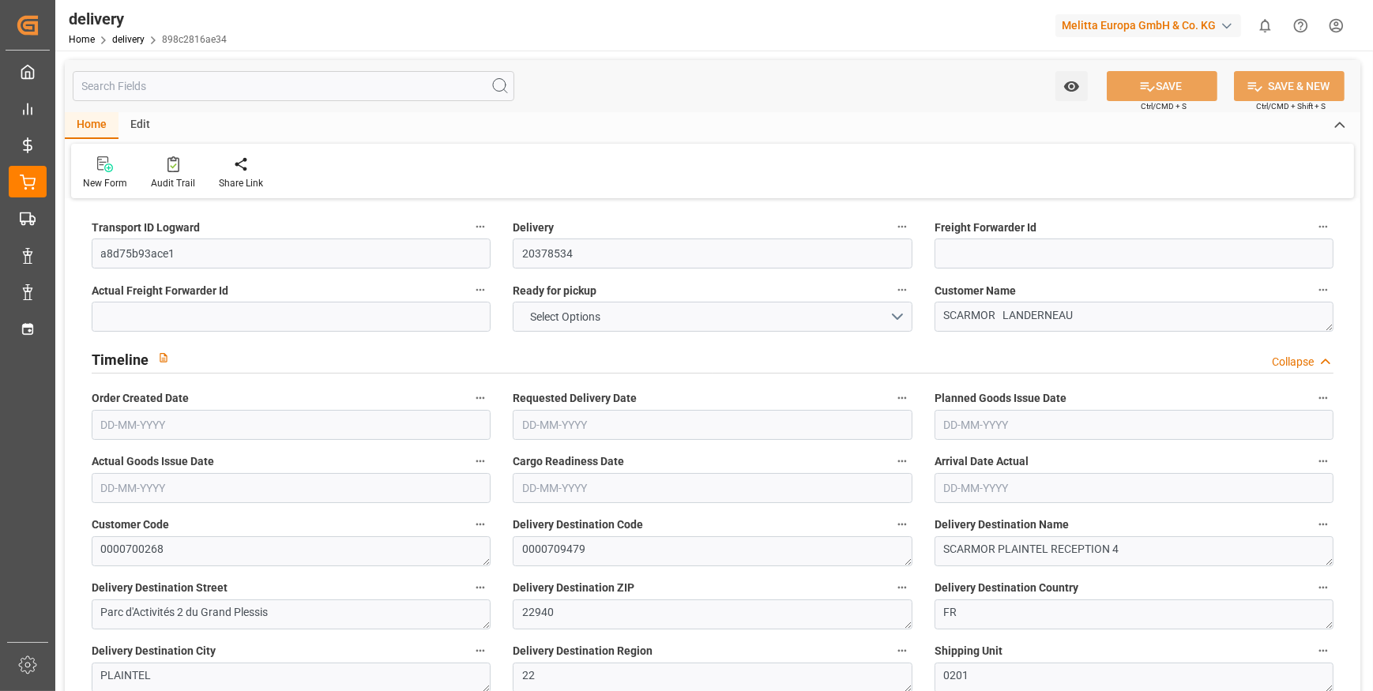
type input "0"
type input "254.3182"
type input "9.8"
type input "102.6"
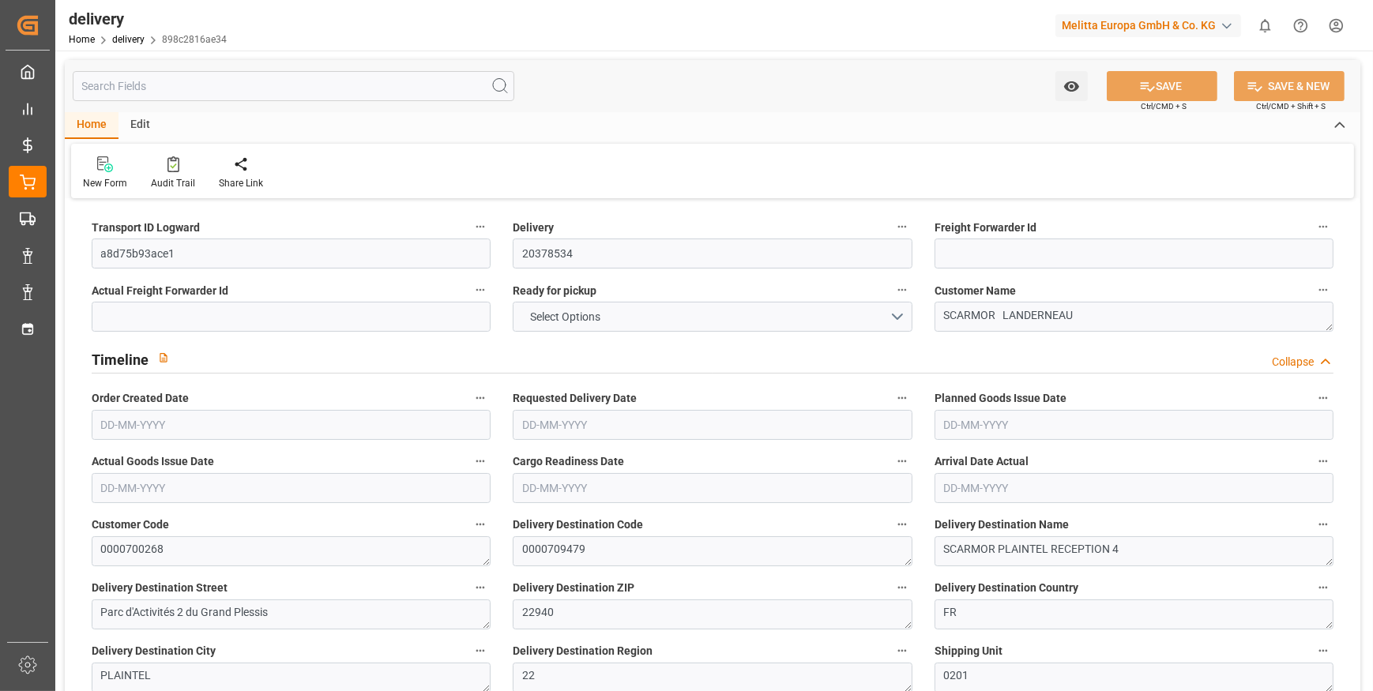
type input "1.5"
type input "1.3"
type input "0"
type input "27"
type input "868.498"
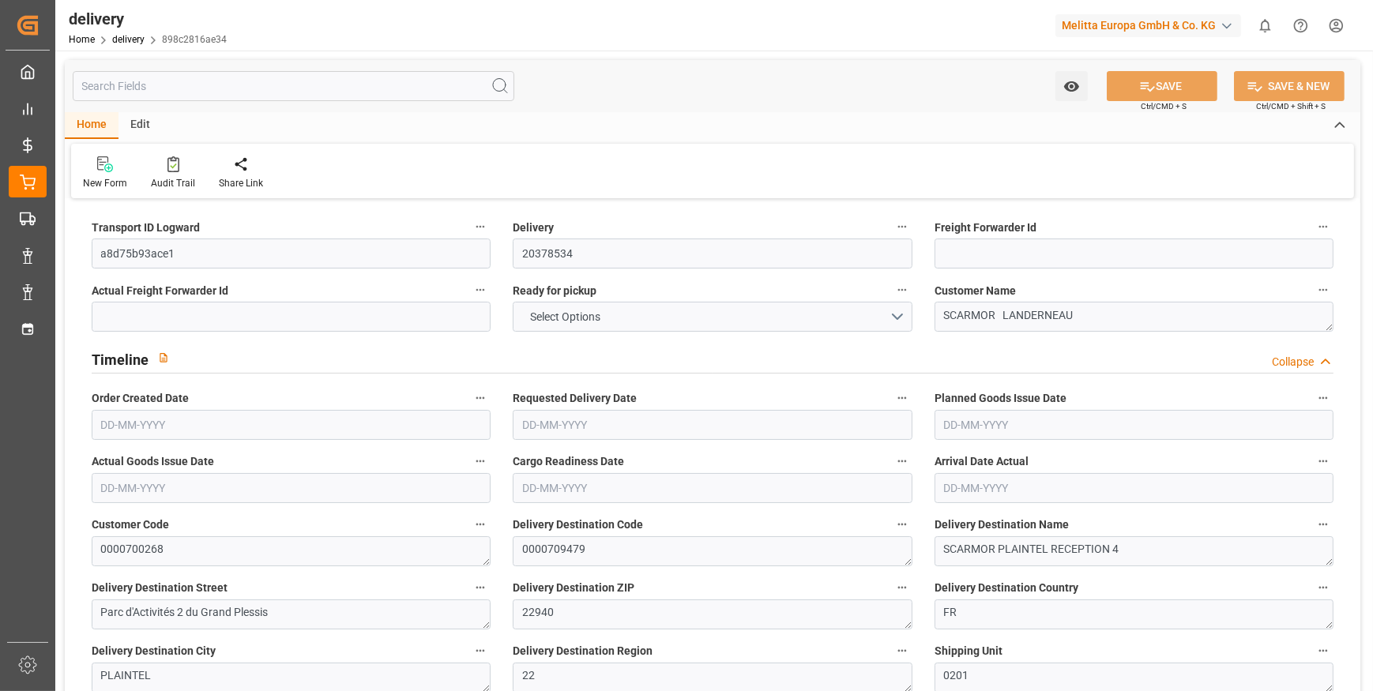
type input "101"
type input "6731.3902"
type input "0.4319"
type input "0"
type input "[DATE]"
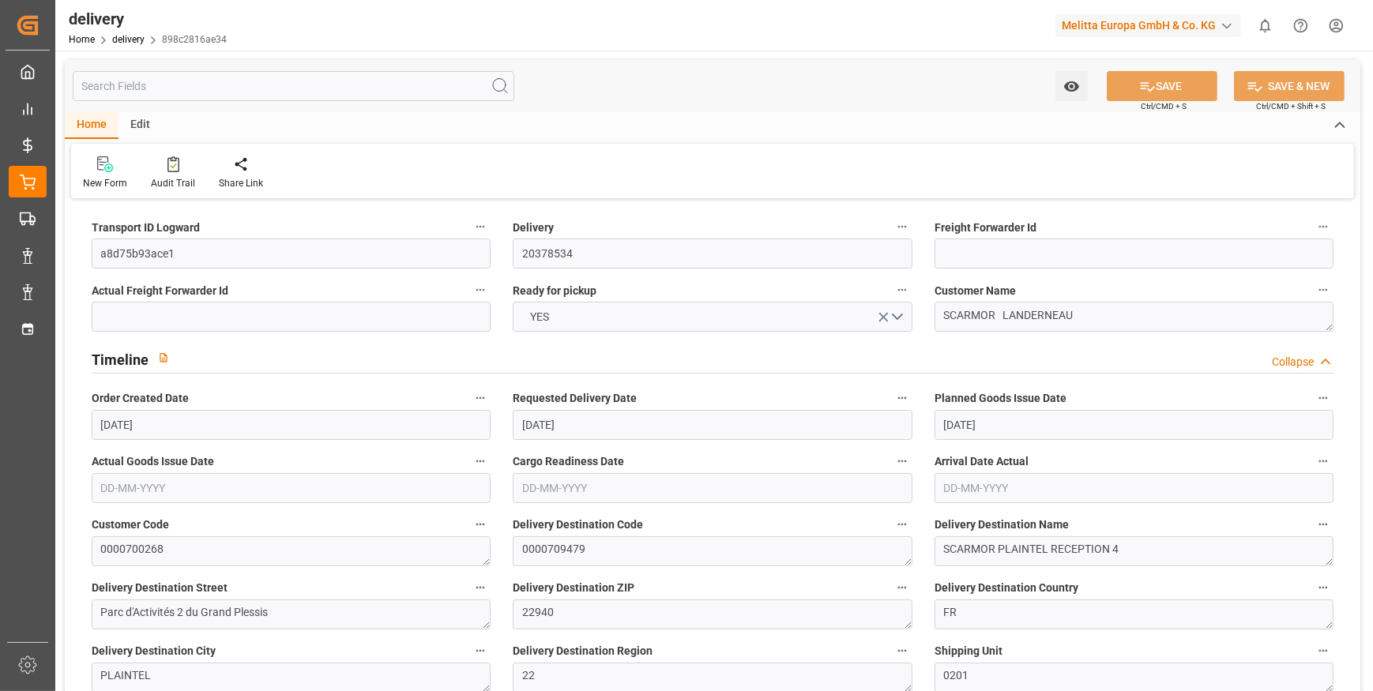
type input "[DATE]"
type input "17-09-2025 11:01"
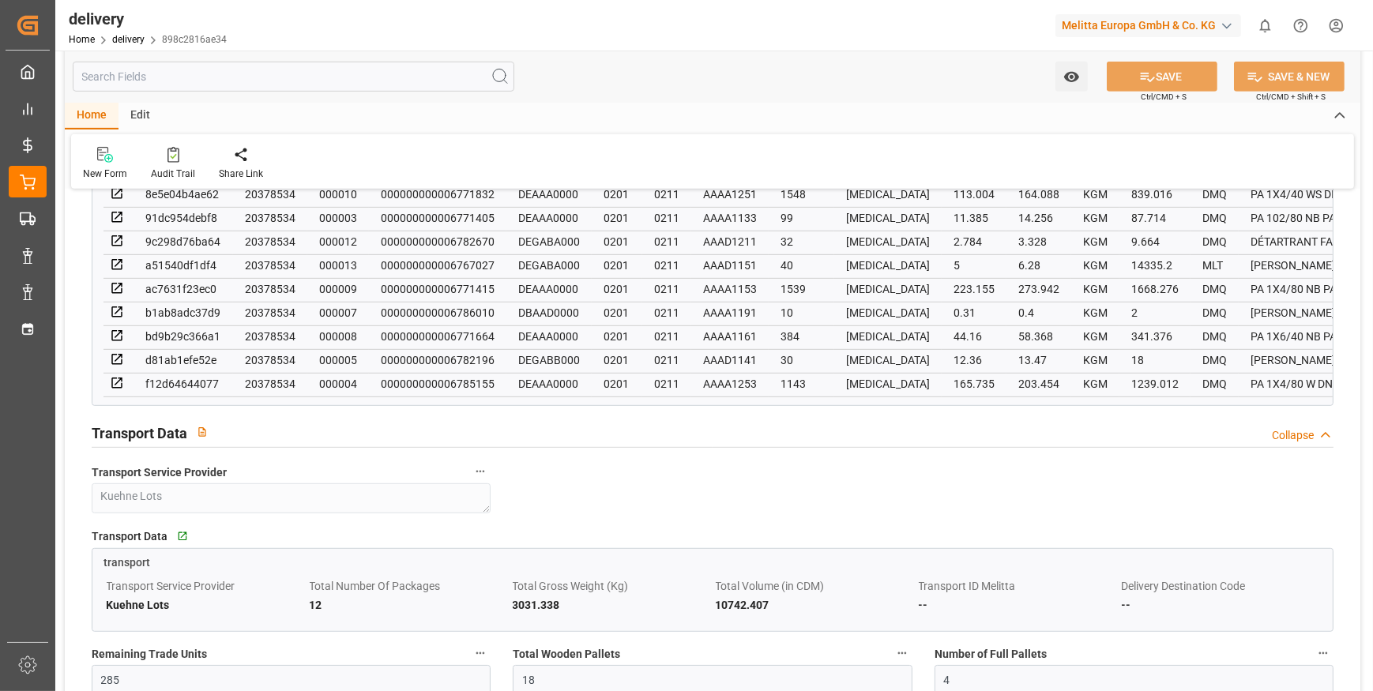
scroll to position [1149, 0]
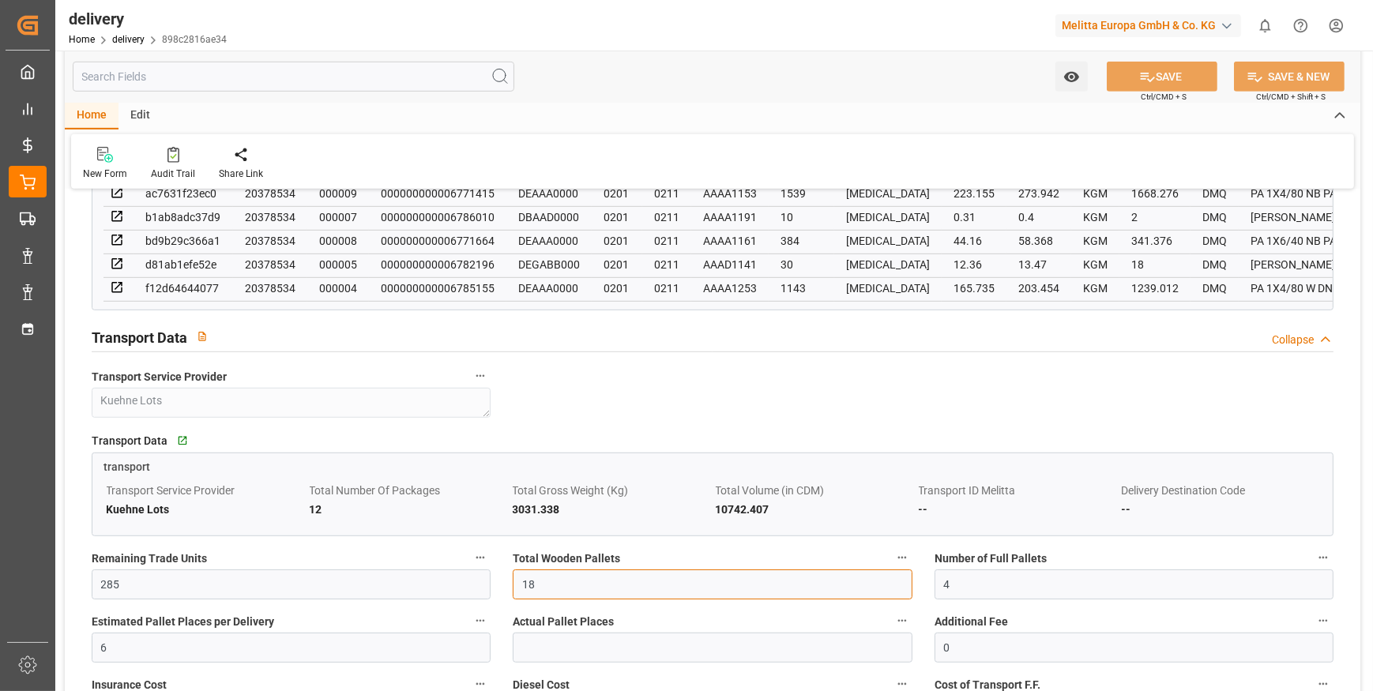
click at [537, 594] on input "18" at bounding box center [712, 585] width 399 height 30
type input "1"
type input "12"
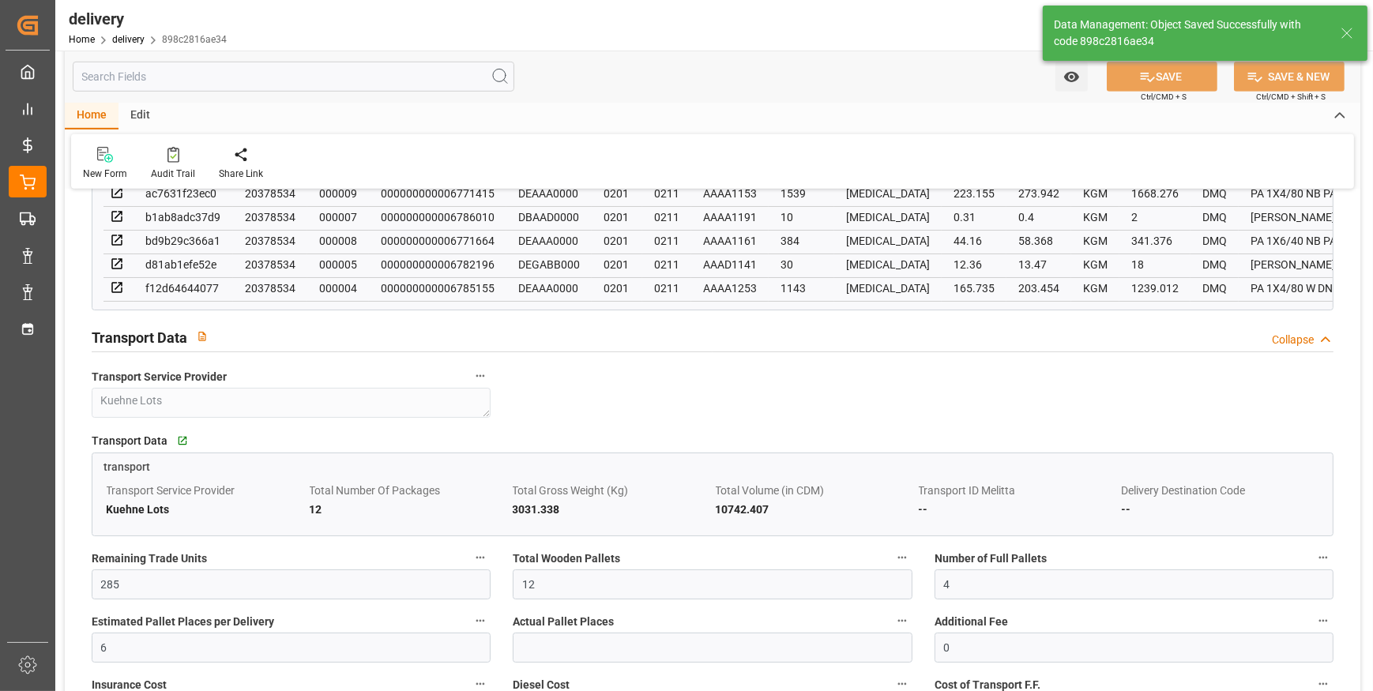
type input "18"
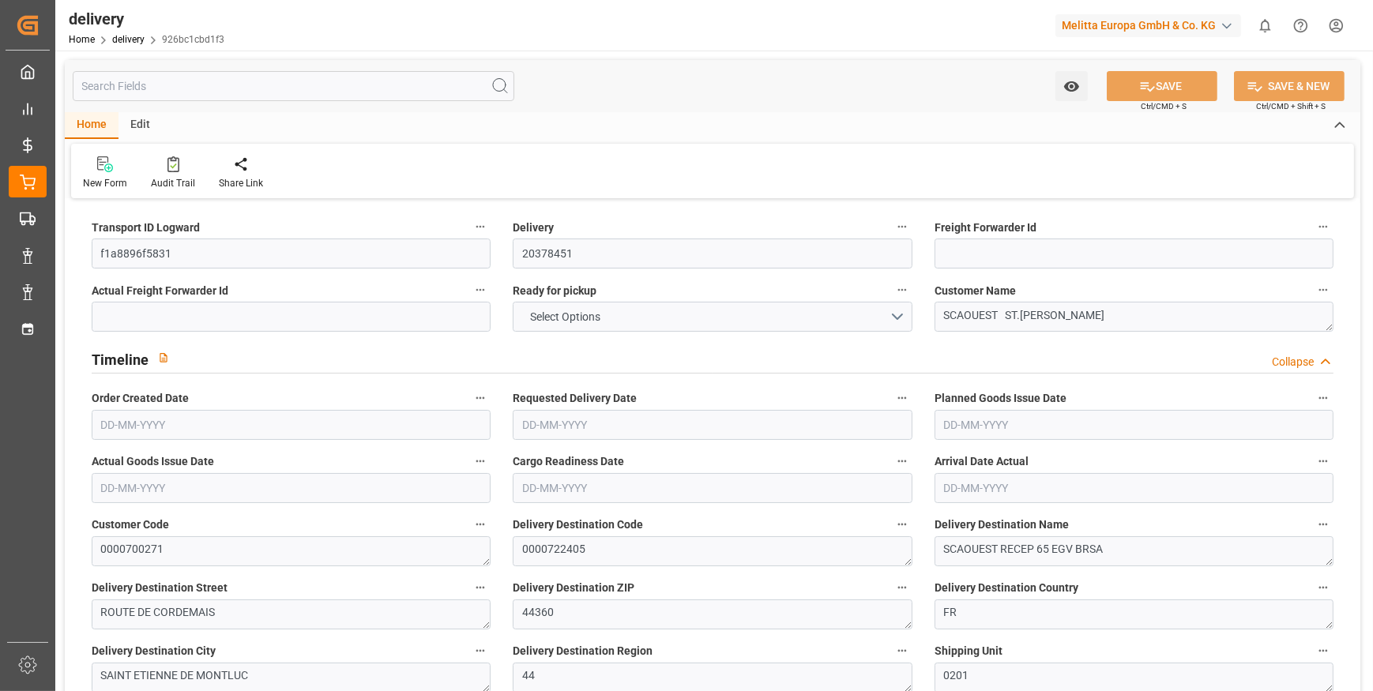
type input "3"
type input "1770.105"
type input "2553.933"
type input "6290.228"
type input "551"
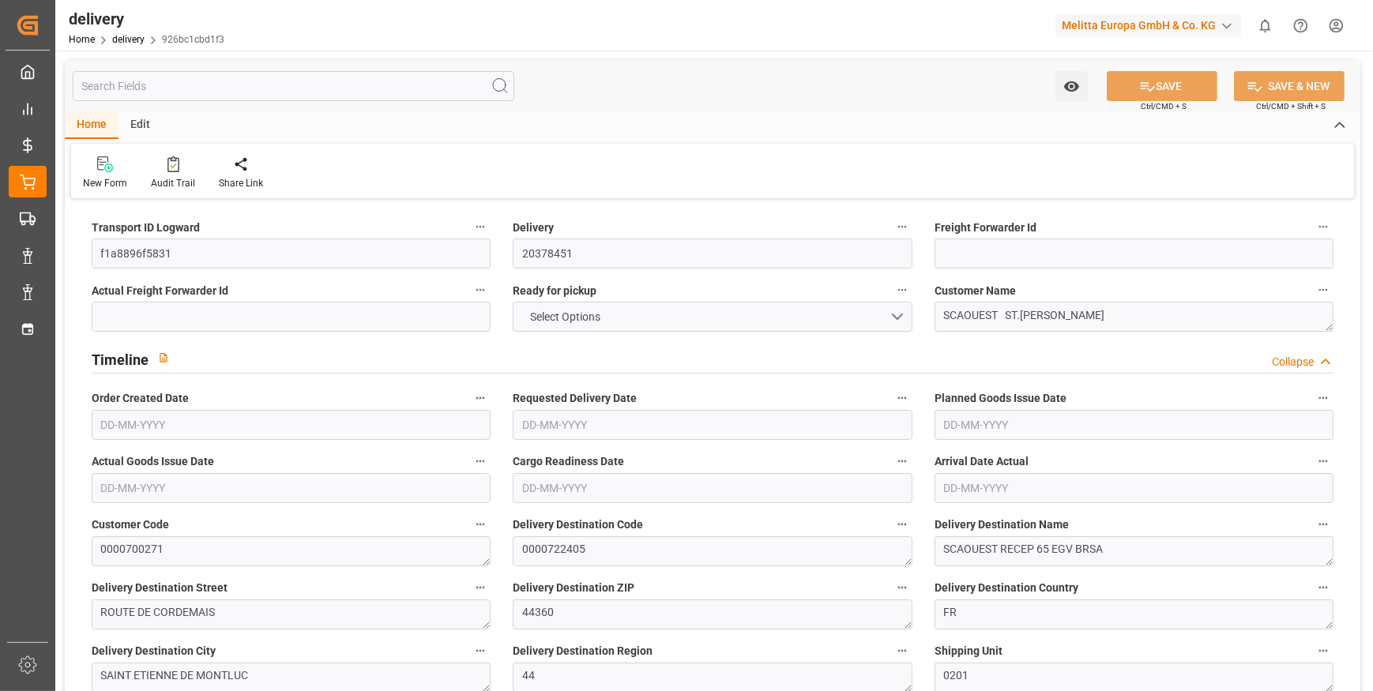
type input "21"
type input "0"
type input "7"
type input "0"
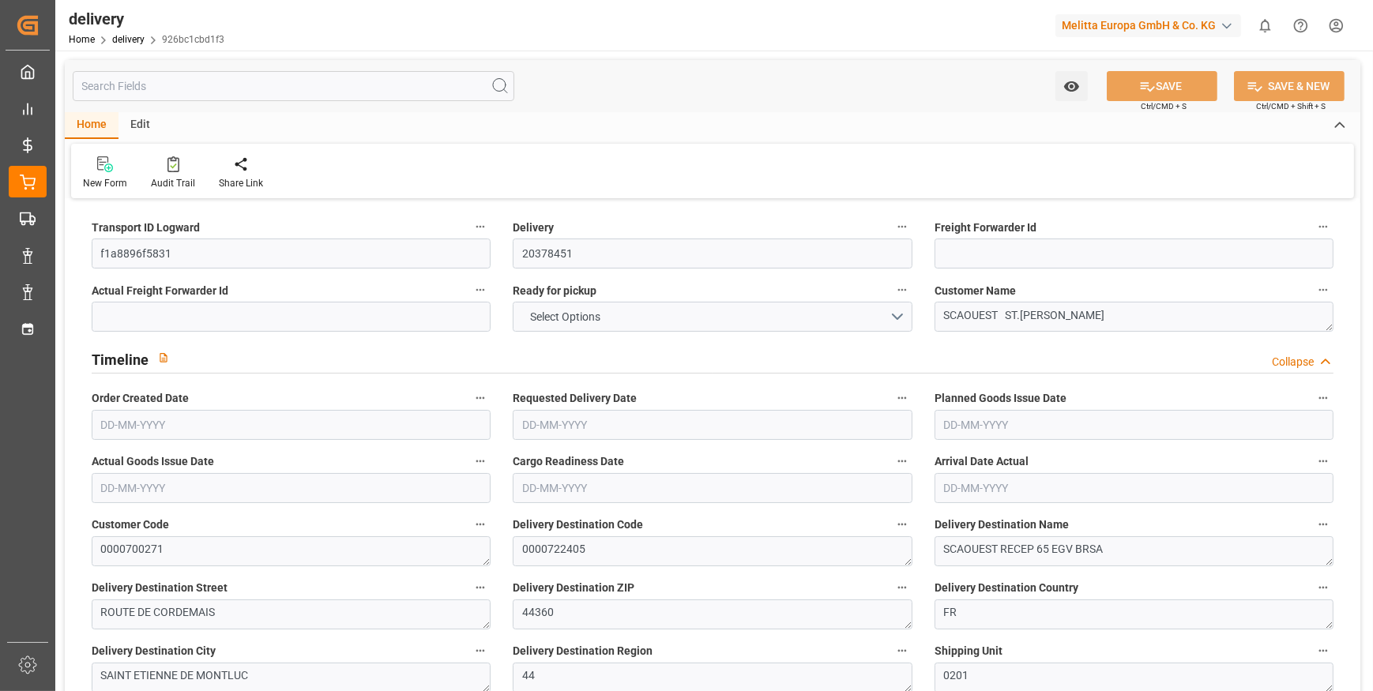
type input "0"
type input "247.73"
type input "0"
type input "198.36"
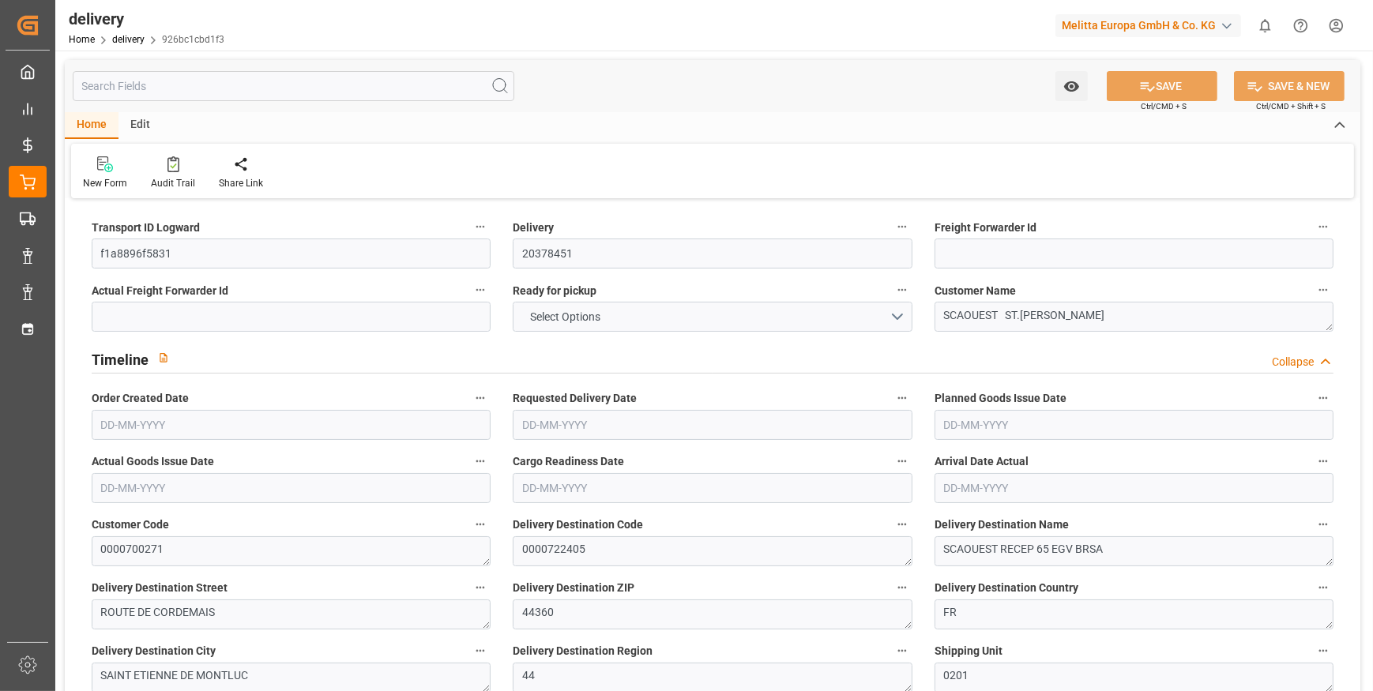
type input "1.5"
type input "1.3"
type input "0"
type input "31.5"
type input "2070.933"
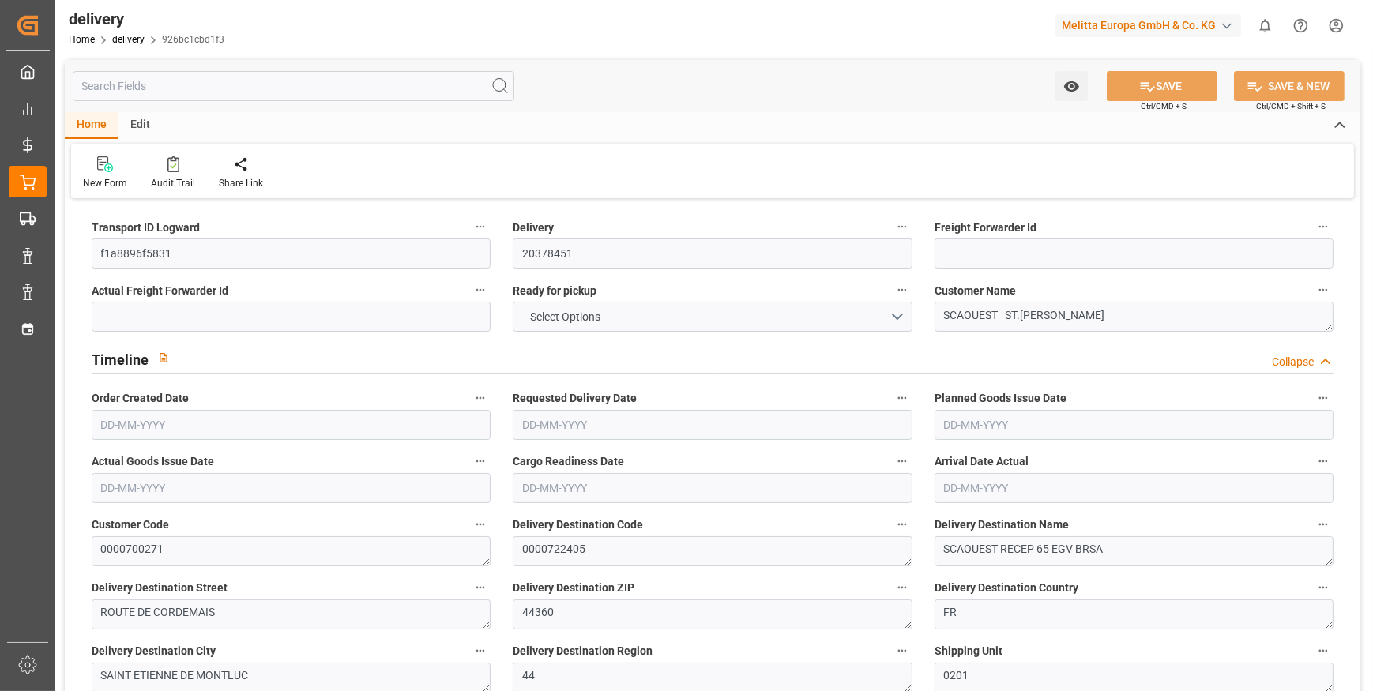
type input "101"
type input "6690.1795"
type input "0.429"
type input "0"
type input "[DATE]"
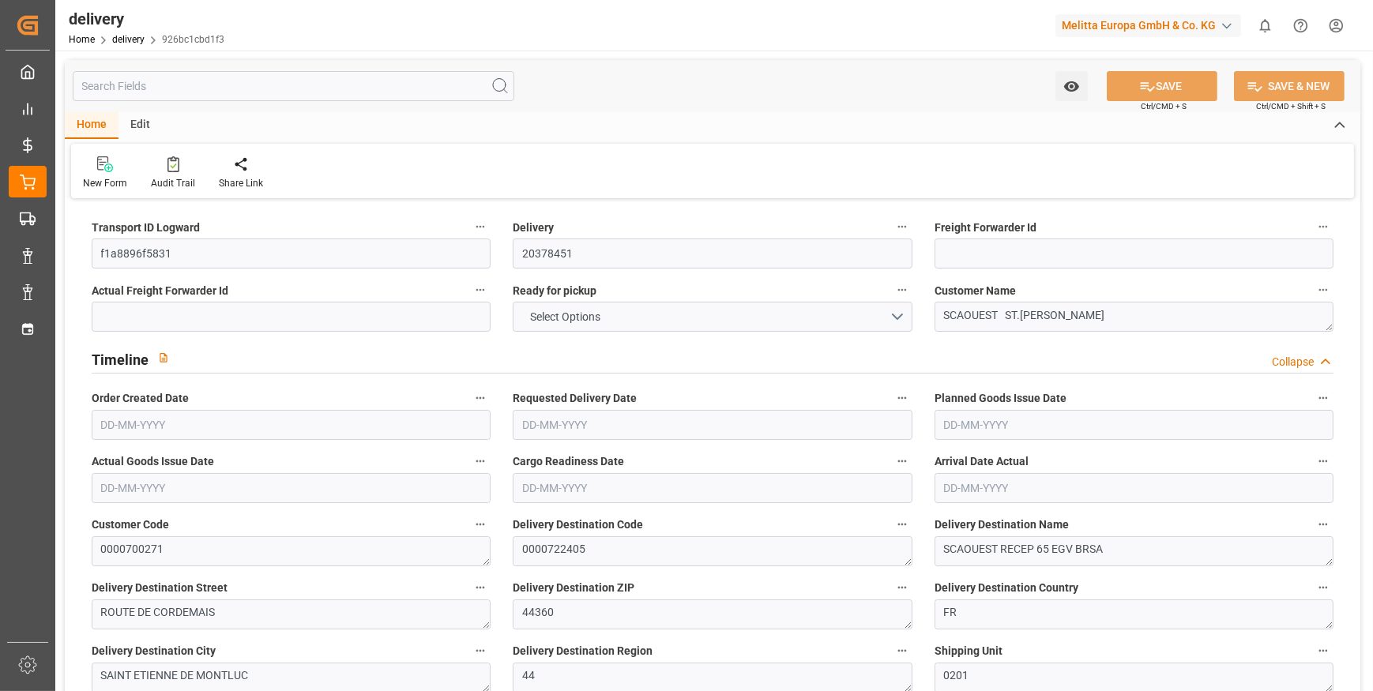
type input "[DATE]"
type input "[DATE] 11:01"
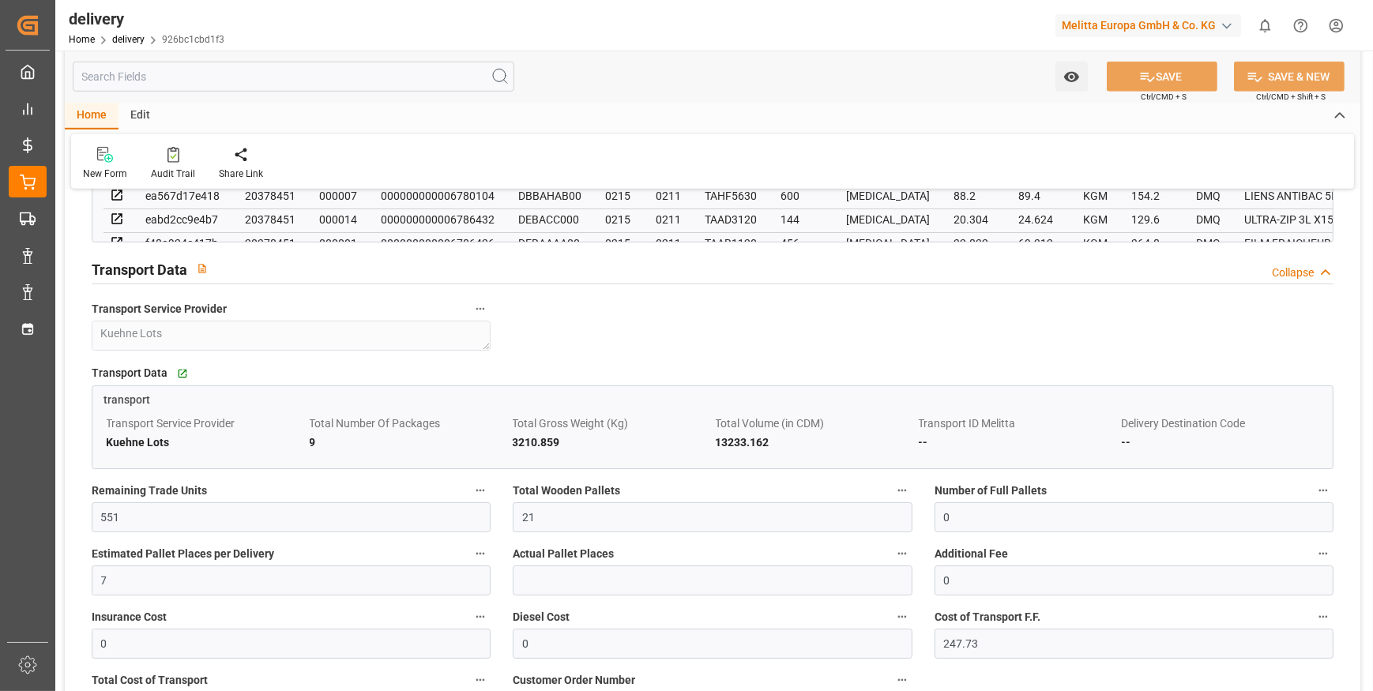
scroll to position [1365, 0]
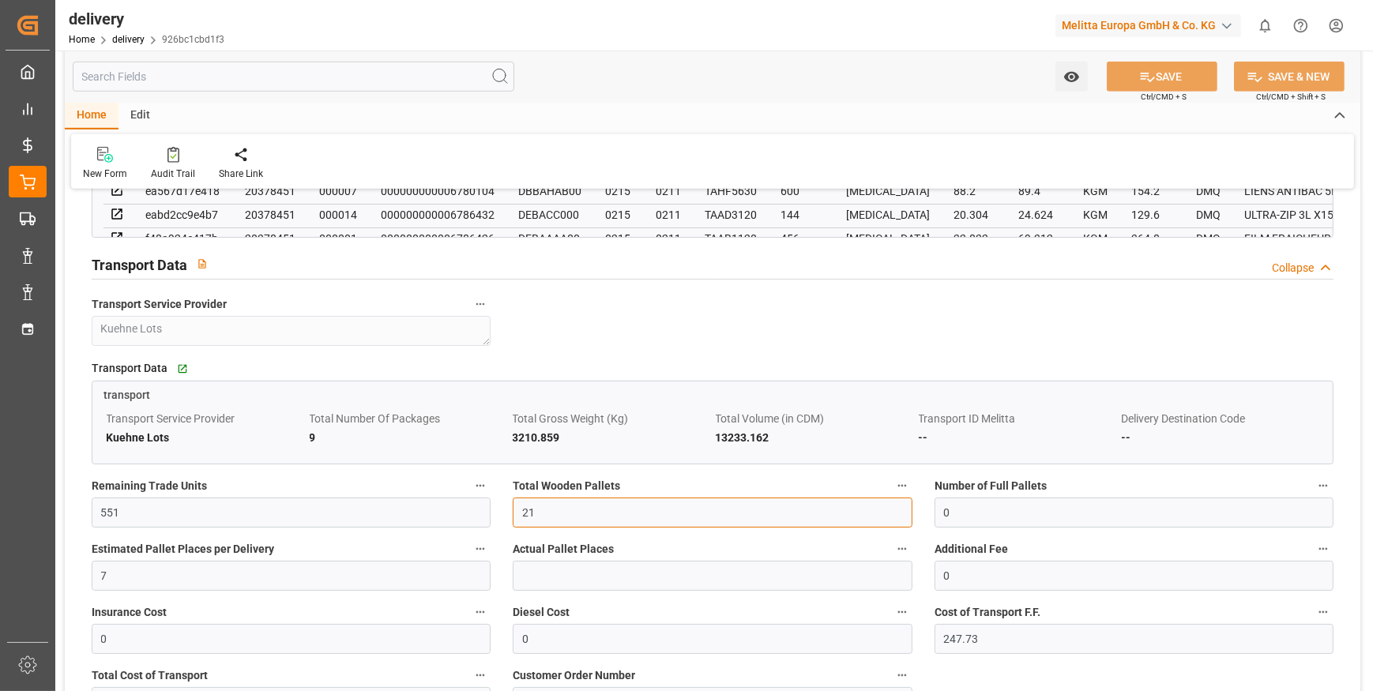
click at [546, 503] on input "21" at bounding box center [712, 513] width 399 height 30
type input "20"
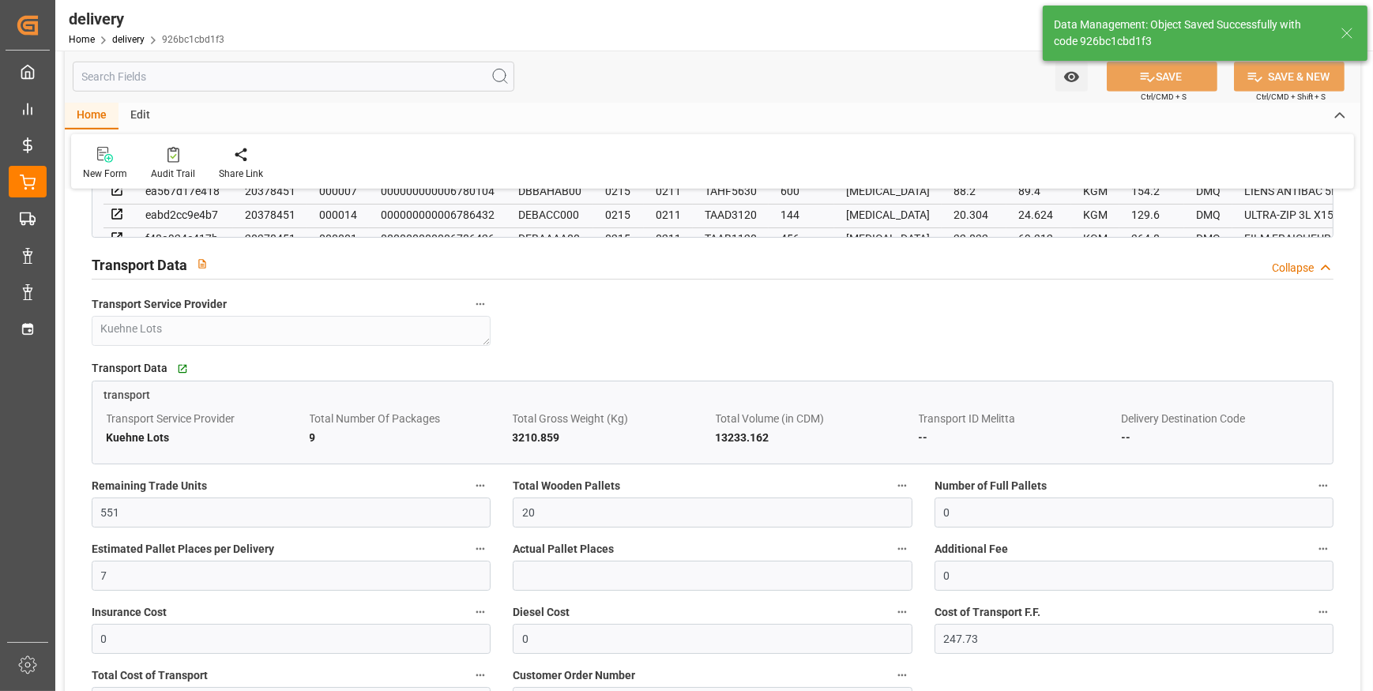
type input "30"
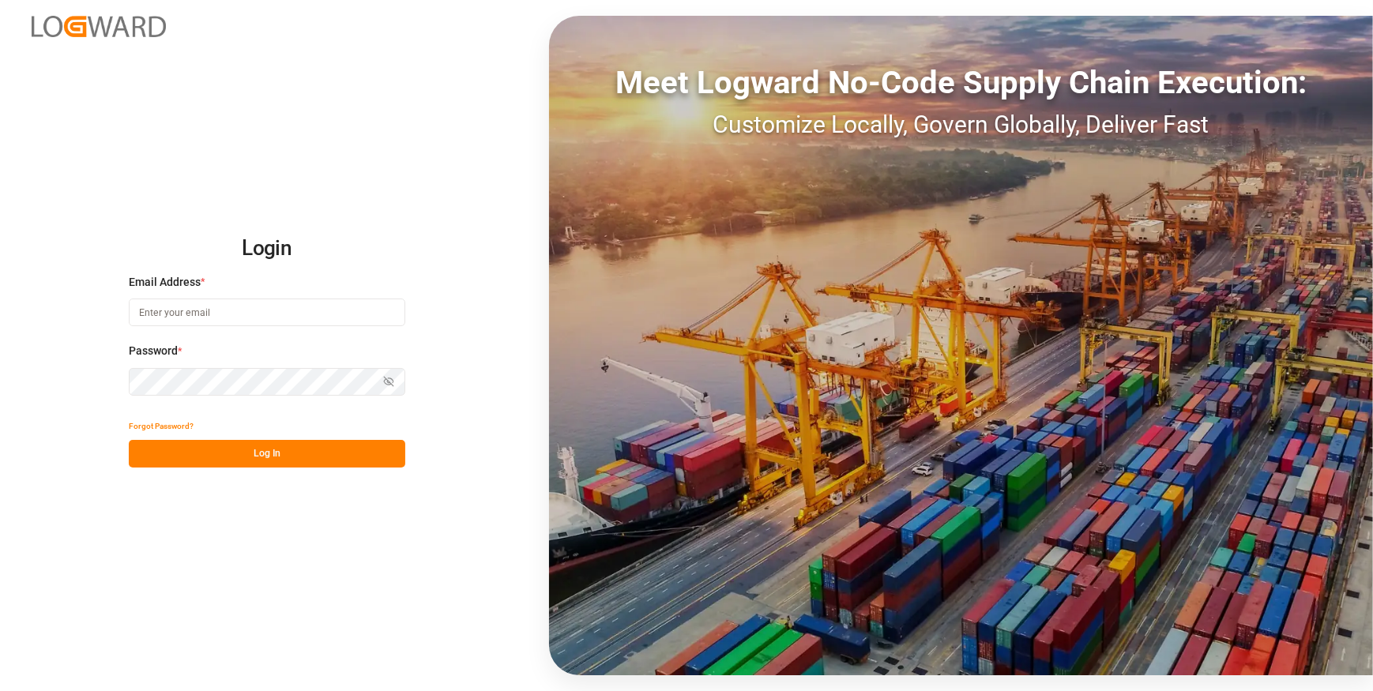
type input "[EMAIL_ADDRESS][DOMAIN_NAME]"
click at [307, 452] on button "Log In" at bounding box center [267, 454] width 277 height 28
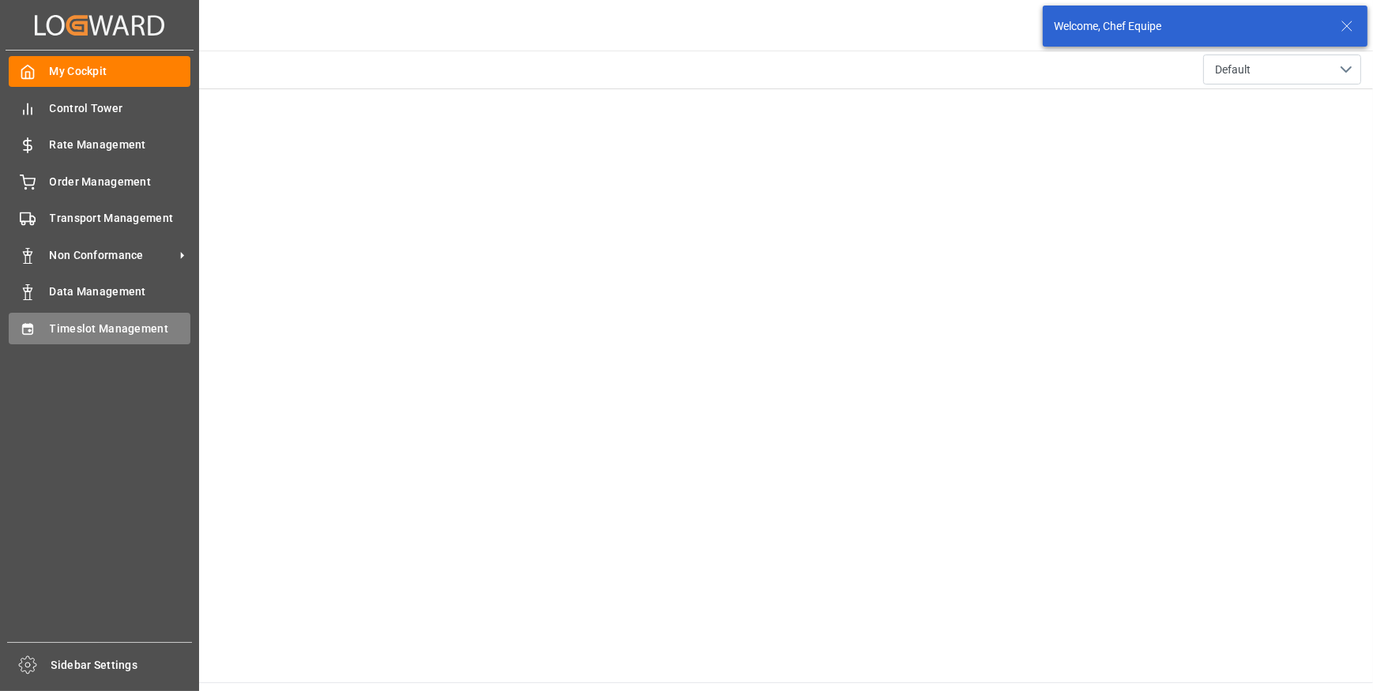
click at [104, 323] on span "Timeslot Management" at bounding box center [120, 329] width 141 height 17
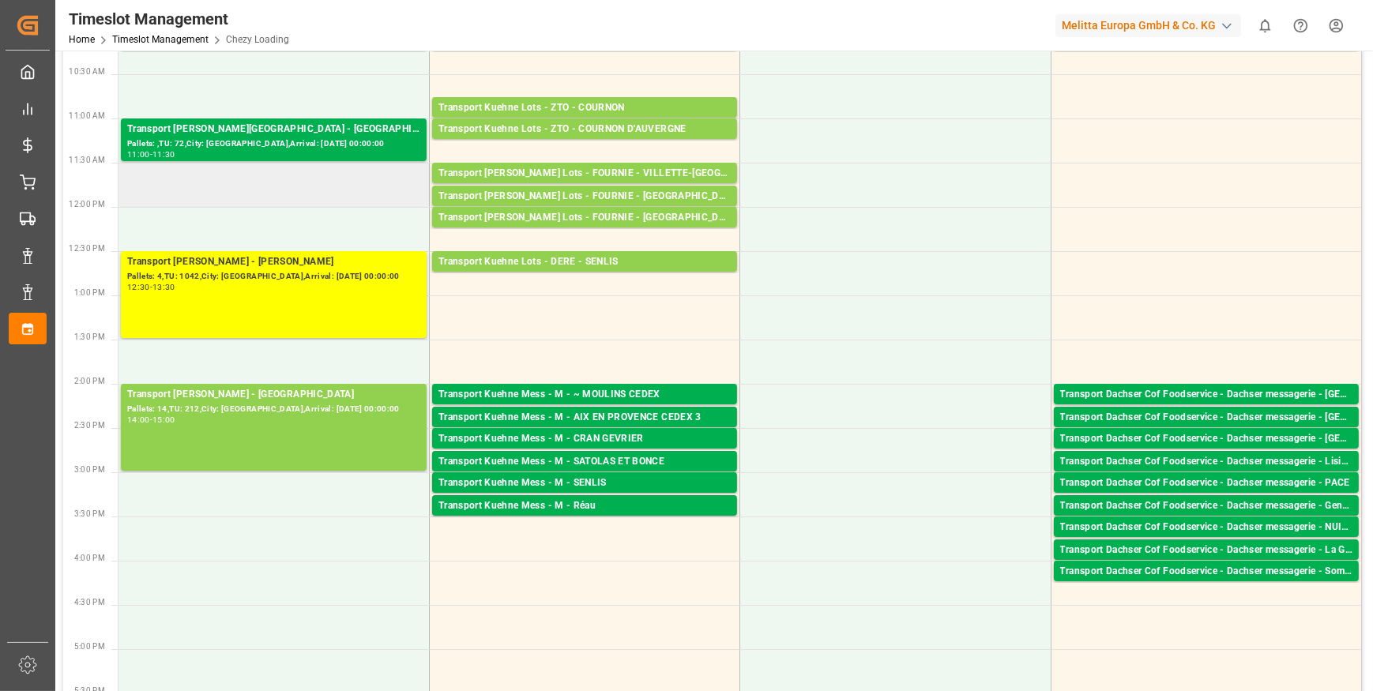
scroll to position [359, 0]
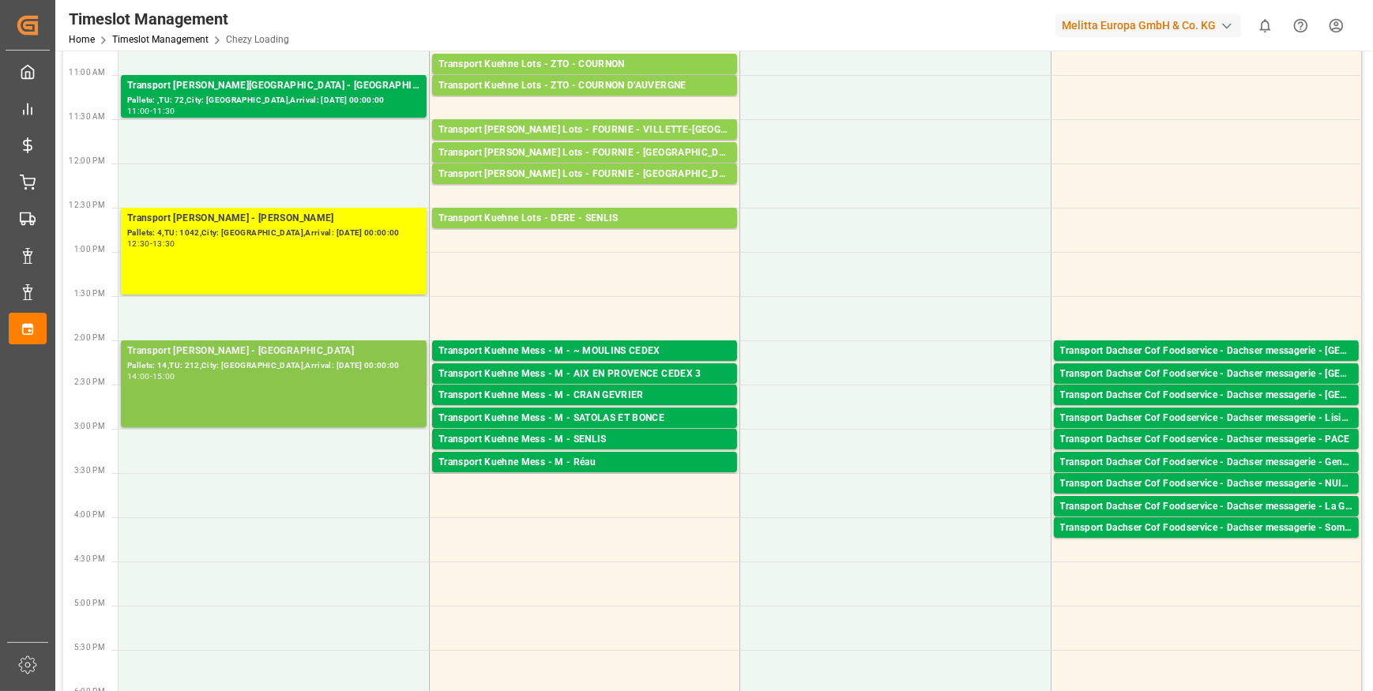
click at [198, 385] on div "Transport [PERSON_NAME] - SAINT GILLES - SAINT GILLES Pallets: 14,TU: 212,City:…" at bounding box center [273, 384] width 293 height 81
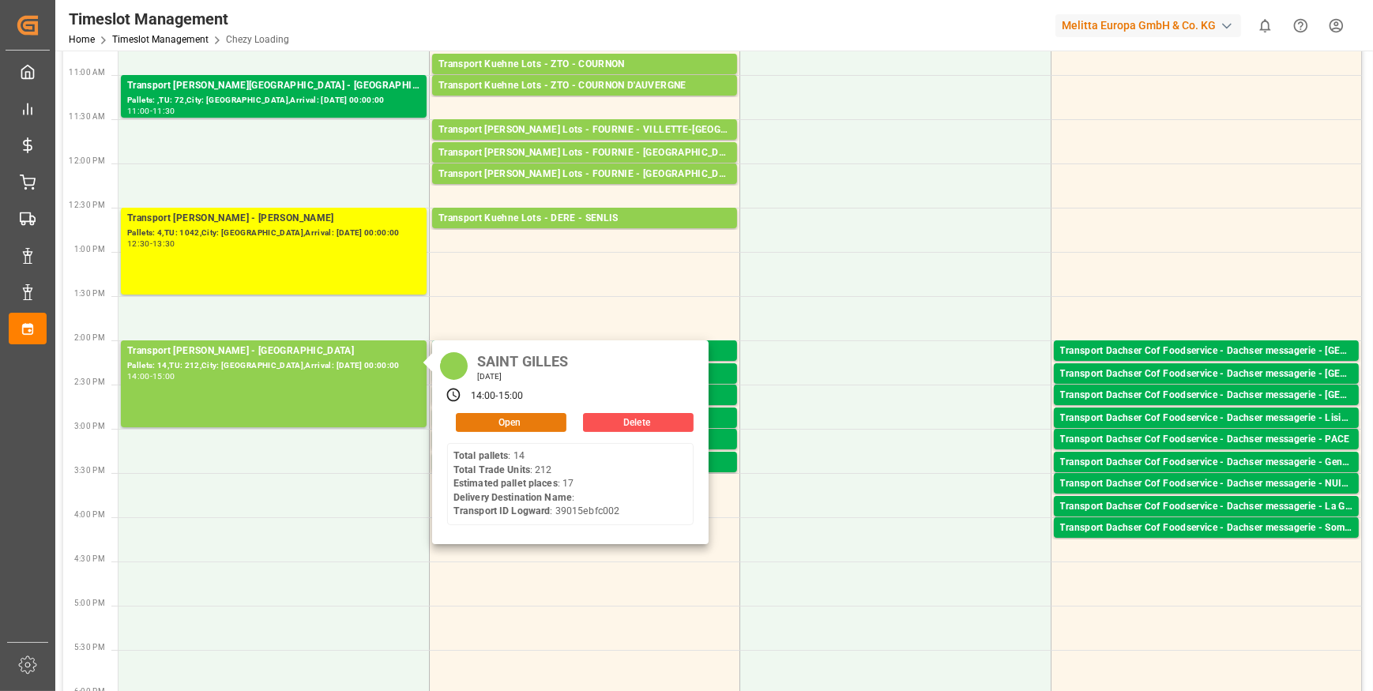
click at [480, 419] on button "Open" at bounding box center [511, 422] width 111 height 19
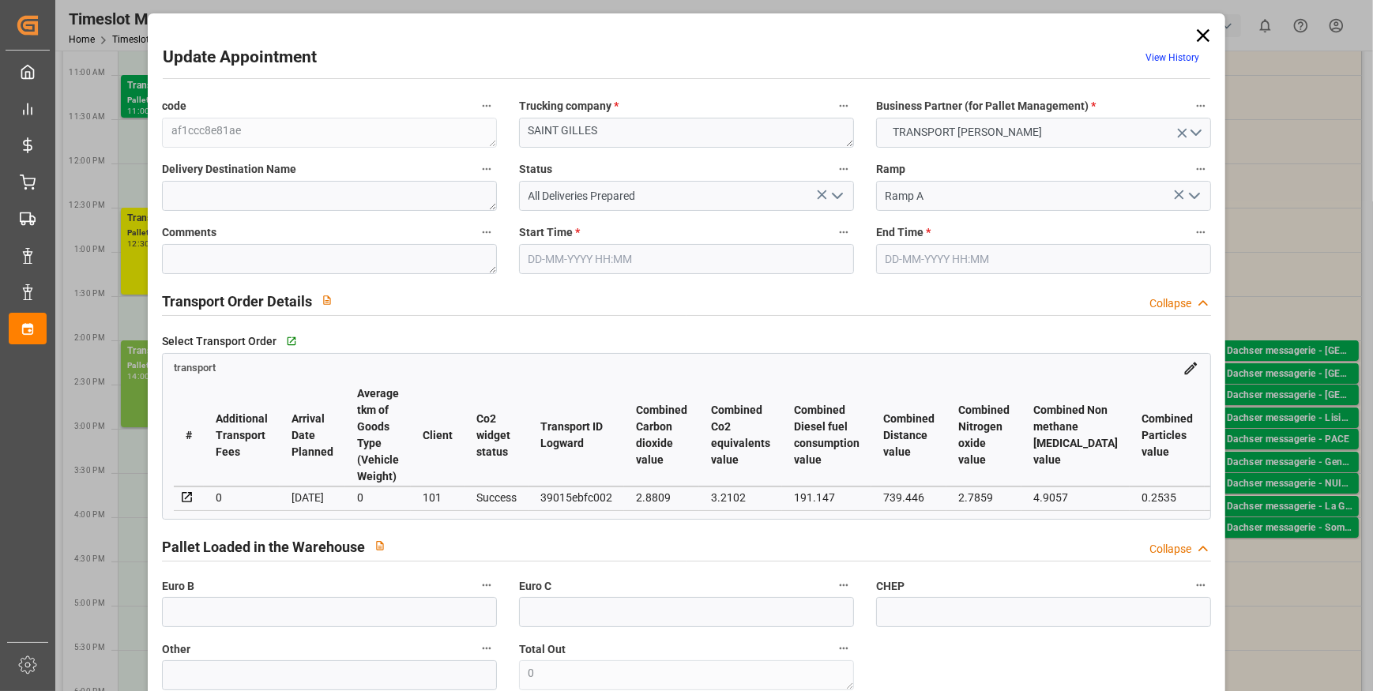
type input "17"
type input "913.24"
type input "0"
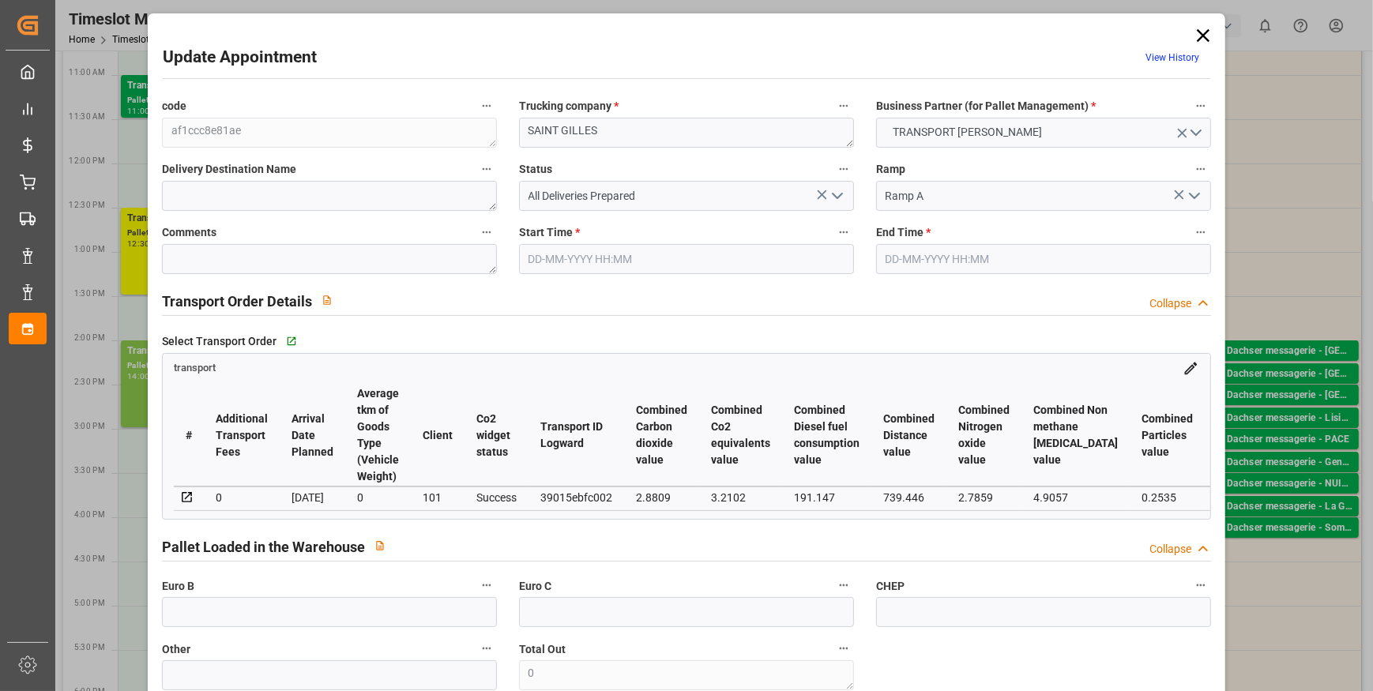
type input "882.3725"
type input "-30.8675"
type input "20"
type input "7419.84"
type input "8430.544"
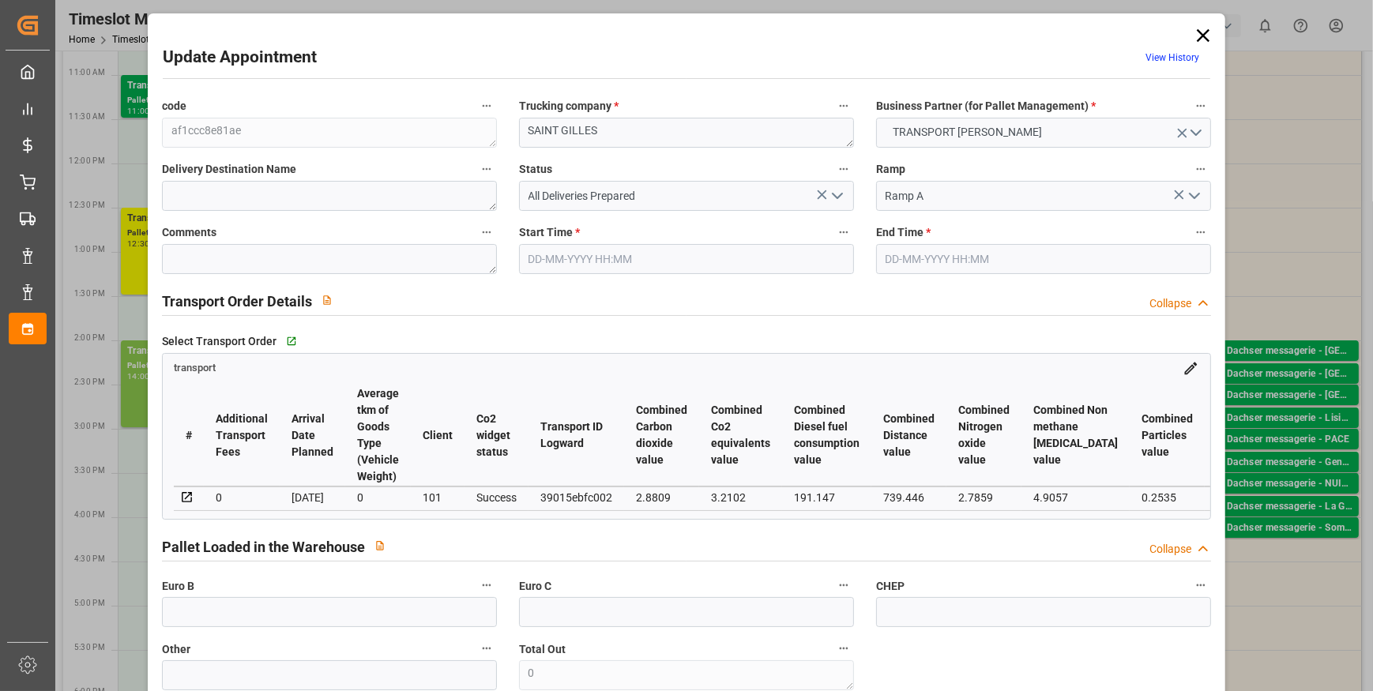
type input "16551.188"
type input "30"
type input "14"
type input "212"
type input "23"
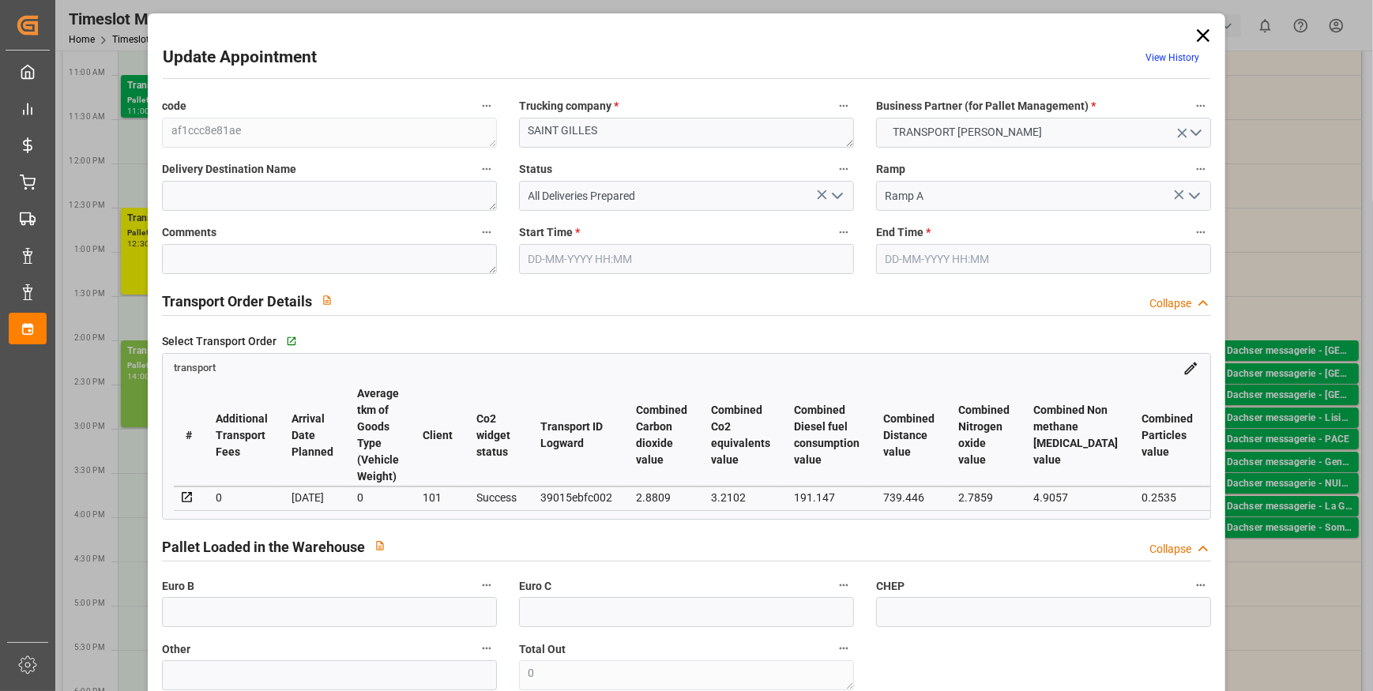
type input "101"
type input "7534.092"
type input "0"
type input "4710.8598"
type input "0"
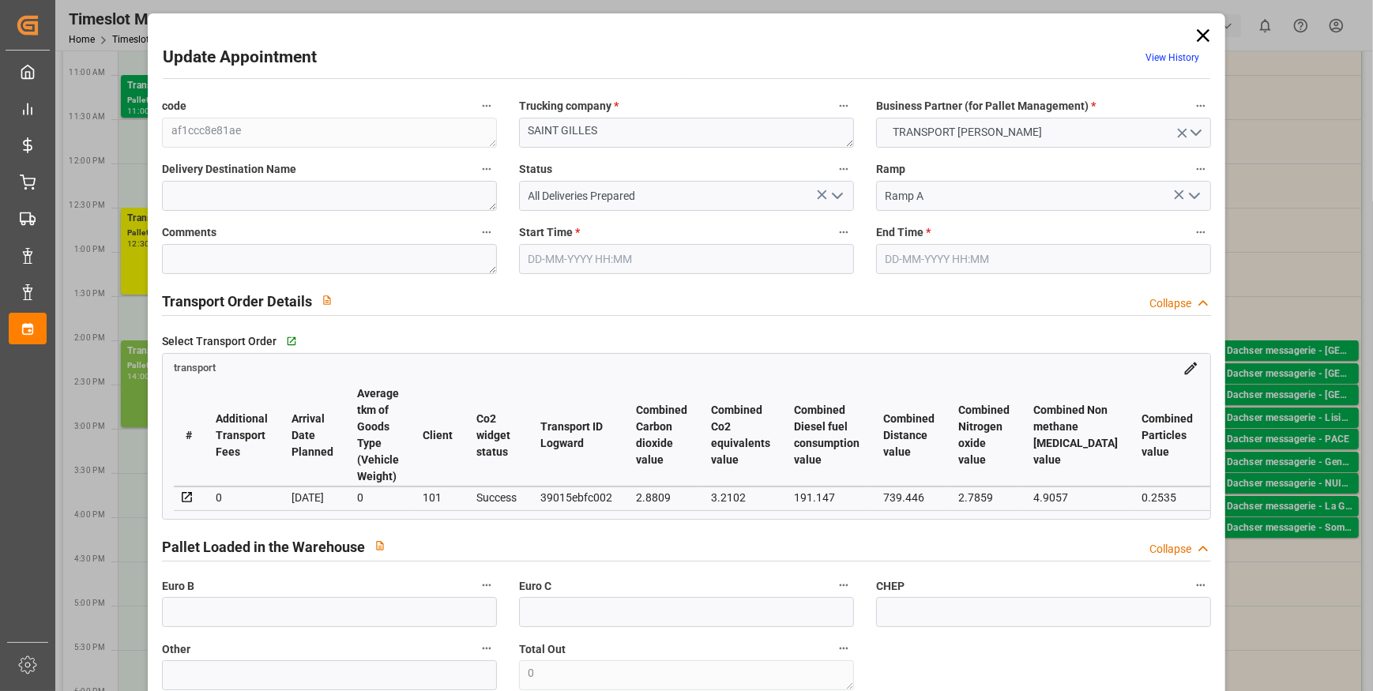
type input "0"
type input "21"
type input "35"
type input "[DATE] 14:00"
type input "[DATE] 15:00"
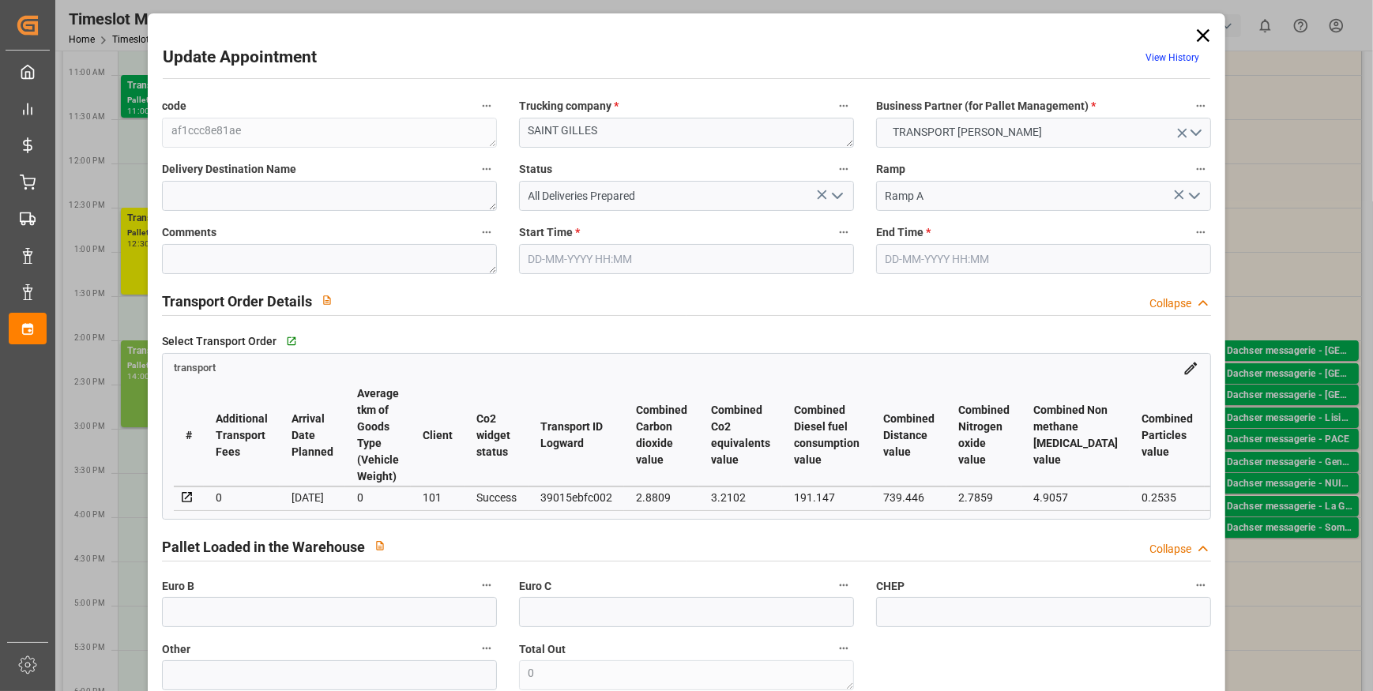
type input "[DATE] 14:46"
type input "[DATE] 14:35"
type input "[DATE]"
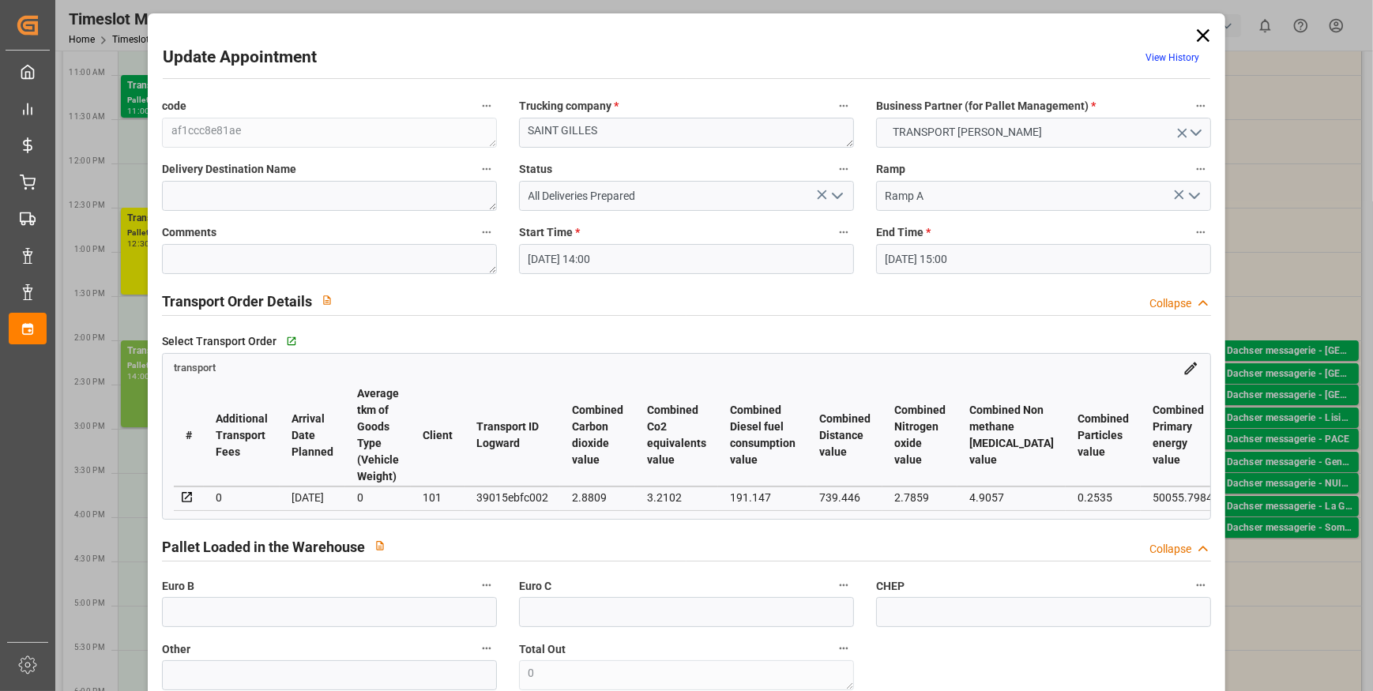
click at [830, 195] on icon "open menu" at bounding box center [837, 195] width 19 height 19
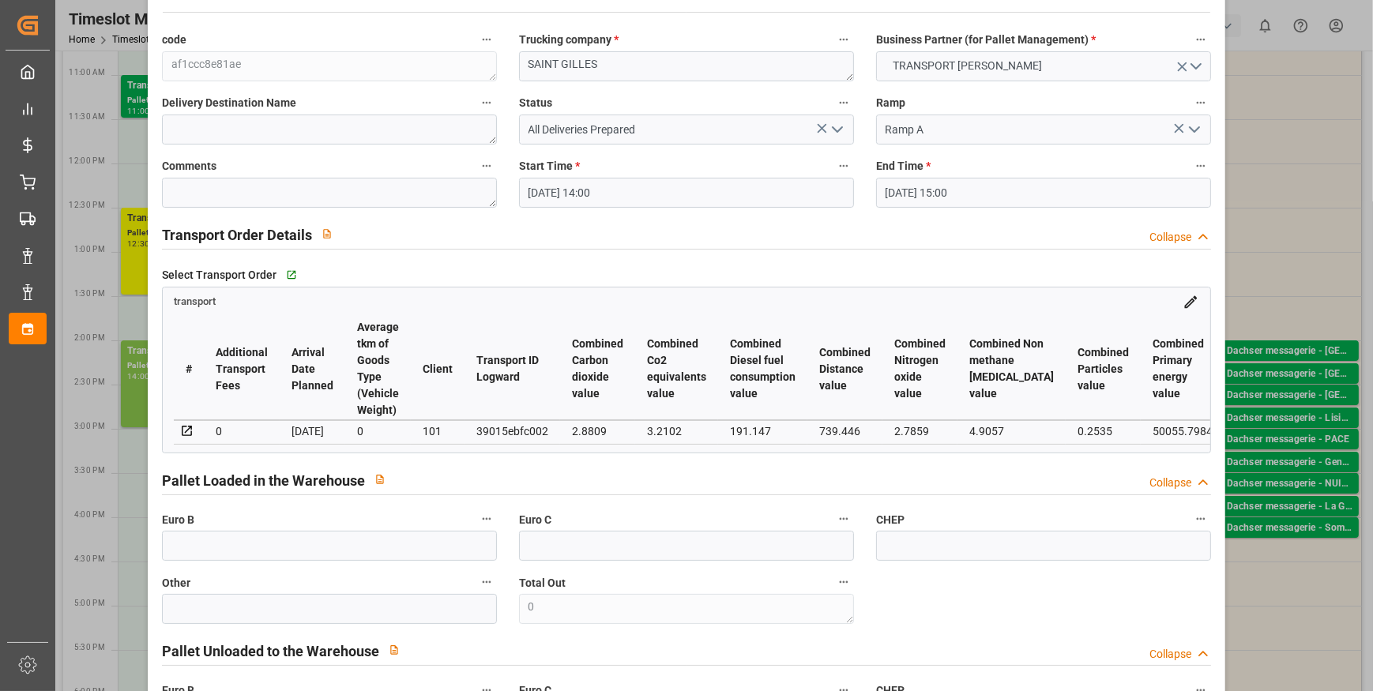
scroll to position [0, 0]
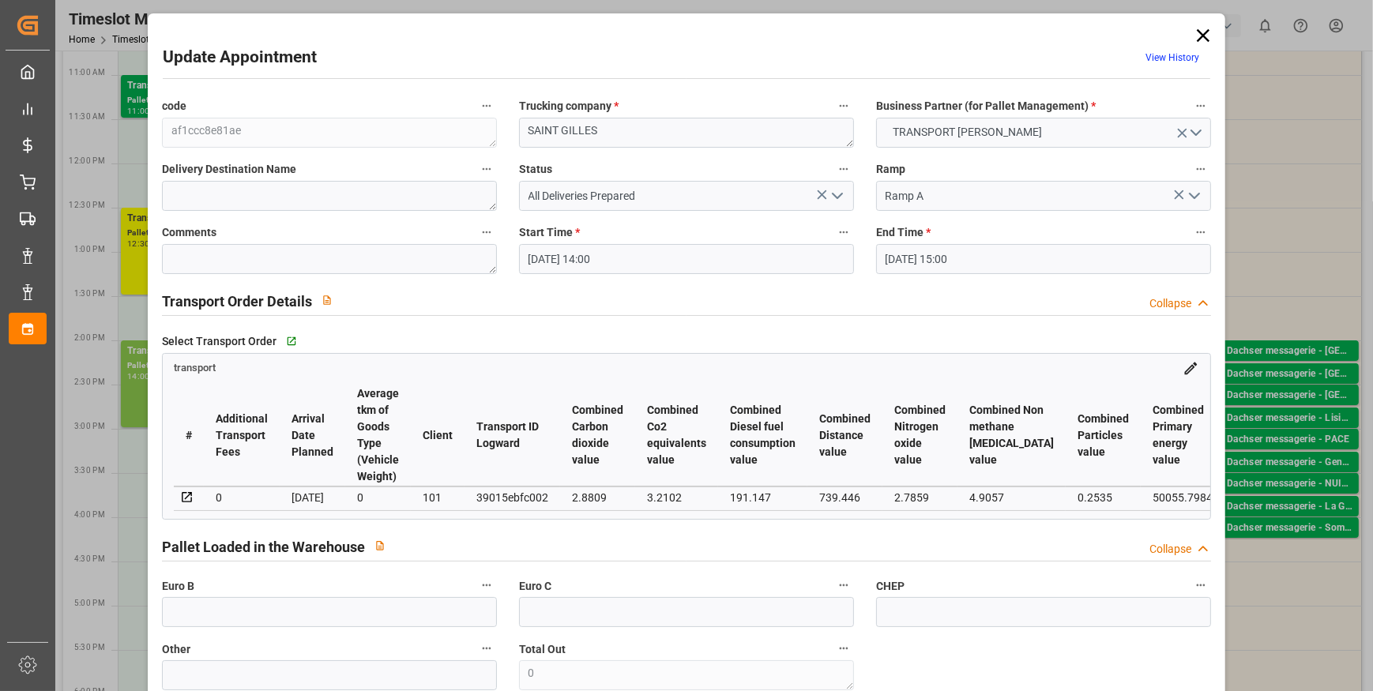
click at [1200, 28] on icon at bounding box center [1203, 35] width 22 height 22
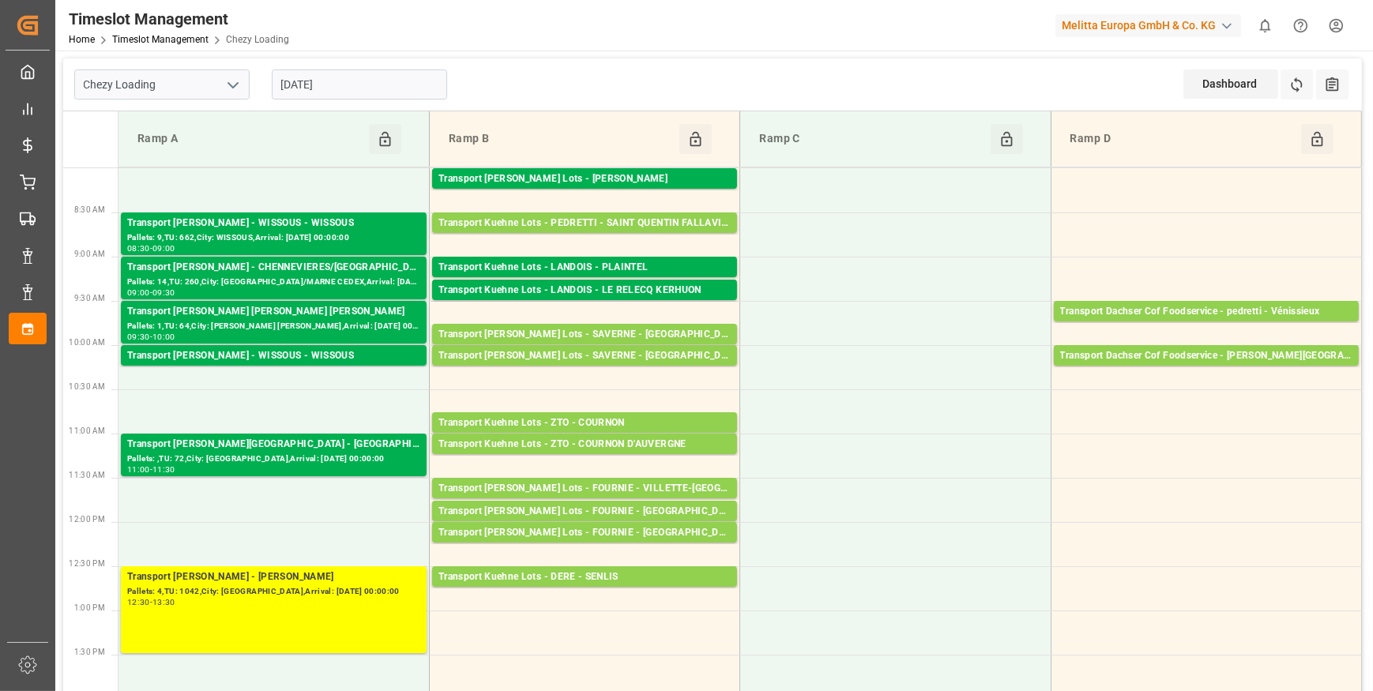
click at [314, 79] on input "[DATE]" at bounding box center [359, 85] width 175 height 30
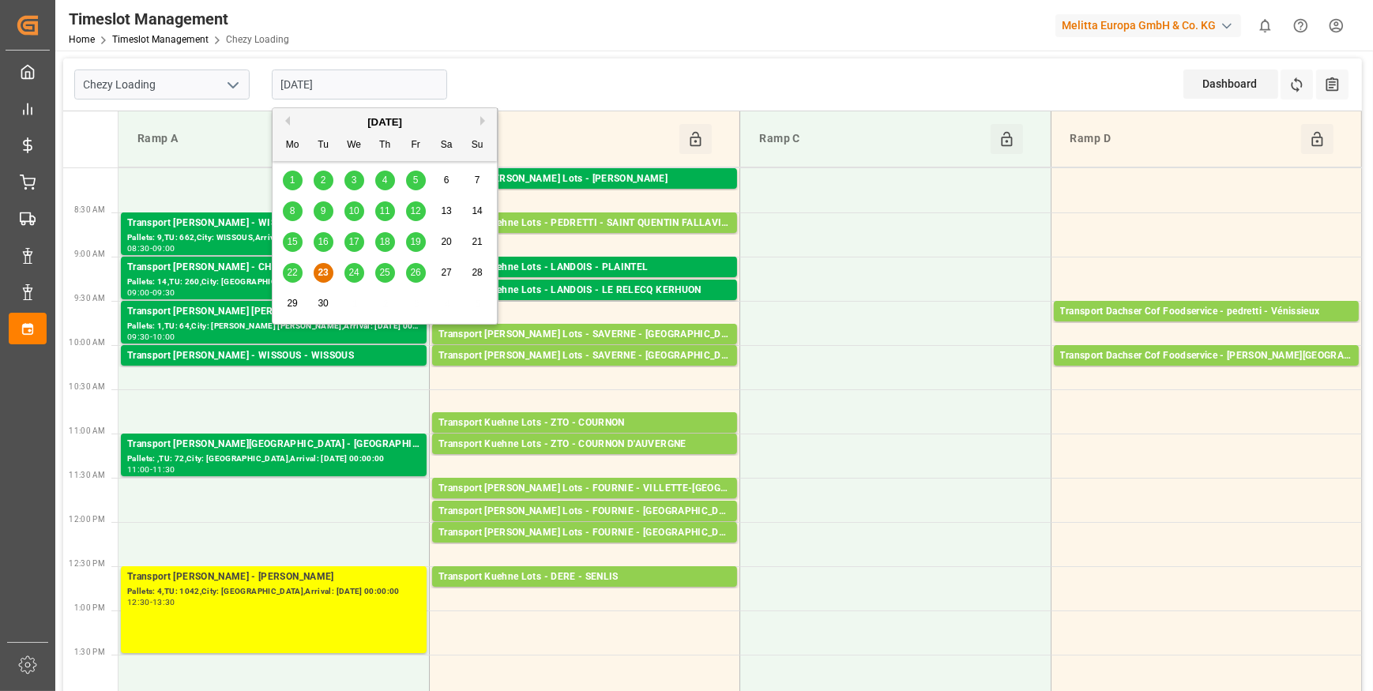
click at [347, 276] on div "24" at bounding box center [354, 273] width 20 height 19
type input "[DATE]"
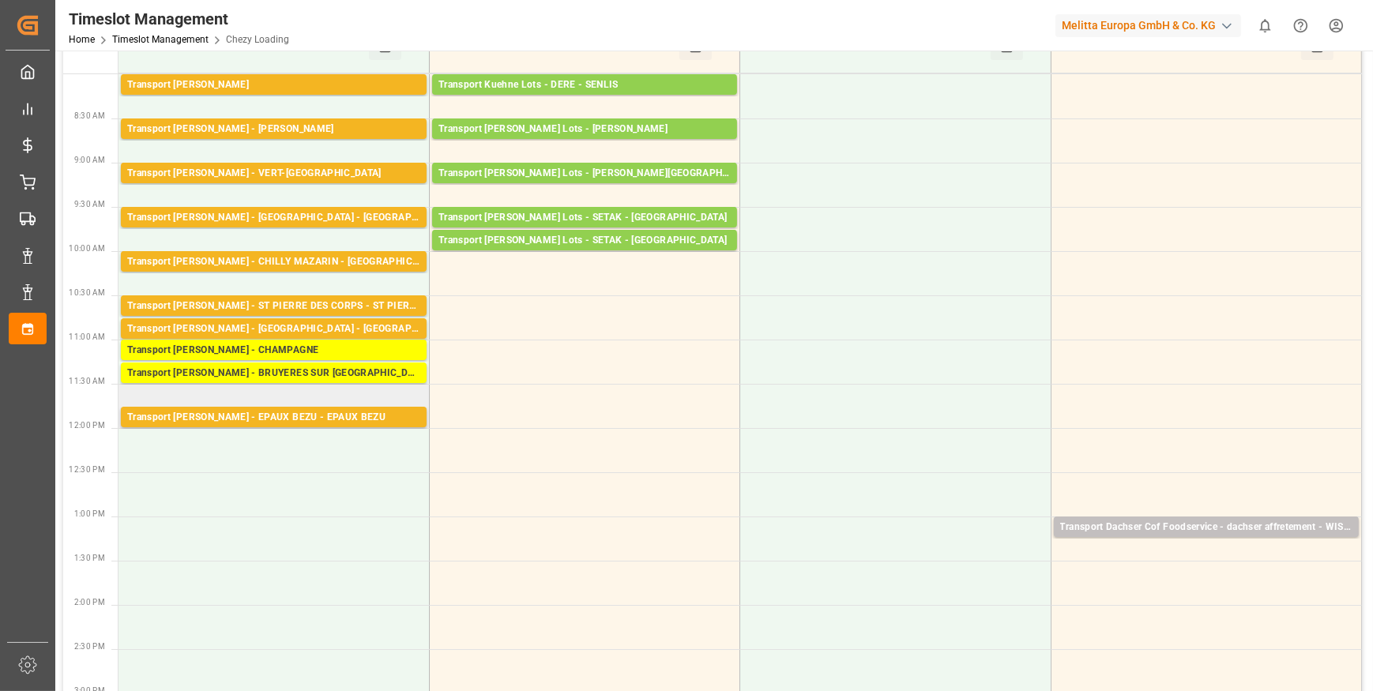
scroll to position [71, 0]
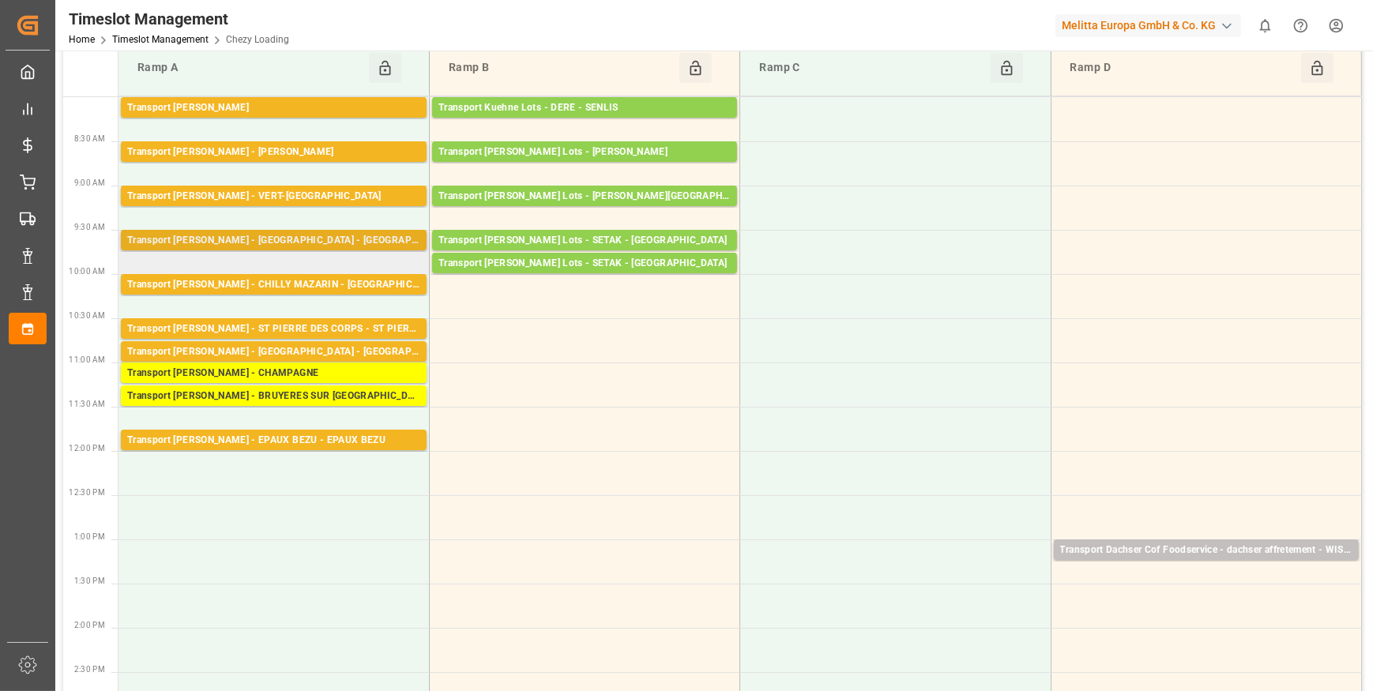
click at [269, 233] on div "Transport [PERSON_NAME] - [GEOGRAPHIC_DATA] - [GEOGRAPHIC_DATA]" at bounding box center [273, 241] width 293 height 16
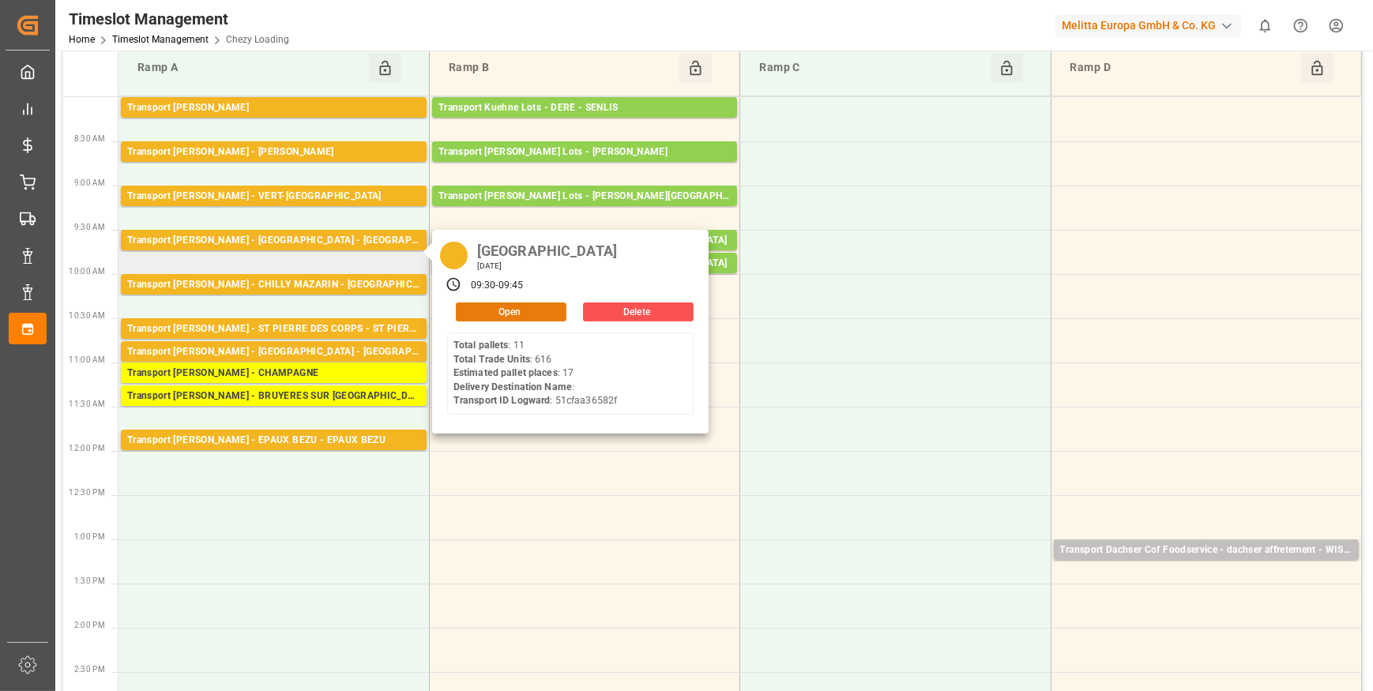
click at [484, 305] on button "Open" at bounding box center [511, 312] width 111 height 19
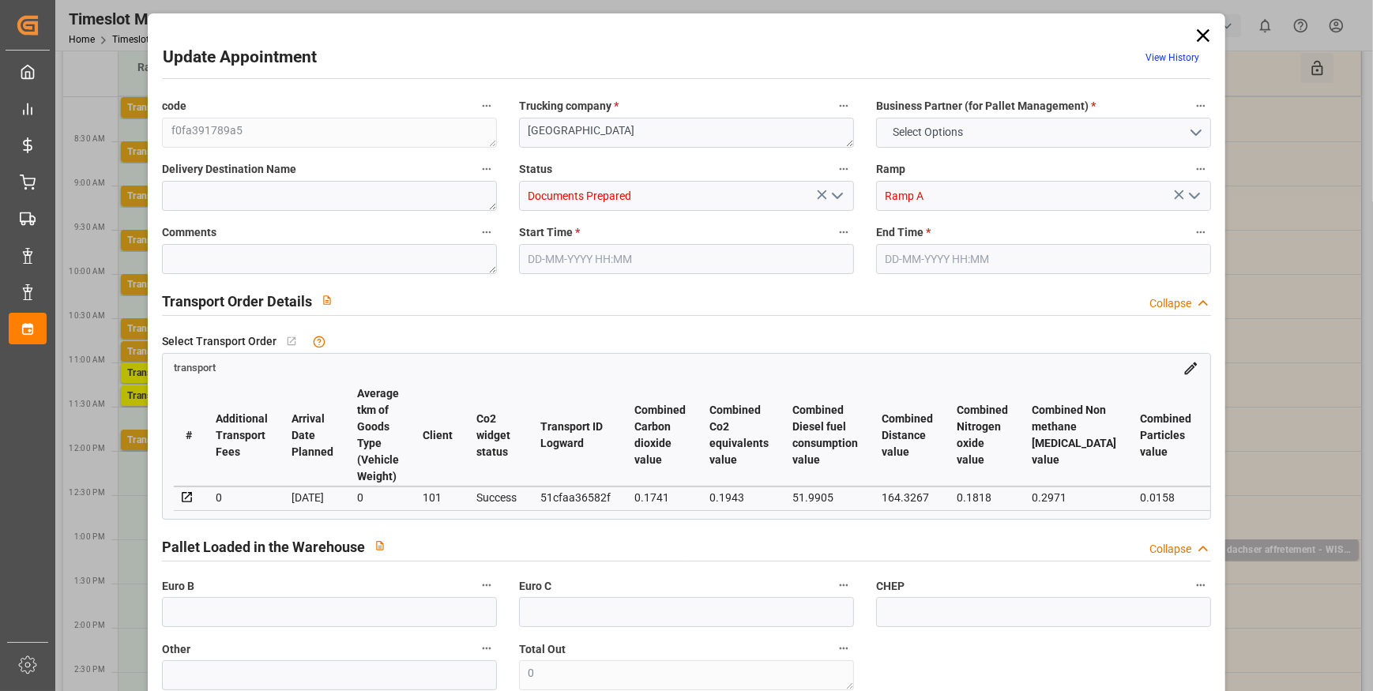
type input "17"
type input "341.41"
type input "0"
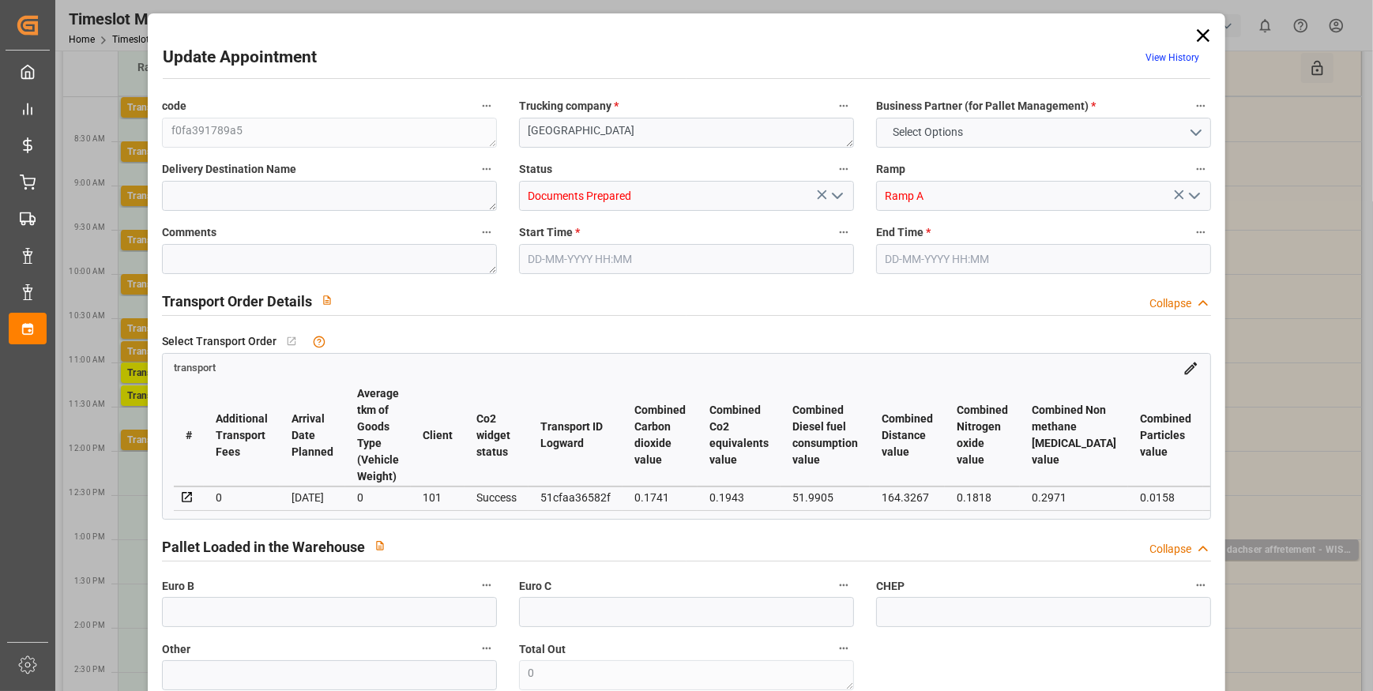
type input "329.8703"
type input "-11.5397"
type input "0"
type input "1699.256"
type input "2968.912"
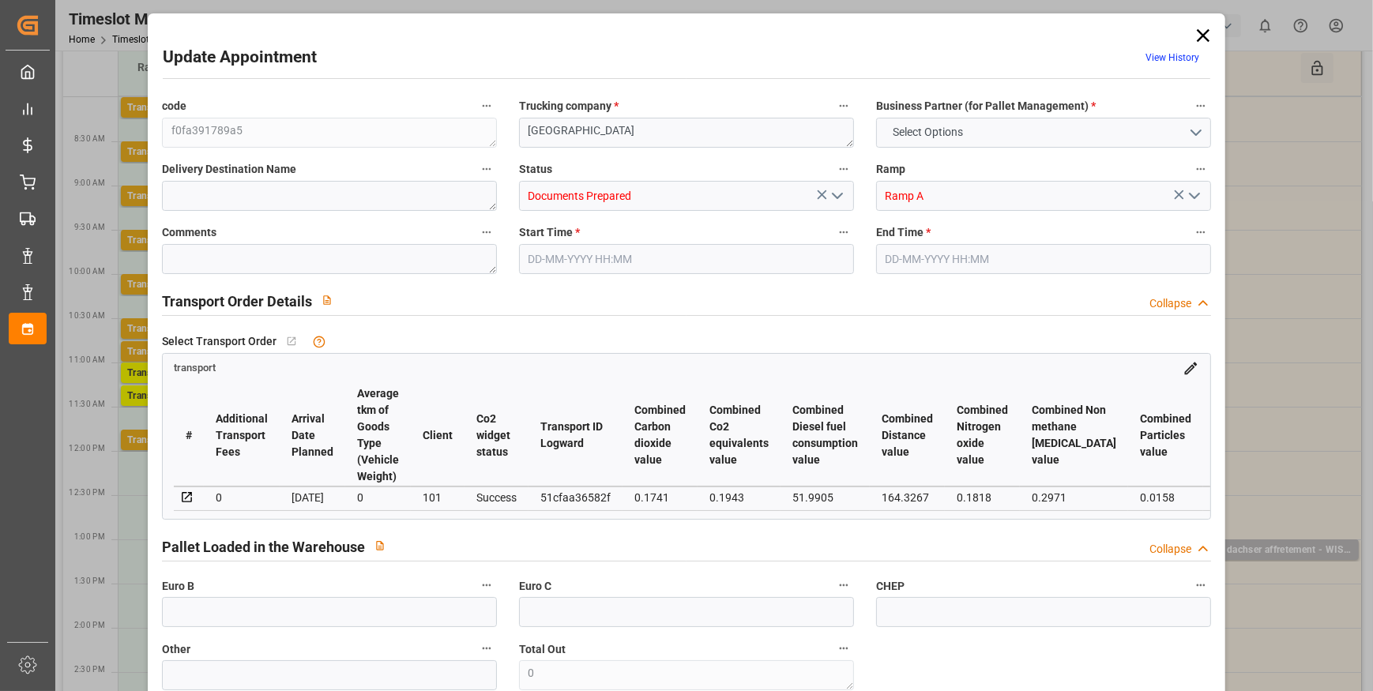
type input "14741.682"
type input "80"
type input "11"
type input "616"
type input "30"
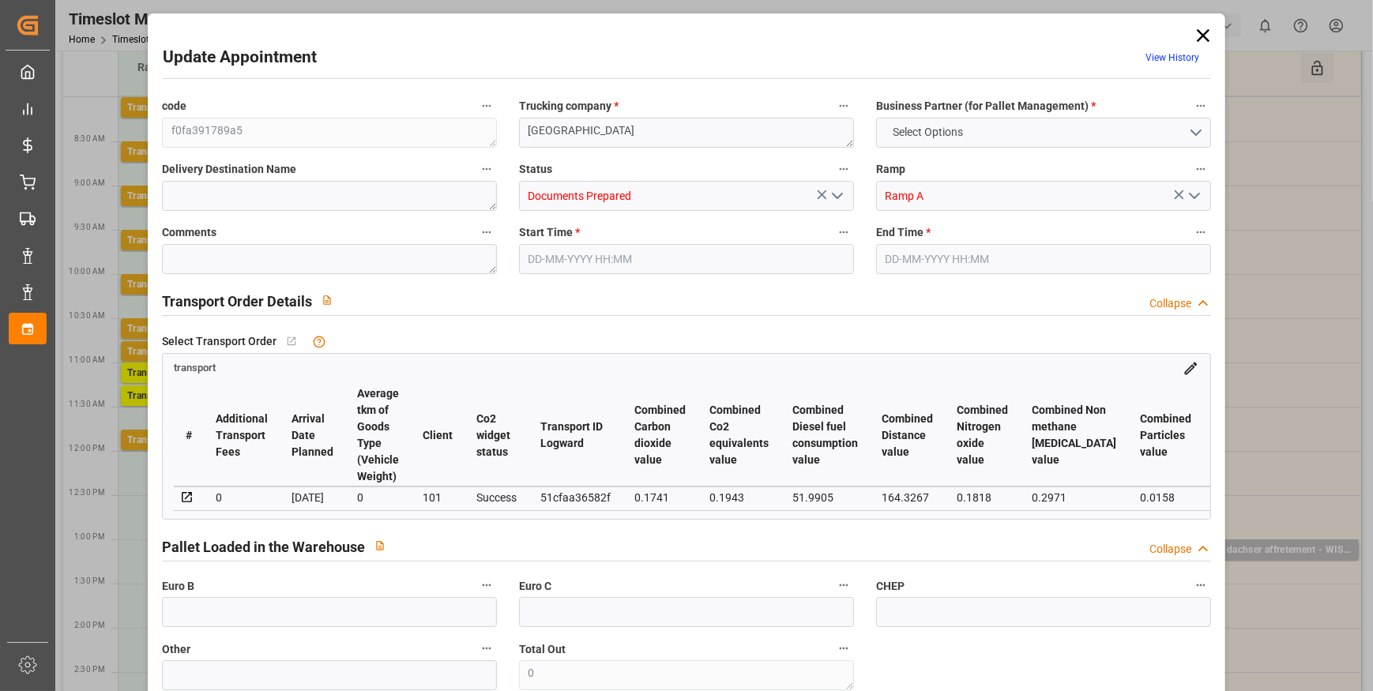
type input "101"
type input "2225.216"
type input "0"
type input "4710.8598"
type input "0"
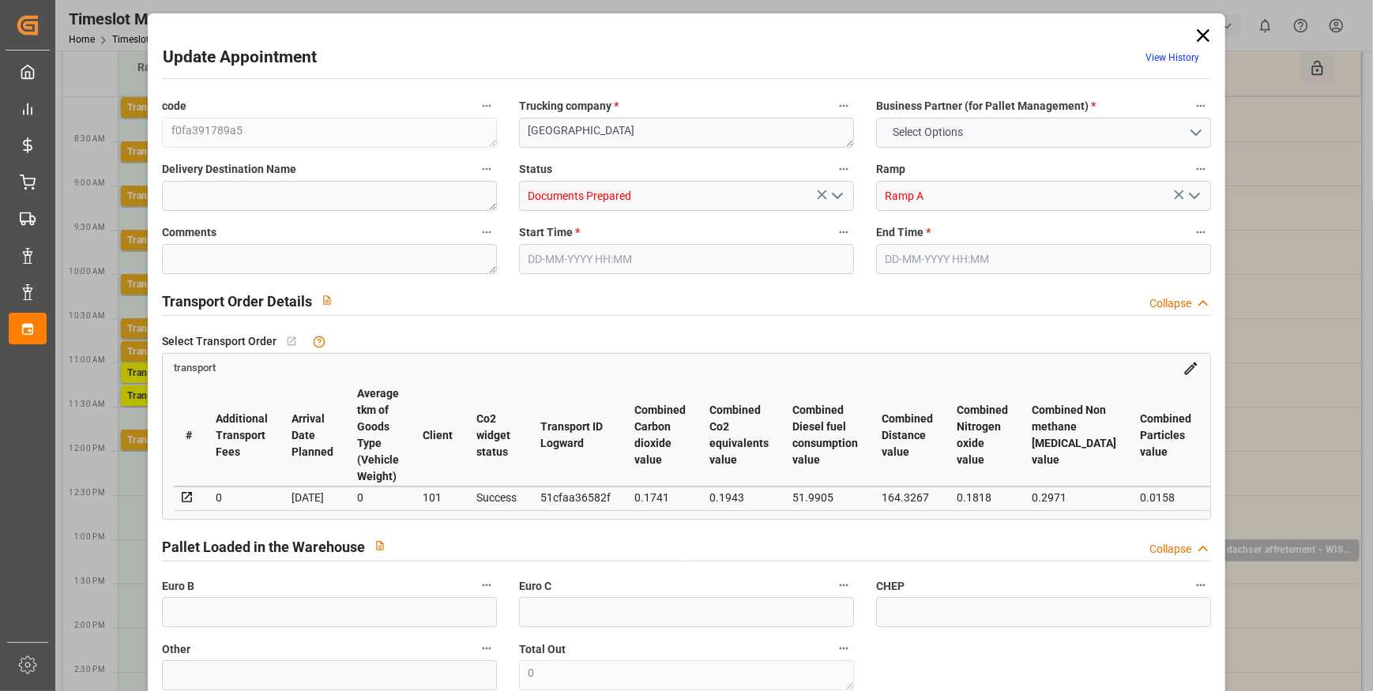
type input "0"
type input "21"
type input "35"
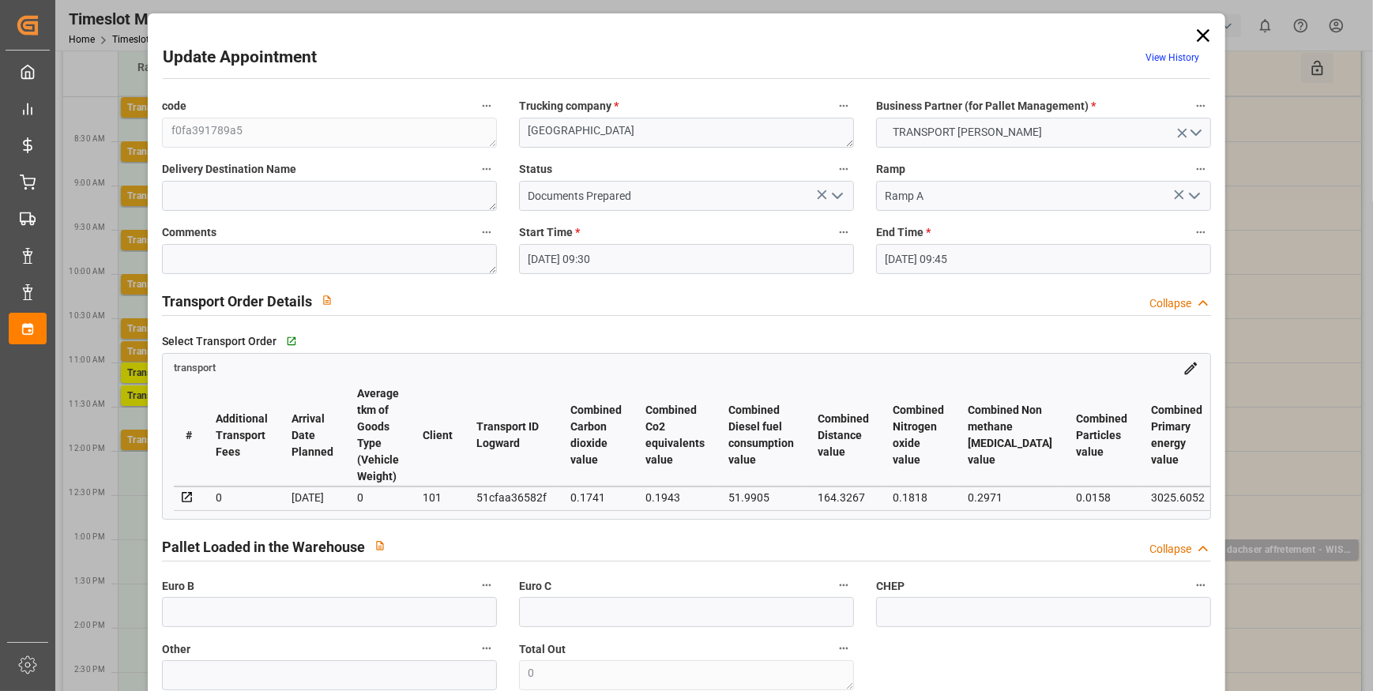
type input "[DATE] 09:30"
type input "[DATE] 09:45"
type input "[DATE] 14:05"
type input "[DATE] 11:49"
type input "[DATE]"
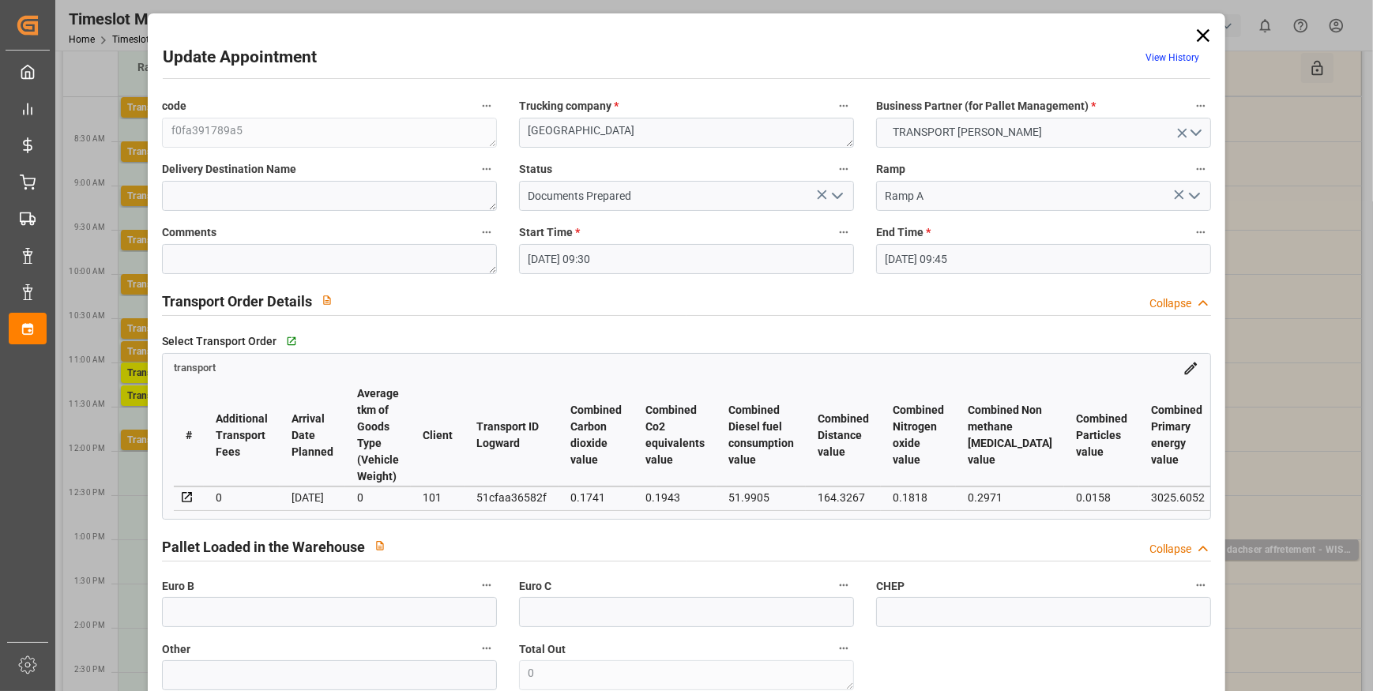
type input "[DATE]"
click at [828, 194] on icon "open menu" at bounding box center [837, 195] width 19 height 19
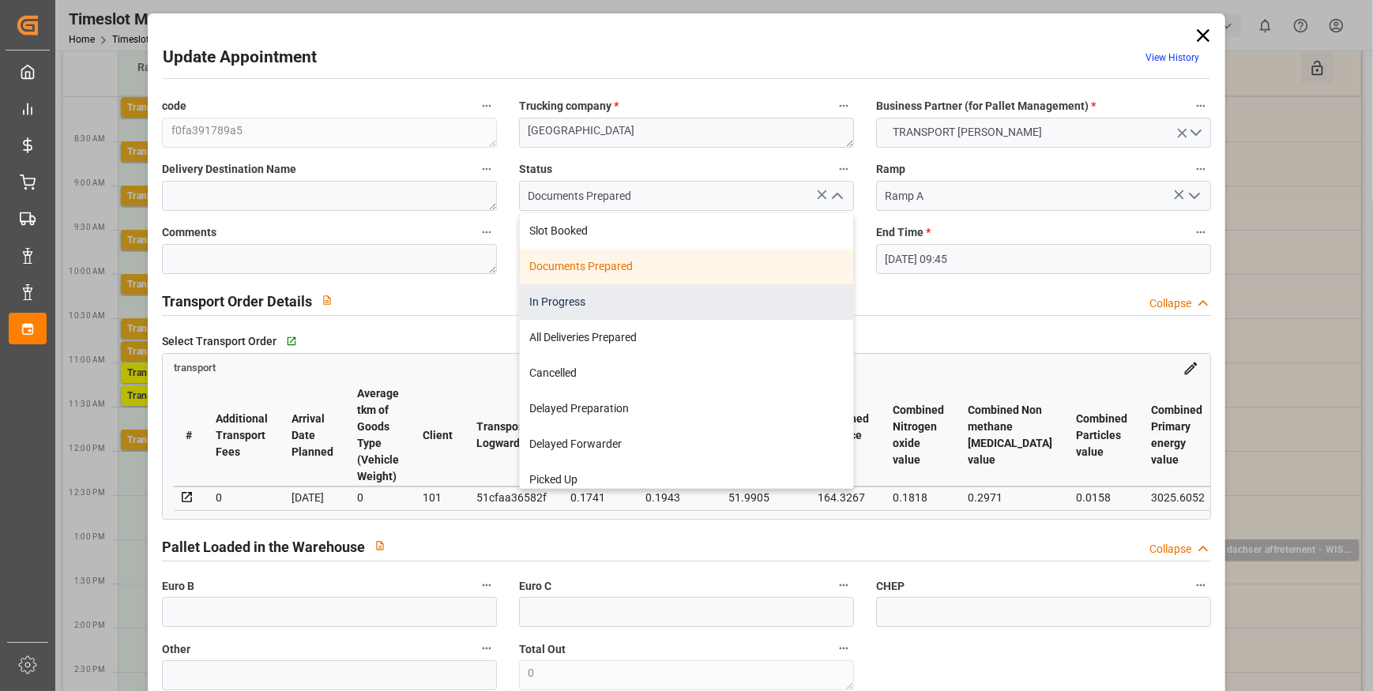
click at [562, 300] on div "In Progress" at bounding box center [686, 302] width 333 height 36
type input "In Progress"
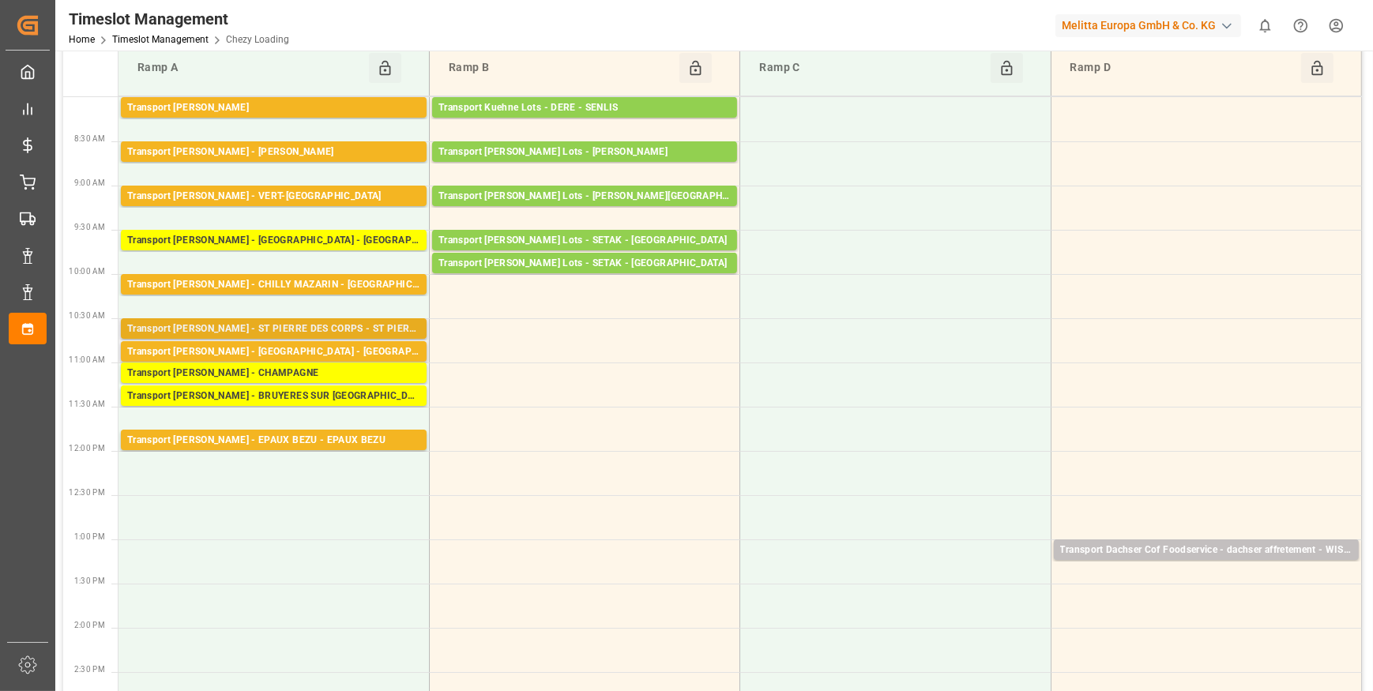
click at [319, 331] on div "Transport [PERSON_NAME] - ST PIERRE DES CORPS - ST PIERRE DES CORPS" at bounding box center [273, 330] width 293 height 16
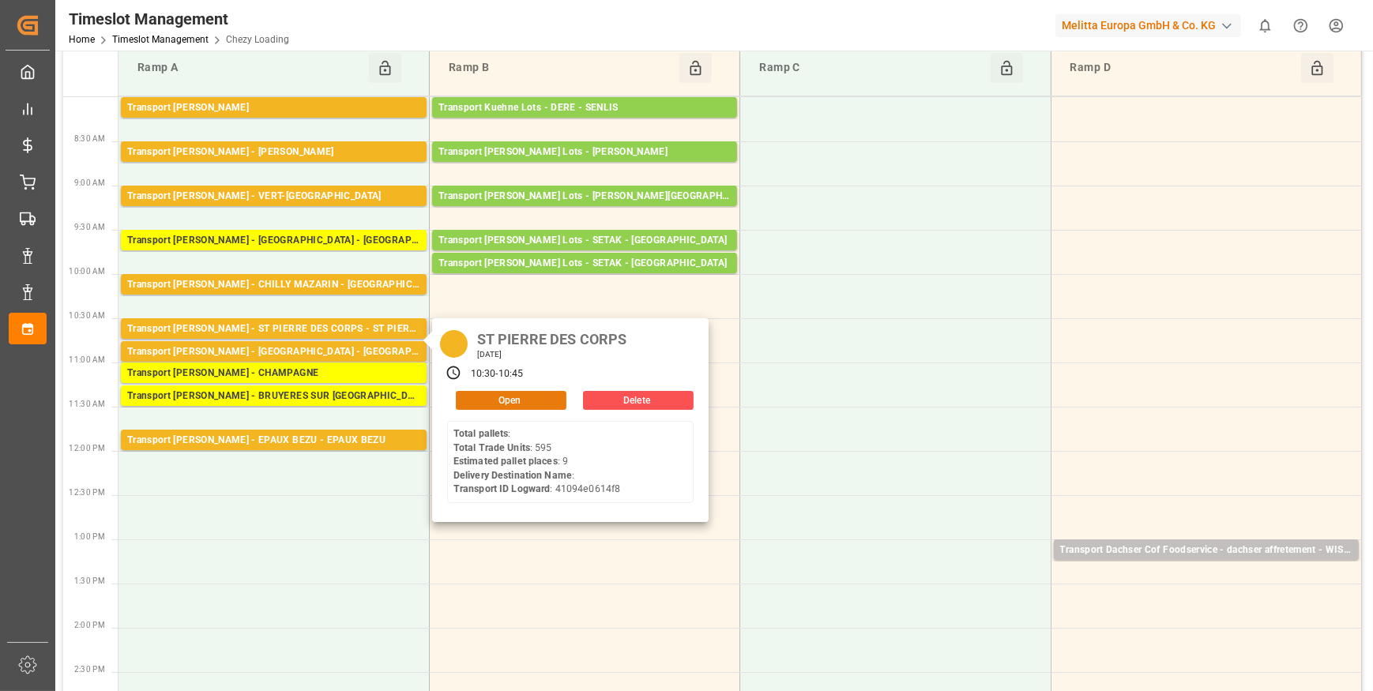
click at [491, 393] on button "Open" at bounding box center [511, 400] width 111 height 19
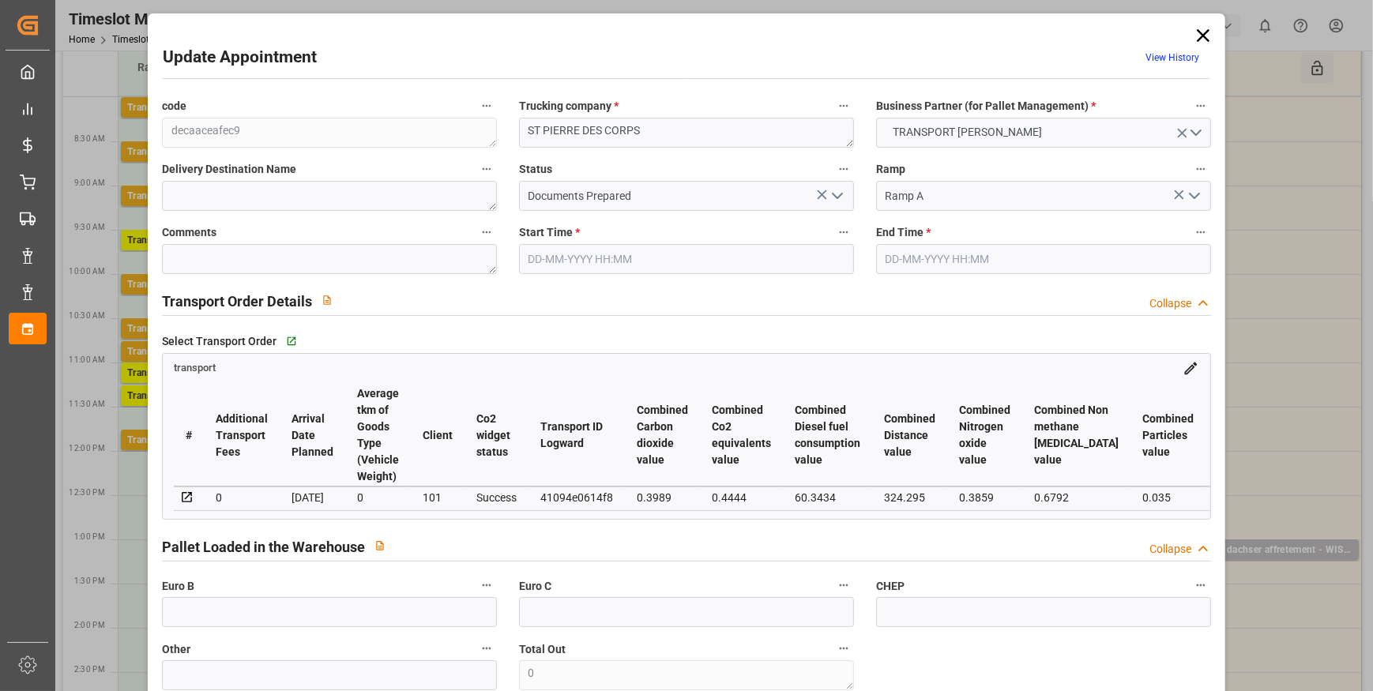
type input "9"
type input "353.22"
type input "0"
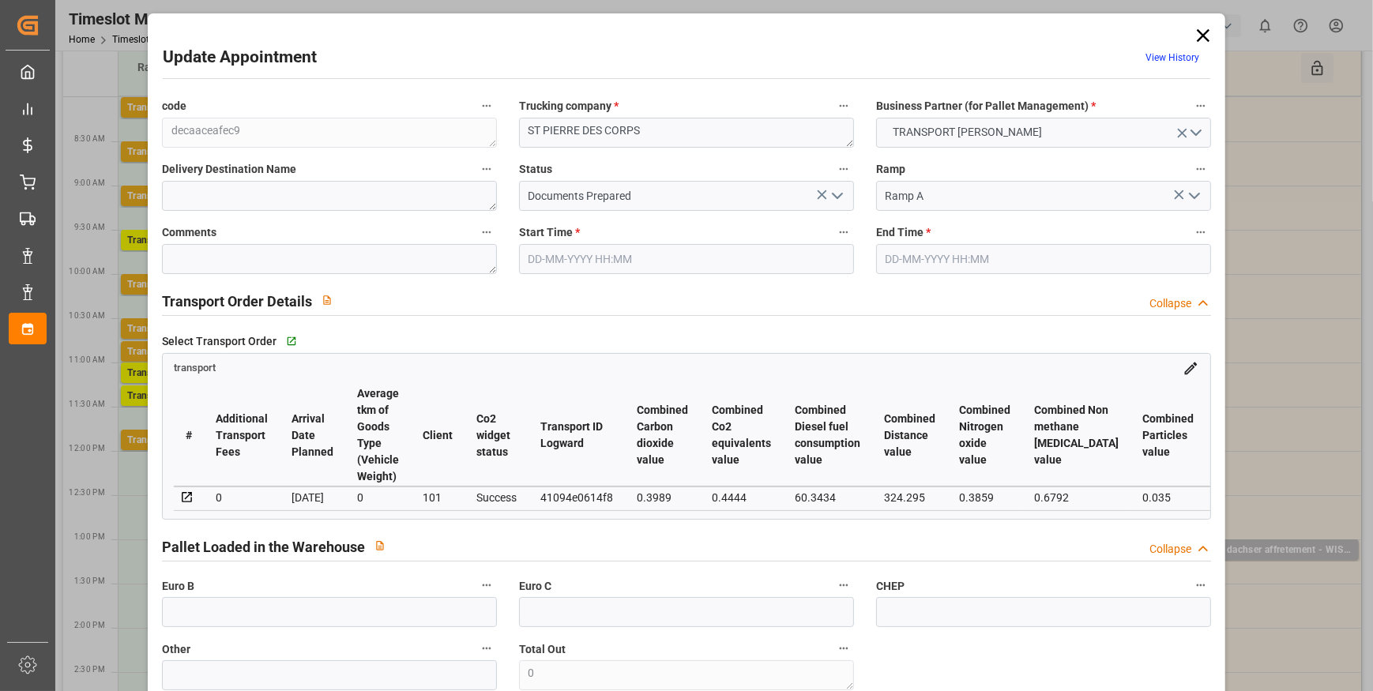
type input "341.2812"
type input "-11.9388"
type input "4"
type input "2016.698"
type input "3000.686"
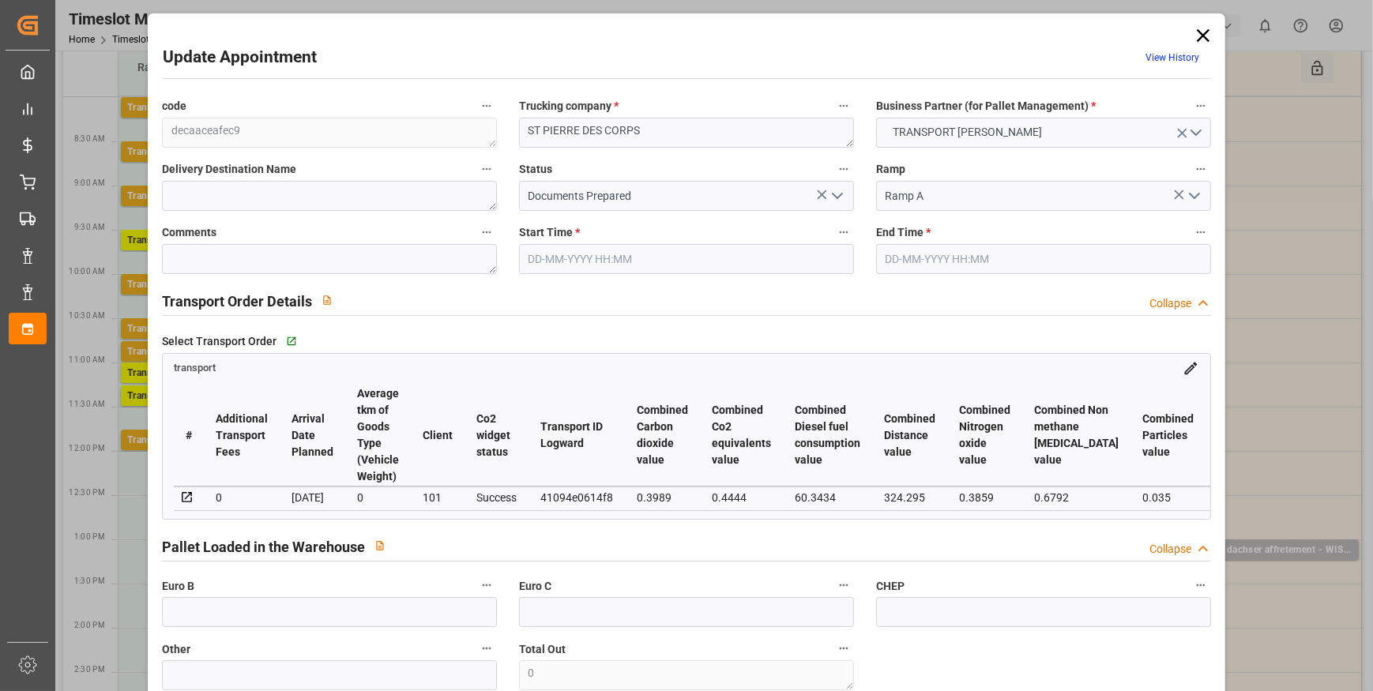
type input "7187.792"
type input "37"
type input "0"
type input "595"
type input "27"
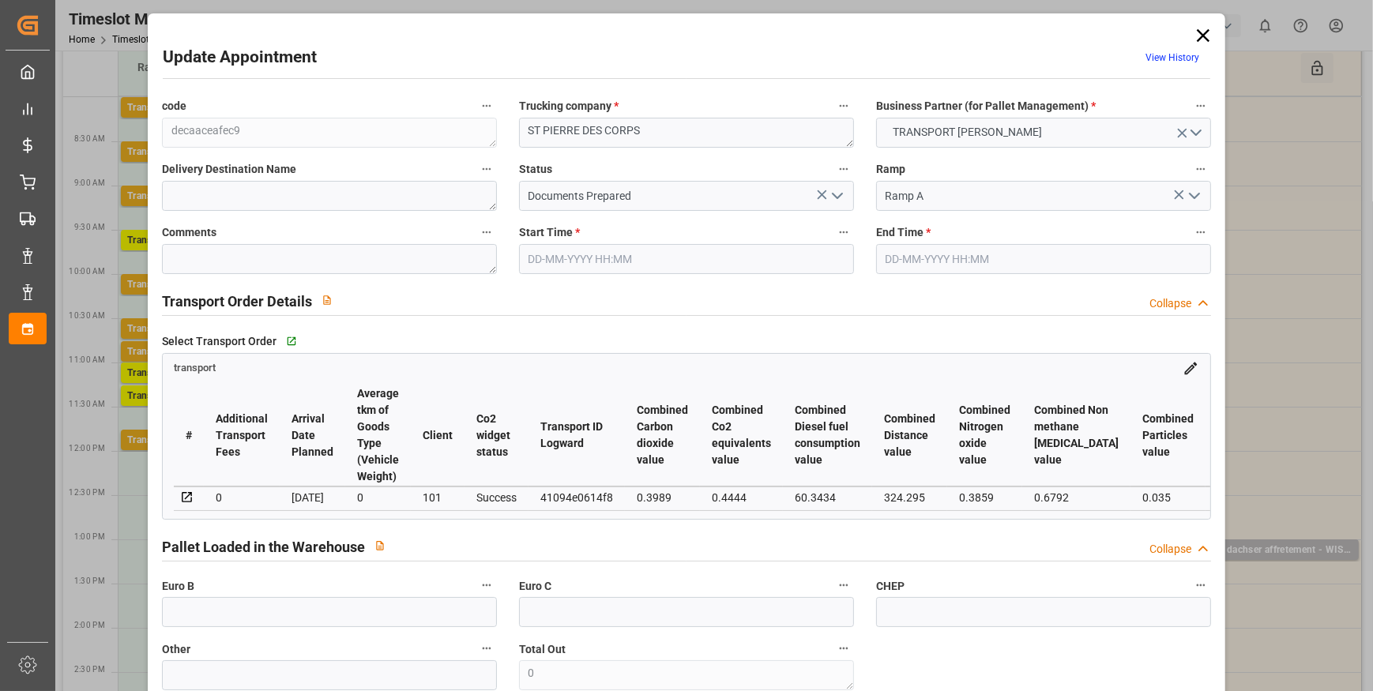
type input "101"
type input "2363.982"
type input "0"
type input "4710.8598"
type input "0"
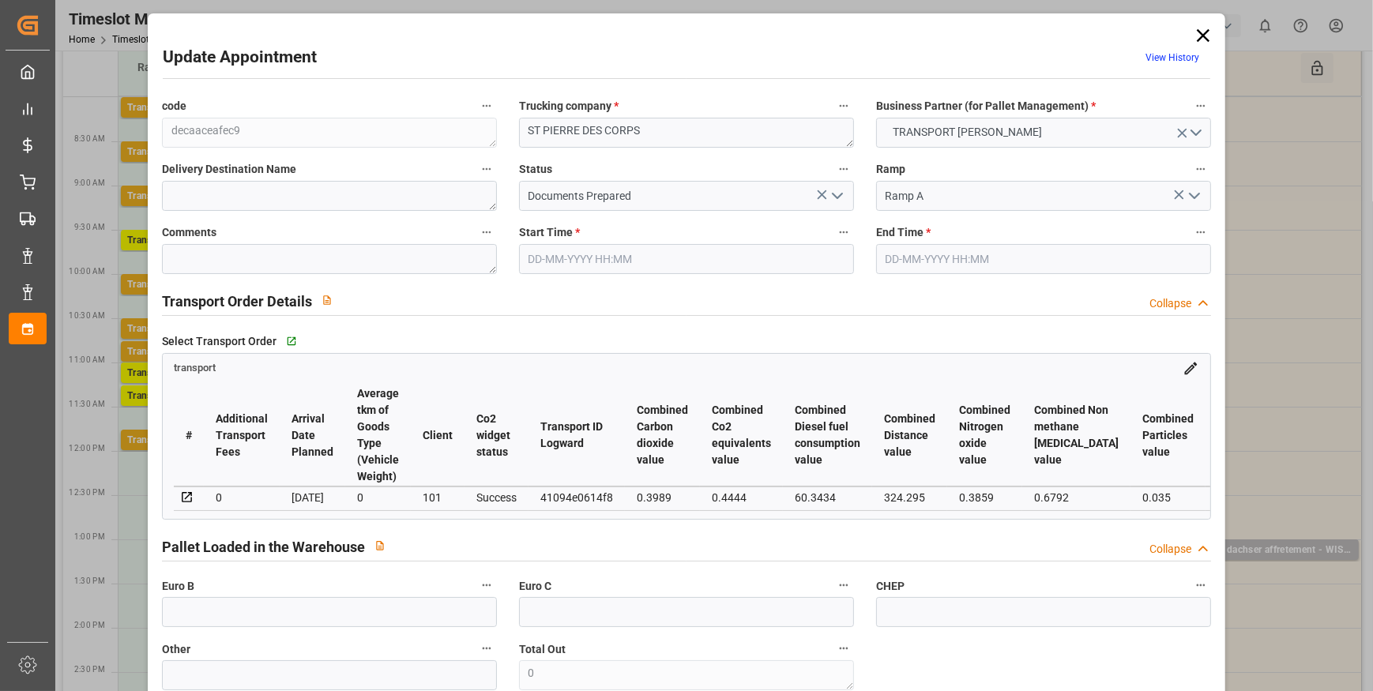
type input "0"
type input "21"
type input "35"
type input "[DATE] 10:30"
type input "[DATE] 10:45"
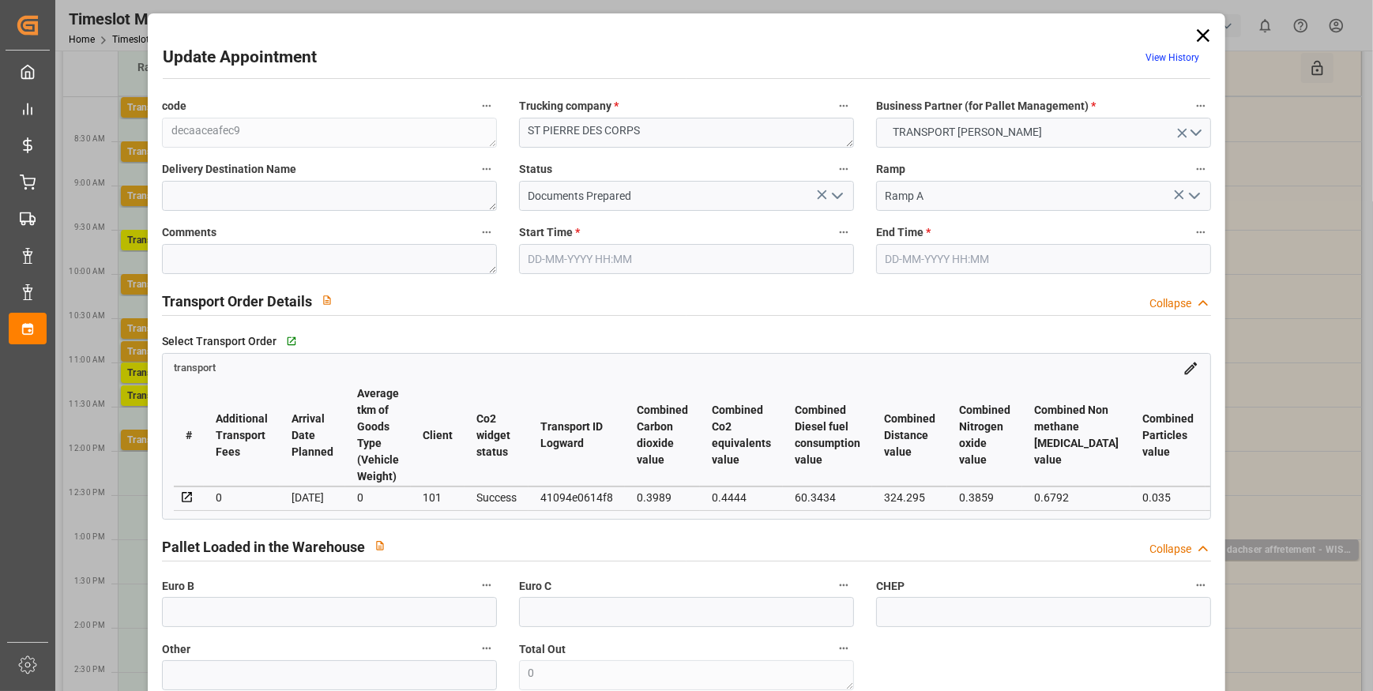
type input "[DATE] 13:57"
type input "[DATE] 11:46"
type input "[DATE]"
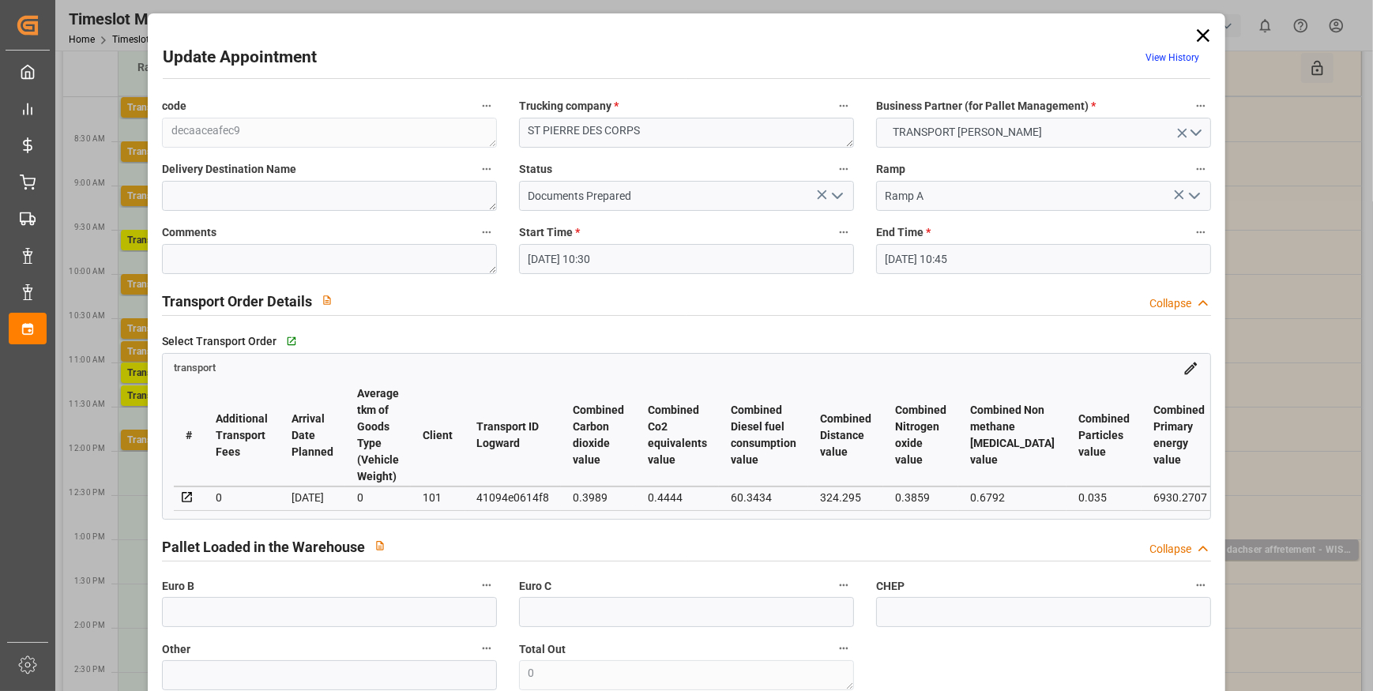
click at [833, 187] on icon "open menu" at bounding box center [837, 195] width 19 height 19
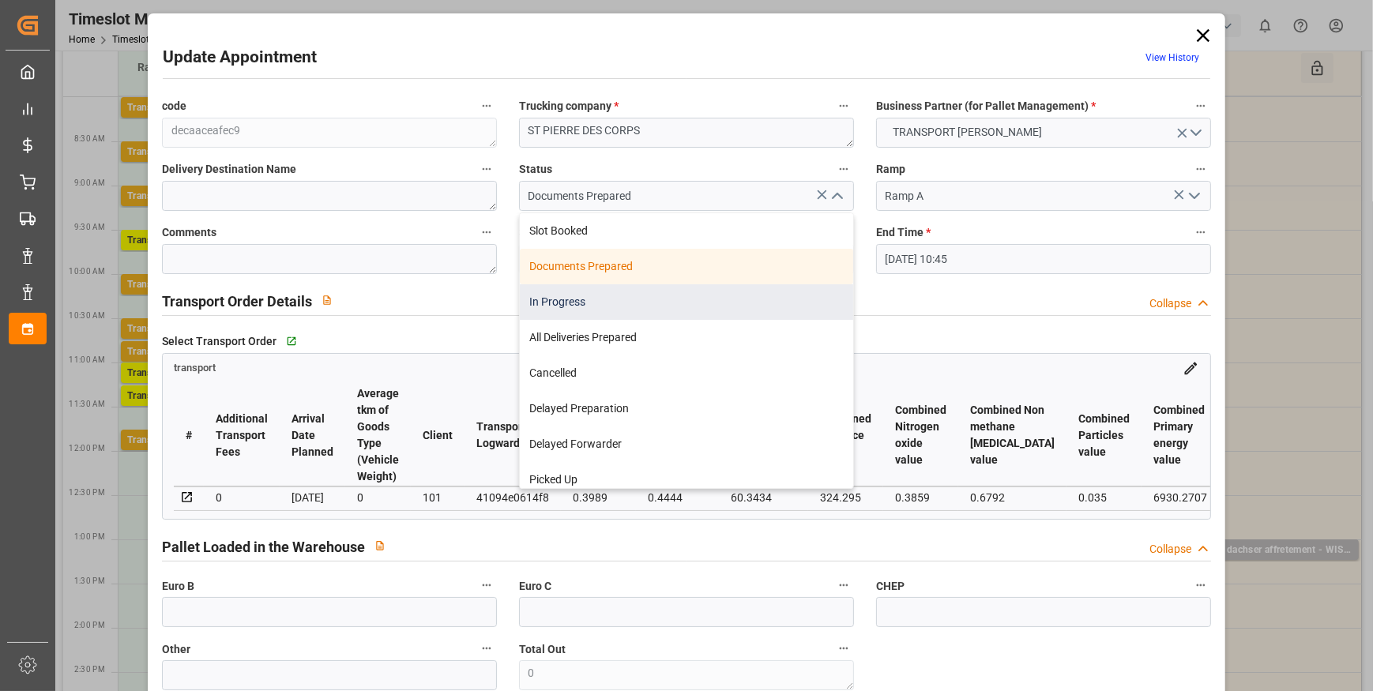
click at [559, 296] on div "In Progress" at bounding box center [686, 302] width 333 height 36
type input "In Progress"
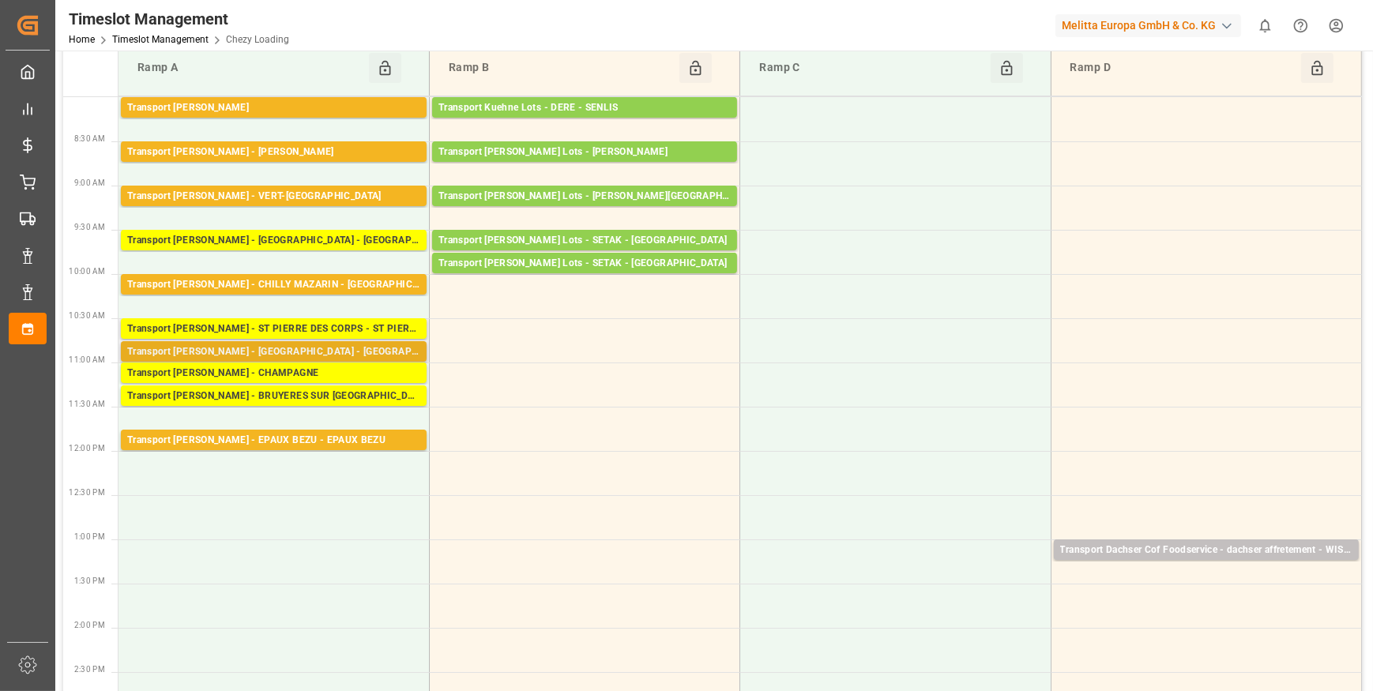
click at [304, 348] on div "Transport [PERSON_NAME] - [GEOGRAPHIC_DATA] - [GEOGRAPHIC_DATA]" at bounding box center [273, 352] width 293 height 16
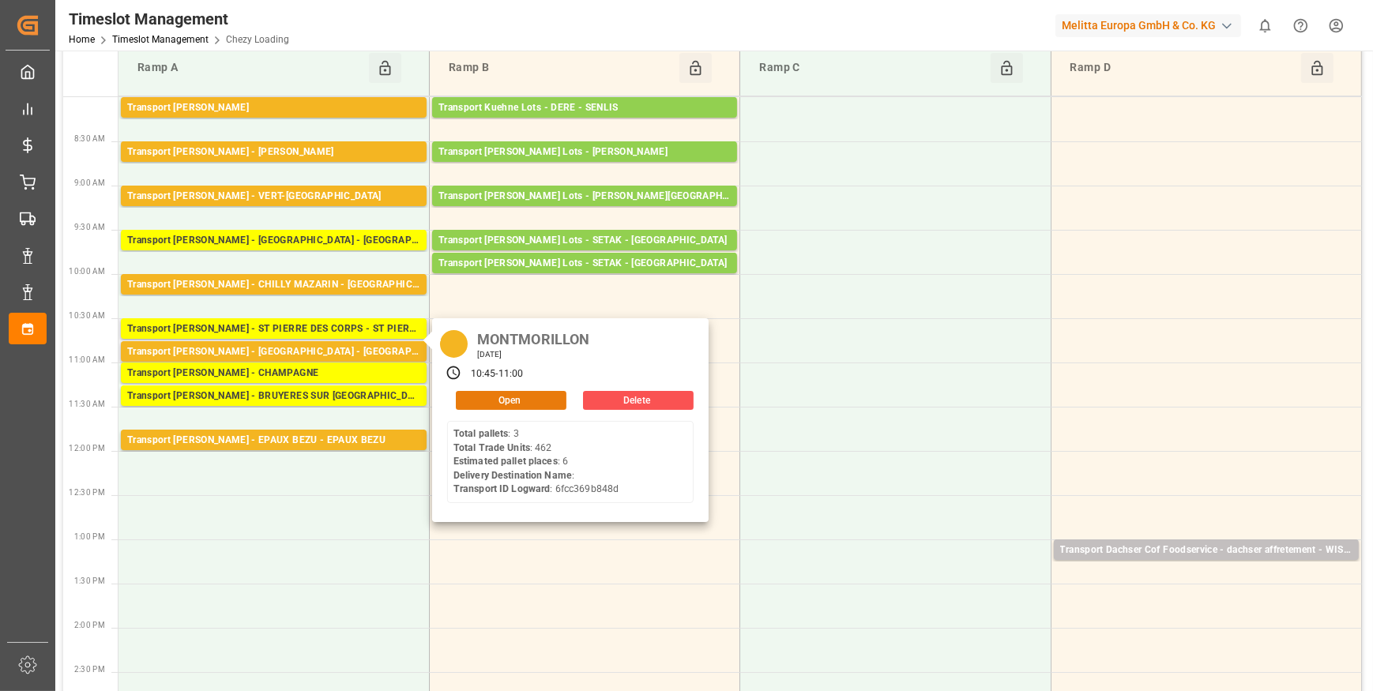
click at [533, 403] on button "Open" at bounding box center [511, 400] width 111 height 19
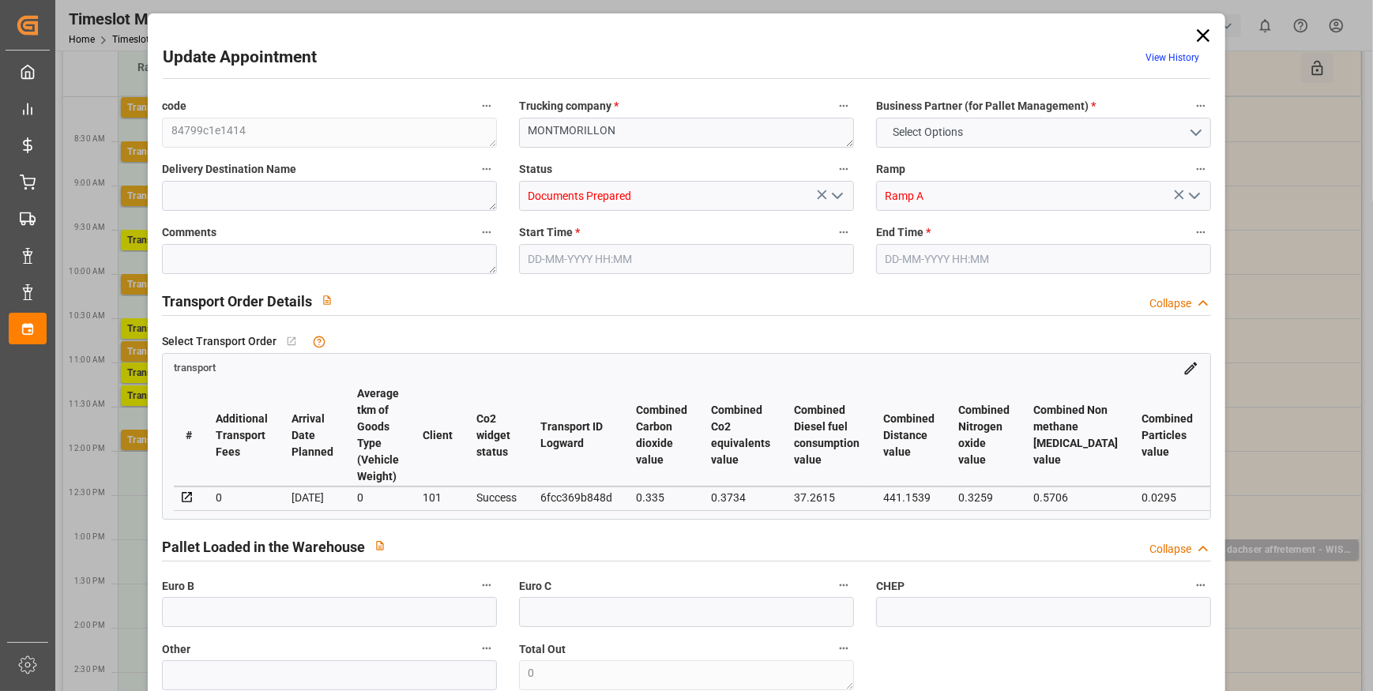
type input "6"
type input "351.14"
type input "0"
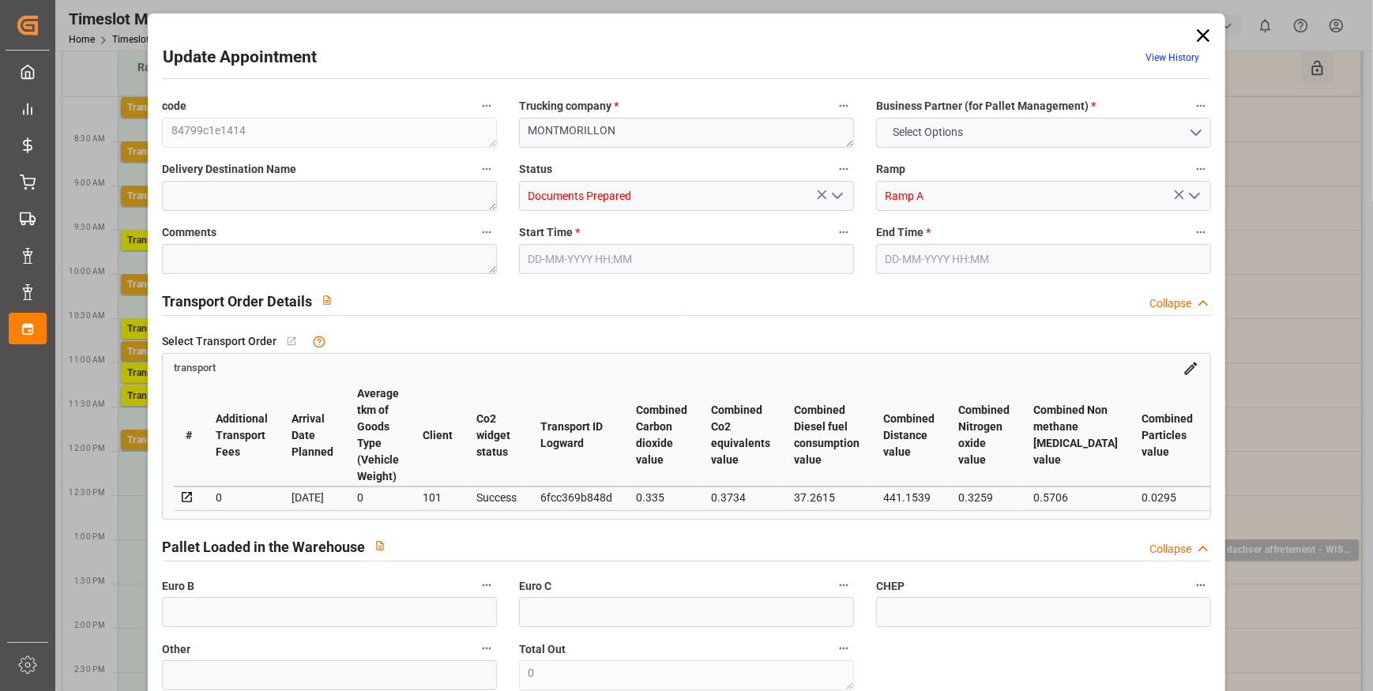
type input "339.2715"
type input "-11.8685"
type input "0"
type input "1209.332"
type input "1894.048"
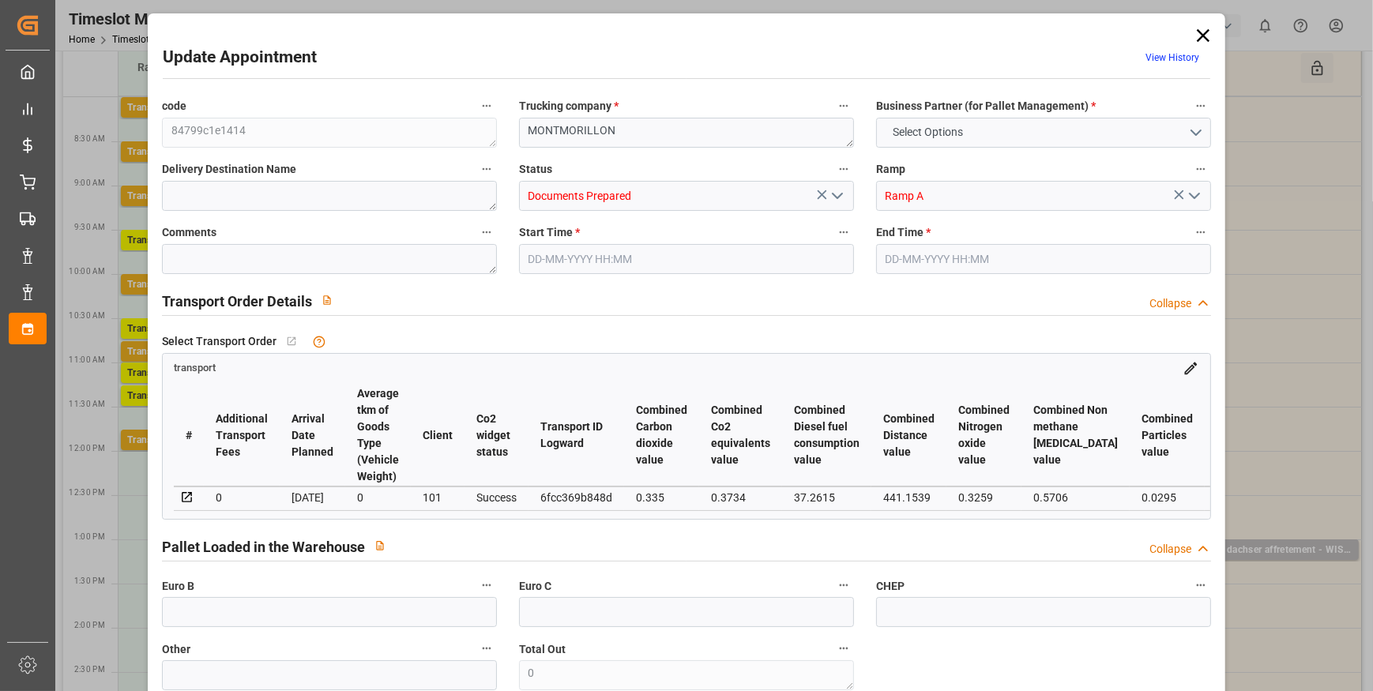
type input "6245.928"
type input "86"
type input "3"
type input "462"
type input "17"
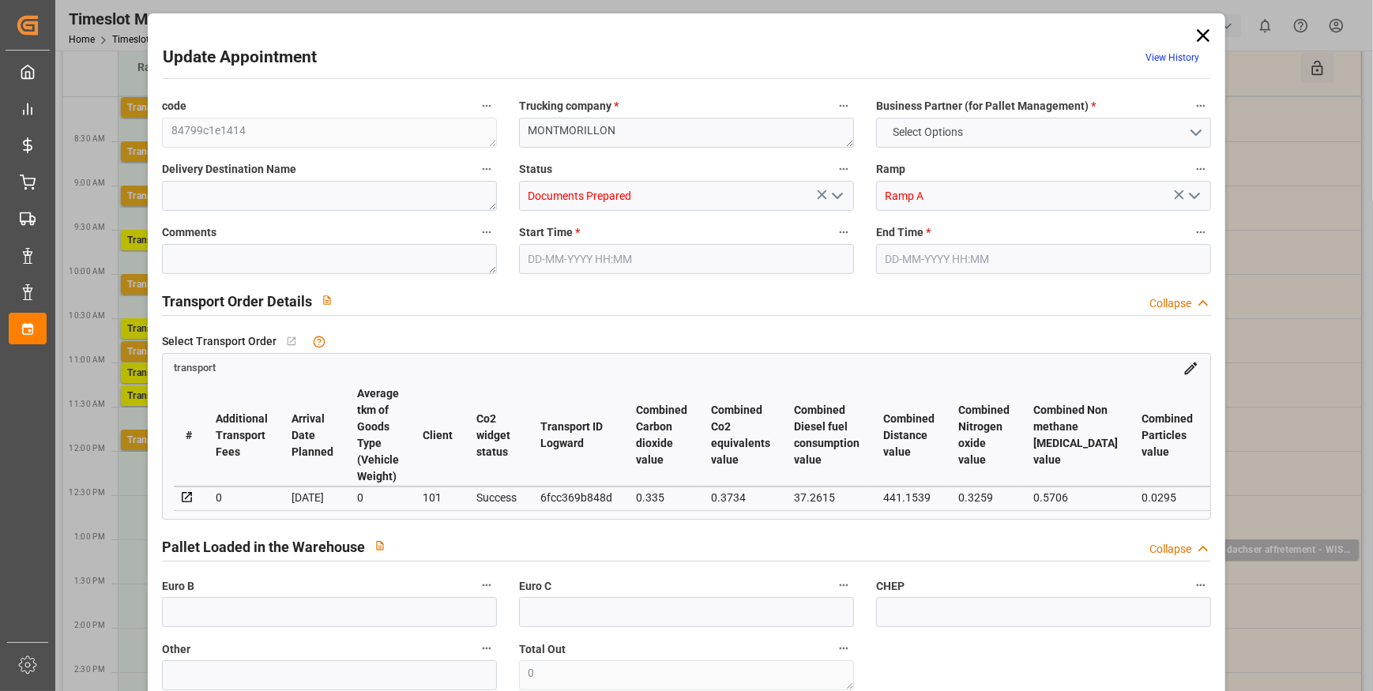
type input "101"
type input "1473.192"
type input "0"
type input "4710.8598"
type input "0"
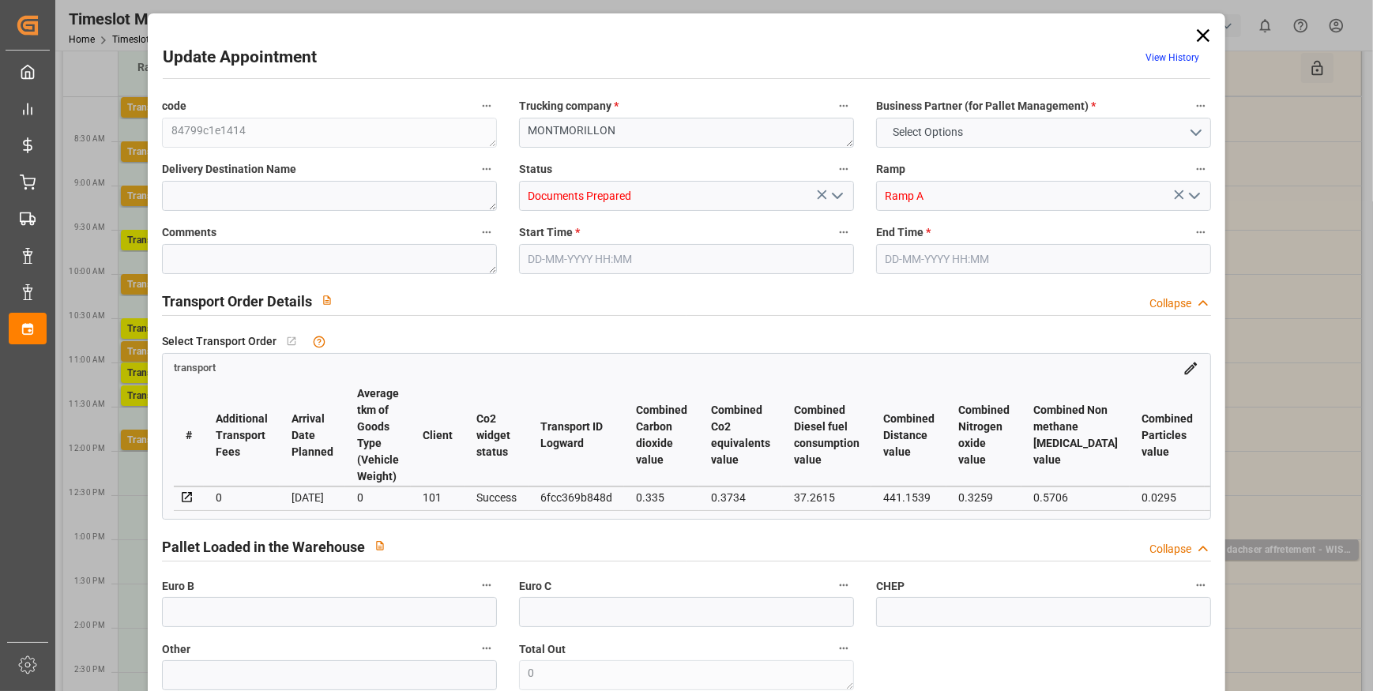
type input "0"
type input "21"
type input "35"
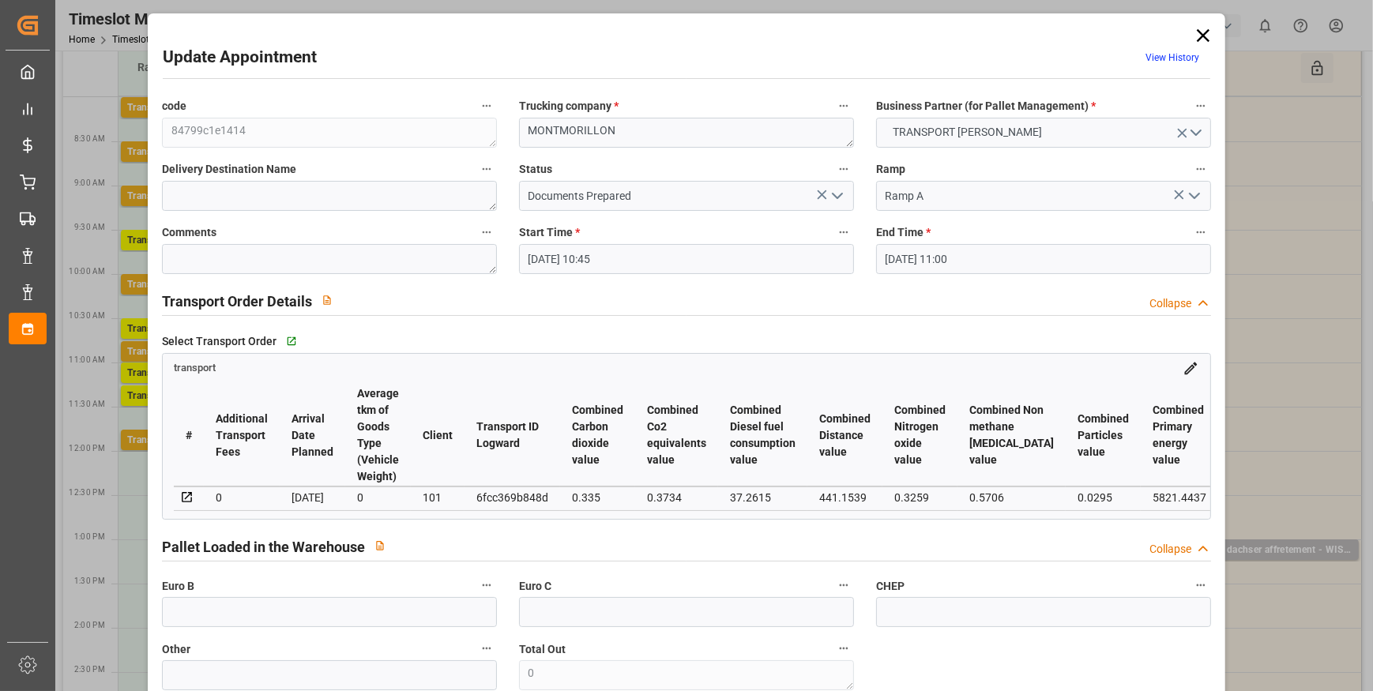
type input "[DATE] 10:45"
type input "[DATE] 11:00"
type input "[DATE] 12:13"
type input "[DATE] 11:26"
type input "[DATE]"
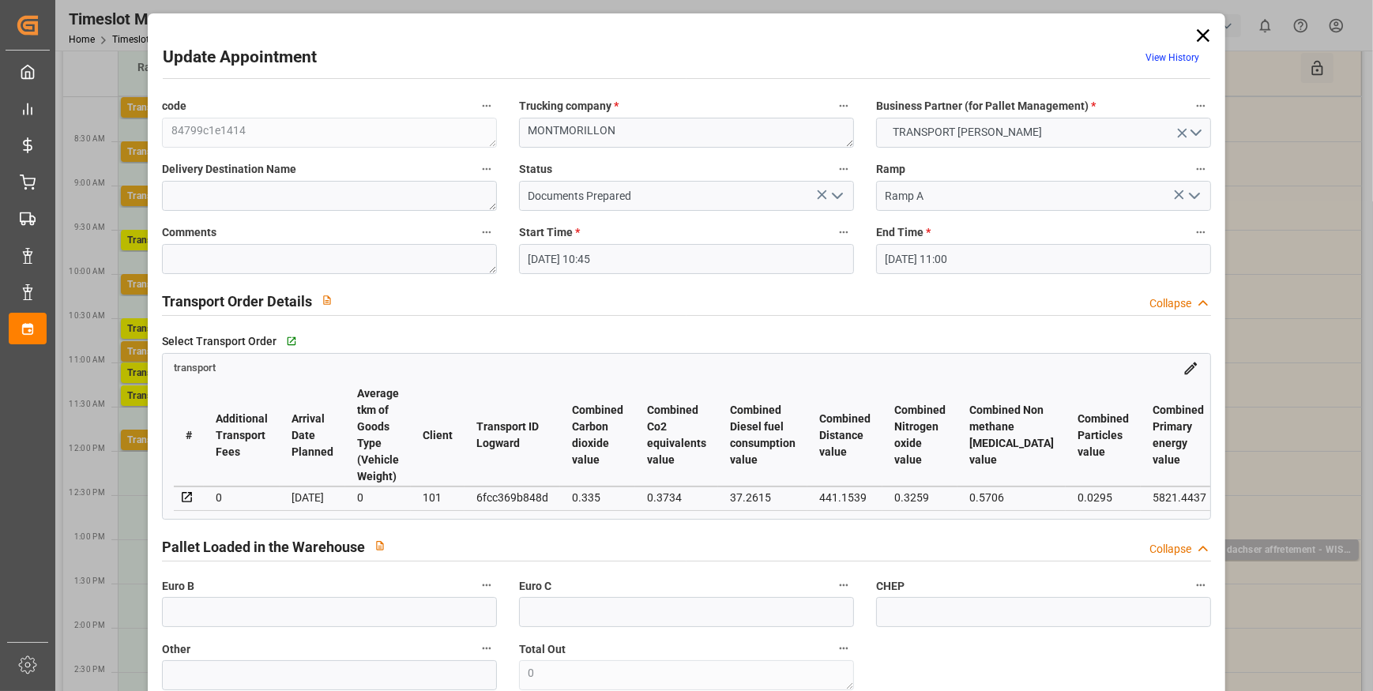
type input "[DATE]"
click at [838, 198] on icon "open menu" at bounding box center [837, 195] width 19 height 19
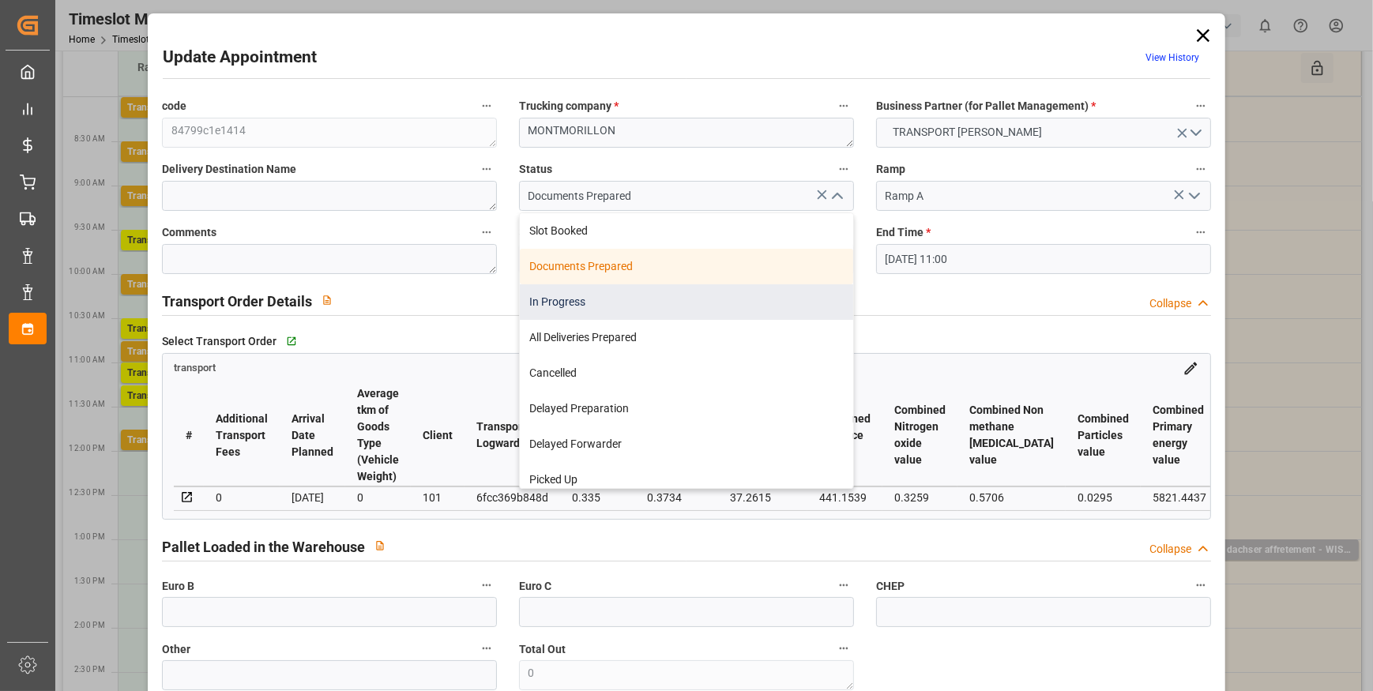
click at [555, 298] on div "In Progress" at bounding box center [686, 302] width 333 height 36
type input "In Progress"
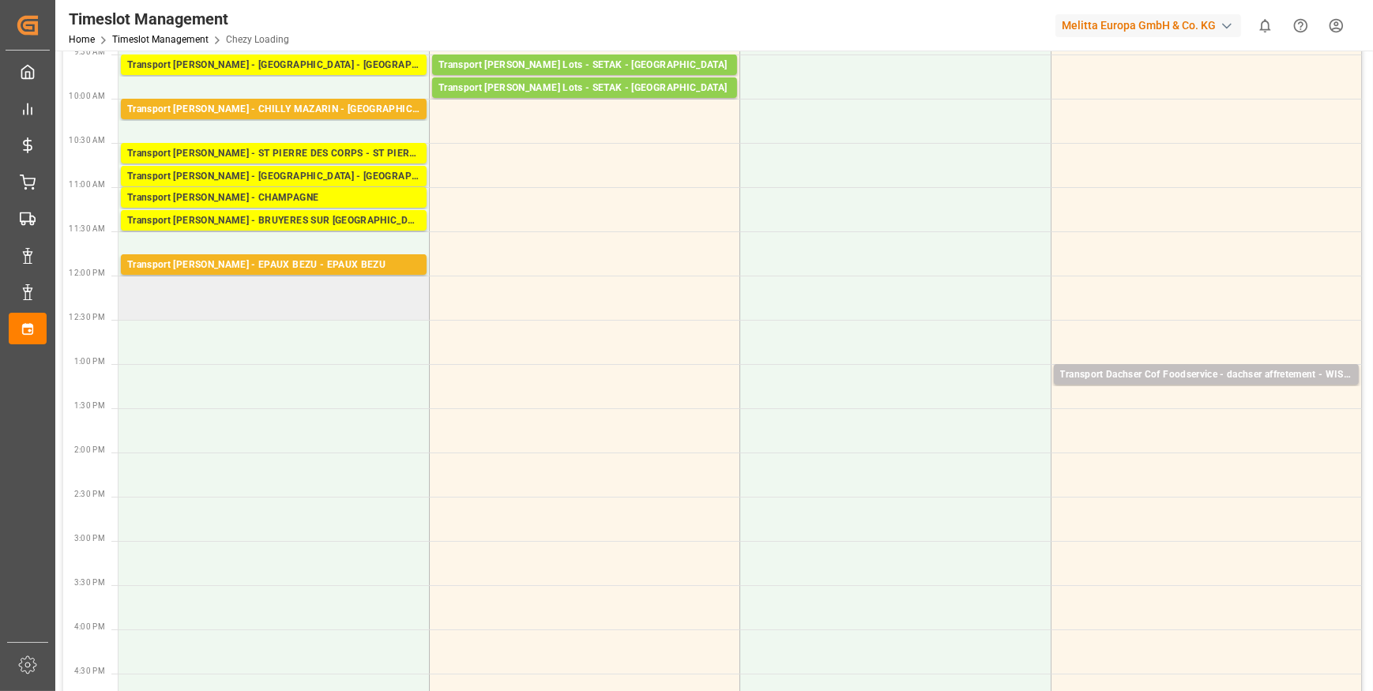
scroll to position [0, 0]
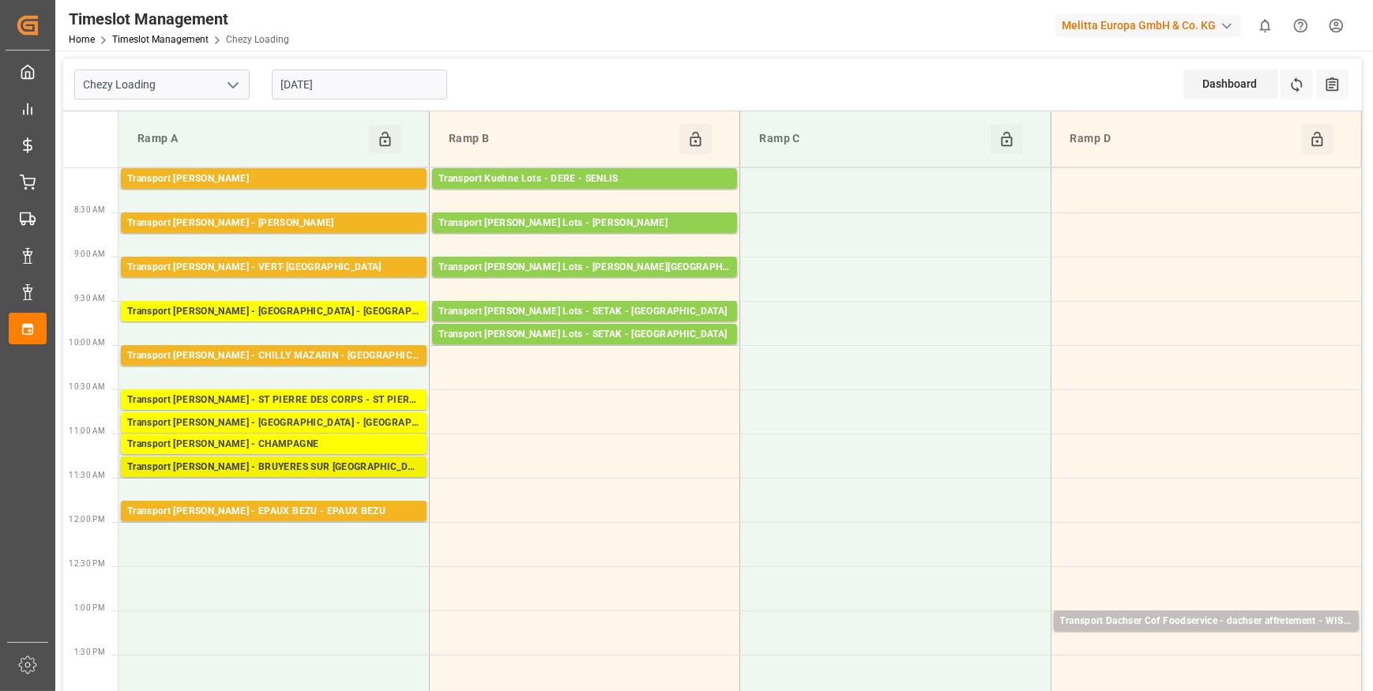
click at [336, 467] on div "Transport [PERSON_NAME] - BRUYERES SUR [GEOGRAPHIC_DATA] SUR [GEOGRAPHIC_DATA]" at bounding box center [273, 468] width 293 height 16
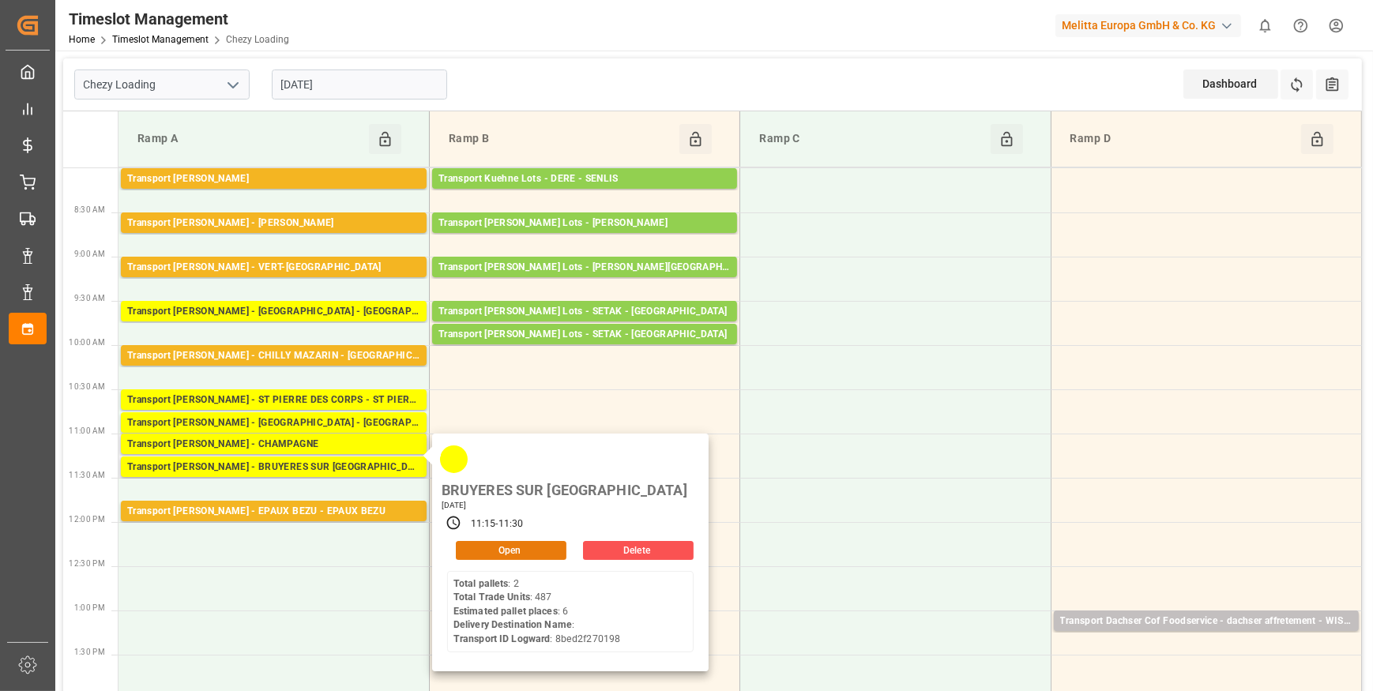
click at [476, 541] on button "Open" at bounding box center [511, 550] width 111 height 19
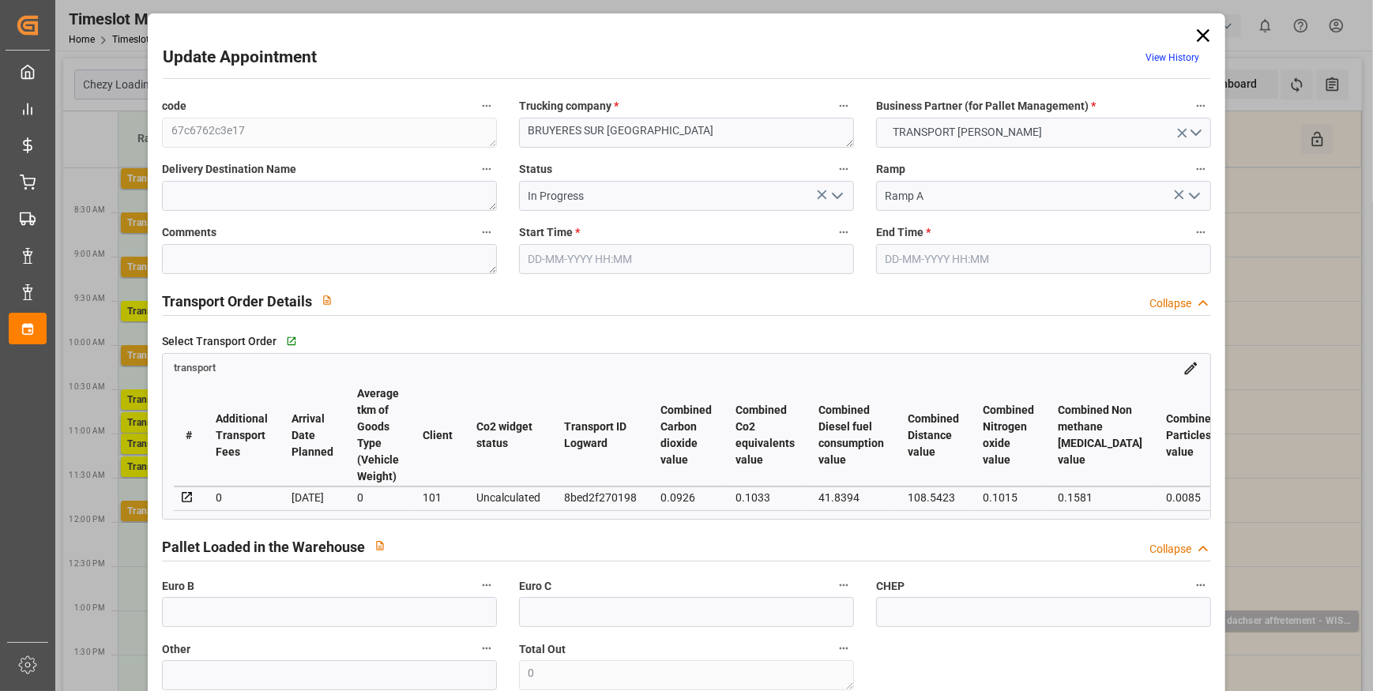
type input "6"
type input "167.8"
type input "0"
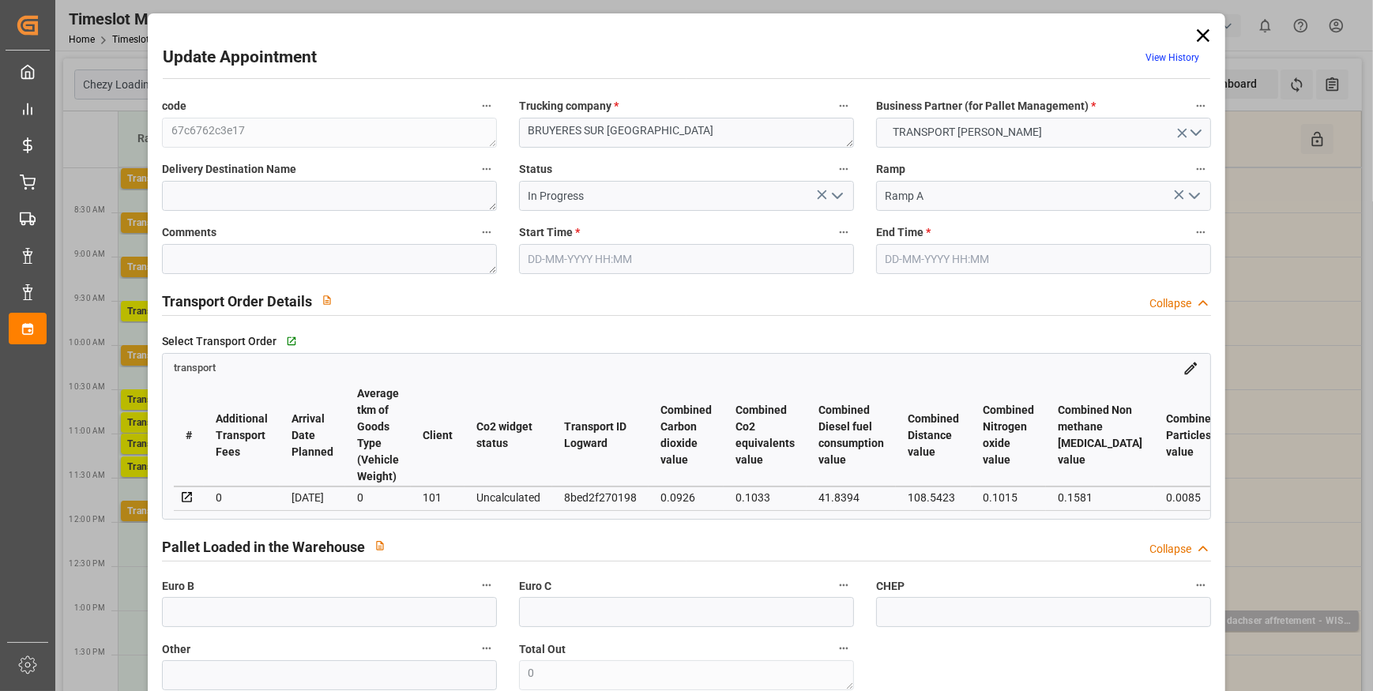
type input "162.1284"
type input "-5.6716"
type input "0"
type input "1605.054"
type input "2159.712"
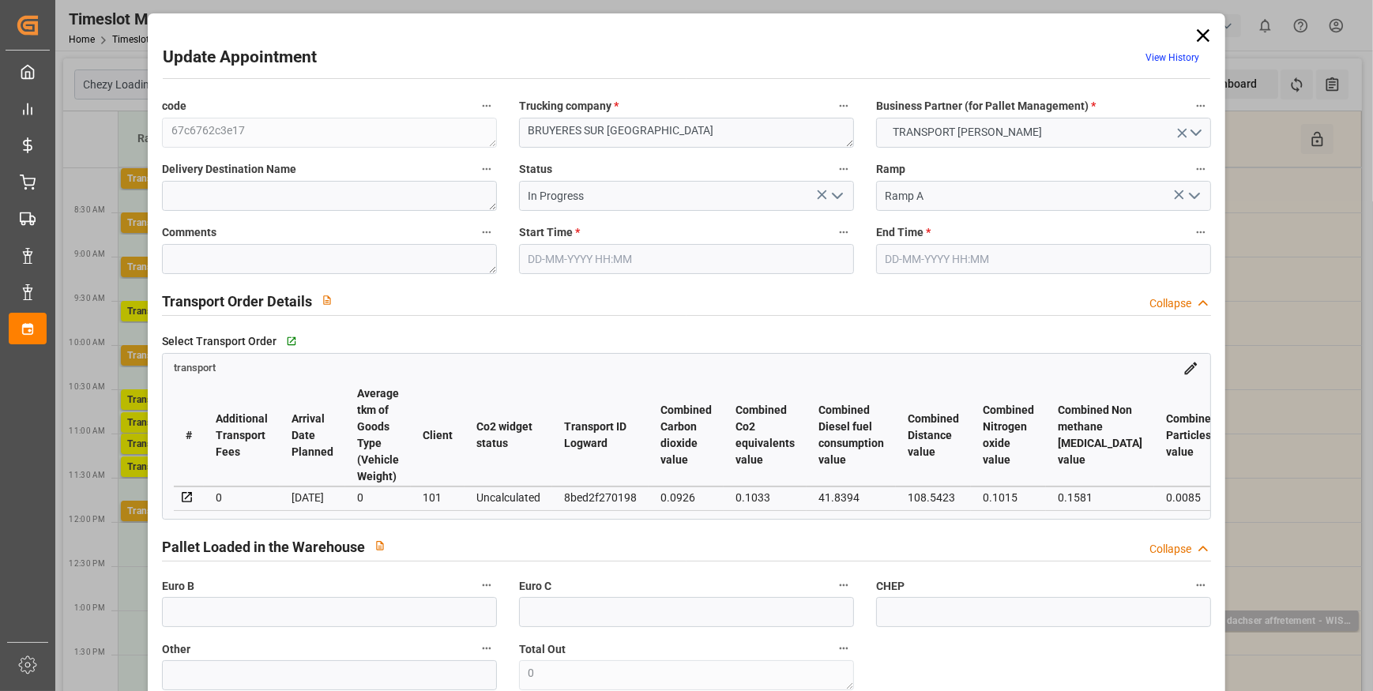
type input "5966.604"
type input "95"
type input "2"
type input "487"
type input "14"
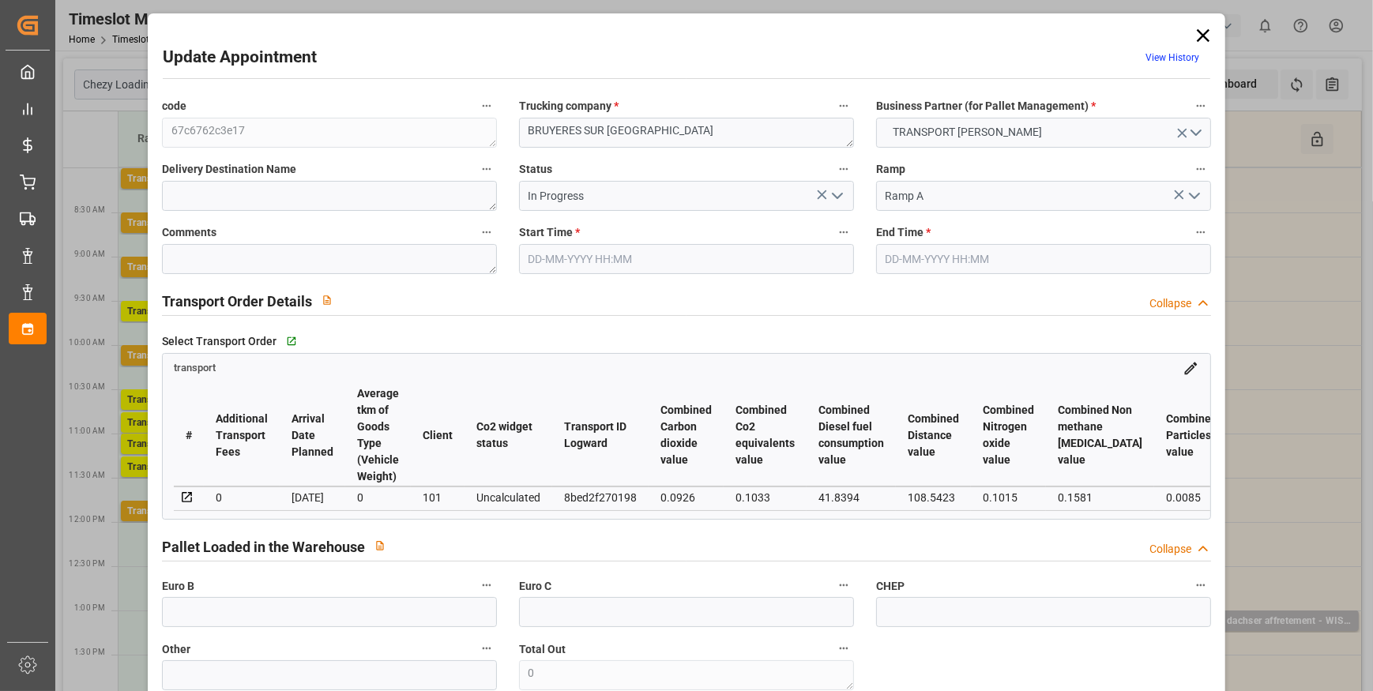
type input "101"
type input "1822.992"
type input "0"
type input "4710.8598"
type input "0"
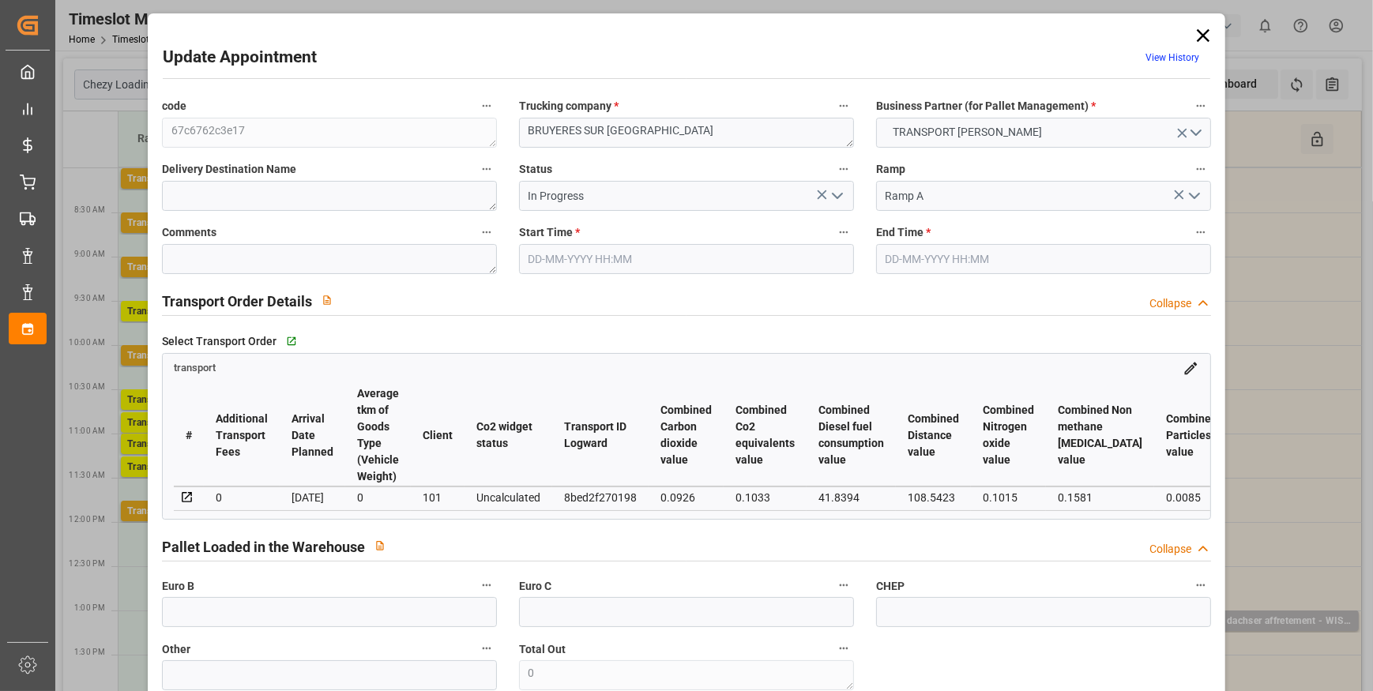
type input "0"
type input "21"
type input "35"
type input "[DATE] 11:15"
type input "[DATE] 11:30"
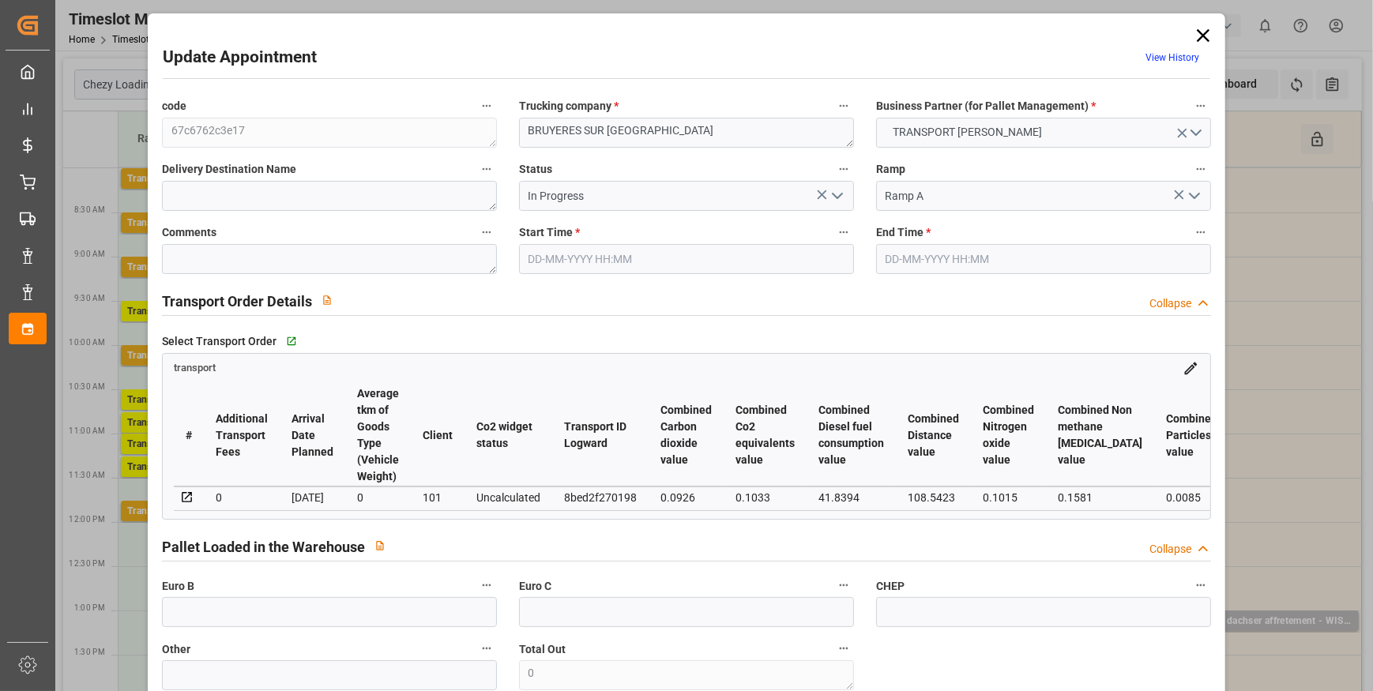
type input "[DATE] 14:05"
type input "[DATE] 11:50"
type input "[DATE]"
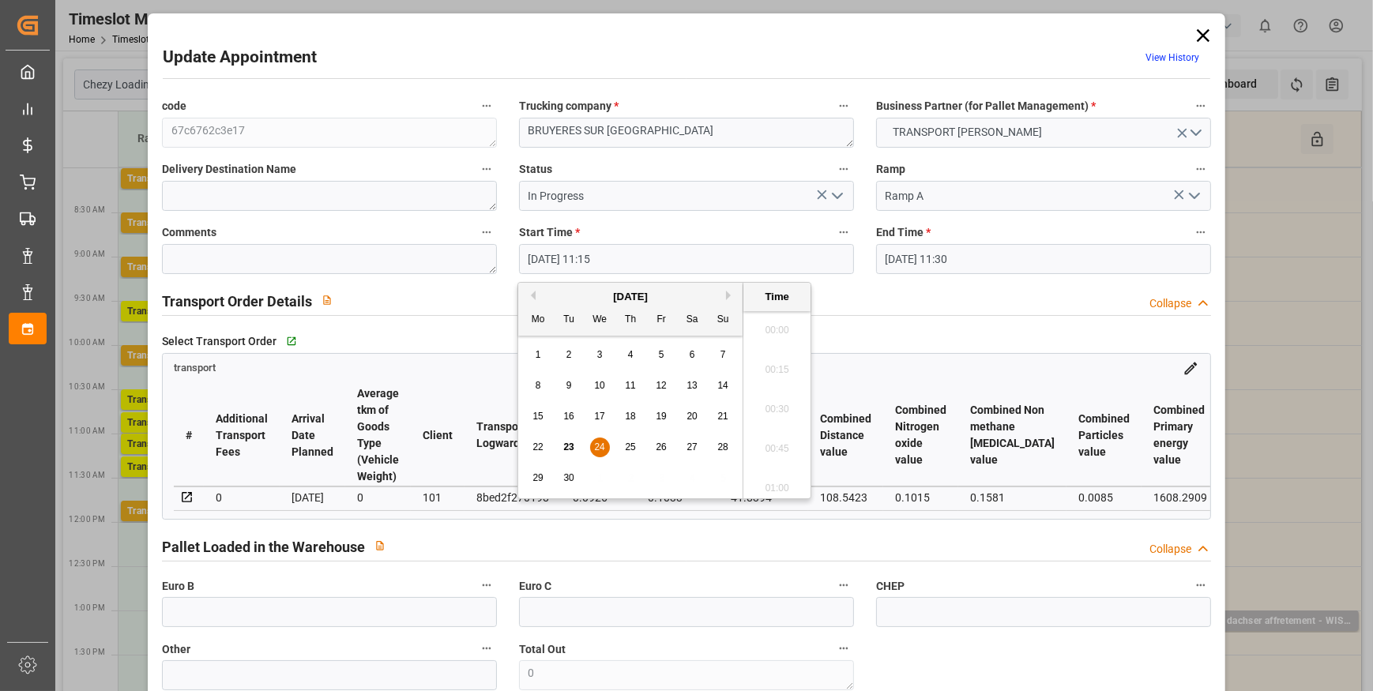
click at [687, 253] on input "[DATE] 11:15" at bounding box center [686, 259] width 335 height 30
click at [595, 446] on span "24" at bounding box center [599, 447] width 10 height 11
click at [766, 423] on li "12:15" at bounding box center [777, 420] width 67 height 40
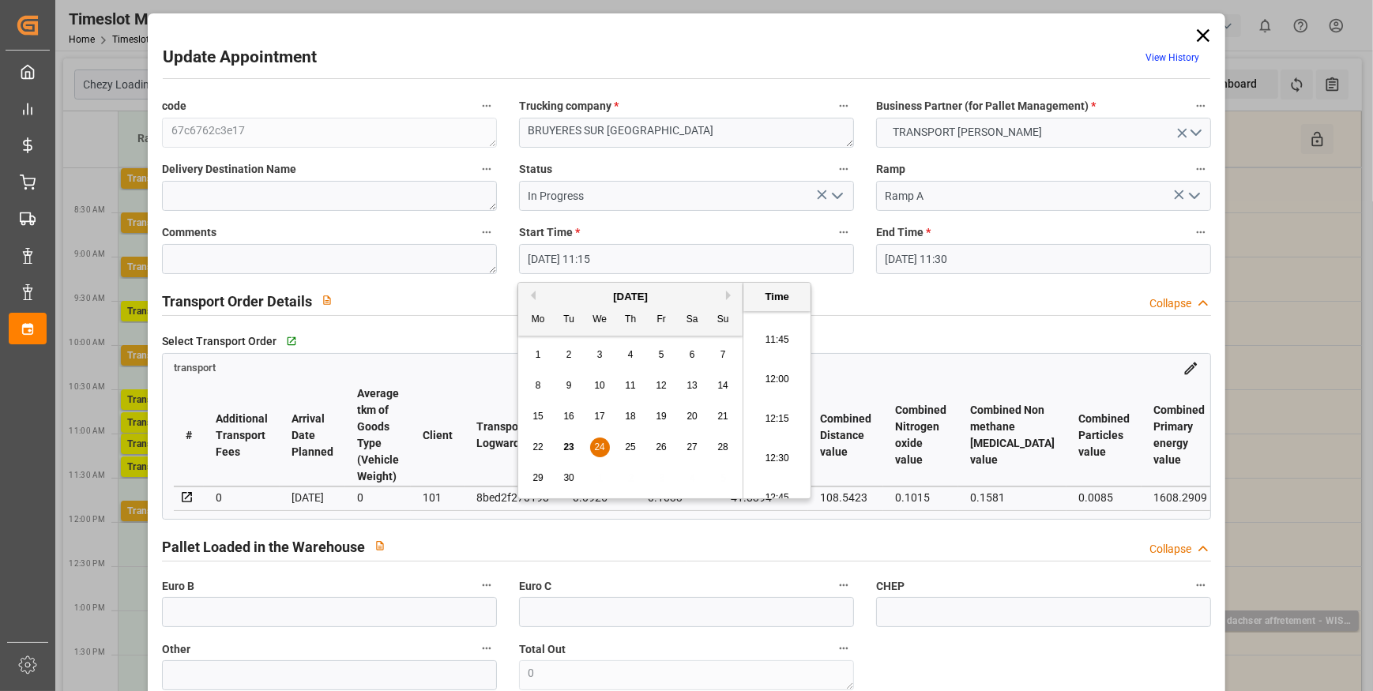
type input "[DATE] 12:15"
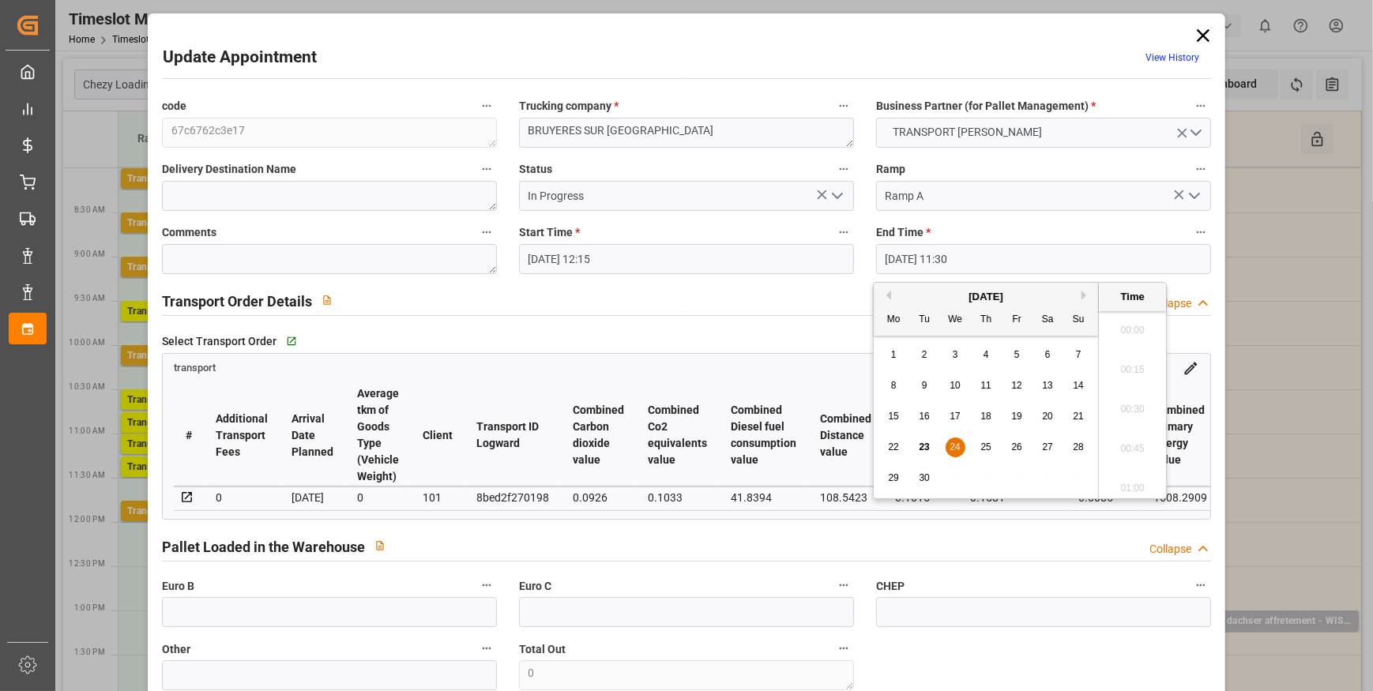
click at [1037, 253] on input "[DATE] 11:30" at bounding box center [1043, 259] width 335 height 30
click at [954, 441] on div "24" at bounding box center [956, 448] width 20 height 19
click at [1128, 343] on li "12:30" at bounding box center [1132, 348] width 67 height 40
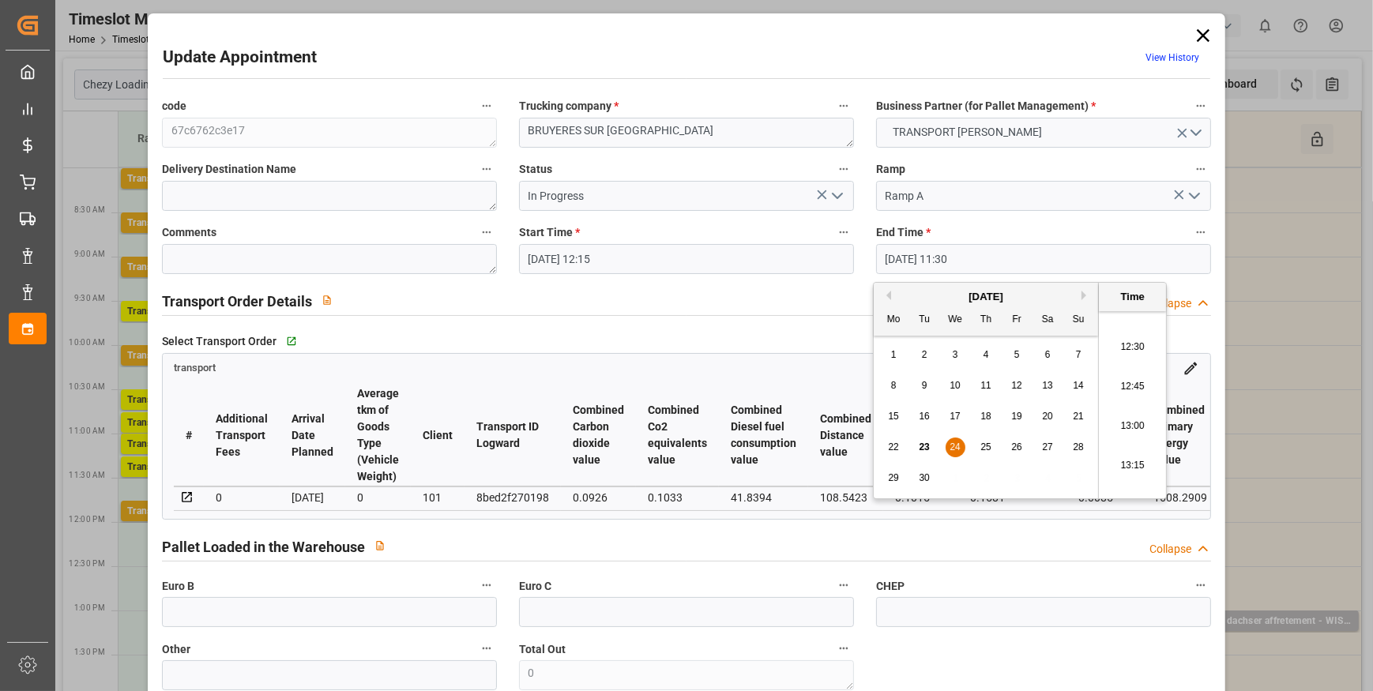
type input "[DATE] 12:30"
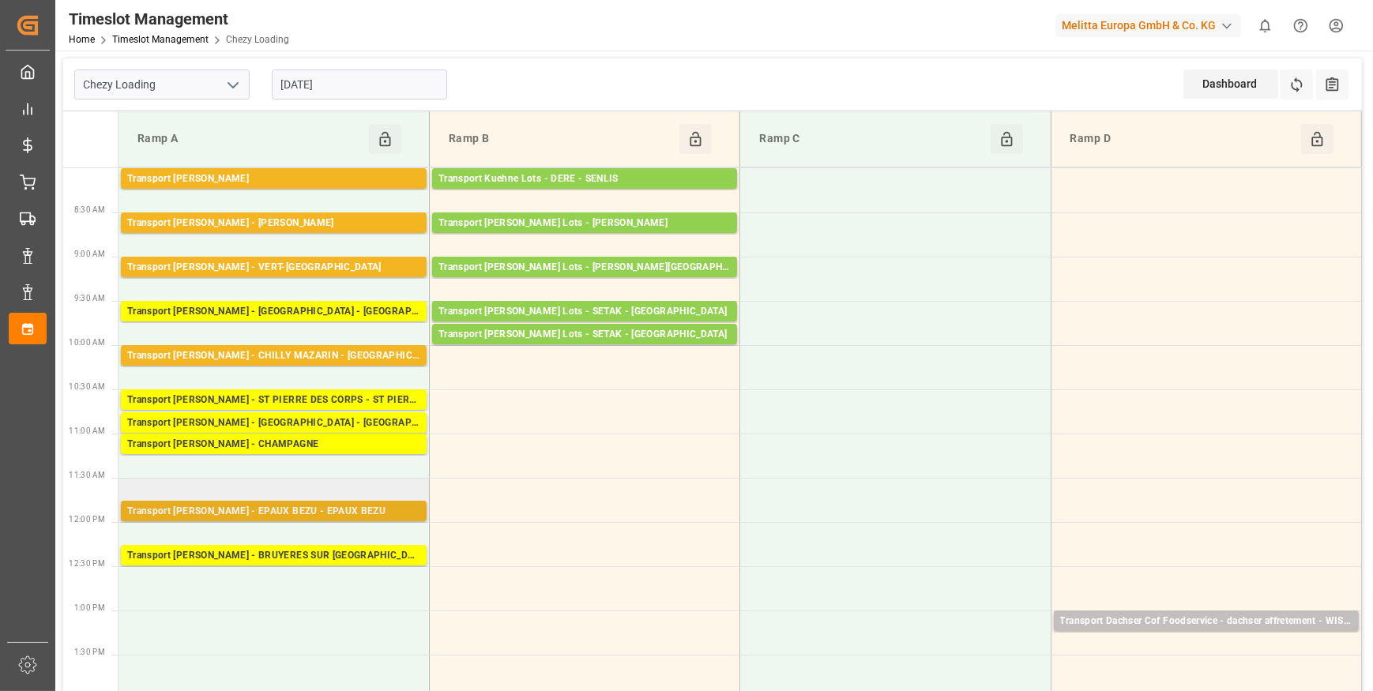
click at [300, 514] on div "Transport [PERSON_NAME] - EPAUX BEZU - EPAUX BEZU" at bounding box center [273, 512] width 293 height 16
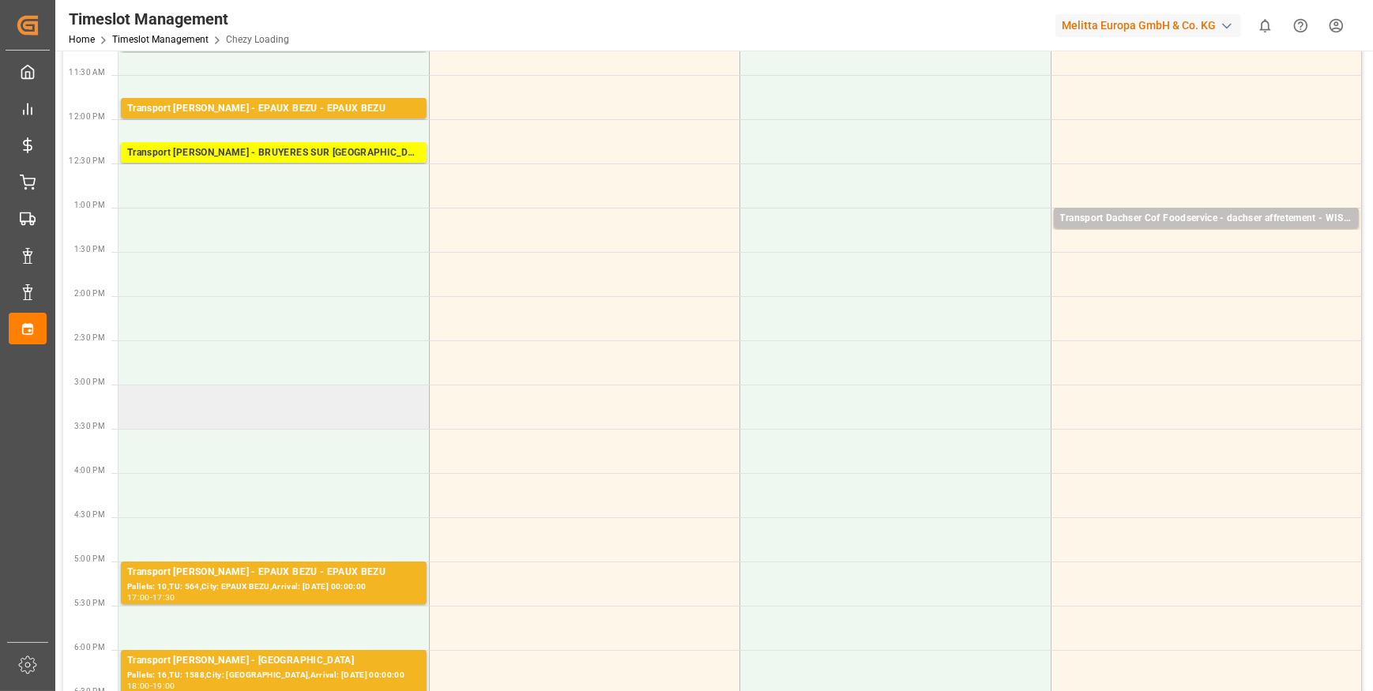
scroll to position [431, 0]
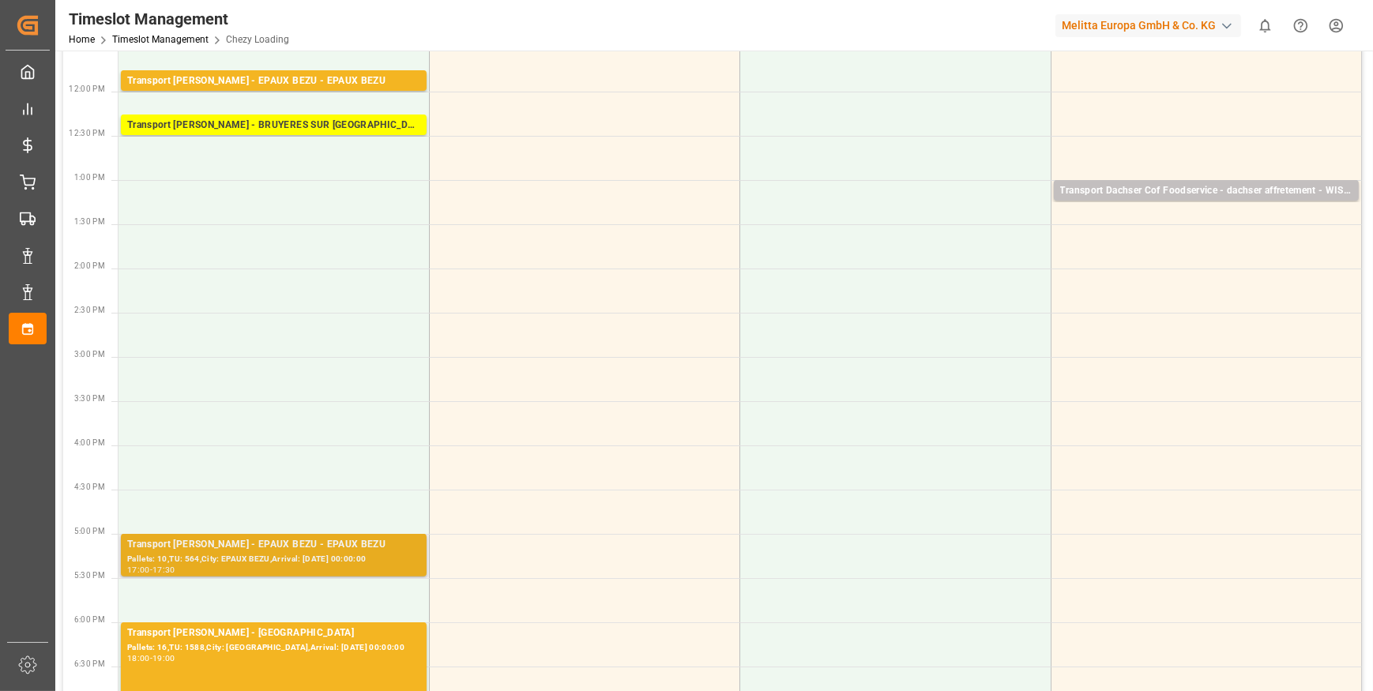
click at [273, 553] on div "Pallets: 10,TU: 564,City: EPAUX BEZU,Arrival: [DATE] 00:00:00" at bounding box center [273, 559] width 293 height 13
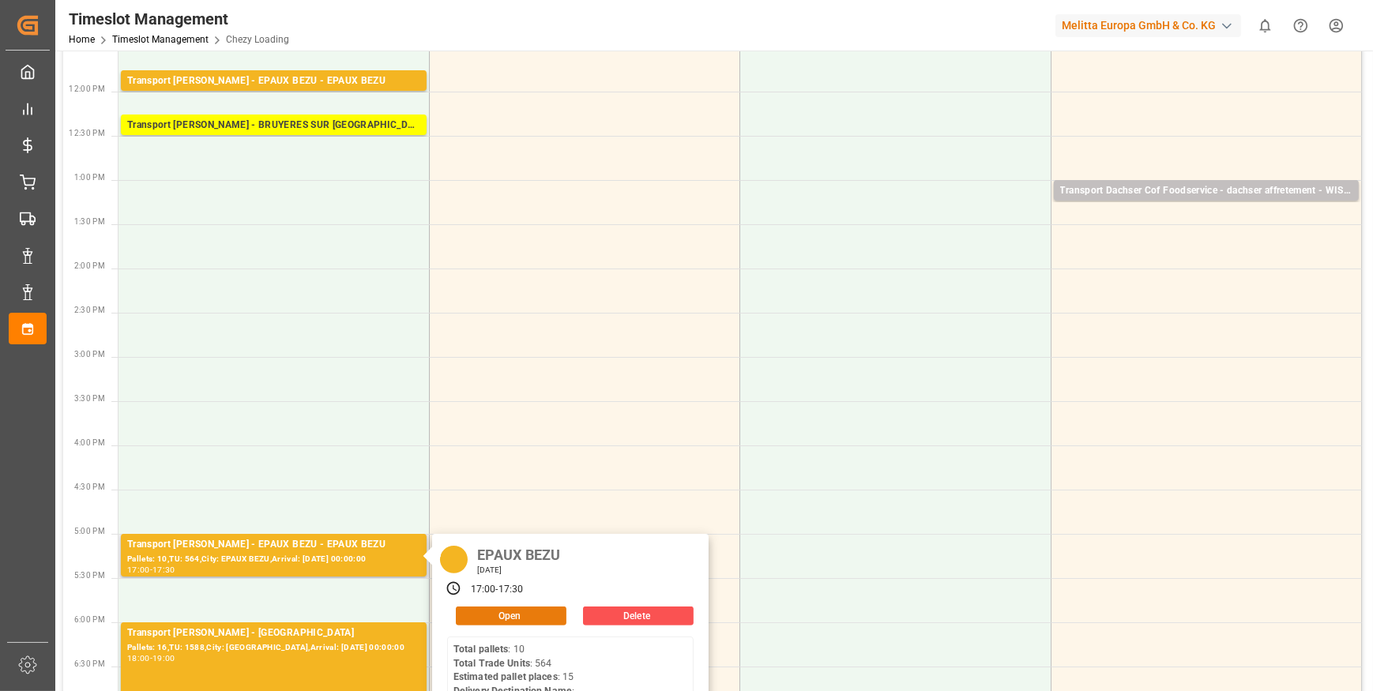
click at [529, 616] on button "Open" at bounding box center [511, 616] width 111 height 19
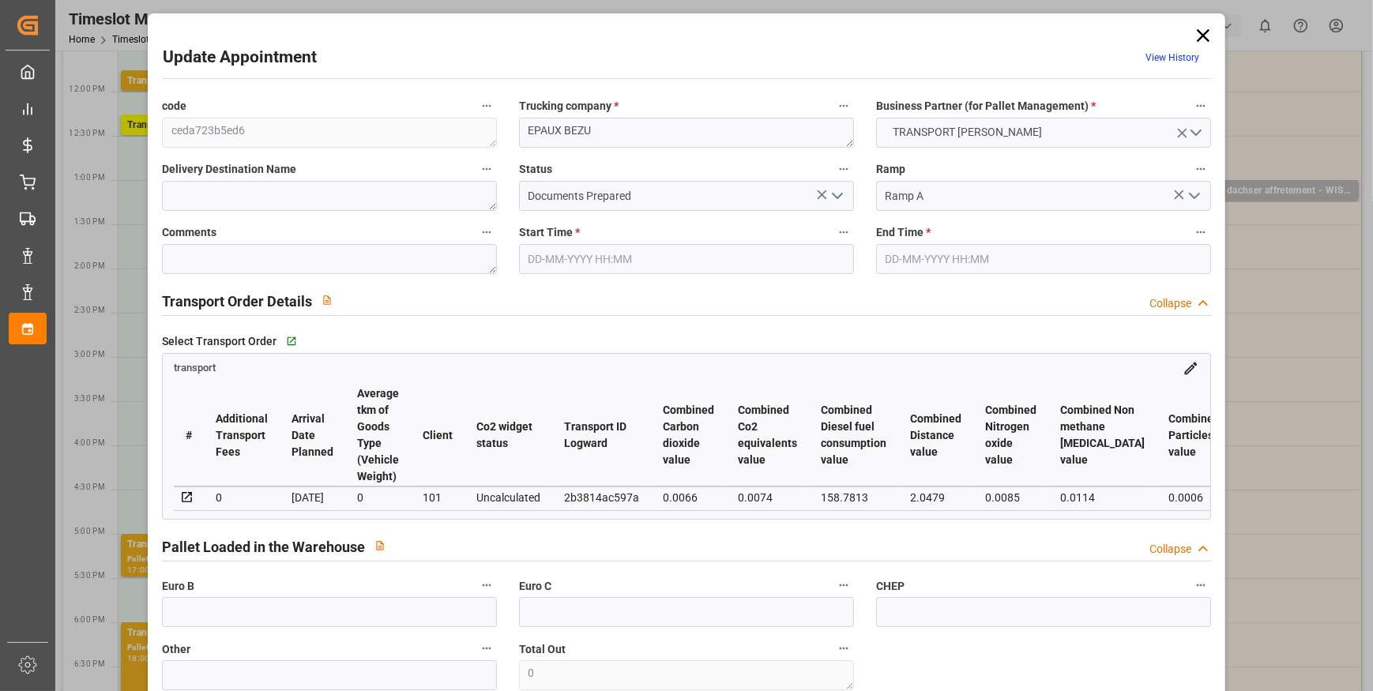
type input "15"
type input "198.08"
type input "0"
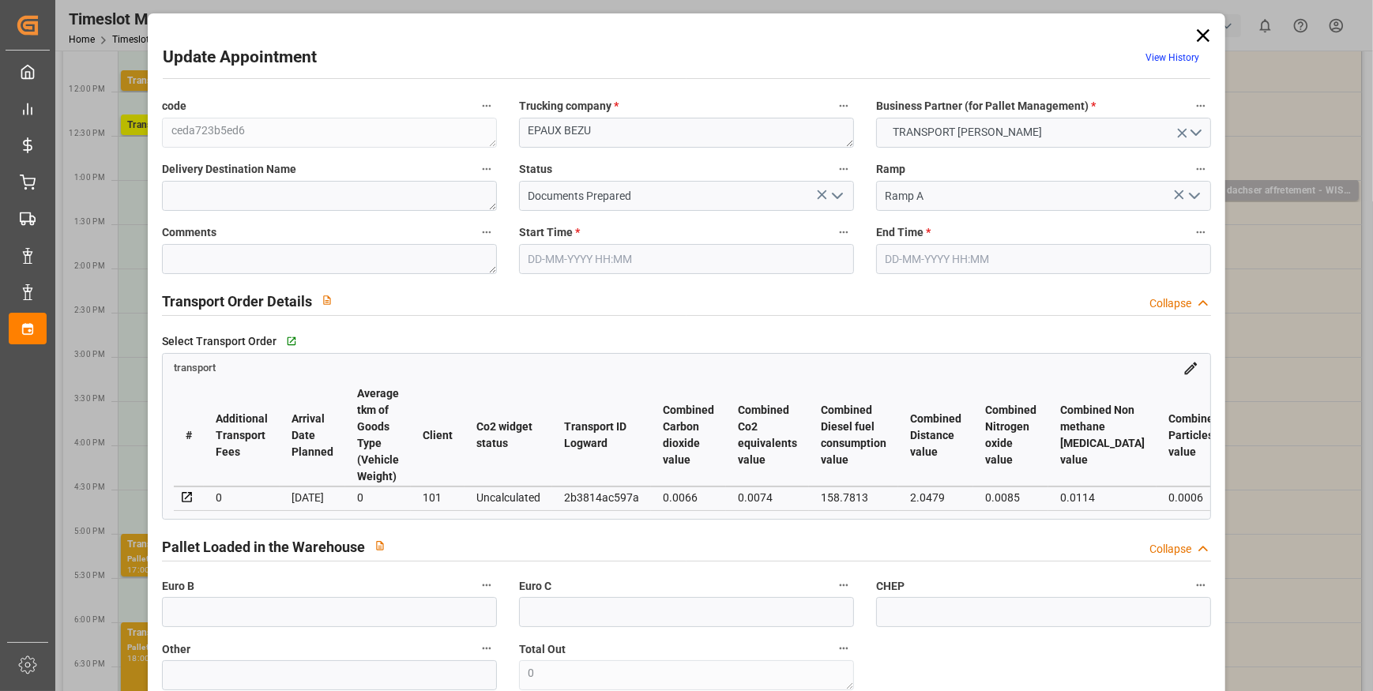
type input "191.3849"
type input "-6.6951"
type input "0"
type input "7016.013"
type input "8004.388"
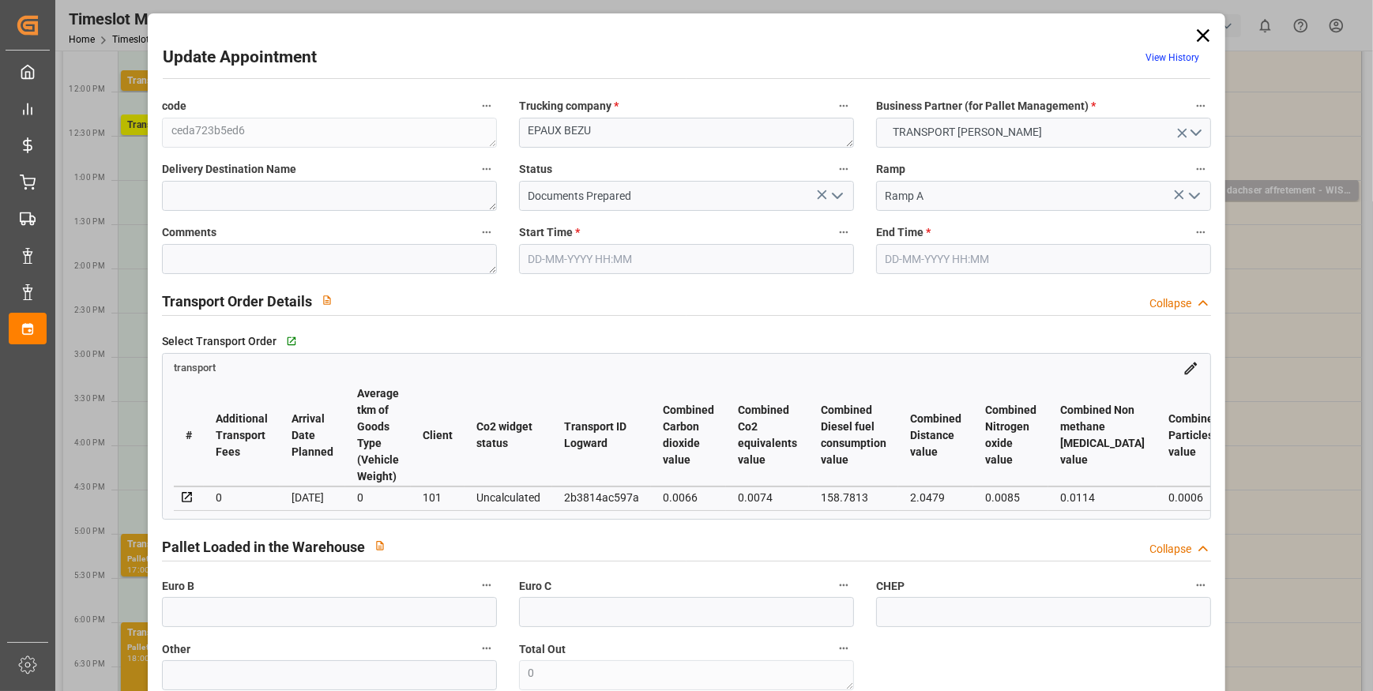
type input "15305.592"
type input "2"
type input "10"
type input "564"
type input "24"
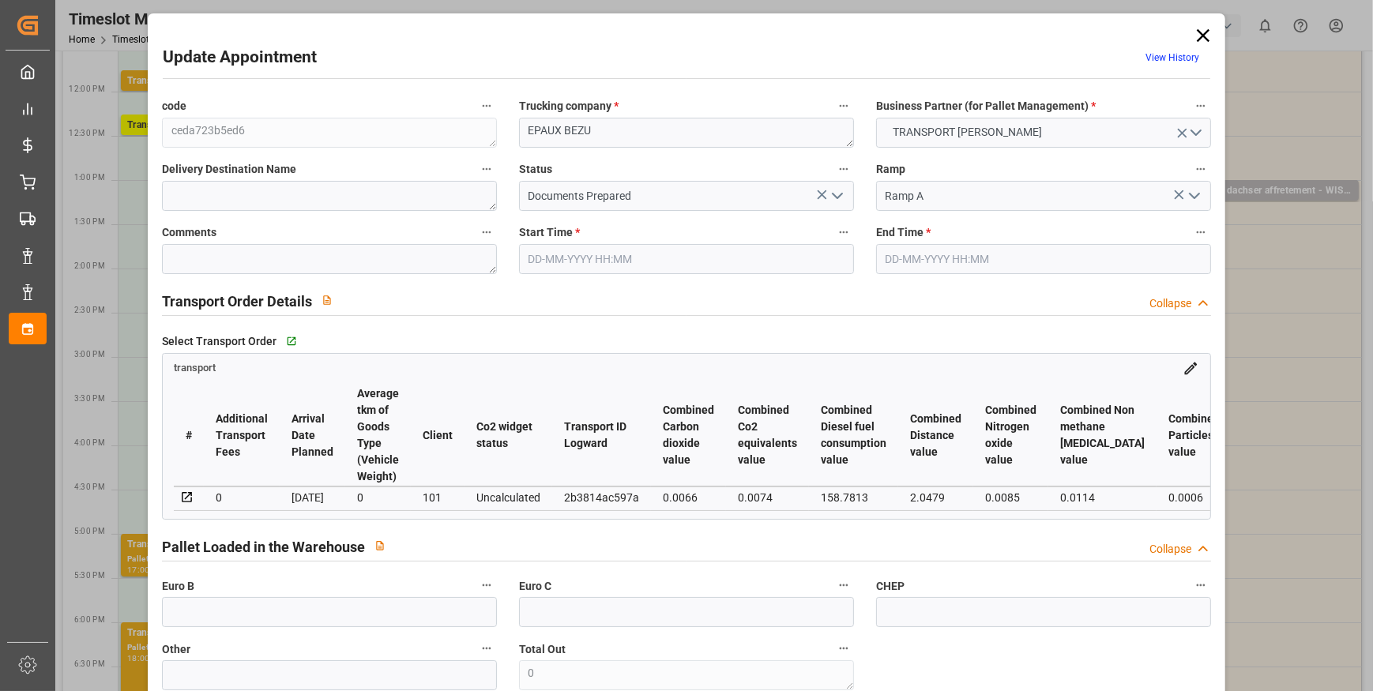
type input "101"
type input "7173.948"
type input "0"
type input "4710.8598"
type input "0"
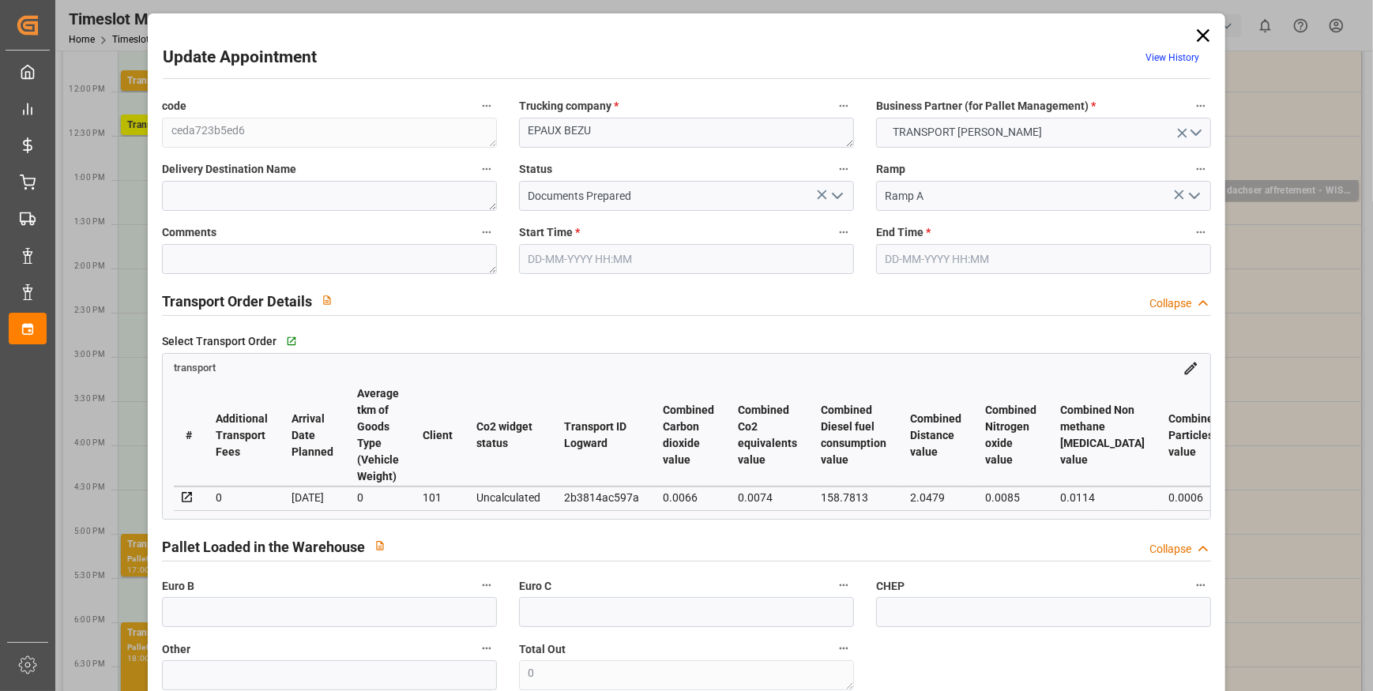
type input "0"
type input "21"
type input "35"
type input "[DATE] 17:00"
type input "[DATE] 17:30"
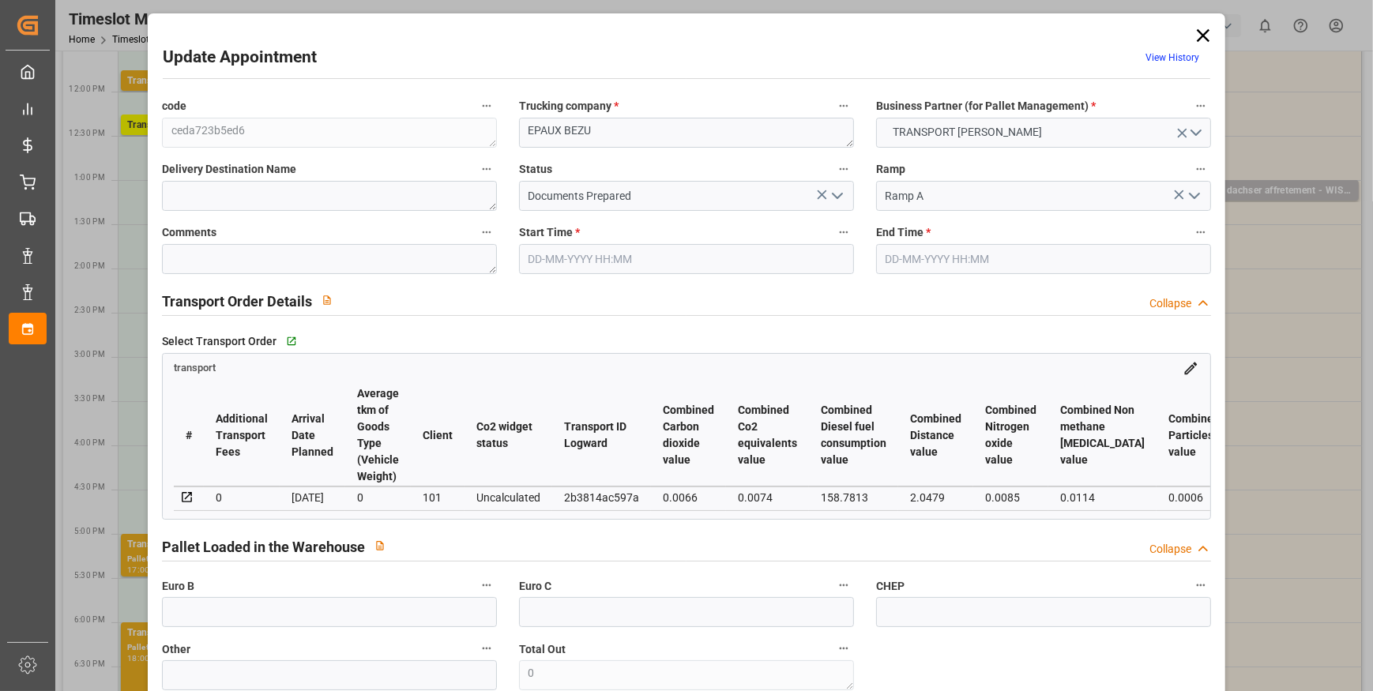
type input "[DATE] 12:04"
type input "[DATE] 11:19"
type input "[DATE]"
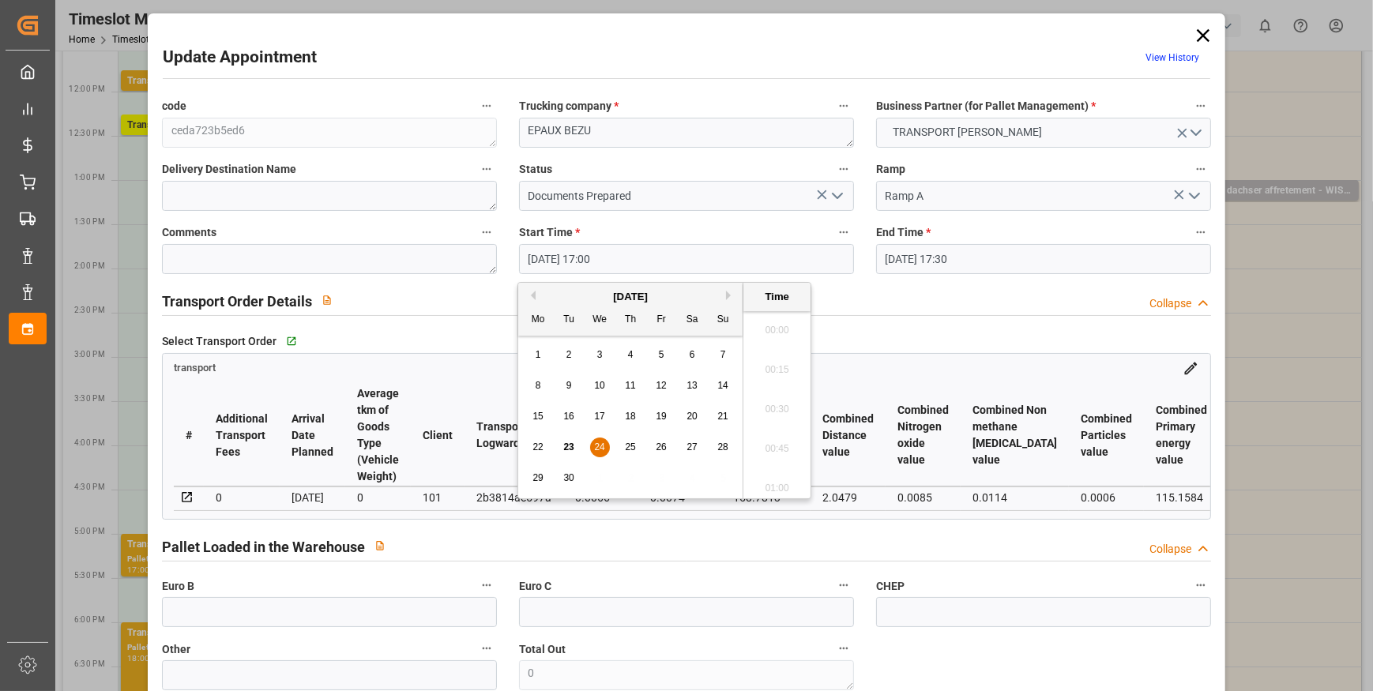
click at [640, 258] on input "[DATE] 17:00" at bounding box center [686, 259] width 335 height 30
click at [596, 443] on span "24" at bounding box center [599, 447] width 10 height 11
click at [785, 449] on li "12:45" at bounding box center [777, 452] width 67 height 40
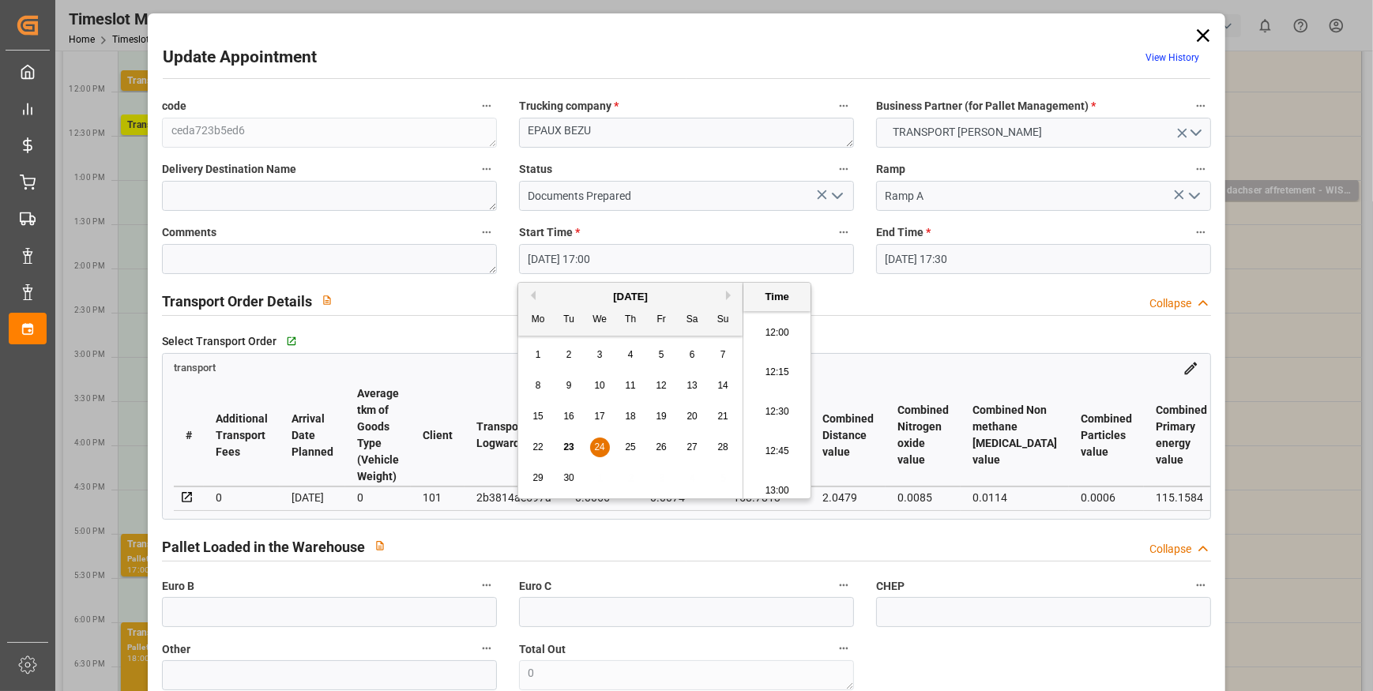
type input "[DATE] 12:45"
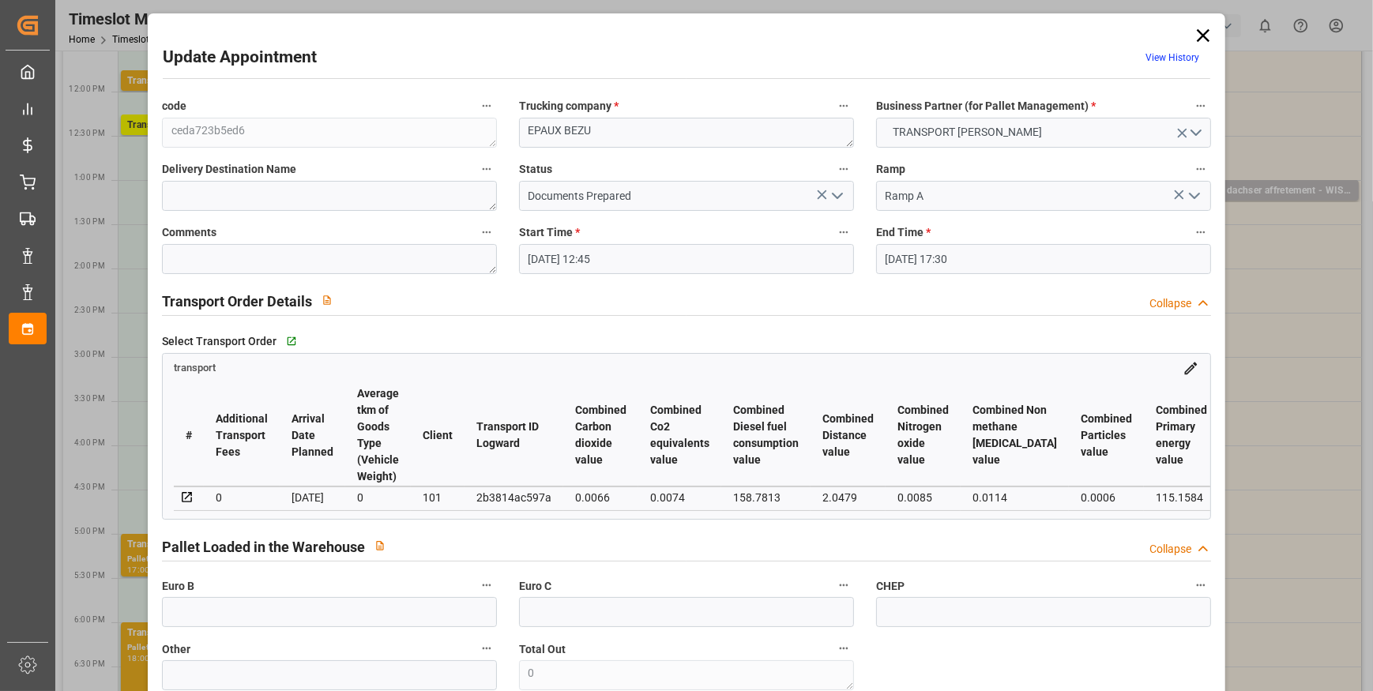
click at [1015, 257] on input "[DATE] 17:30" at bounding box center [1043, 259] width 335 height 30
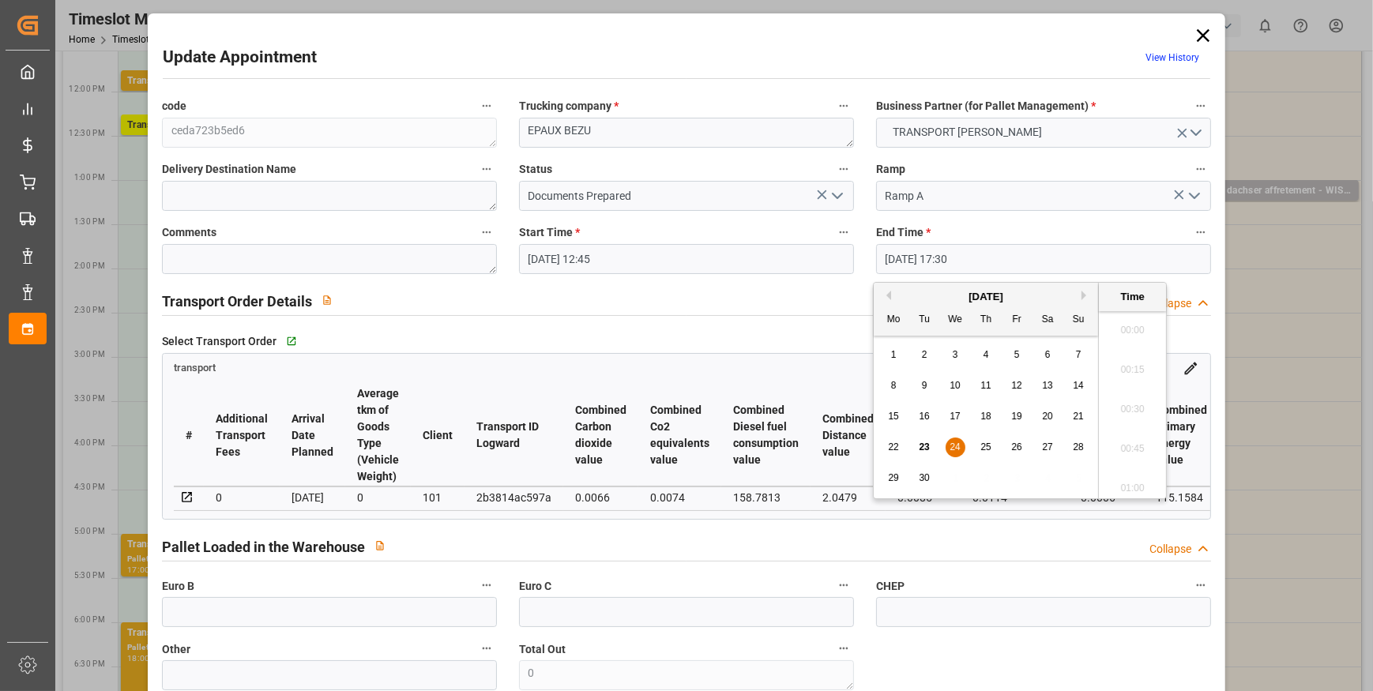
scroll to position [2691, 0]
click at [954, 448] on span "24" at bounding box center [955, 447] width 10 height 11
click at [1129, 334] on li "13:00" at bounding box center [1132, 341] width 67 height 40
type input "[DATE] 13:00"
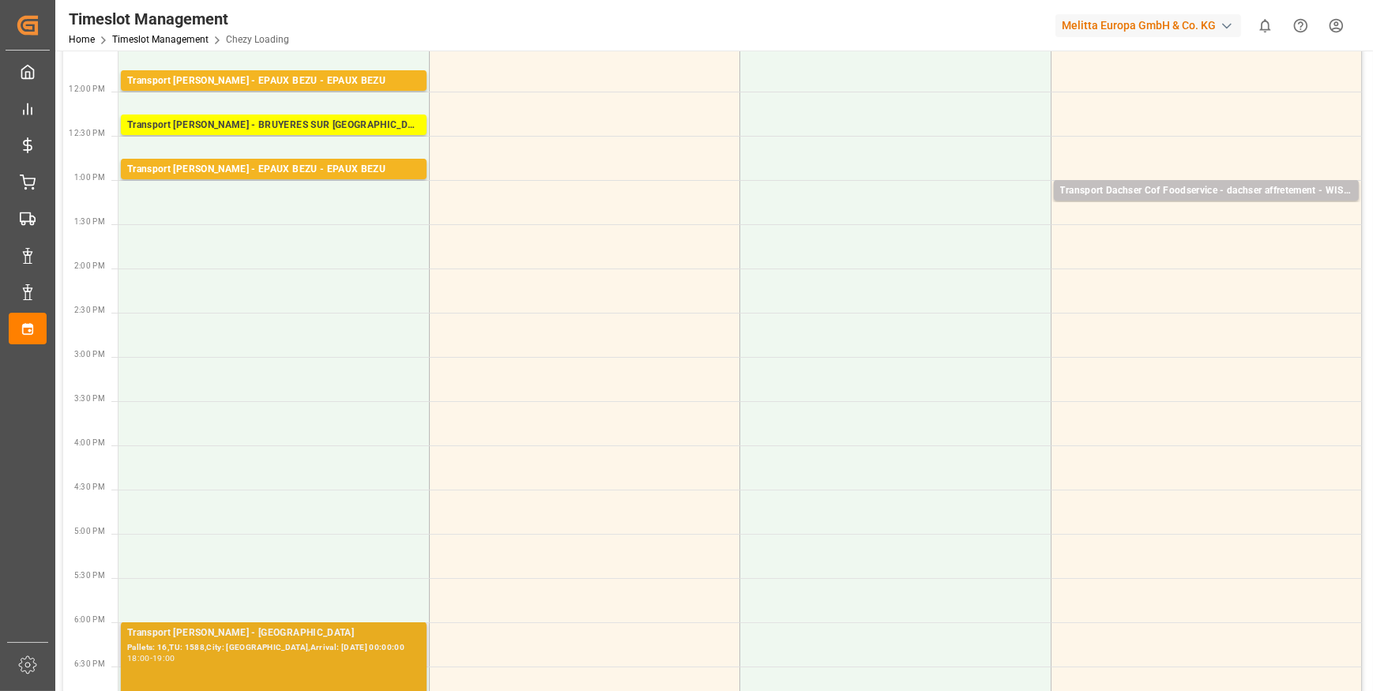
click at [267, 638] on div "Transport [PERSON_NAME] - [GEOGRAPHIC_DATA]" at bounding box center [273, 634] width 293 height 16
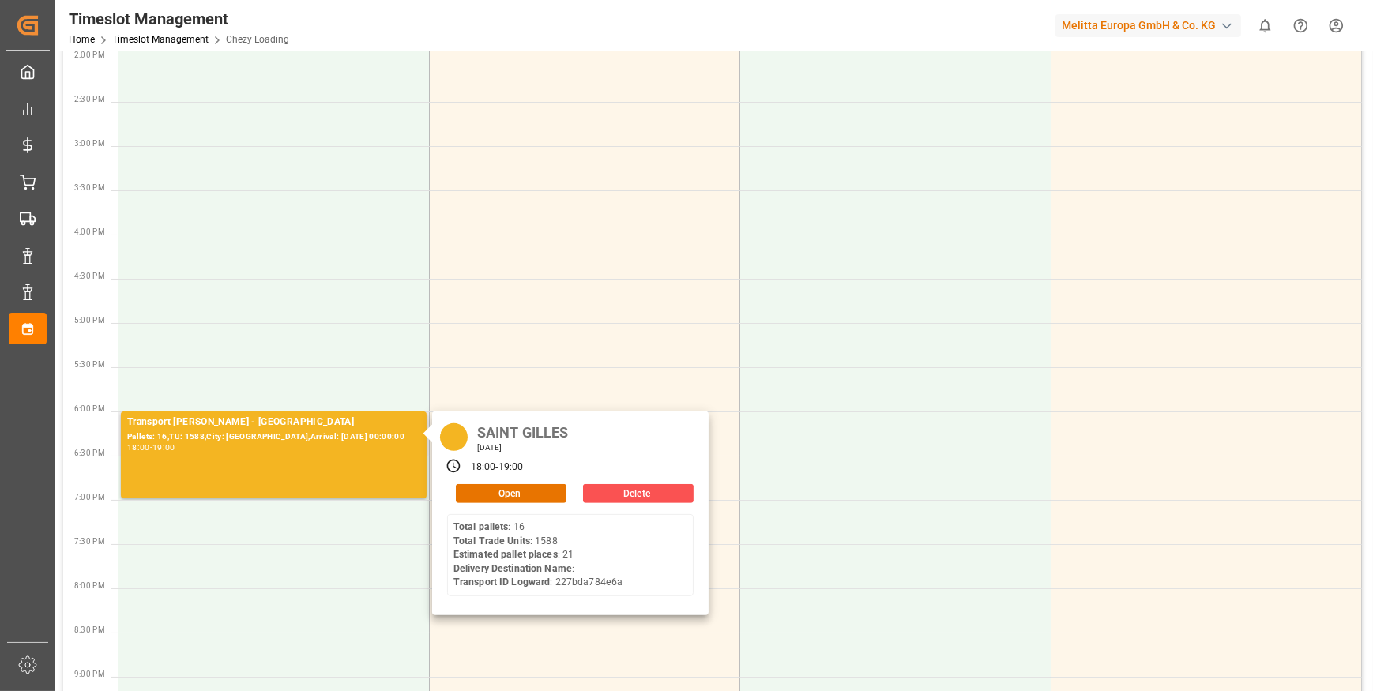
scroll to position [646, 0]
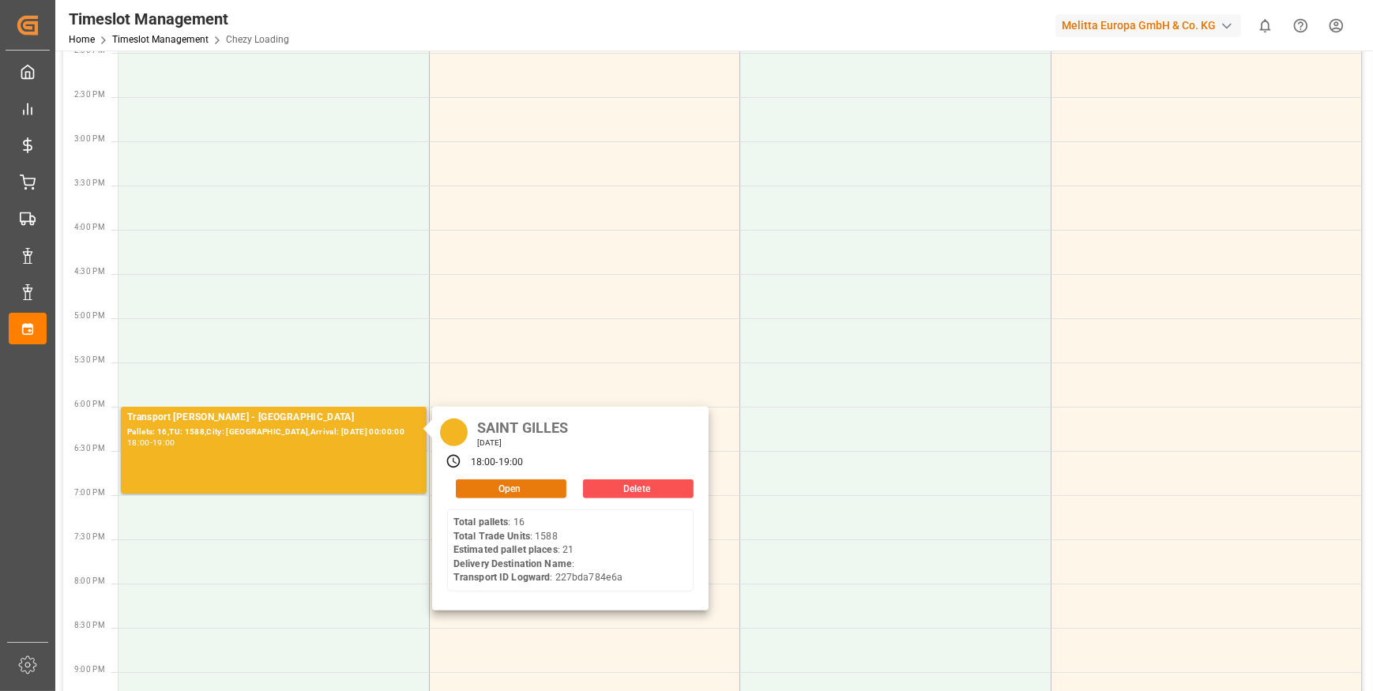
click at [518, 494] on button "Open" at bounding box center [511, 489] width 111 height 19
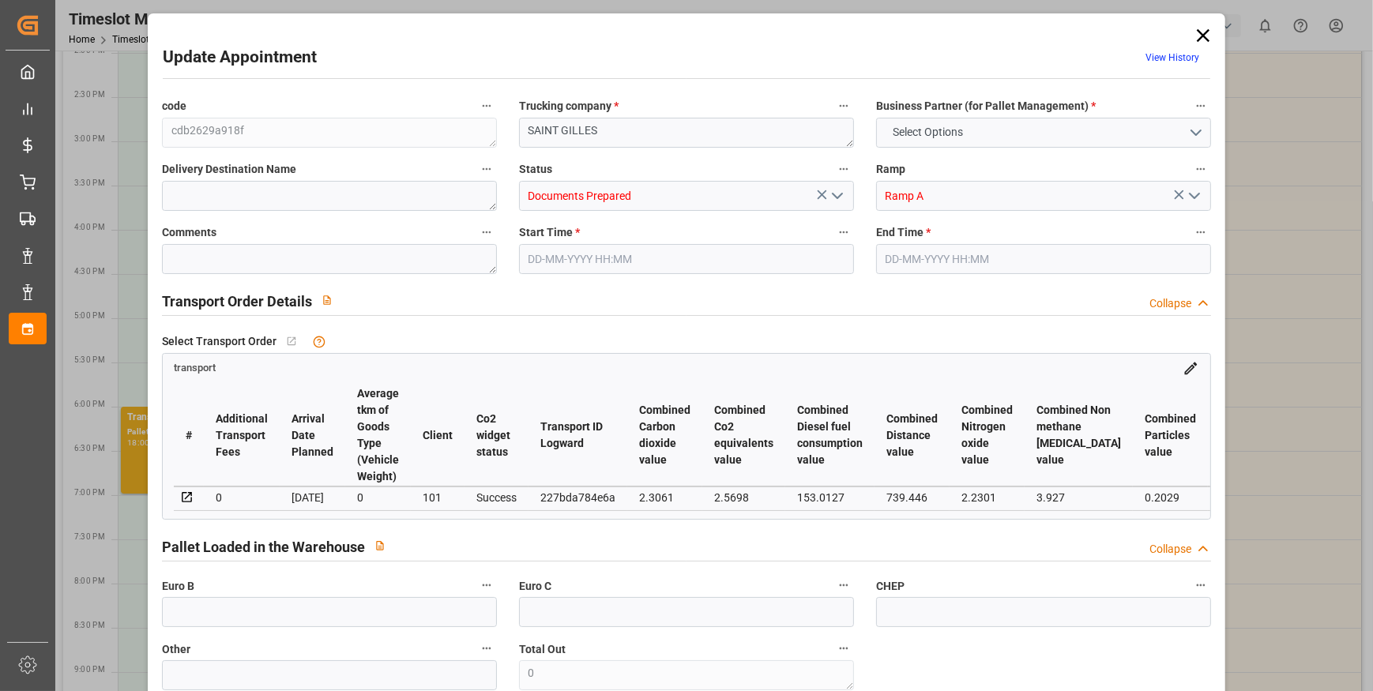
type input "21"
type input "1109.16"
type input "0"
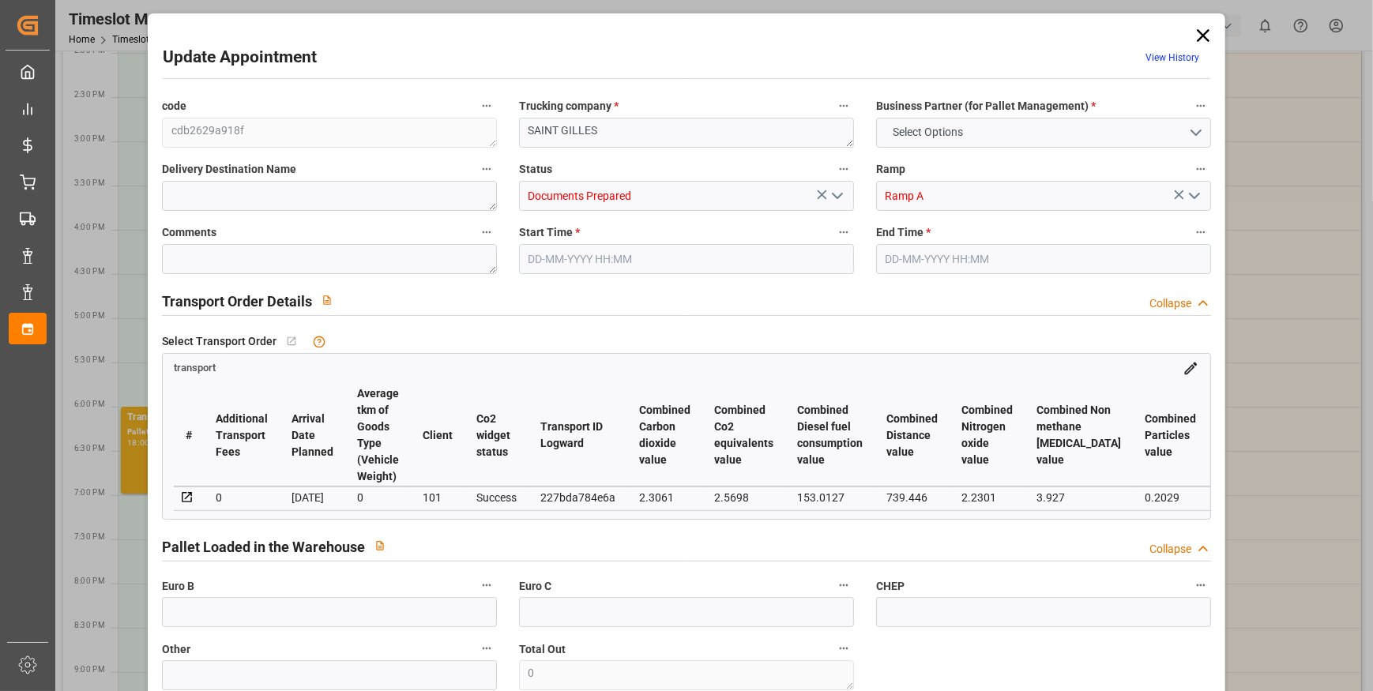
type input "1071.6704"
type input "-37.4896"
type input "0"
type input "4729.362"
type input "7199.064"
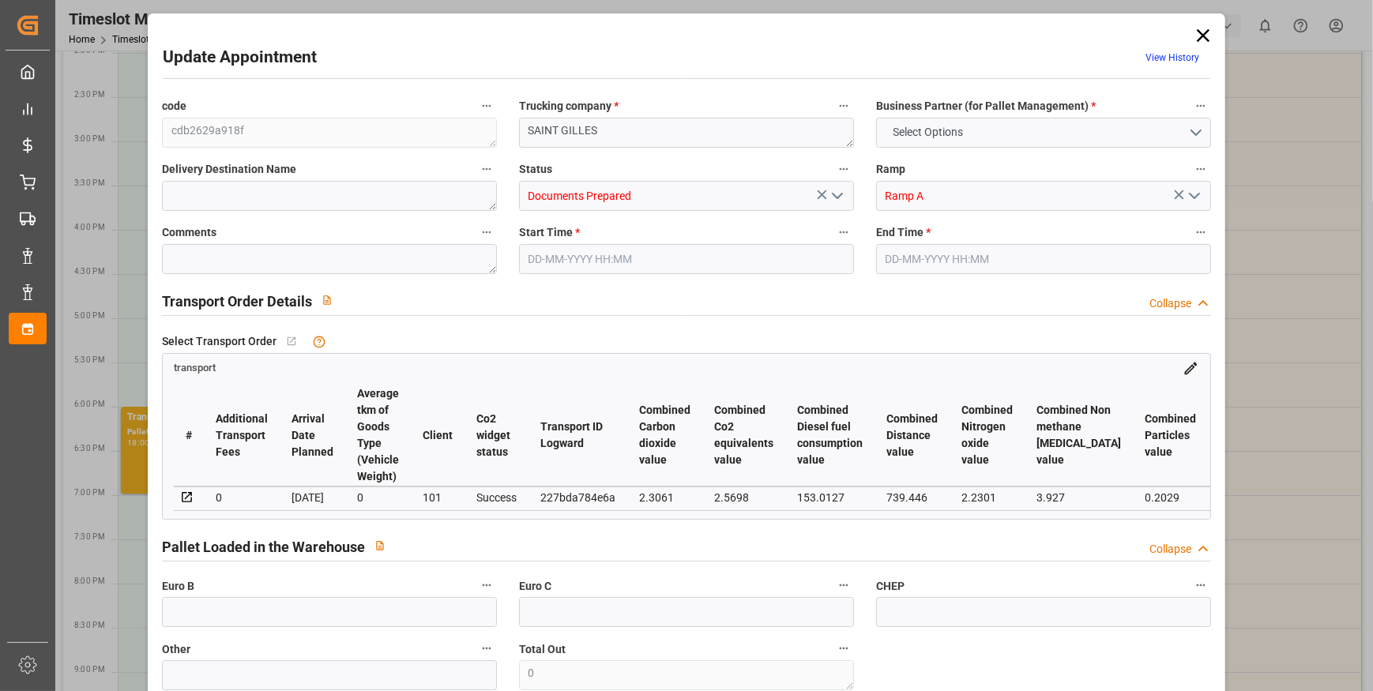
type input "26095.88"
type input "30"
type input "16"
type input "1588"
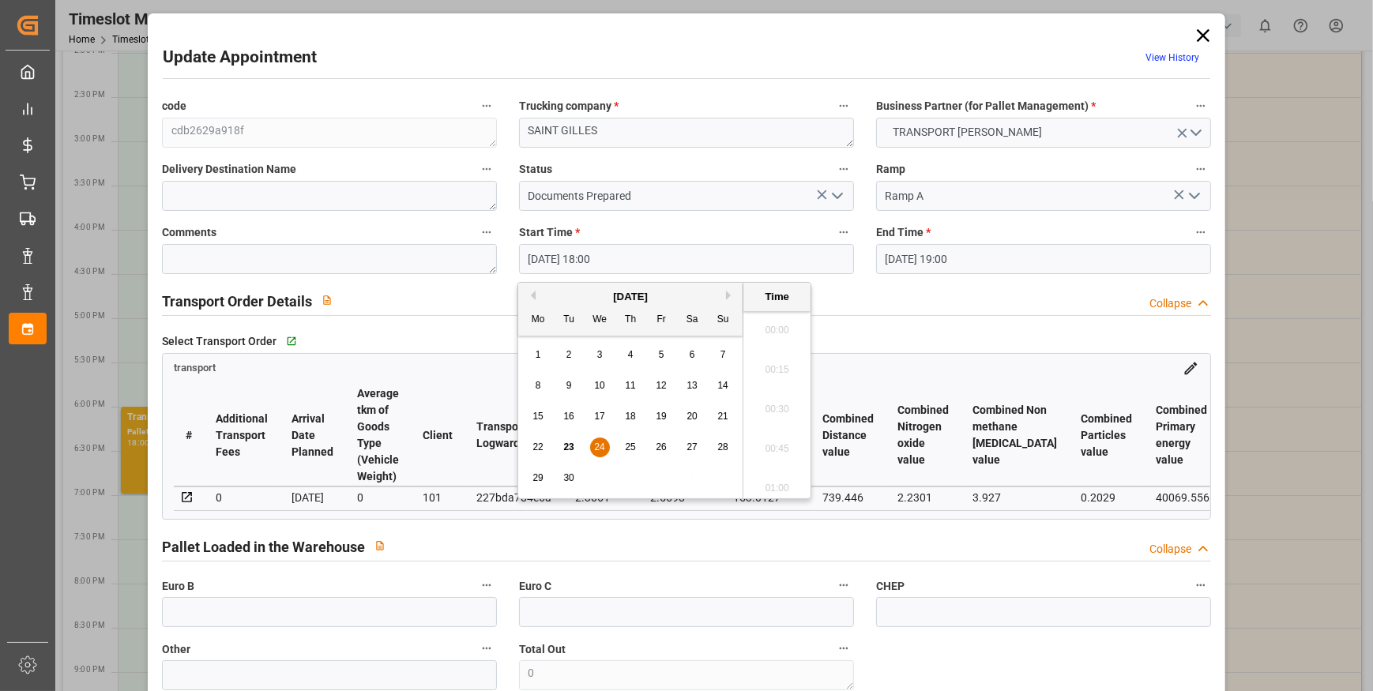
click at [735, 245] on input "[DATE] 18:00" at bounding box center [686, 259] width 335 height 30
click at [593, 447] on div "24" at bounding box center [600, 448] width 20 height 19
click at [793, 374] on li "13:15" at bounding box center [777, 373] width 67 height 40
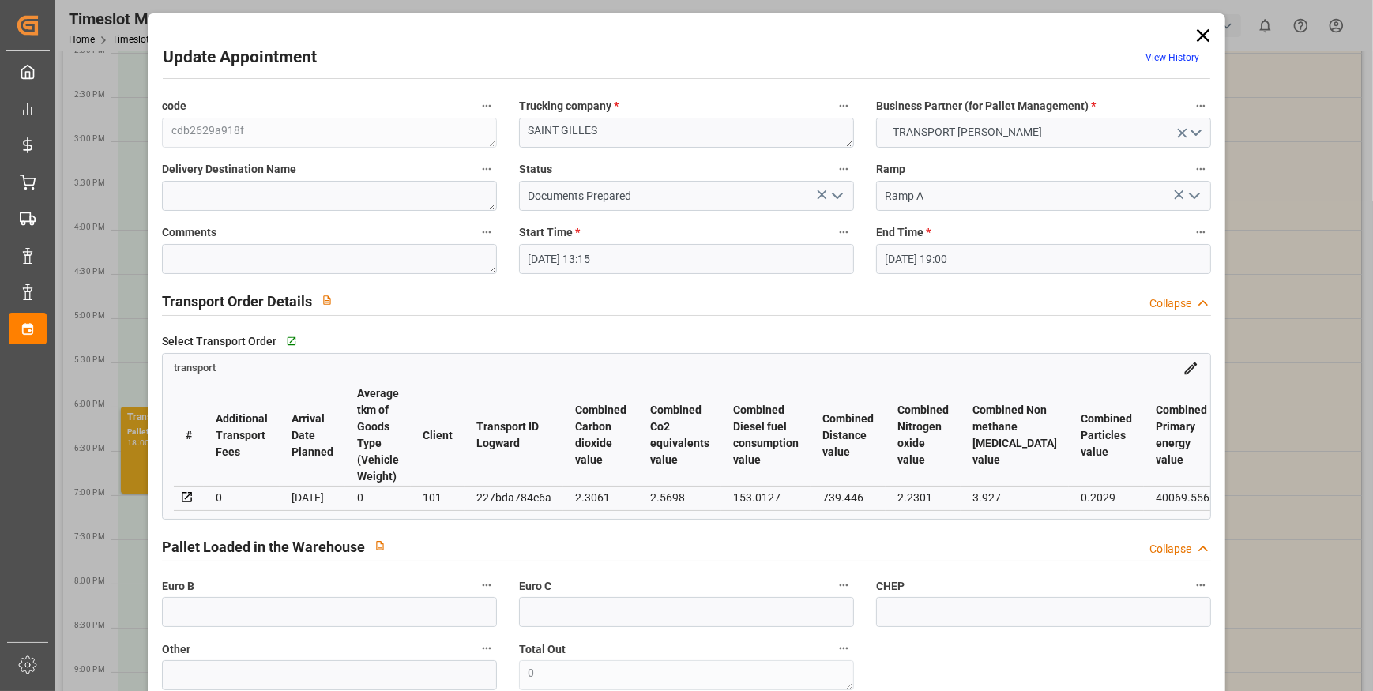
click at [1015, 250] on input "[DATE] 19:00" at bounding box center [1043, 259] width 335 height 30
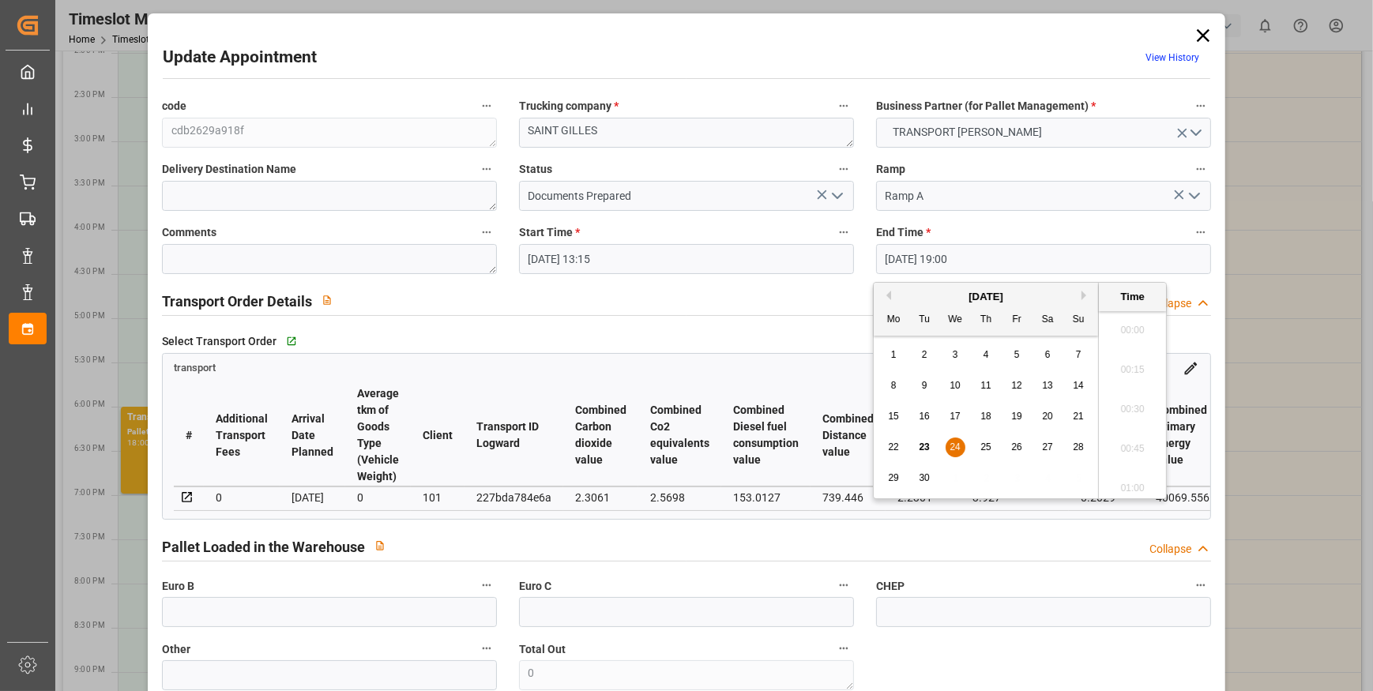
scroll to position [2928, 0]
click at [956, 445] on span "24" at bounding box center [955, 447] width 10 height 11
click at [1133, 326] on li "13:30" at bounding box center [1132, 327] width 67 height 40
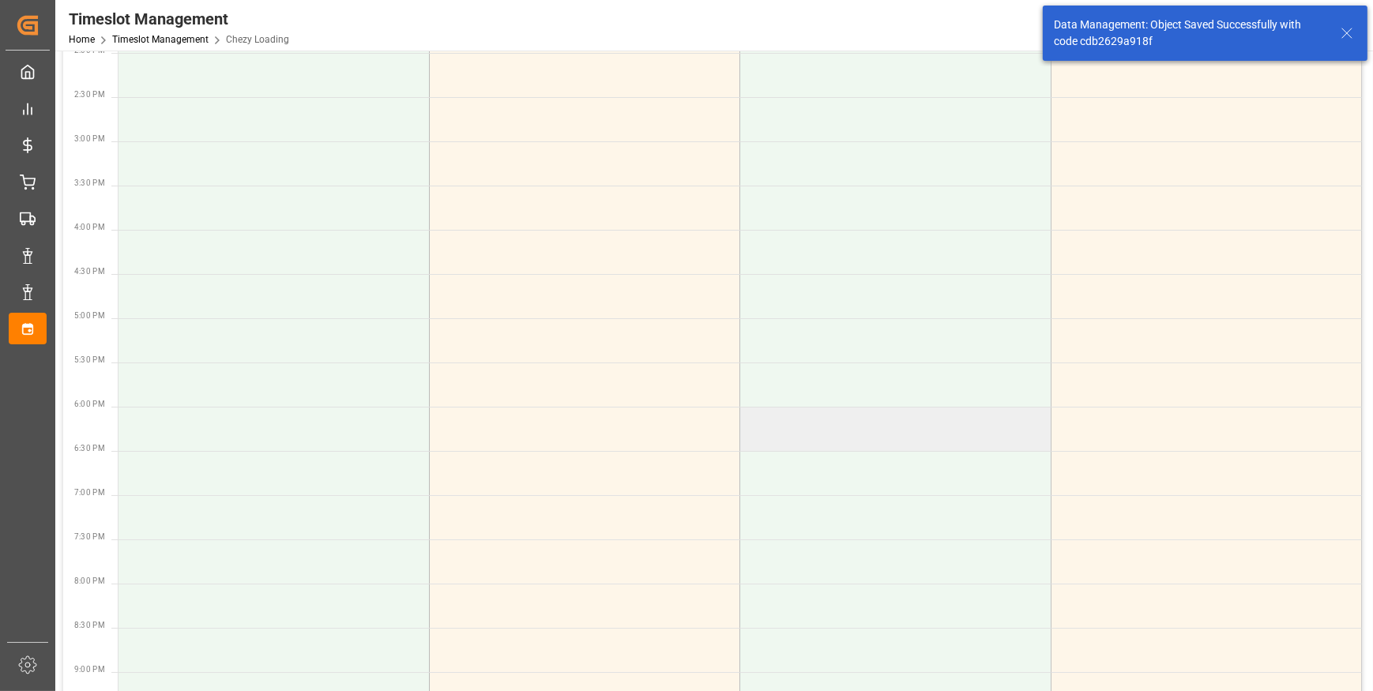
scroll to position [0, 0]
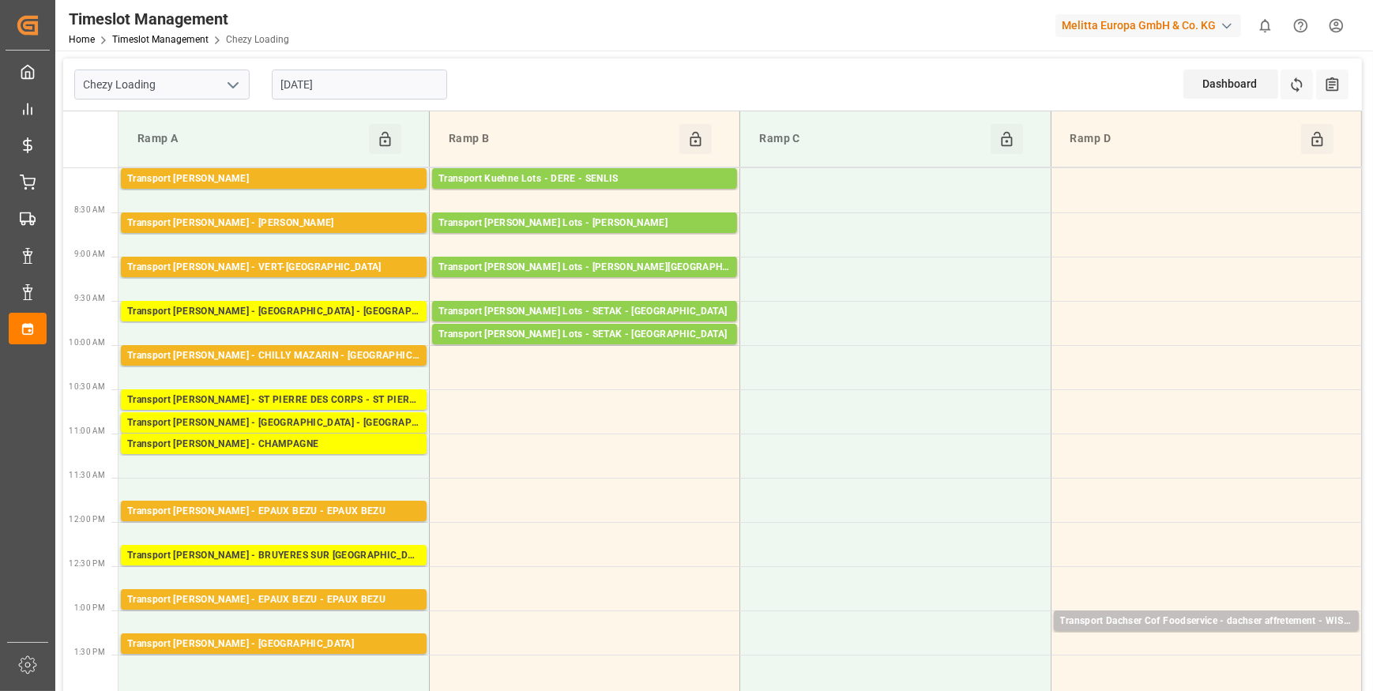
click at [230, 80] on icon "open menu" at bounding box center [233, 85] width 19 height 19
click at [141, 149] on div "Chezy Unloading" at bounding box center [162, 155] width 174 height 36
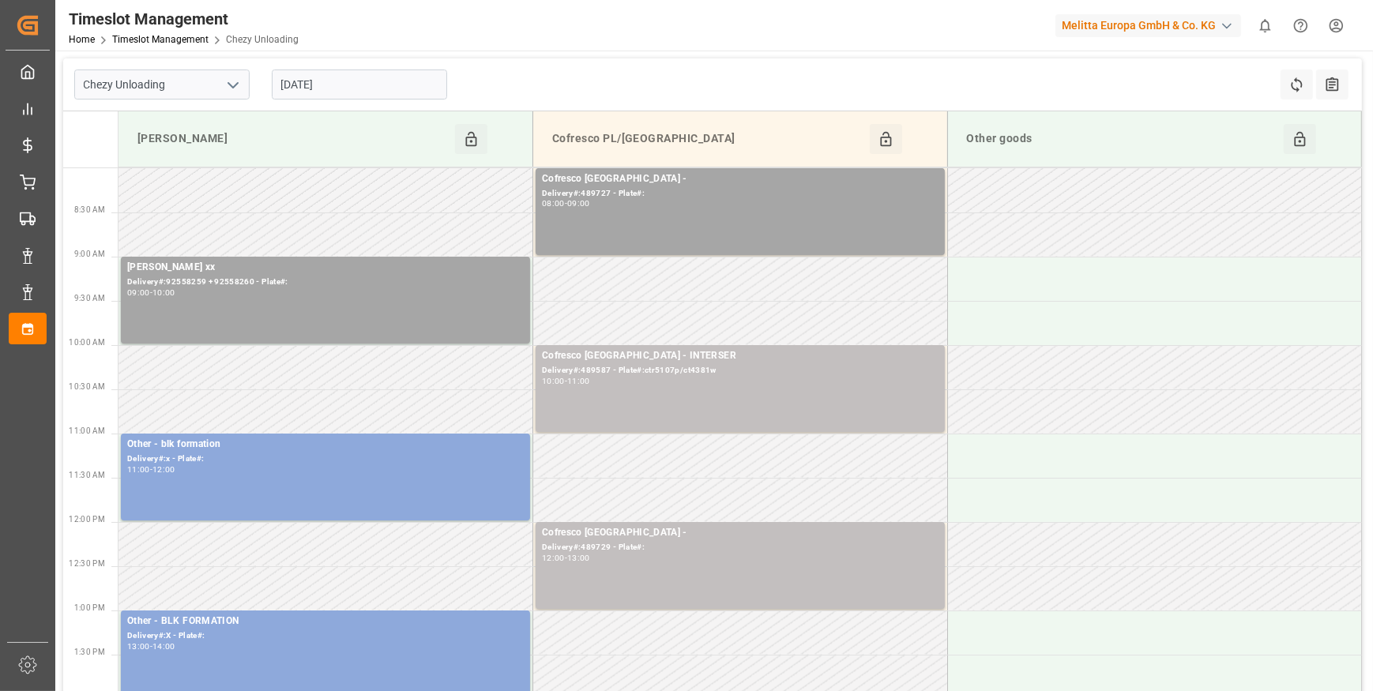
click at [334, 93] on input "[DATE]" at bounding box center [359, 85] width 175 height 30
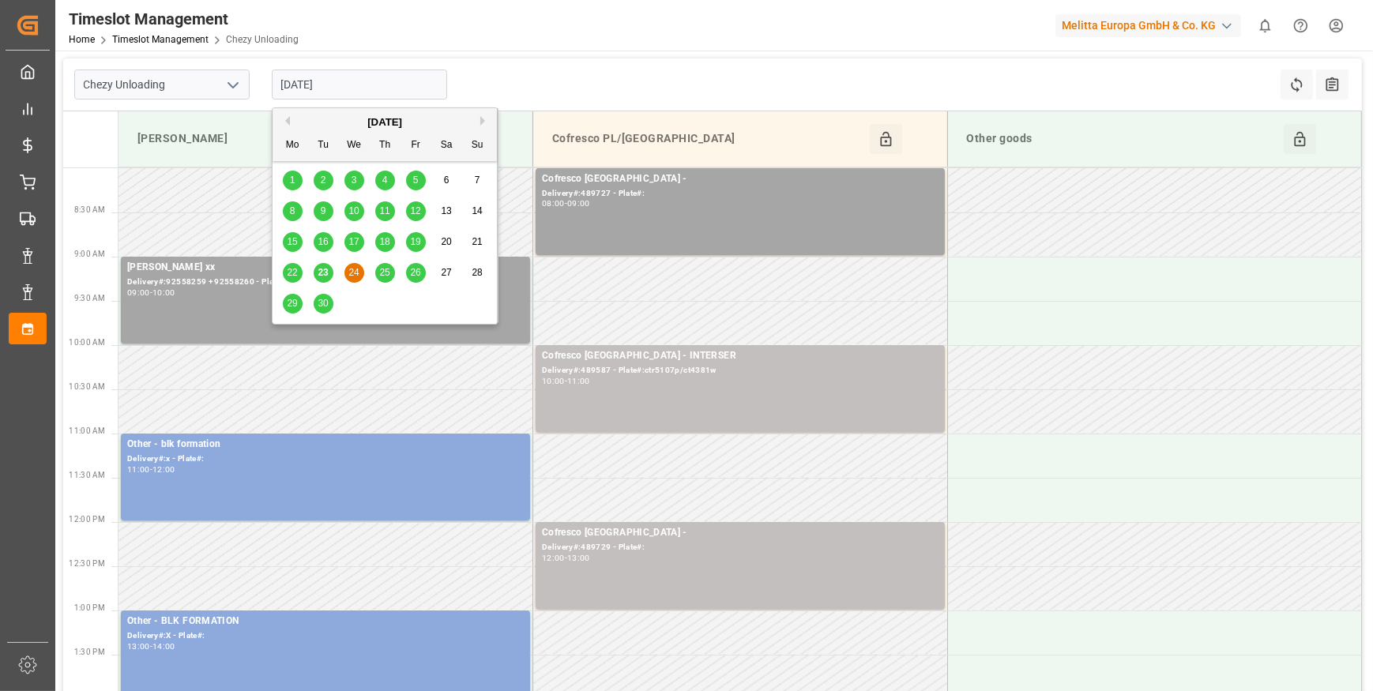
click at [323, 277] on span "23" at bounding box center [323, 272] width 10 height 11
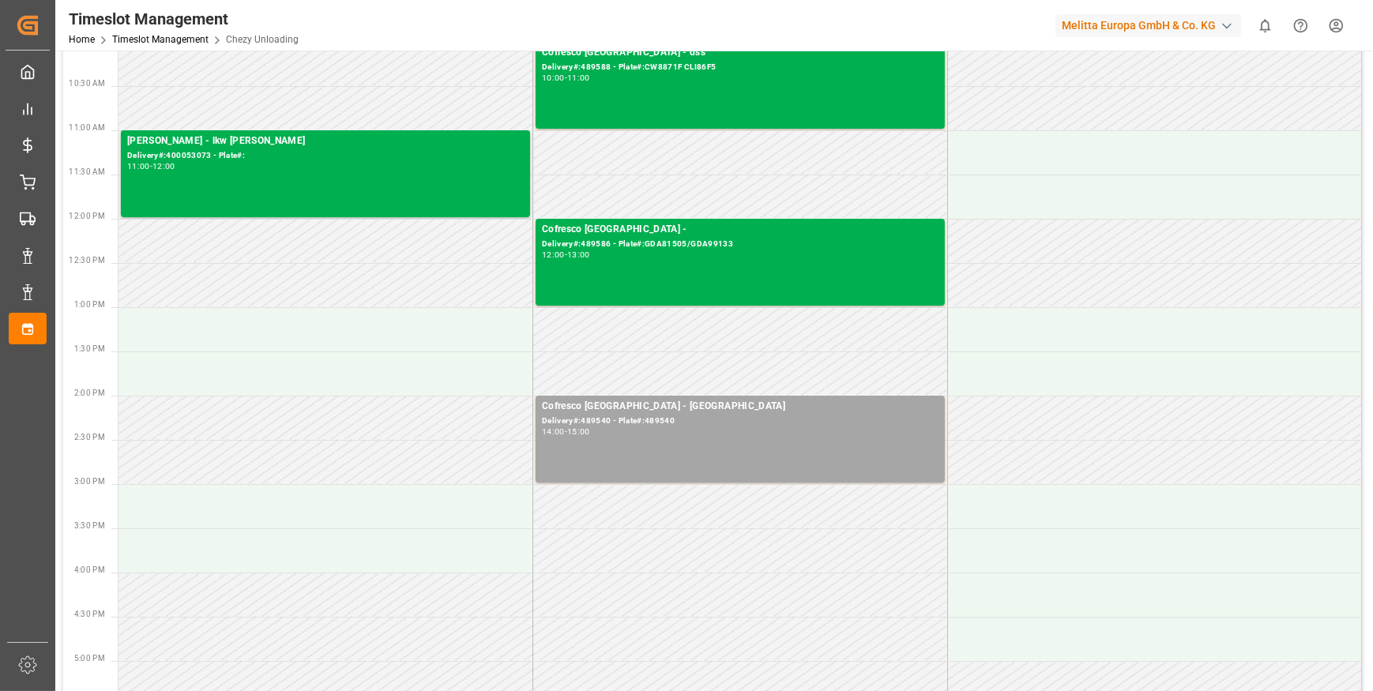
scroll to position [359, 0]
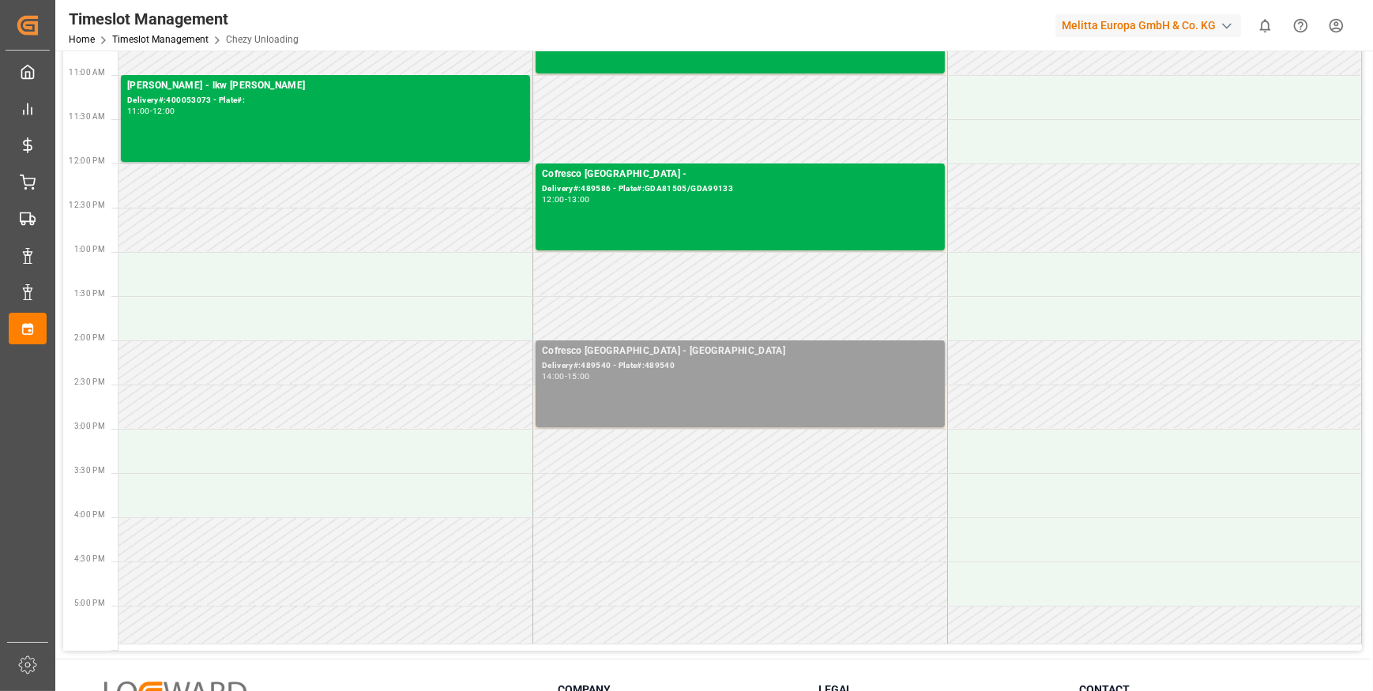
click at [731, 376] on div "14:00 - 15:00" at bounding box center [740, 377] width 397 height 9
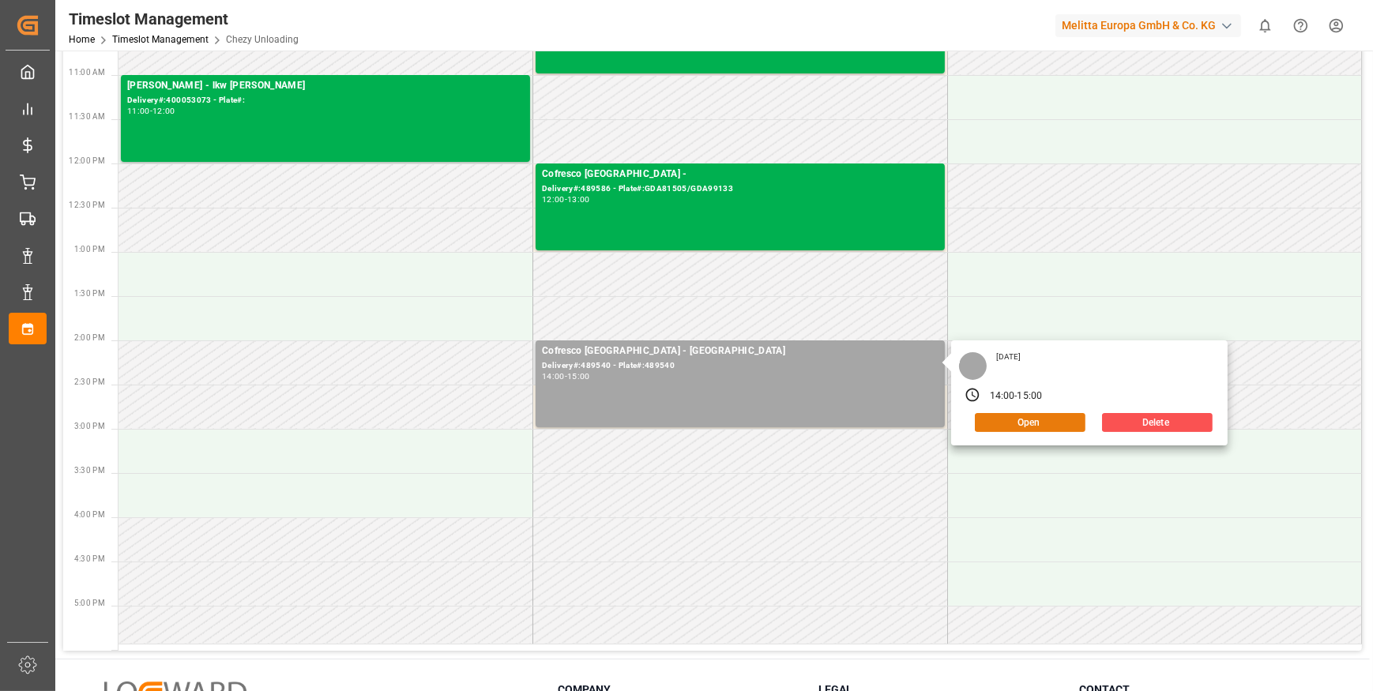
click at [1027, 420] on button "Open" at bounding box center [1030, 422] width 111 height 19
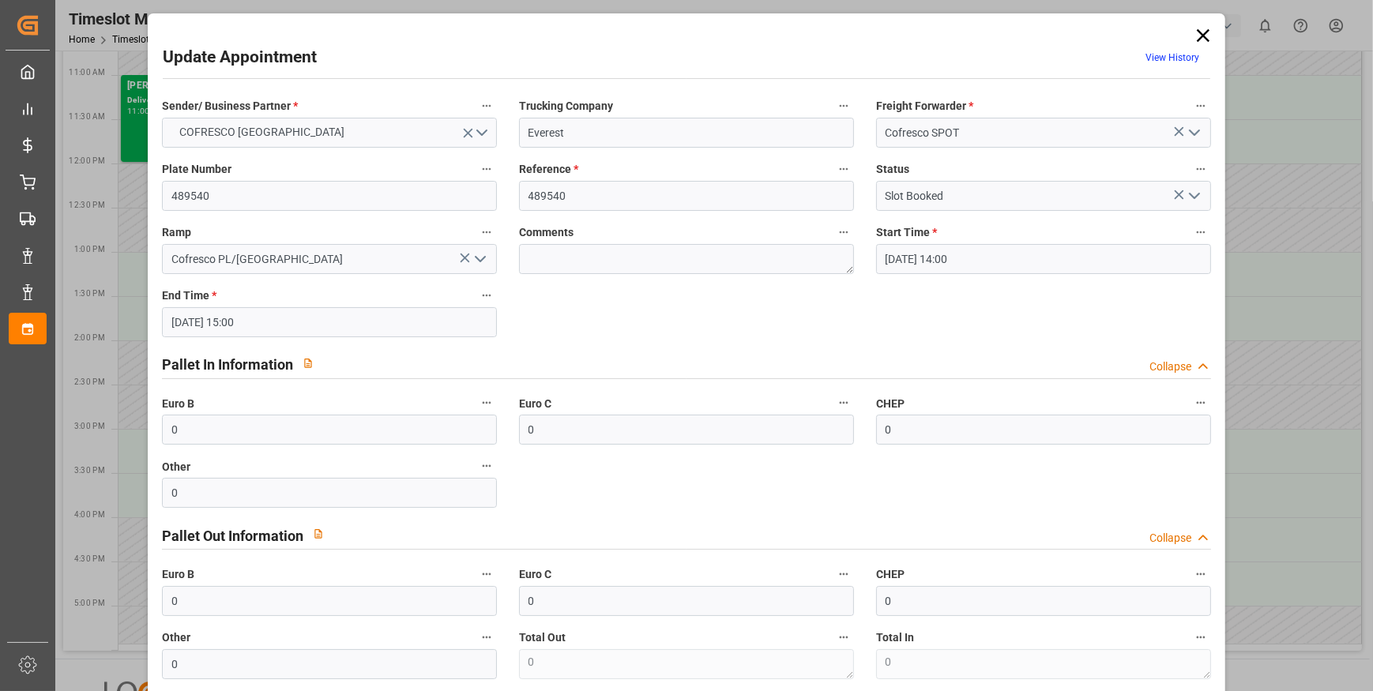
click at [1193, 192] on icon "open menu" at bounding box center [1194, 195] width 19 height 19
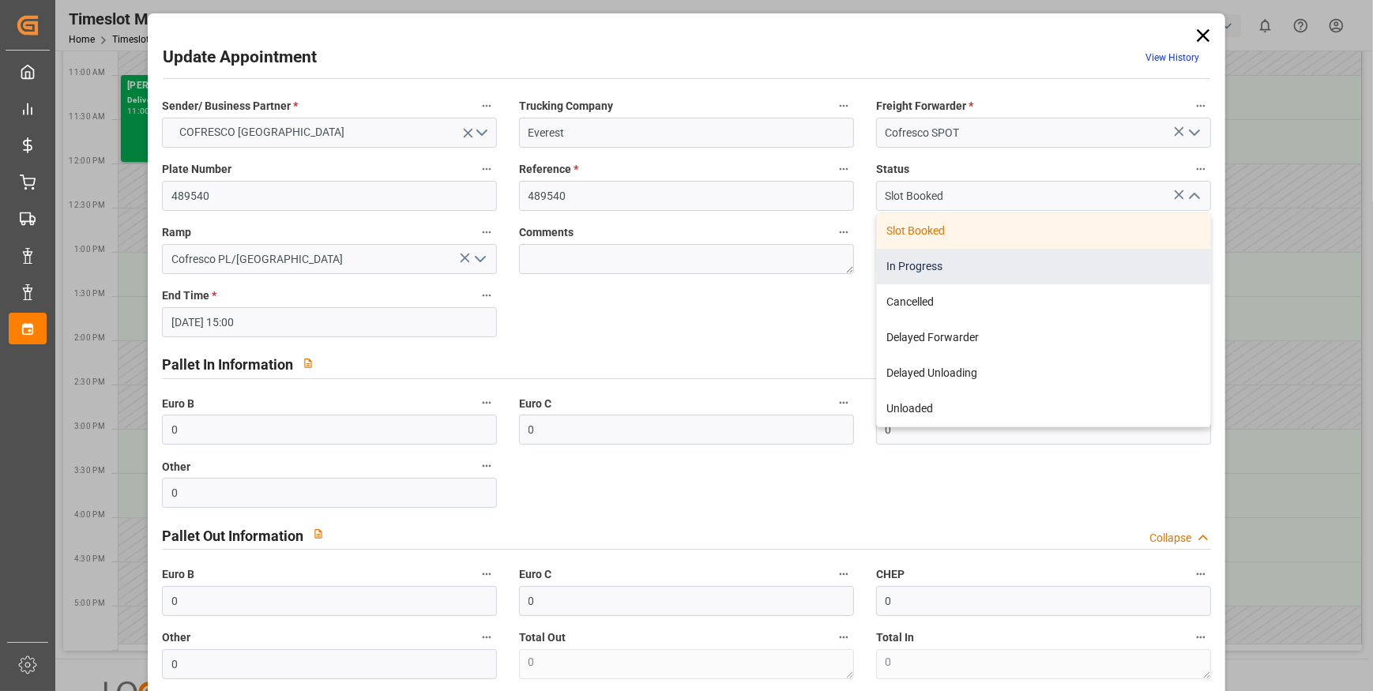
click at [911, 261] on div "In Progress" at bounding box center [1043, 267] width 333 height 36
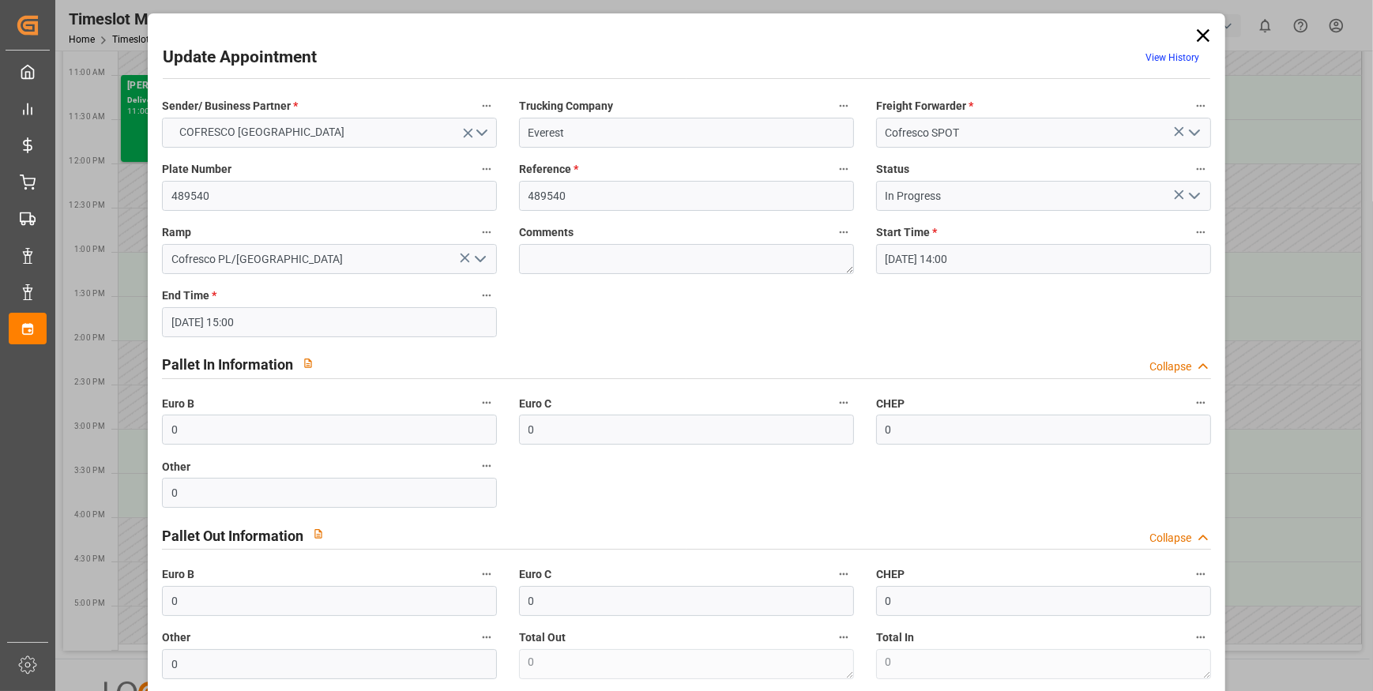
click at [1203, 33] on icon at bounding box center [1203, 35] width 22 height 22
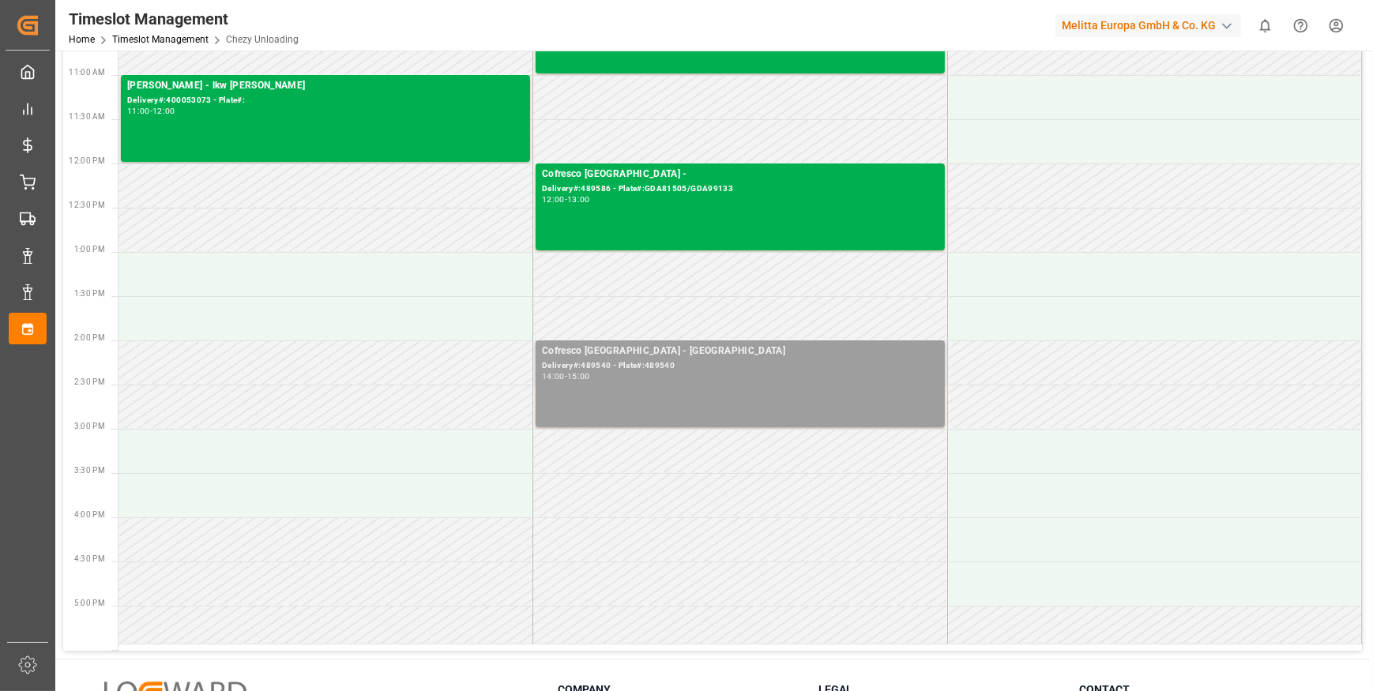
click at [721, 366] on div "Delivery#:489540 - Plate#:489540" at bounding box center [740, 366] width 397 height 13
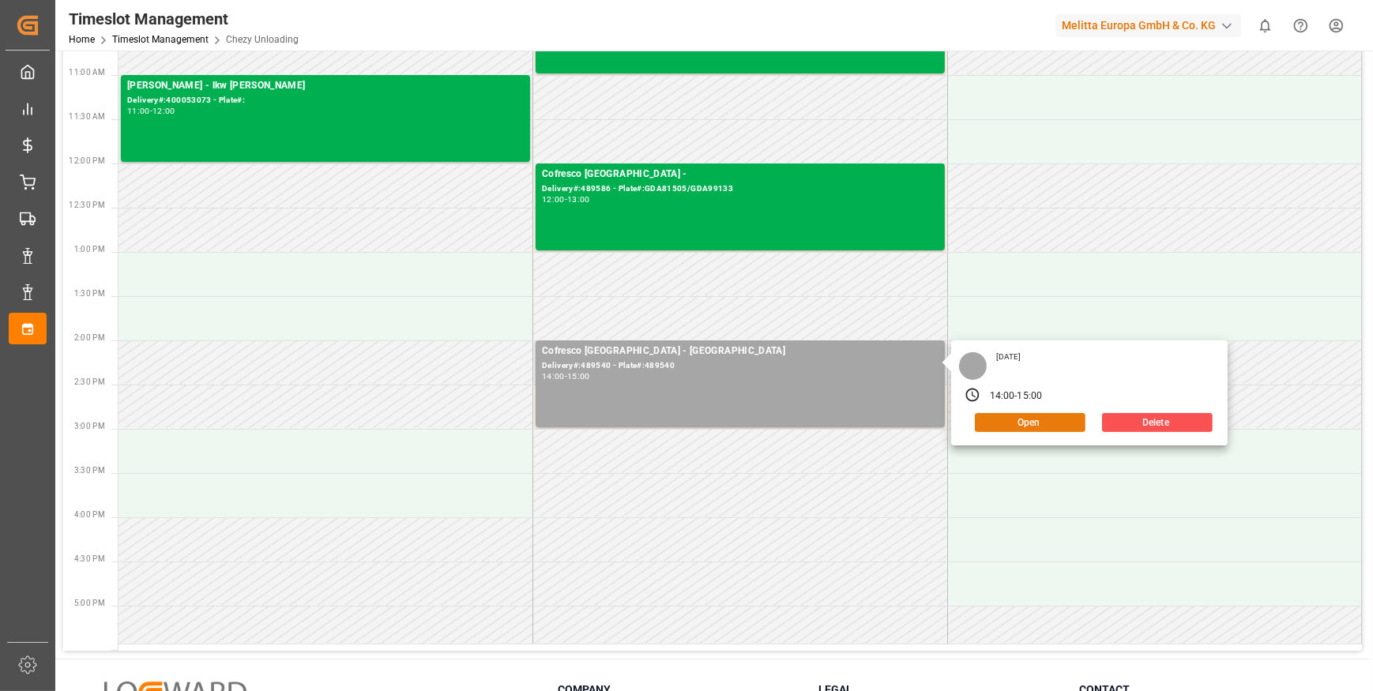
click at [1011, 417] on button "Open" at bounding box center [1030, 422] width 111 height 19
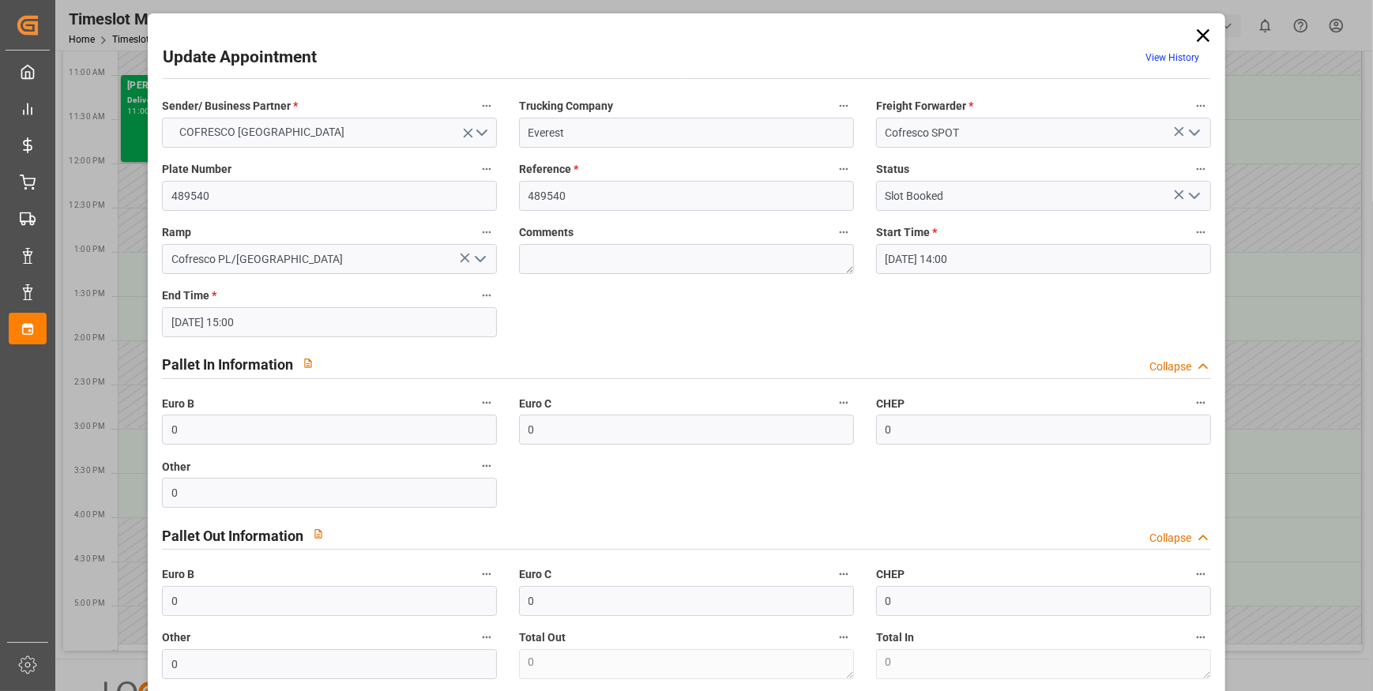
click at [1185, 198] on icon "open menu" at bounding box center [1194, 195] width 19 height 19
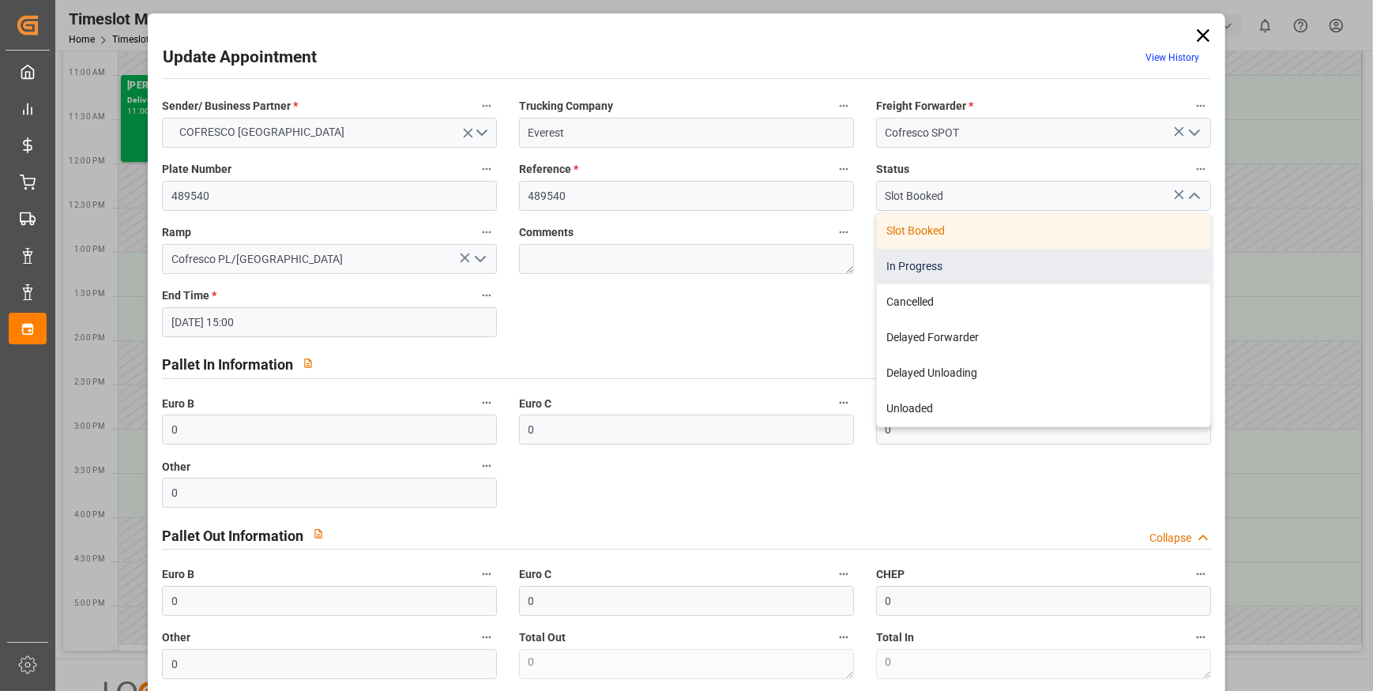
click at [933, 264] on div "In Progress" at bounding box center [1043, 267] width 333 height 36
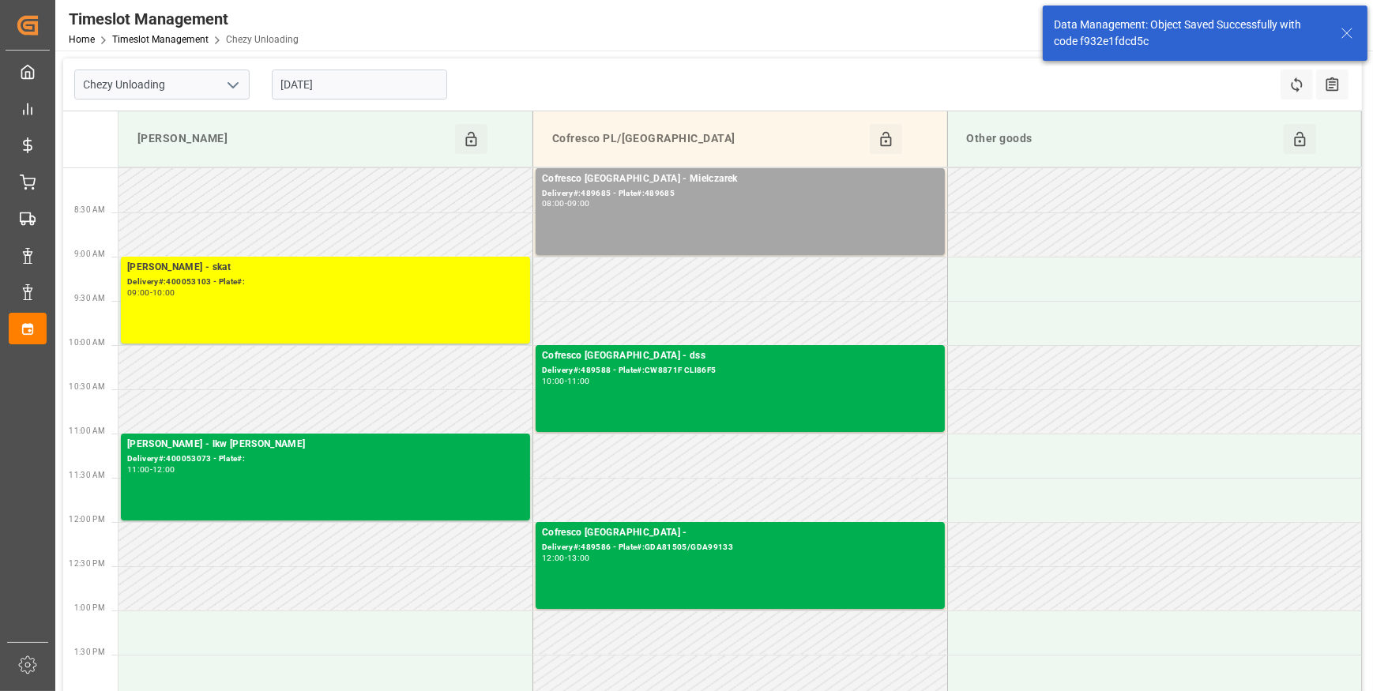
scroll to position [0, 0]
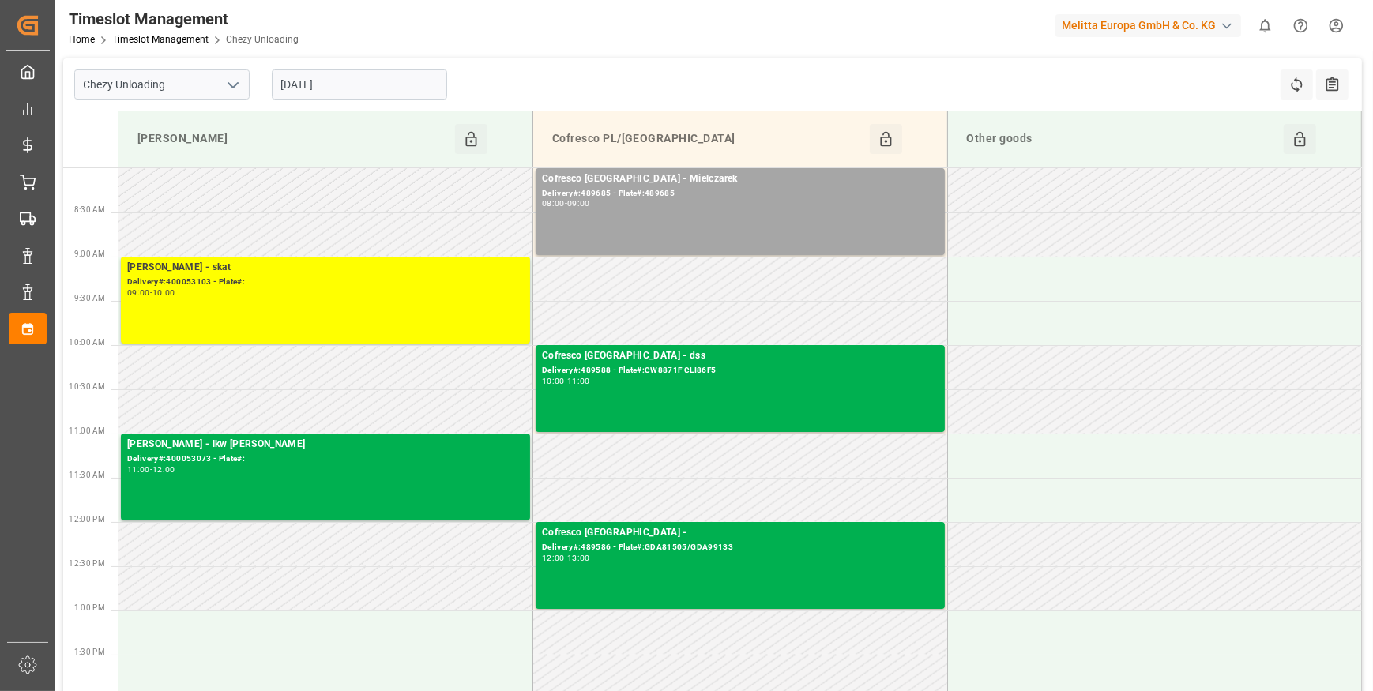
click at [363, 84] on input "[DATE]" at bounding box center [359, 85] width 175 height 30
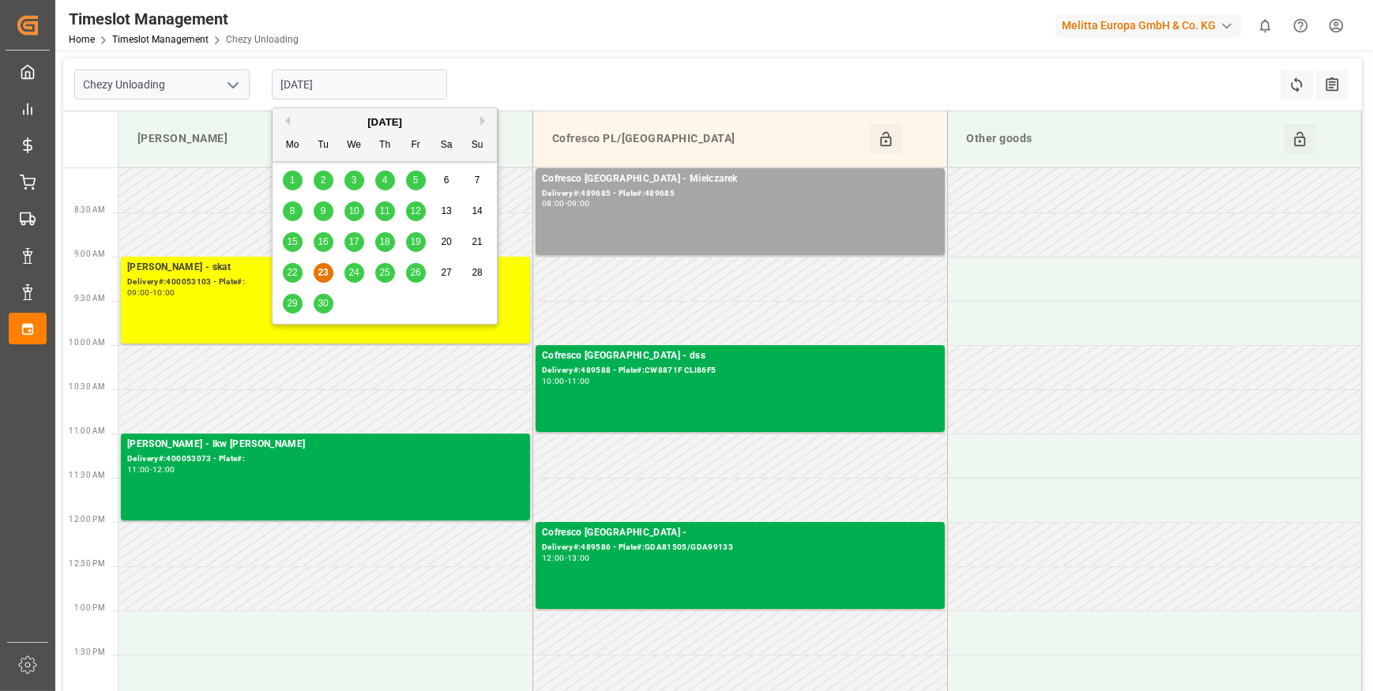
click at [355, 271] on span "24" at bounding box center [353, 272] width 10 height 11
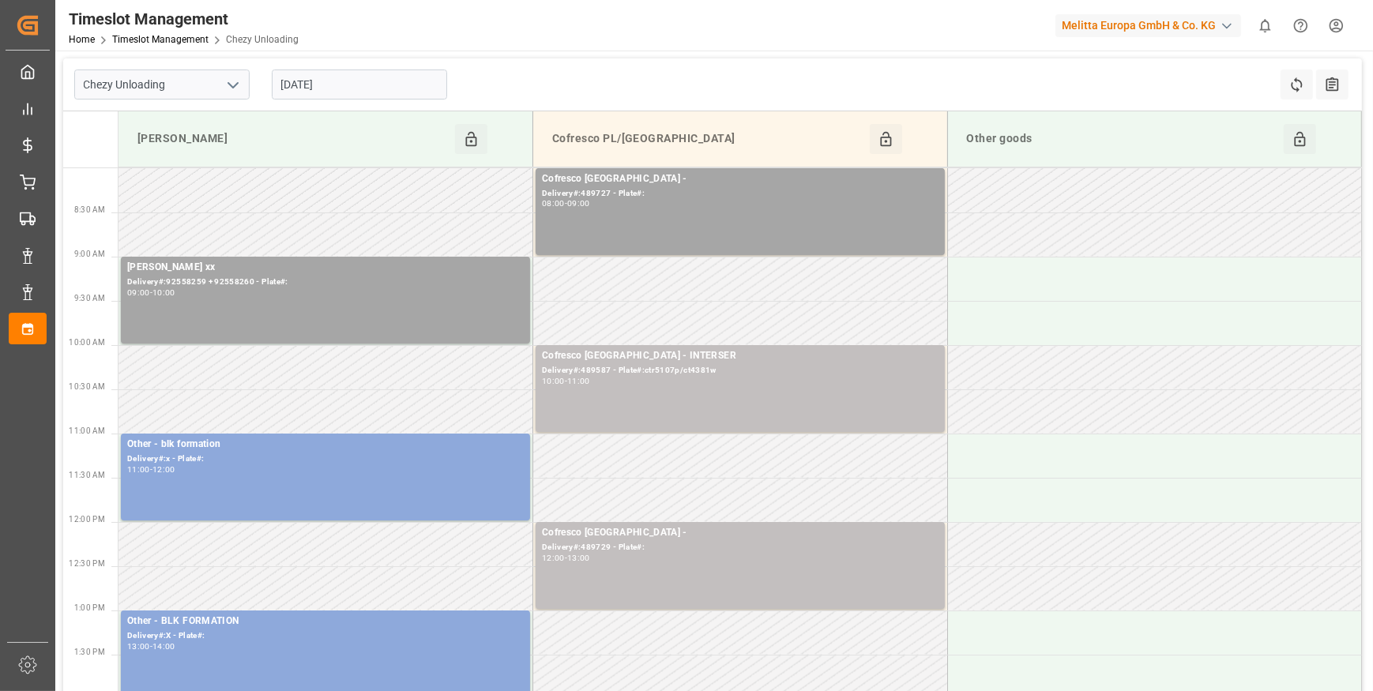
click at [354, 82] on input "[DATE]" at bounding box center [359, 85] width 175 height 30
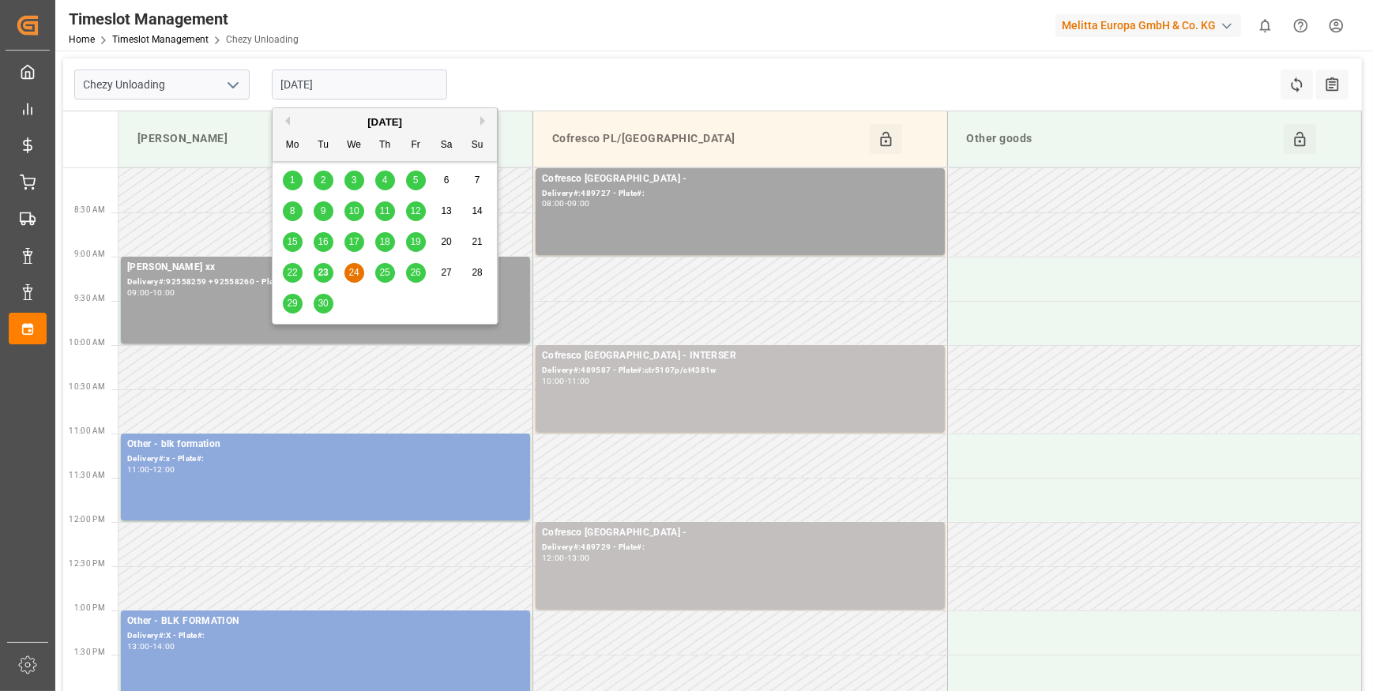
click at [382, 273] on span "25" at bounding box center [384, 272] width 10 height 11
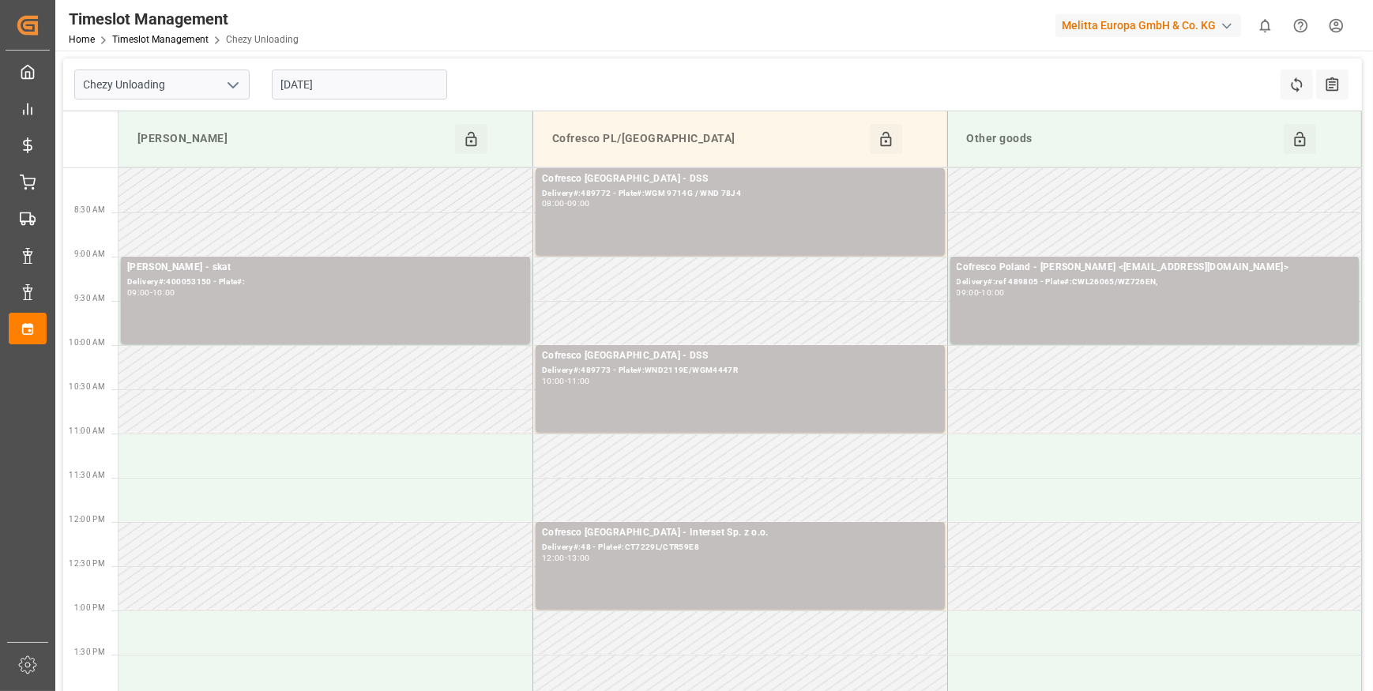
click at [378, 63] on div "[DATE]" at bounding box center [360, 84] width 198 height 52
click at [356, 87] on input "[DATE]" at bounding box center [359, 85] width 175 height 30
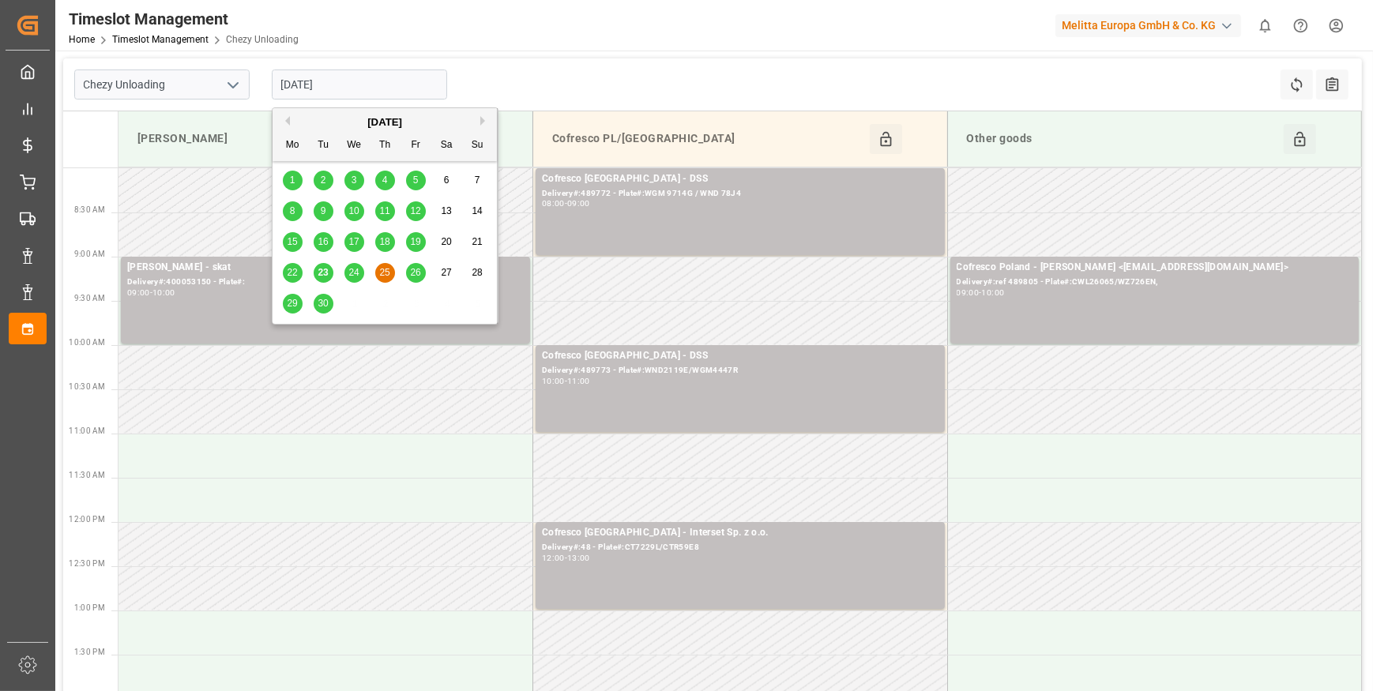
click at [414, 271] on span "26" at bounding box center [415, 272] width 10 height 11
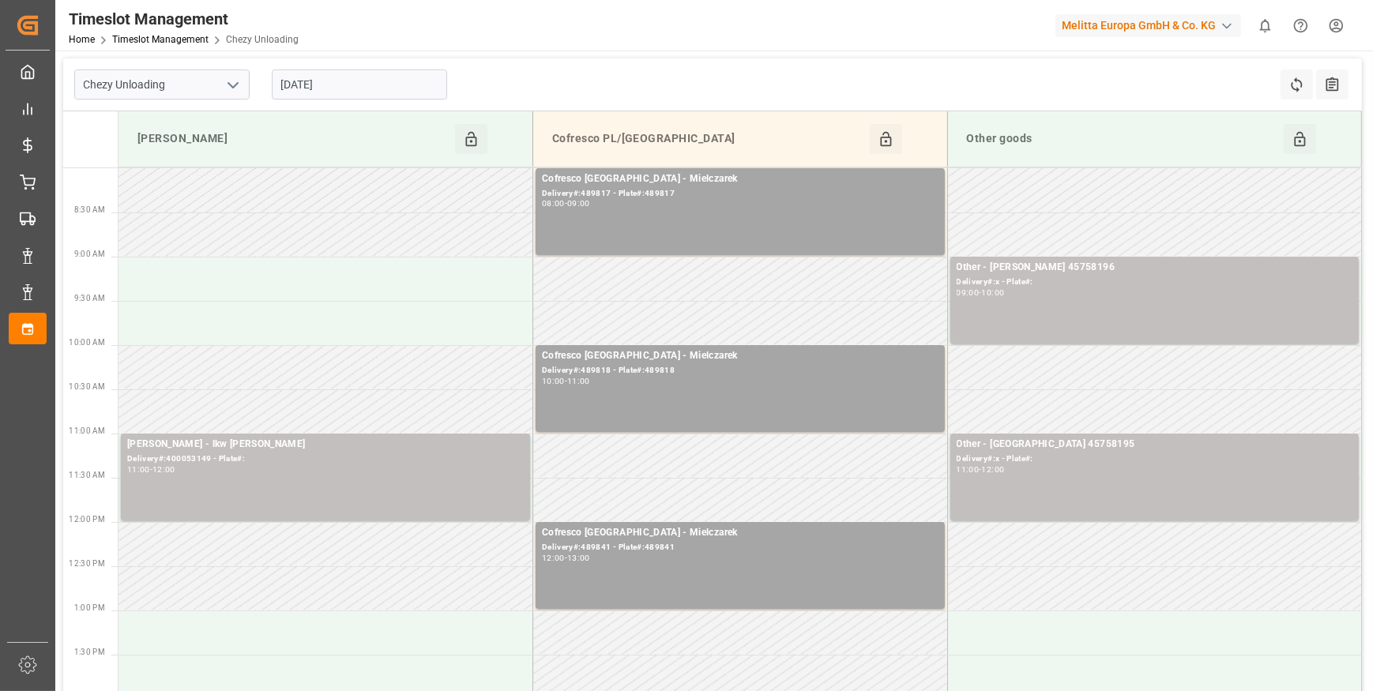
click at [347, 77] on input "[DATE]" at bounding box center [359, 85] width 175 height 30
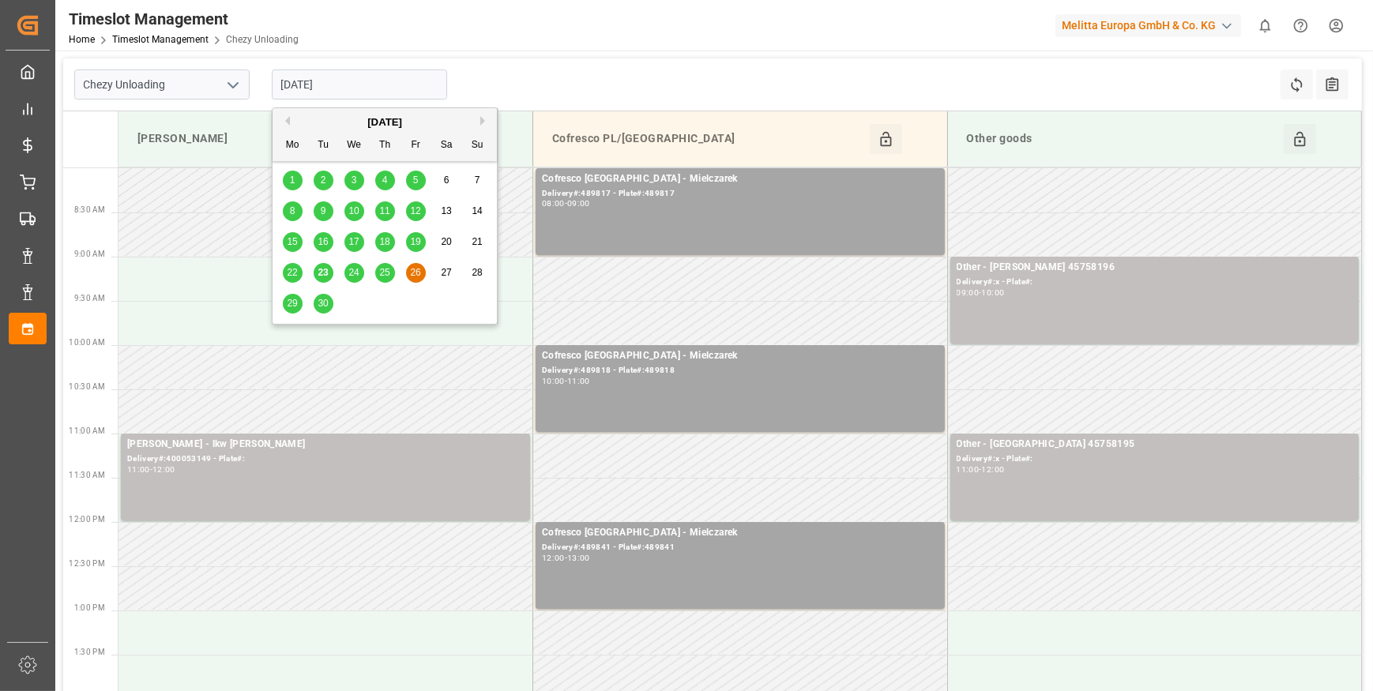
click at [289, 305] on span "29" at bounding box center [292, 303] width 10 height 11
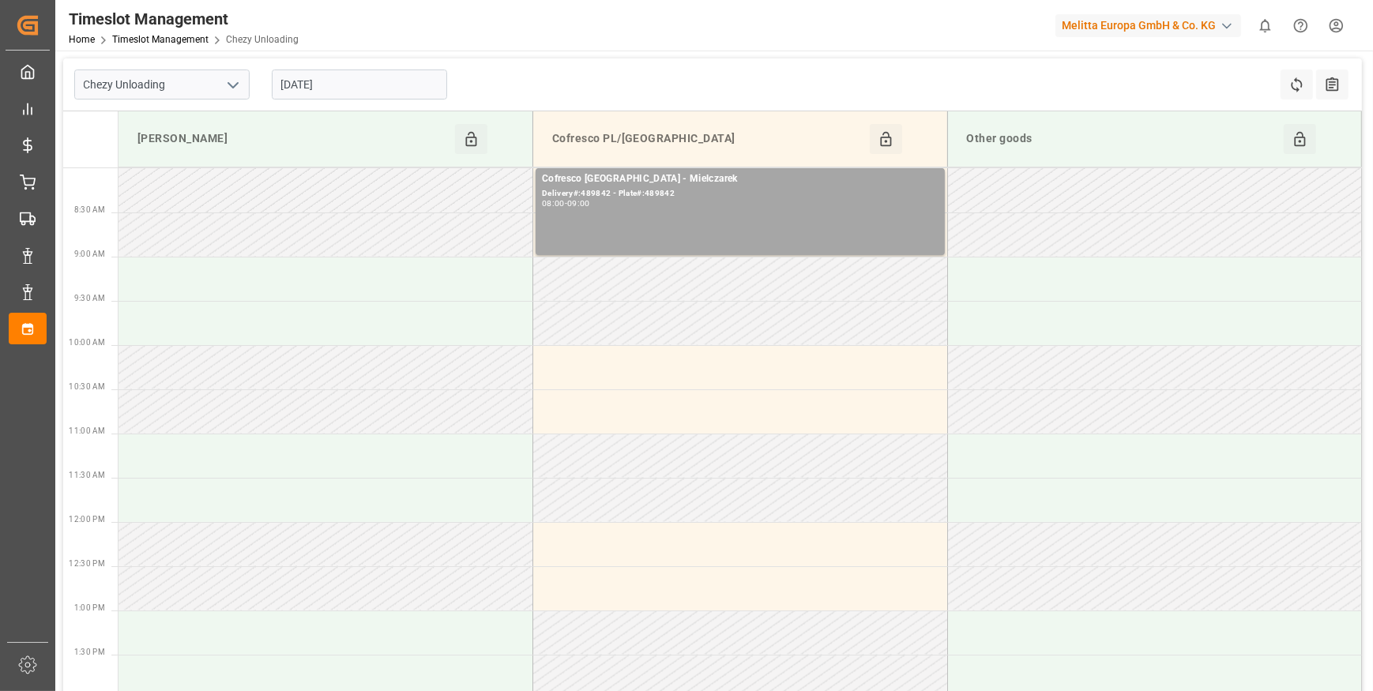
click at [402, 80] on input "[DATE]" at bounding box center [359, 85] width 175 height 30
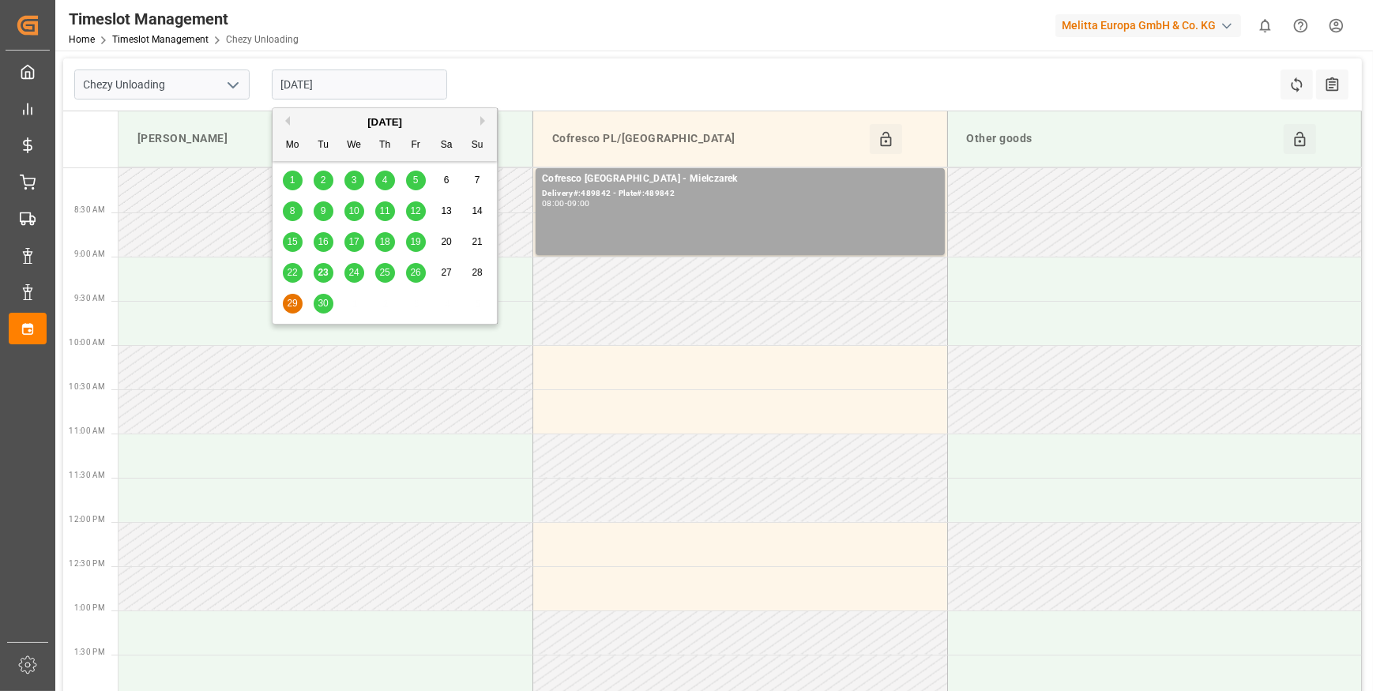
click at [323, 302] on span "30" at bounding box center [323, 303] width 10 height 11
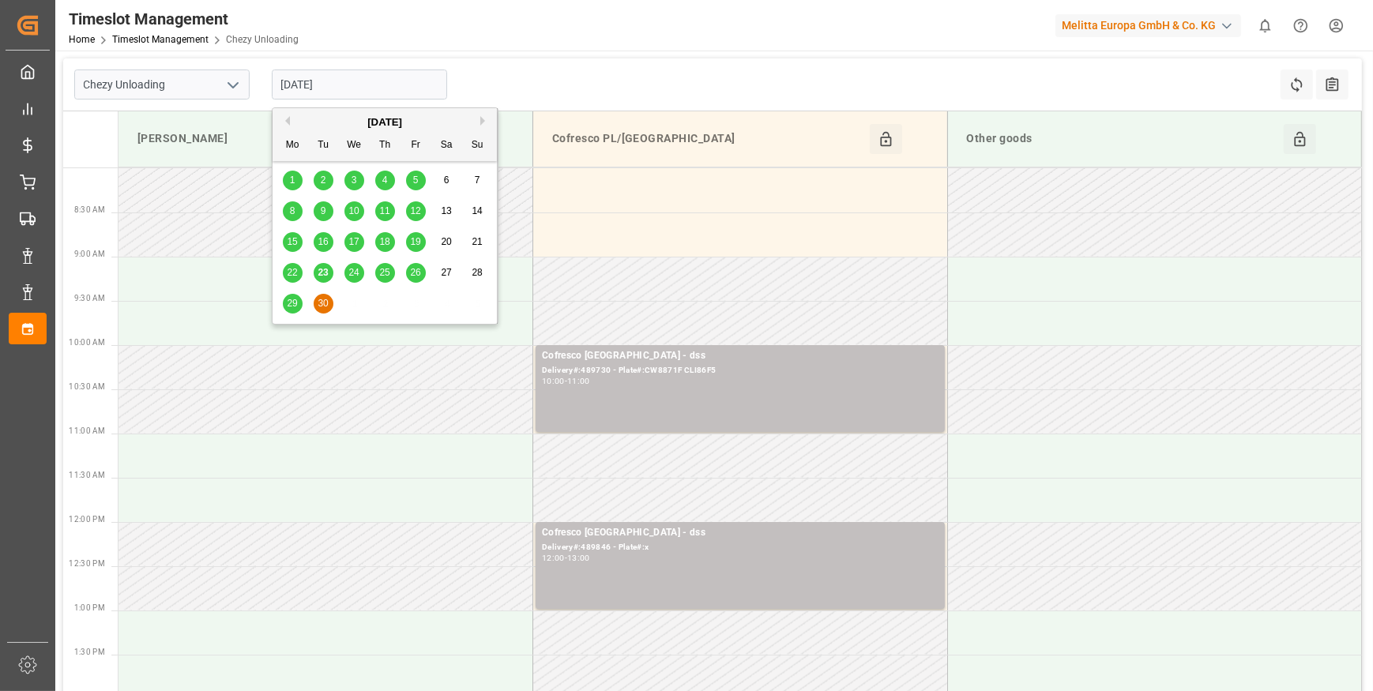
click at [368, 84] on input "[DATE]" at bounding box center [359, 85] width 175 height 30
click at [326, 272] on span "23" at bounding box center [323, 272] width 10 height 11
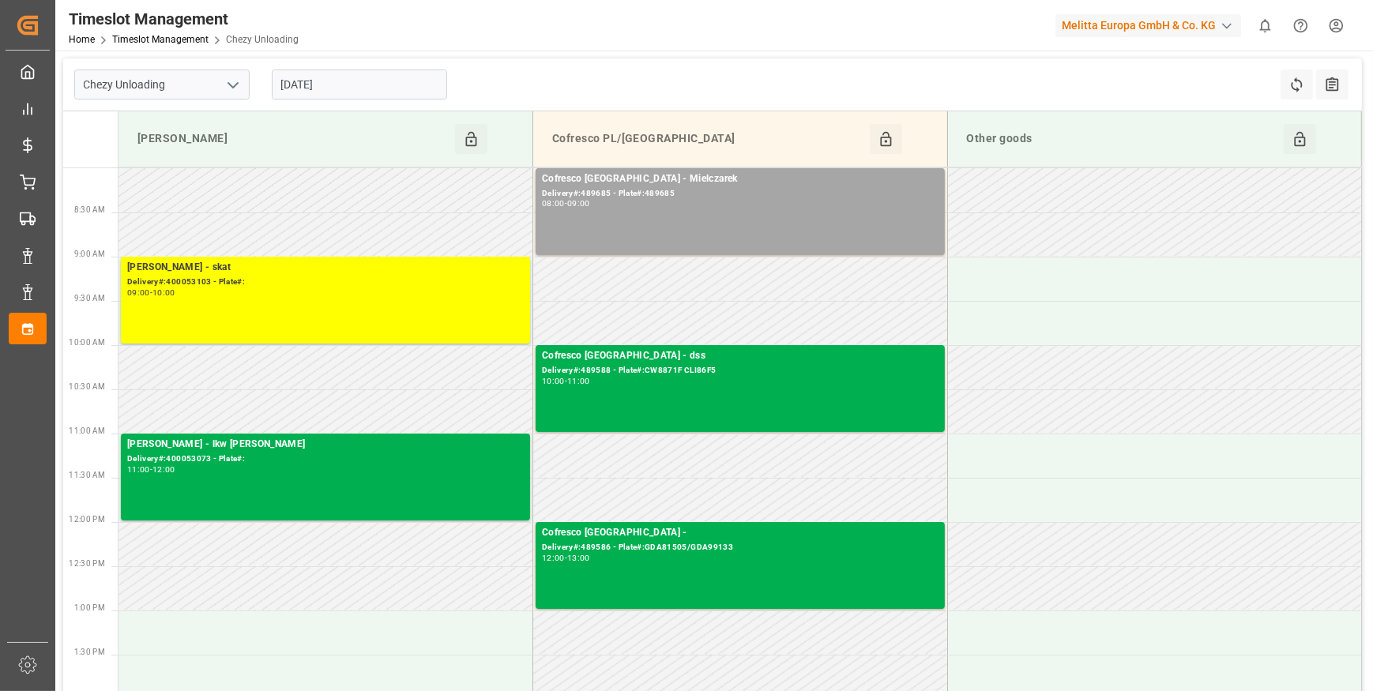
click at [390, 85] on input "[DATE]" at bounding box center [359, 85] width 175 height 30
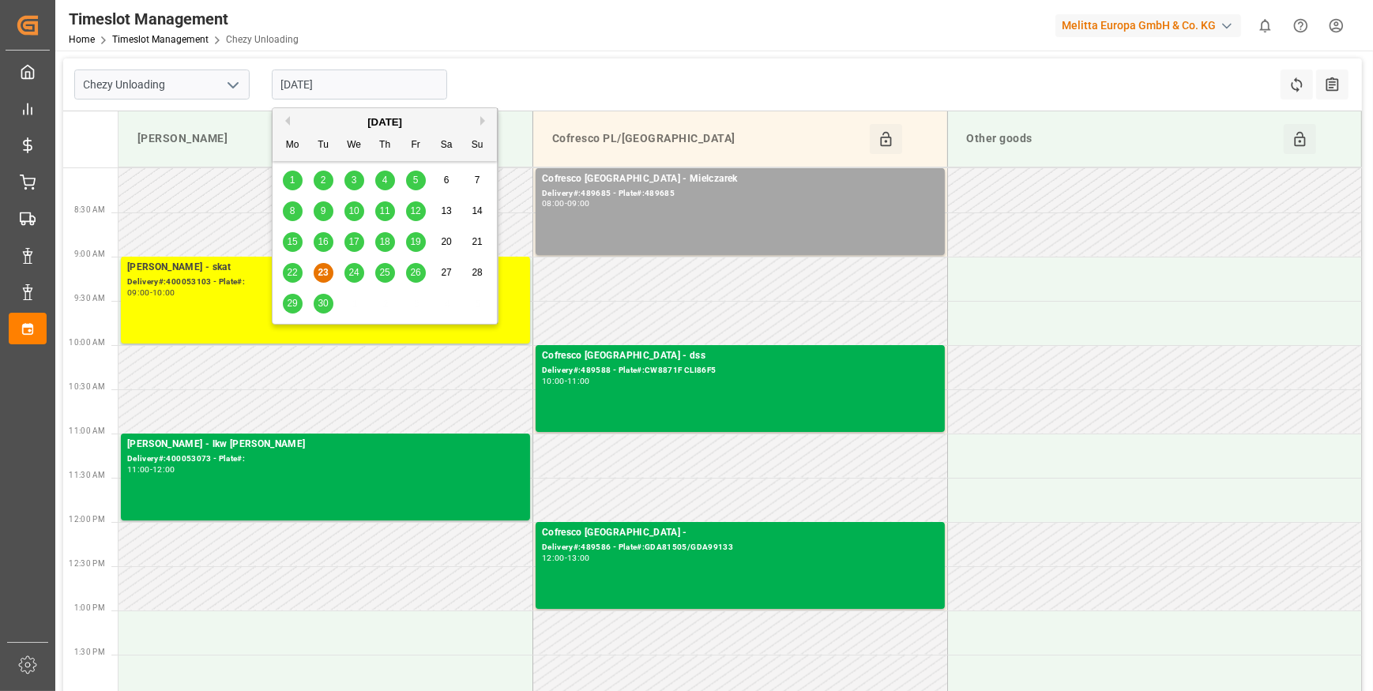
click at [352, 271] on span "24" at bounding box center [353, 272] width 10 height 11
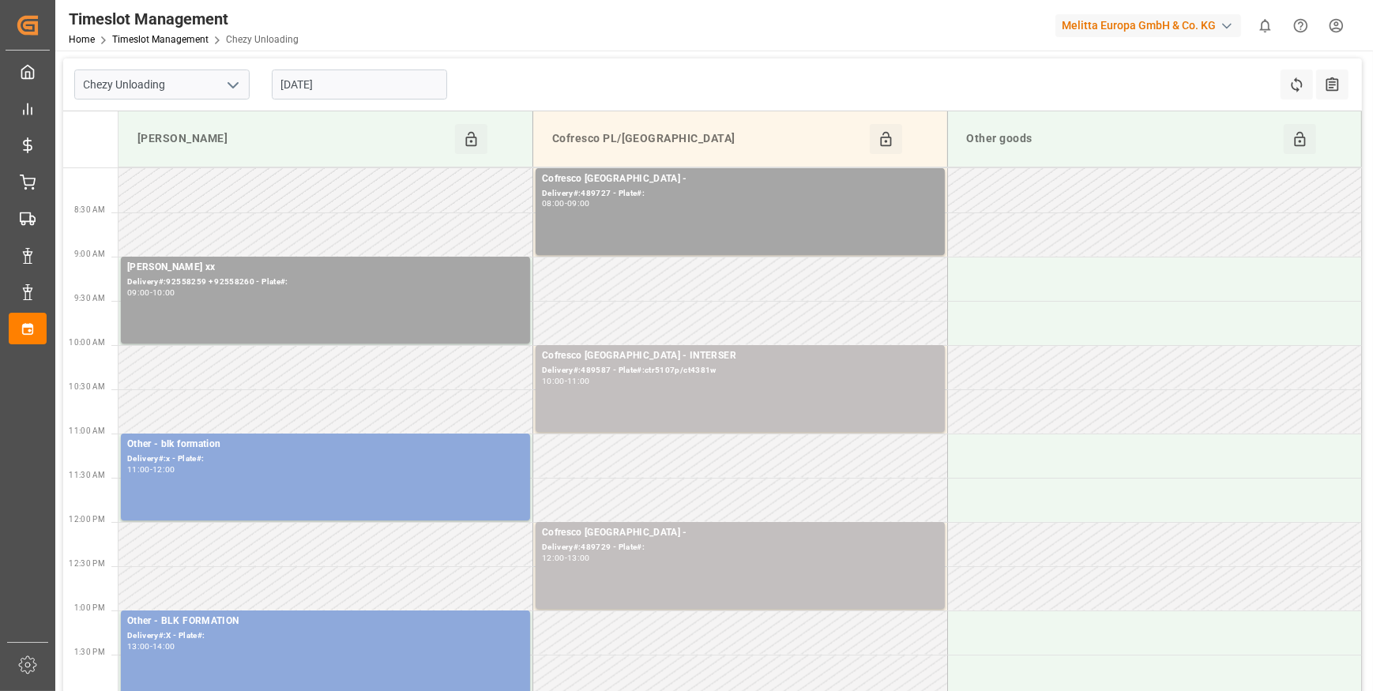
click at [312, 85] on input "[DATE]" at bounding box center [359, 85] width 175 height 30
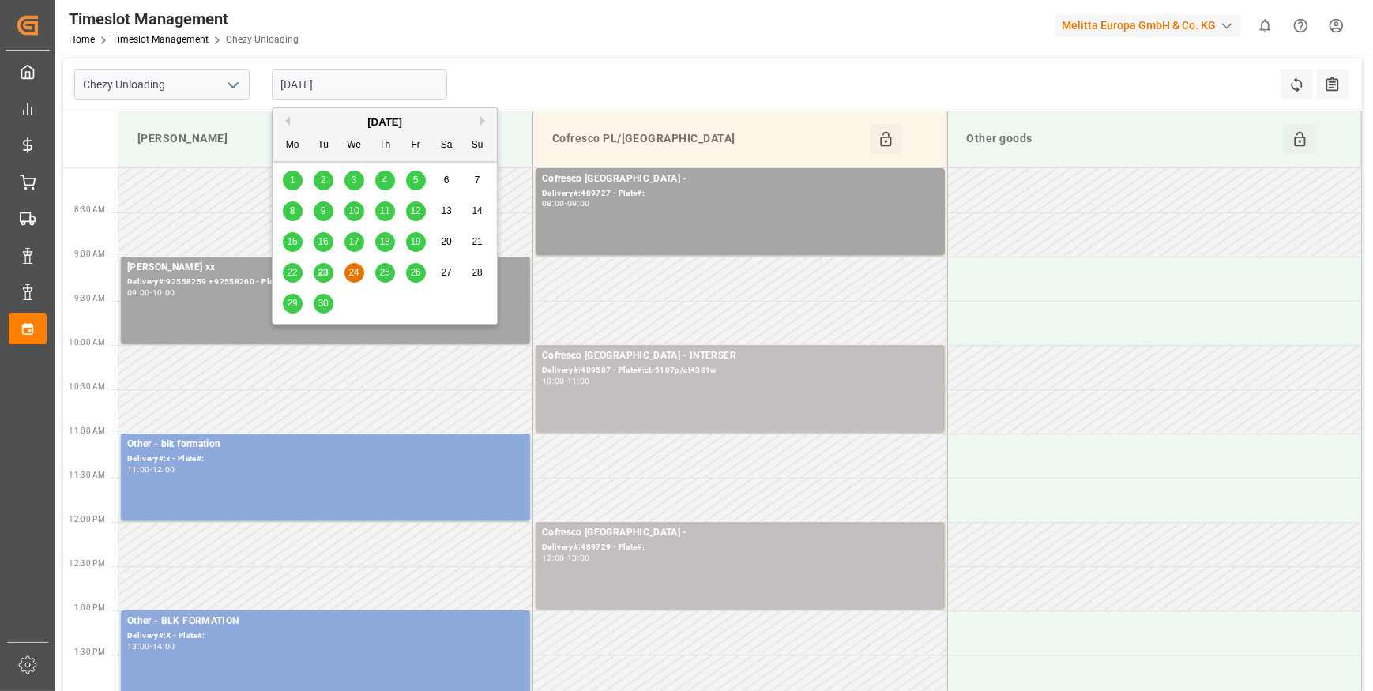
click at [479, 394] on td at bounding box center [326, 412] width 415 height 44
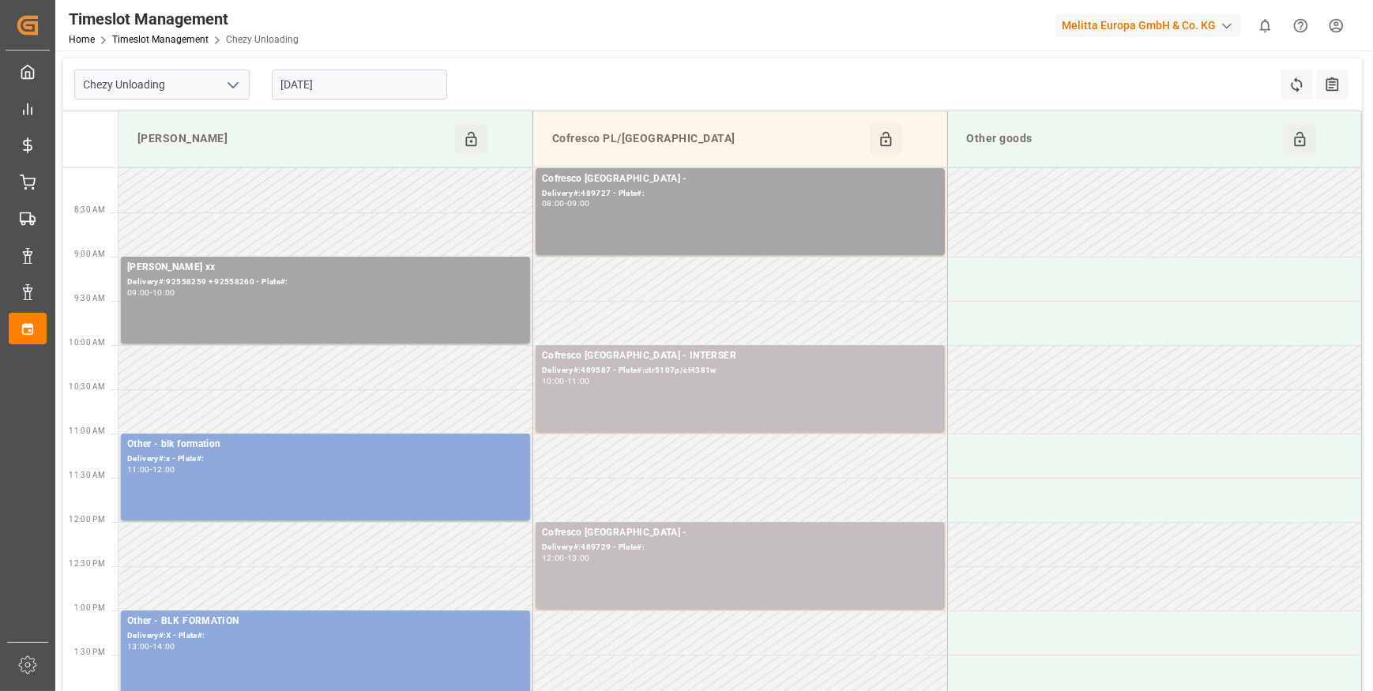
click at [326, 82] on input "[DATE]" at bounding box center [359, 85] width 175 height 30
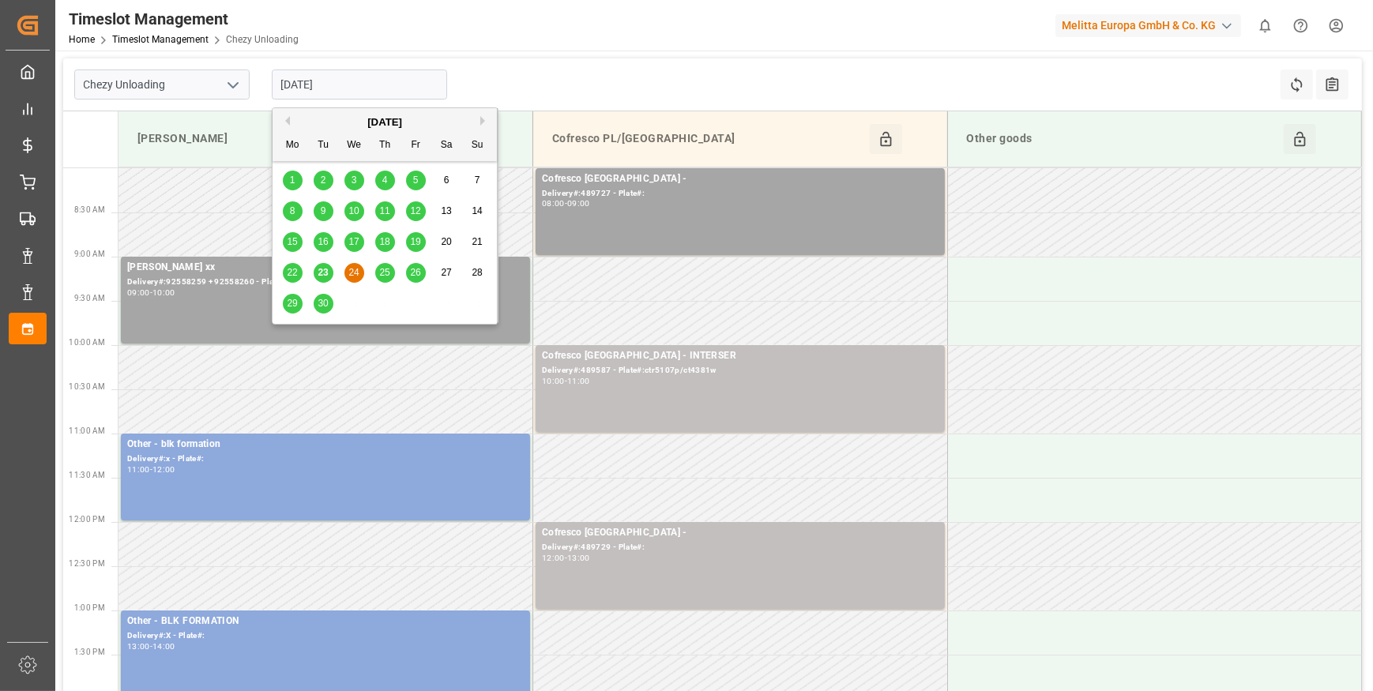
click at [324, 269] on span "23" at bounding box center [323, 272] width 10 height 11
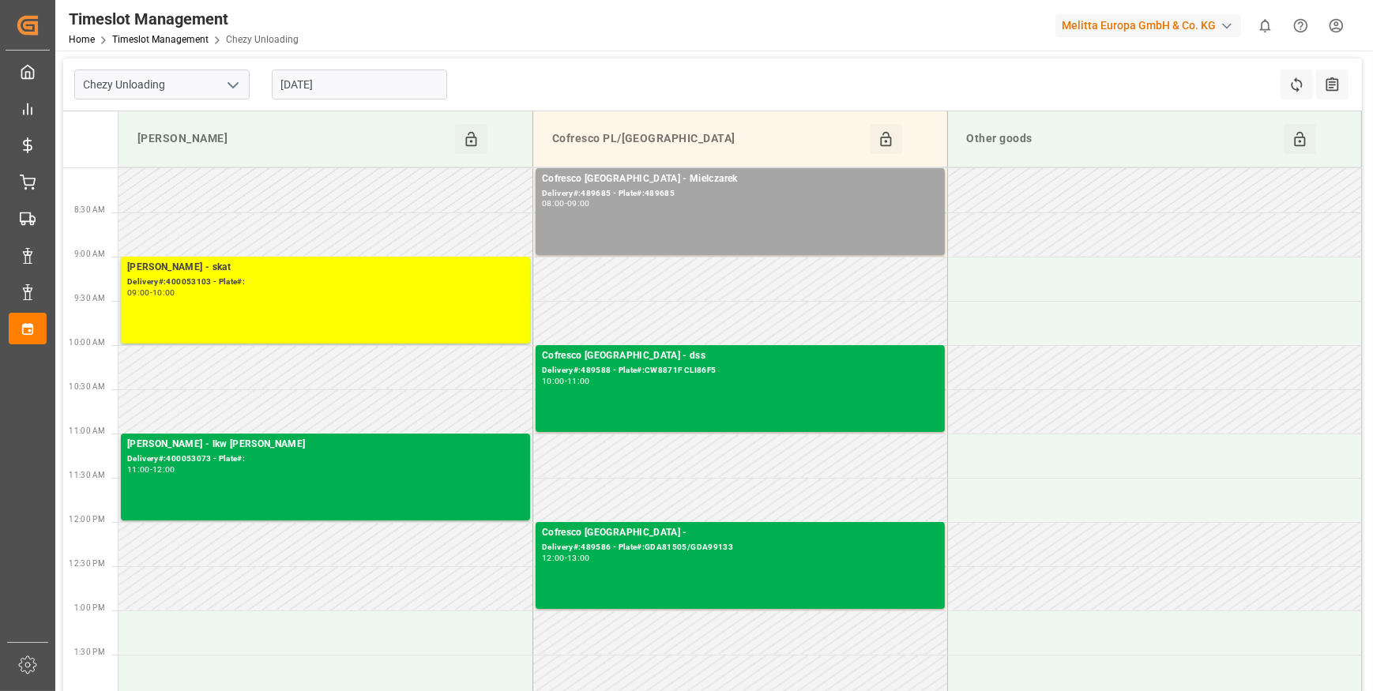
click at [382, 87] on input "[DATE]" at bounding box center [359, 85] width 175 height 30
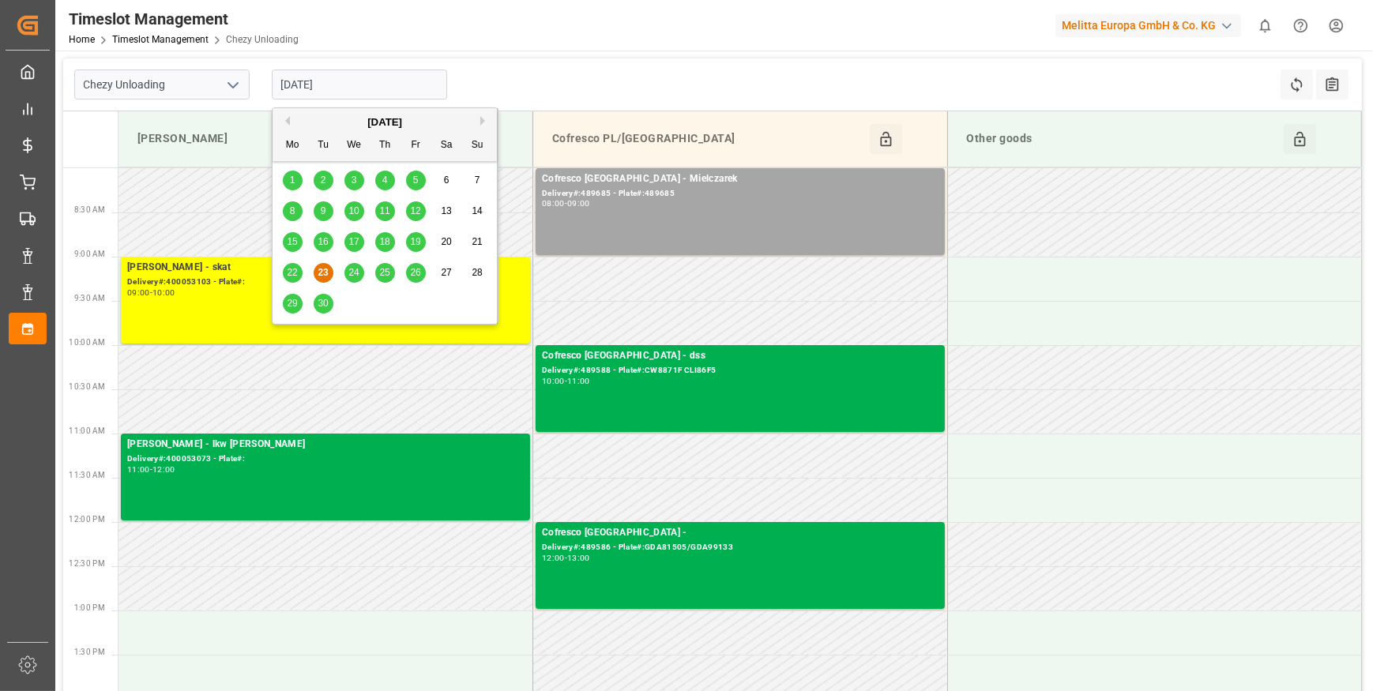
click at [296, 272] on span "22" at bounding box center [292, 272] width 10 height 11
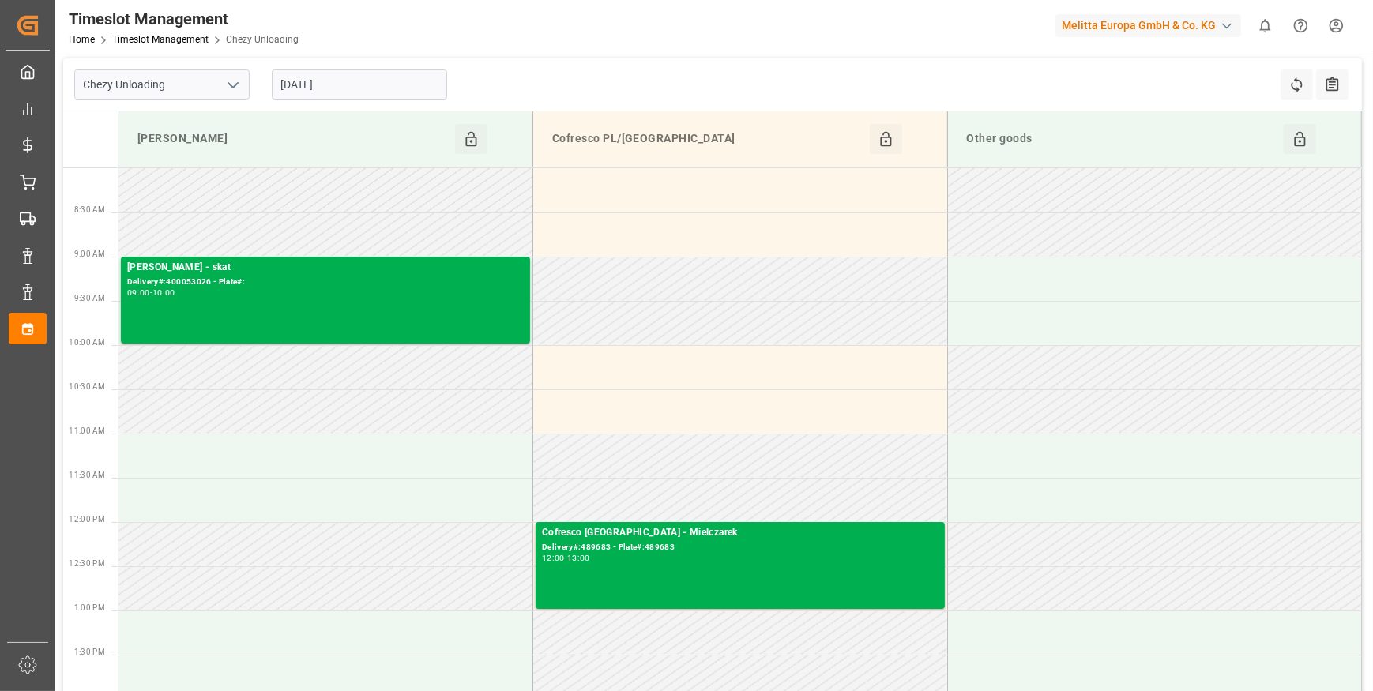
click at [383, 74] on input "[DATE]" at bounding box center [359, 85] width 175 height 30
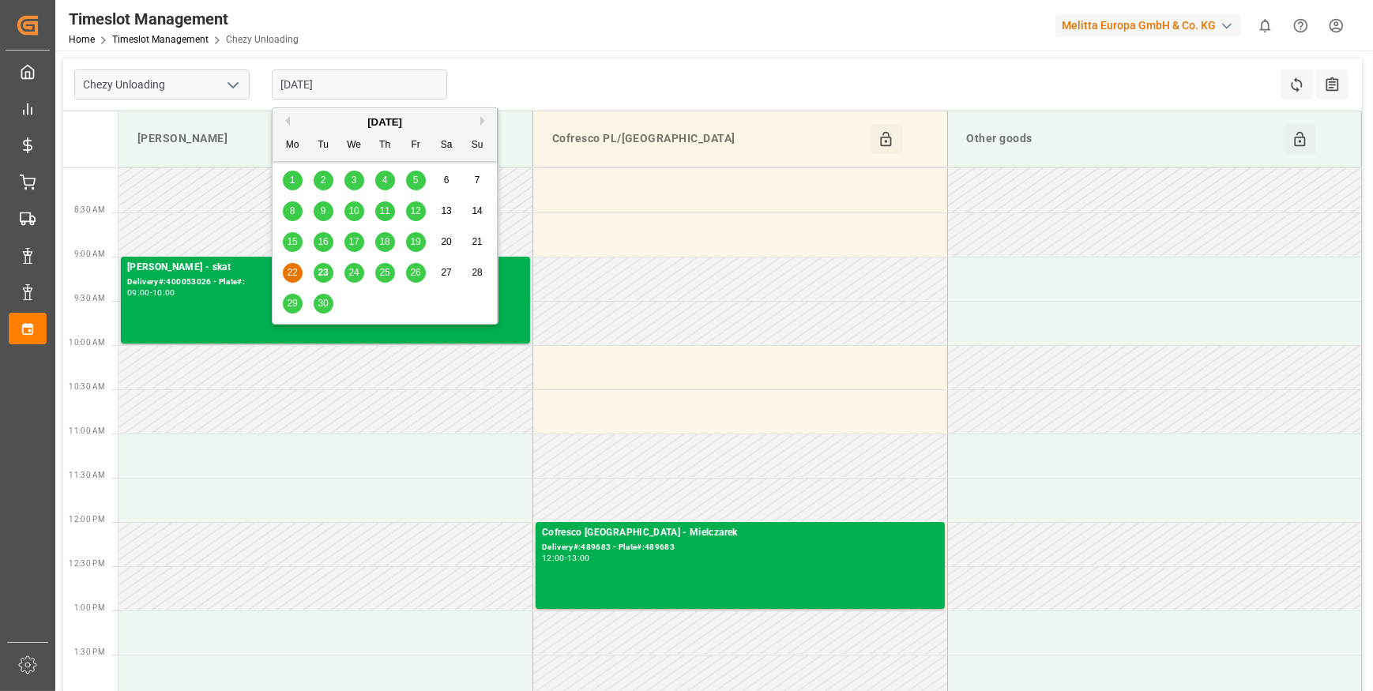
click at [326, 269] on span "23" at bounding box center [323, 272] width 10 height 11
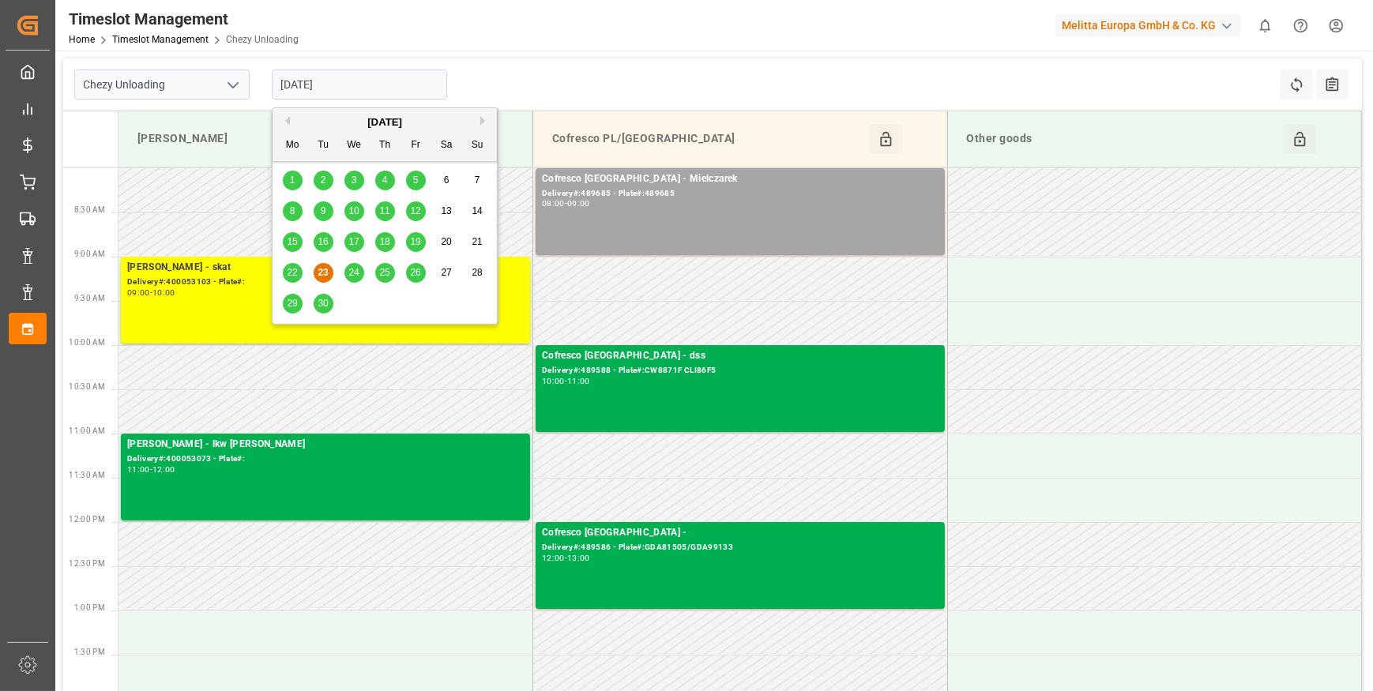
click at [359, 82] on input "[DATE]" at bounding box center [359, 85] width 175 height 30
click at [355, 270] on span "24" at bounding box center [353, 272] width 10 height 11
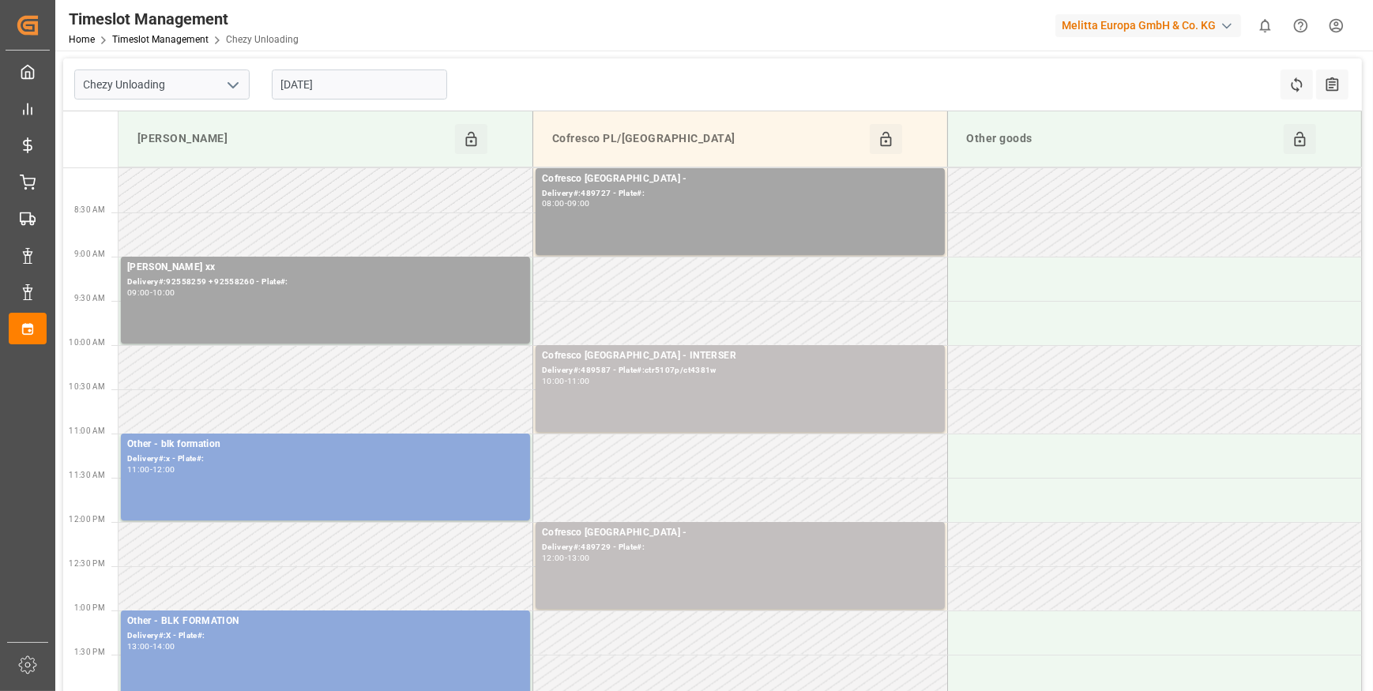
click at [232, 81] on icon "open menu" at bounding box center [233, 85] width 19 height 19
click at [142, 115] on div "Chezy Loading" at bounding box center [162, 120] width 174 height 36
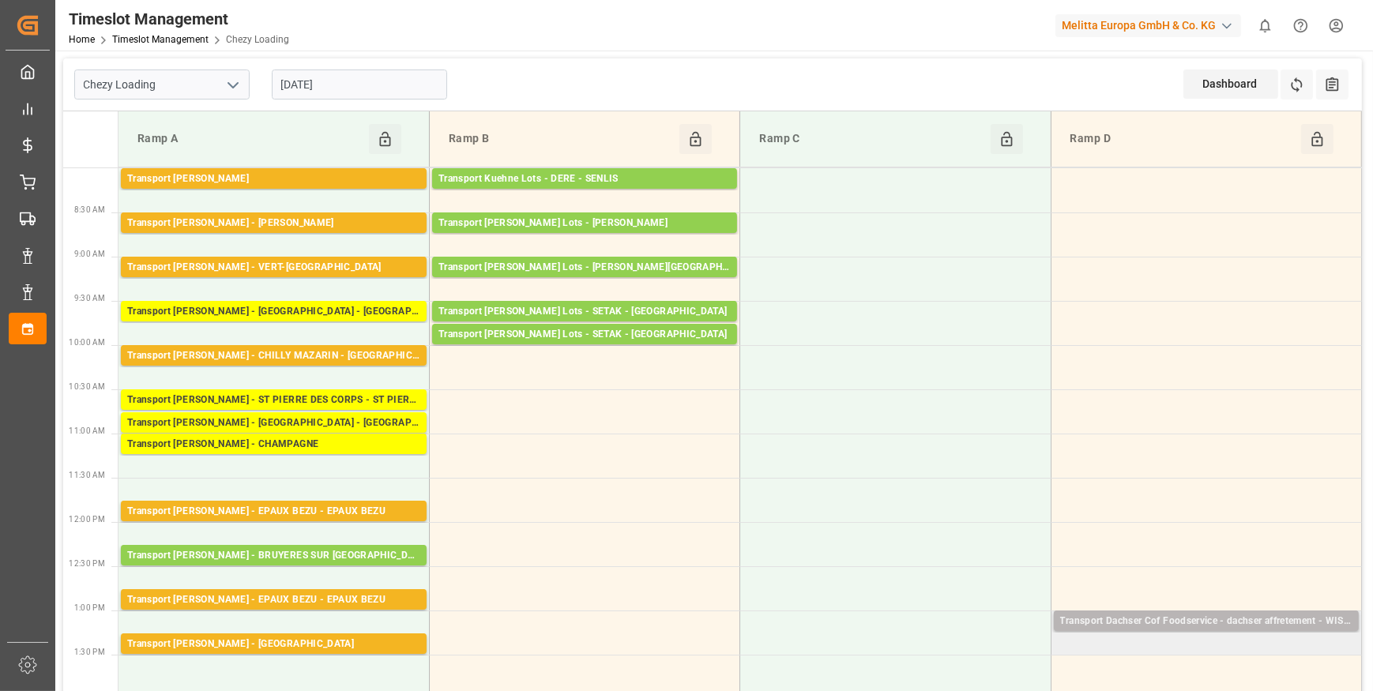
click at [1154, 623] on div "Transport Dachser Cof Foodservice - dachser affretement - WISSOUS" at bounding box center [1206, 622] width 292 height 16
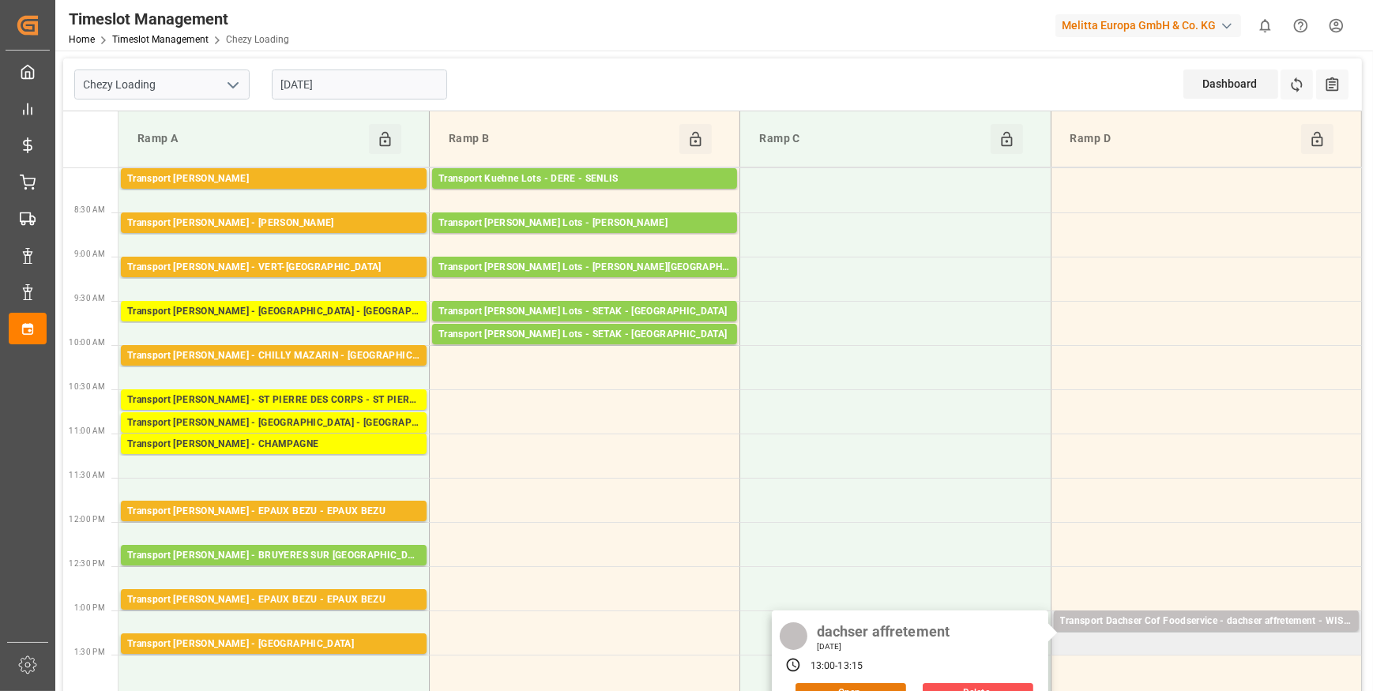
click at [873, 685] on button "Open" at bounding box center [851, 692] width 111 height 19
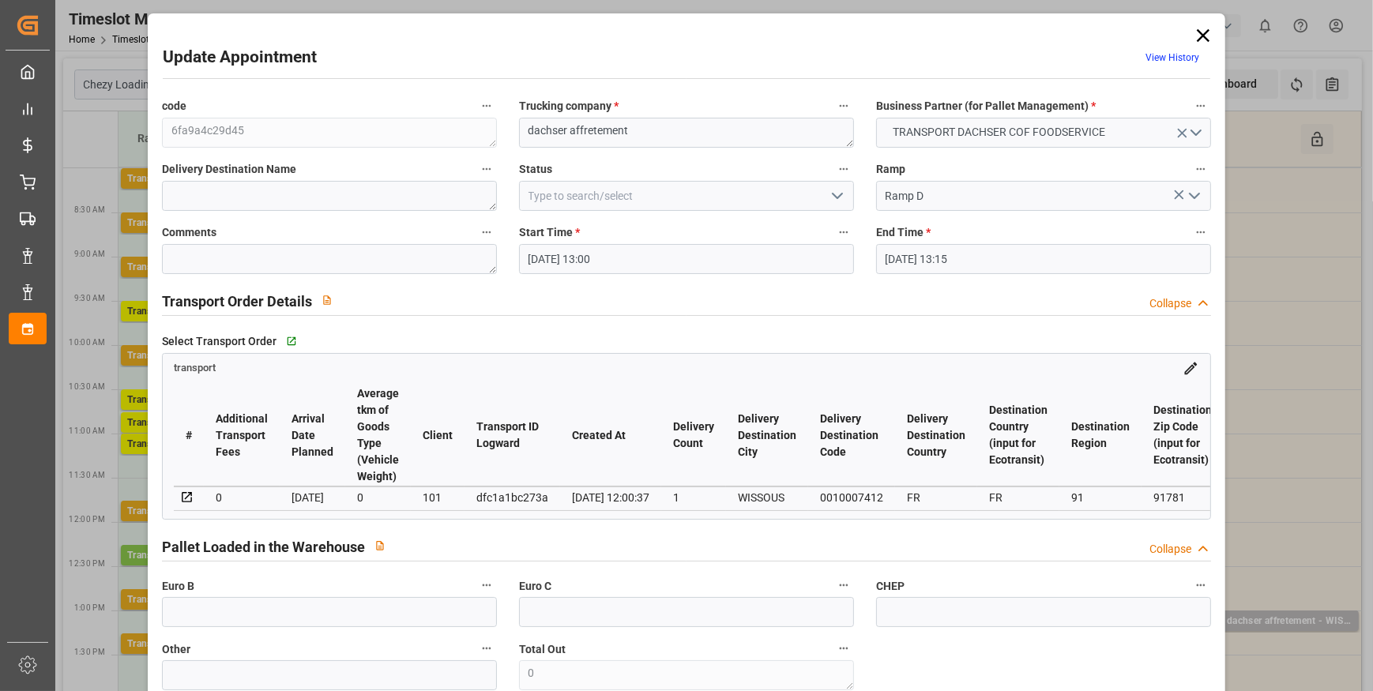
click at [601, 244] on input "[DATE] 13:00" at bounding box center [686, 259] width 335 height 30
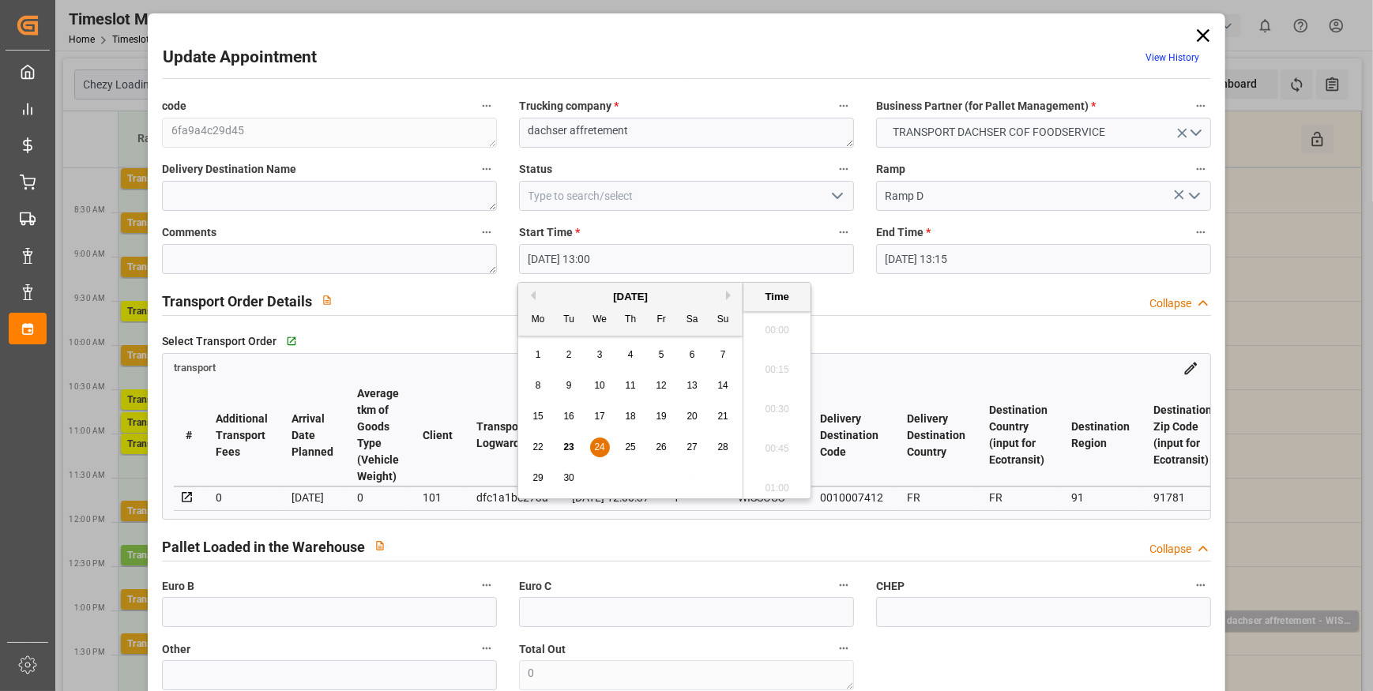
scroll to position [1980, 0]
click at [603, 450] on span "24" at bounding box center [599, 447] width 10 height 11
click at [763, 346] on li "09:00" at bounding box center [777, 348] width 67 height 40
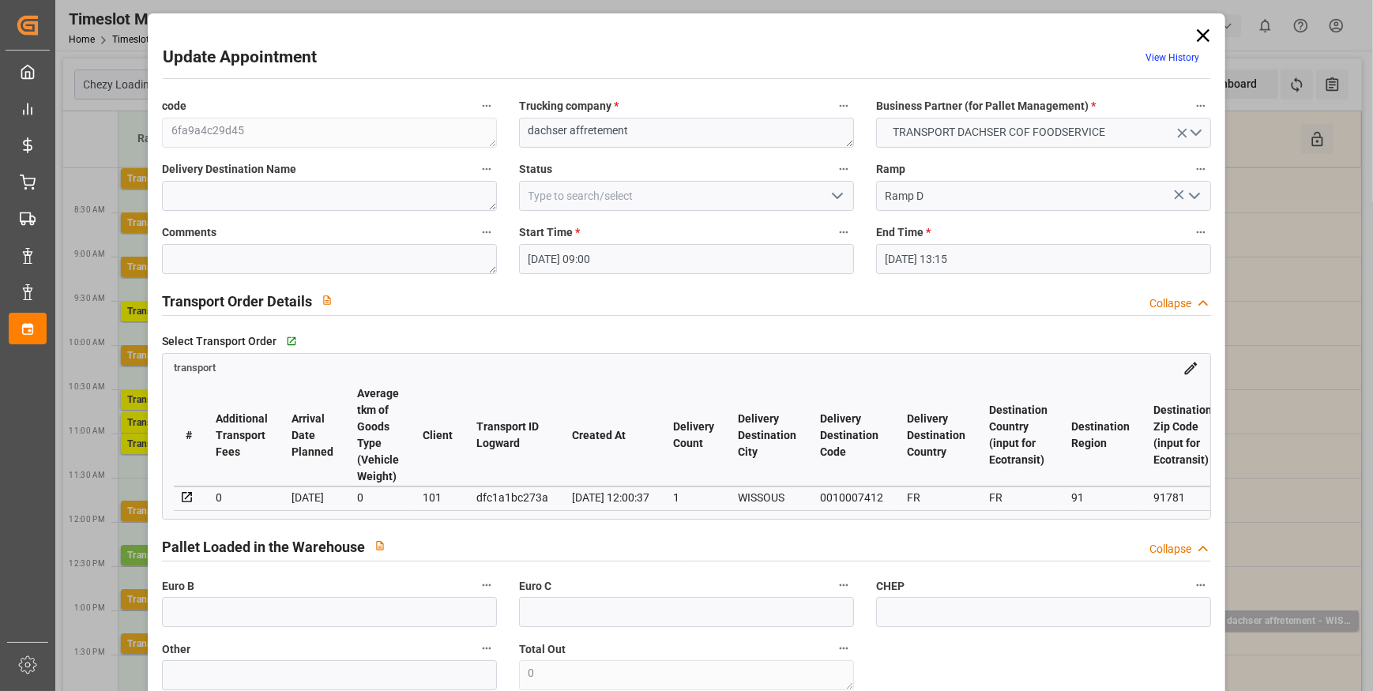
click at [1007, 262] on input "[DATE] 13:15" at bounding box center [1043, 259] width 335 height 30
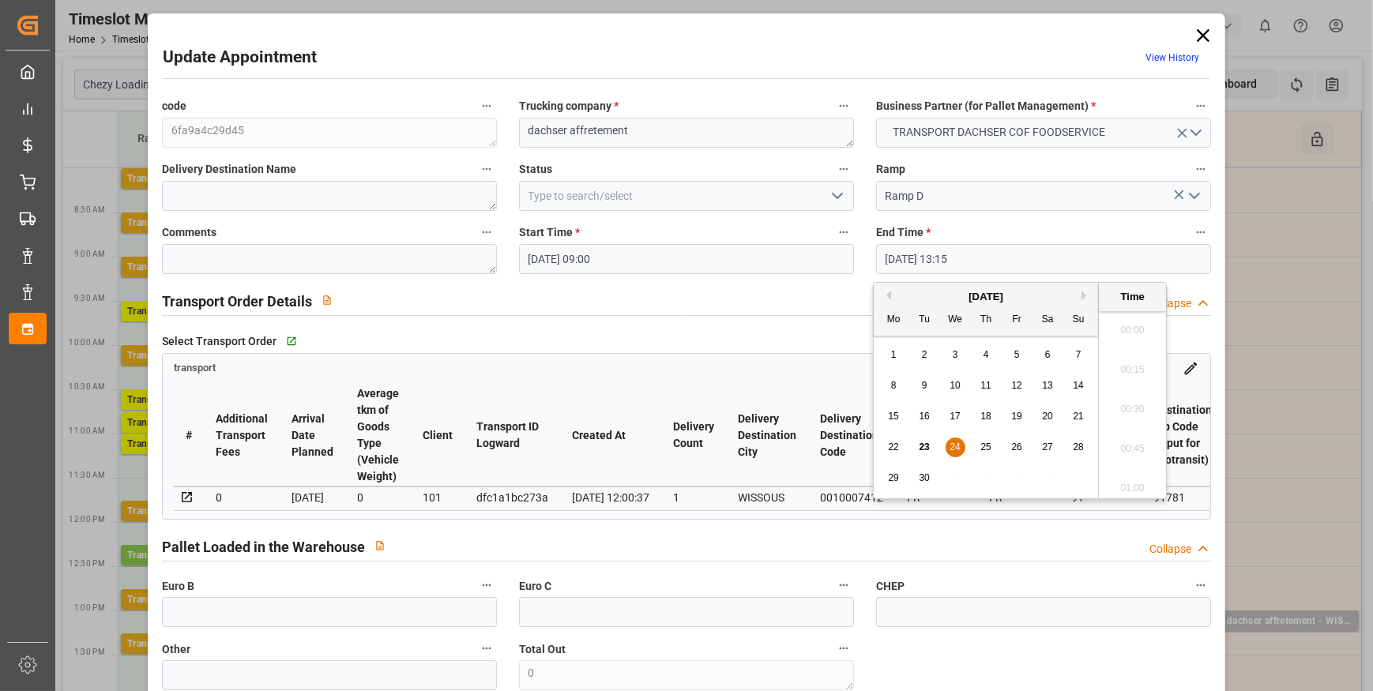
scroll to position [2020, 0]
click at [955, 446] on span "24" at bounding box center [955, 447] width 10 height 11
click at [1123, 456] on li "09:30" at bounding box center [1132, 459] width 67 height 40
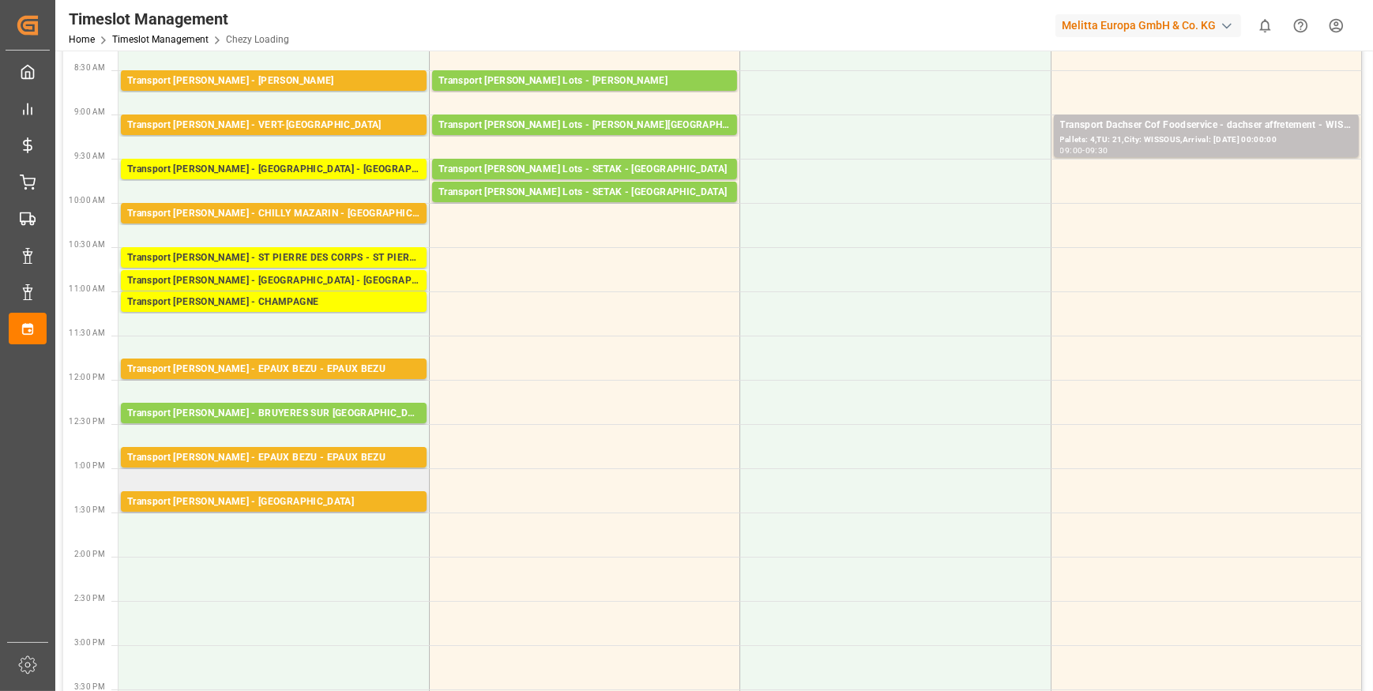
scroll to position [143, 0]
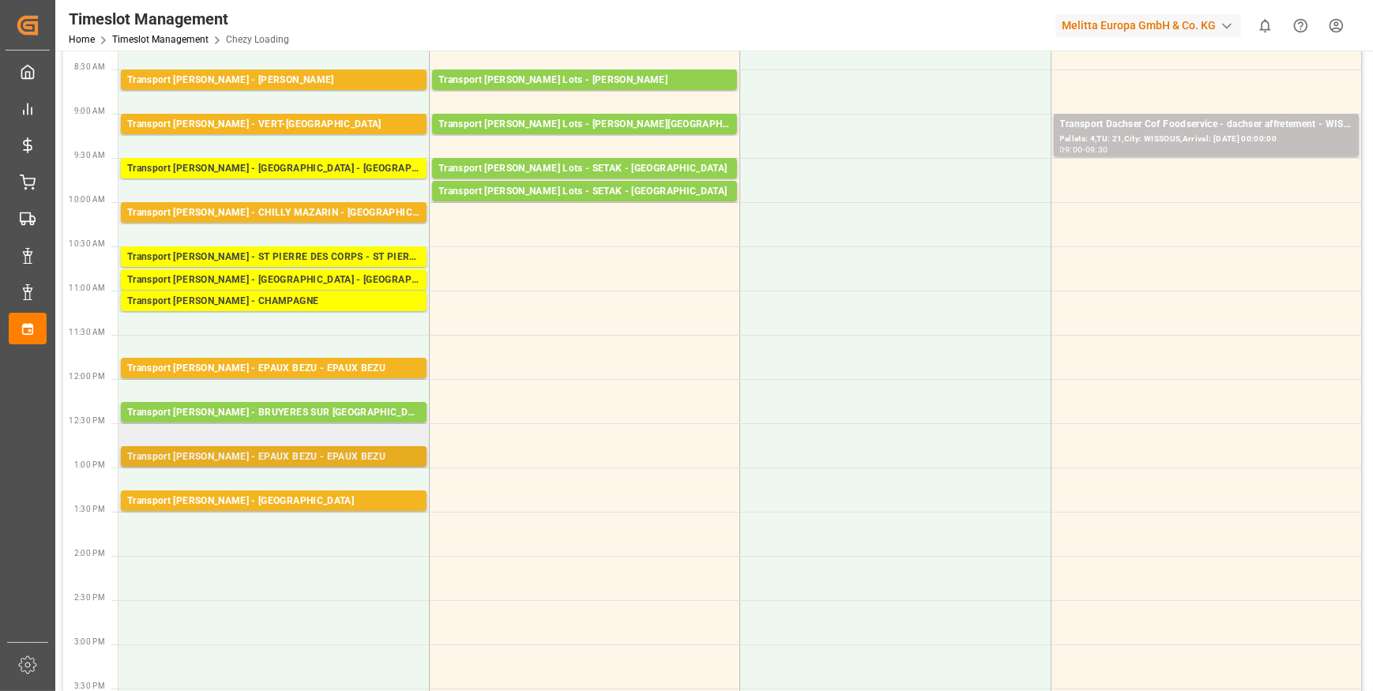
click at [296, 454] on div "Transport [PERSON_NAME] - EPAUX BEZU - EPAUX BEZU" at bounding box center [273, 458] width 293 height 16
click at [306, 363] on div "Transport [PERSON_NAME] - EPAUX BEZU - EPAUX BEZU" at bounding box center [273, 369] width 293 height 16
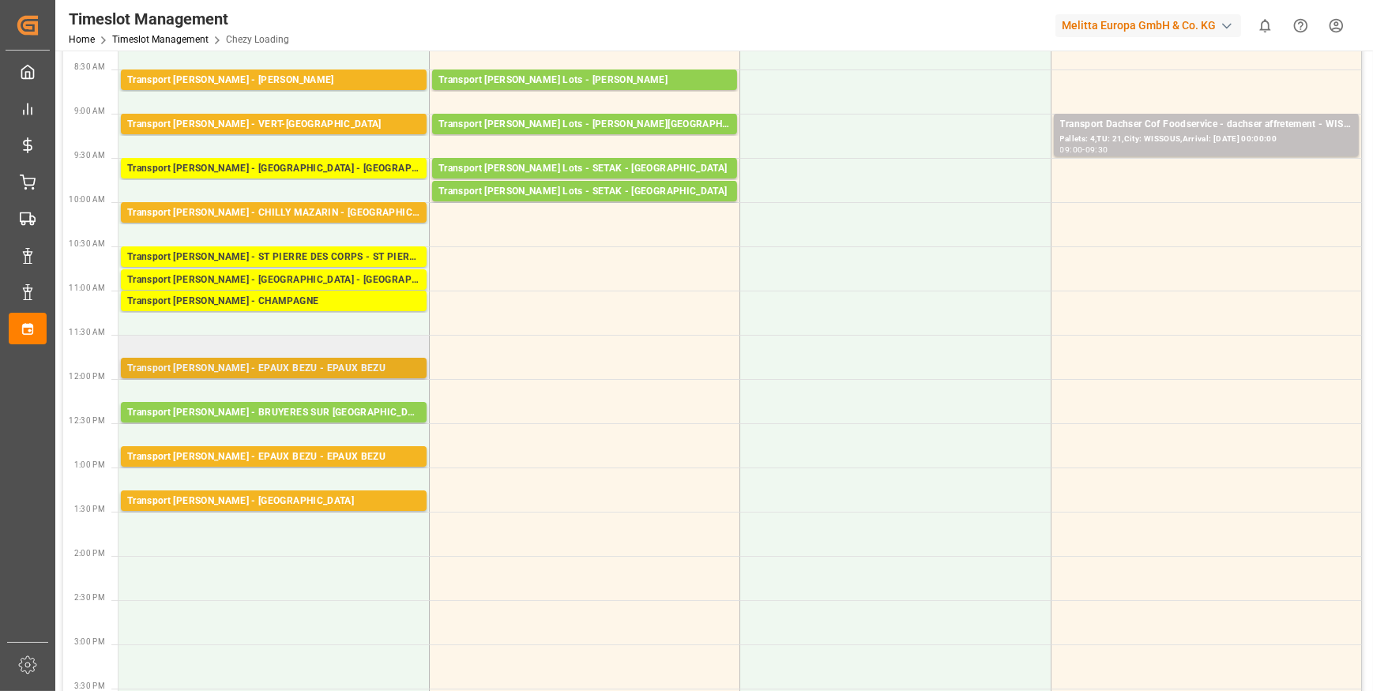
drag, startPoint x: 306, startPoint y: 363, endPoint x: 259, endPoint y: 369, distance: 47.0
click at [259, 369] on div "Transport [PERSON_NAME] - EPAUX BEZU - EPAUX BEZU" at bounding box center [273, 369] width 293 height 16
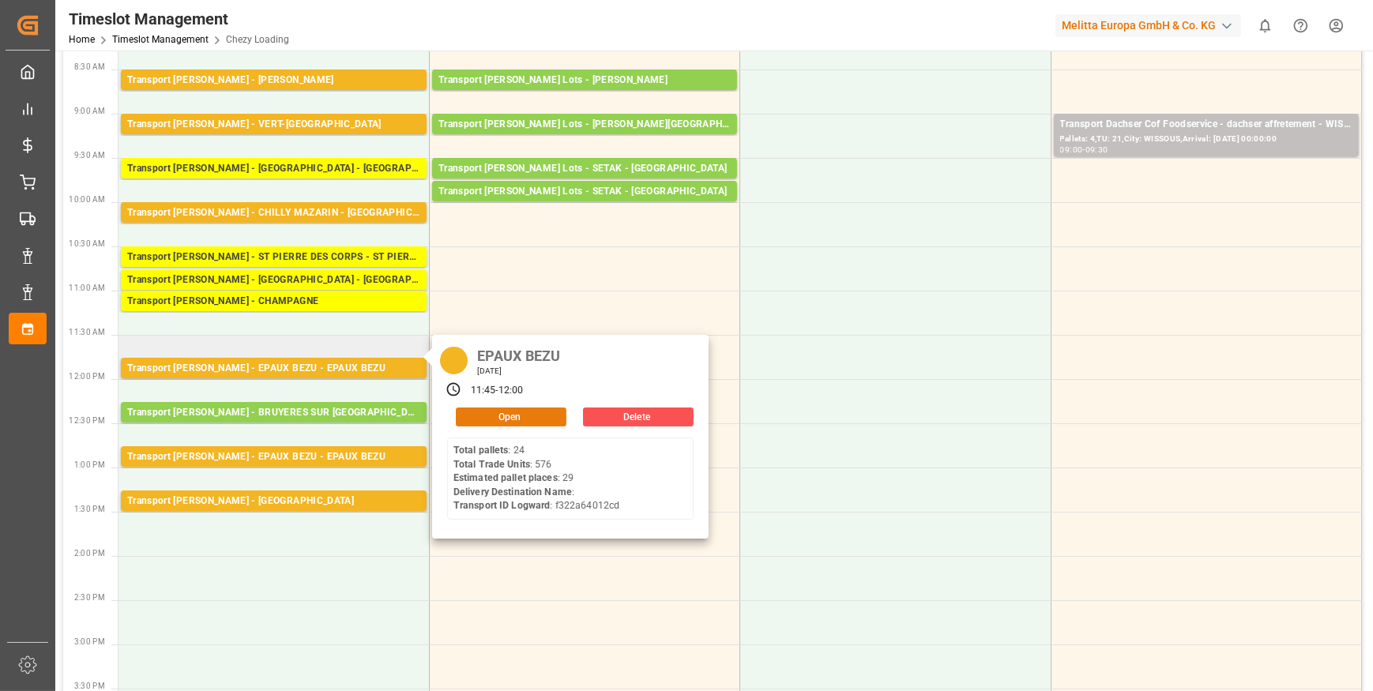
click at [491, 410] on button "Open" at bounding box center [511, 417] width 111 height 19
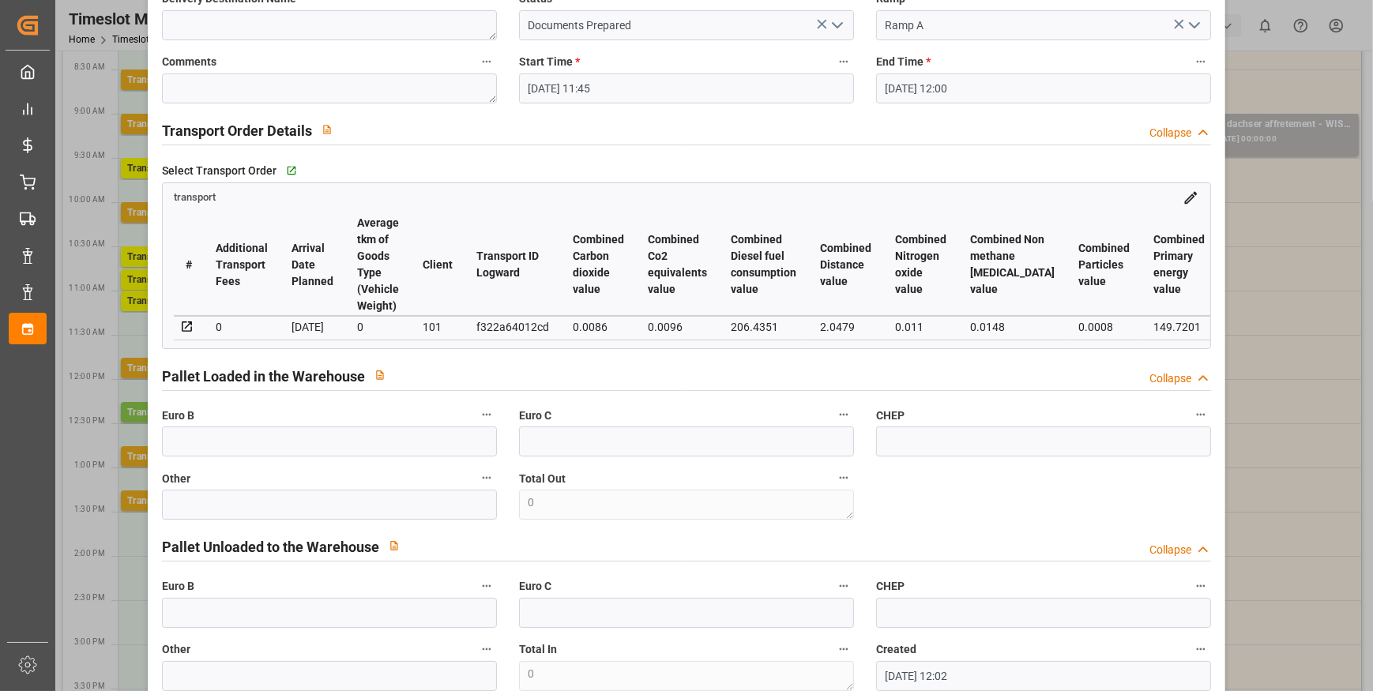
scroll to position [0, 0]
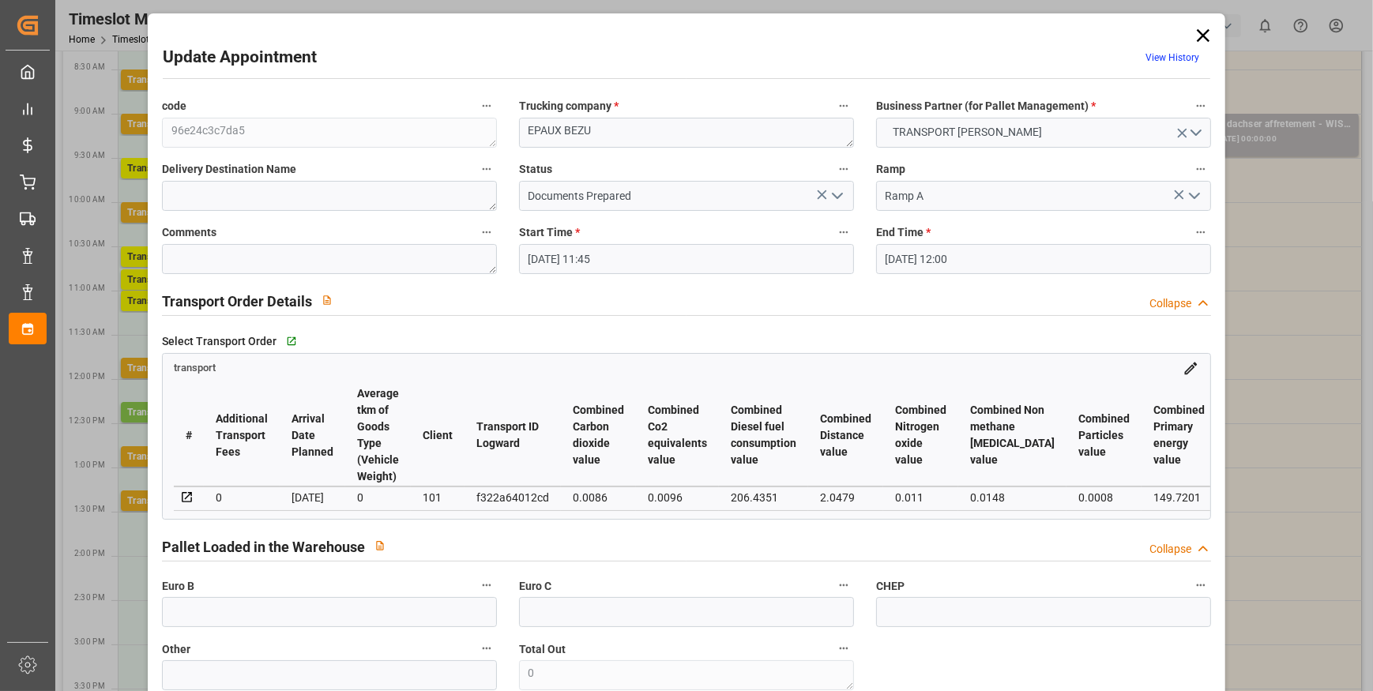
click at [838, 190] on icon "open menu" at bounding box center [837, 195] width 19 height 19
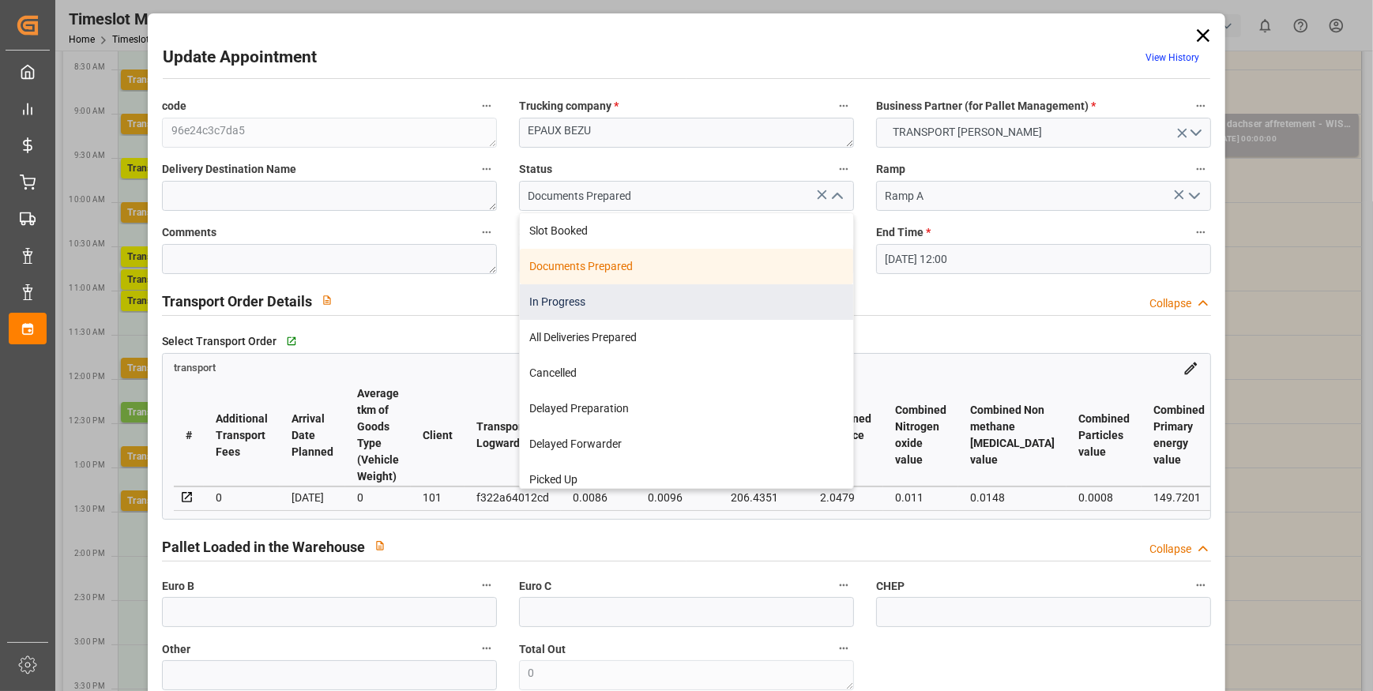
click at [559, 299] on div "In Progress" at bounding box center [686, 302] width 333 height 36
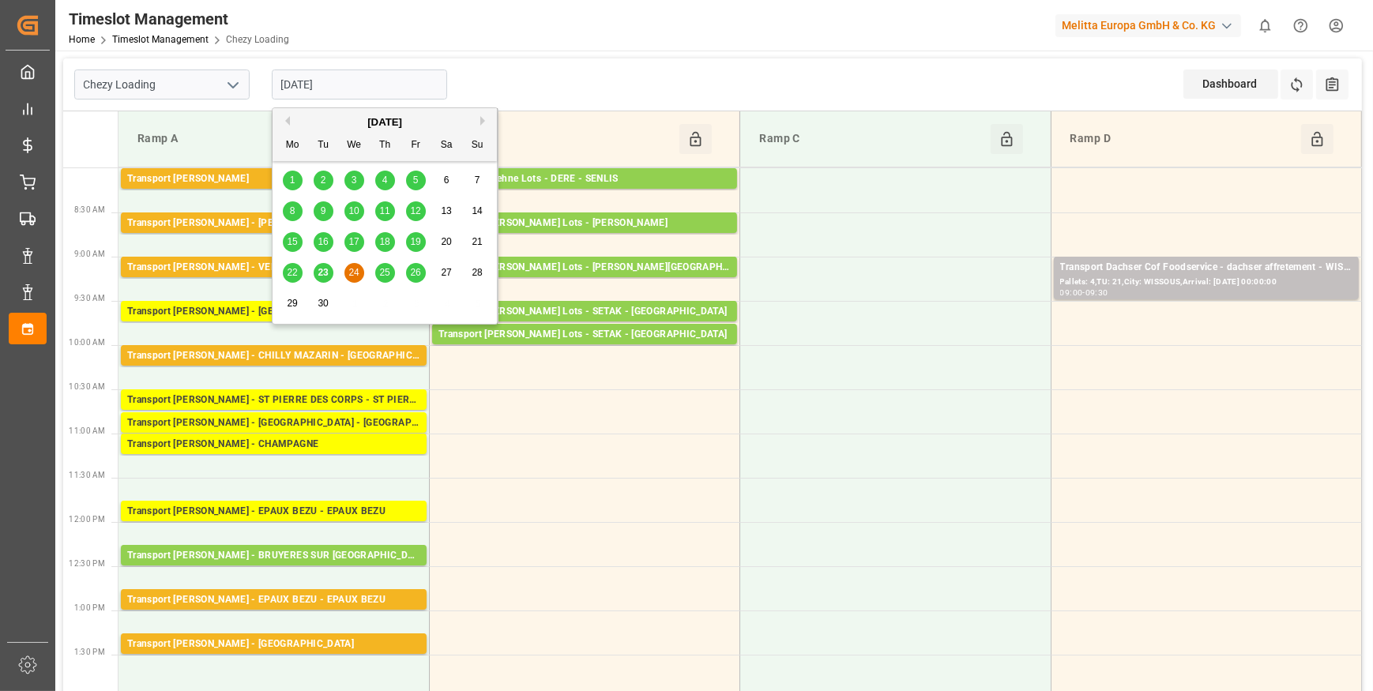
click at [405, 88] on input "[DATE]" at bounding box center [359, 85] width 175 height 30
click at [537, 529] on td at bounding box center [584, 544] width 311 height 44
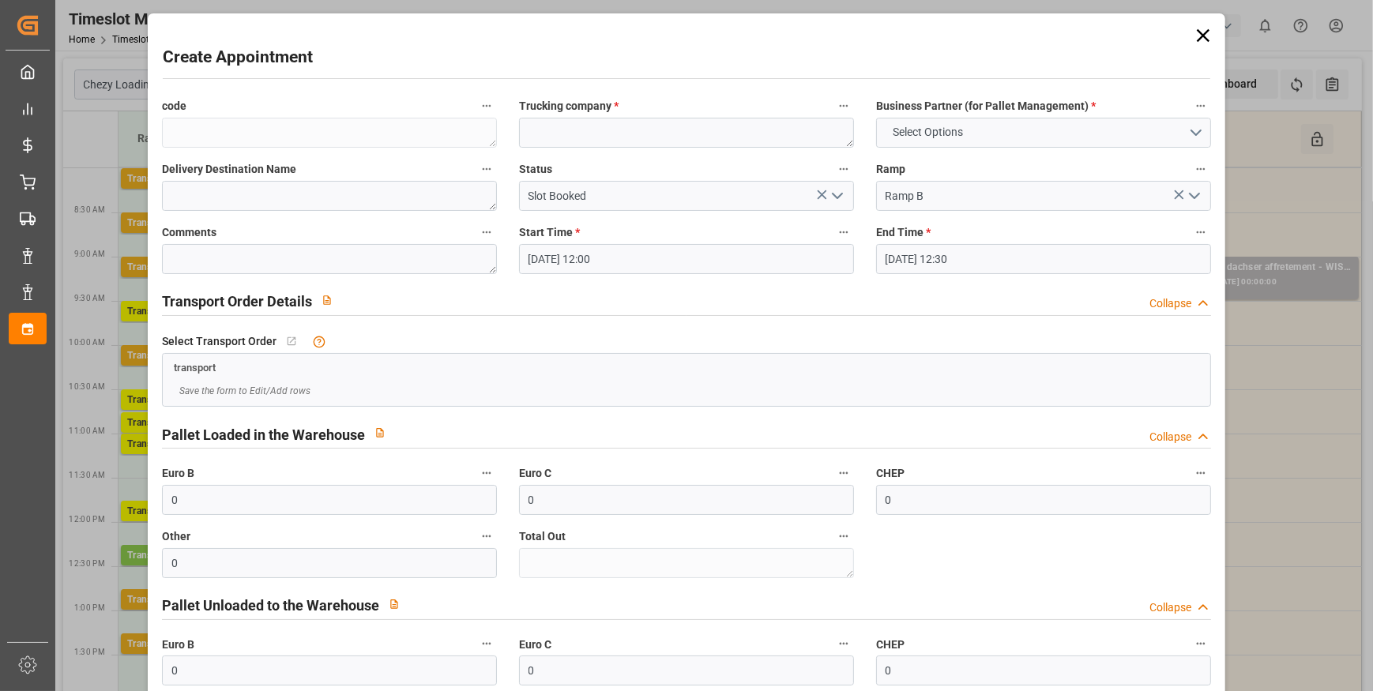
click at [1197, 28] on icon at bounding box center [1203, 35] width 22 height 22
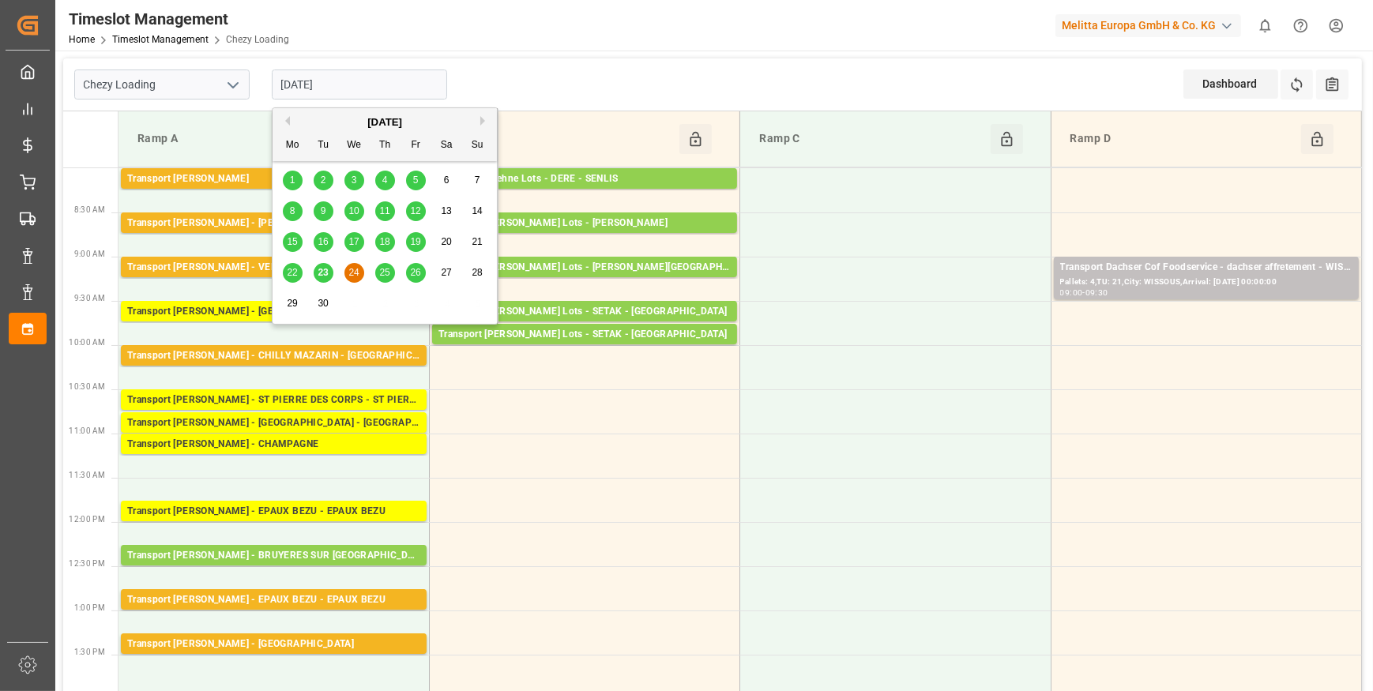
click at [322, 84] on input "[DATE]" at bounding box center [359, 85] width 175 height 30
click at [414, 273] on span "26" at bounding box center [415, 272] width 10 height 11
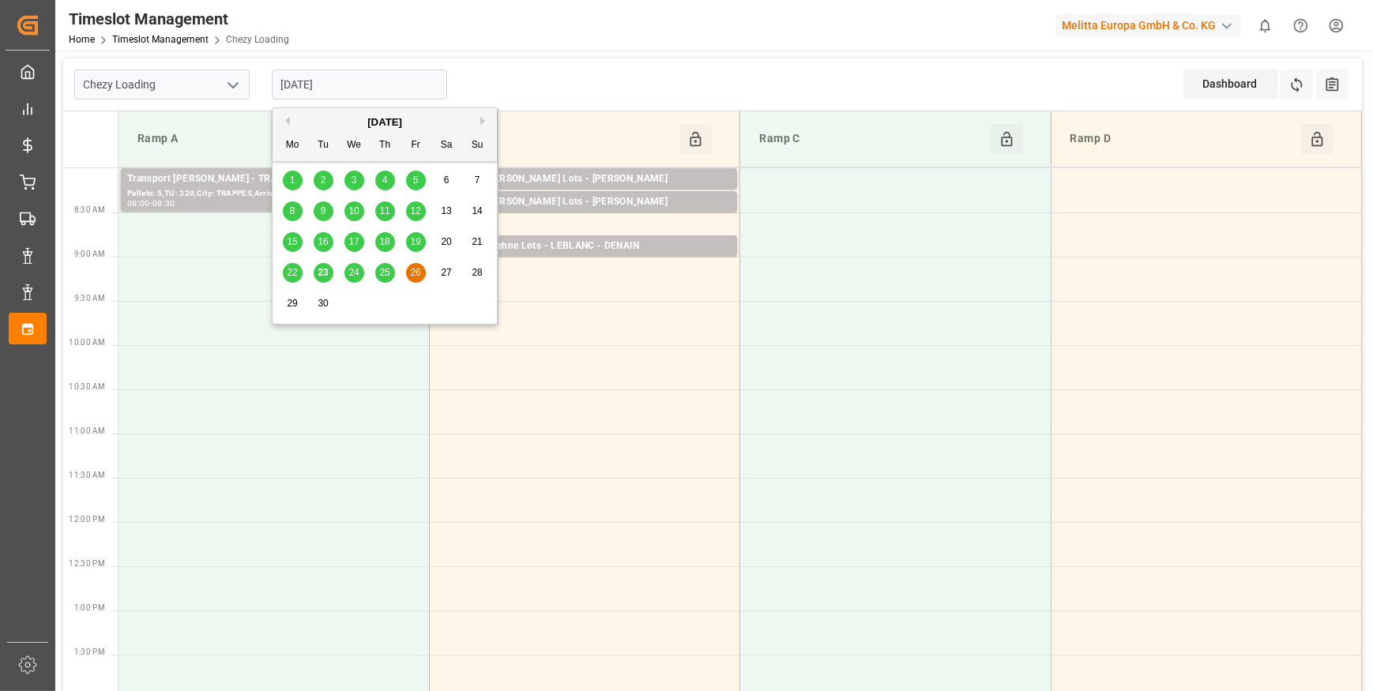
click at [320, 77] on input "[DATE]" at bounding box center [359, 85] width 175 height 30
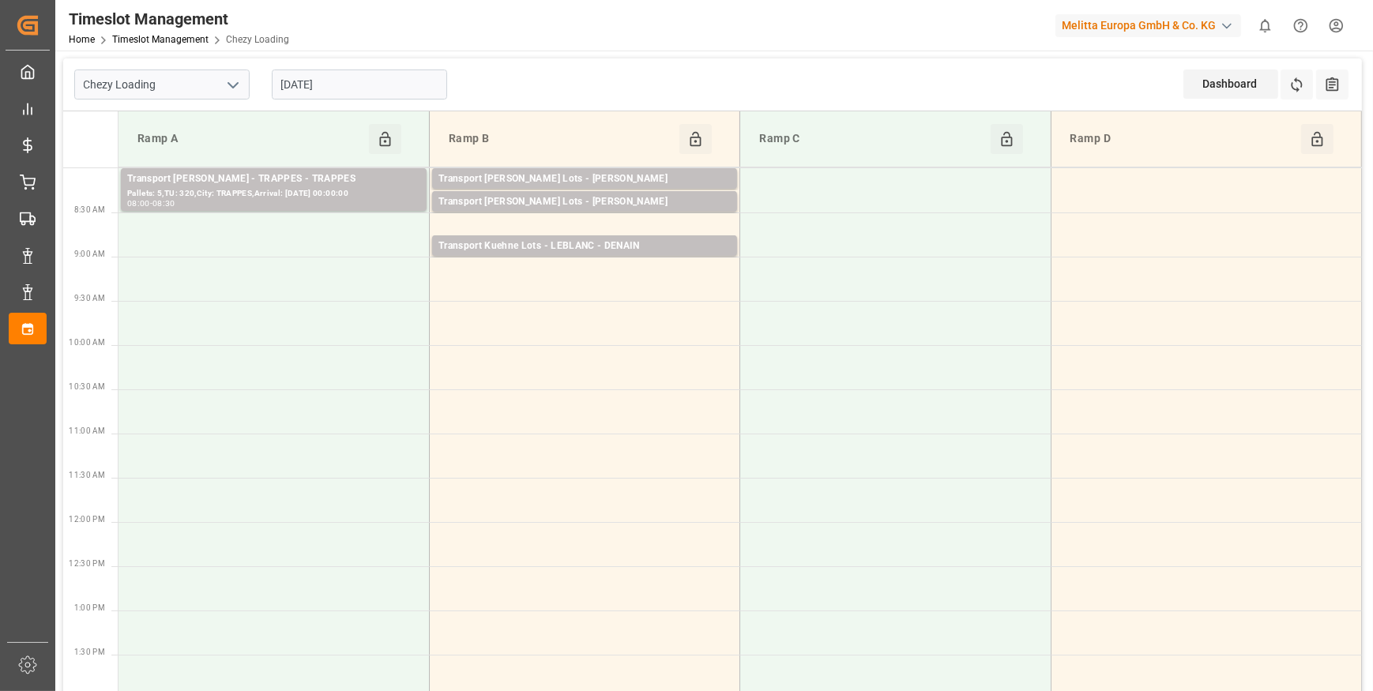
click at [236, 84] on polyline "open menu" at bounding box center [232, 85] width 9 height 5
click at [157, 150] on div "Chezy Unloading" at bounding box center [162, 155] width 174 height 36
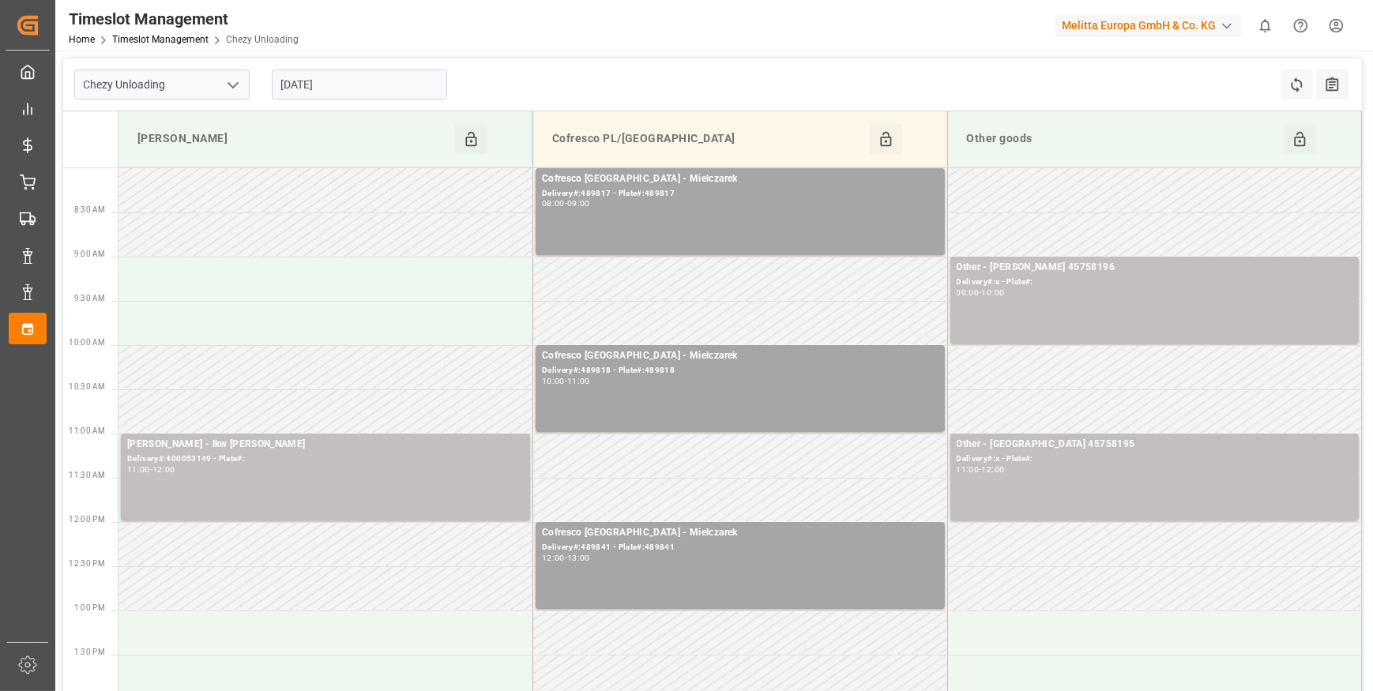
click at [331, 73] on input "[DATE]" at bounding box center [359, 85] width 175 height 30
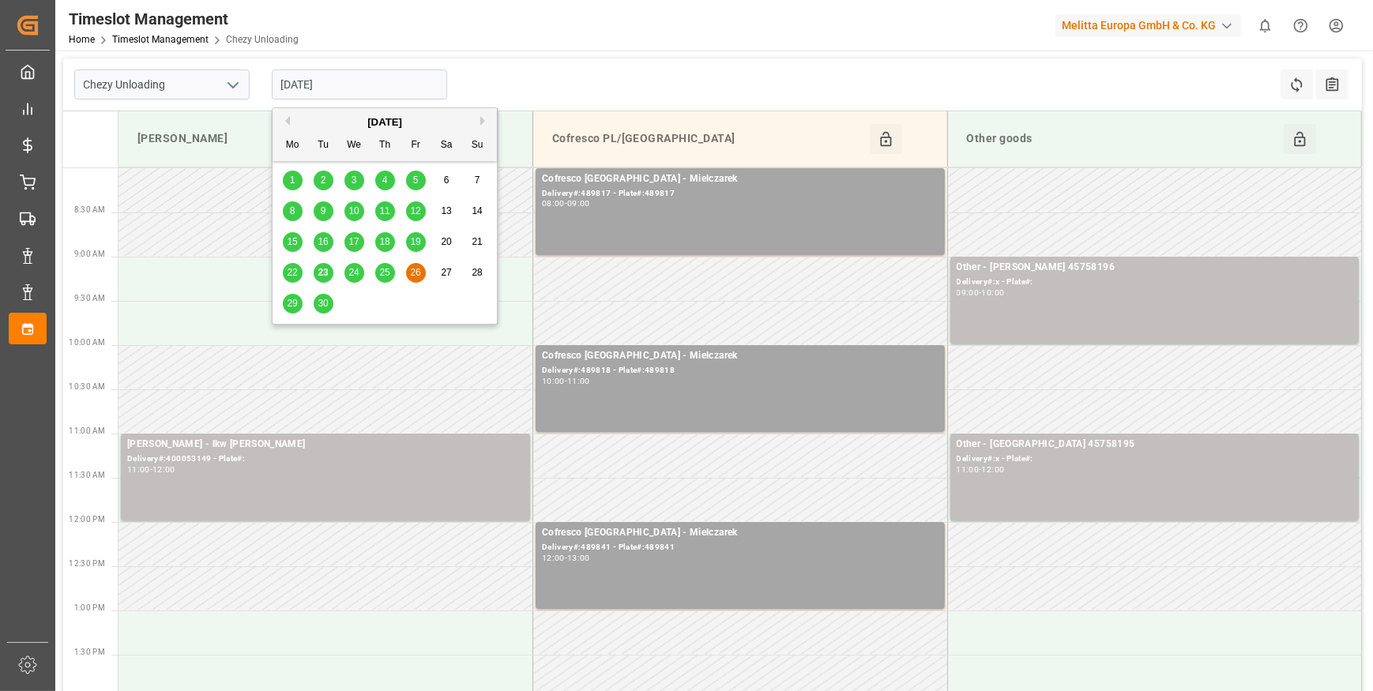
click at [292, 303] on span "29" at bounding box center [292, 303] width 10 height 11
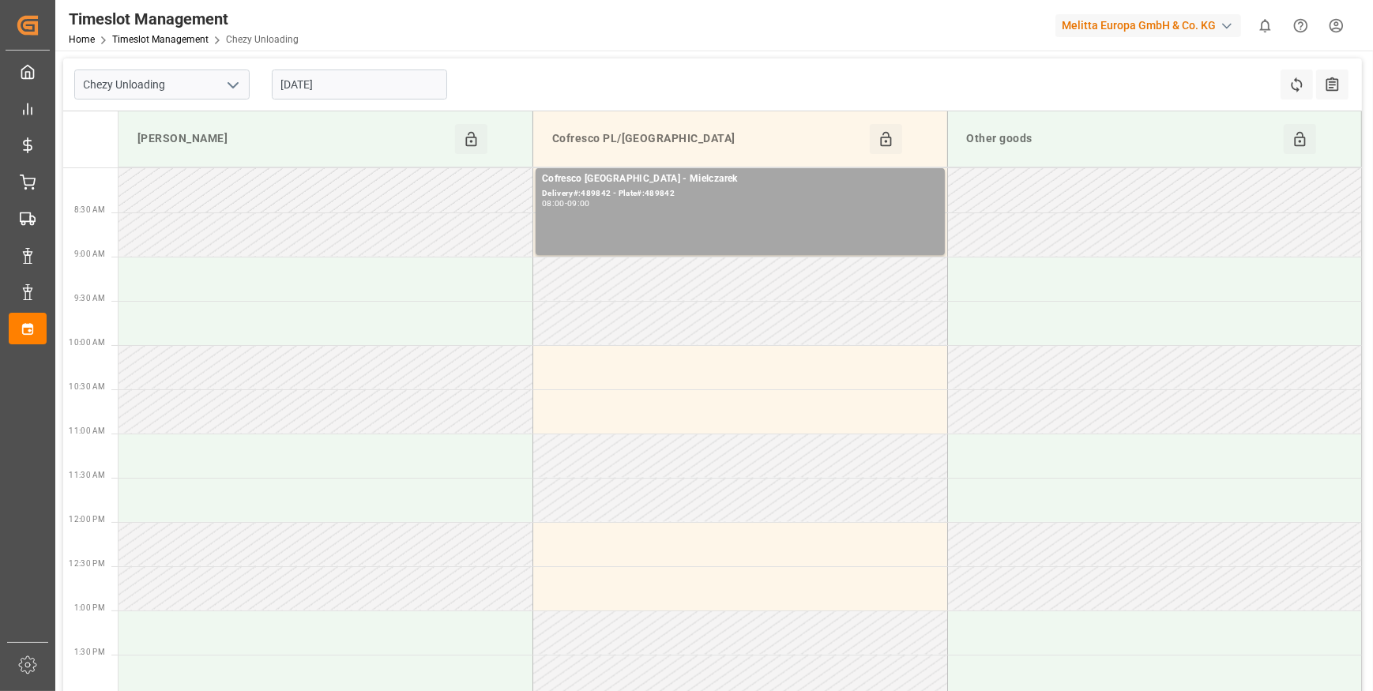
click at [303, 88] on input "[DATE]" at bounding box center [359, 85] width 175 height 30
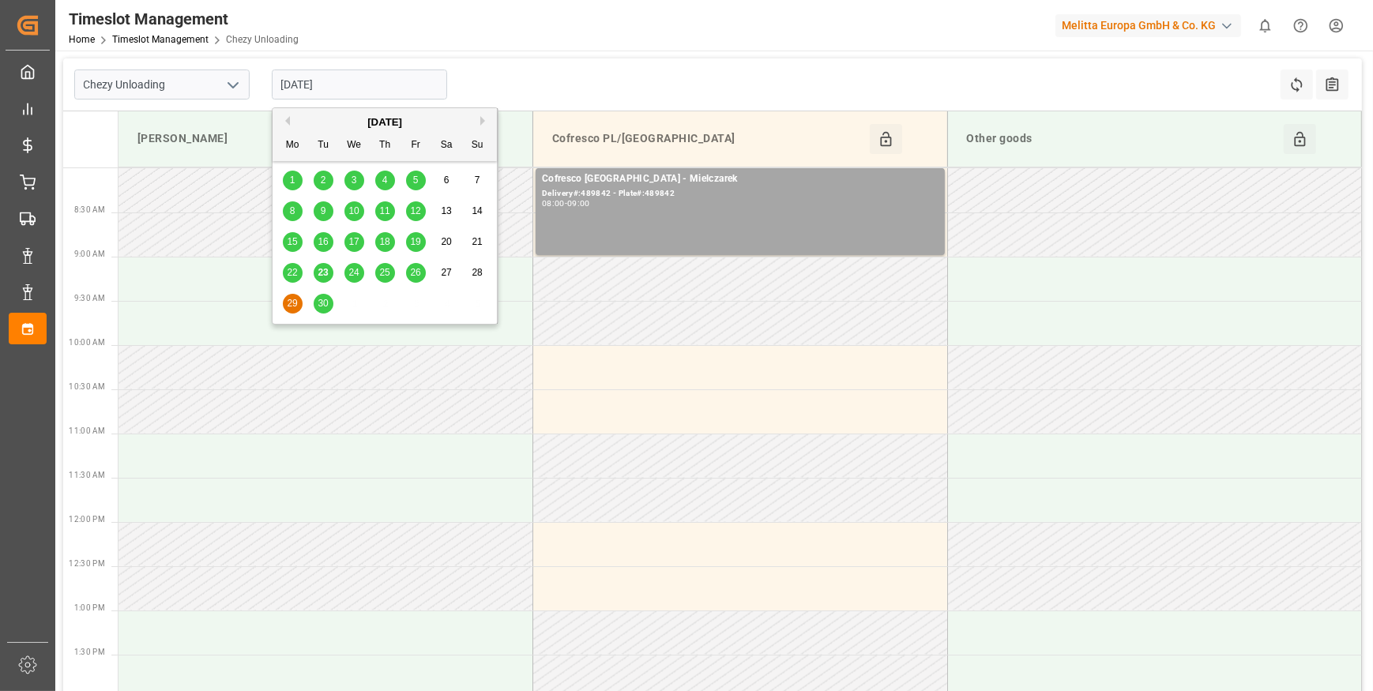
click at [326, 287] on div "22 23 24 25 26 27 28" at bounding box center [385, 273] width 216 height 31
click at [324, 298] on span "30" at bounding box center [323, 303] width 10 height 11
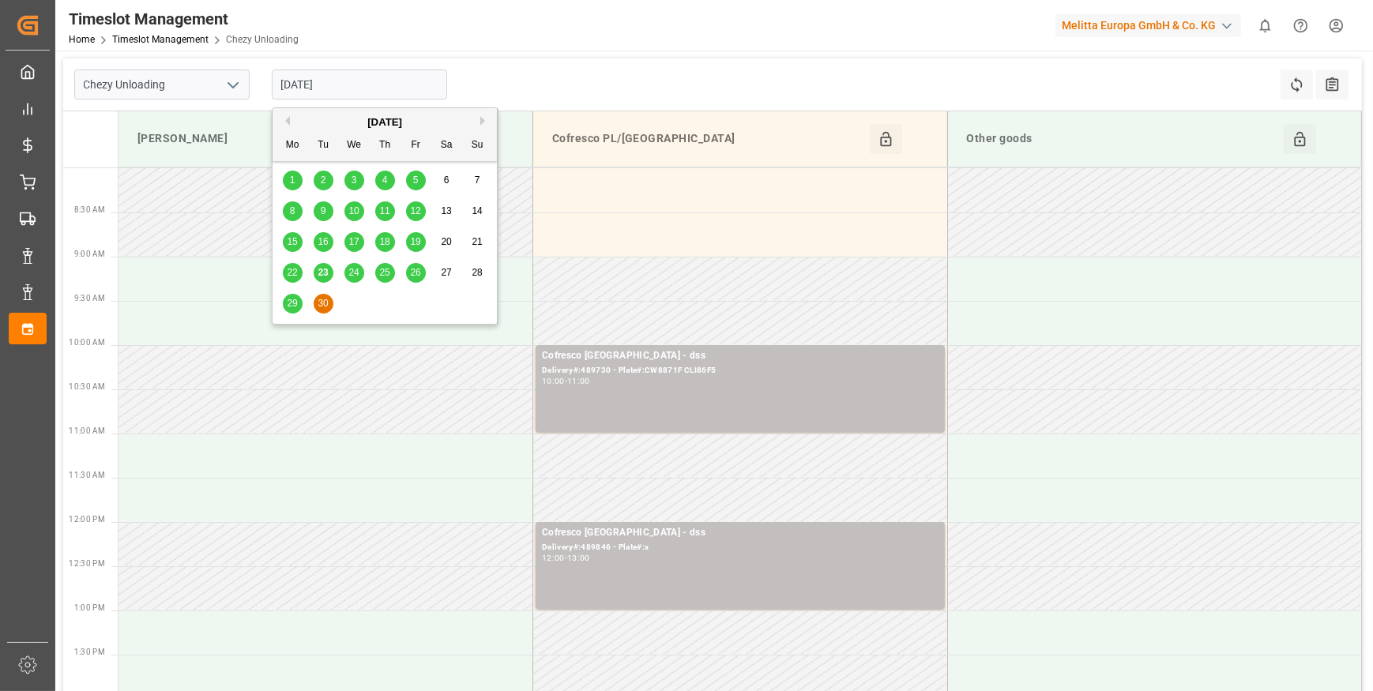
click at [429, 85] on input "[DATE]" at bounding box center [359, 85] width 175 height 30
click at [414, 269] on span "26" at bounding box center [415, 272] width 10 height 11
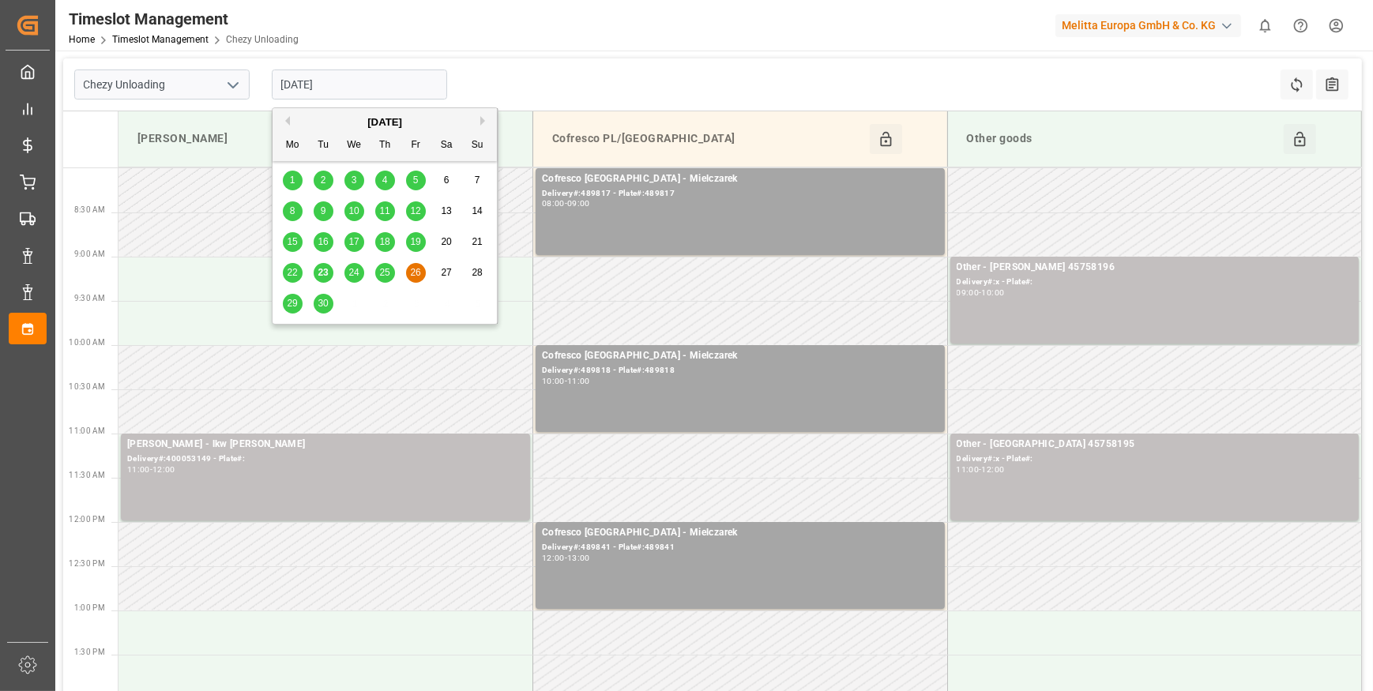
click at [350, 78] on input "[DATE]" at bounding box center [359, 85] width 175 height 30
click at [383, 277] on span "25" at bounding box center [384, 272] width 10 height 11
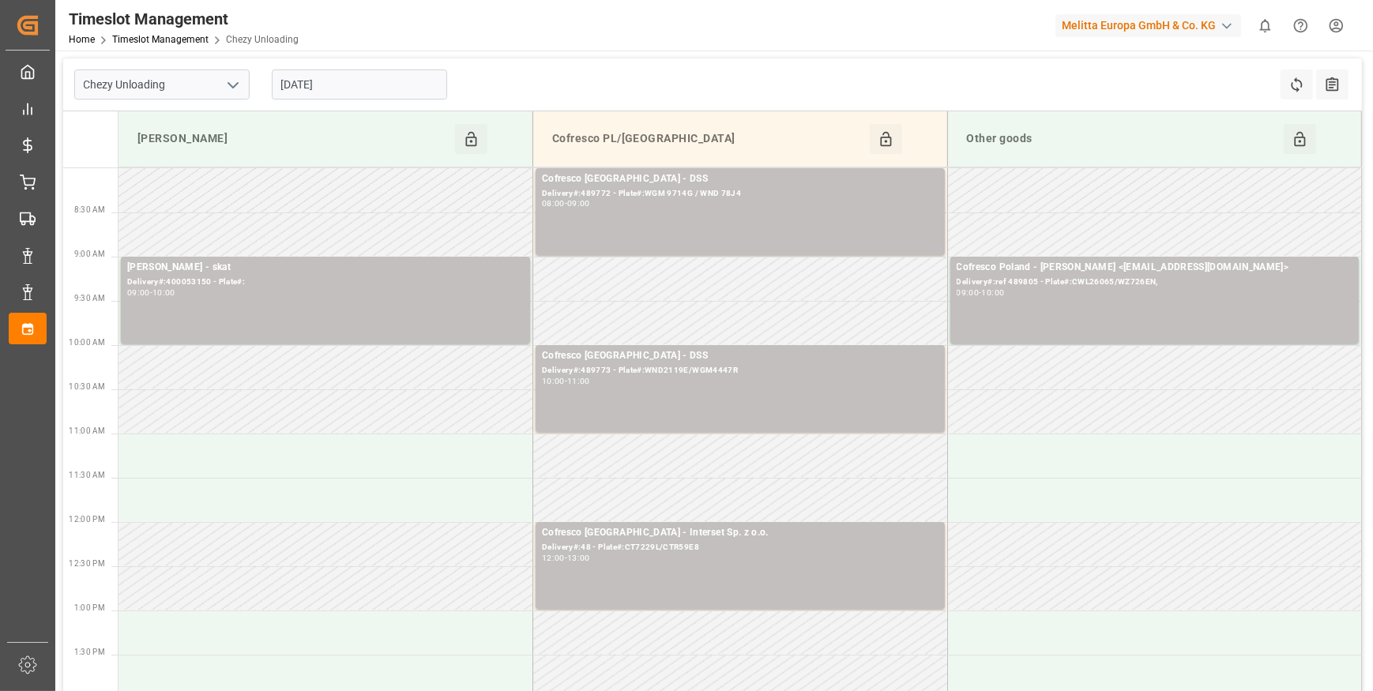
click at [316, 82] on input "[DATE]" at bounding box center [359, 85] width 175 height 30
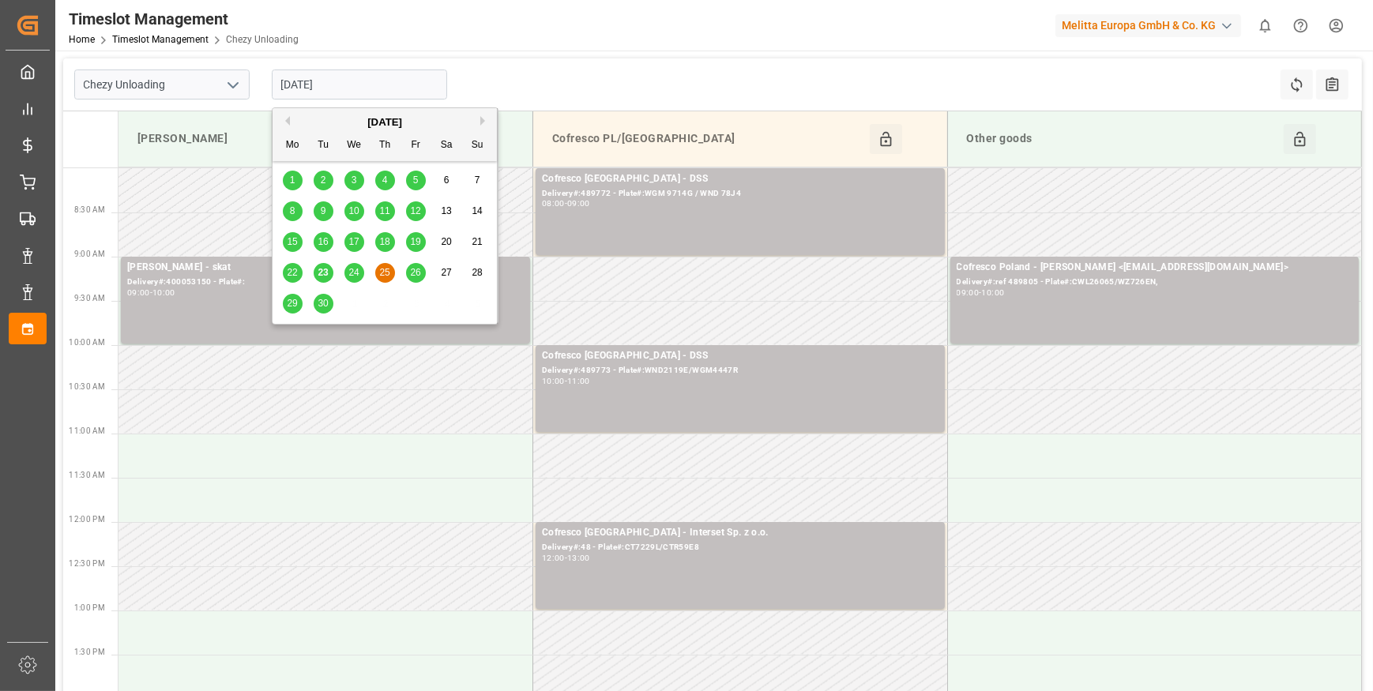
click at [474, 395] on td at bounding box center [326, 412] width 415 height 44
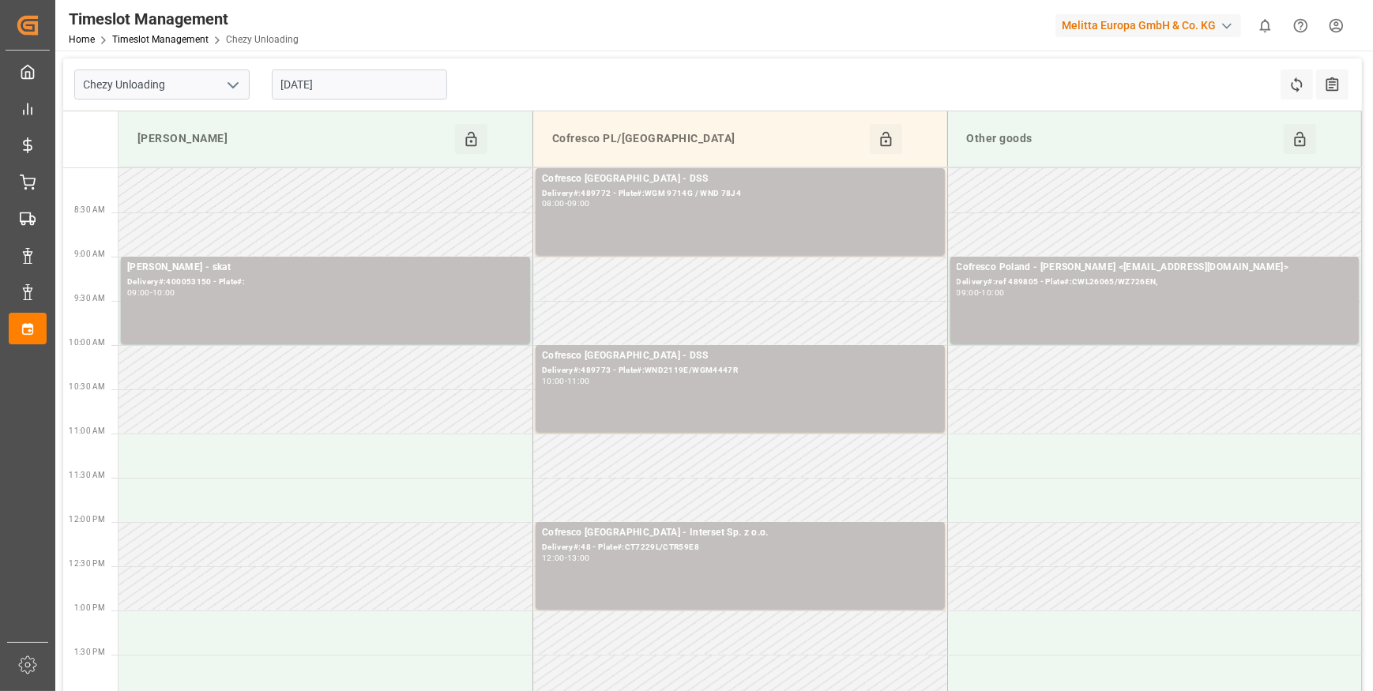
click at [231, 78] on icon "open menu" at bounding box center [233, 85] width 19 height 19
click at [153, 150] on div "Chezy Unloading" at bounding box center [162, 155] width 174 height 36
click at [307, 75] on input "[DATE]" at bounding box center [359, 85] width 175 height 30
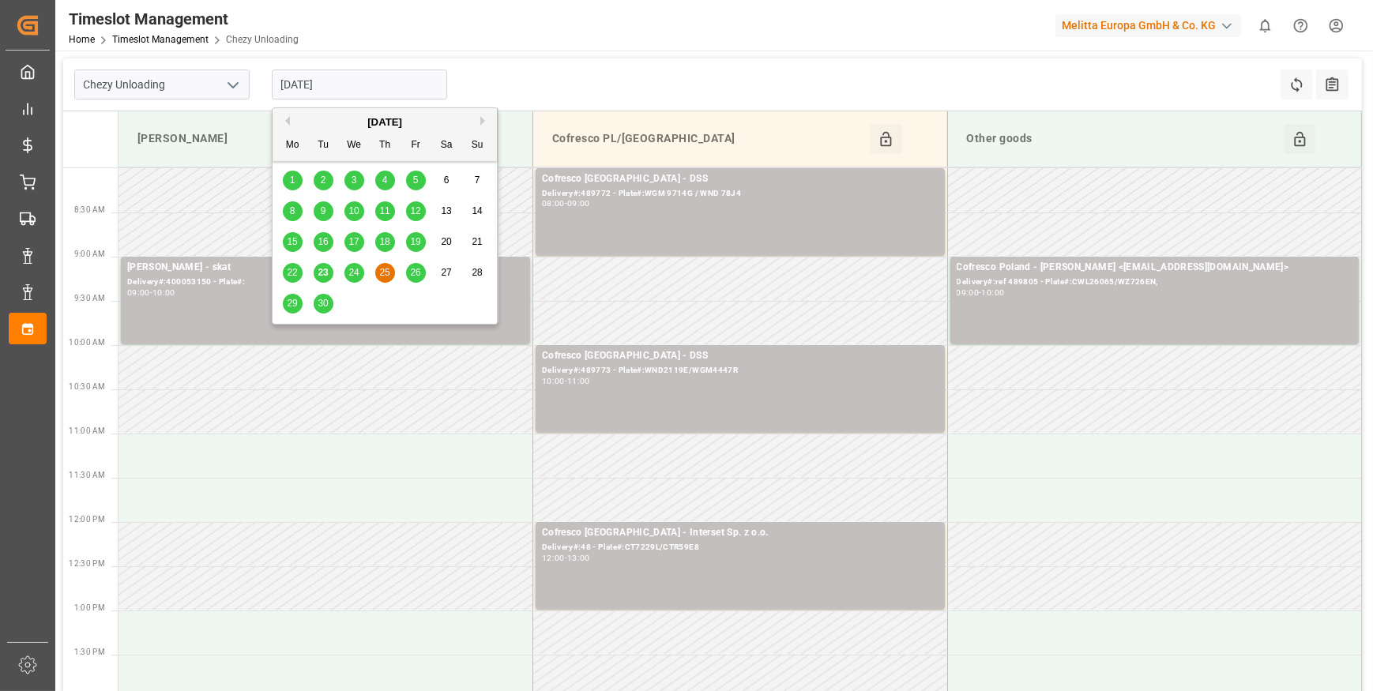
click at [323, 272] on span "23" at bounding box center [323, 272] width 10 height 11
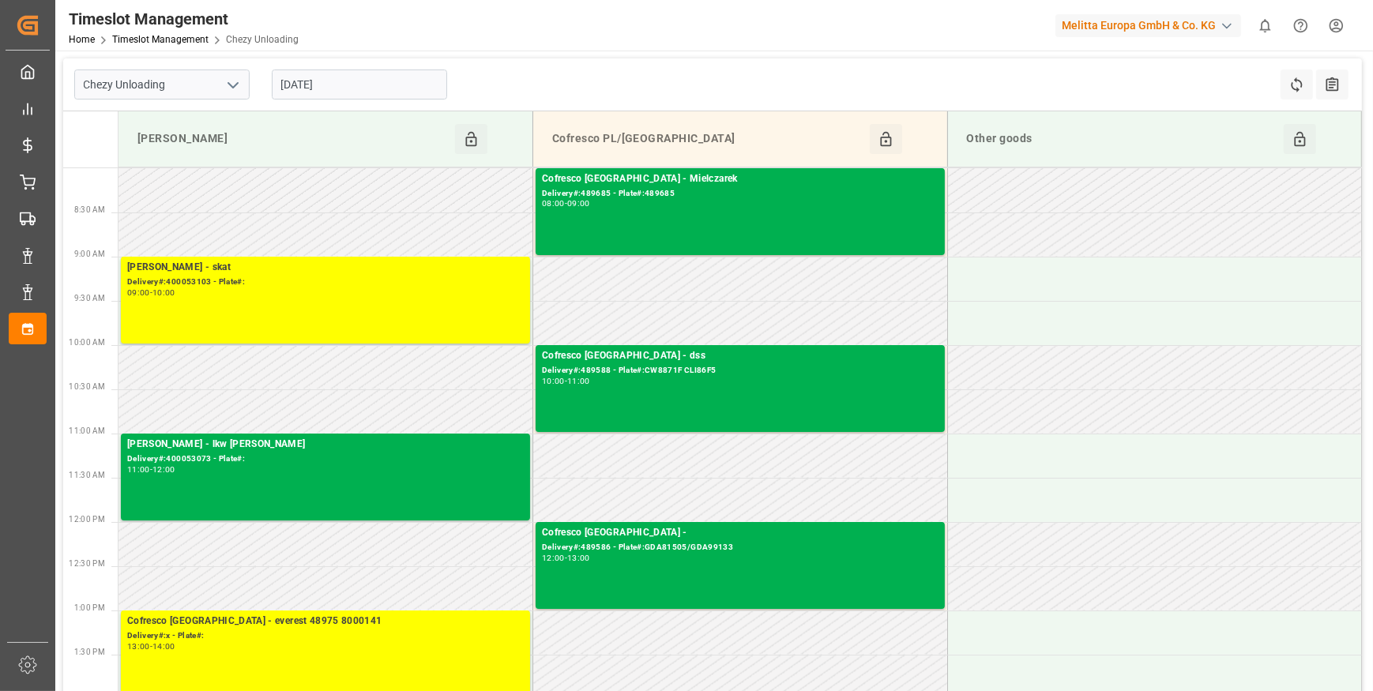
click at [228, 84] on icon "open menu" at bounding box center [233, 85] width 19 height 19
click at [150, 111] on div "Chezy Loading" at bounding box center [162, 120] width 174 height 36
